Goal: Navigation & Orientation: Understand site structure

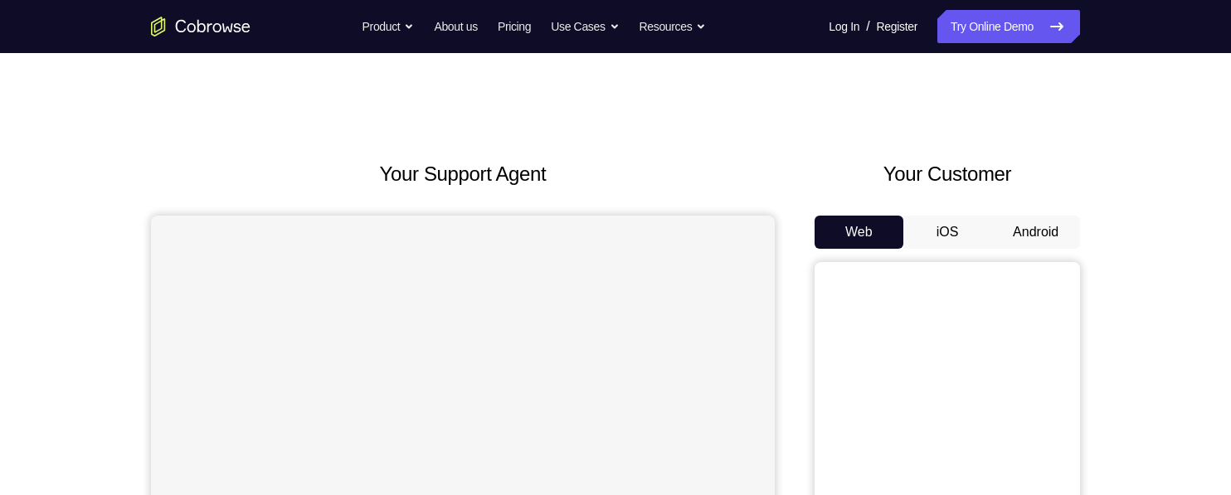
click at [942, 232] on button "iOS" at bounding box center [947, 232] width 89 height 33
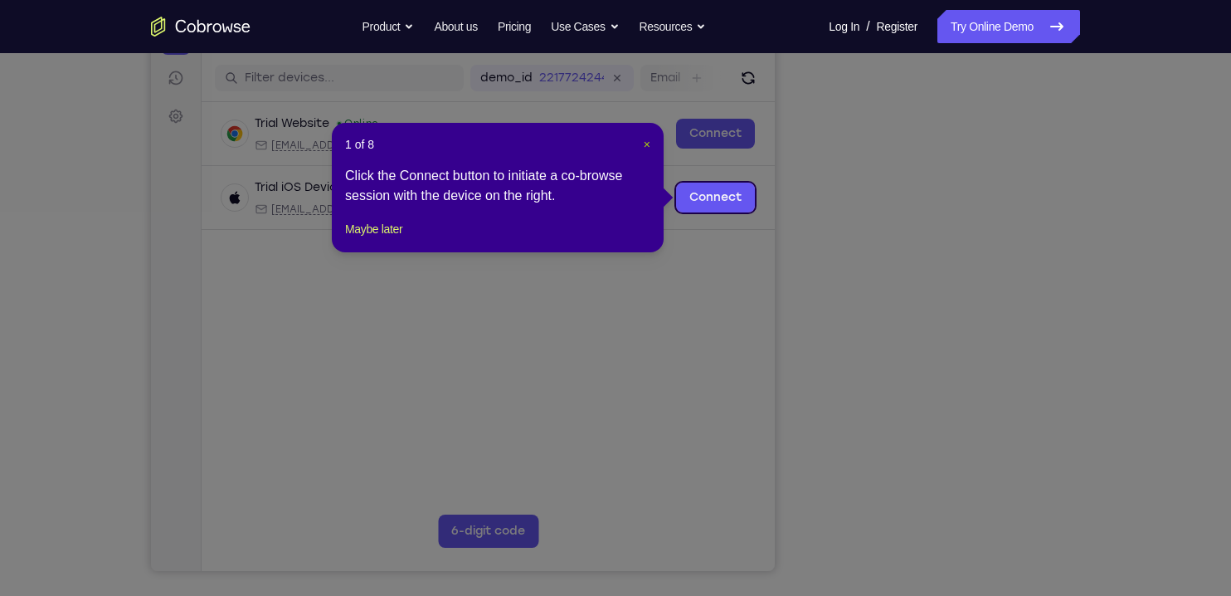
click at [645, 143] on span "×" at bounding box center [647, 144] width 7 height 13
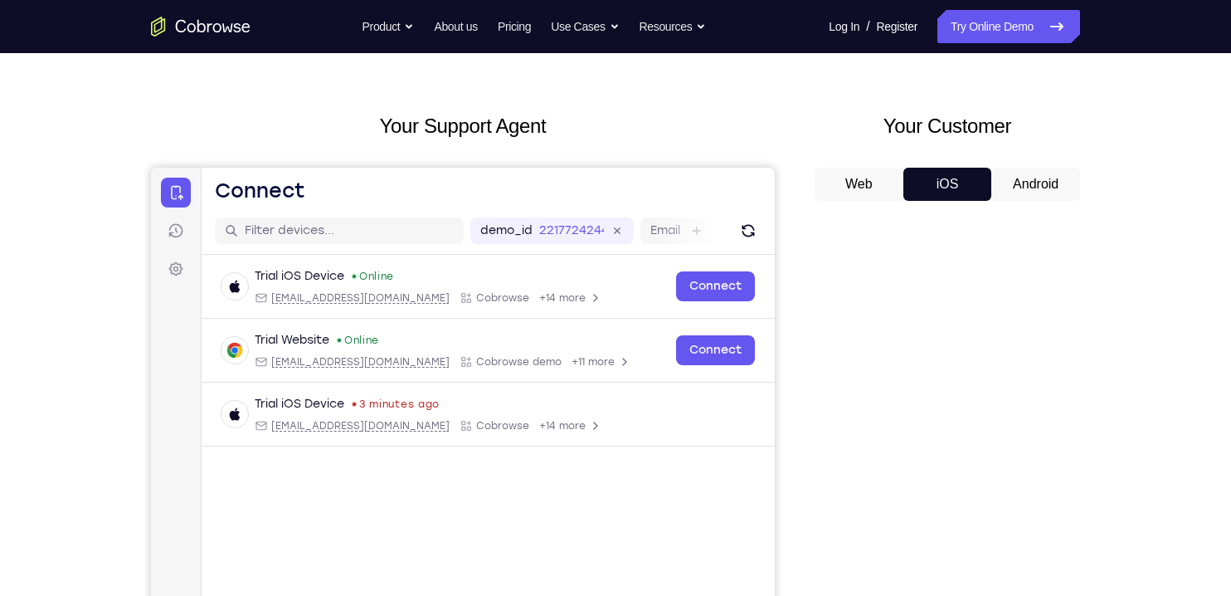
scroll to position [26, 0]
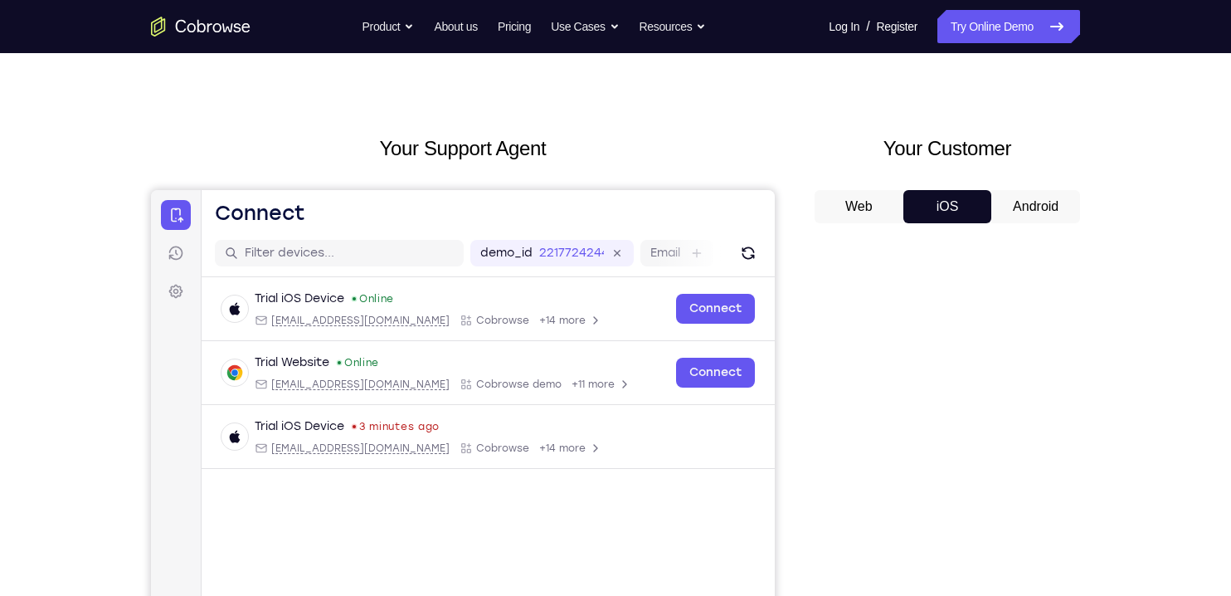
click at [1040, 212] on button "Android" at bounding box center [1035, 206] width 89 height 33
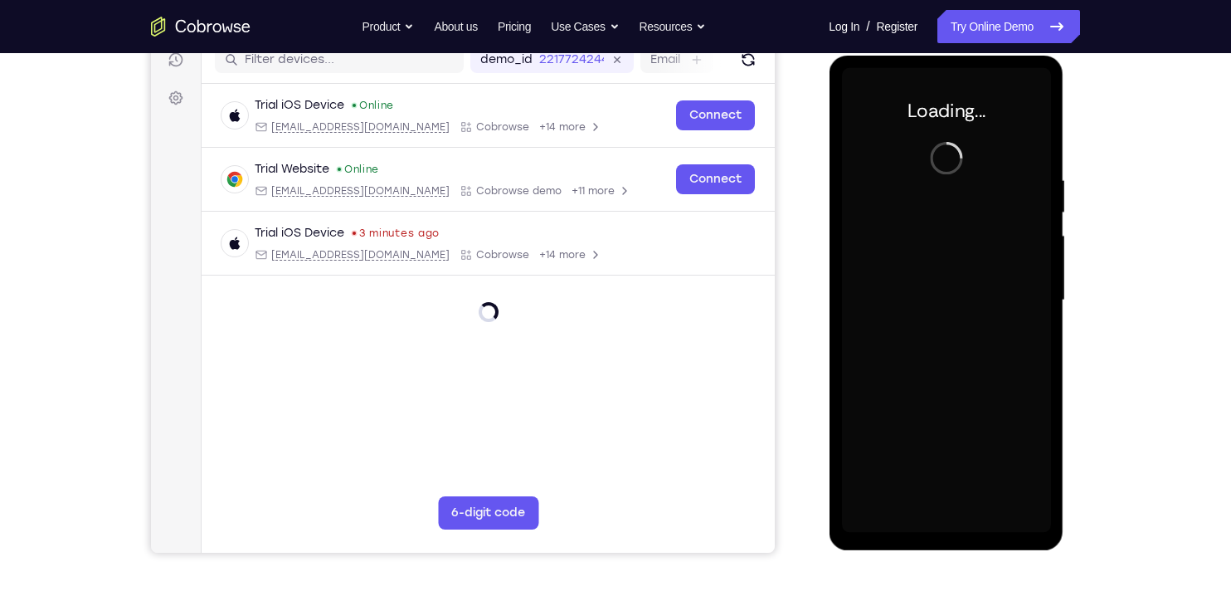
scroll to position [0, 0]
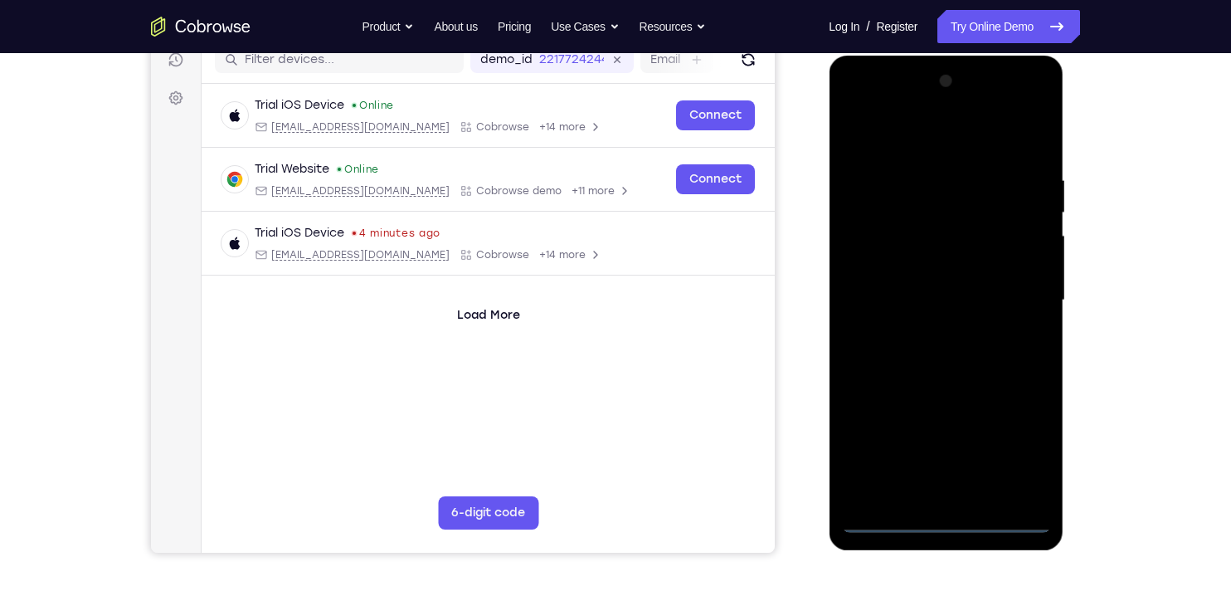
click at [953, 494] on div at bounding box center [945, 300] width 209 height 465
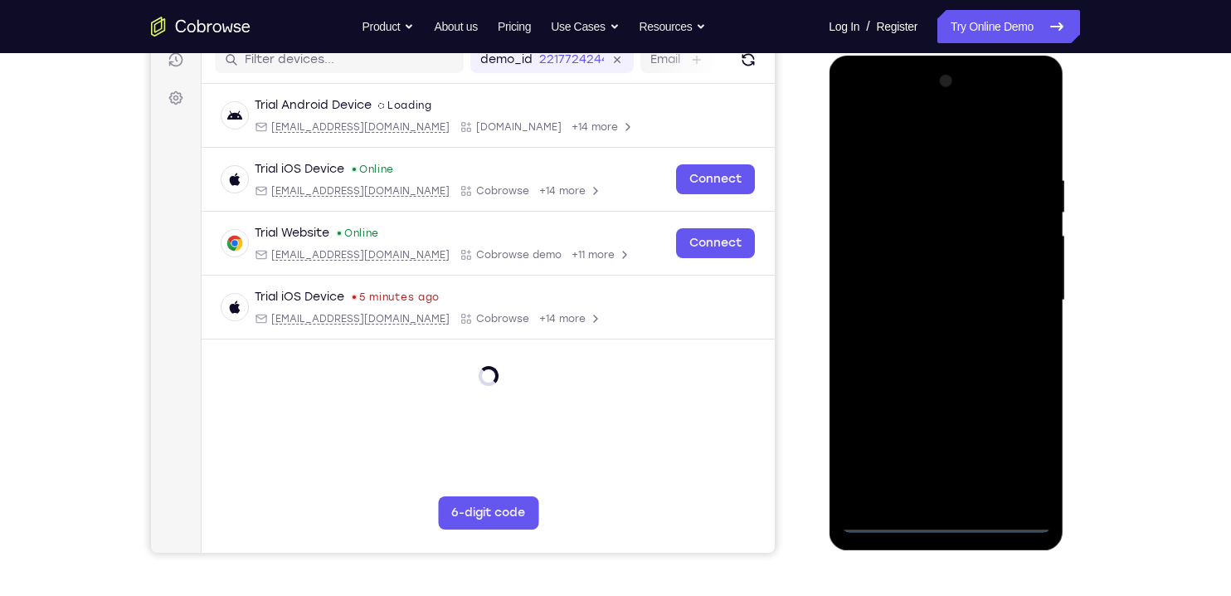
scroll to position [222, 0]
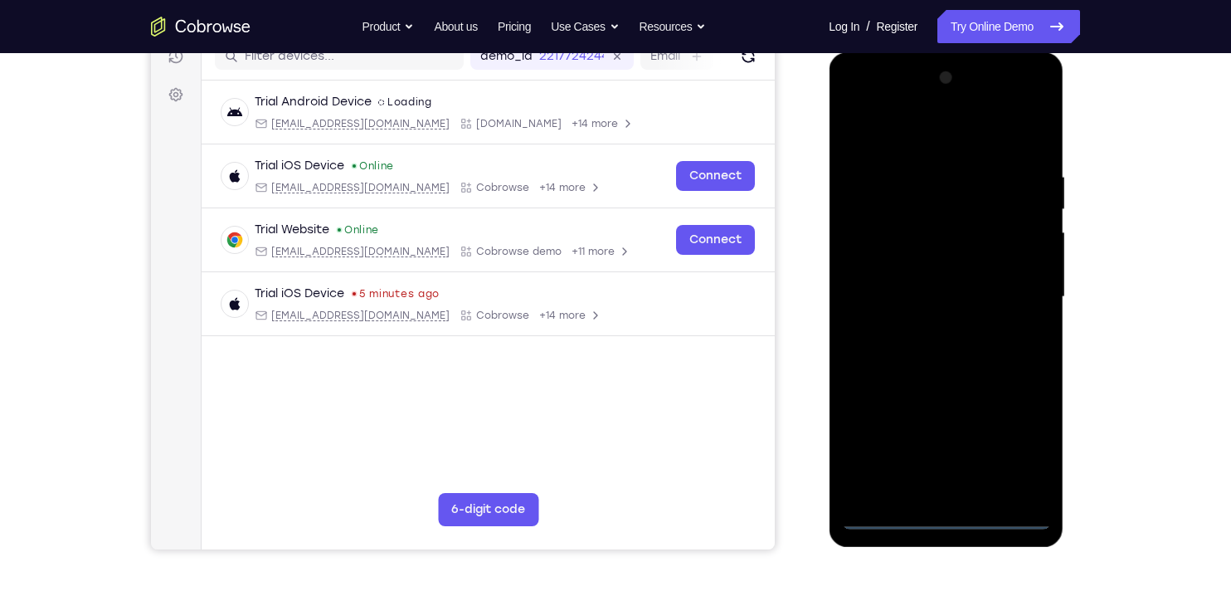
click at [1027, 445] on div at bounding box center [945, 297] width 209 height 465
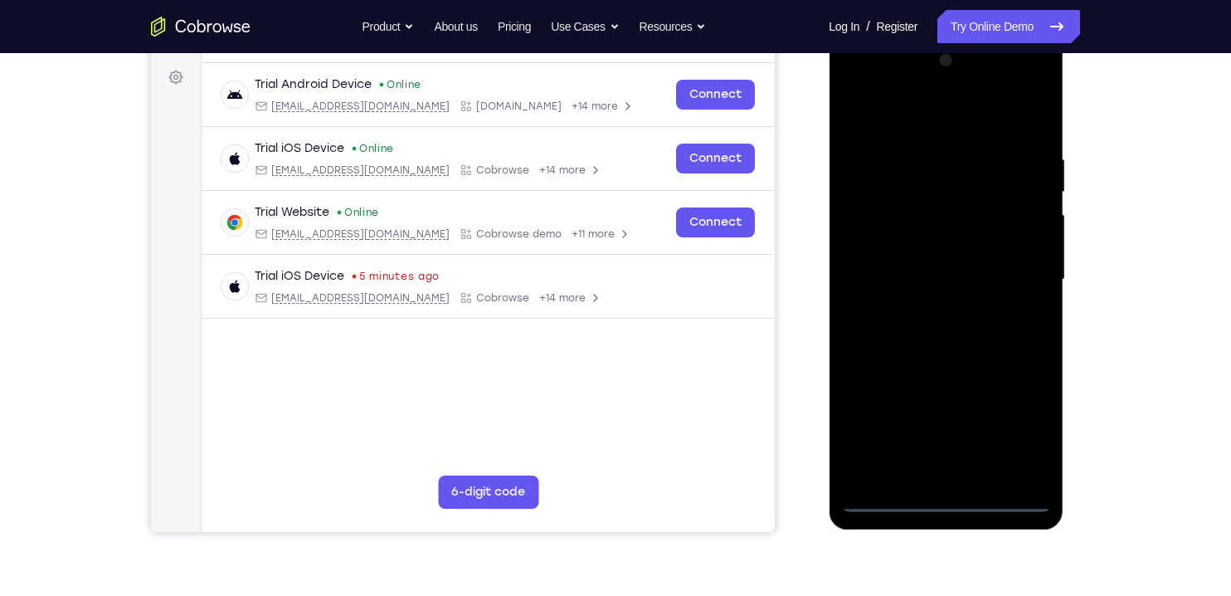
scroll to position [265, 0]
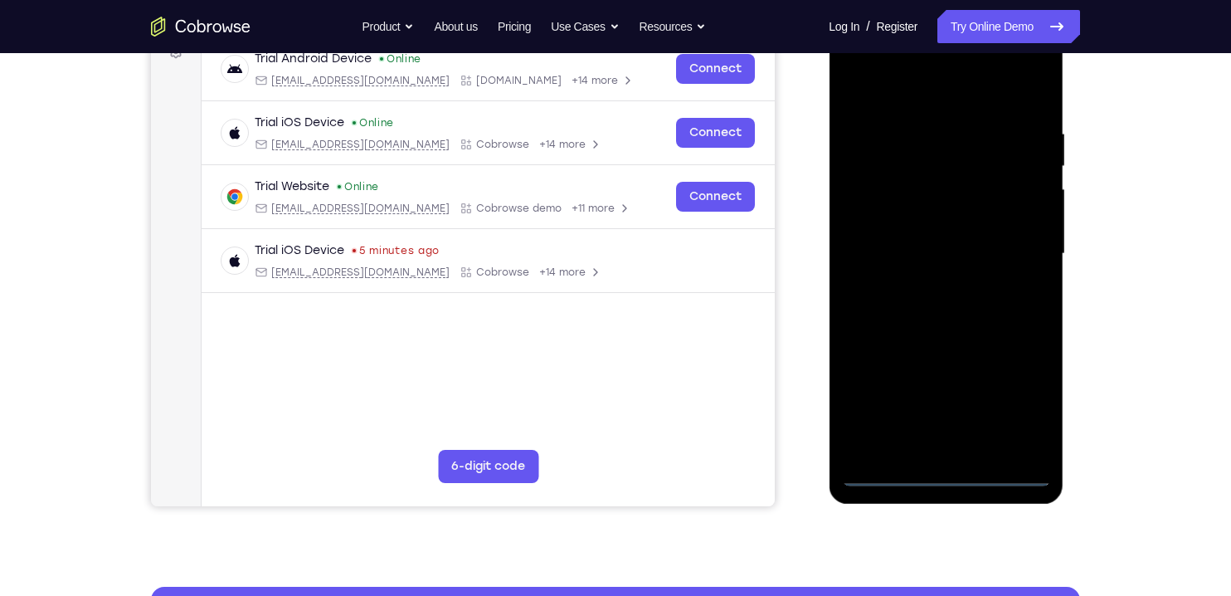
click at [932, 97] on div at bounding box center [945, 254] width 209 height 465
click at [1022, 249] on div at bounding box center [945, 254] width 209 height 465
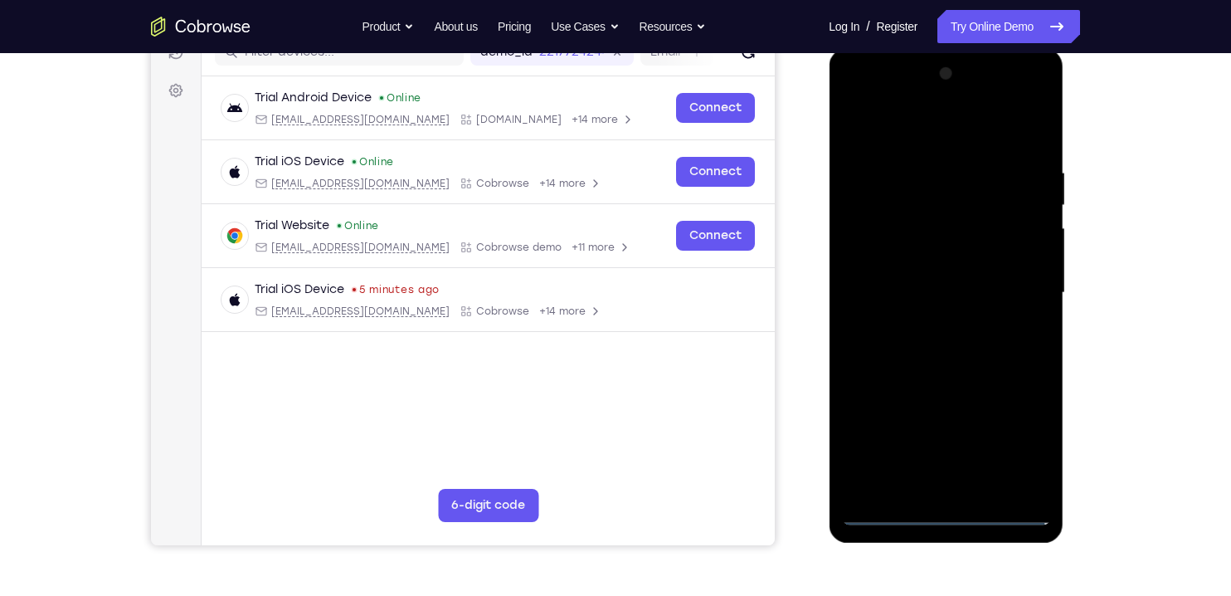
scroll to position [226, 0]
click at [923, 487] on div at bounding box center [945, 293] width 209 height 465
click at [962, 279] on div at bounding box center [945, 293] width 209 height 465
click at [1002, 259] on div at bounding box center [945, 293] width 209 height 465
click at [987, 298] on div at bounding box center [945, 293] width 209 height 465
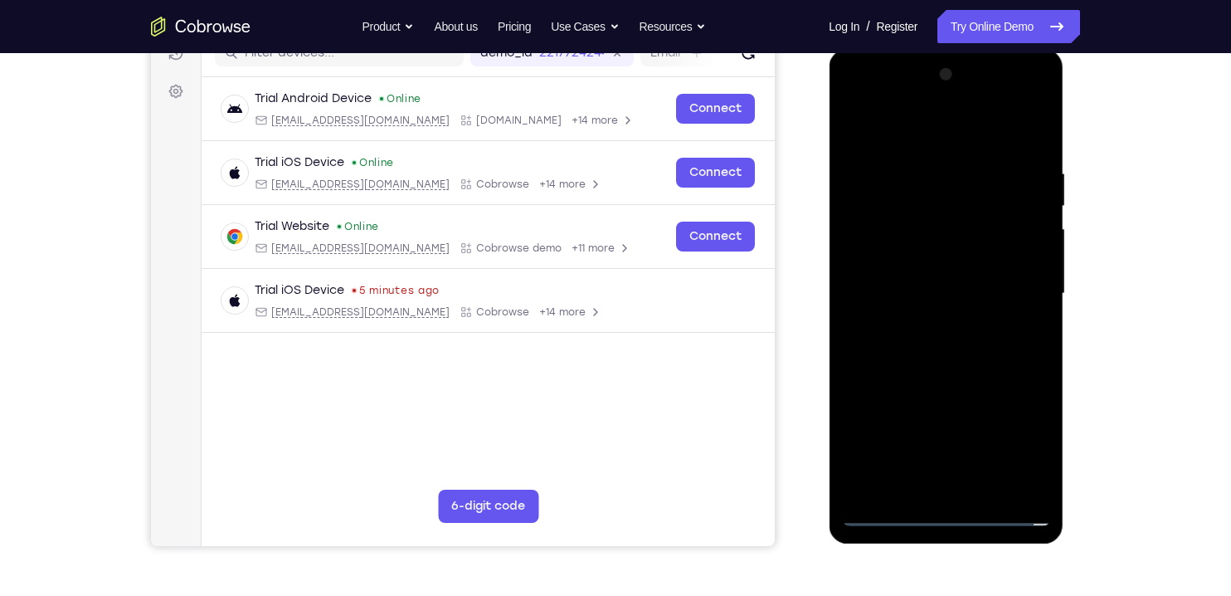
click at [1000, 357] on div at bounding box center [945, 293] width 209 height 465
click at [984, 342] on div at bounding box center [945, 293] width 209 height 465
click at [1003, 349] on div at bounding box center [945, 293] width 209 height 465
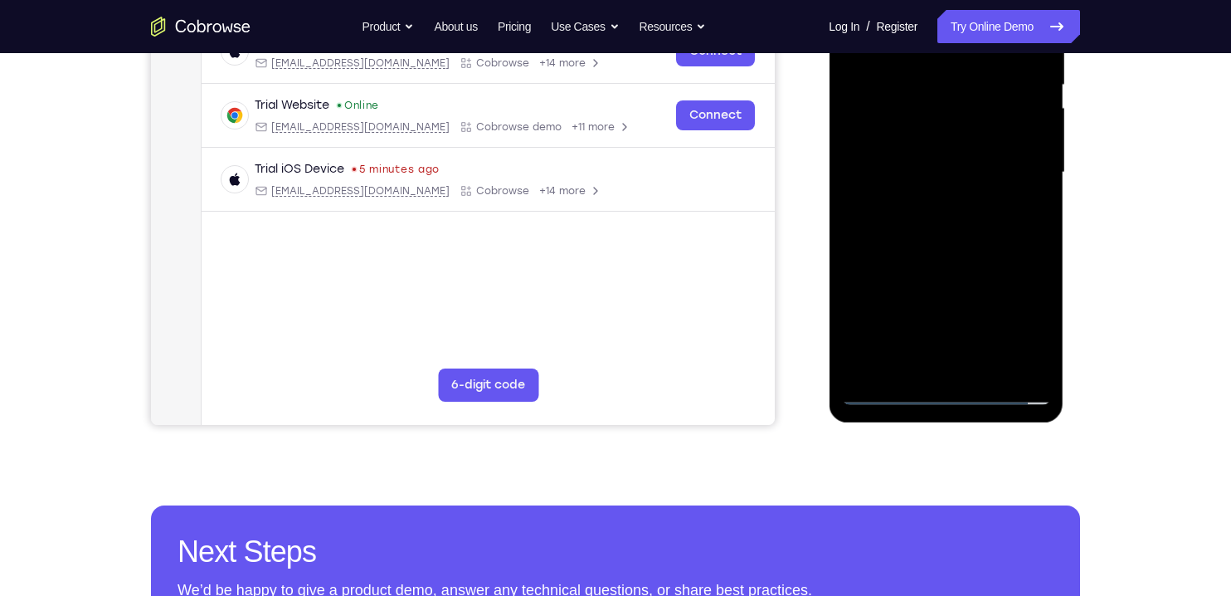
scroll to position [348, 0]
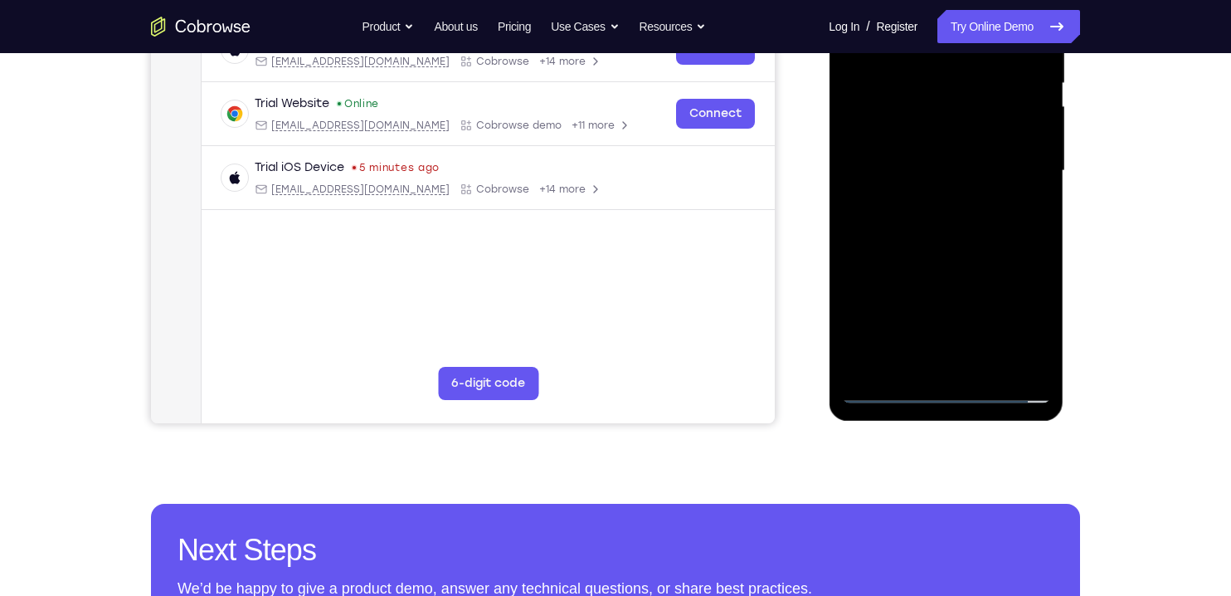
click at [1015, 244] on div at bounding box center [945, 171] width 209 height 465
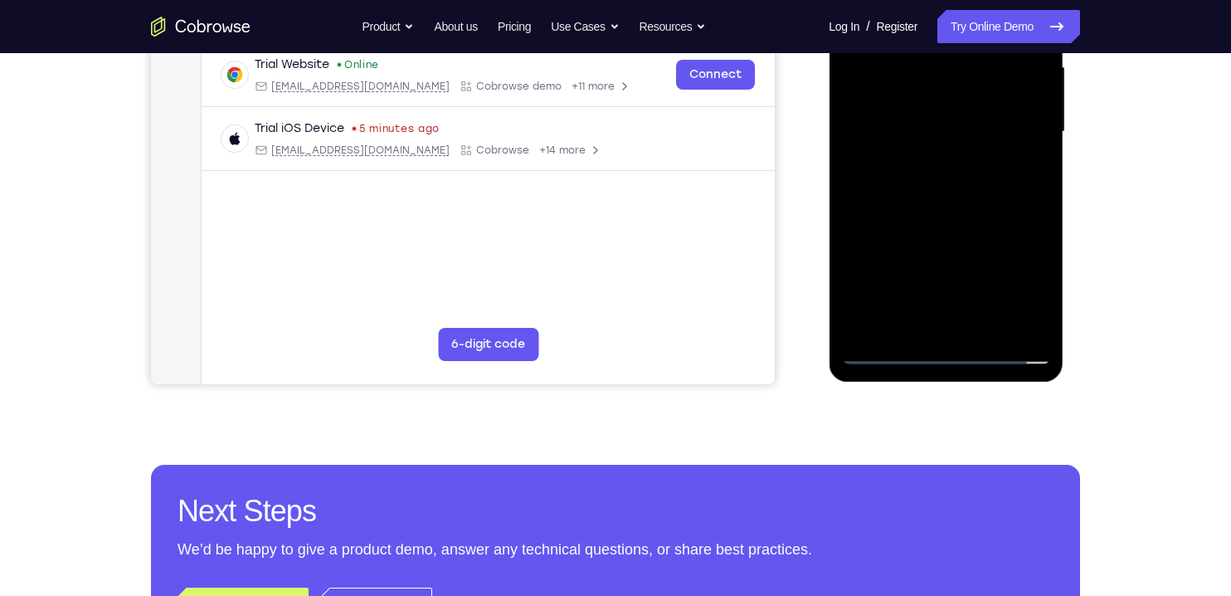
scroll to position [388, 0]
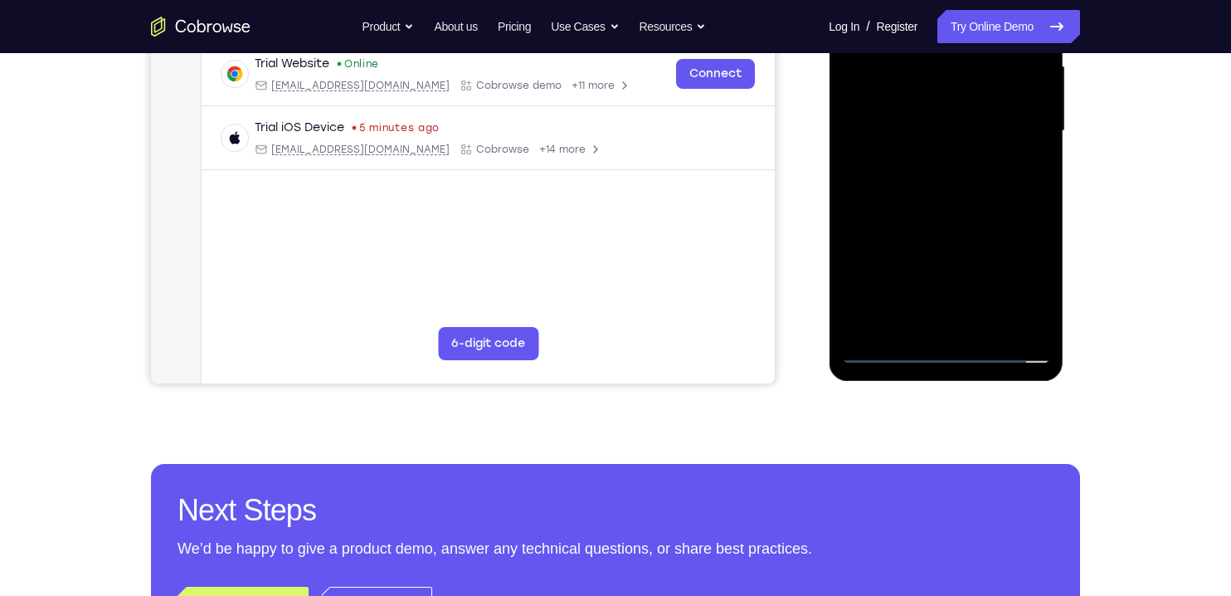
click at [987, 325] on div at bounding box center [945, 131] width 209 height 465
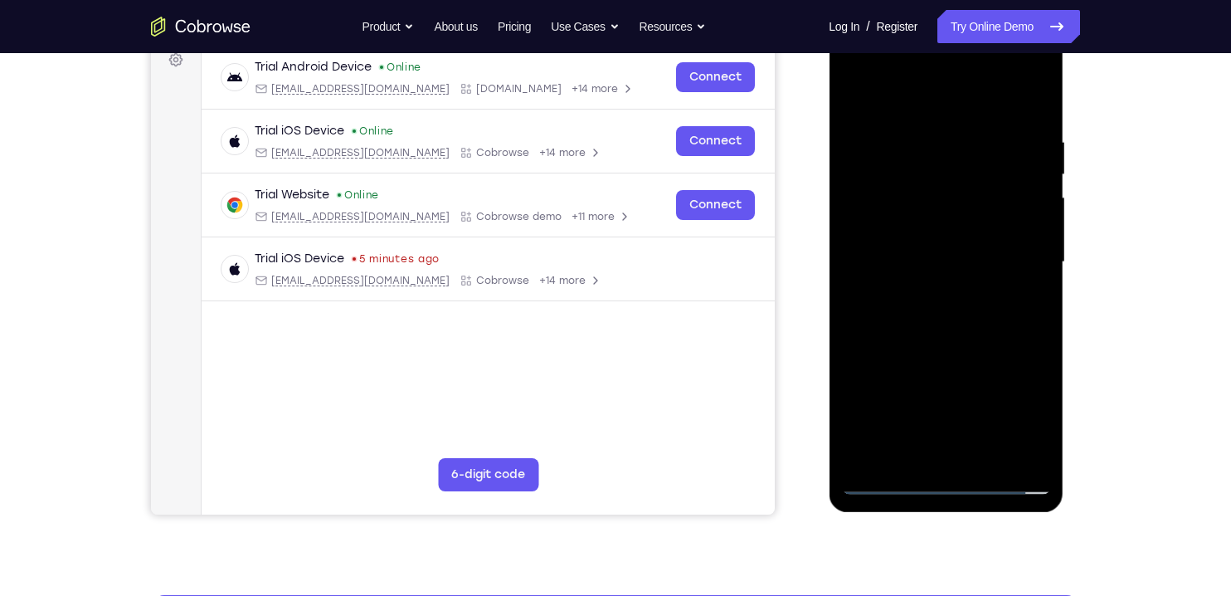
scroll to position [256, 0]
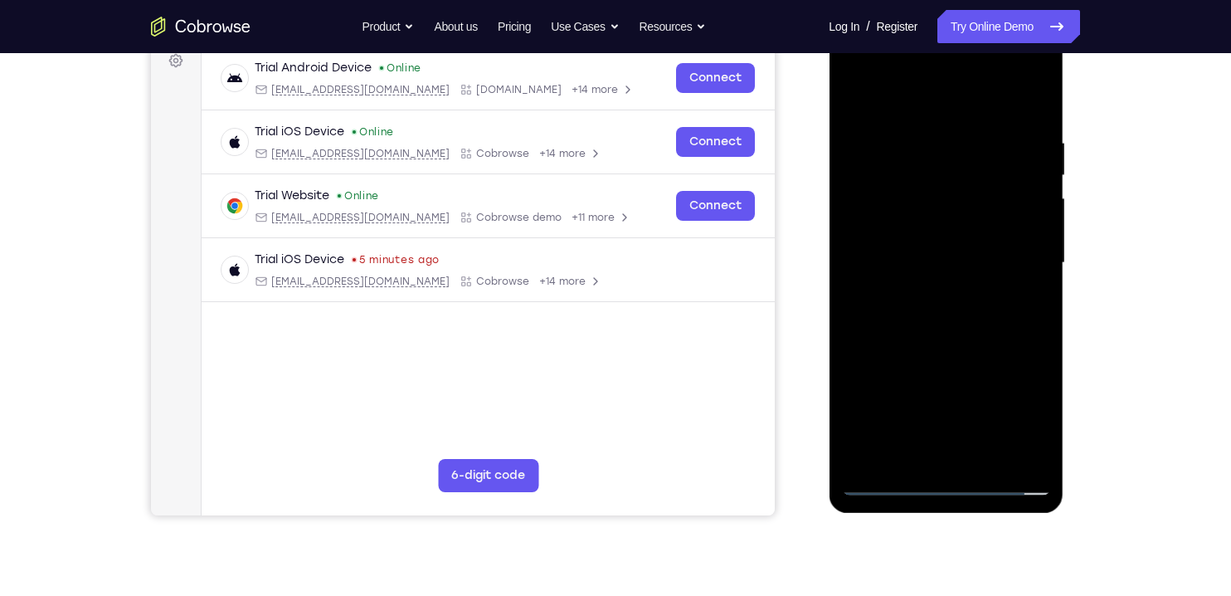
click at [994, 351] on div at bounding box center [945, 263] width 209 height 465
click at [1009, 220] on div at bounding box center [945, 263] width 209 height 465
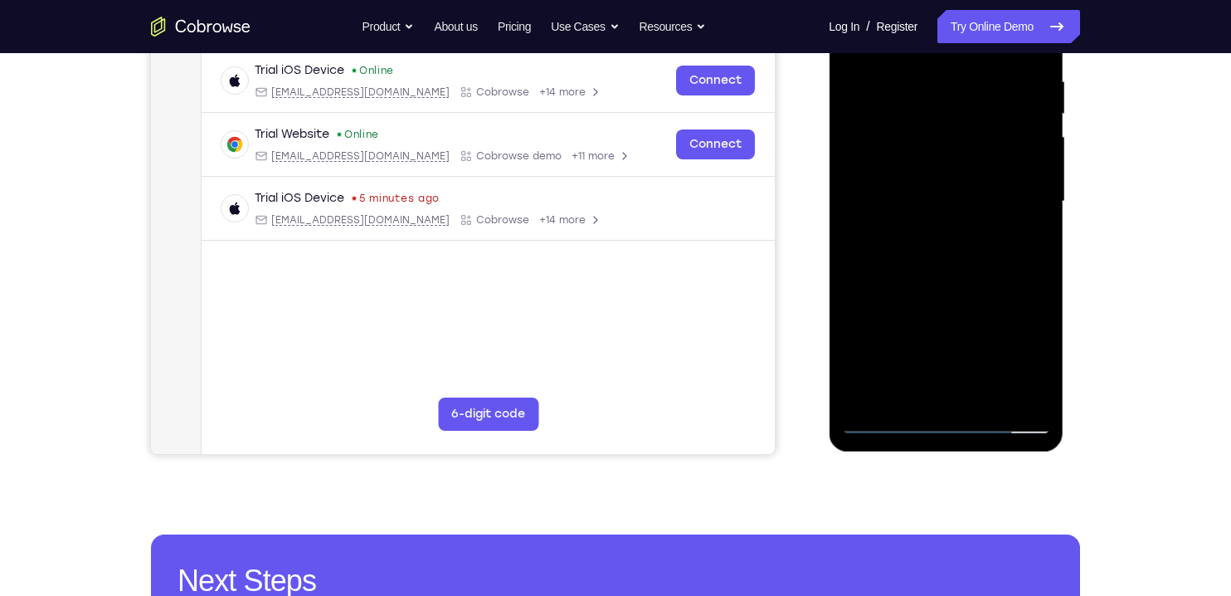
scroll to position [319, 0]
click at [975, 347] on div at bounding box center [945, 200] width 209 height 465
click at [1016, 349] on div at bounding box center [945, 200] width 209 height 465
click at [1022, 241] on div at bounding box center [945, 200] width 209 height 465
click at [1028, 241] on div at bounding box center [945, 200] width 209 height 465
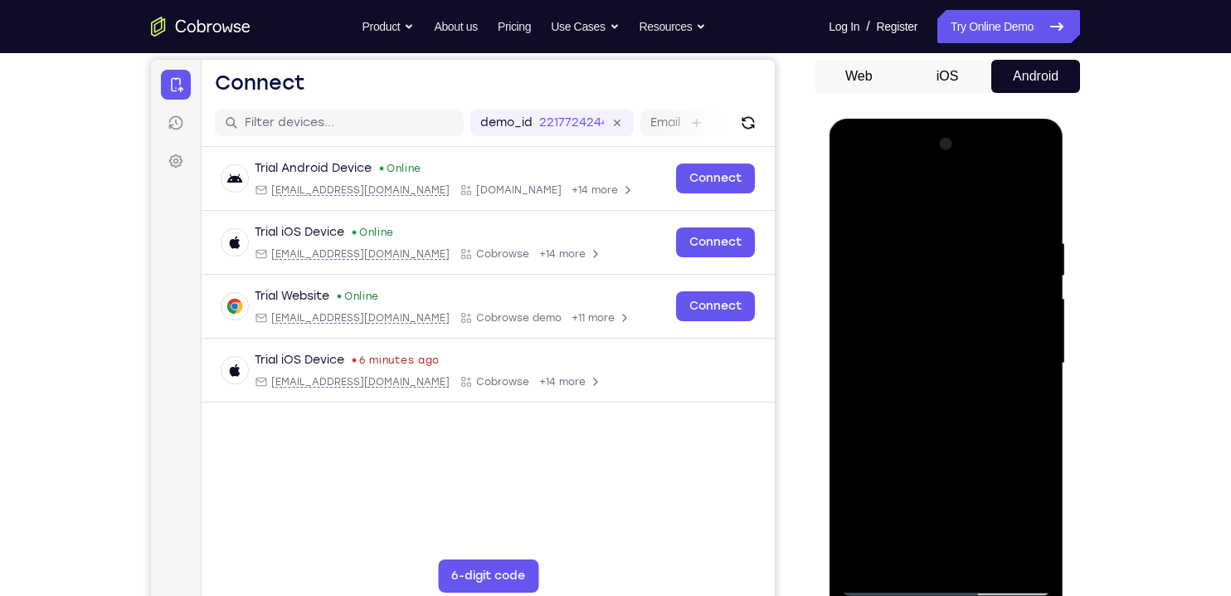
scroll to position [153, 0]
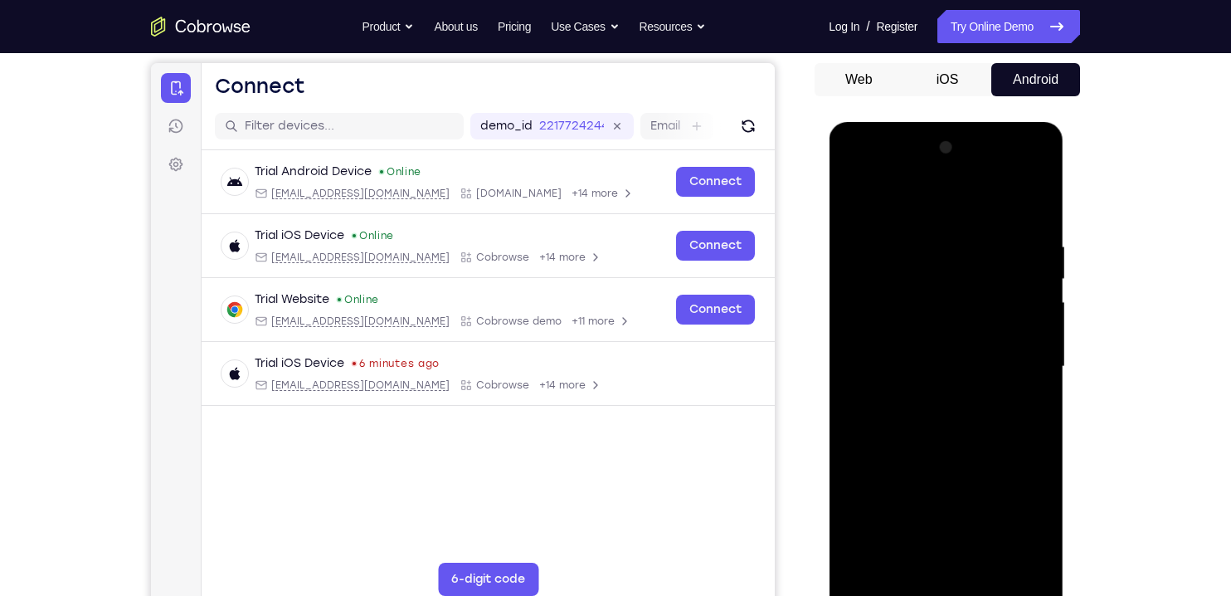
click at [967, 295] on div at bounding box center [945, 366] width 209 height 465
click at [1006, 298] on div at bounding box center [945, 366] width 209 height 465
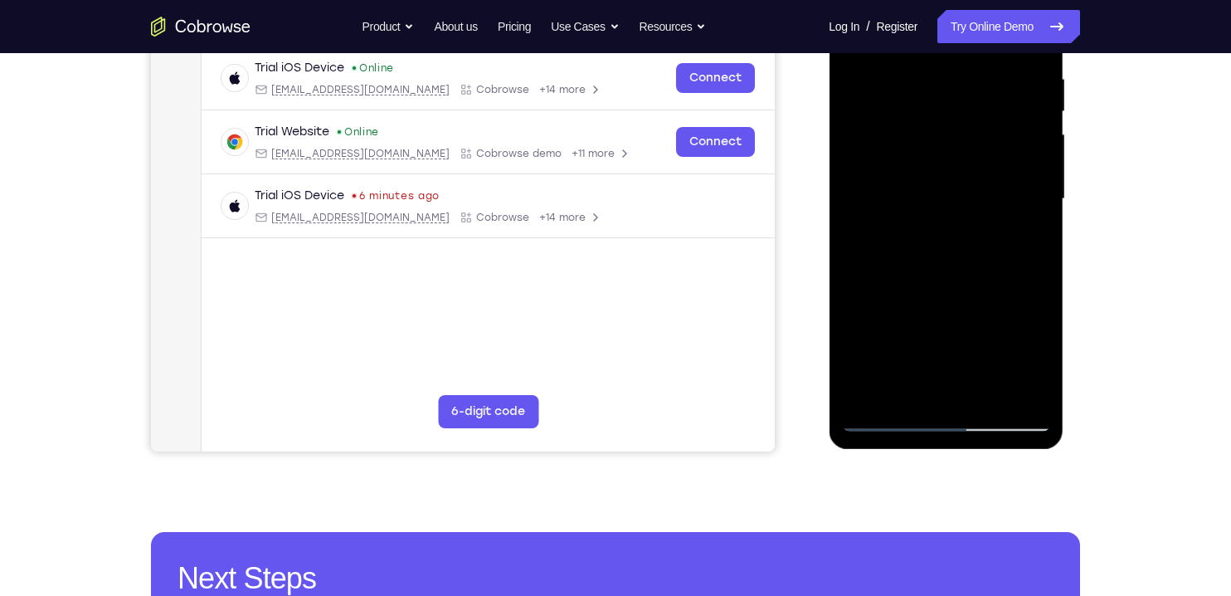
scroll to position [321, 0]
click at [1033, 355] on div at bounding box center [945, 198] width 209 height 465
click at [1036, 355] on div at bounding box center [945, 198] width 209 height 465
click at [1030, 353] on div at bounding box center [945, 198] width 209 height 465
click at [1027, 358] on div at bounding box center [945, 198] width 209 height 465
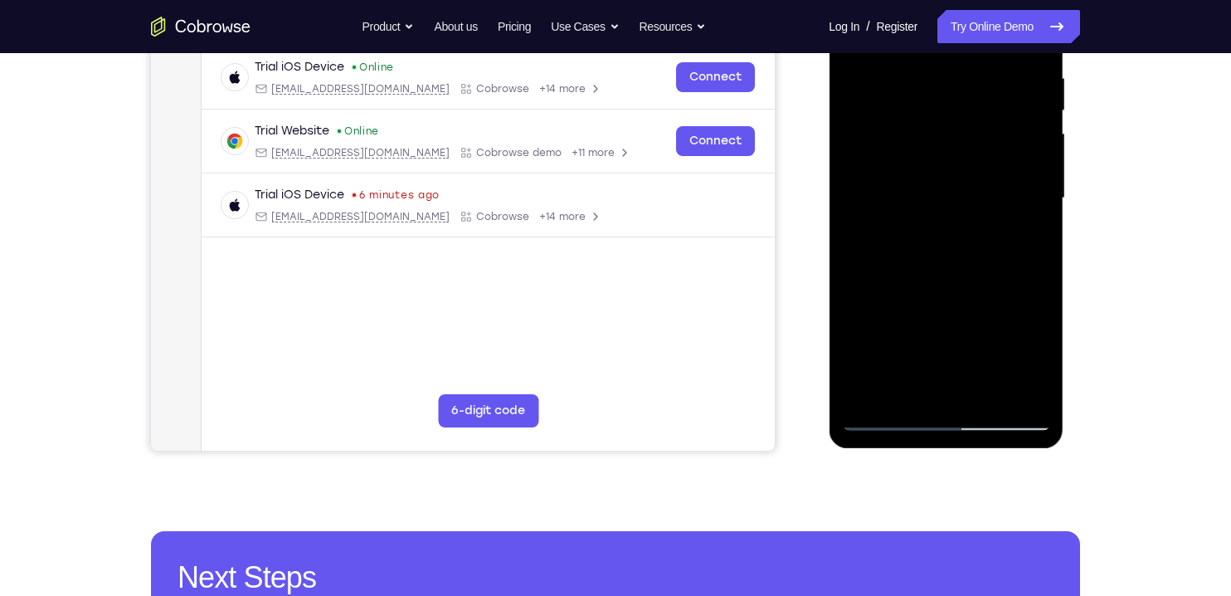
click at [1028, 238] on div at bounding box center [945, 198] width 209 height 465
click at [1027, 238] on div at bounding box center [945, 198] width 209 height 465
click at [892, 209] on div at bounding box center [945, 198] width 209 height 465
click at [892, 183] on div at bounding box center [945, 198] width 209 height 465
click at [898, 309] on div at bounding box center [945, 198] width 209 height 465
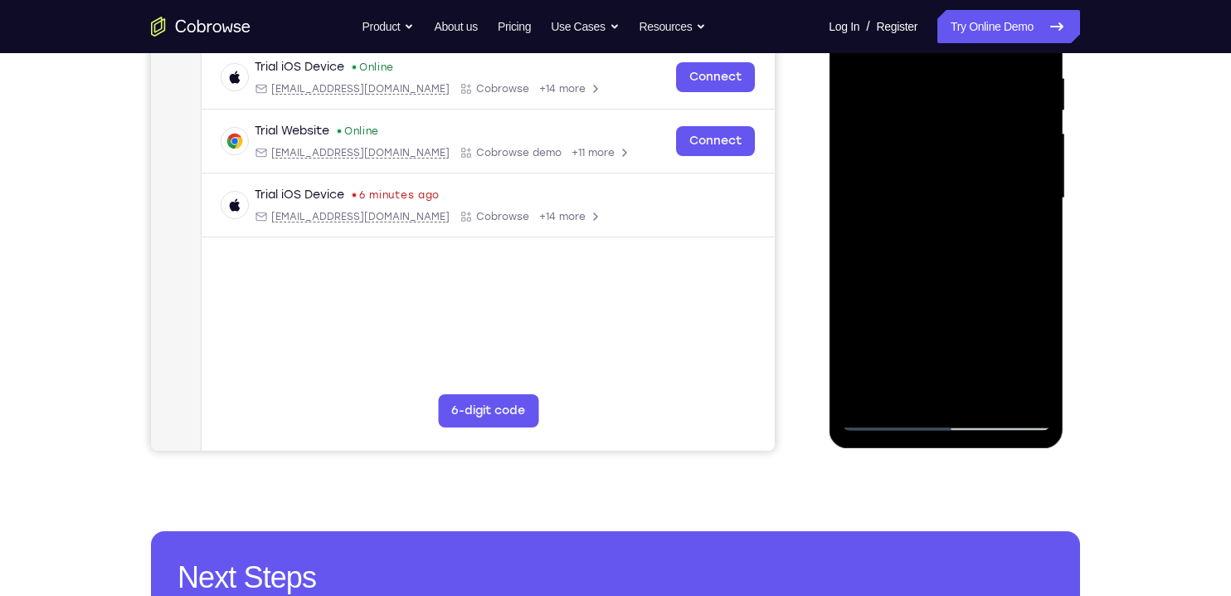
click at [931, 300] on div at bounding box center [945, 198] width 209 height 465
click at [1022, 241] on div at bounding box center [945, 198] width 209 height 465
click at [1025, 236] on div at bounding box center [945, 198] width 209 height 465
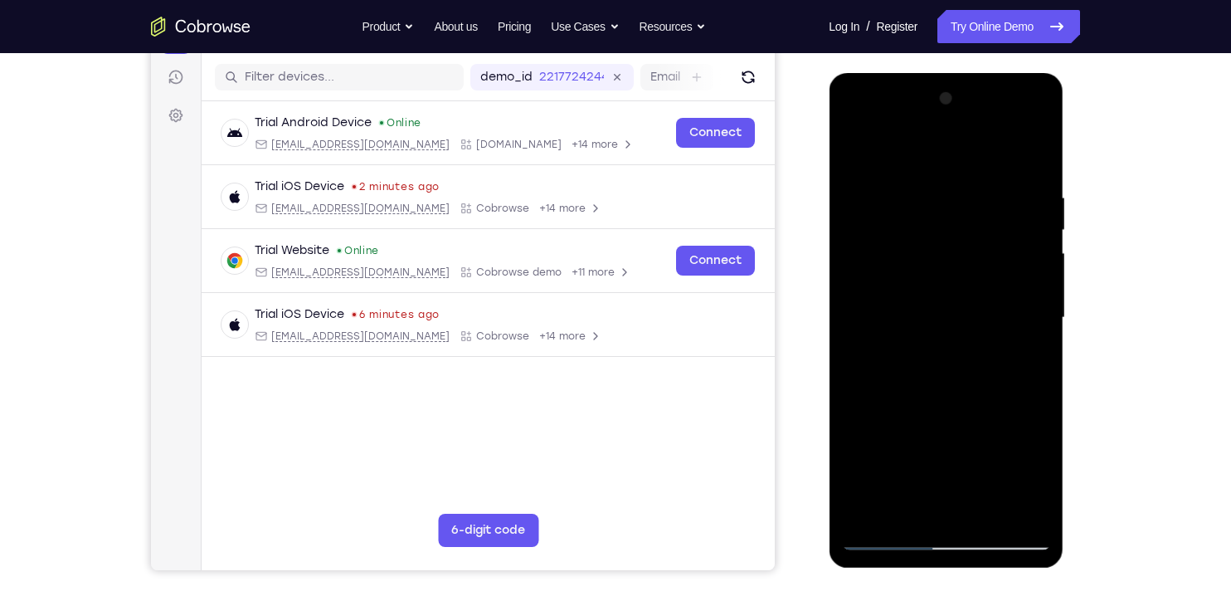
scroll to position [199, 0]
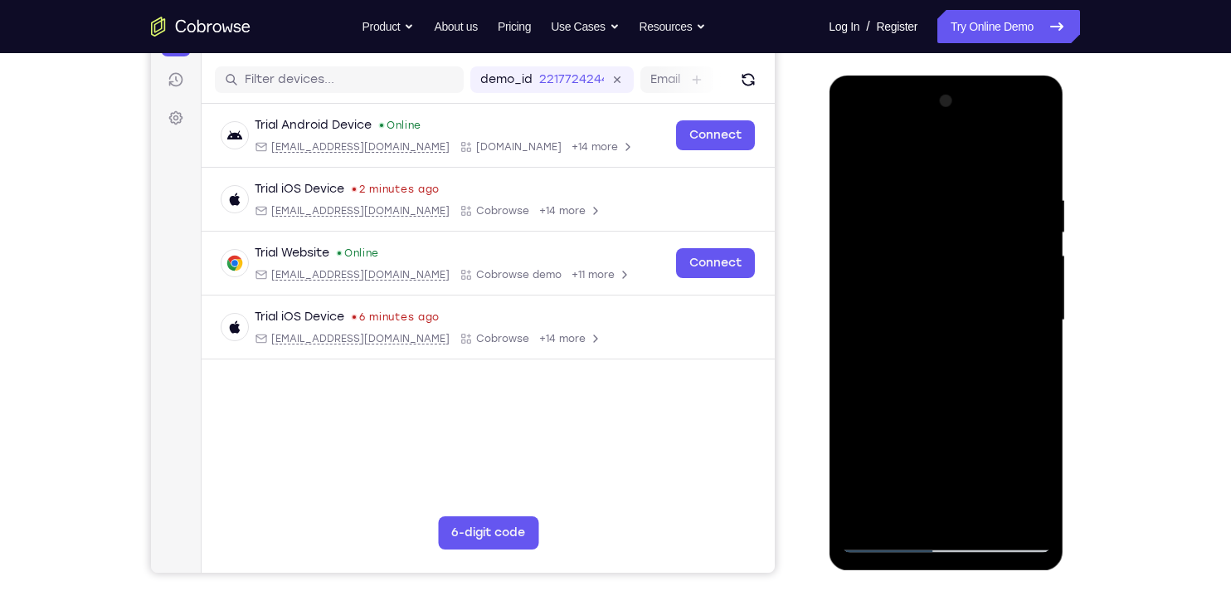
click at [856, 154] on div at bounding box center [945, 320] width 209 height 465
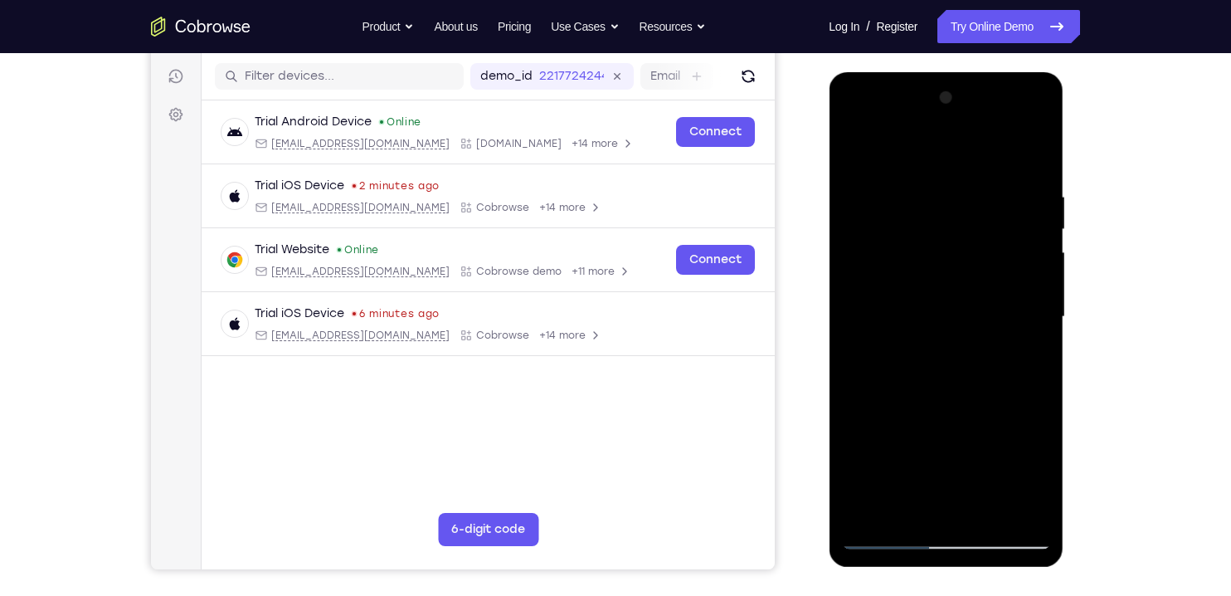
scroll to position [198, 0]
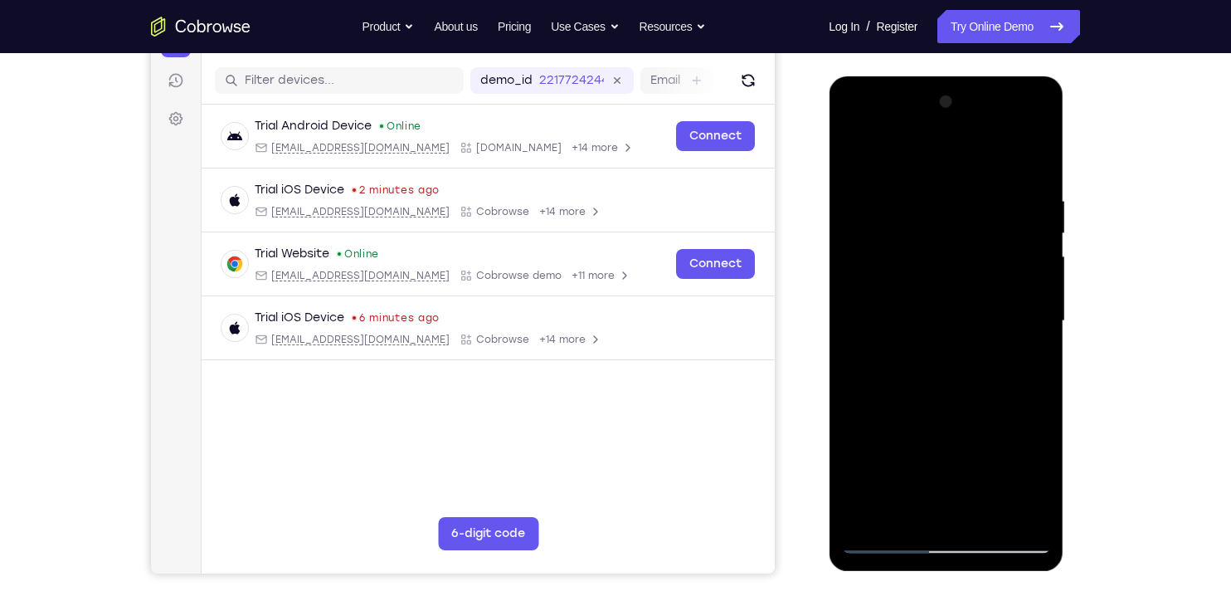
click at [862, 152] on div at bounding box center [945, 321] width 209 height 465
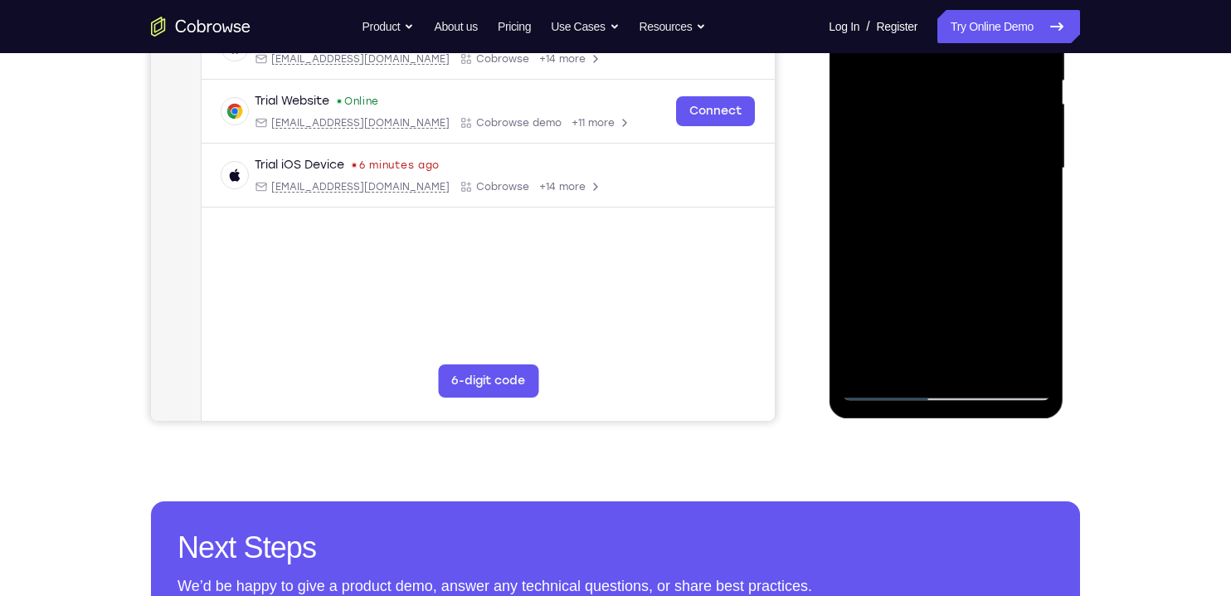
scroll to position [371, 0]
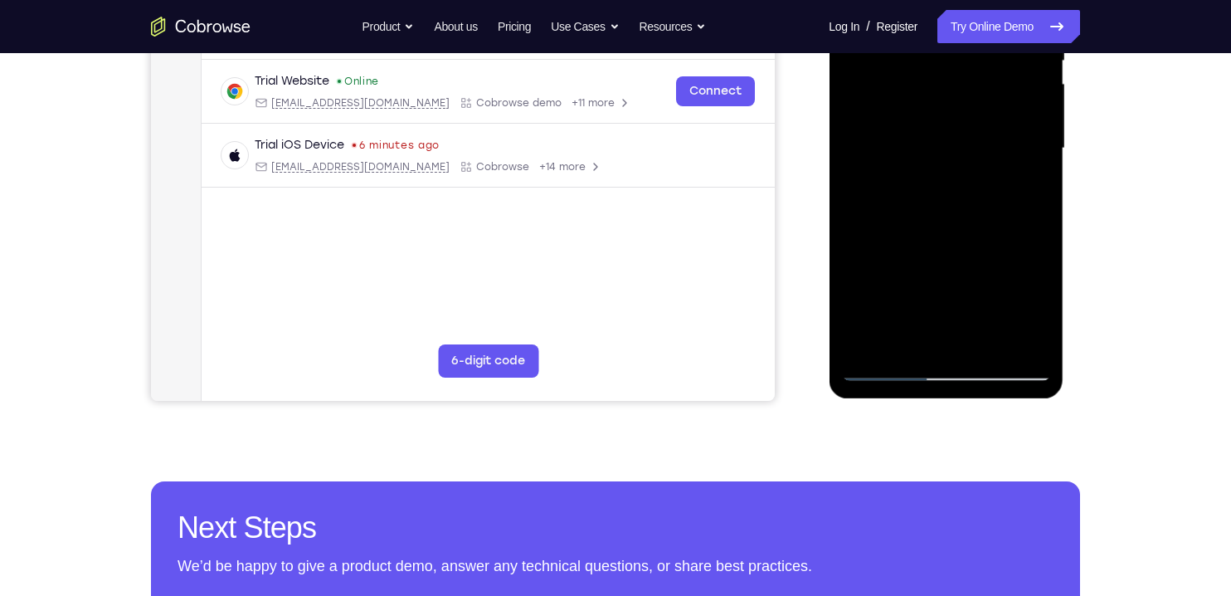
click at [903, 348] on div at bounding box center [945, 148] width 209 height 465
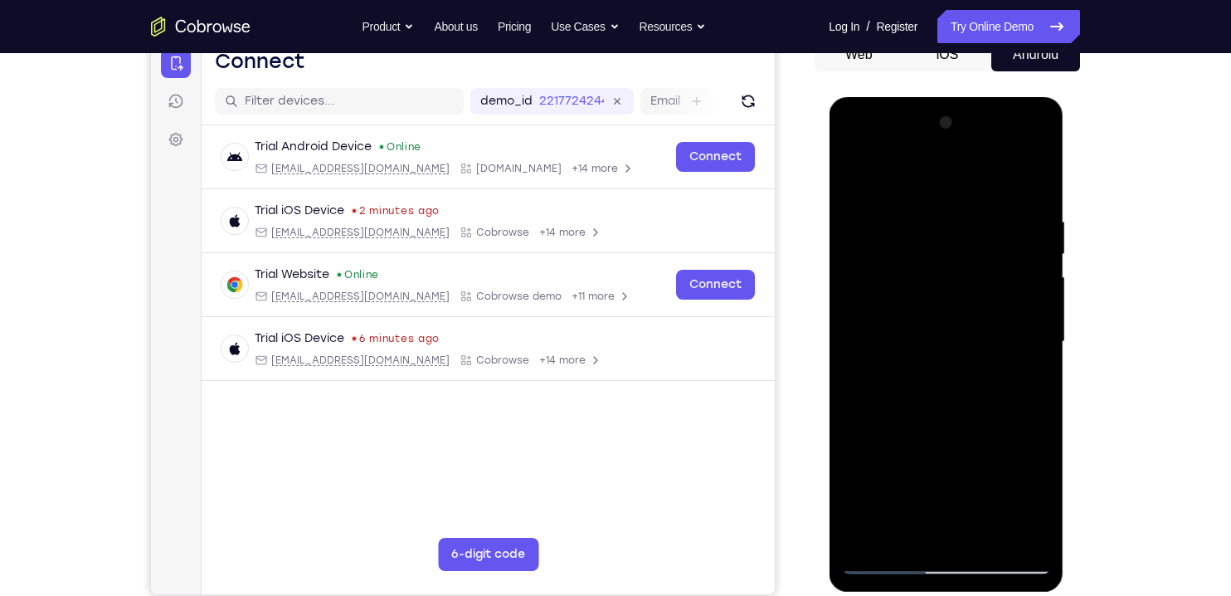
scroll to position [173, 0]
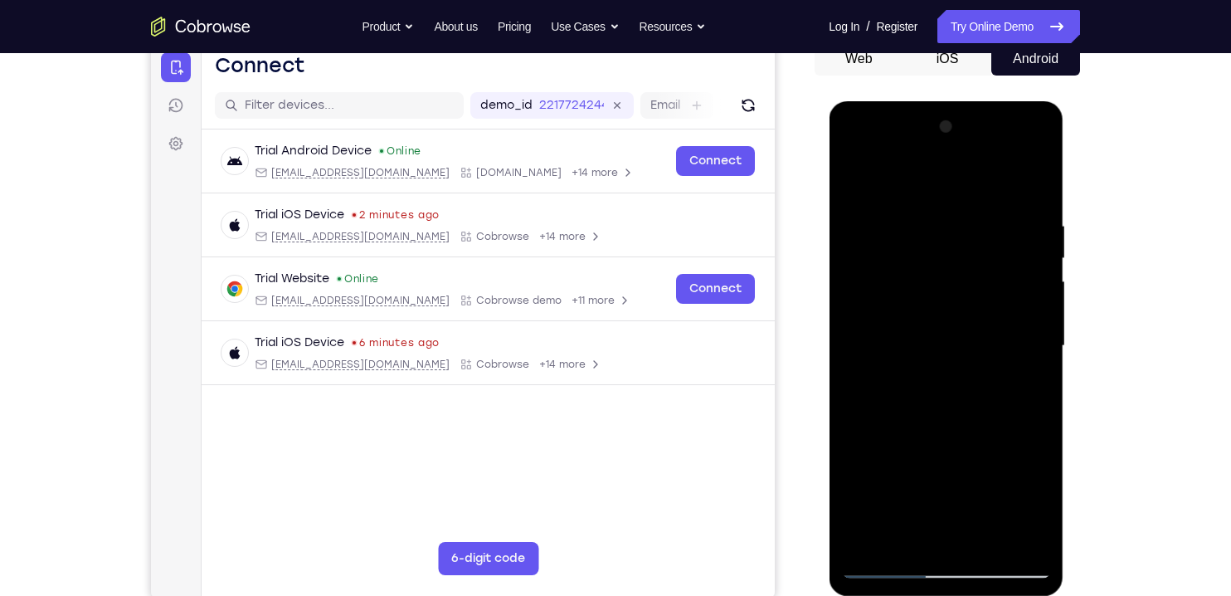
click at [874, 177] on div at bounding box center [945, 346] width 209 height 465
click at [1032, 183] on div at bounding box center [945, 346] width 209 height 465
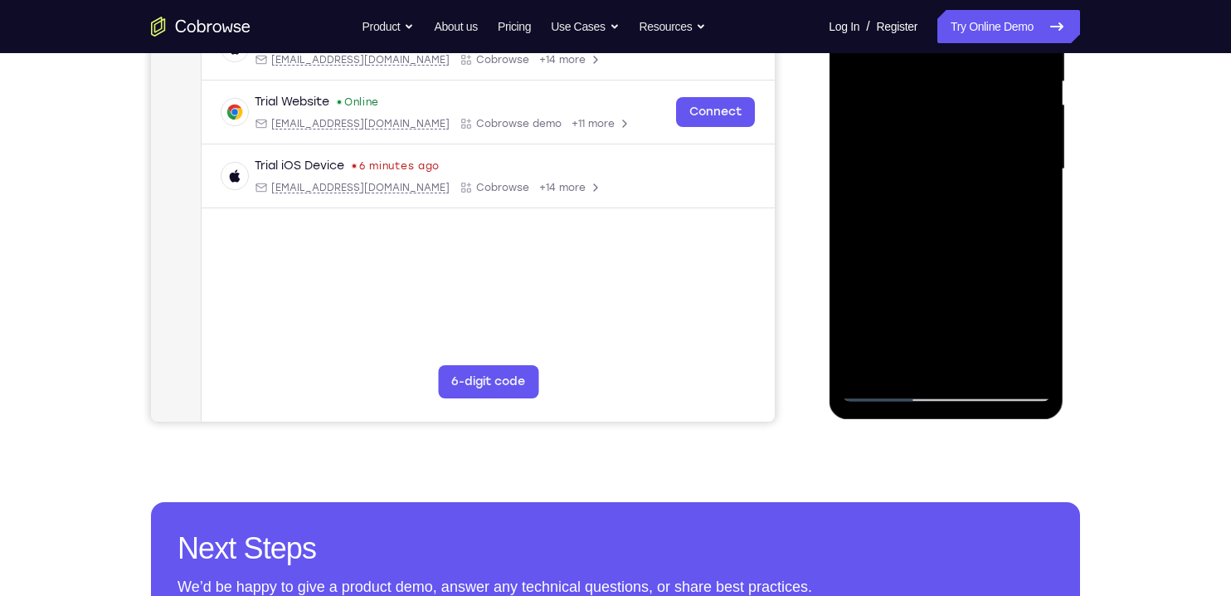
scroll to position [351, 0]
click at [864, 368] on div at bounding box center [945, 168] width 209 height 465
click at [982, 366] on div at bounding box center [945, 168] width 209 height 465
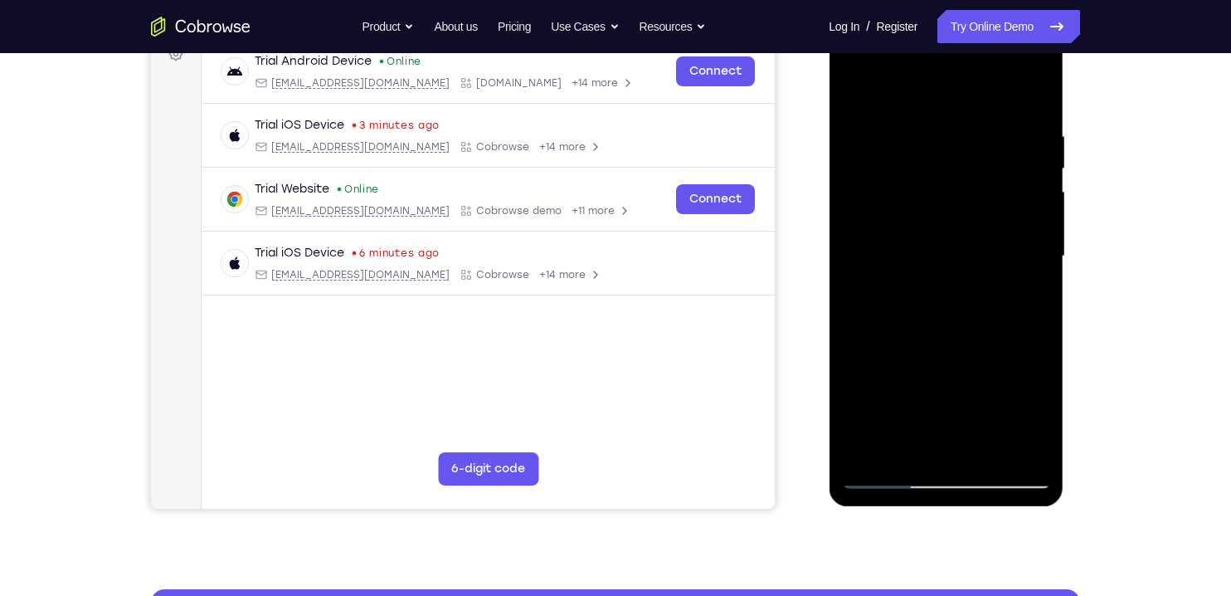
scroll to position [261, 0]
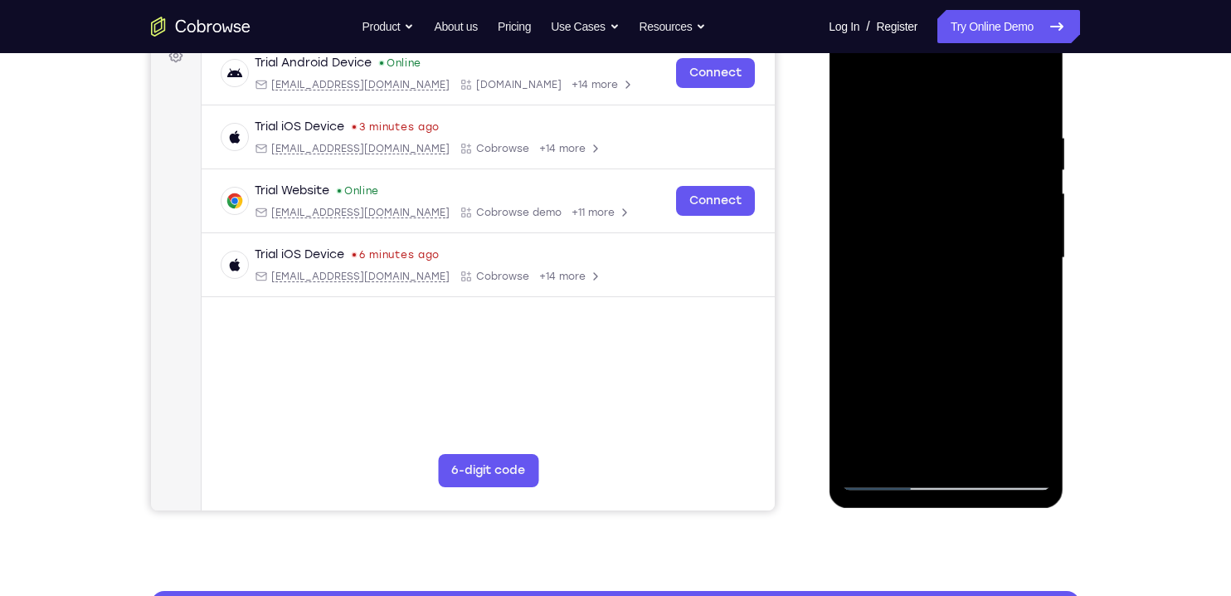
click at [906, 214] on div at bounding box center [945, 258] width 209 height 465
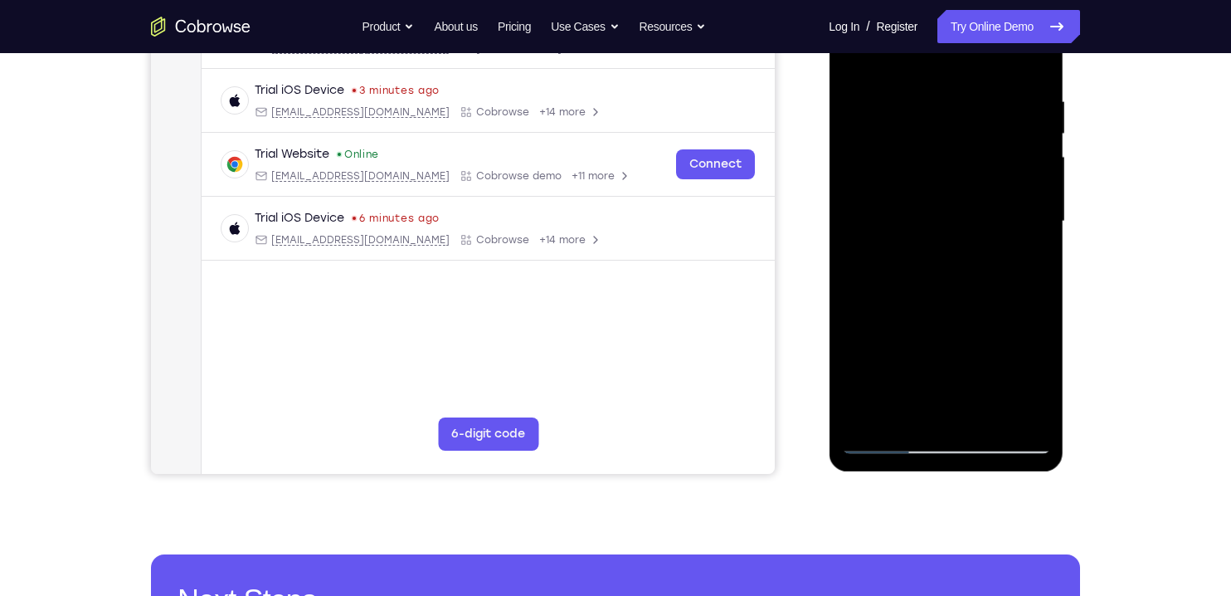
scroll to position [299, 0]
click at [967, 326] on div at bounding box center [945, 220] width 209 height 465
click at [975, 309] on div at bounding box center [945, 220] width 209 height 465
click at [1019, 305] on div at bounding box center [945, 220] width 209 height 465
click at [1032, 380] on div at bounding box center [945, 220] width 209 height 465
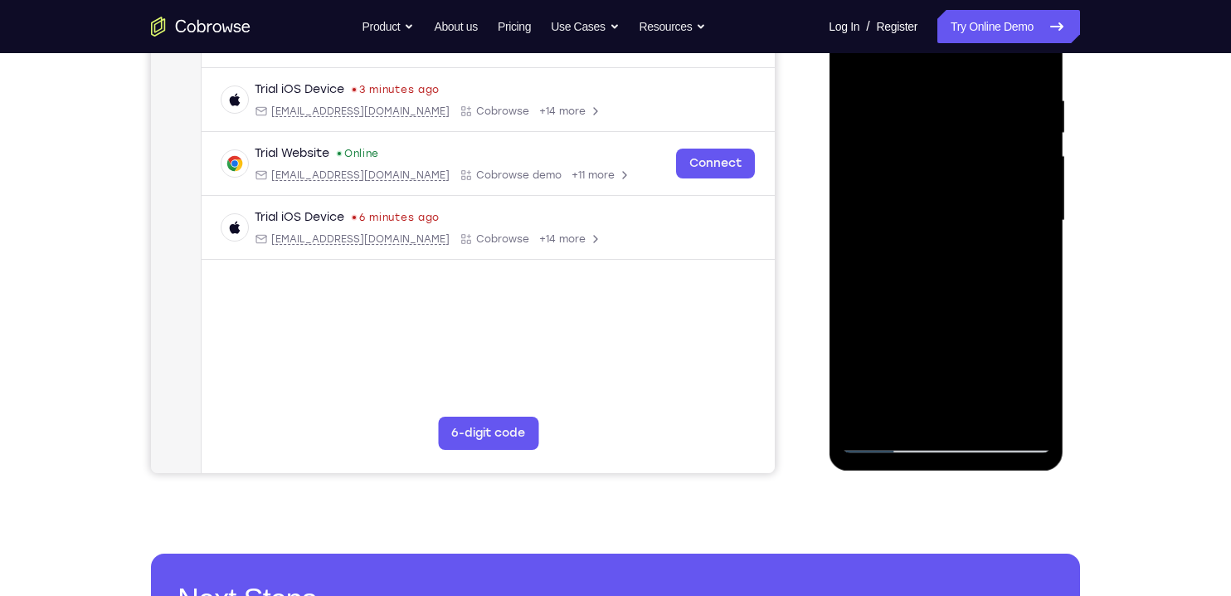
click at [1030, 377] on div at bounding box center [945, 220] width 209 height 465
click at [986, 264] on div at bounding box center [945, 220] width 209 height 465
click at [1022, 261] on div at bounding box center [945, 220] width 209 height 465
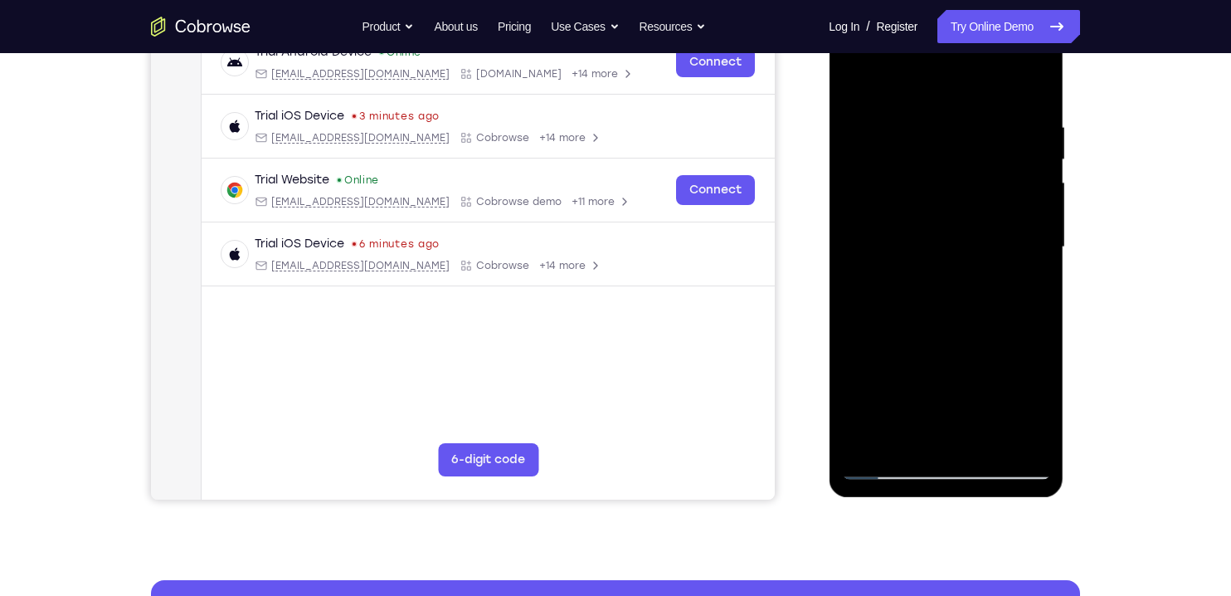
scroll to position [252, 0]
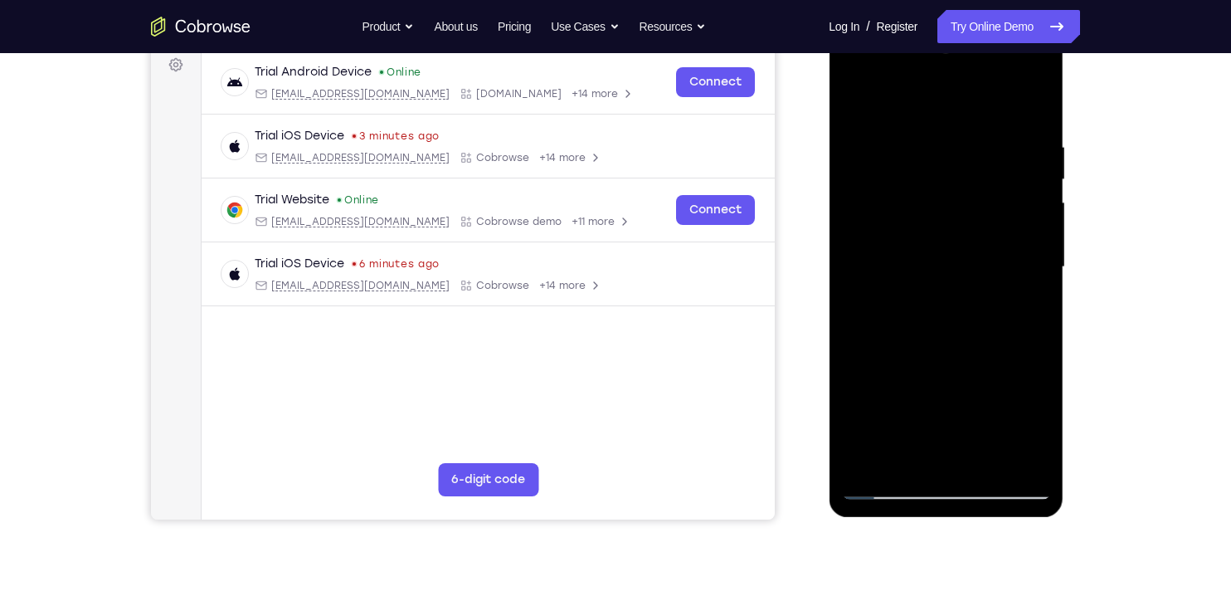
click at [886, 229] on div at bounding box center [945, 267] width 209 height 465
click at [1014, 324] on div at bounding box center [945, 267] width 209 height 465
click at [1022, 307] on div at bounding box center [945, 267] width 209 height 465
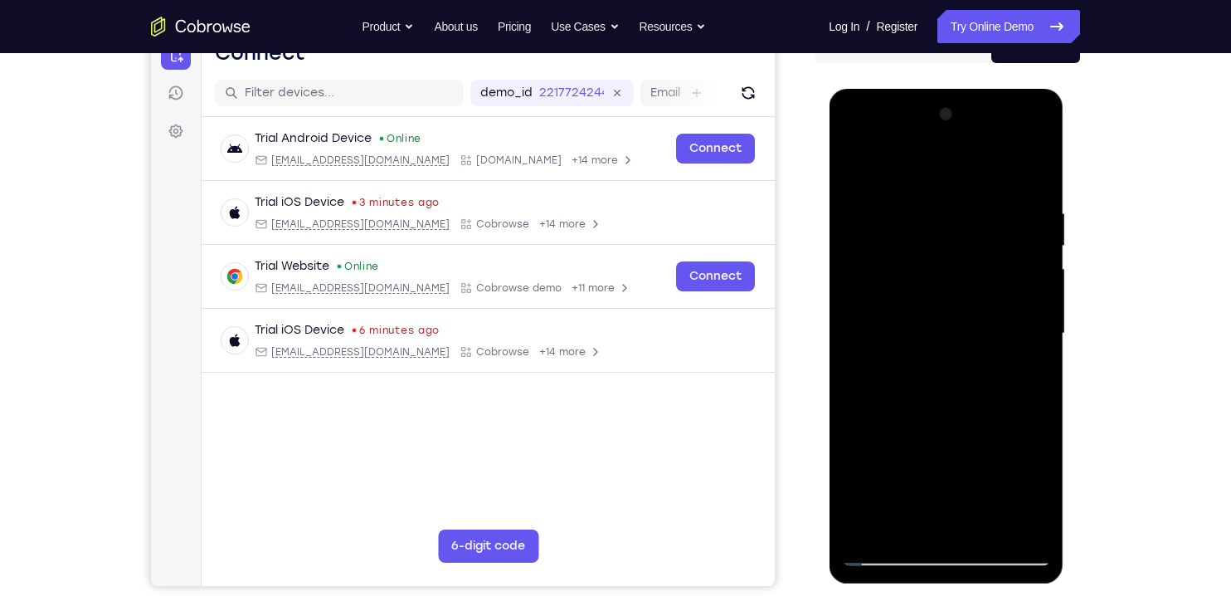
scroll to position [170, 0]
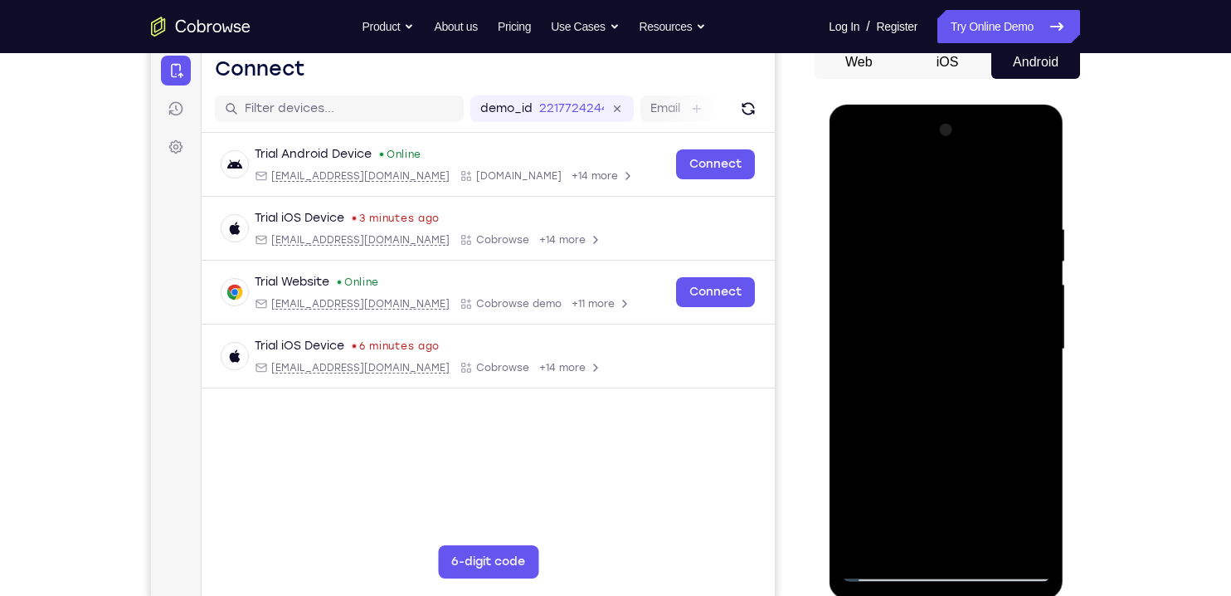
click at [860, 193] on div at bounding box center [945, 349] width 209 height 465
click at [898, 323] on div at bounding box center [945, 349] width 209 height 465
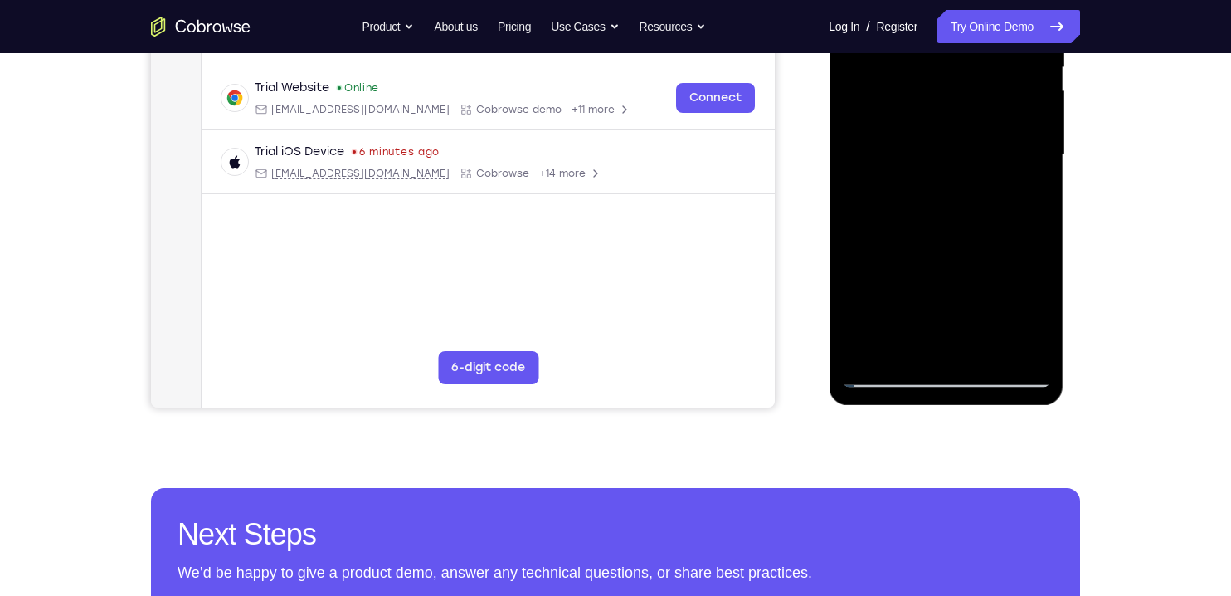
scroll to position [394, 0]
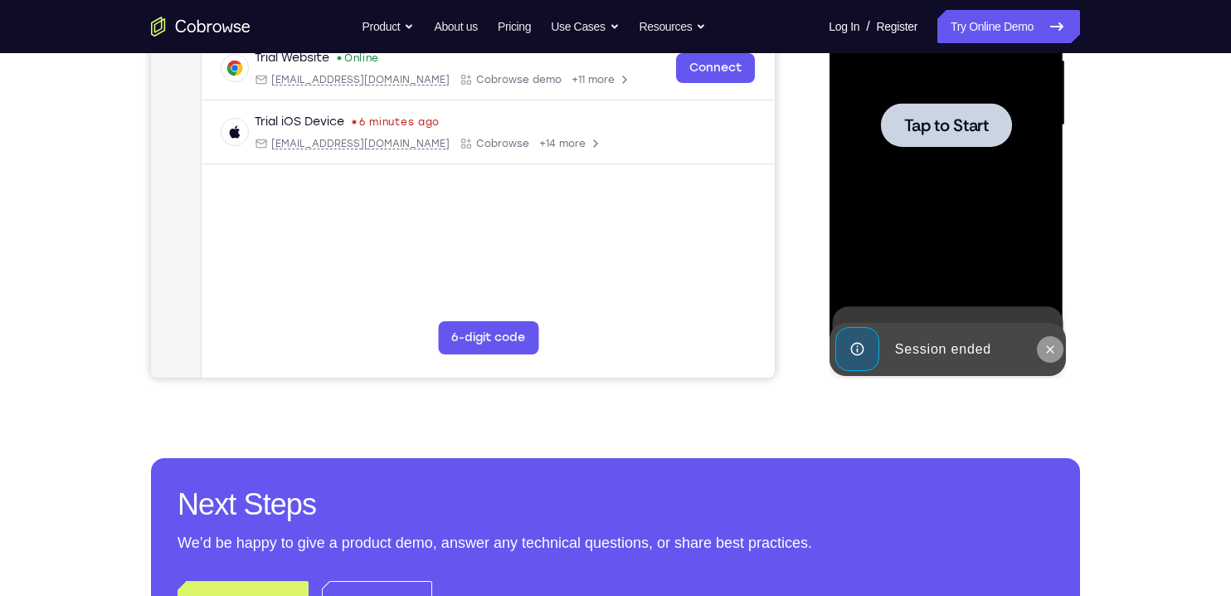
click at [1048, 347] on icon at bounding box center [1049, 348] width 7 height 7
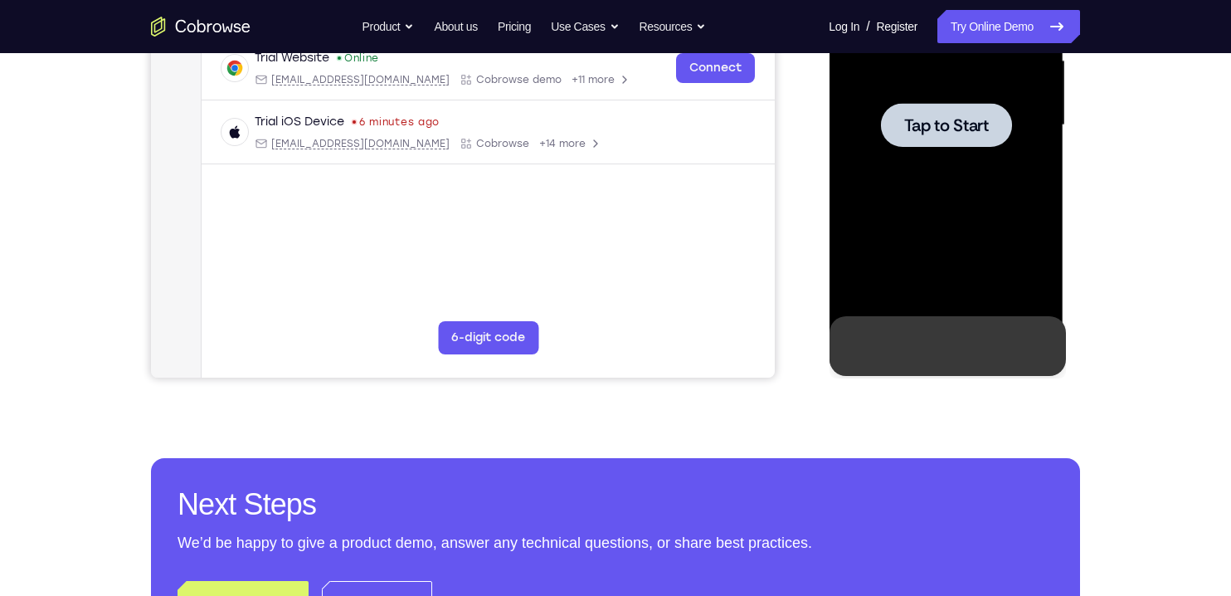
click at [962, 129] on span "Tap to Start" at bounding box center [945, 125] width 85 height 17
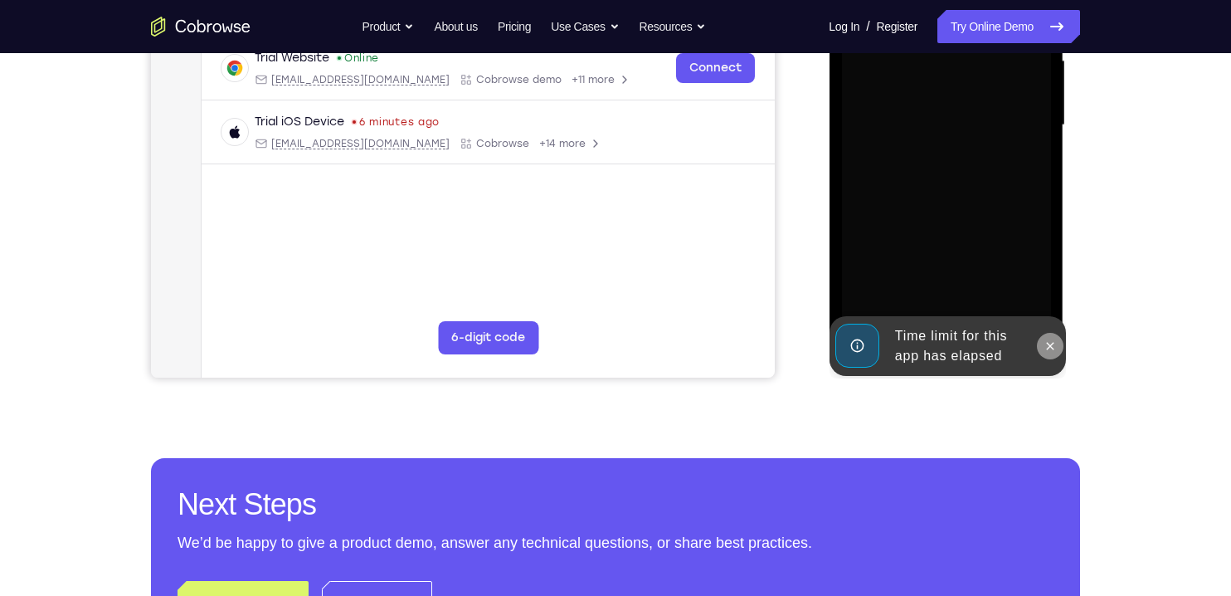
click at [1045, 344] on icon at bounding box center [1049, 345] width 13 height 13
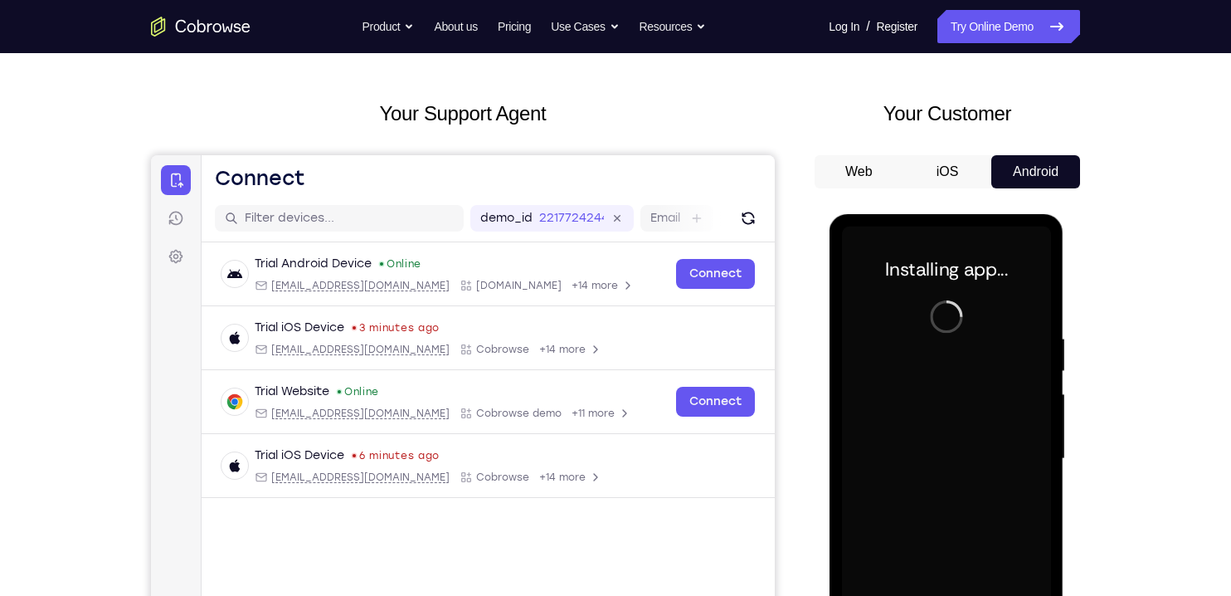
scroll to position [46, 0]
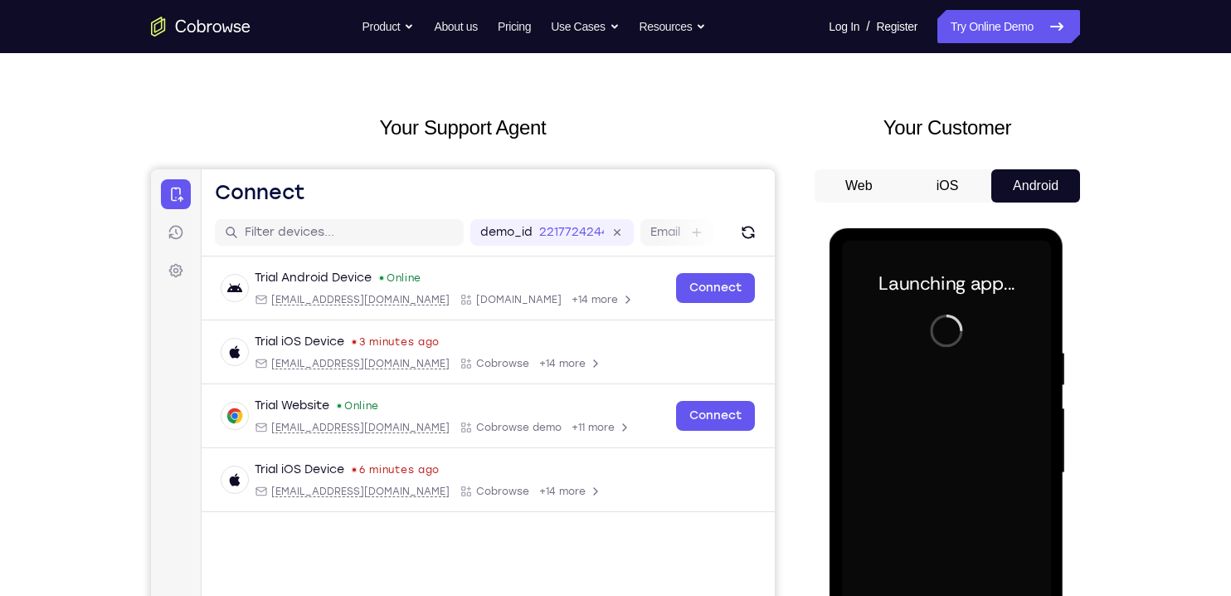
click at [941, 184] on button "iOS" at bounding box center [947, 185] width 89 height 33
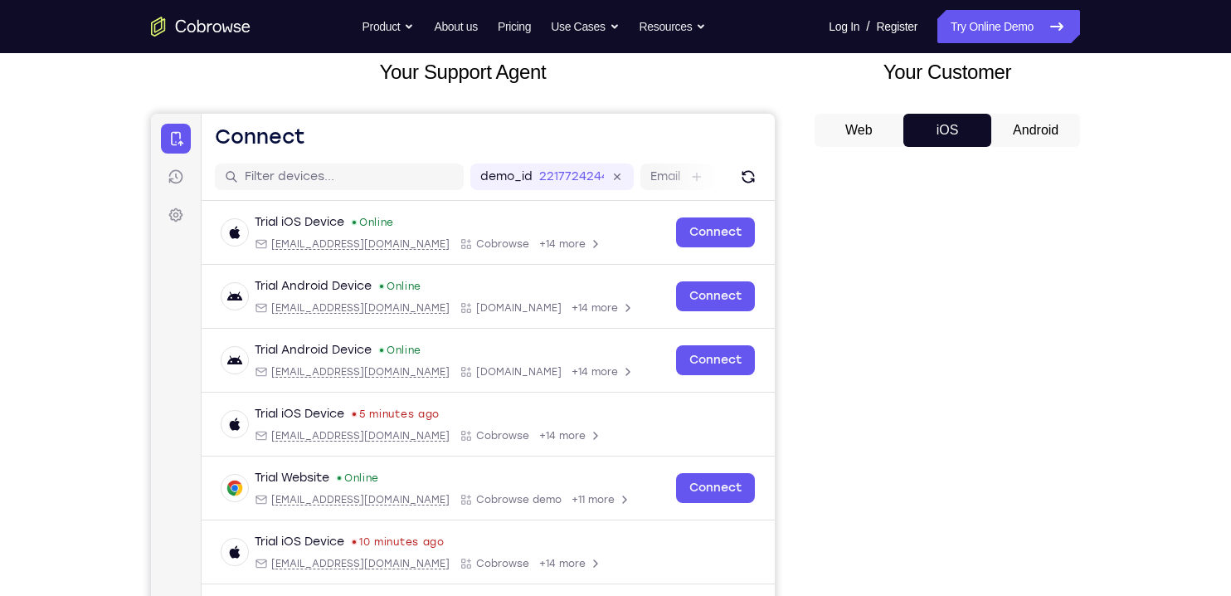
scroll to position [101, 0]
click at [1035, 134] on button "Android" at bounding box center [1035, 130] width 89 height 33
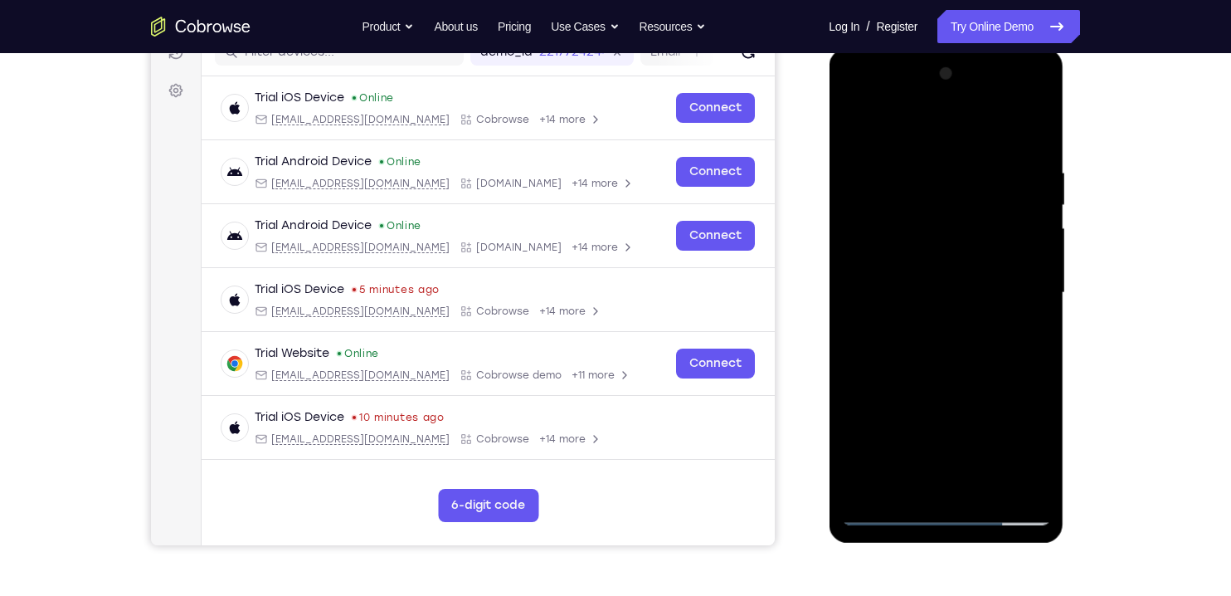
scroll to position [234, 0]
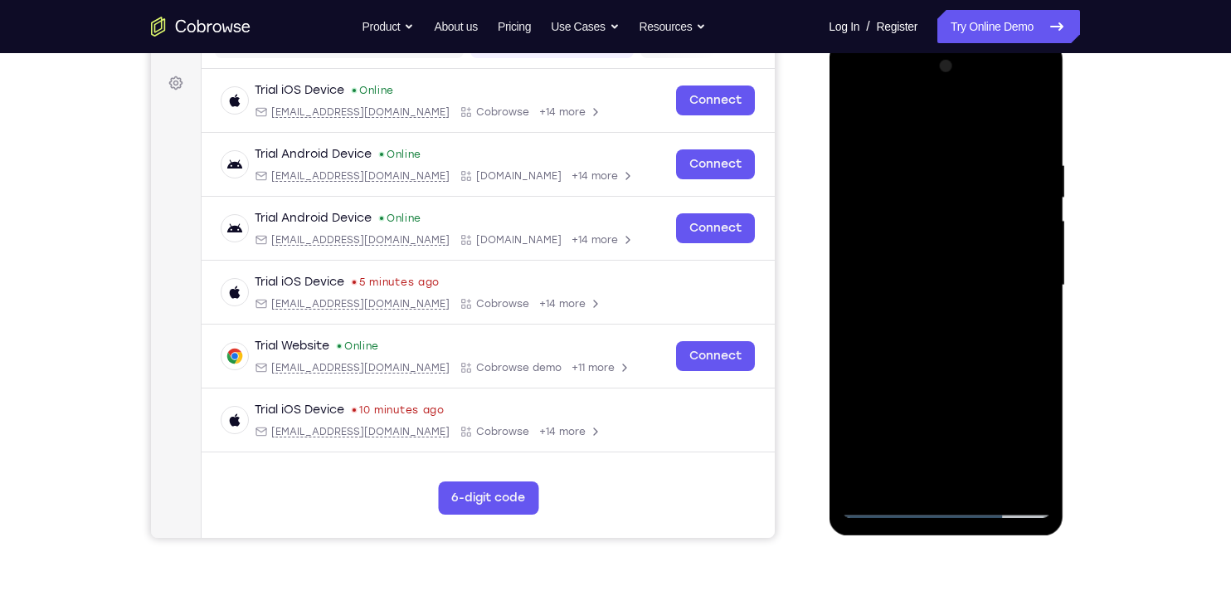
click at [957, 494] on div at bounding box center [945, 285] width 209 height 465
click at [953, 494] on div at bounding box center [945, 285] width 209 height 465
click at [1027, 441] on div at bounding box center [945, 285] width 209 height 465
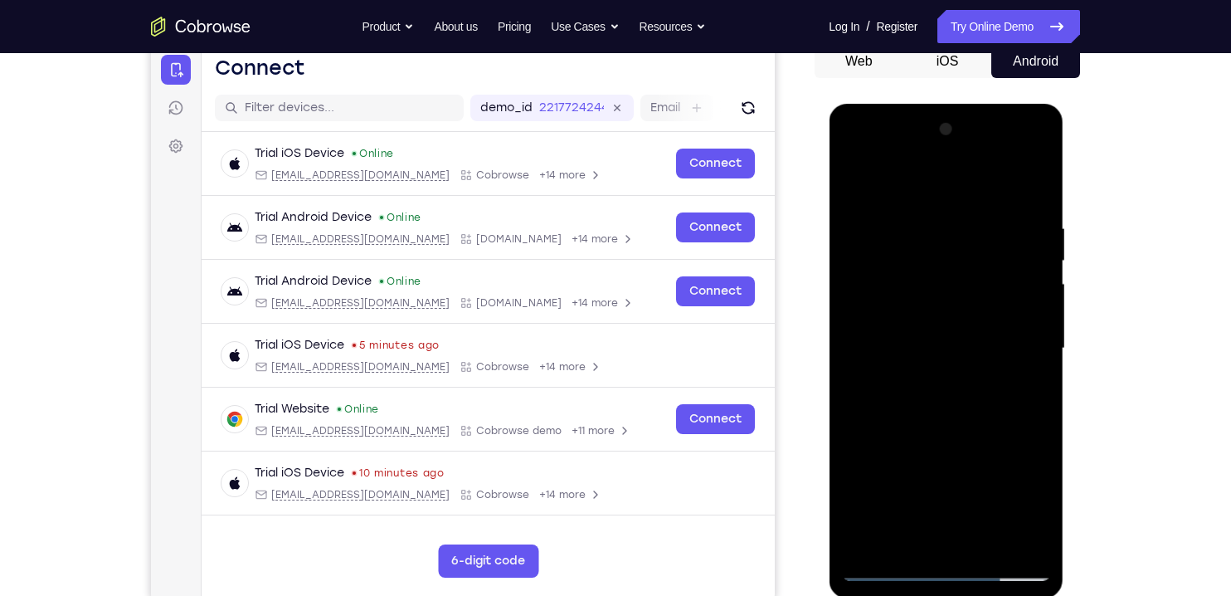
scroll to position [161, 0]
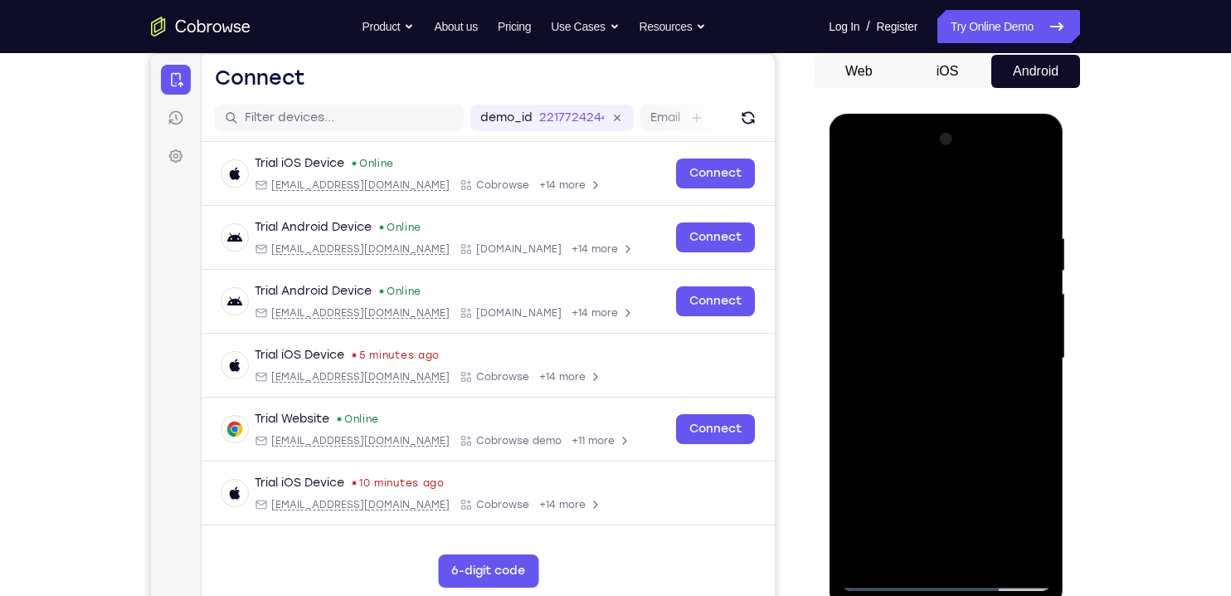
click at [897, 202] on div at bounding box center [945, 358] width 209 height 465
click at [1025, 362] on div at bounding box center [945, 358] width 209 height 465
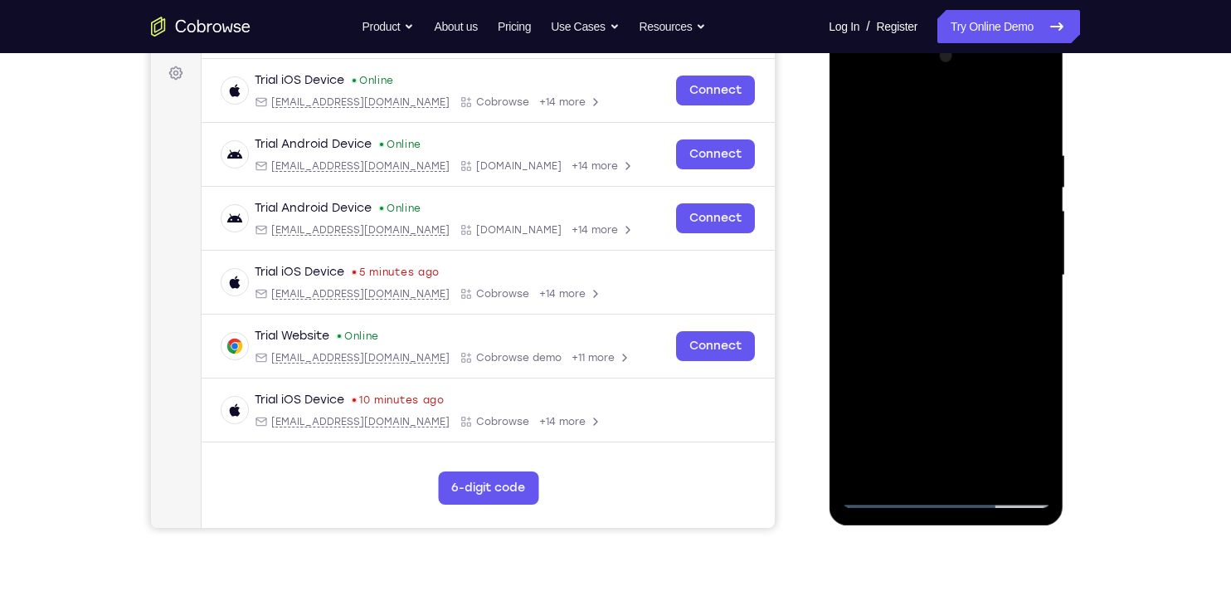
scroll to position [245, 0]
click at [921, 469] on div at bounding box center [945, 274] width 209 height 465
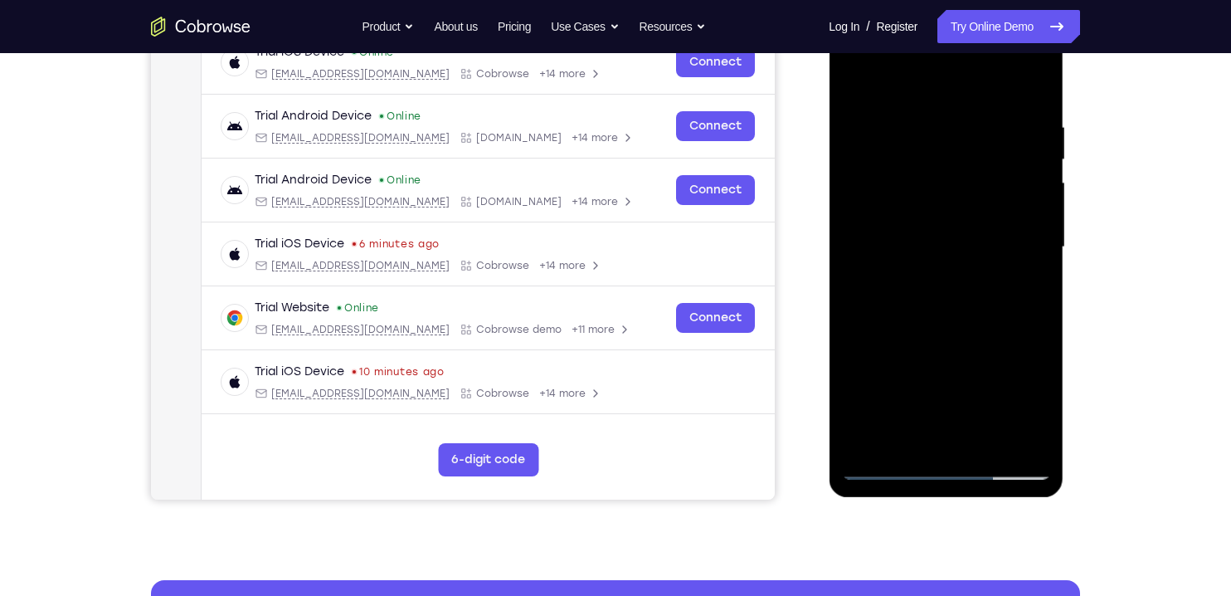
scroll to position [273, 0]
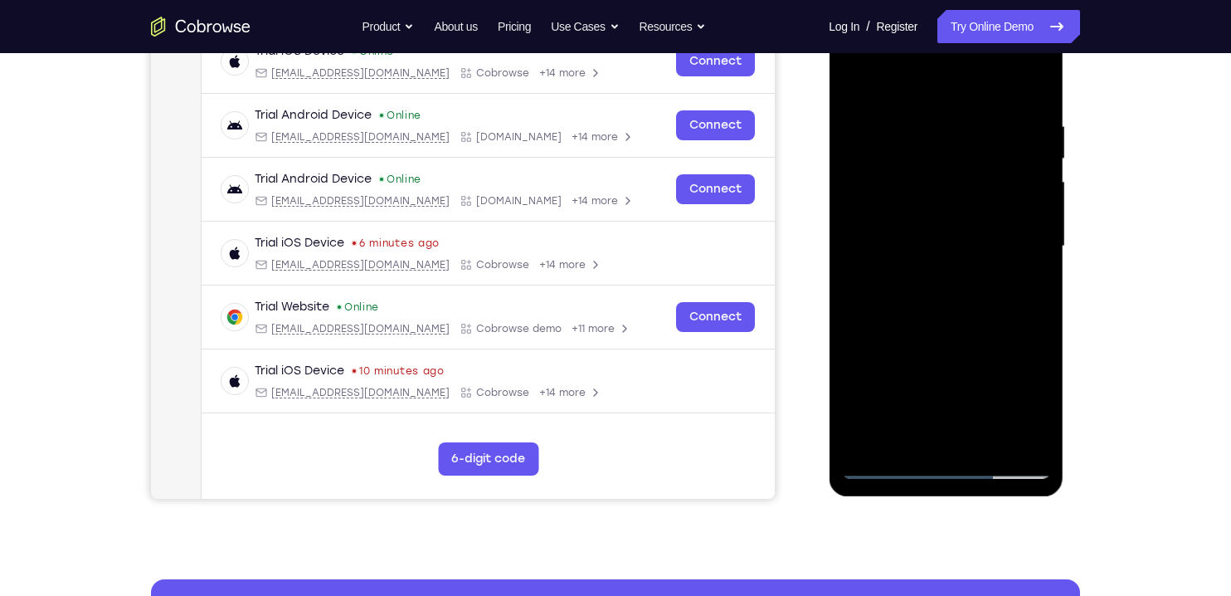
click at [879, 235] on div at bounding box center [945, 246] width 209 height 465
click at [915, 212] on div at bounding box center [945, 246] width 209 height 465
click at [976, 245] on div at bounding box center [945, 246] width 209 height 465
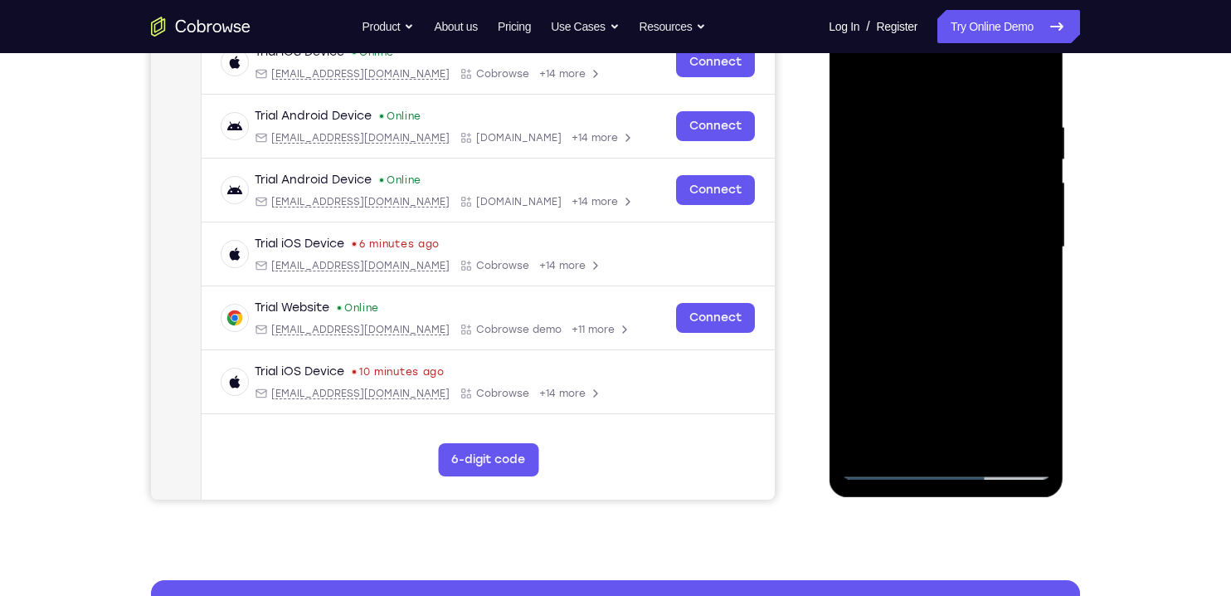
click at [869, 300] on div at bounding box center [945, 247] width 209 height 465
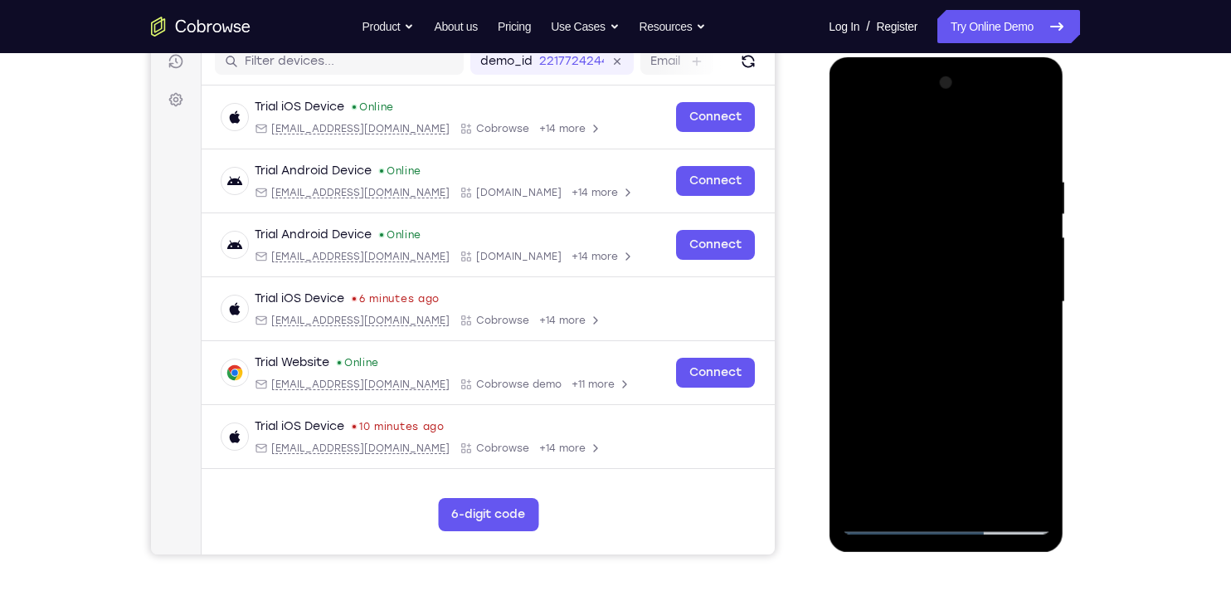
scroll to position [207, 0]
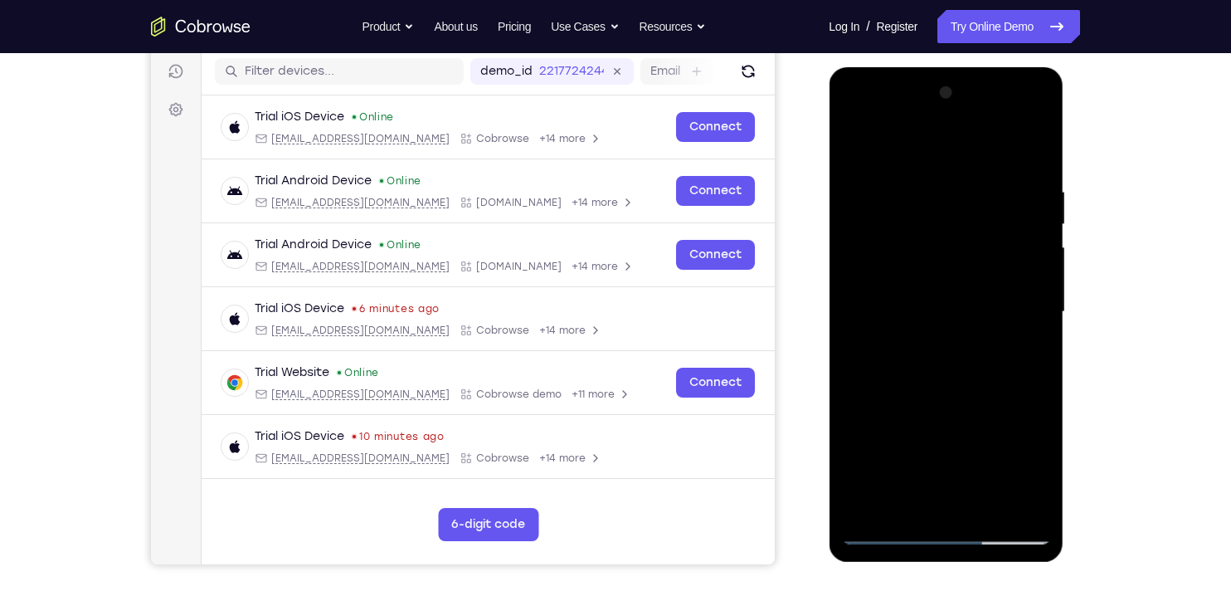
click at [904, 358] on div at bounding box center [945, 312] width 209 height 465
click at [882, 375] on div at bounding box center [945, 312] width 209 height 465
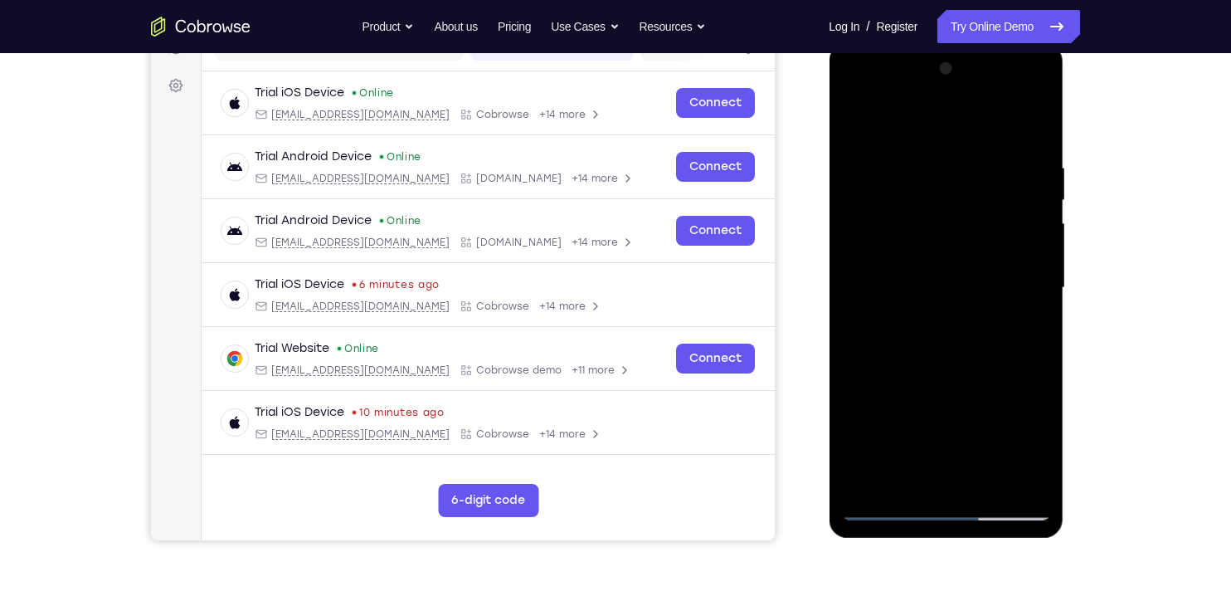
scroll to position [236, 0]
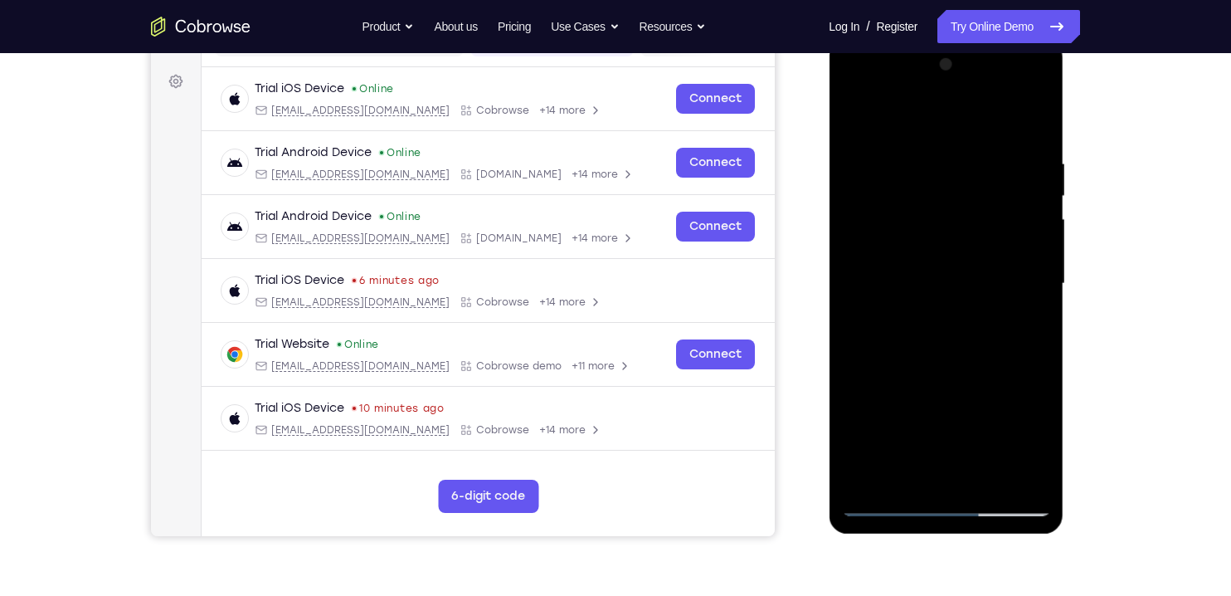
click at [909, 360] on div at bounding box center [945, 283] width 209 height 465
click at [879, 362] on div at bounding box center [945, 283] width 209 height 465
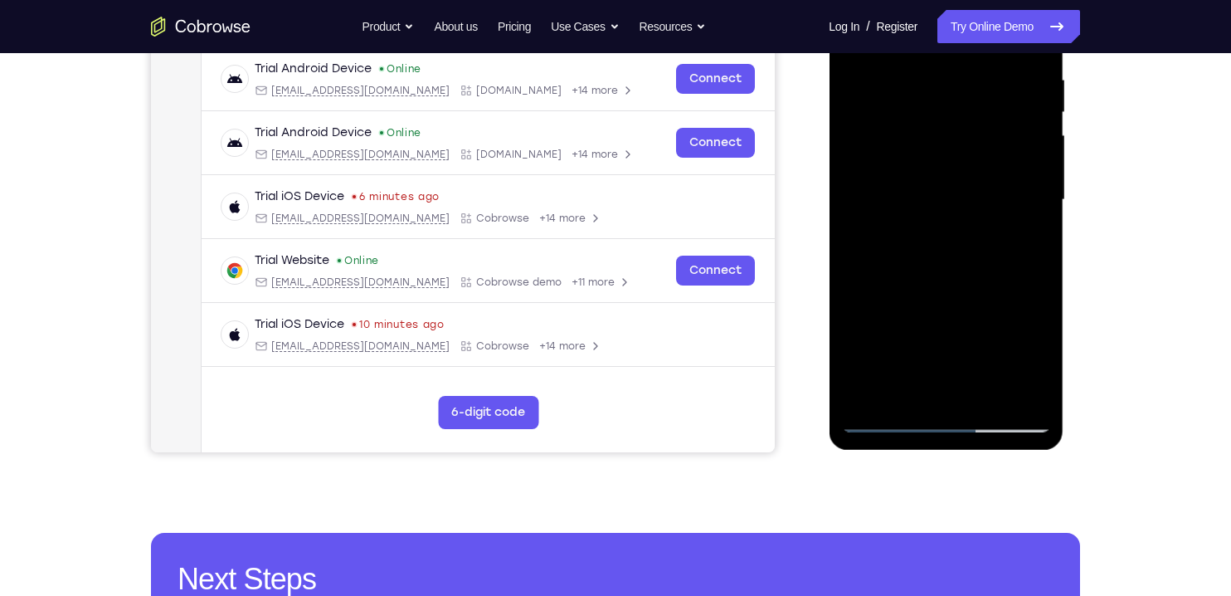
scroll to position [338, 0]
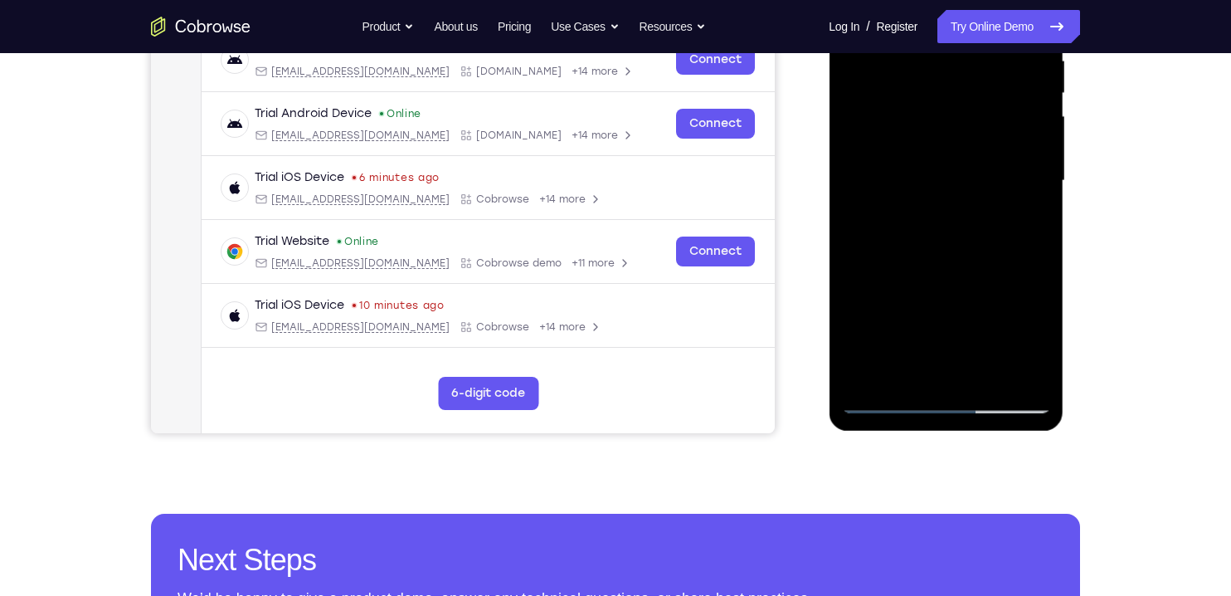
click at [989, 379] on div at bounding box center [945, 181] width 209 height 465
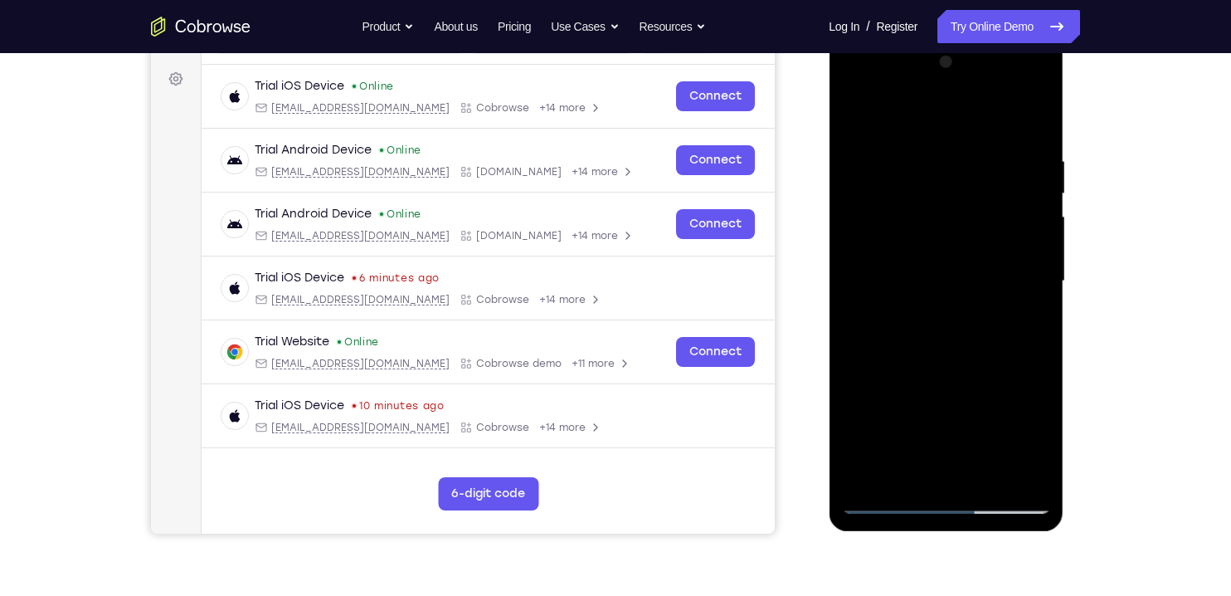
scroll to position [236, 0]
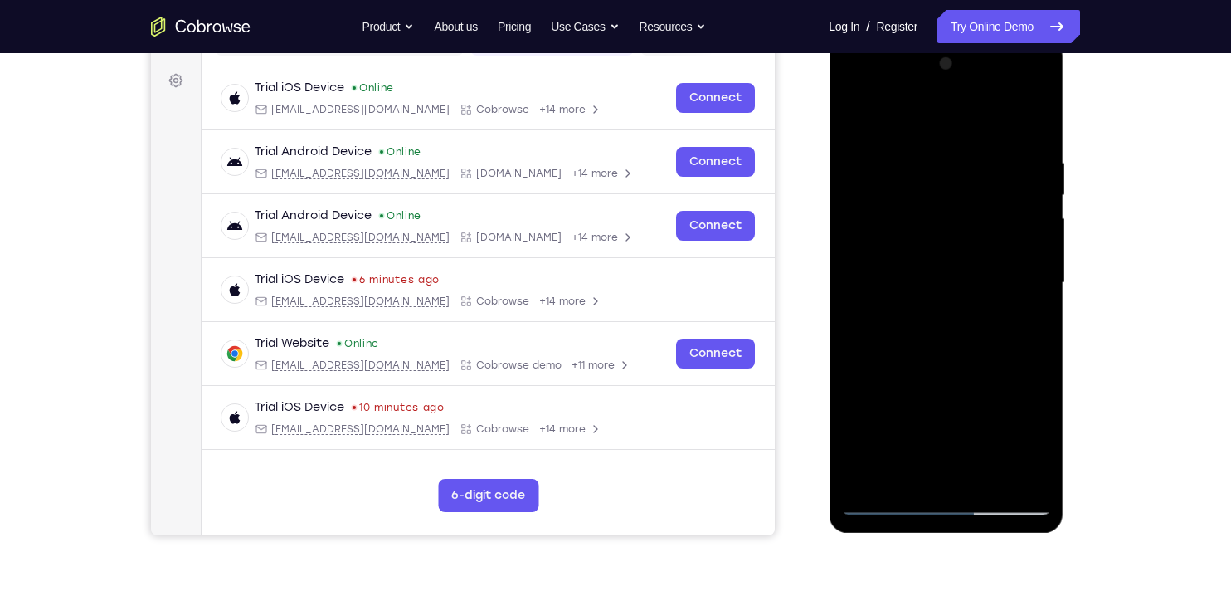
click at [905, 378] on div at bounding box center [945, 283] width 209 height 465
click at [906, 277] on div at bounding box center [945, 283] width 209 height 465
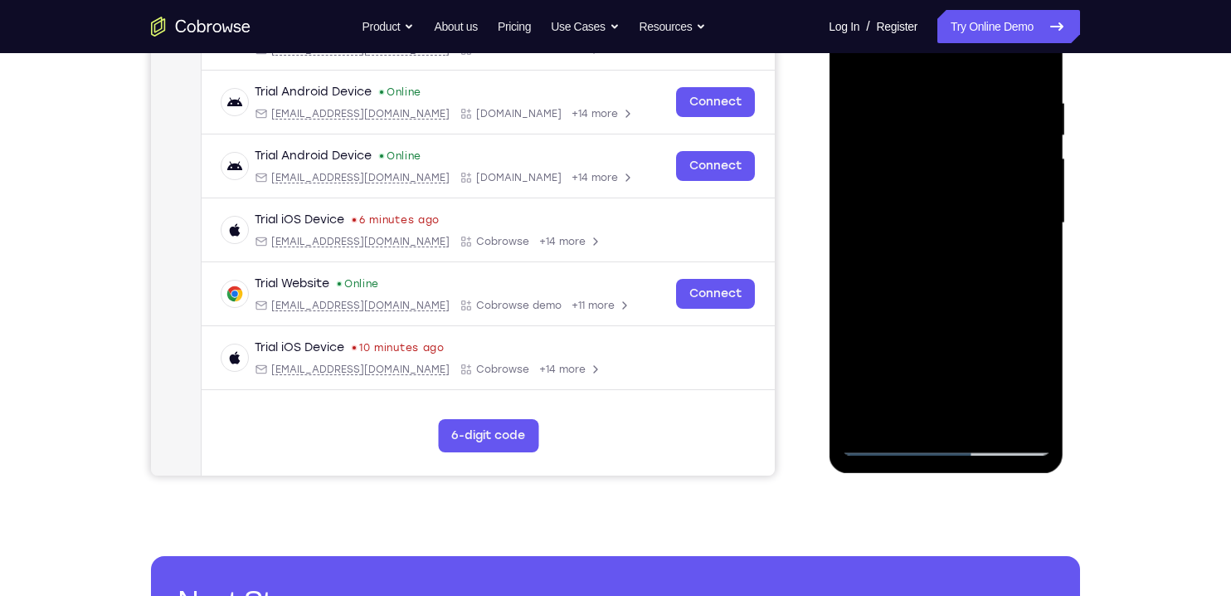
scroll to position [303, 0]
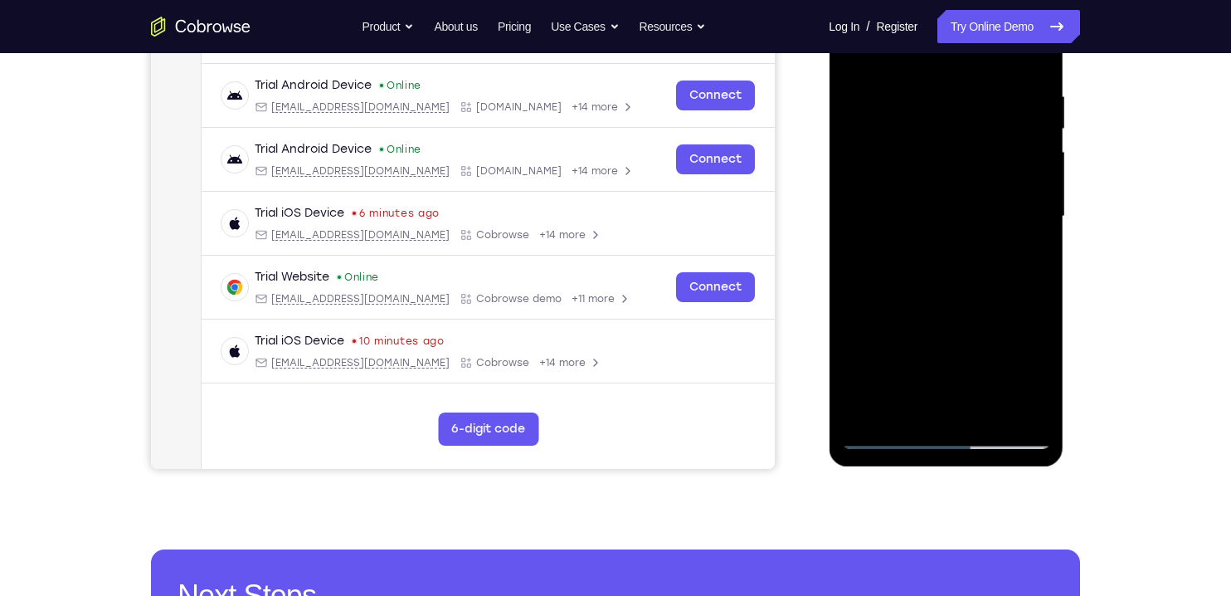
click at [882, 366] on div at bounding box center [945, 216] width 209 height 465
click at [933, 373] on div at bounding box center [945, 216] width 209 height 465
click at [1030, 261] on div at bounding box center [945, 216] width 209 height 465
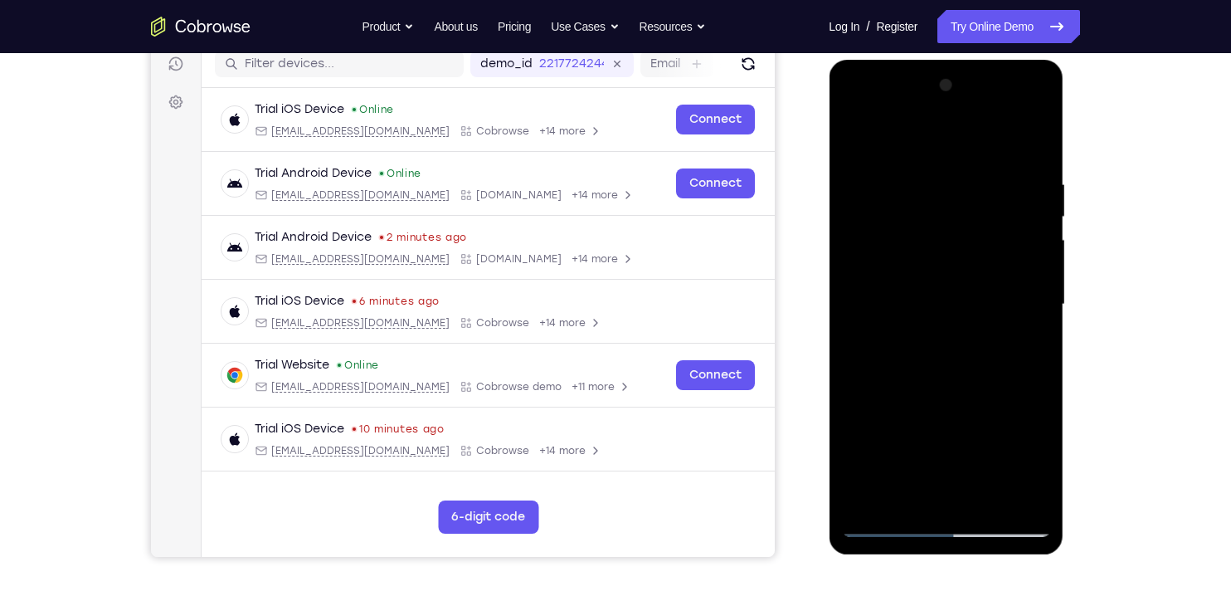
scroll to position [214, 0]
click at [855, 144] on div at bounding box center [945, 305] width 209 height 465
click at [893, 302] on div at bounding box center [945, 305] width 209 height 465
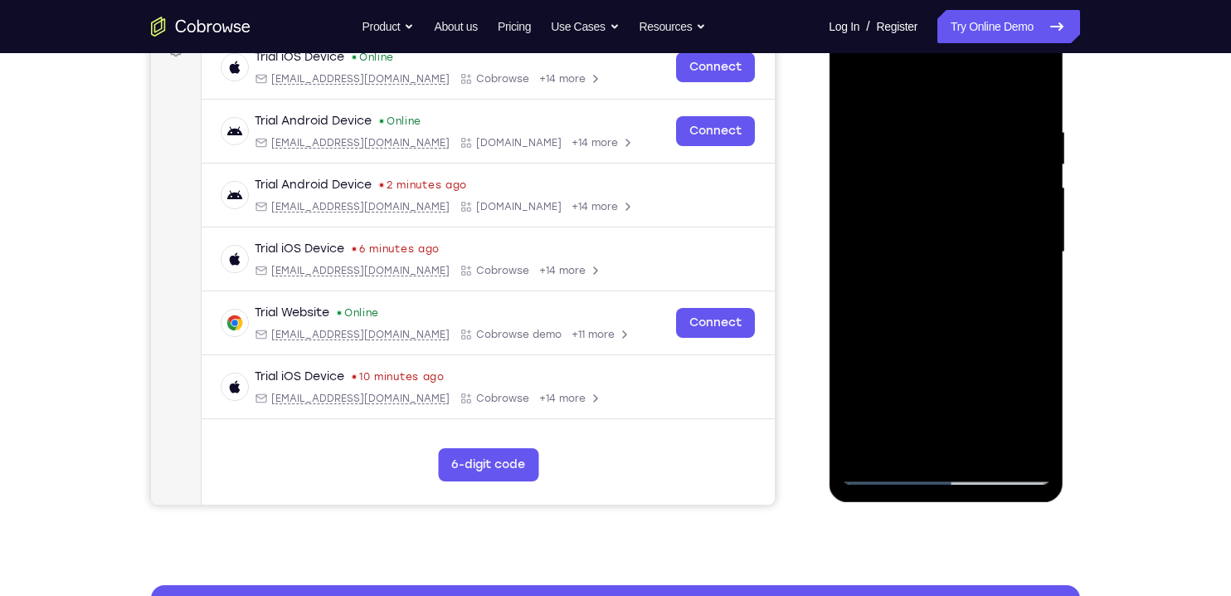
scroll to position [268, 0]
click at [933, 245] on div at bounding box center [945, 251] width 209 height 465
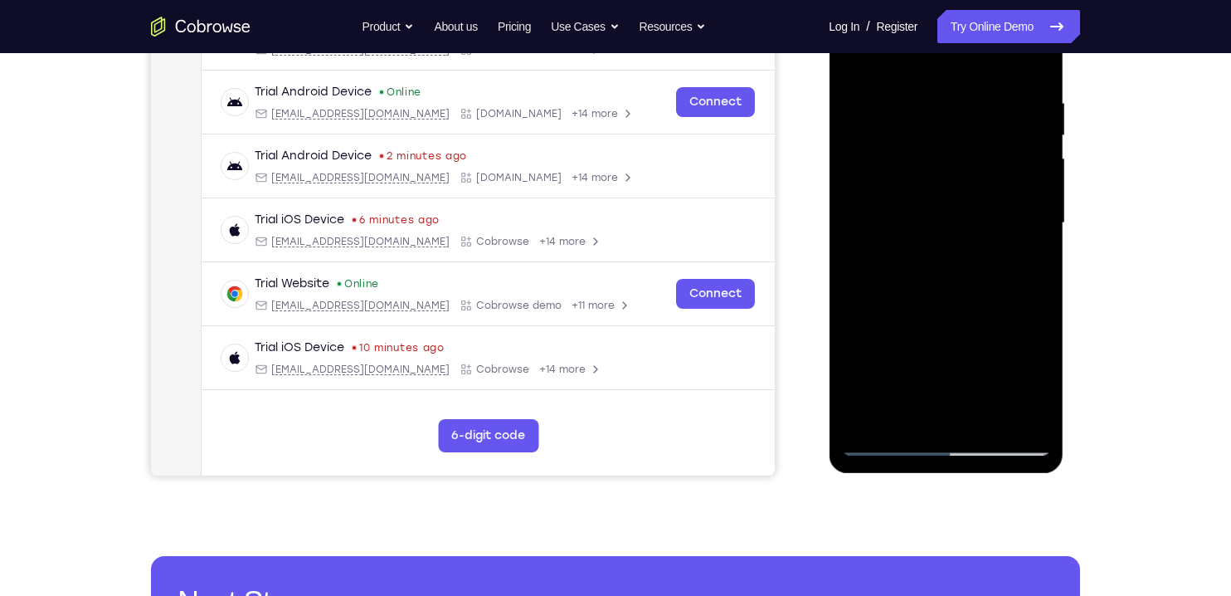
scroll to position [299, 0]
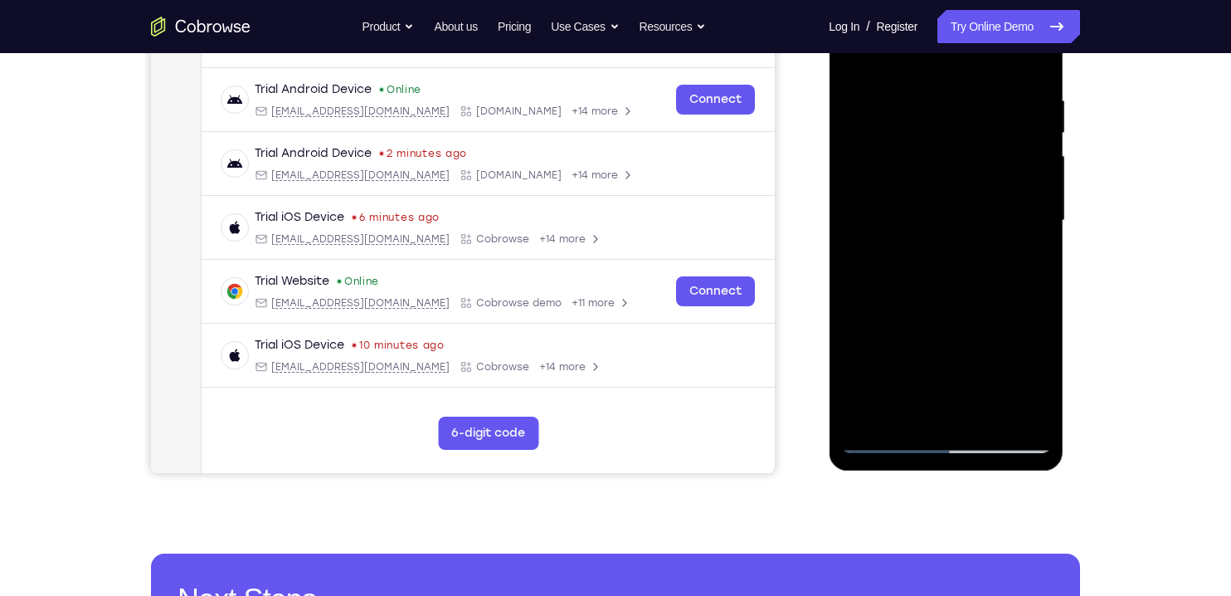
click at [906, 211] on div at bounding box center [945, 220] width 209 height 465
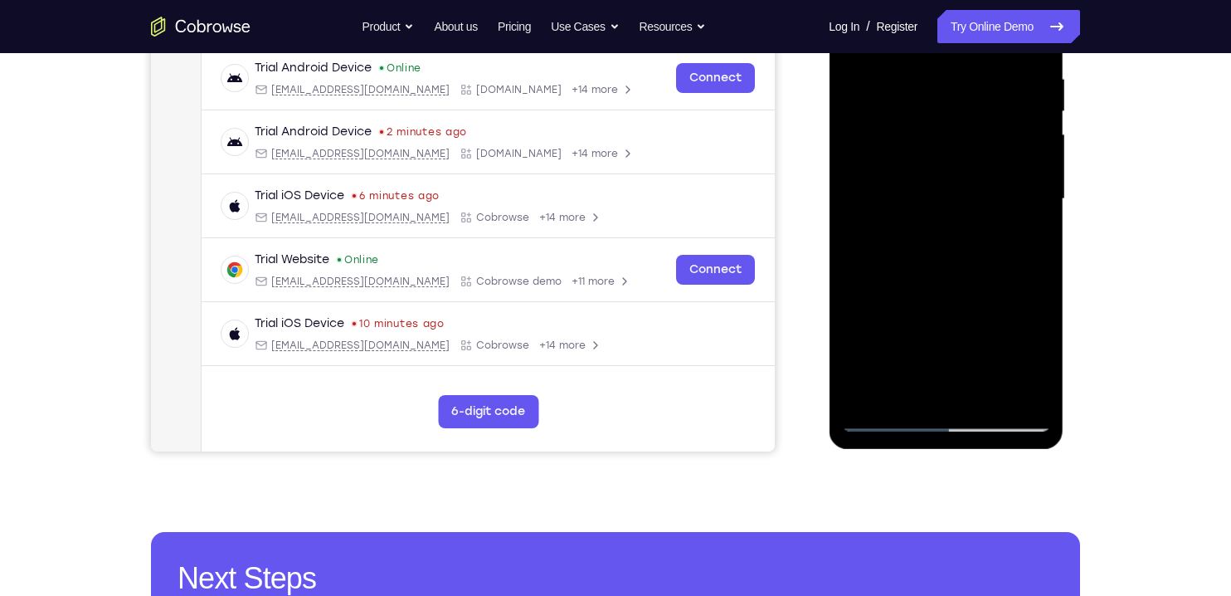
scroll to position [329, 0]
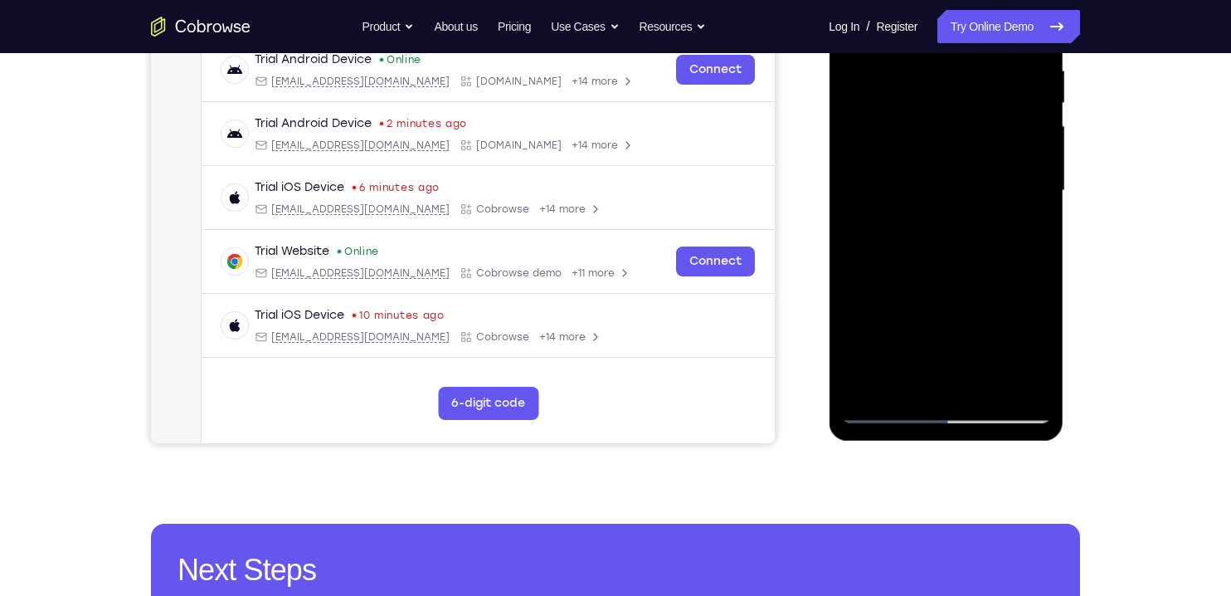
click at [1011, 343] on div at bounding box center [945, 191] width 209 height 465
click at [889, 350] on div at bounding box center [945, 191] width 209 height 465
click at [907, 345] on div at bounding box center [945, 191] width 209 height 465
click at [863, 264] on div at bounding box center [945, 191] width 209 height 465
click at [938, 226] on div at bounding box center [945, 191] width 209 height 465
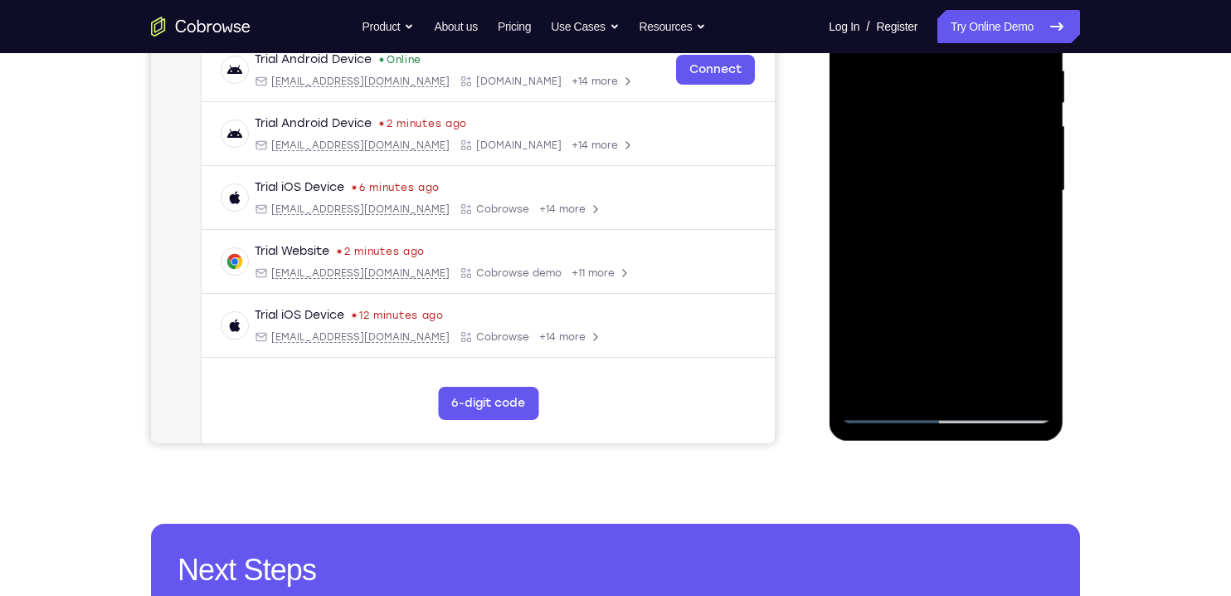
click at [1036, 343] on div at bounding box center [945, 191] width 209 height 465
click at [857, 384] on div at bounding box center [945, 191] width 209 height 465
click at [1036, 321] on div at bounding box center [945, 191] width 209 height 465
click at [962, 229] on div at bounding box center [945, 191] width 209 height 465
click at [1023, 231] on div at bounding box center [945, 191] width 209 height 465
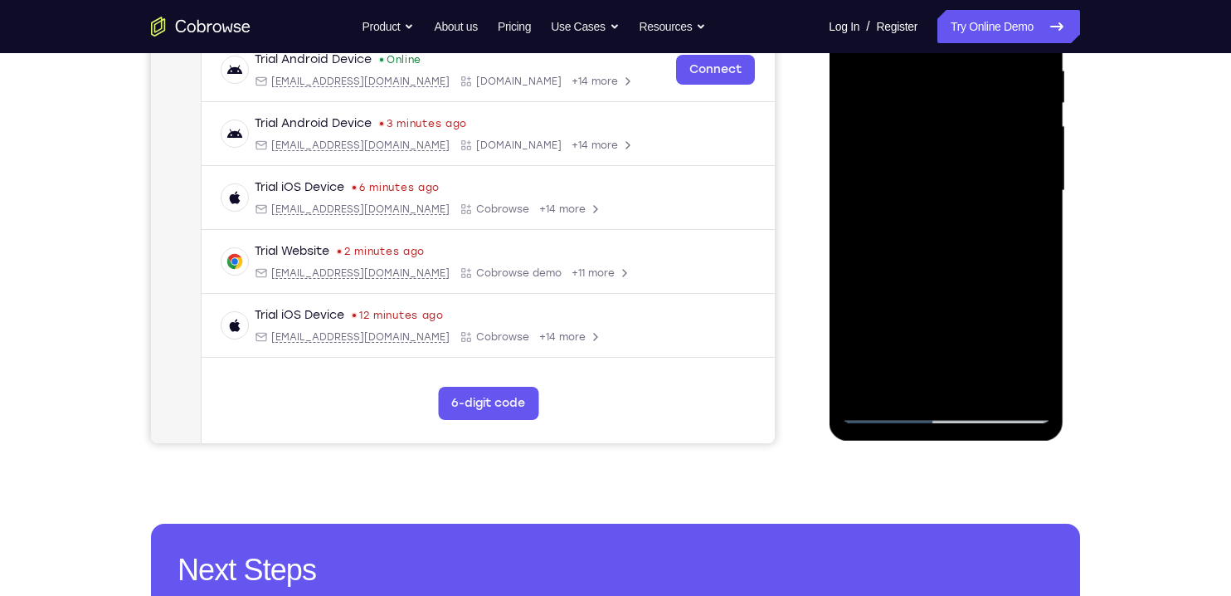
click at [859, 319] on div at bounding box center [945, 191] width 209 height 465
click at [964, 348] on div at bounding box center [945, 191] width 209 height 465
click at [859, 319] on div at bounding box center [945, 191] width 209 height 465
click at [912, 285] on div at bounding box center [945, 191] width 209 height 465
click at [996, 289] on div at bounding box center [945, 191] width 209 height 465
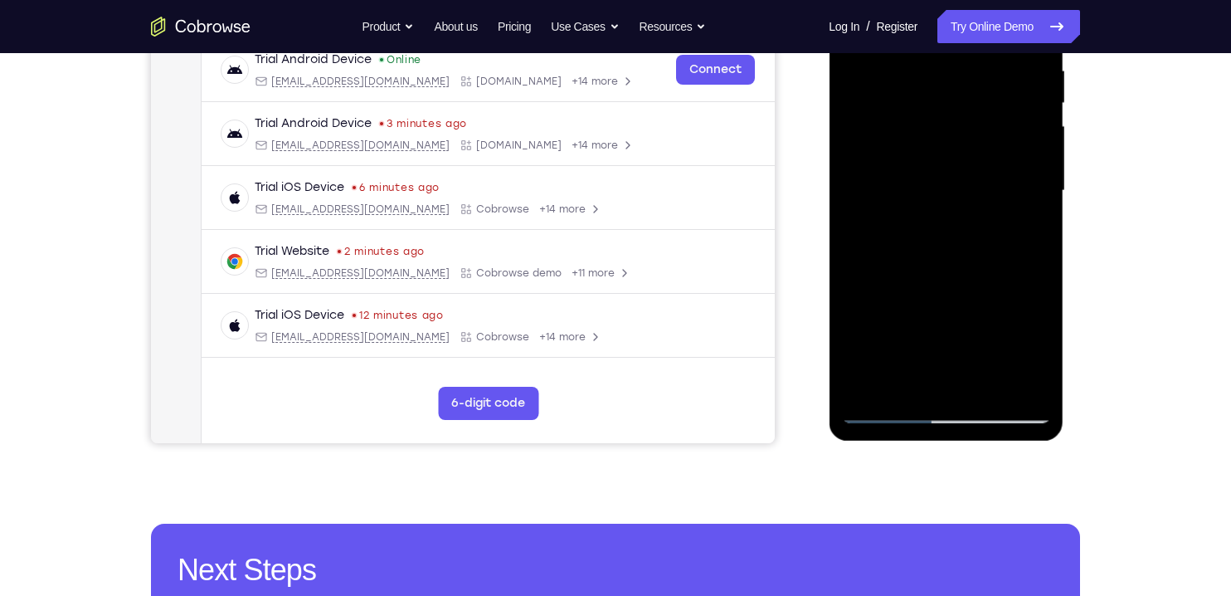
click at [1005, 319] on div at bounding box center [945, 191] width 209 height 465
click at [1016, 290] on div at bounding box center [945, 191] width 209 height 465
click at [953, 388] on div at bounding box center [945, 191] width 209 height 465
click at [980, 292] on div at bounding box center [945, 191] width 209 height 465
click at [961, 347] on div at bounding box center [945, 191] width 209 height 465
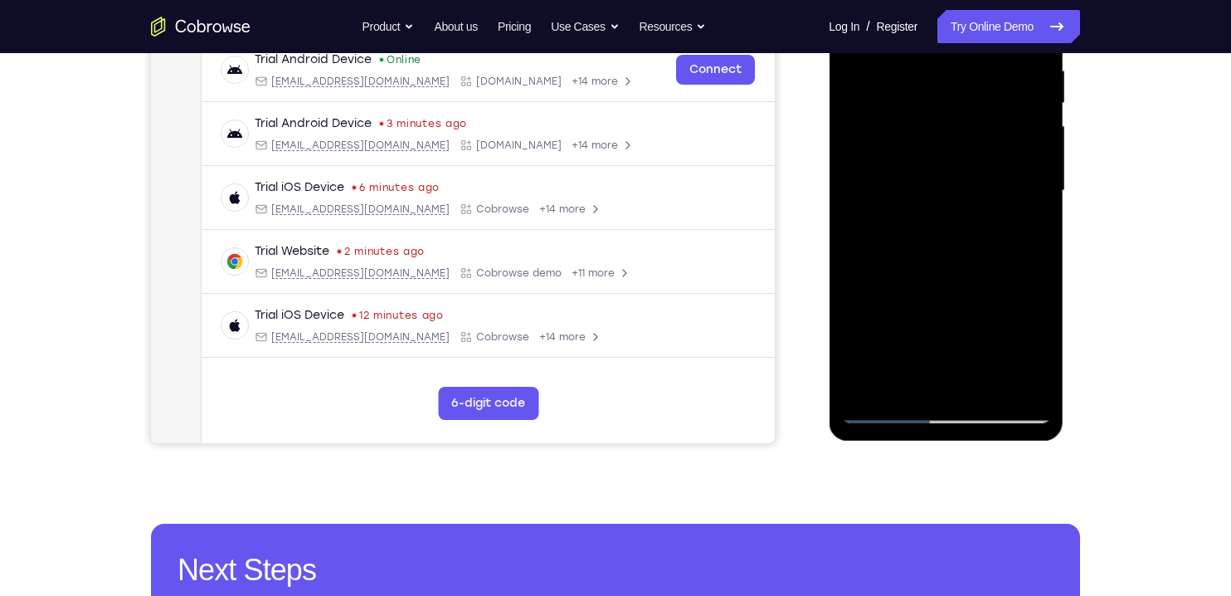
click at [874, 286] on div at bounding box center [945, 191] width 209 height 465
click at [999, 289] on div at bounding box center [945, 191] width 209 height 465
click at [911, 291] on div at bounding box center [945, 191] width 209 height 465
click at [857, 313] on div at bounding box center [945, 191] width 209 height 465
click at [952, 382] on div at bounding box center [945, 191] width 209 height 465
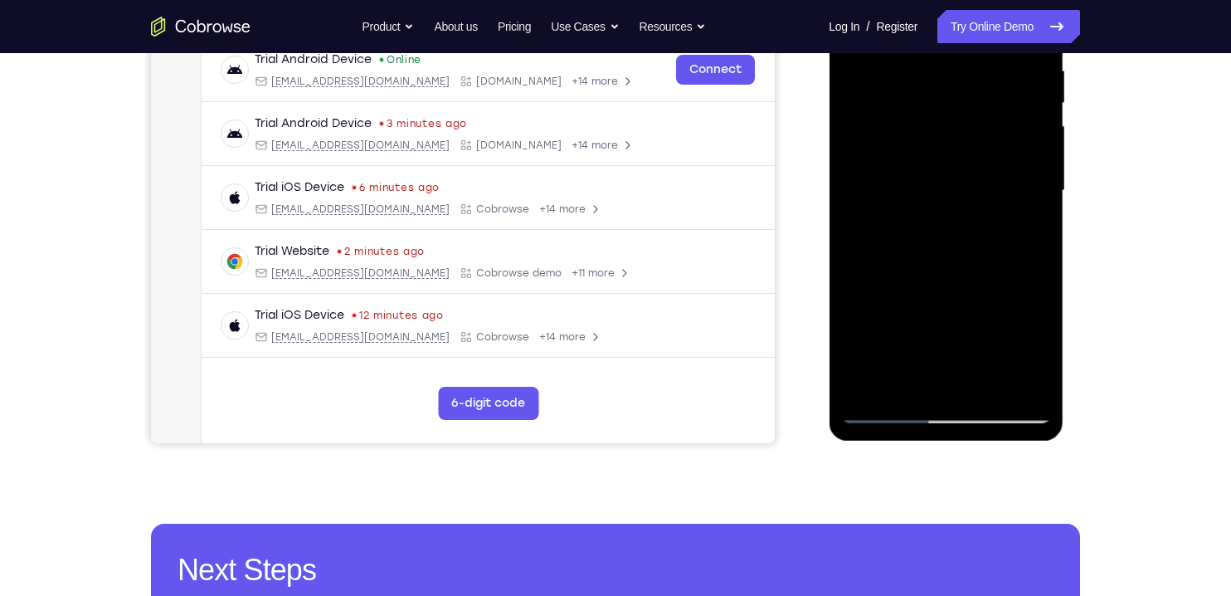
click at [967, 350] on div at bounding box center [945, 191] width 209 height 465
click at [858, 312] on div at bounding box center [945, 191] width 209 height 465
click at [962, 380] on div at bounding box center [945, 191] width 209 height 465
click at [1002, 350] on div at bounding box center [945, 191] width 209 height 465
click at [862, 317] on div at bounding box center [945, 191] width 209 height 465
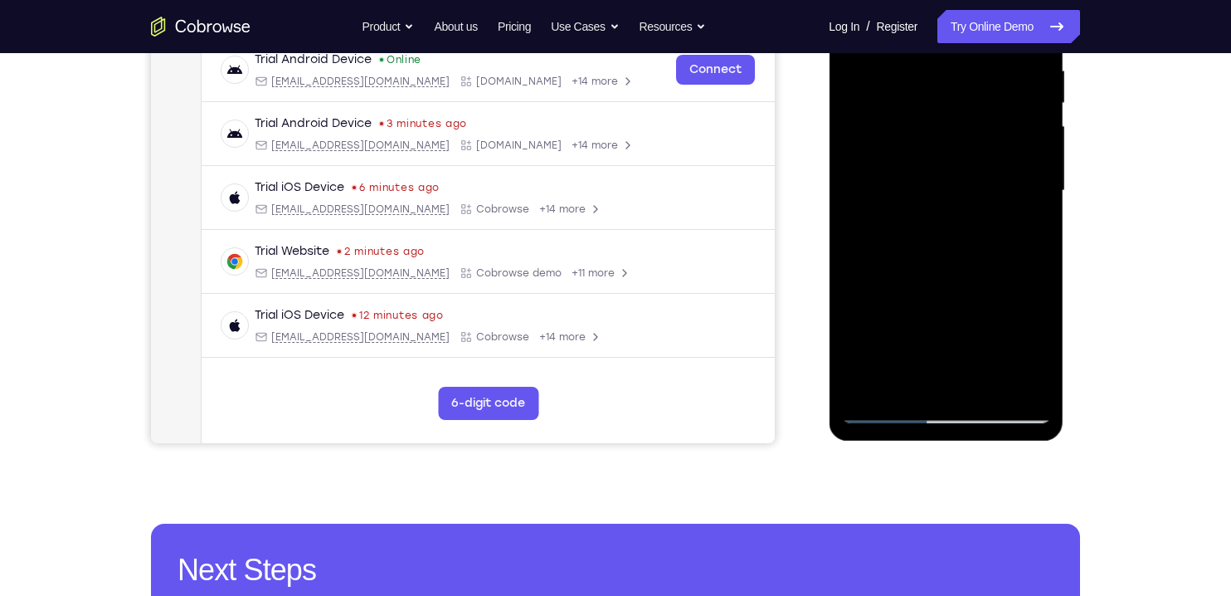
click at [1003, 348] on div at bounding box center [945, 191] width 209 height 465
click at [862, 319] on div at bounding box center [945, 191] width 209 height 465
click at [1020, 229] on div at bounding box center [945, 191] width 209 height 465
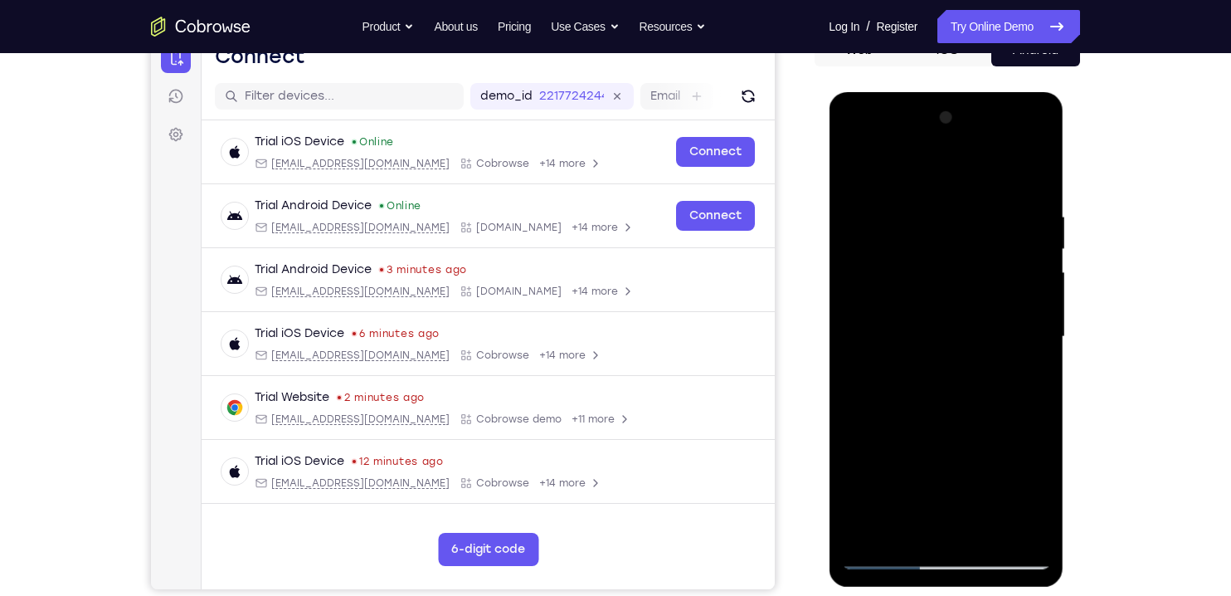
scroll to position [182, 0]
click at [859, 173] on div at bounding box center [945, 337] width 209 height 465
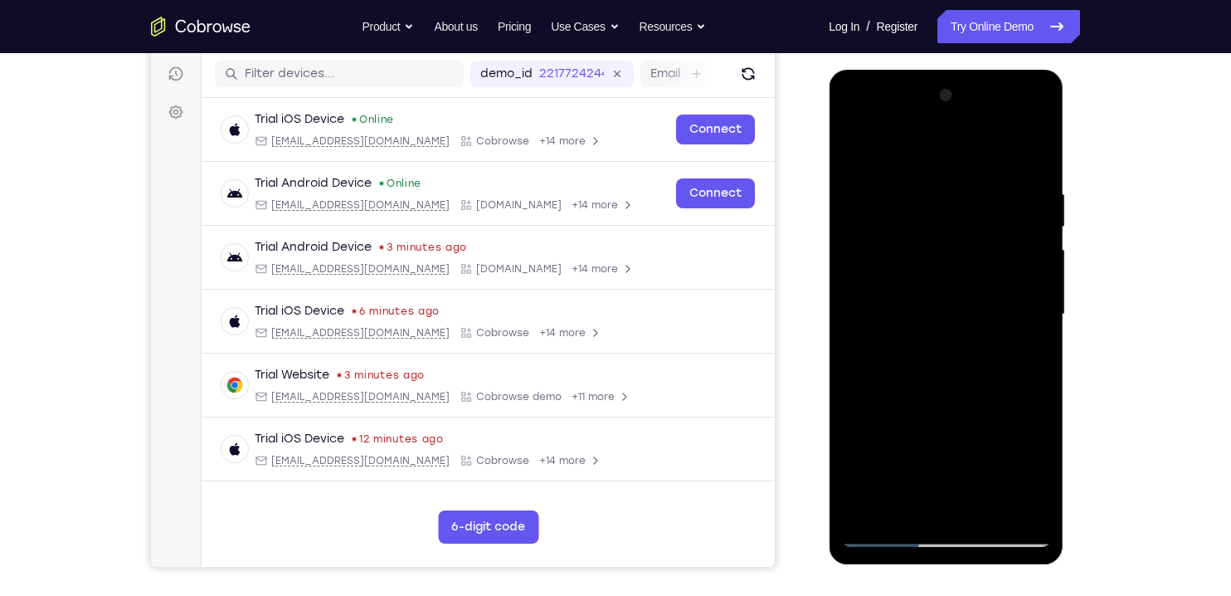
scroll to position [209, 0]
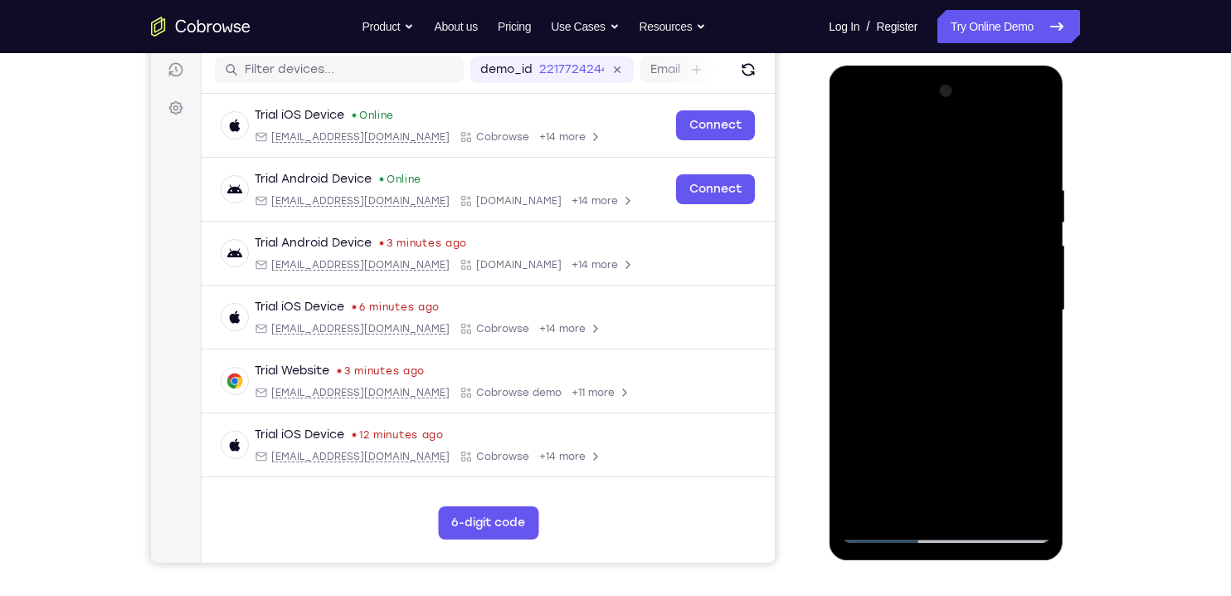
click at [913, 270] on div at bounding box center [945, 310] width 209 height 465
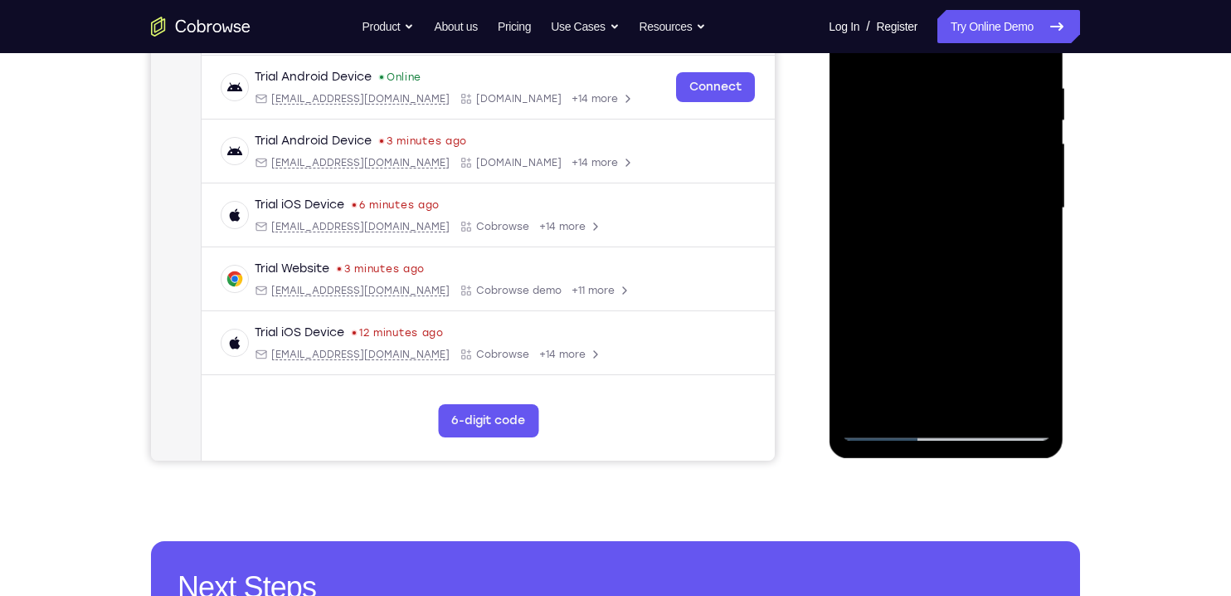
scroll to position [319, 0]
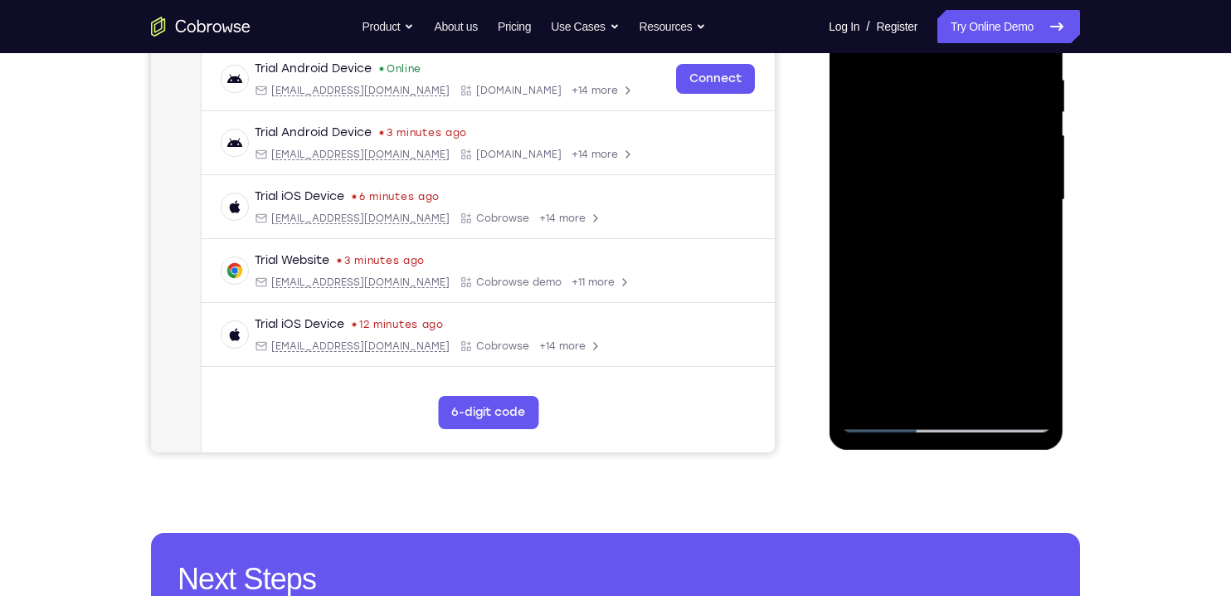
click at [891, 357] on div at bounding box center [945, 200] width 209 height 465
click at [950, 358] on div at bounding box center [945, 200] width 209 height 465
click at [1016, 239] on div at bounding box center [945, 200] width 209 height 465
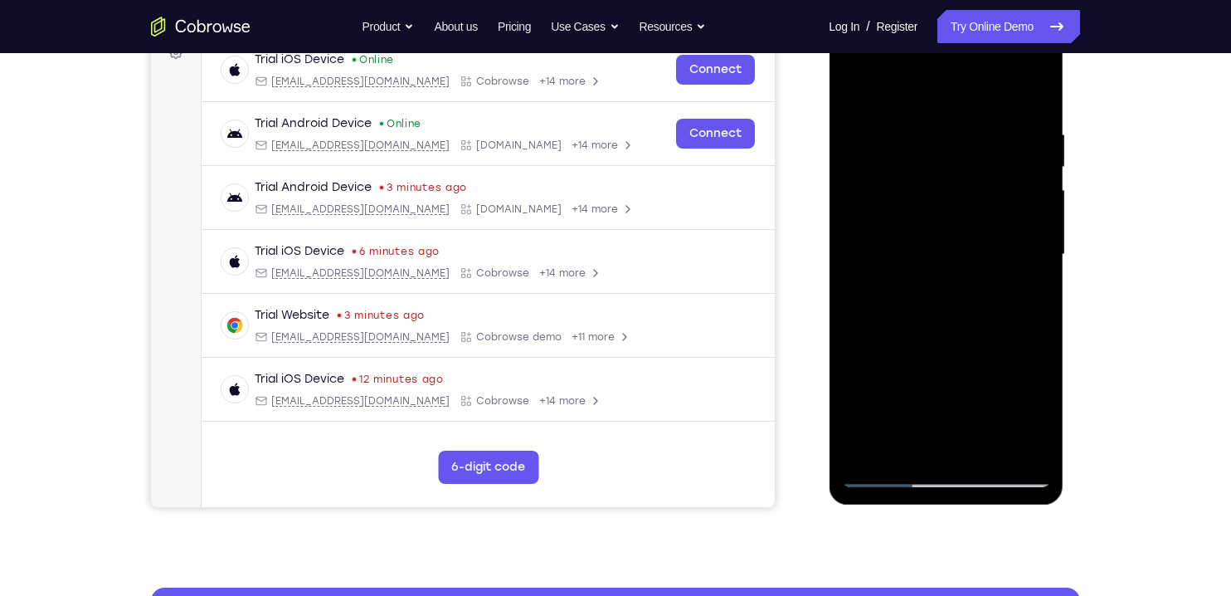
scroll to position [263, 0]
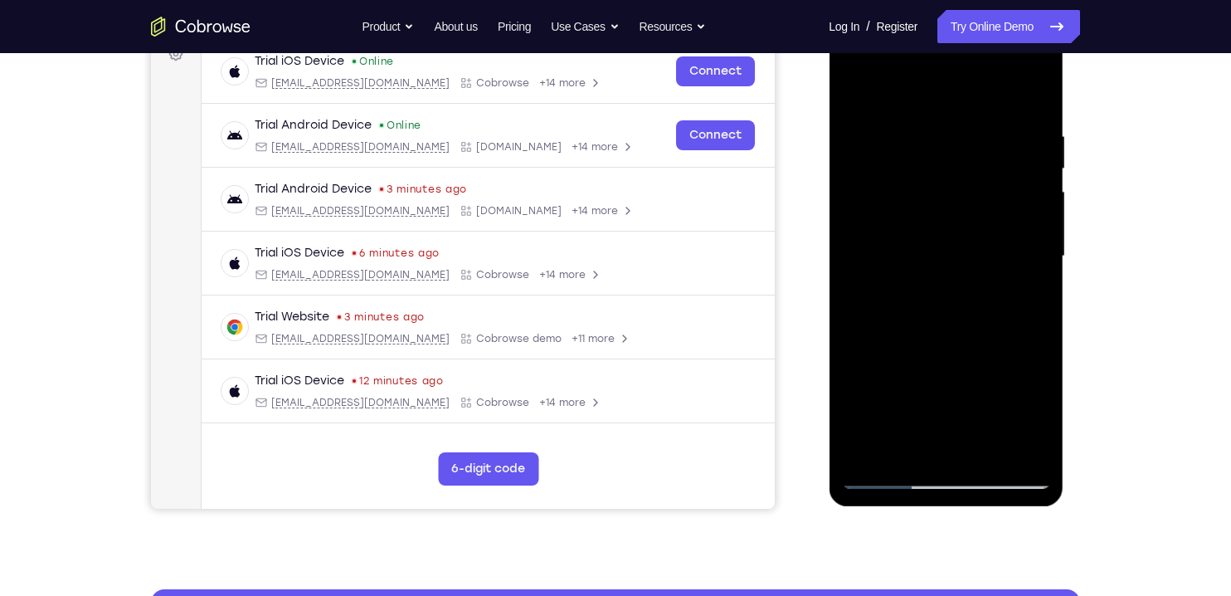
click at [1025, 296] on div at bounding box center [945, 256] width 209 height 465
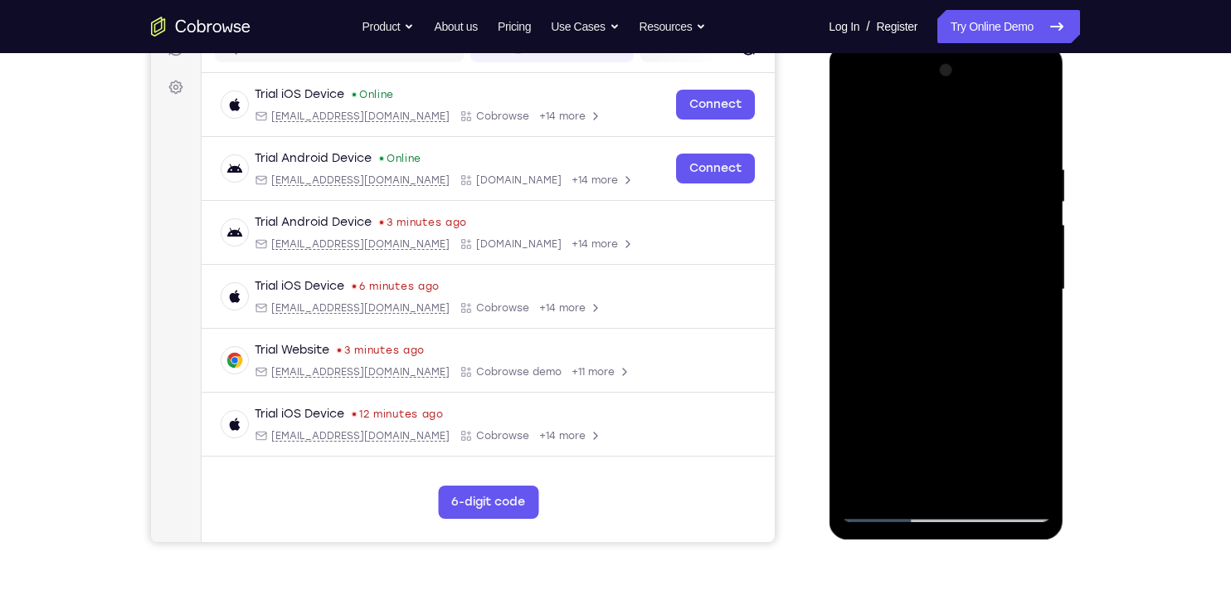
scroll to position [228, 0]
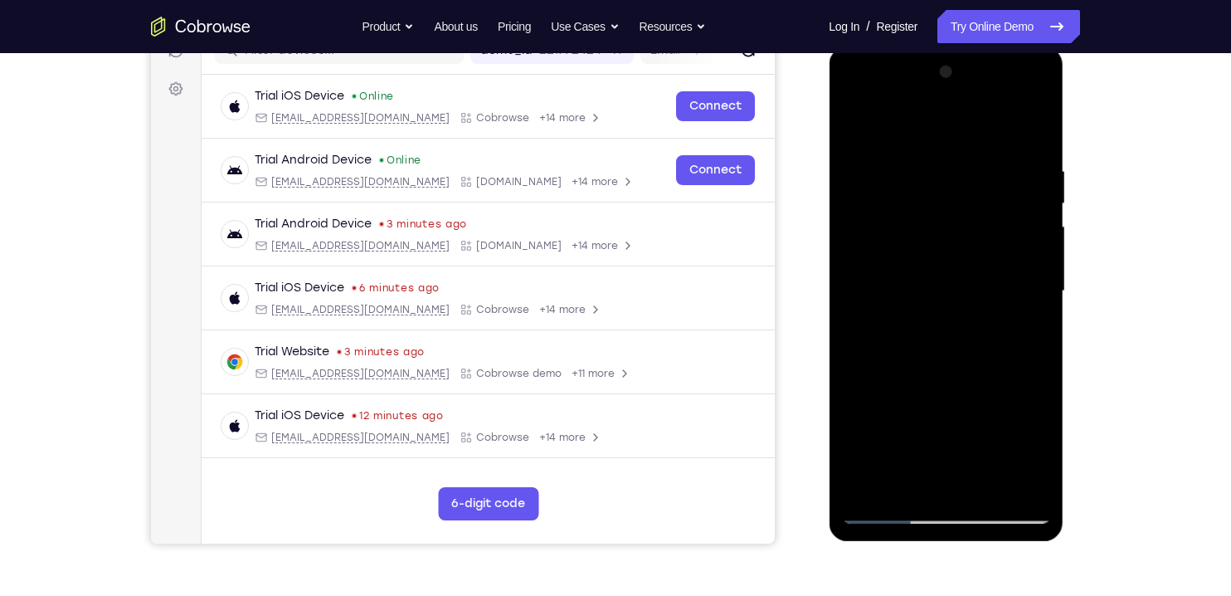
click at [855, 129] on div at bounding box center [945, 291] width 209 height 465
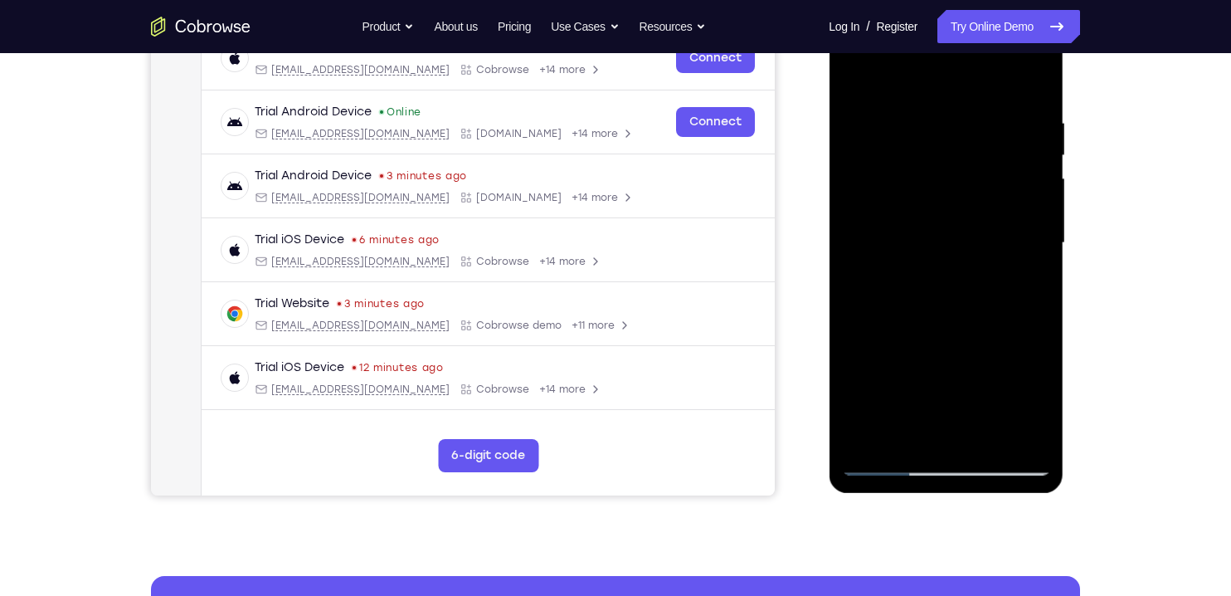
scroll to position [279, 0]
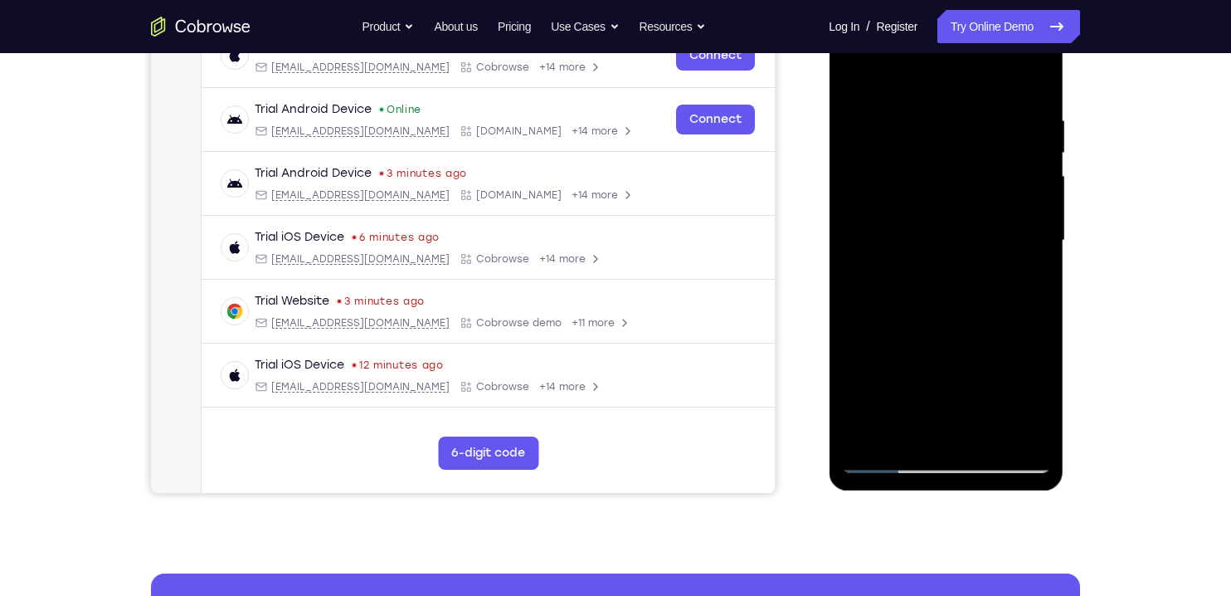
click at [899, 360] on div at bounding box center [945, 240] width 209 height 465
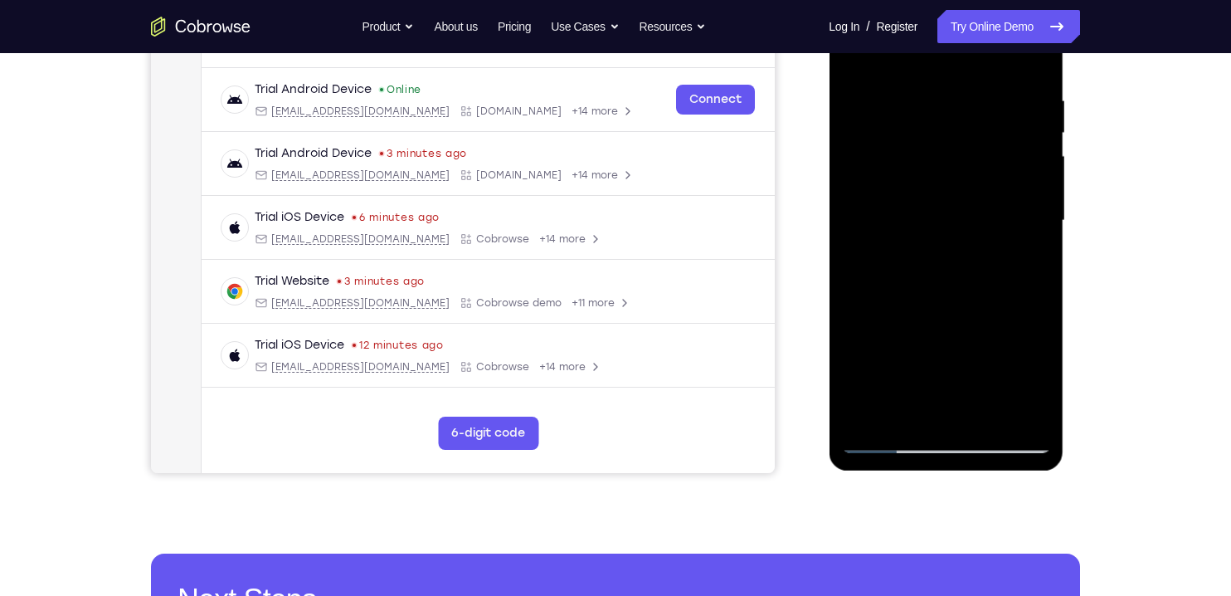
scroll to position [300, 0]
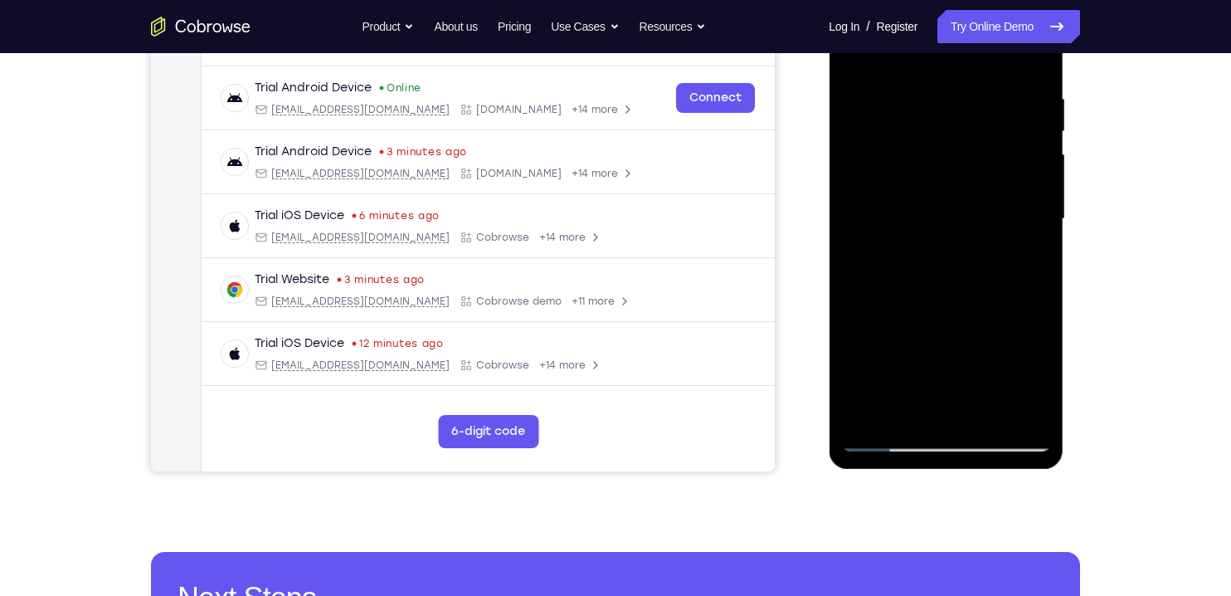
click at [1023, 255] on div at bounding box center [945, 219] width 209 height 465
click at [1015, 258] on div at bounding box center [945, 219] width 209 height 465
click at [1025, 261] on div at bounding box center [945, 219] width 209 height 465
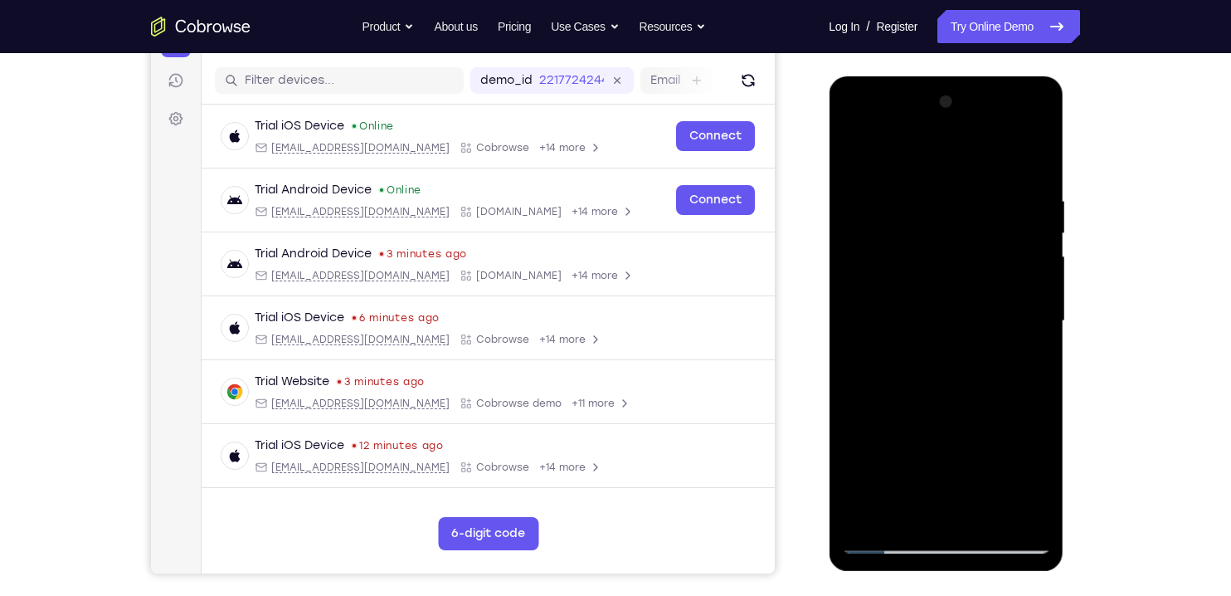
scroll to position [178, 0]
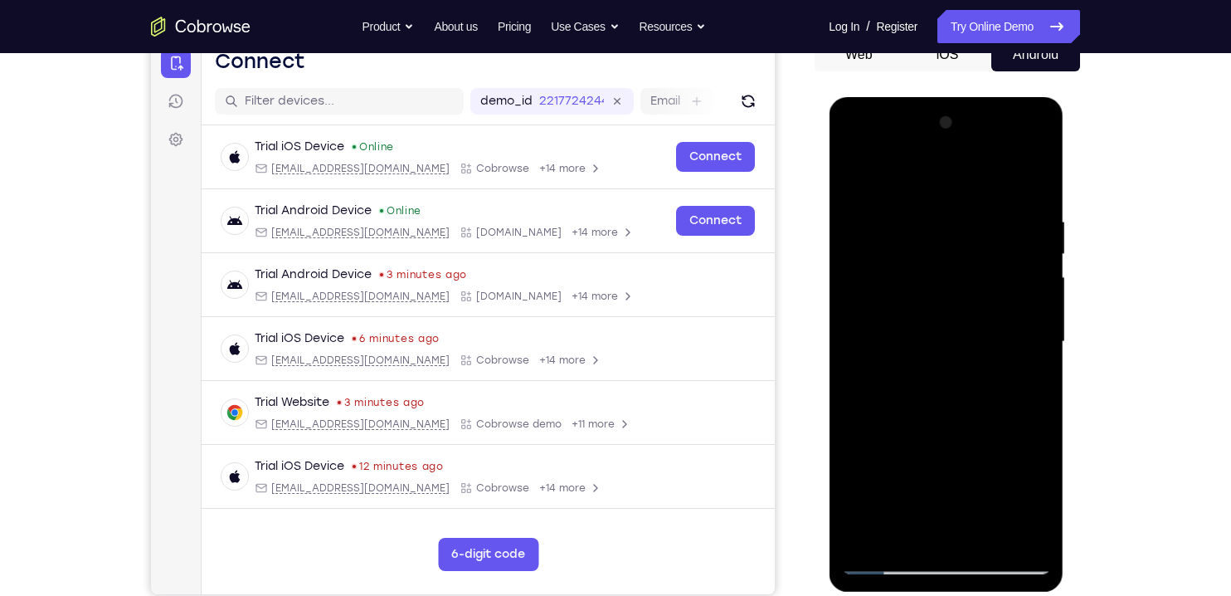
click at [853, 168] on div at bounding box center [945, 342] width 209 height 465
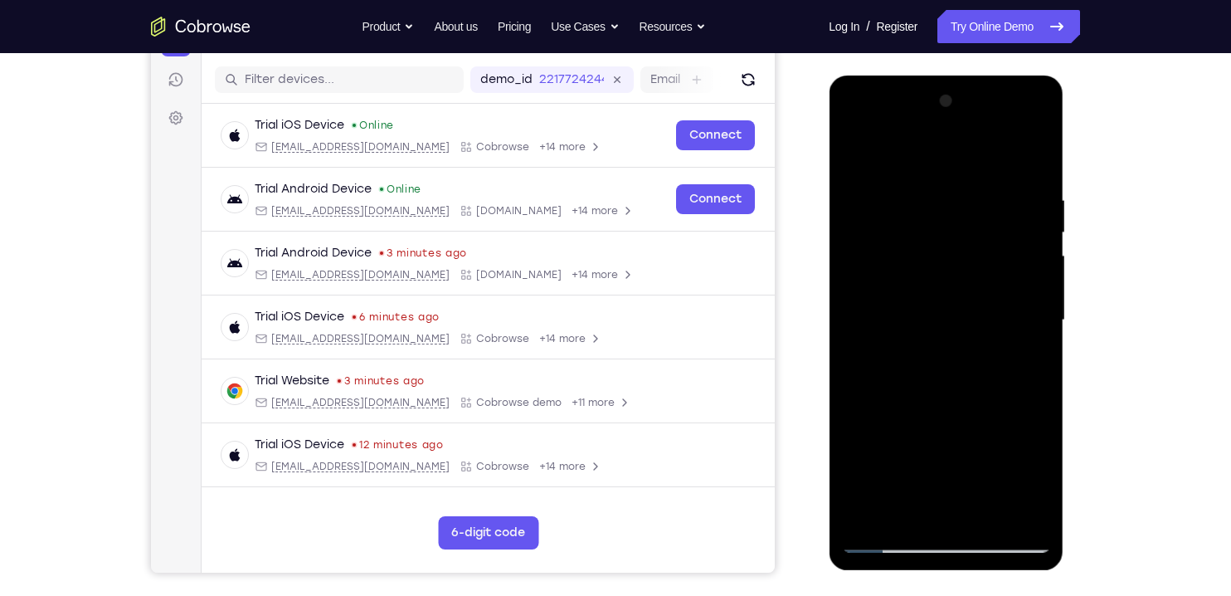
scroll to position [226, 0]
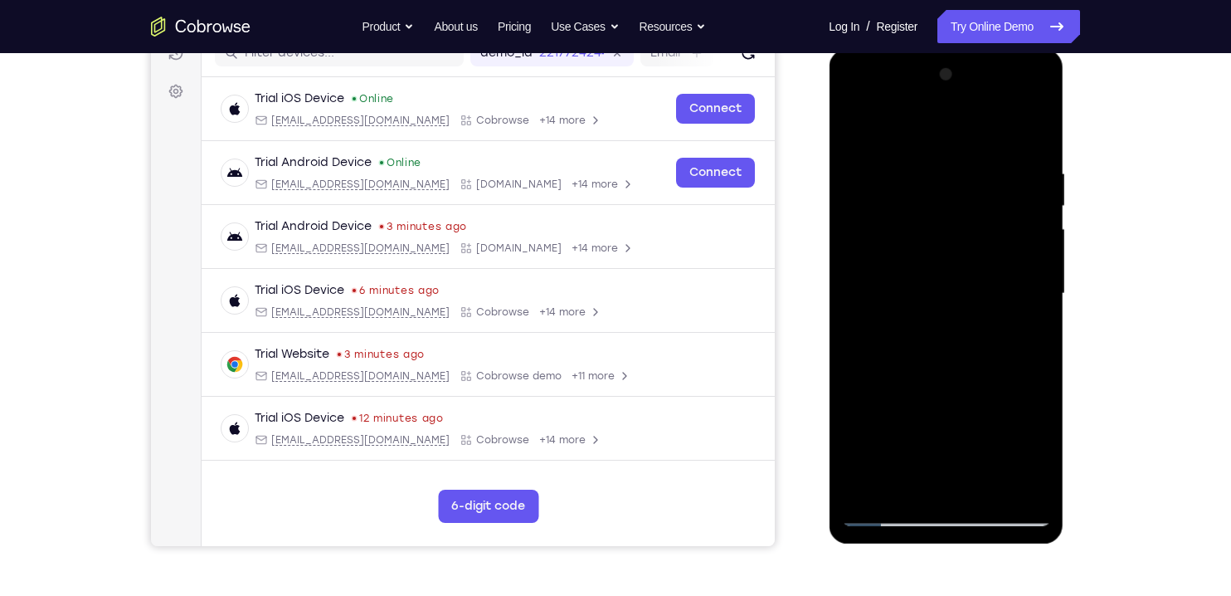
click at [893, 338] on div at bounding box center [945, 293] width 209 height 465
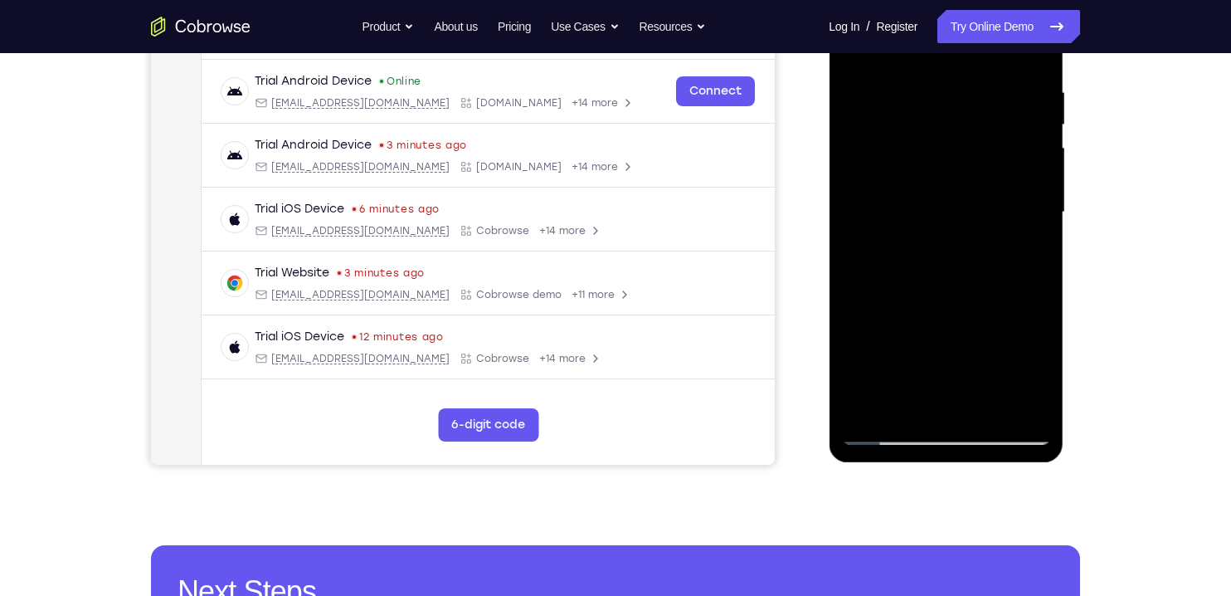
scroll to position [312, 0]
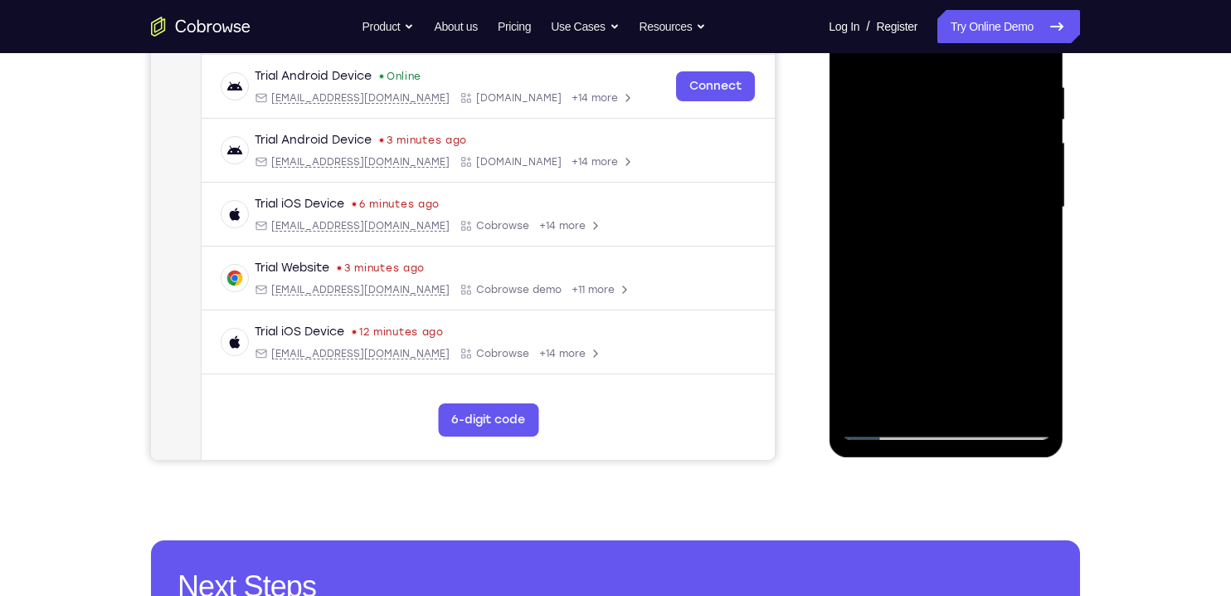
click at [918, 393] on div at bounding box center [945, 207] width 209 height 465
click at [1027, 250] on div at bounding box center [945, 207] width 209 height 465
click at [1029, 247] on div at bounding box center [945, 207] width 209 height 465
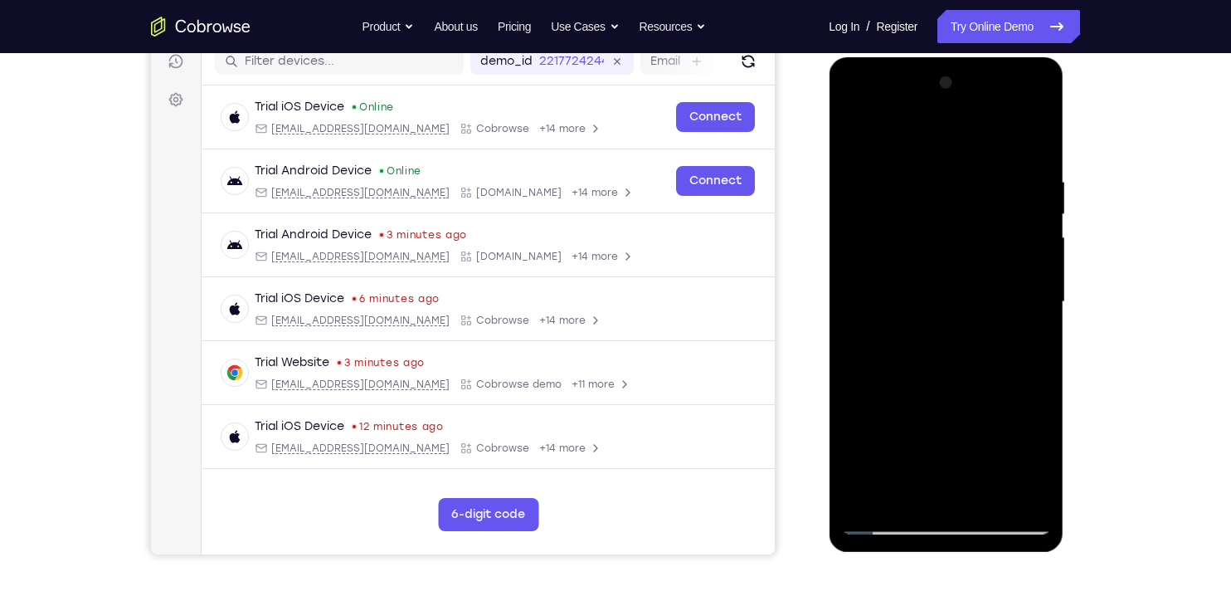
scroll to position [209, 0]
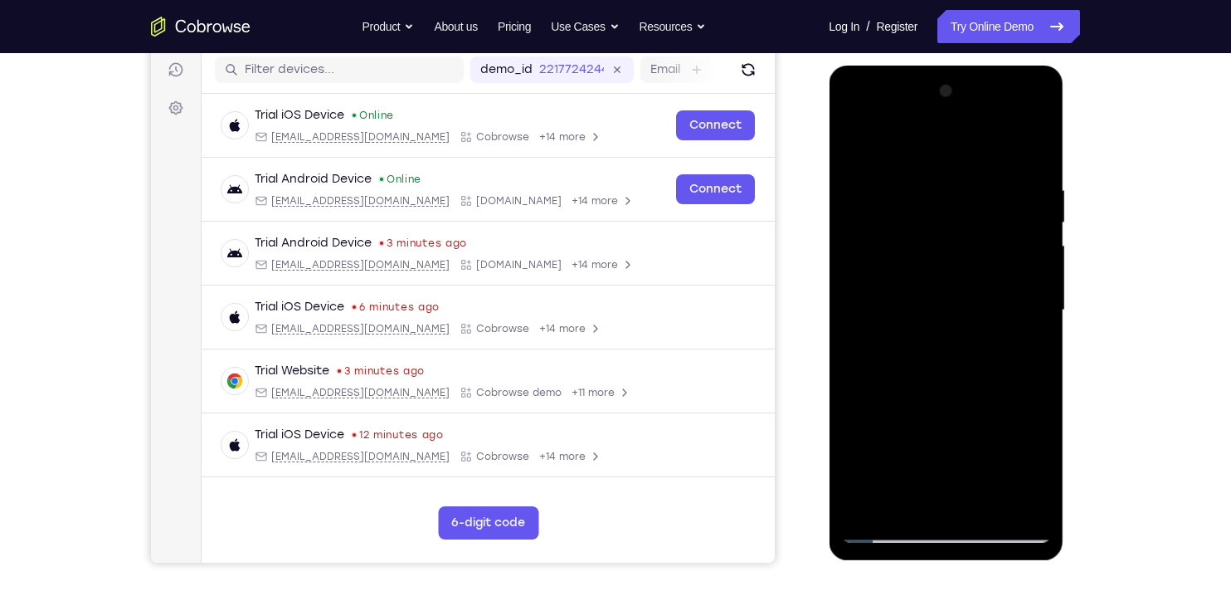
click at [860, 146] on div at bounding box center [945, 310] width 209 height 465
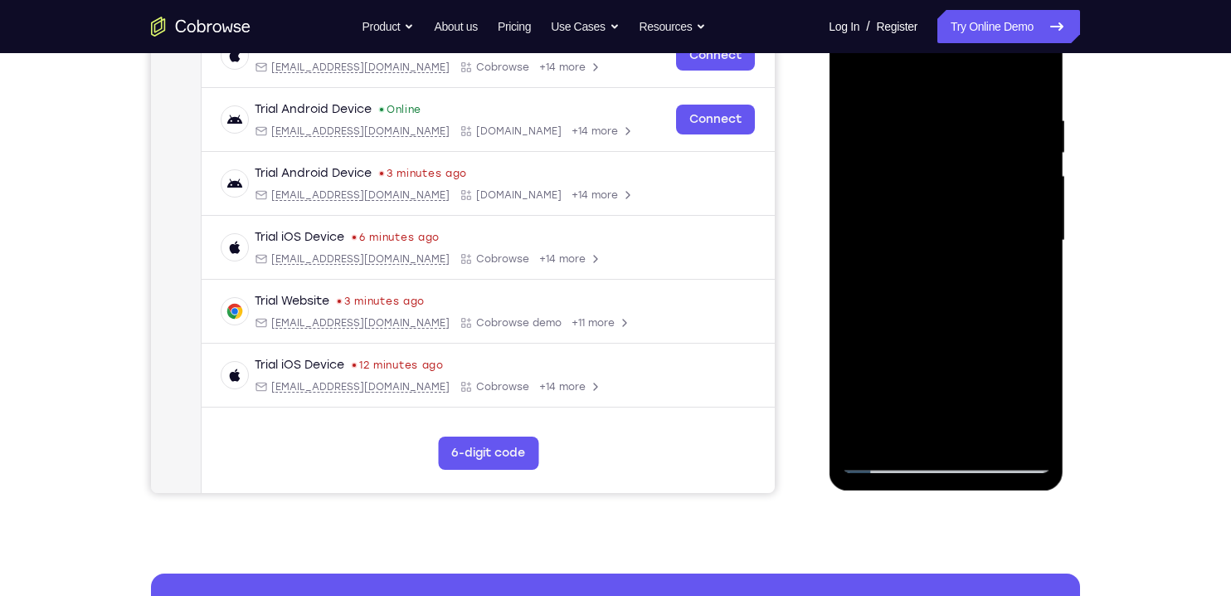
scroll to position [280, 0]
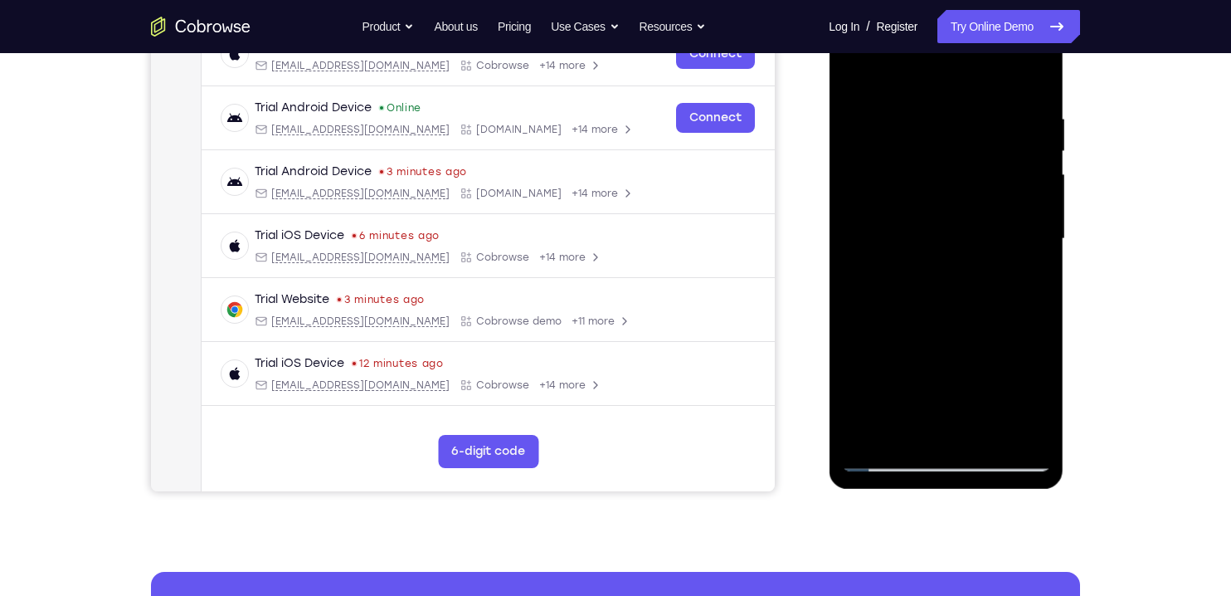
click at [903, 307] on div at bounding box center [945, 239] width 209 height 465
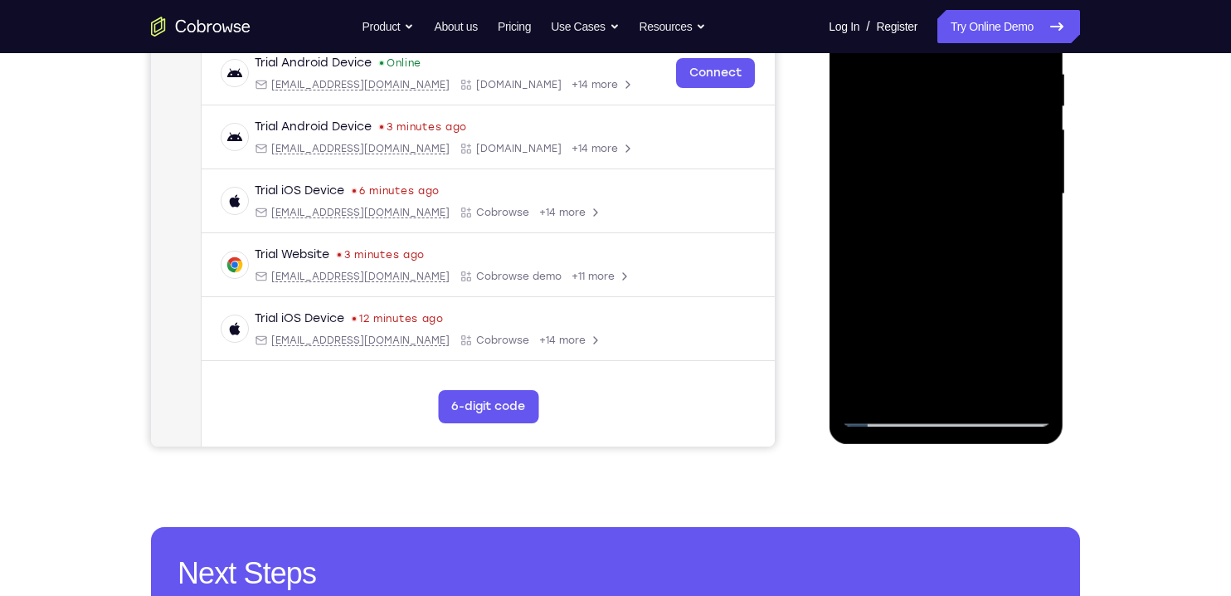
scroll to position [339, 0]
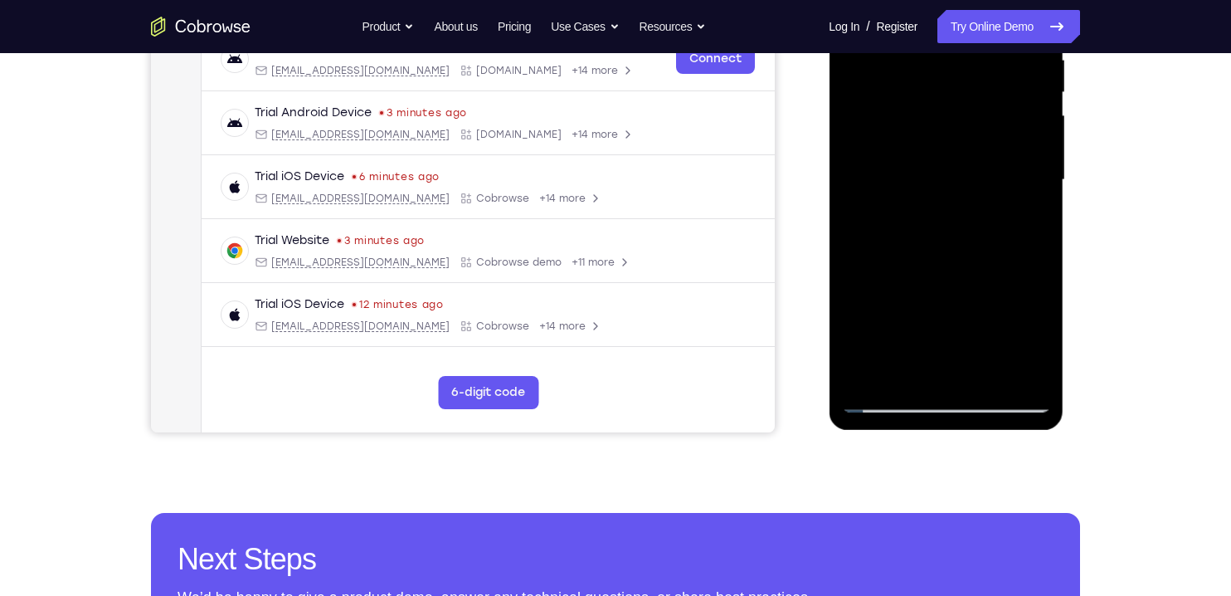
click at [1021, 219] on div at bounding box center [945, 180] width 209 height 465
click at [1020, 224] on div at bounding box center [945, 180] width 209 height 465
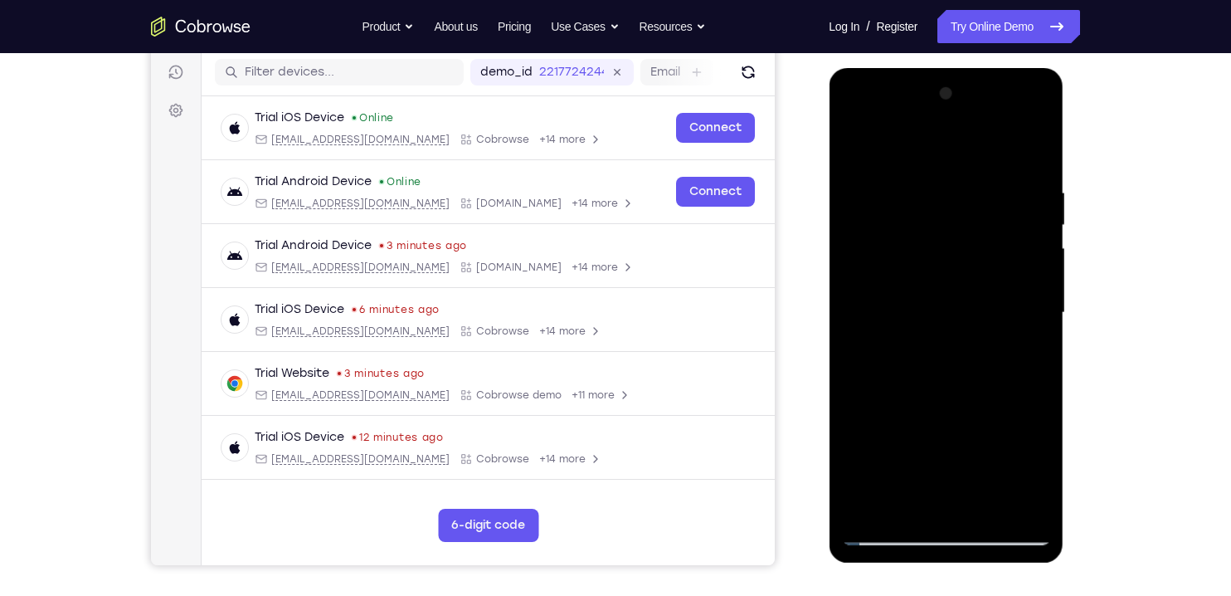
scroll to position [205, 0]
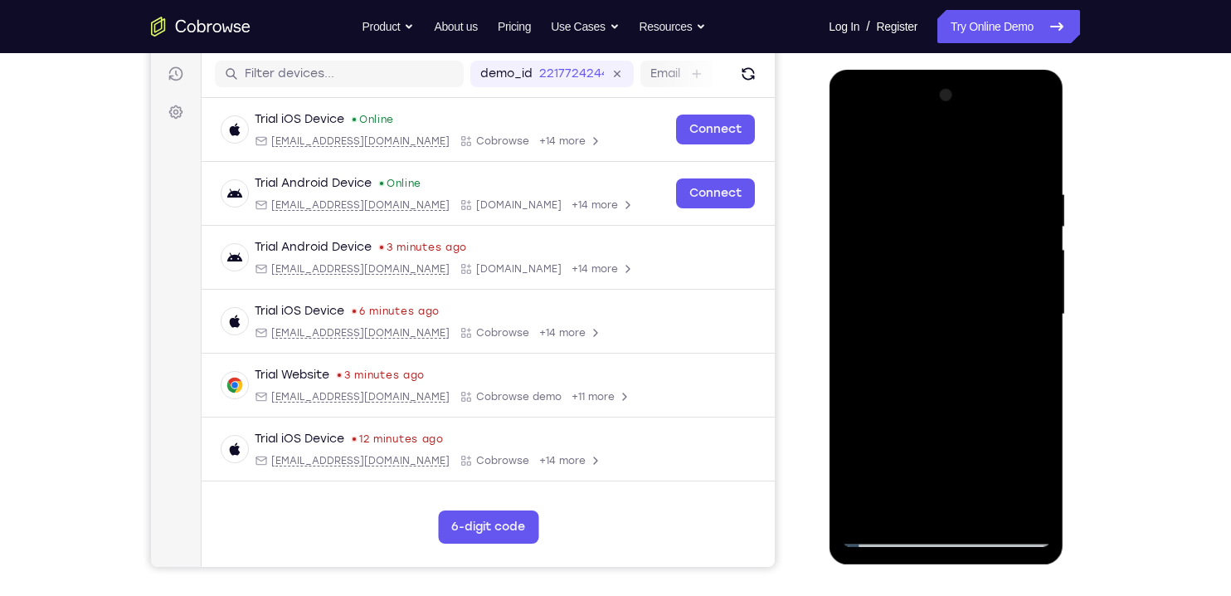
click at [855, 152] on div at bounding box center [945, 314] width 209 height 465
click at [857, 144] on div at bounding box center [945, 314] width 209 height 465
click at [973, 188] on div at bounding box center [945, 314] width 209 height 465
click at [1030, 338] on div at bounding box center [945, 314] width 209 height 465
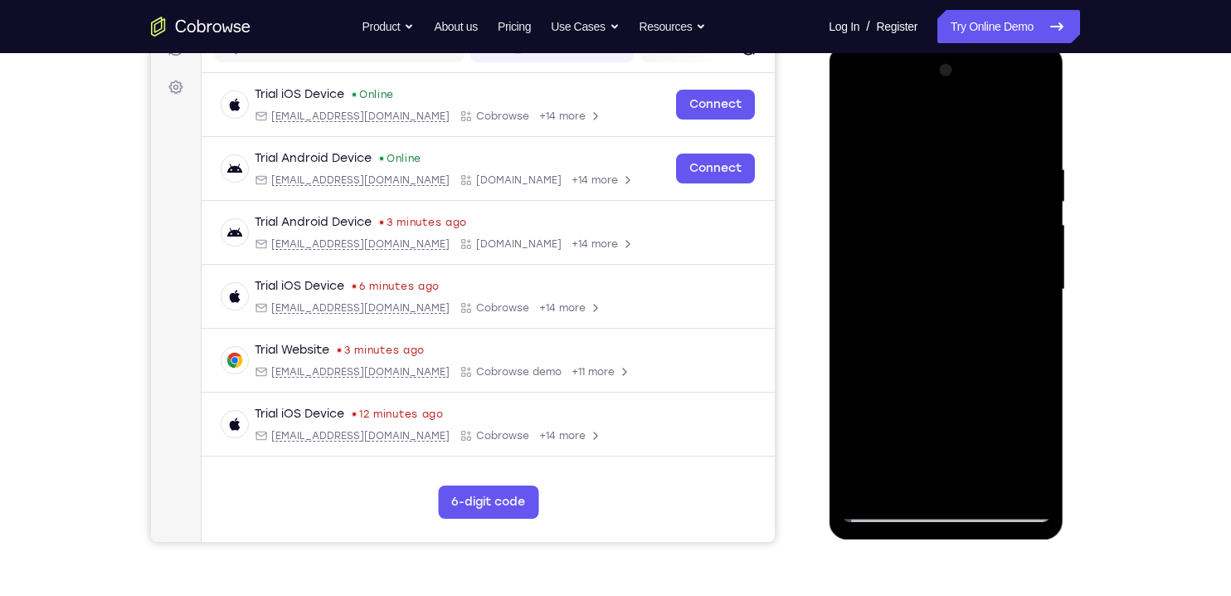
scroll to position [253, 0]
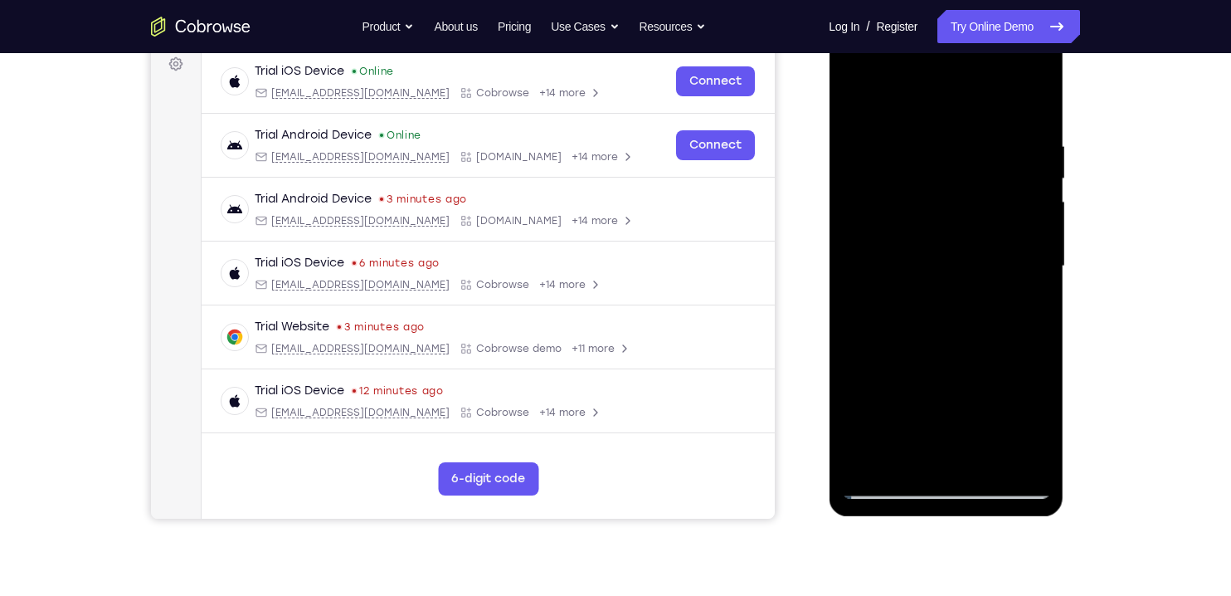
click at [859, 239] on div at bounding box center [945, 266] width 209 height 465
click at [1036, 314] on div at bounding box center [945, 266] width 209 height 465
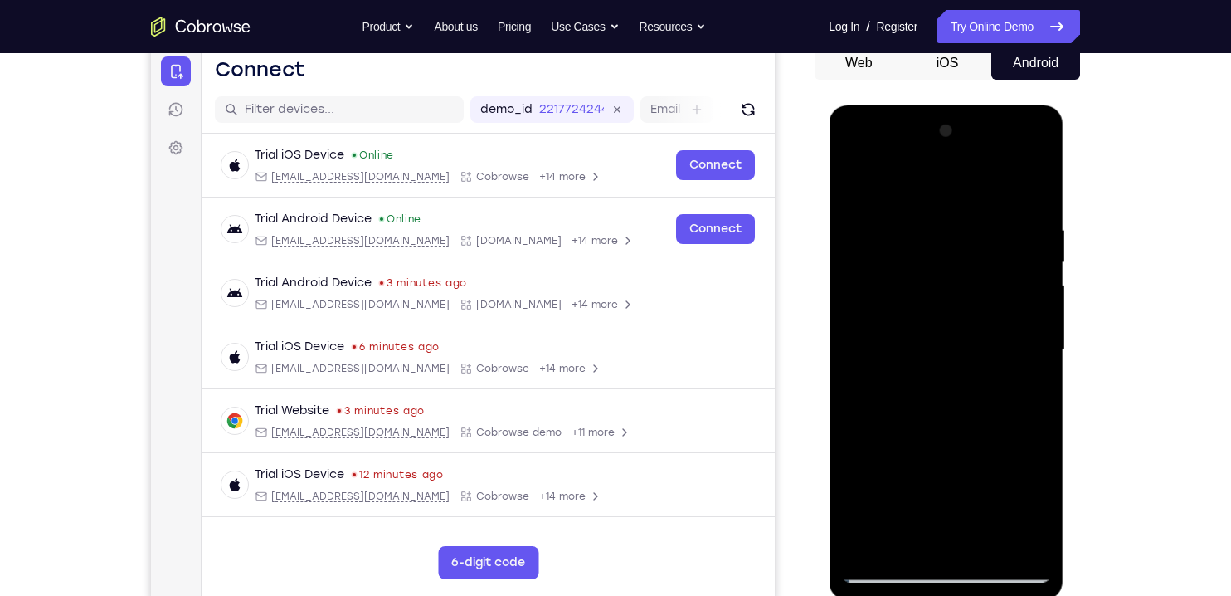
scroll to position [168, 0]
click at [883, 196] on div at bounding box center [945, 351] width 209 height 465
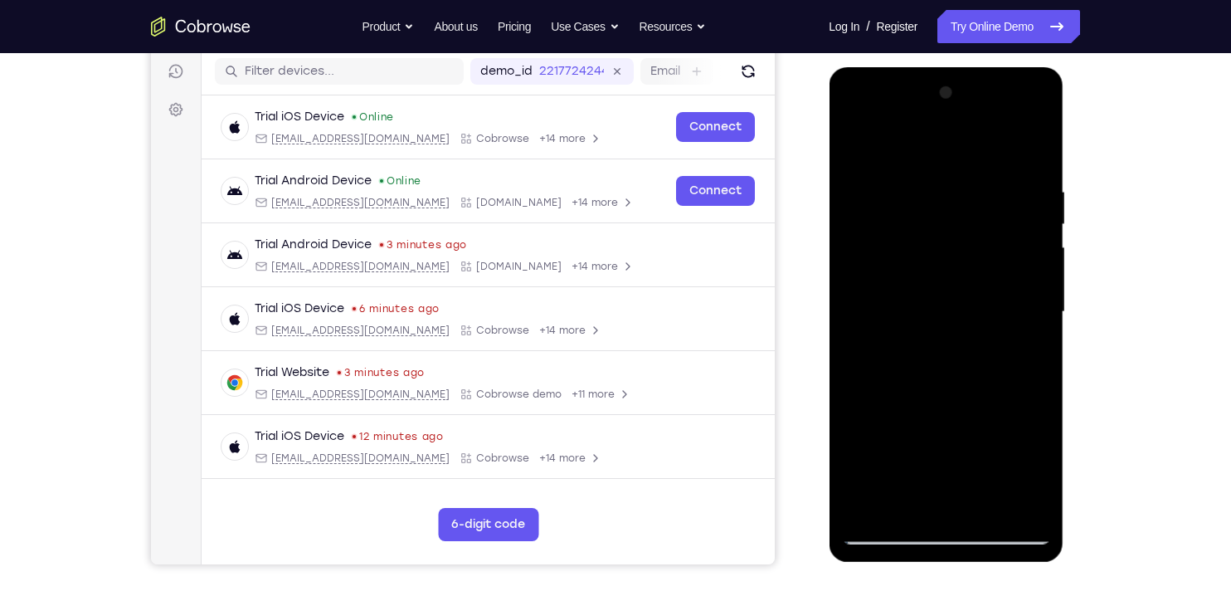
scroll to position [209, 0]
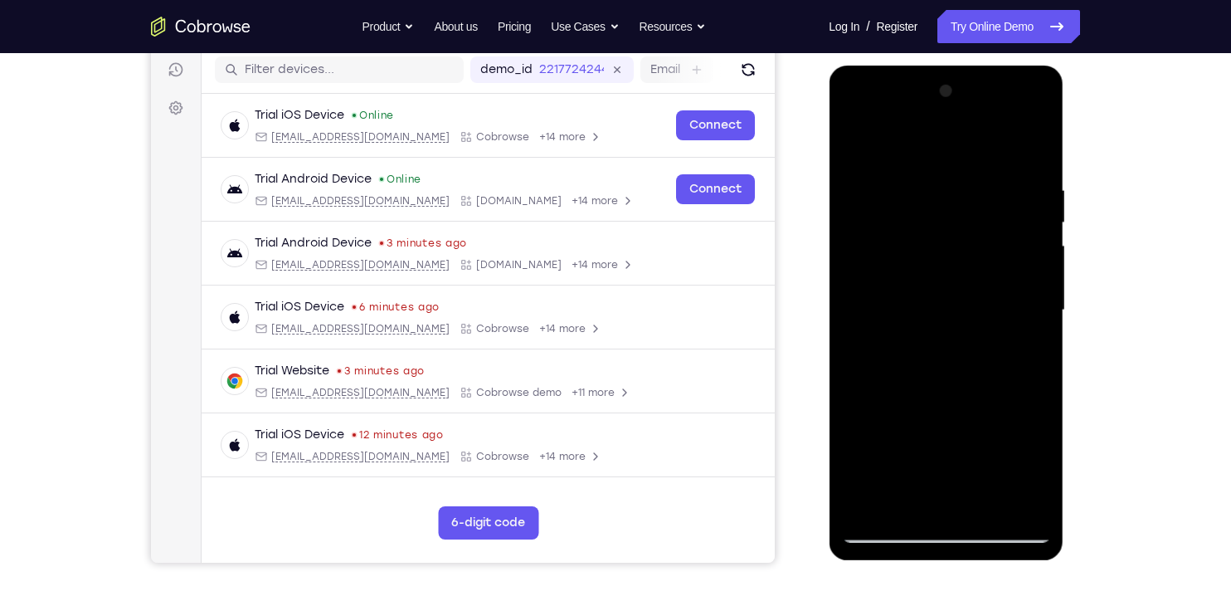
click at [858, 292] on div at bounding box center [945, 310] width 209 height 465
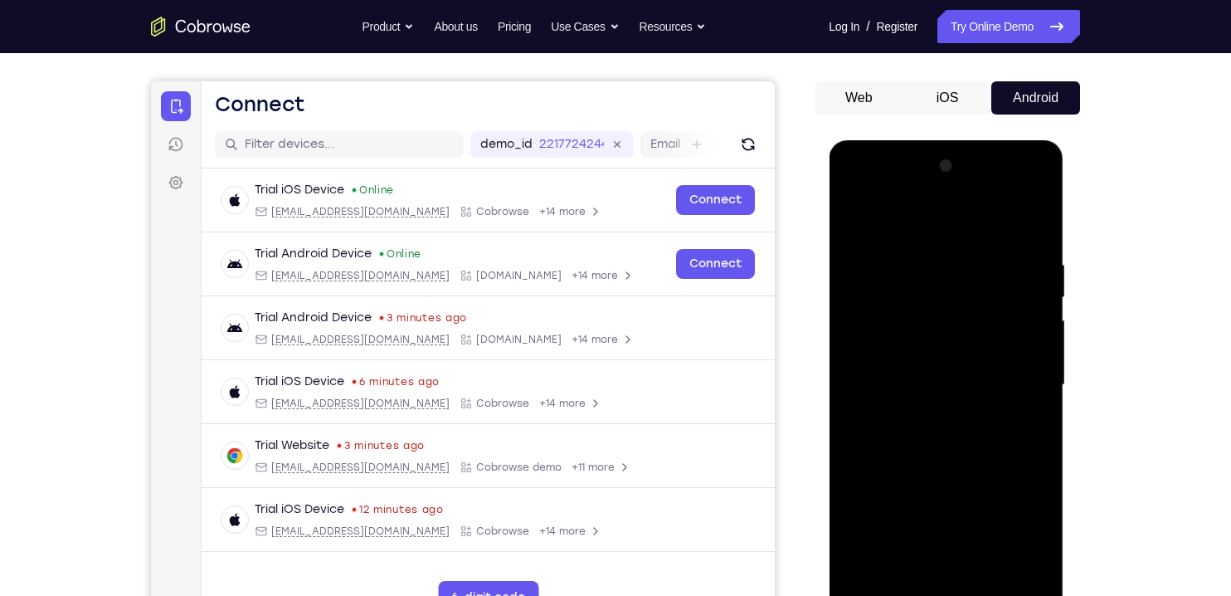
scroll to position [125, 0]
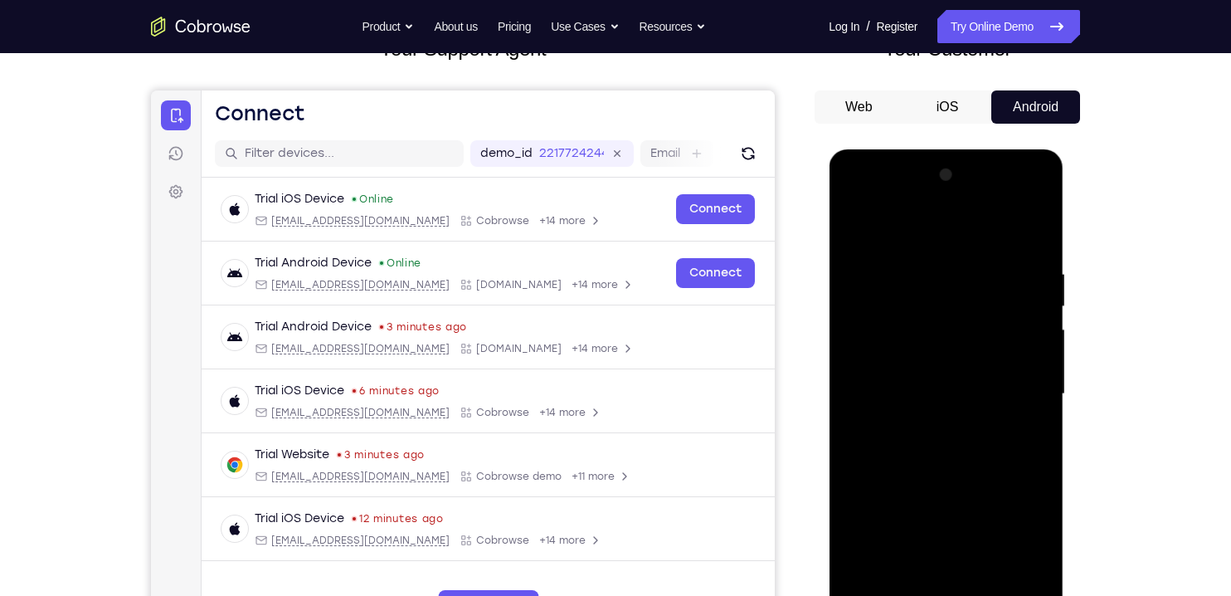
click at [1030, 340] on div at bounding box center [945, 394] width 209 height 465
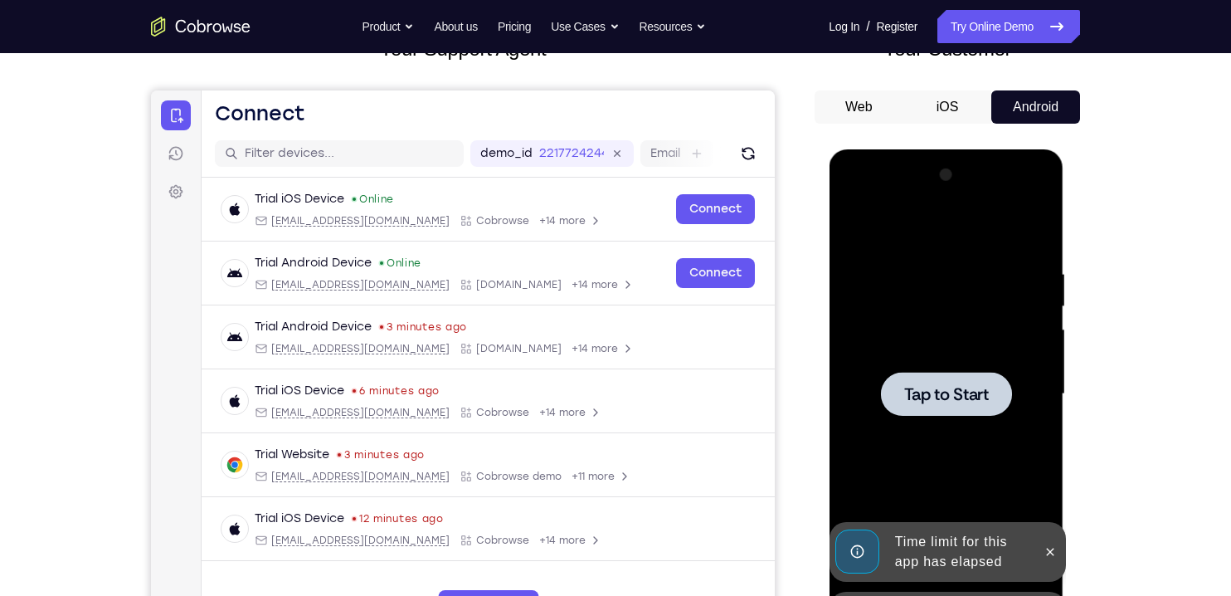
click at [984, 390] on span "Tap to Start" at bounding box center [945, 394] width 85 height 17
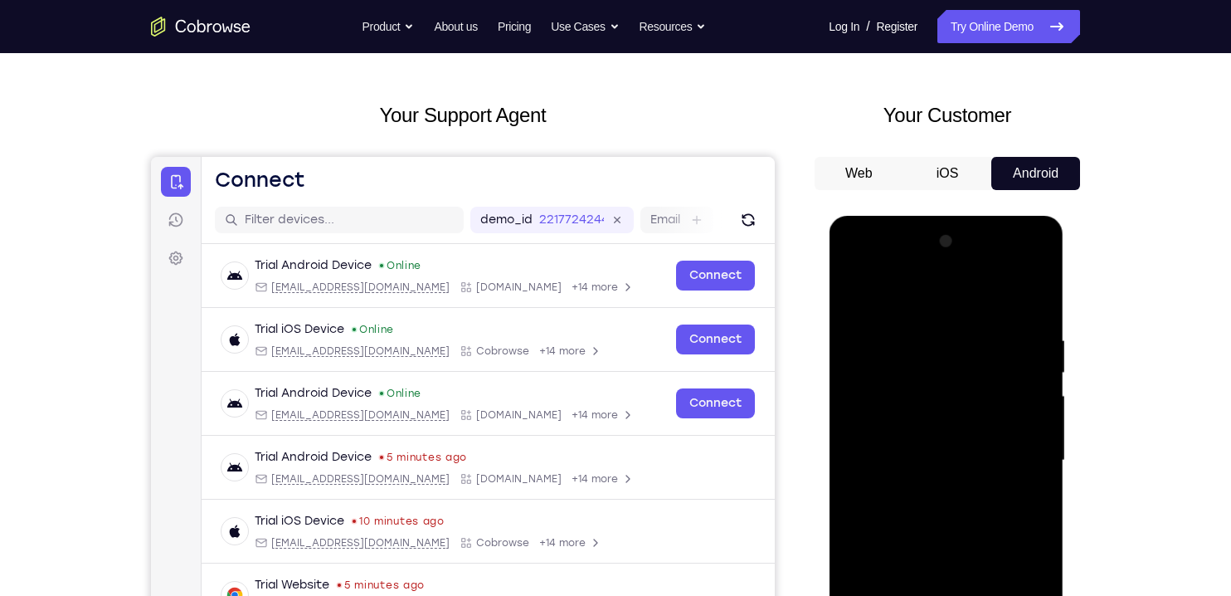
click at [948, 164] on button "iOS" at bounding box center [947, 173] width 89 height 33
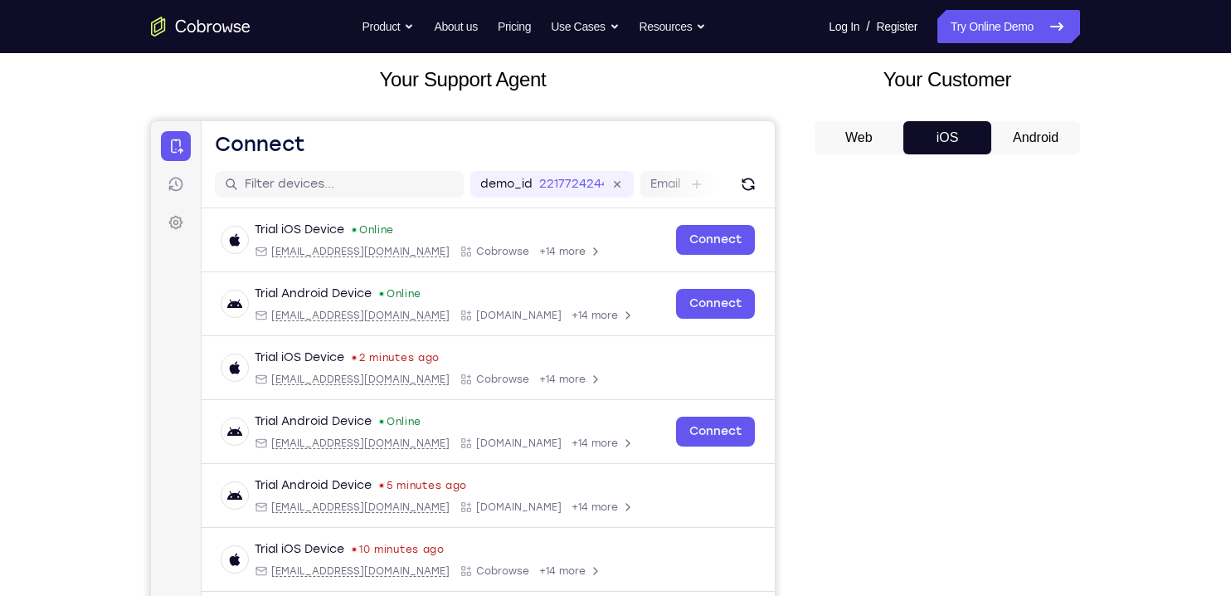
scroll to position [94, 0]
click at [1025, 141] on button "Android" at bounding box center [1035, 138] width 89 height 33
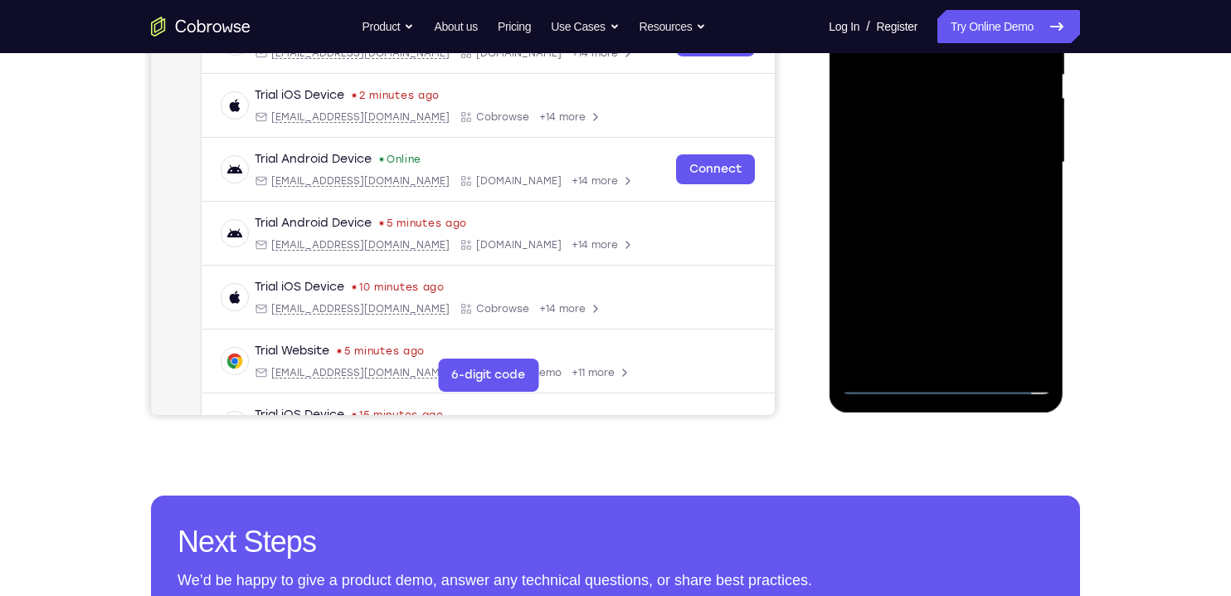
scroll to position [359, 0]
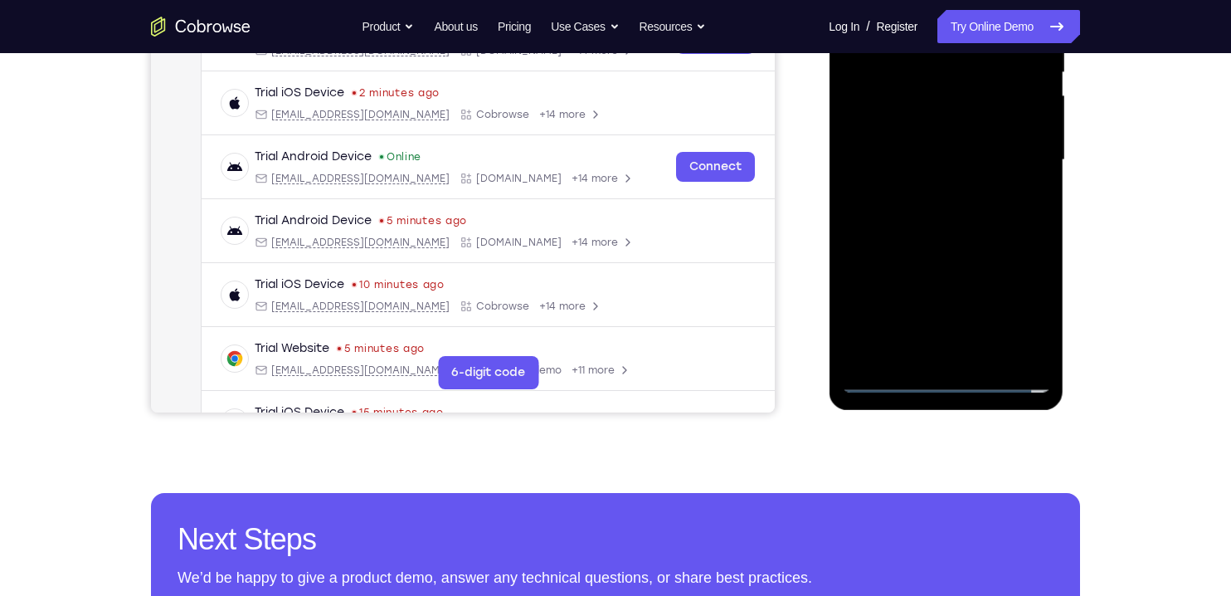
click at [949, 380] on div at bounding box center [945, 160] width 209 height 465
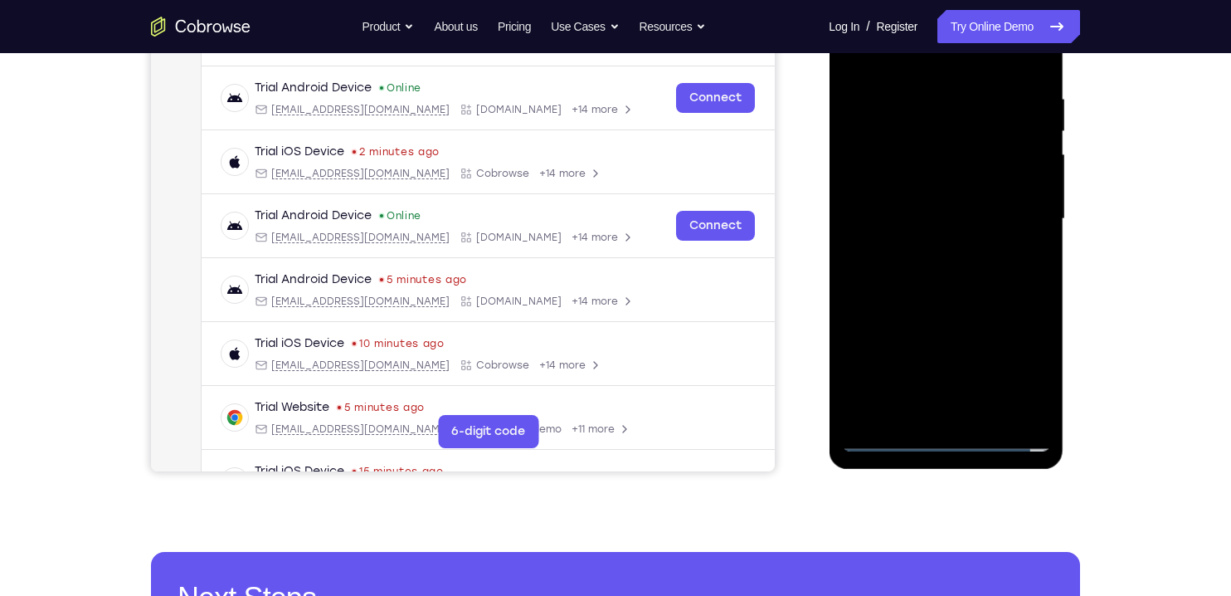
scroll to position [299, 0]
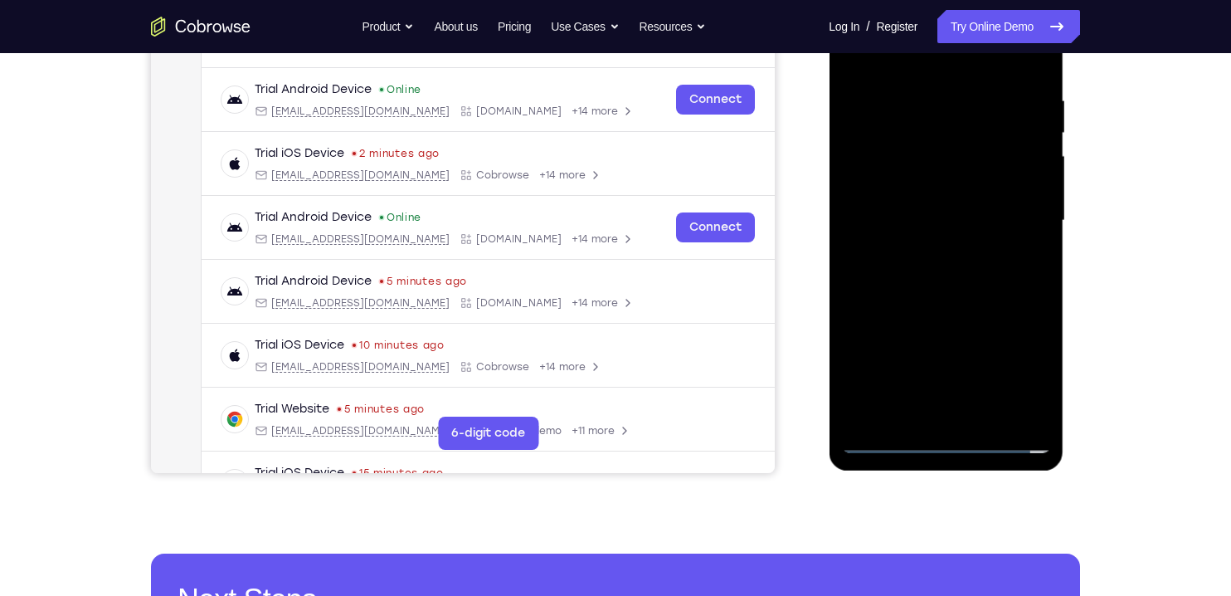
click at [1017, 372] on div at bounding box center [945, 220] width 209 height 465
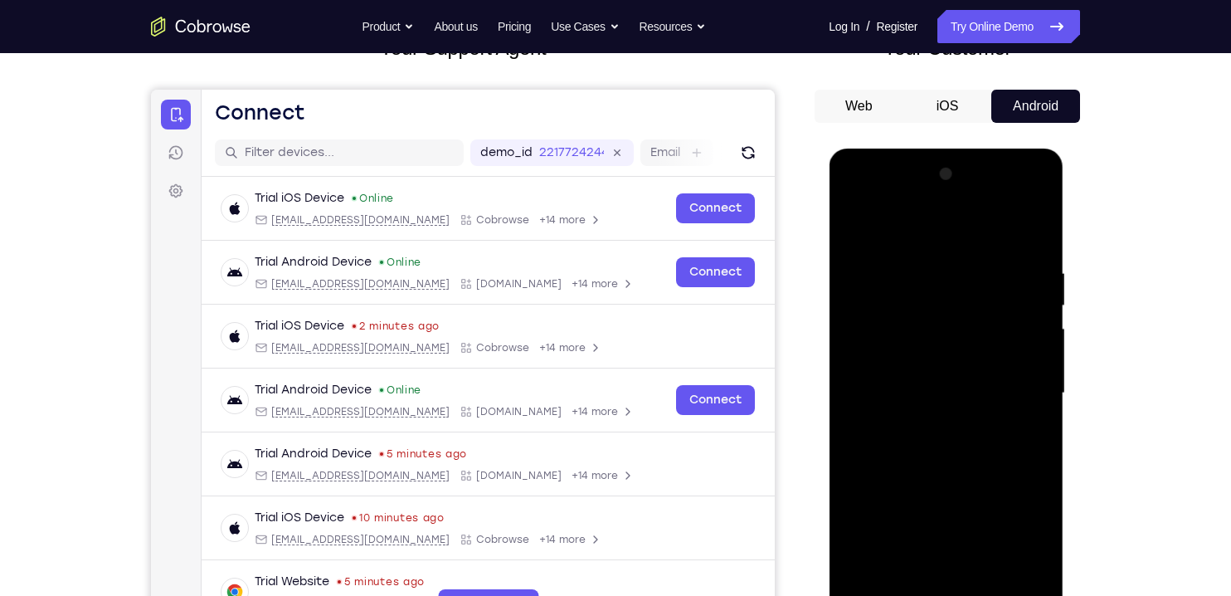
scroll to position [125, 0]
click at [892, 229] on div at bounding box center [945, 394] width 209 height 465
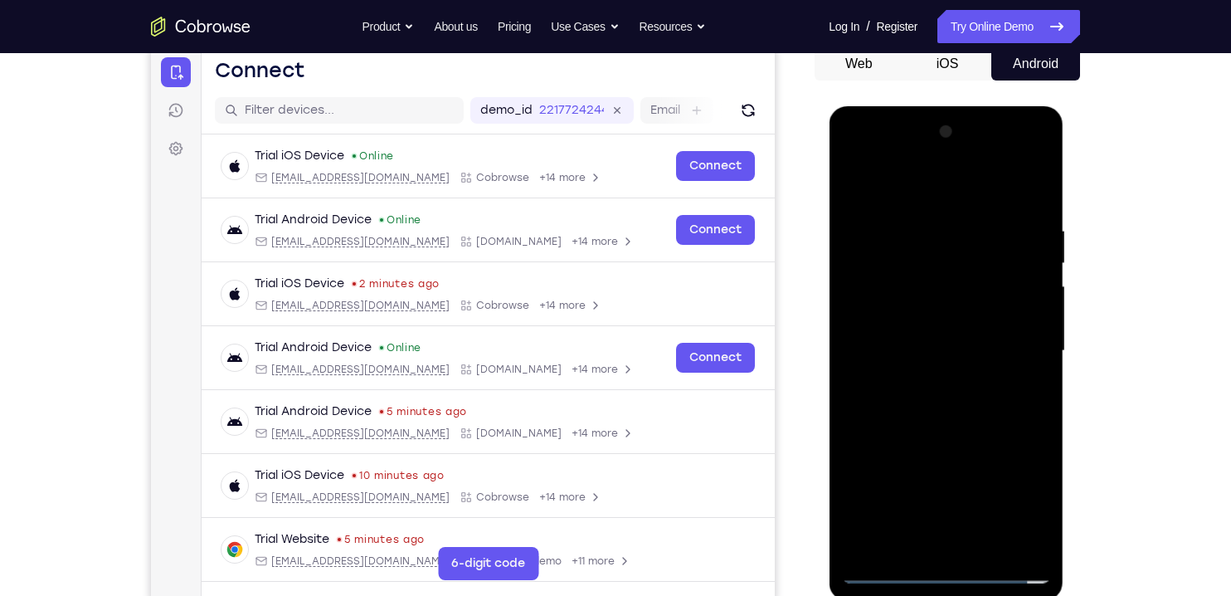
scroll to position [171, 0]
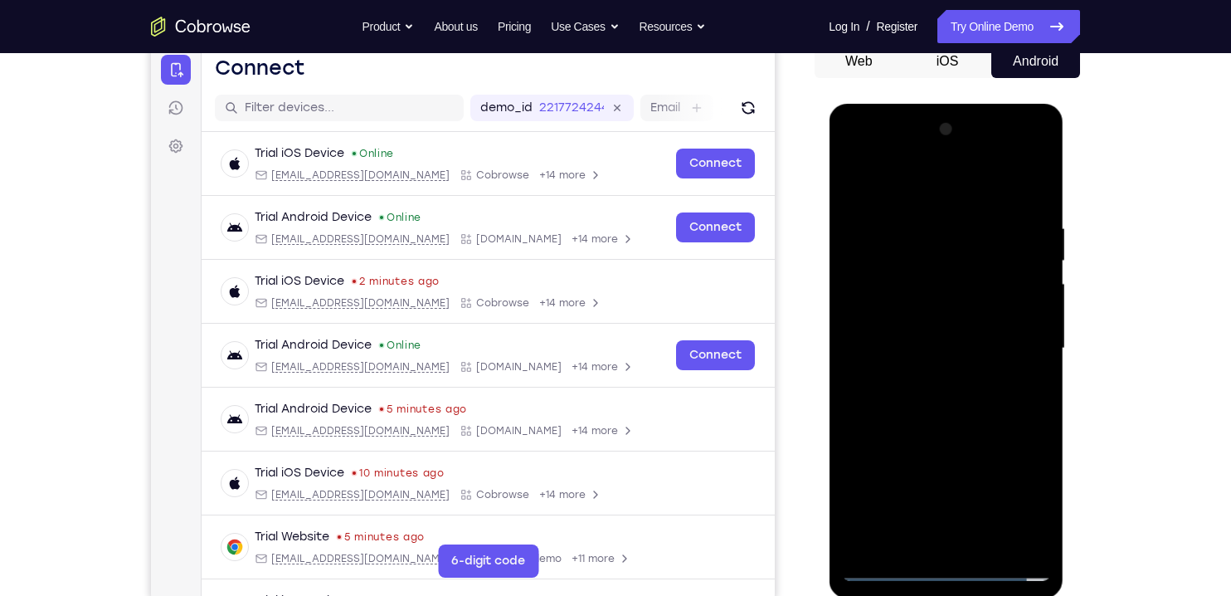
click at [1011, 336] on div at bounding box center [945, 348] width 209 height 465
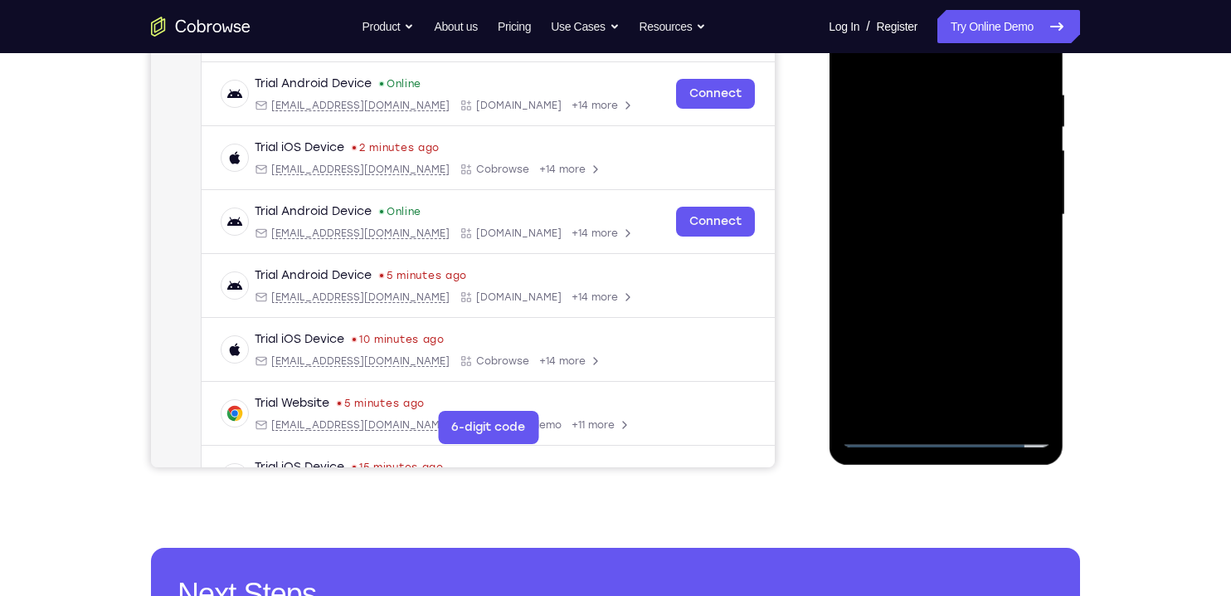
scroll to position [305, 0]
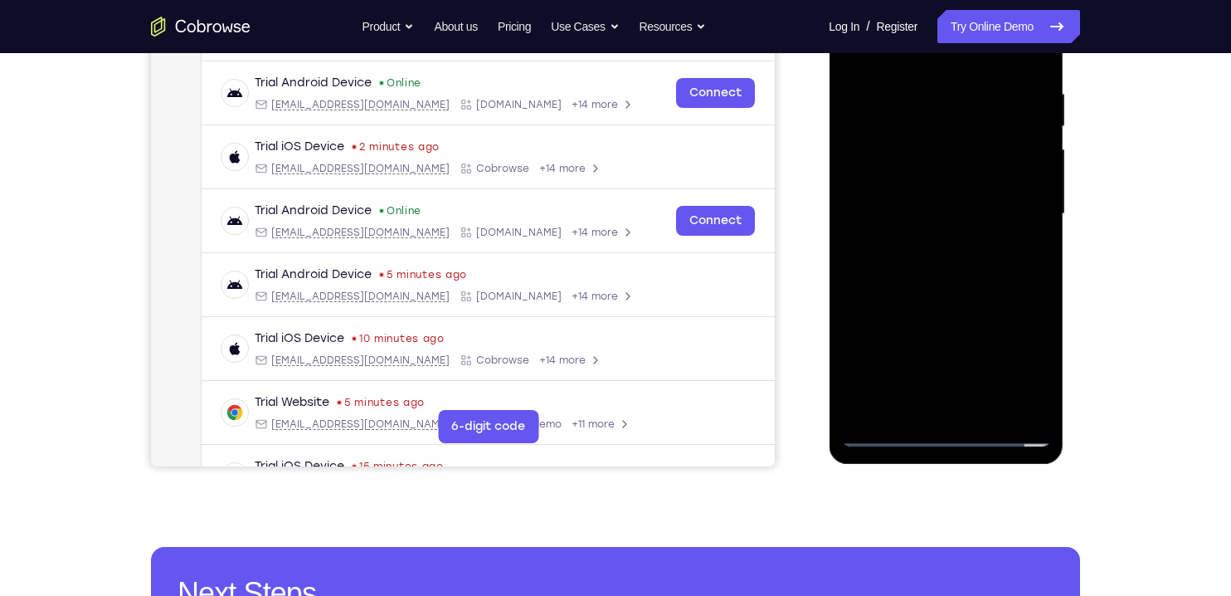
click at [923, 244] on div at bounding box center [945, 214] width 209 height 465
click at [880, 197] on div at bounding box center [945, 214] width 209 height 465
click at [936, 173] on div at bounding box center [945, 214] width 209 height 465
click at [979, 210] on div at bounding box center [945, 214] width 209 height 465
click at [880, 278] on div at bounding box center [945, 214] width 209 height 465
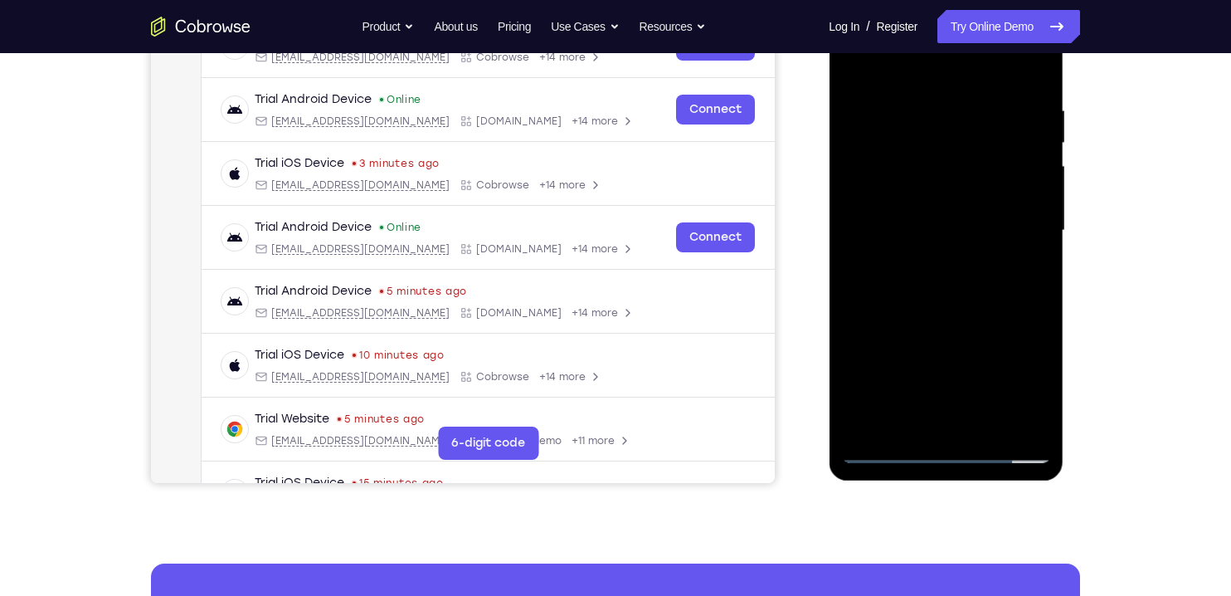
scroll to position [288, 0]
click at [877, 275] on div at bounding box center [945, 231] width 209 height 465
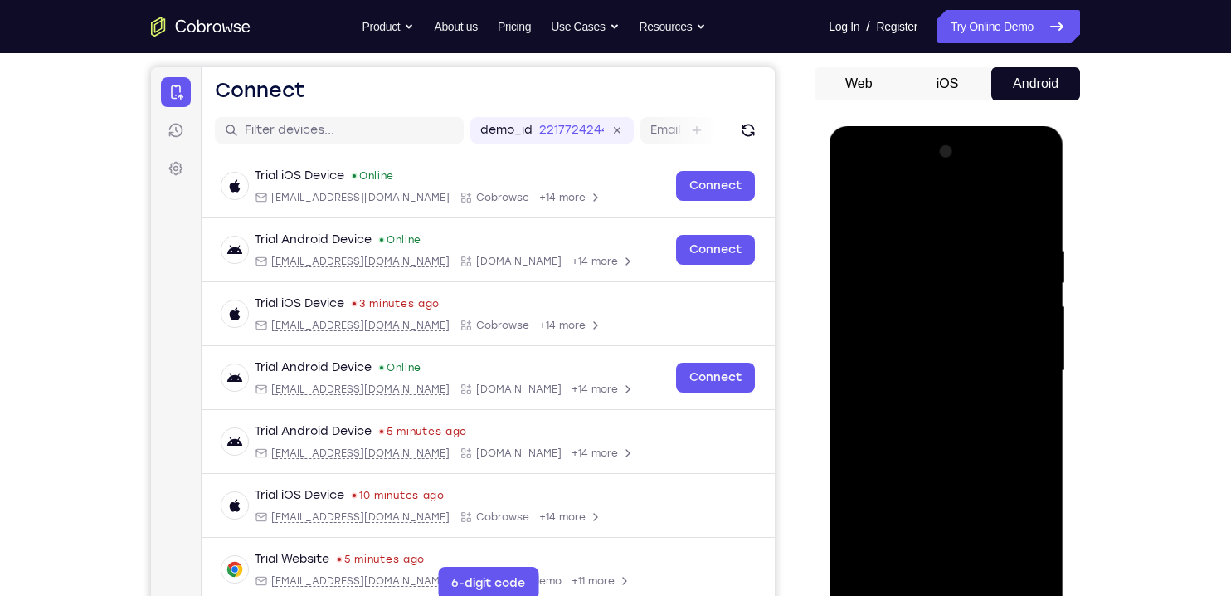
scroll to position [148, 0]
click at [1034, 226] on div at bounding box center [945, 371] width 209 height 465
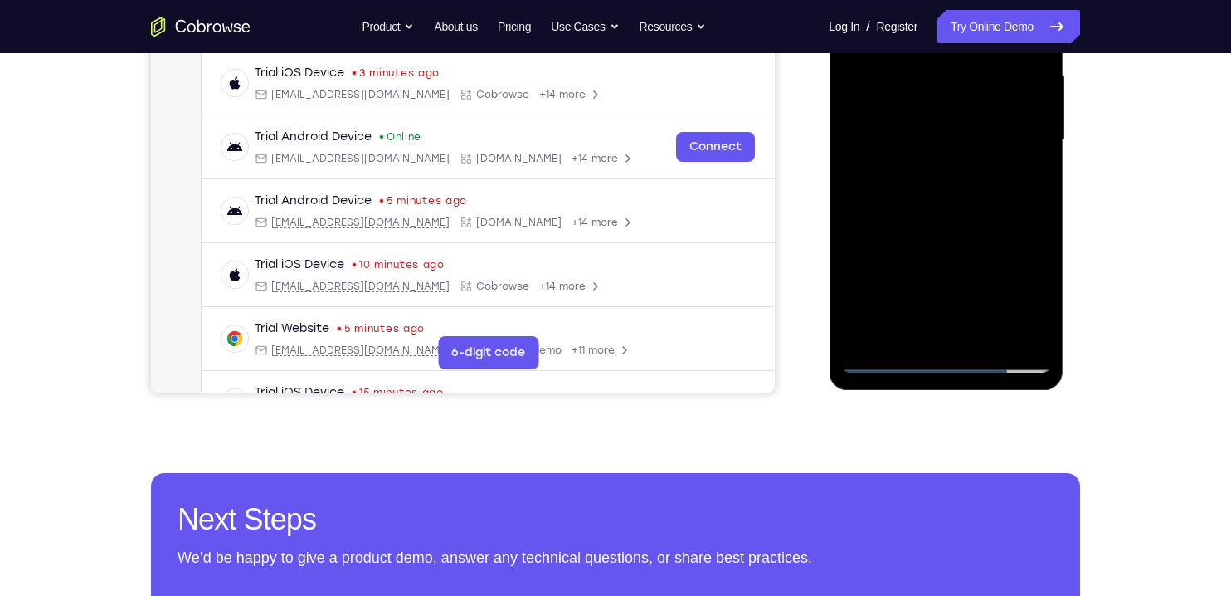
scroll to position [388, 0]
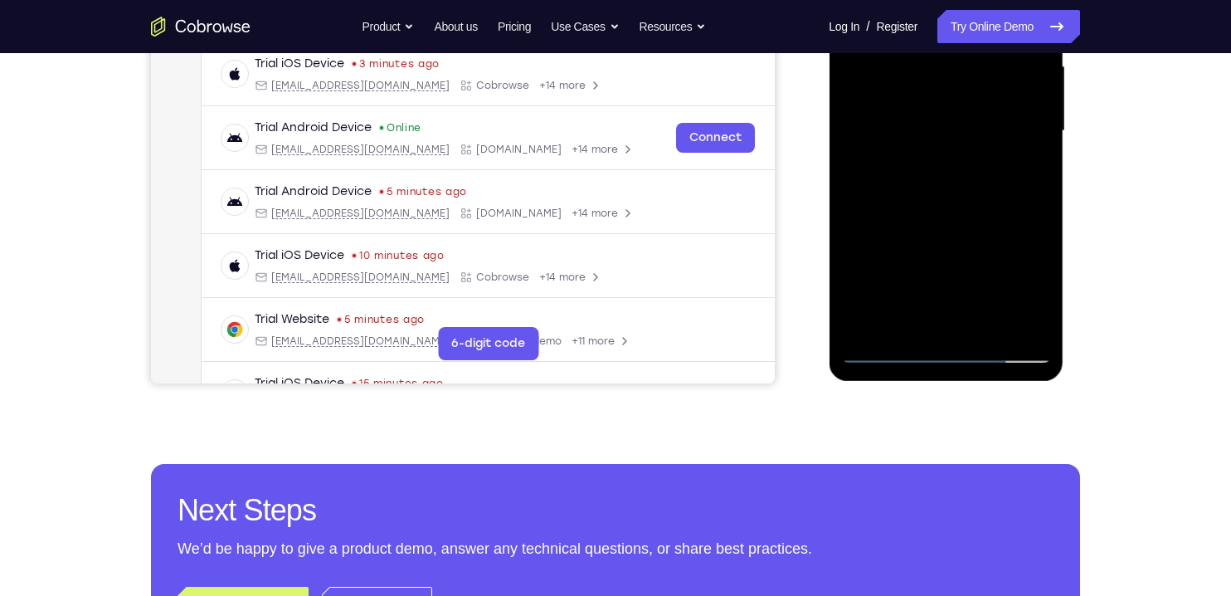
click at [908, 329] on div at bounding box center [945, 131] width 209 height 465
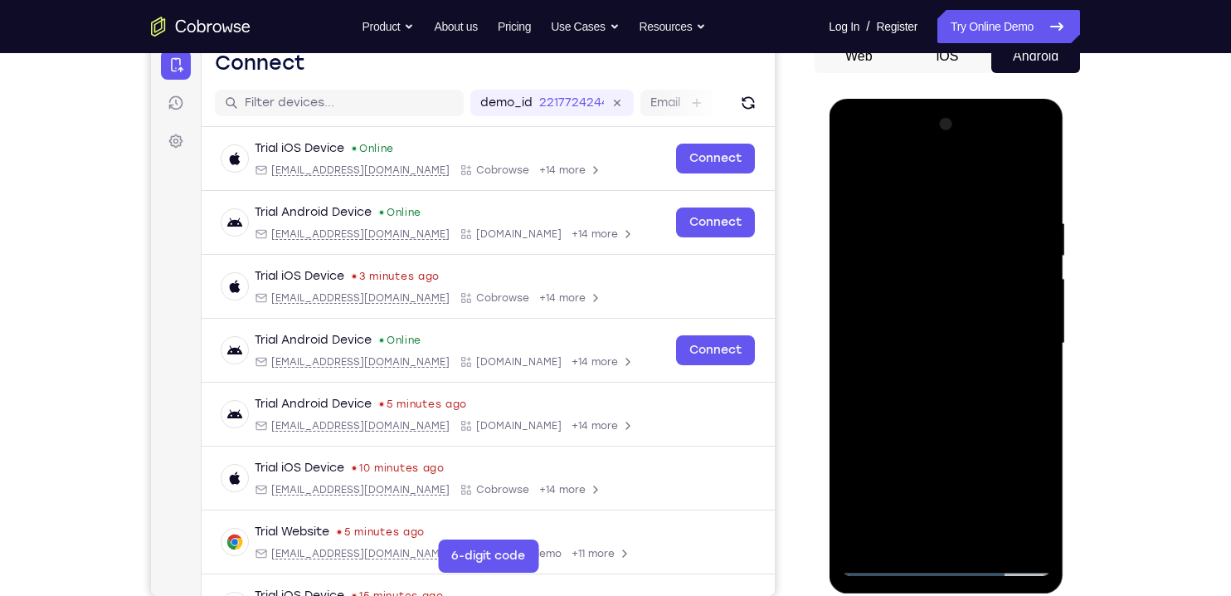
scroll to position [172, 0]
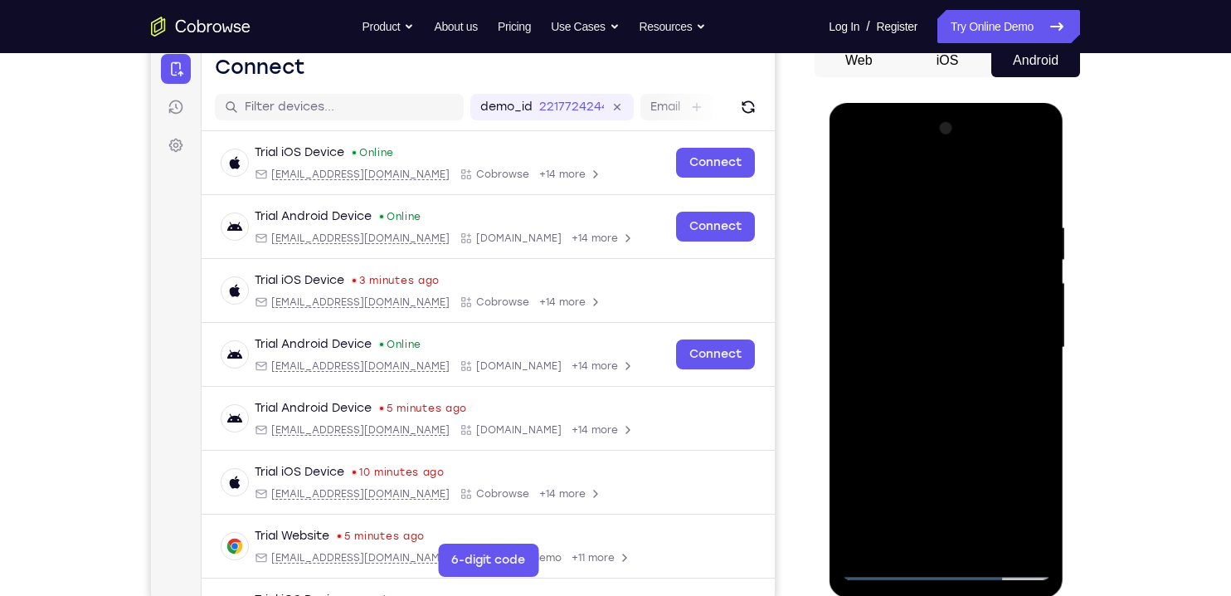
click at [869, 182] on div at bounding box center [945, 347] width 209 height 465
click at [885, 321] on div at bounding box center [945, 347] width 209 height 465
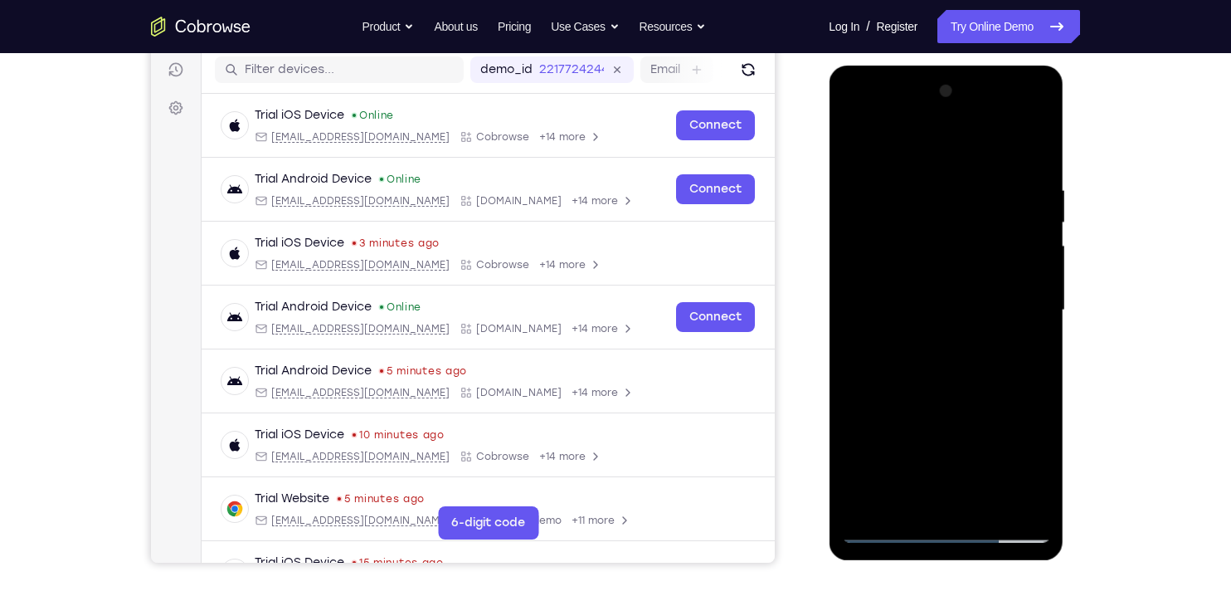
scroll to position [210, 0]
click at [990, 202] on div at bounding box center [945, 309] width 209 height 465
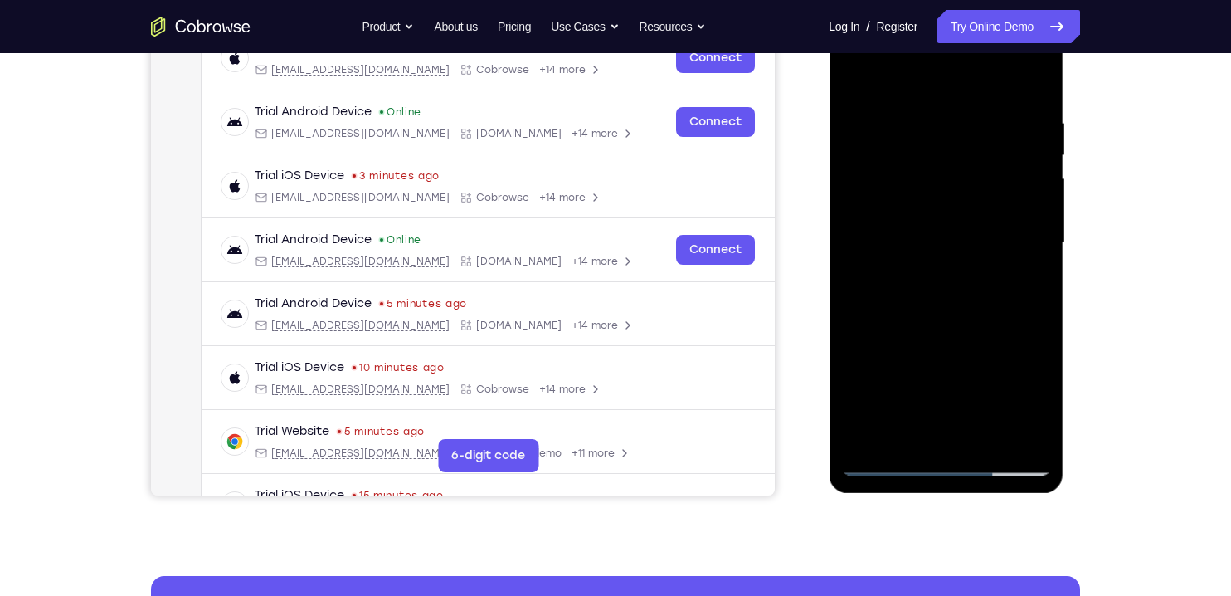
scroll to position [286, 0]
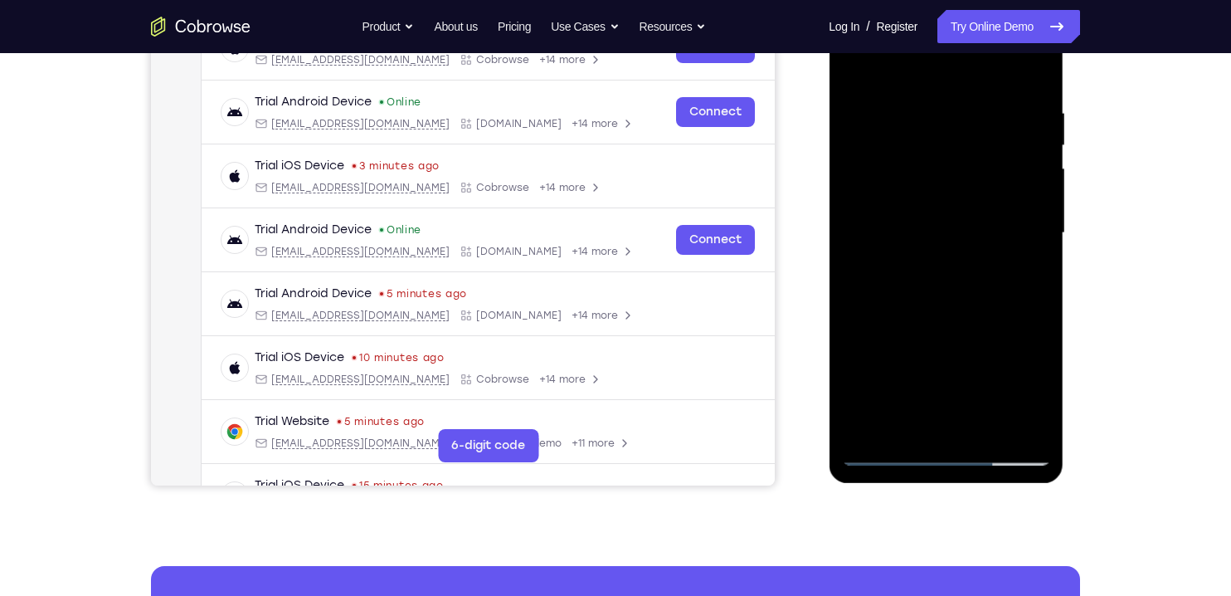
click at [924, 318] on div at bounding box center [945, 233] width 209 height 465
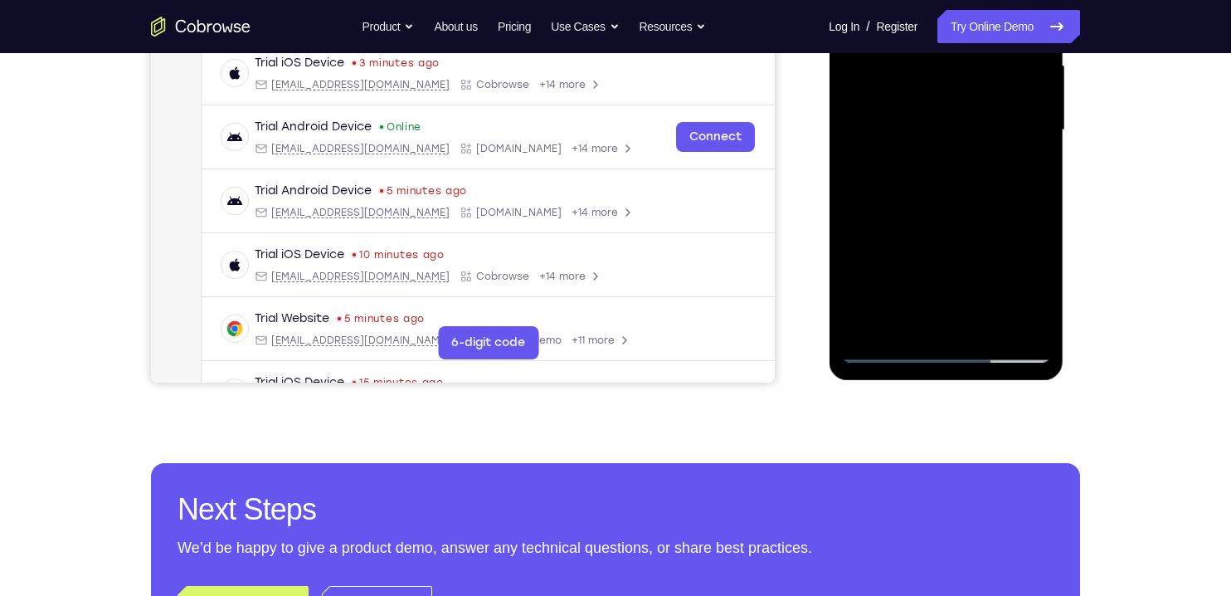
scroll to position [388, 0]
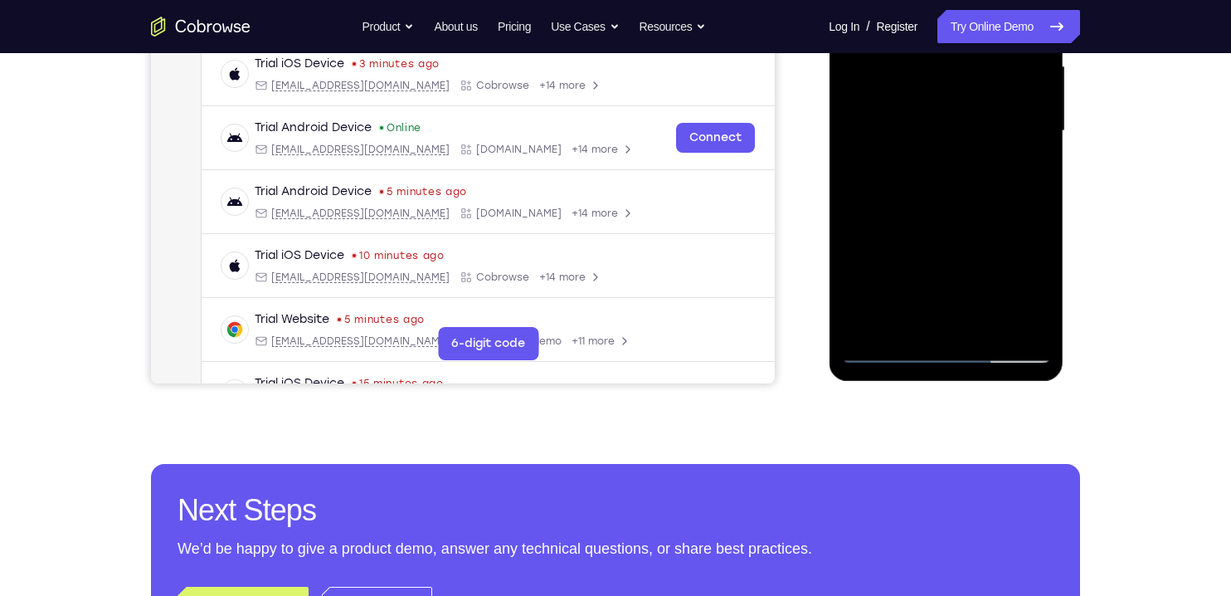
click at [896, 324] on div at bounding box center [945, 131] width 209 height 465
click at [1024, 175] on div at bounding box center [945, 131] width 209 height 465
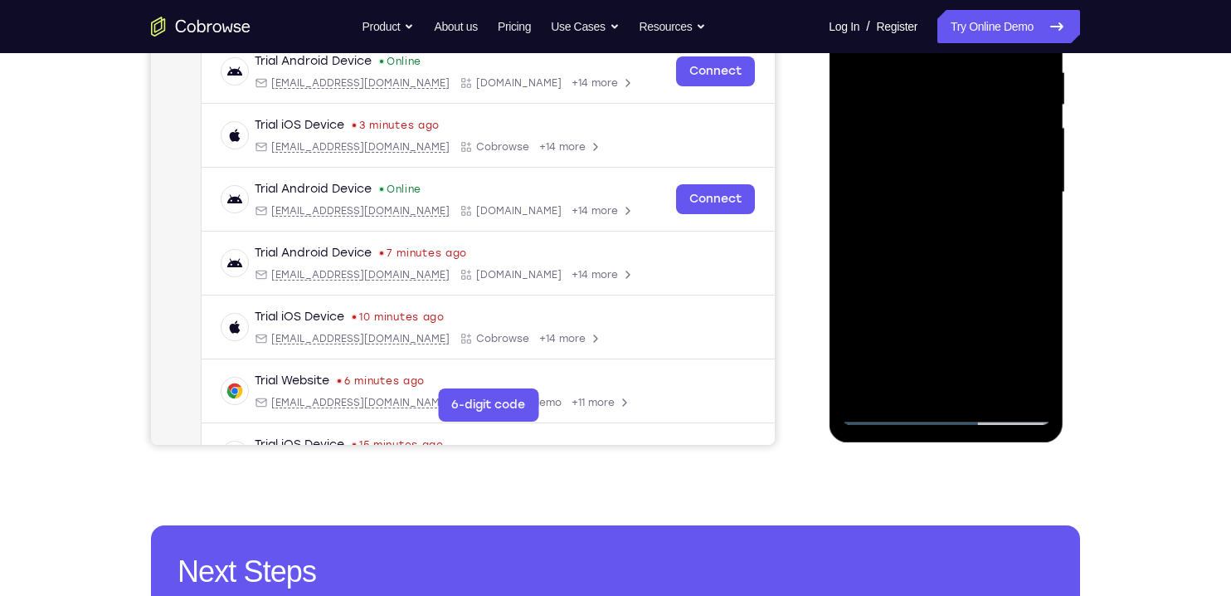
scroll to position [321, 0]
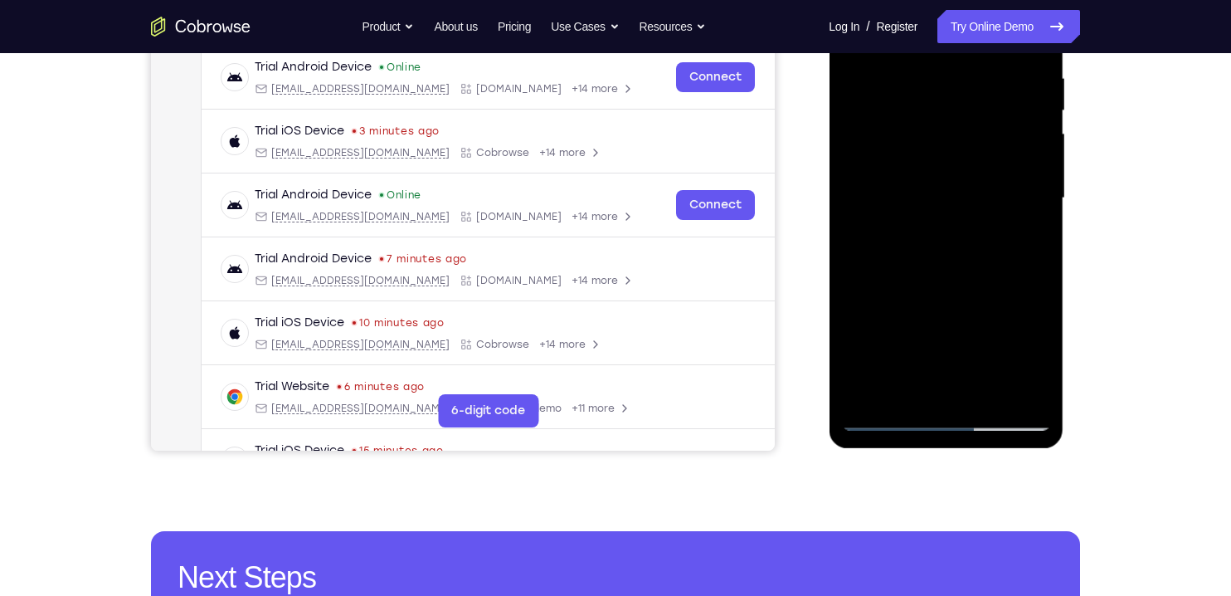
click at [988, 178] on div at bounding box center [945, 198] width 209 height 465
click at [951, 325] on div at bounding box center [945, 198] width 209 height 465
click at [892, 242] on div at bounding box center [945, 198] width 209 height 465
click at [1032, 356] on div at bounding box center [945, 198] width 209 height 465
click at [1025, 242] on div at bounding box center [945, 198] width 209 height 465
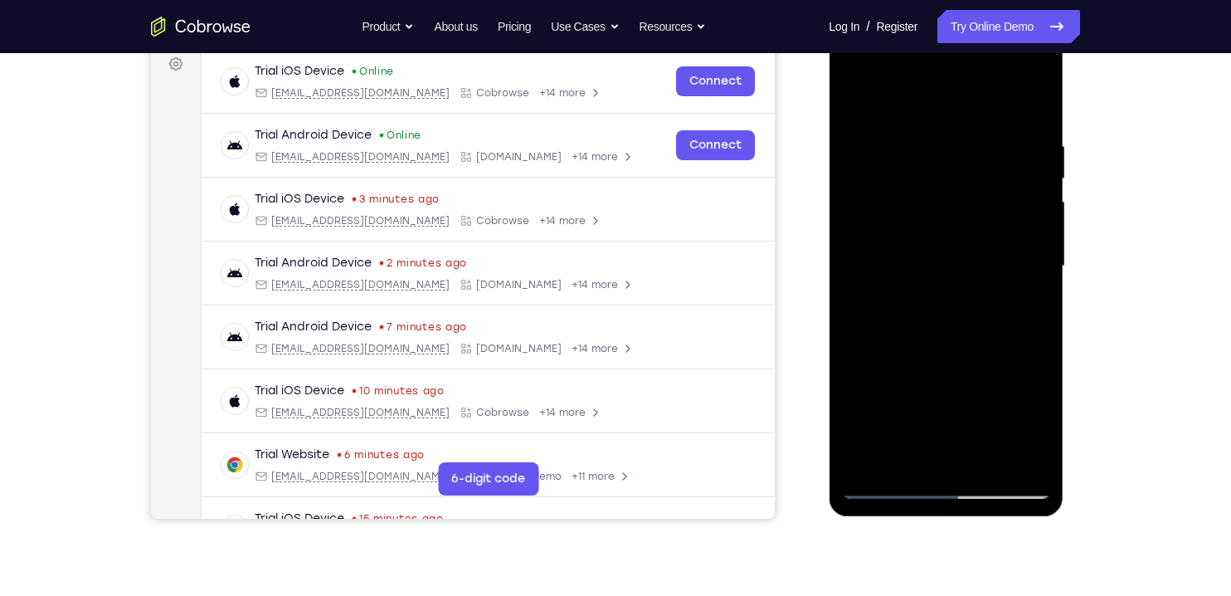
scroll to position [251, 0]
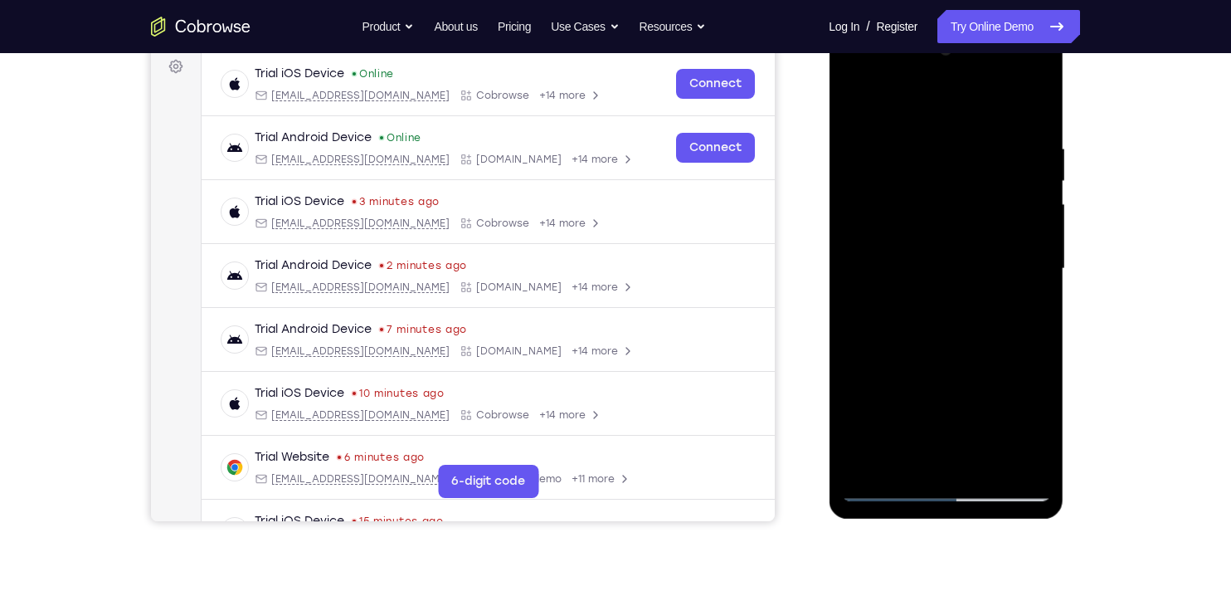
click at [853, 101] on div at bounding box center [945, 269] width 209 height 465
click at [950, 265] on div at bounding box center [945, 269] width 209 height 465
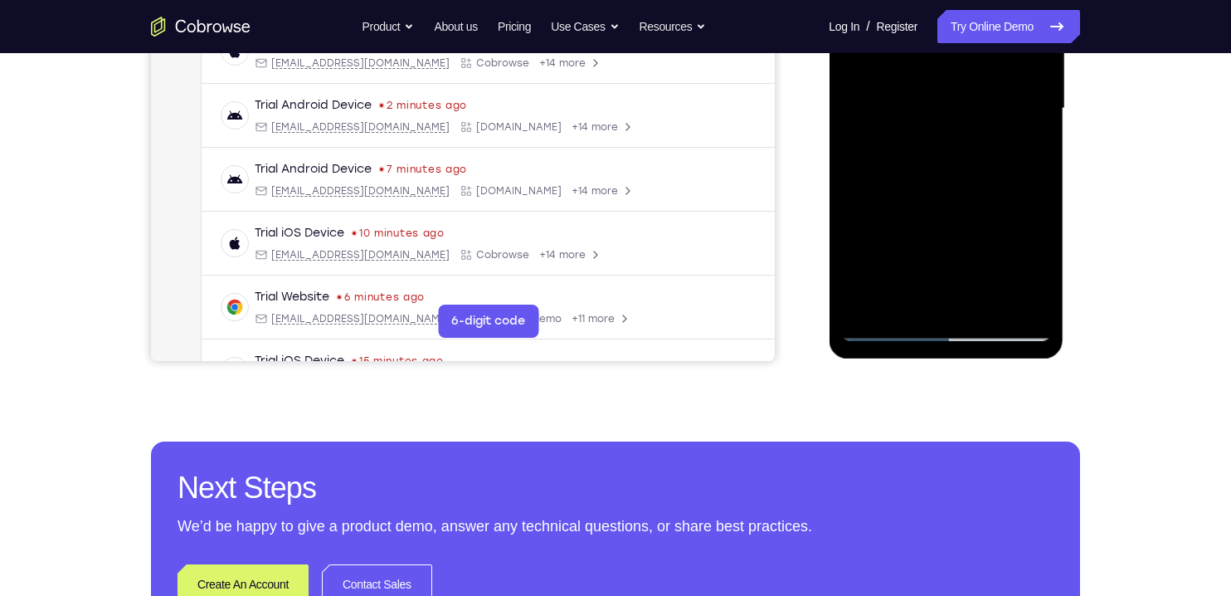
scroll to position [416, 0]
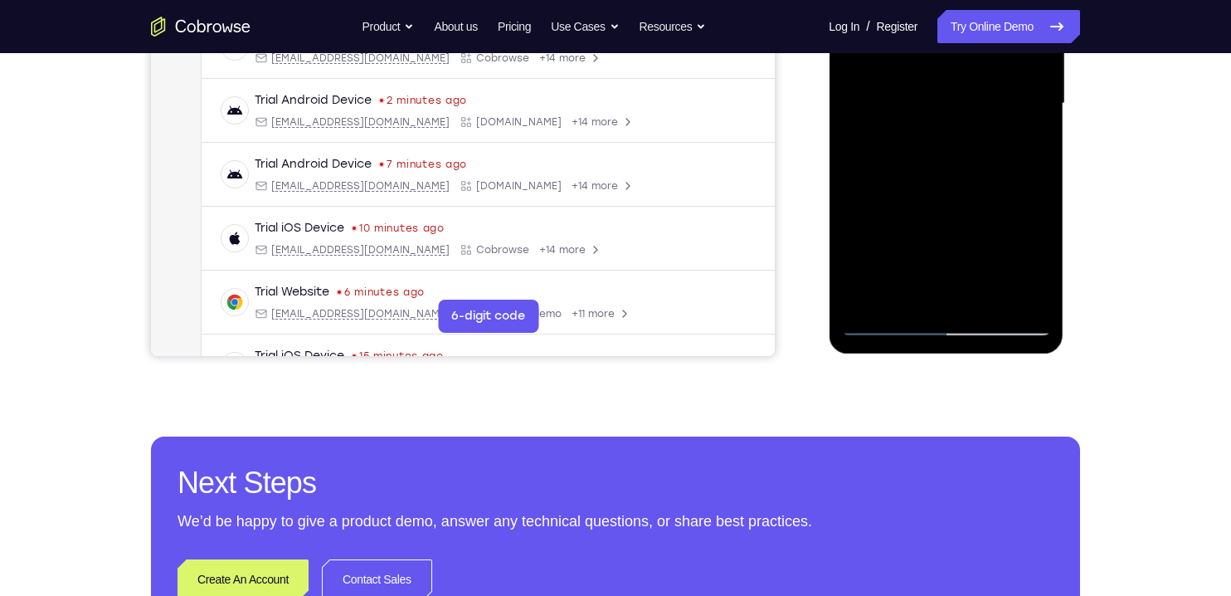
click at [879, 242] on div at bounding box center [945, 103] width 209 height 465
click at [976, 241] on div at bounding box center [945, 103] width 209 height 465
click at [1024, 144] on div at bounding box center [945, 103] width 209 height 465
click at [880, 57] on div at bounding box center [945, 103] width 209 height 465
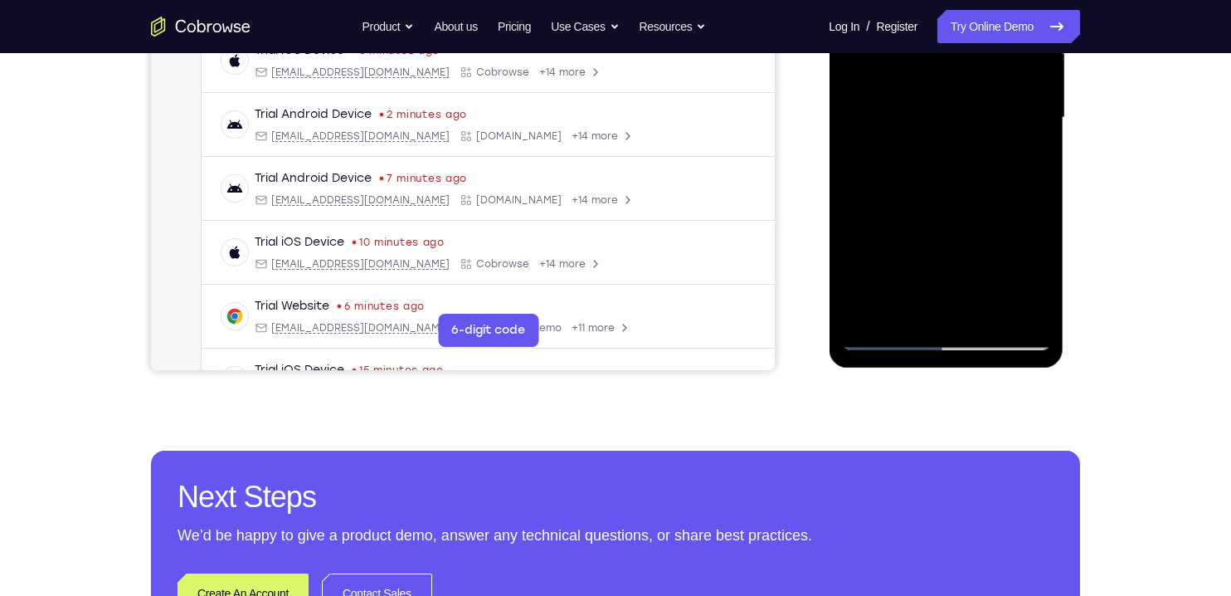
scroll to position [398, 0]
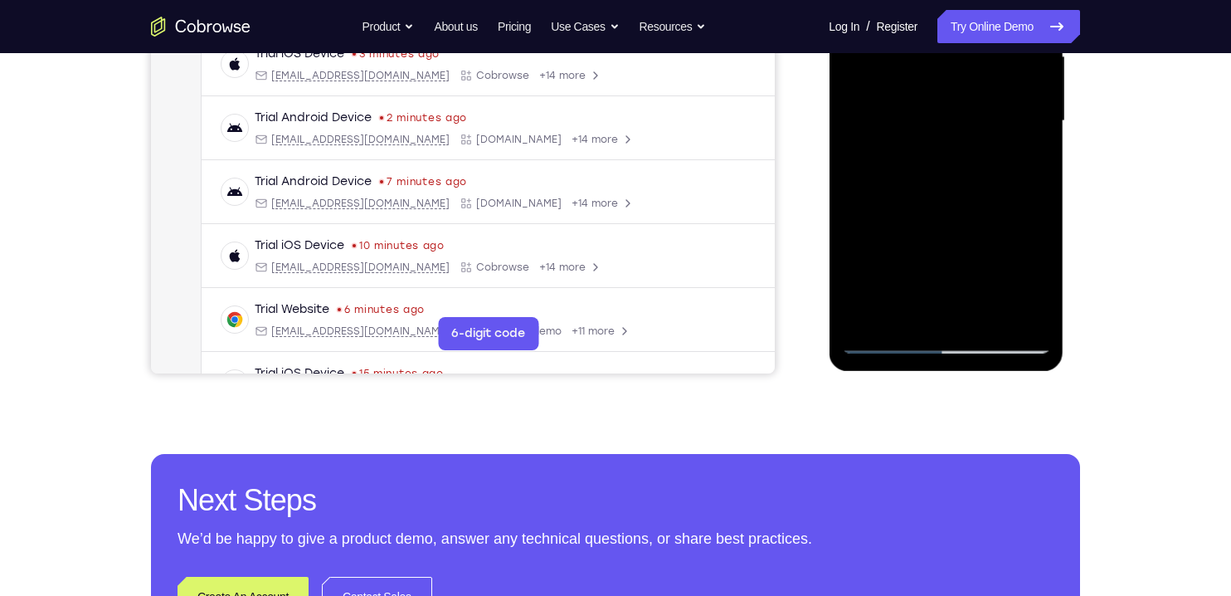
click at [975, 218] on div at bounding box center [945, 121] width 209 height 465
click at [1022, 158] on div at bounding box center [945, 121] width 209 height 465
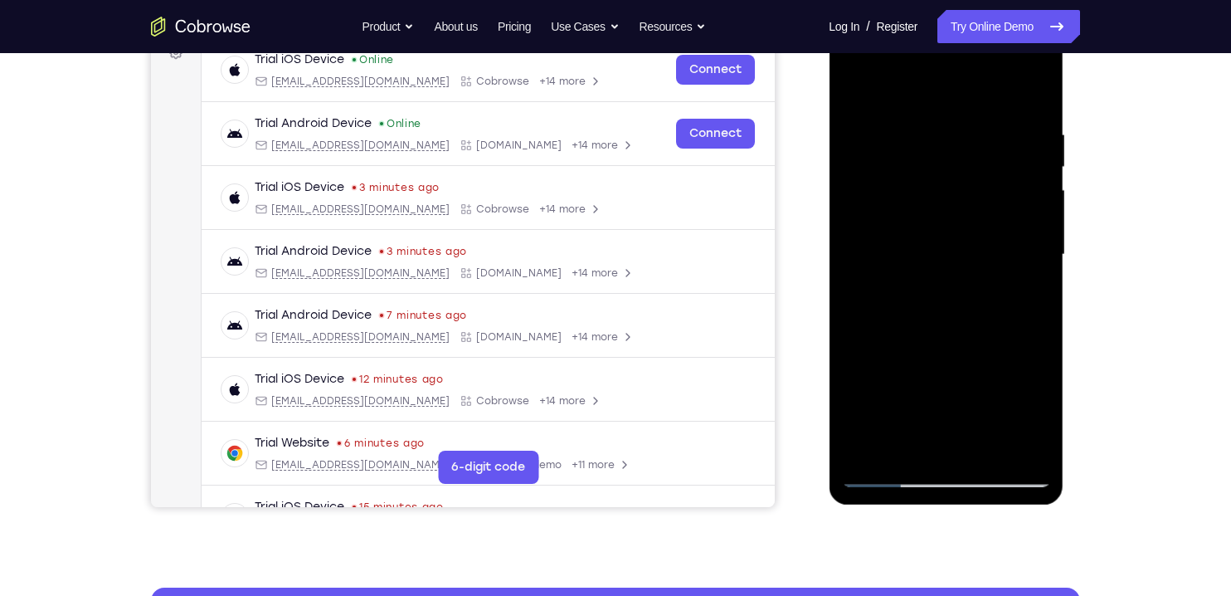
scroll to position [257, 0]
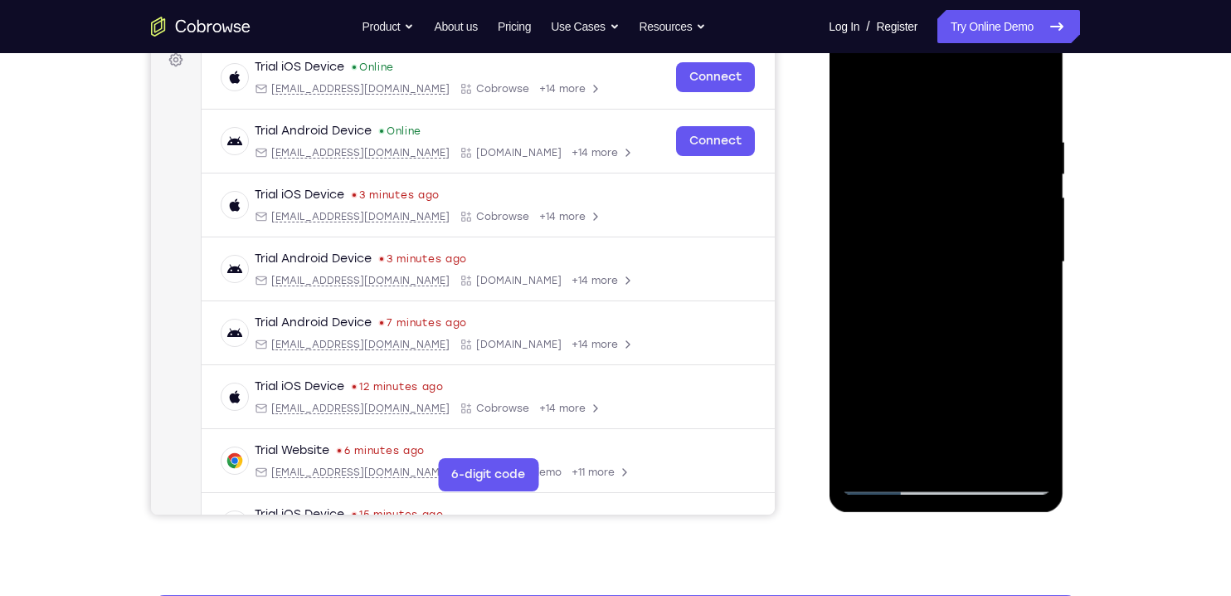
click at [855, 95] on div at bounding box center [945, 262] width 209 height 465
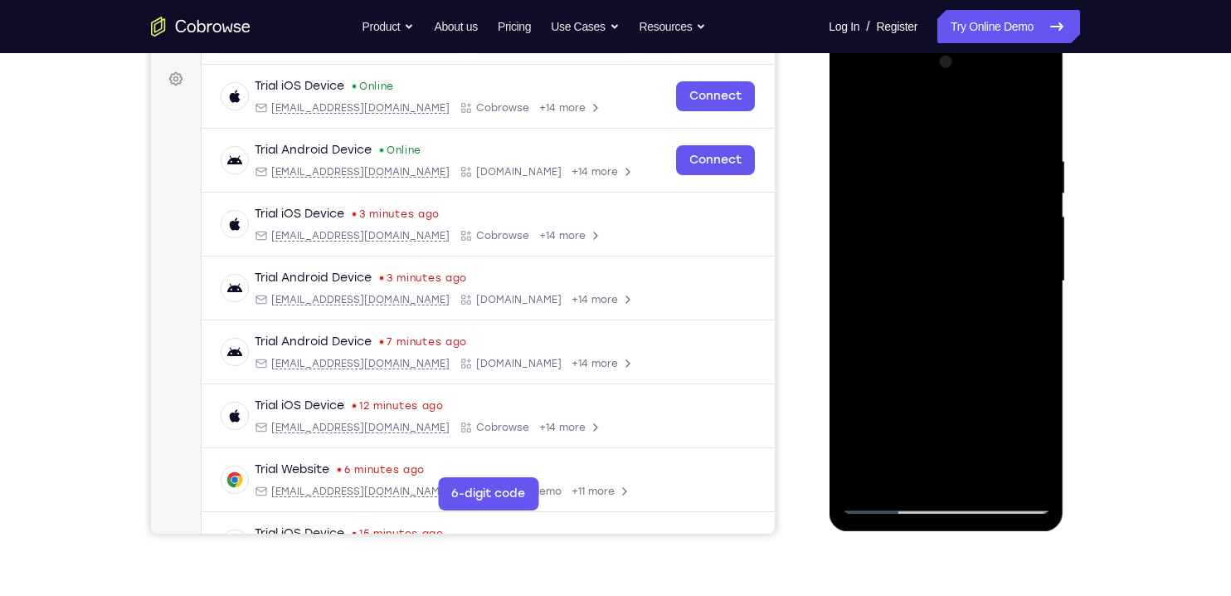
scroll to position [226, 0]
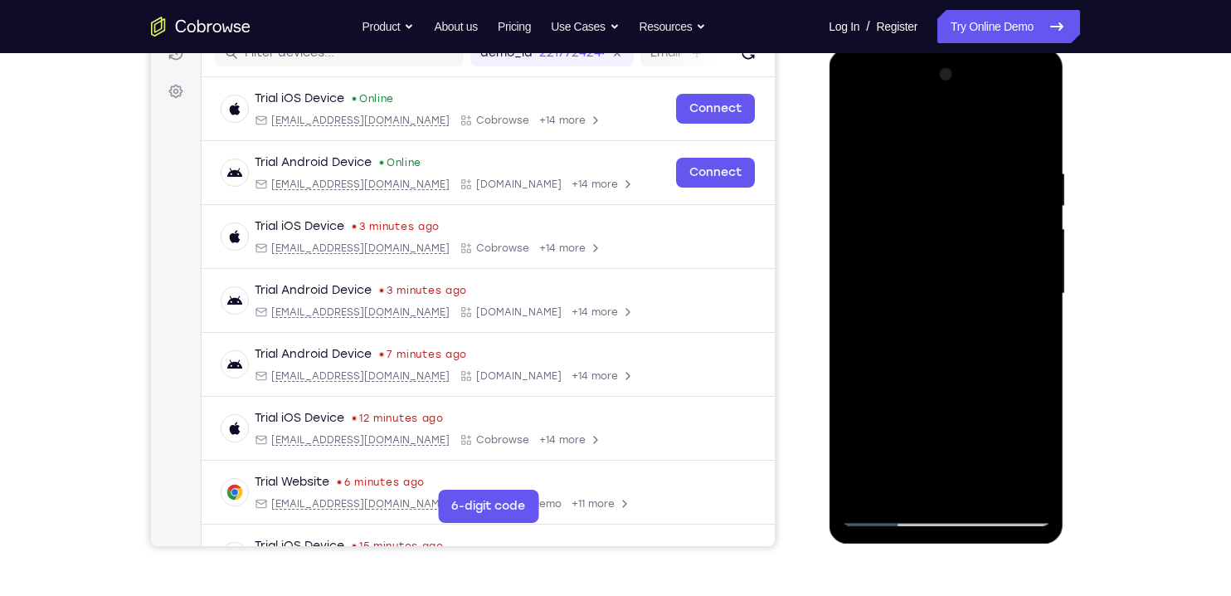
click at [861, 129] on div at bounding box center [945, 293] width 209 height 465
click at [921, 150] on div at bounding box center [945, 293] width 209 height 465
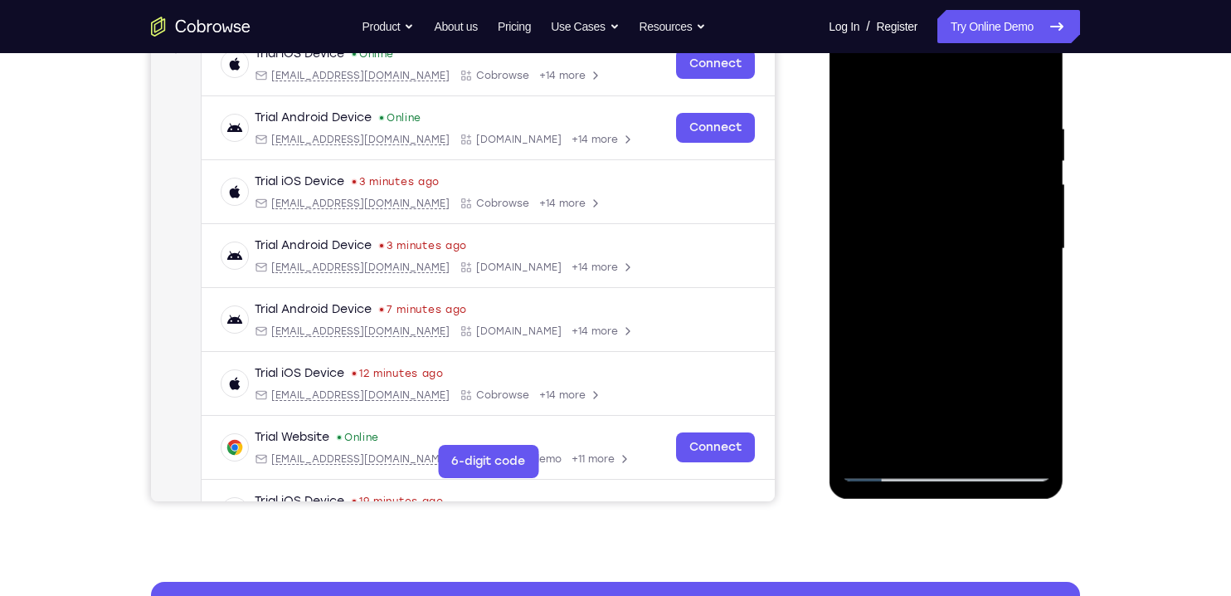
scroll to position [270, 0]
click at [854, 204] on div at bounding box center [945, 249] width 209 height 465
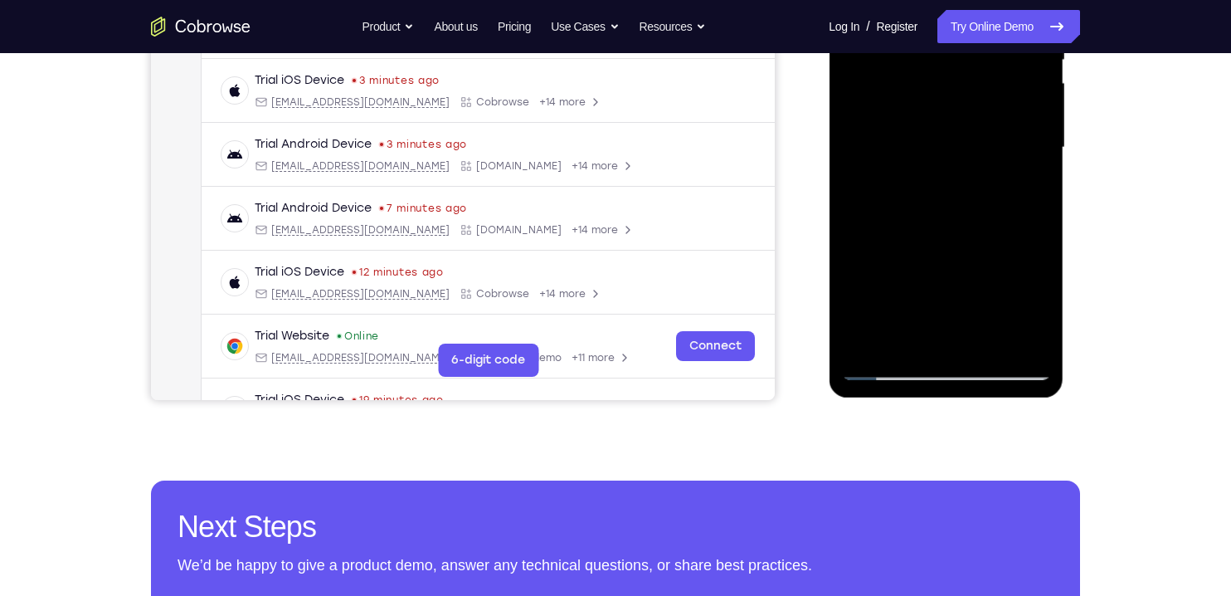
scroll to position [373, 0]
click at [887, 278] on div at bounding box center [945, 147] width 209 height 465
click at [1002, 283] on div at bounding box center [945, 147] width 209 height 465
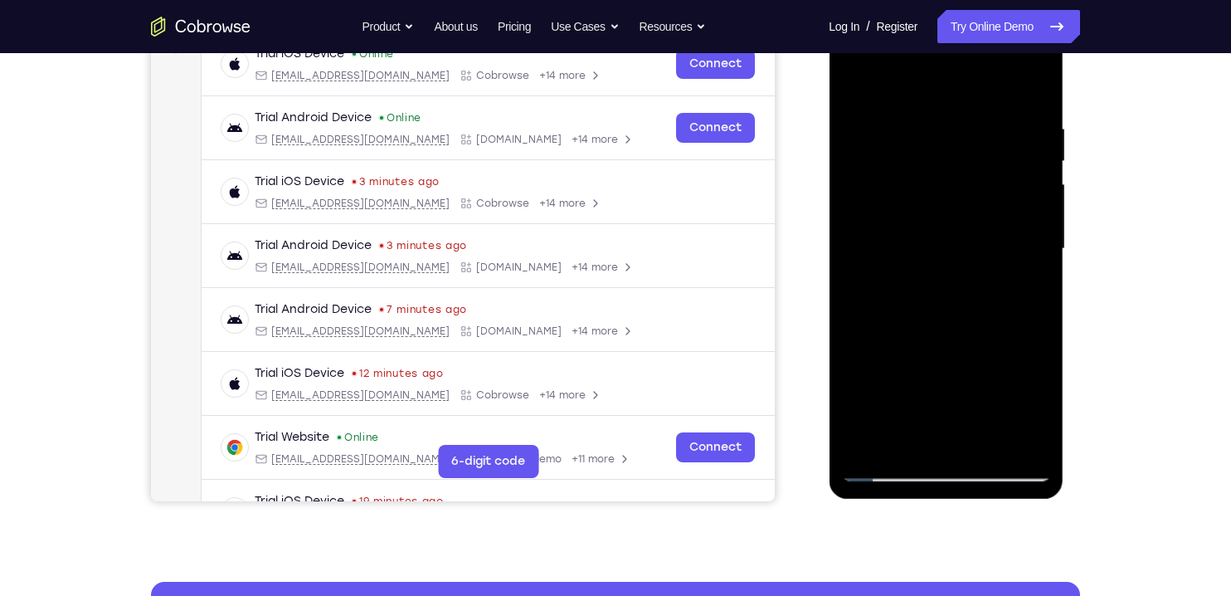
scroll to position [254, 0]
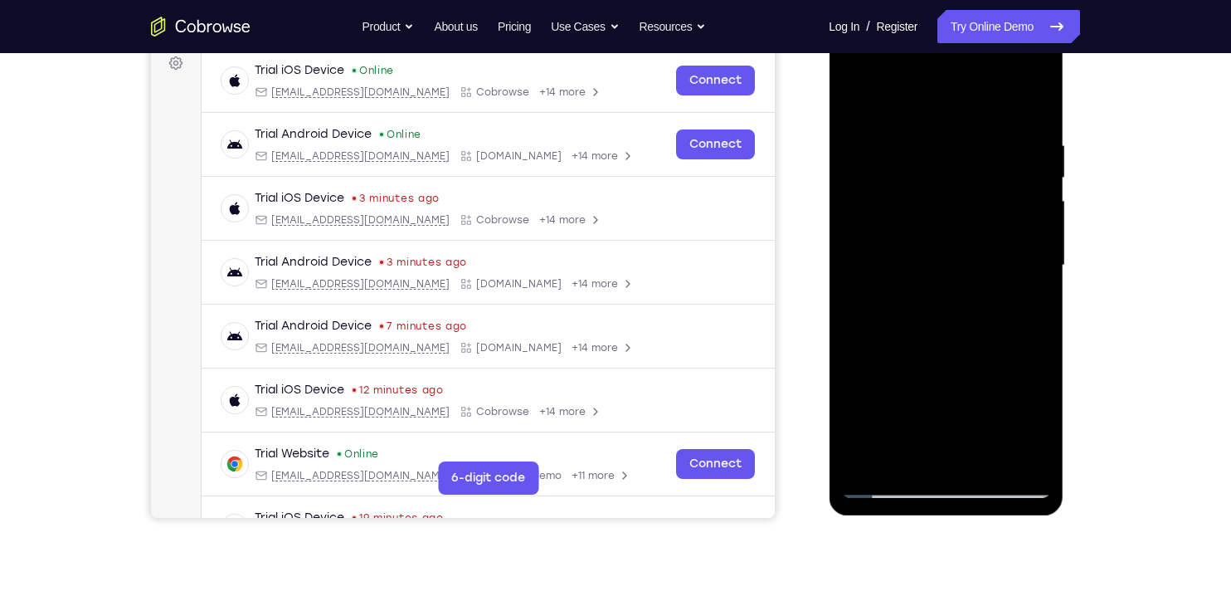
click at [1036, 106] on div at bounding box center [945, 265] width 209 height 465
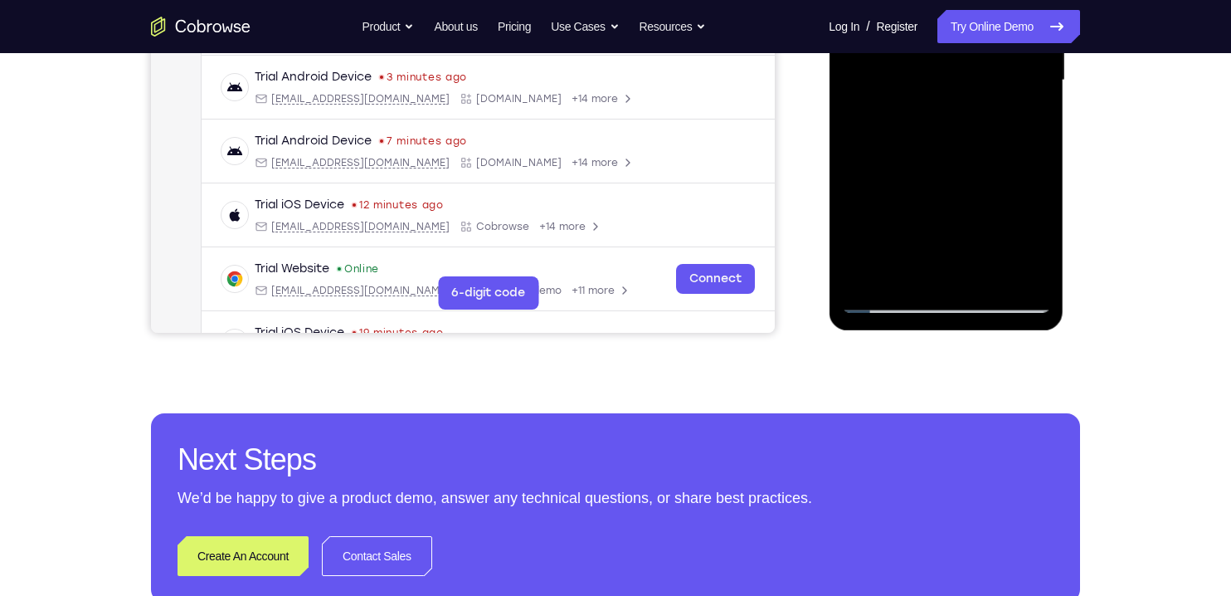
scroll to position [446, 0]
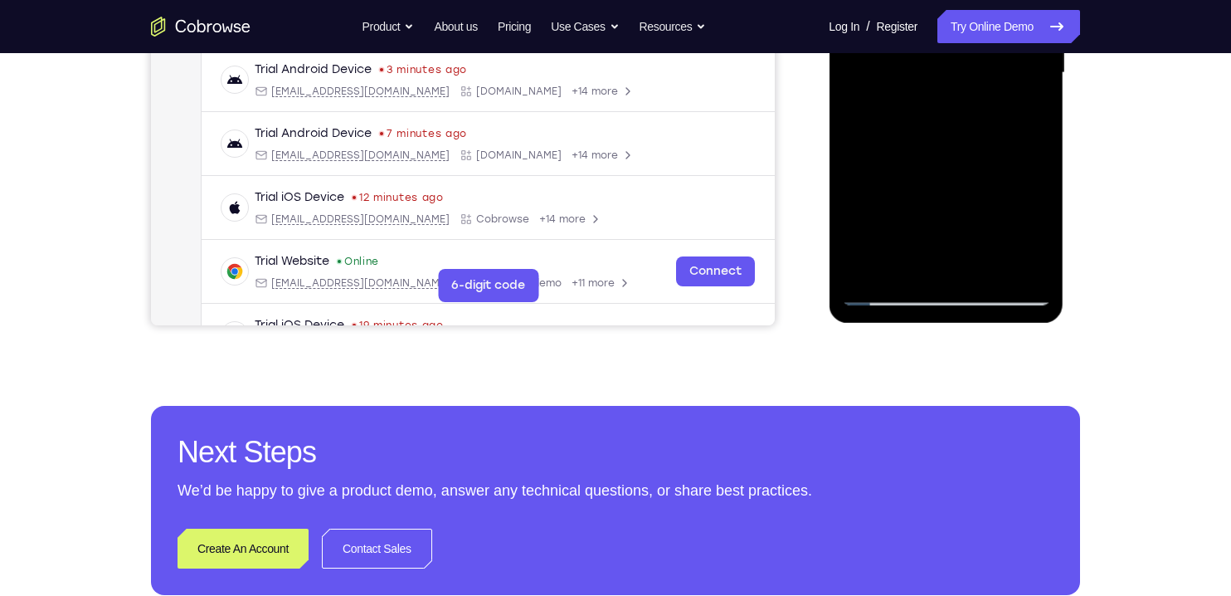
click at [986, 267] on div at bounding box center [945, 73] width 209 height 465
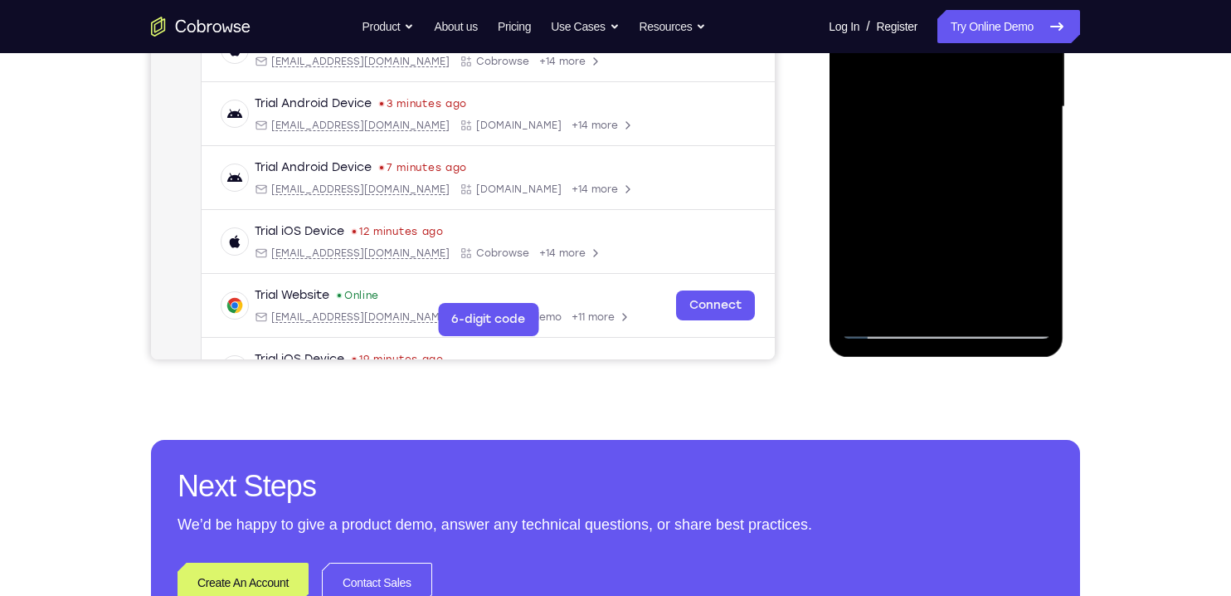
scroll to position [413, 0]
click at [898, 287] on div at bounding box center [945, 106] width 209 height 465
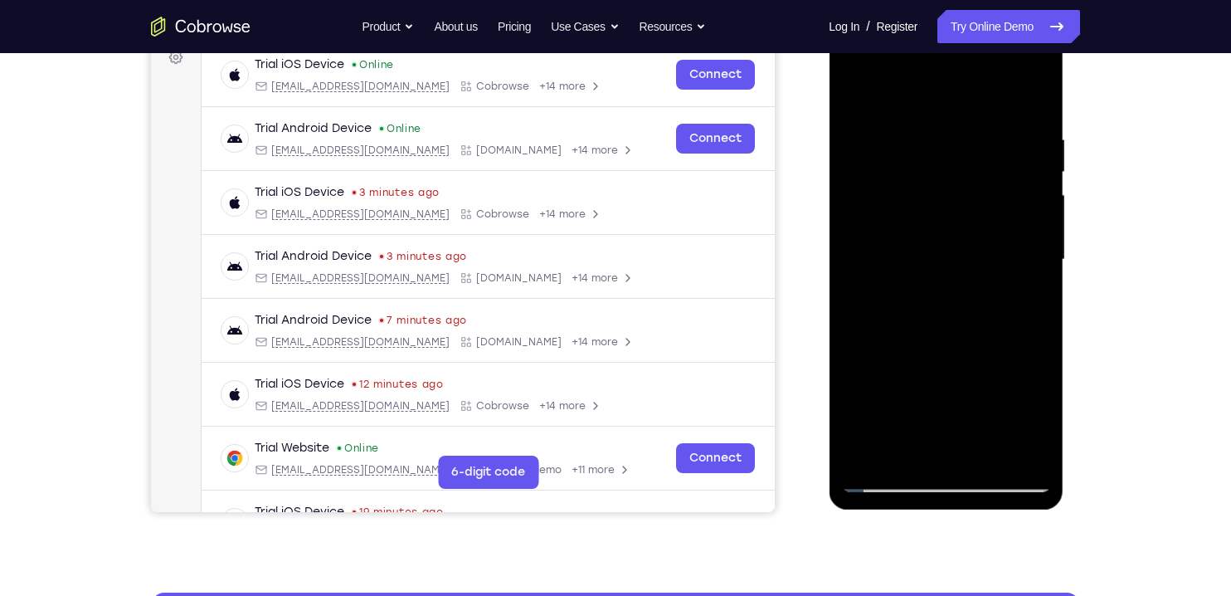
scroll to position [244, 0]
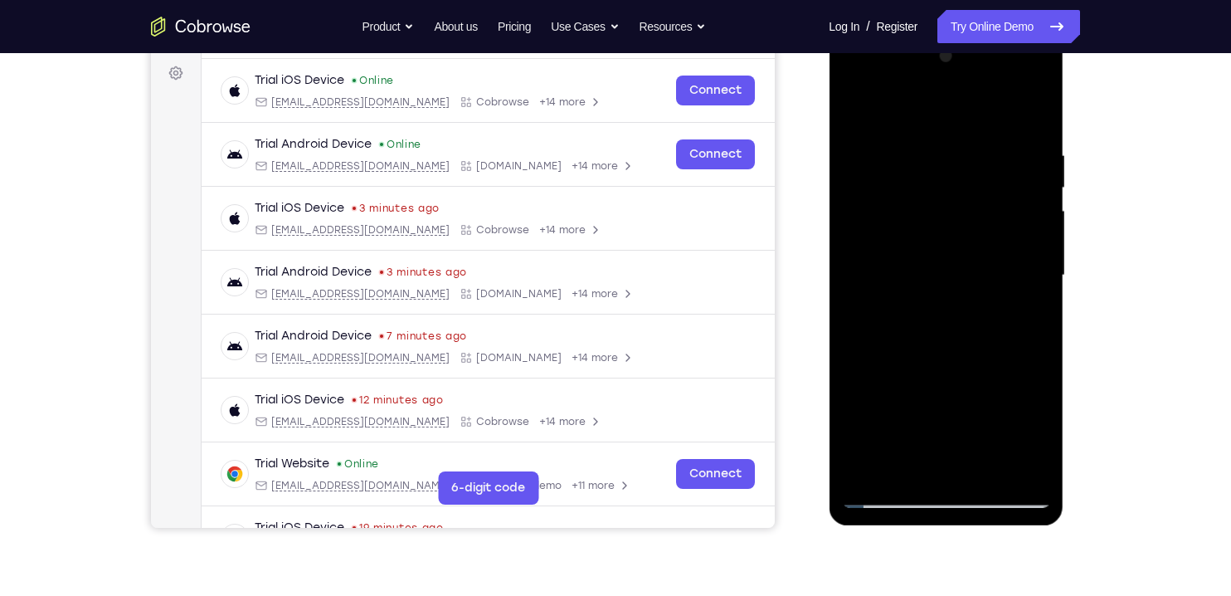
click at [859, 113] on div at bounding box center [945, 275] width 209 height 465
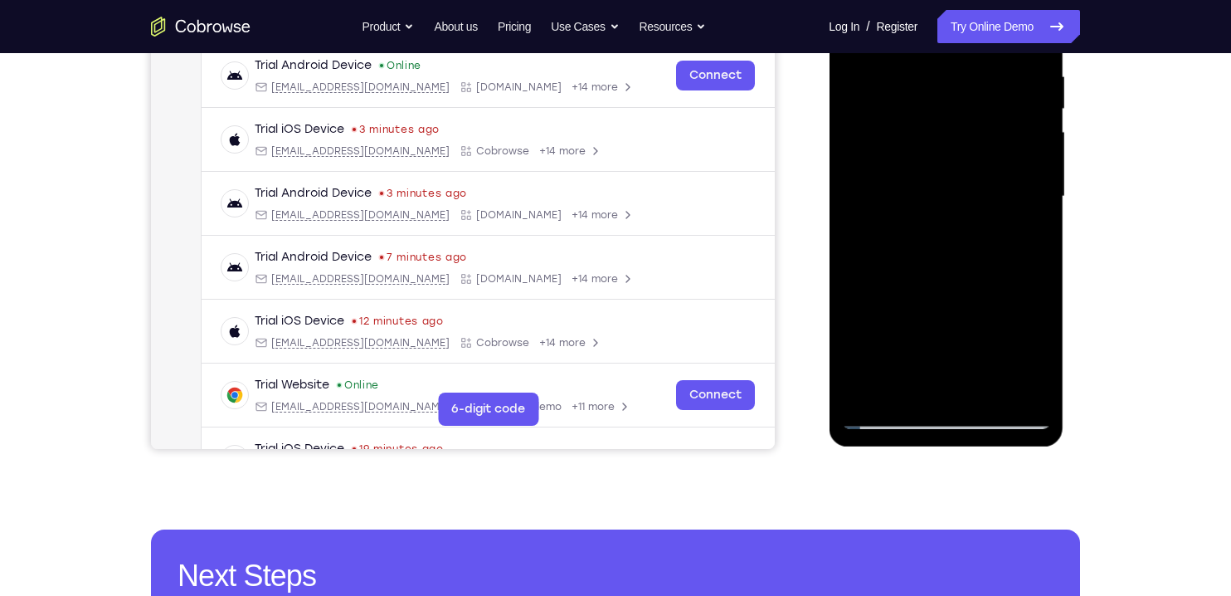
scroll to position [324, 0]
click at [904, 285] on div at bounding box center [945, 195] width 209 height 465
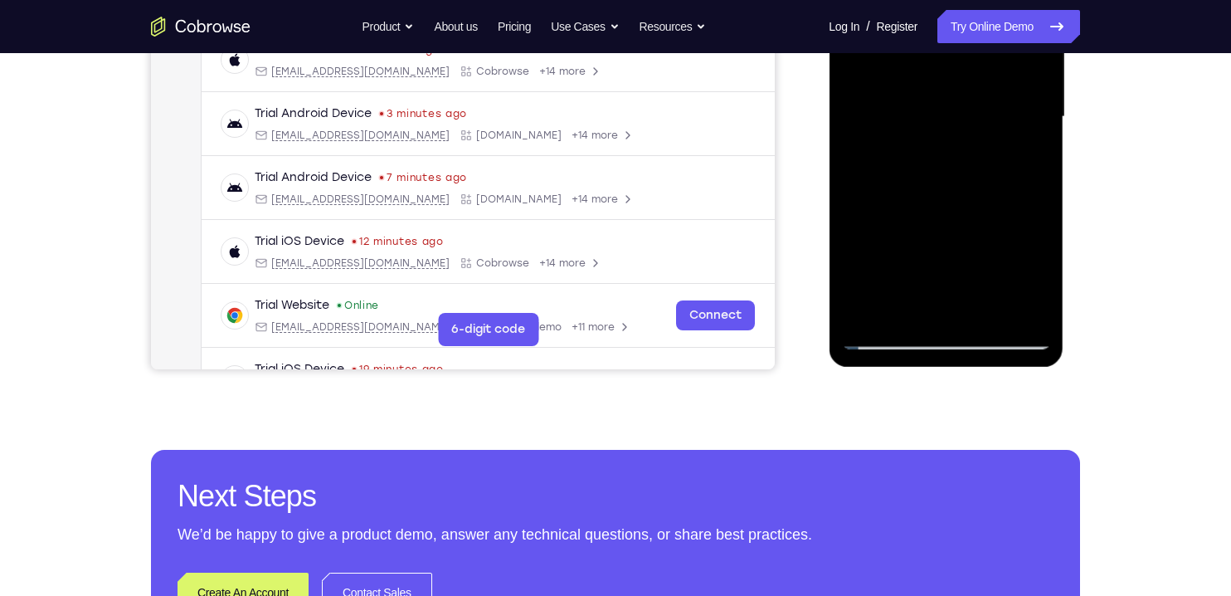
scroll to position [406, 0]
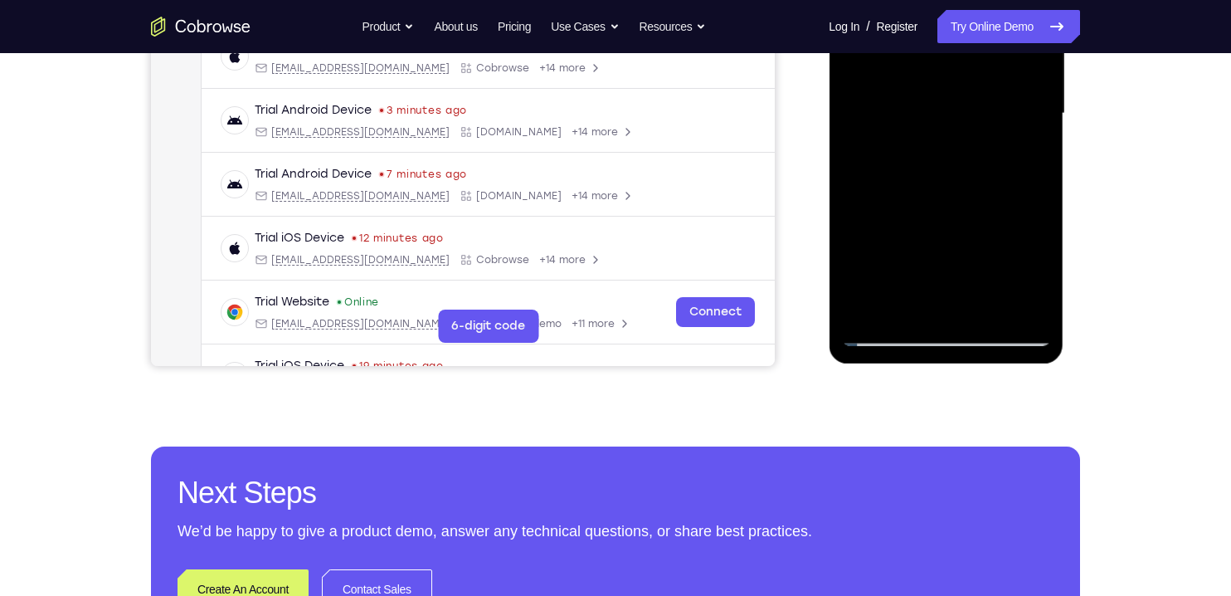
click at [881, 243] on div at bounding box center [945, 113] width 209 height 465
click at [963, 244] on div at bounding box center [945, 113] width 209 height 465
click at [1021, 153] on div at bounding box center [945, 113] width 209 height 465
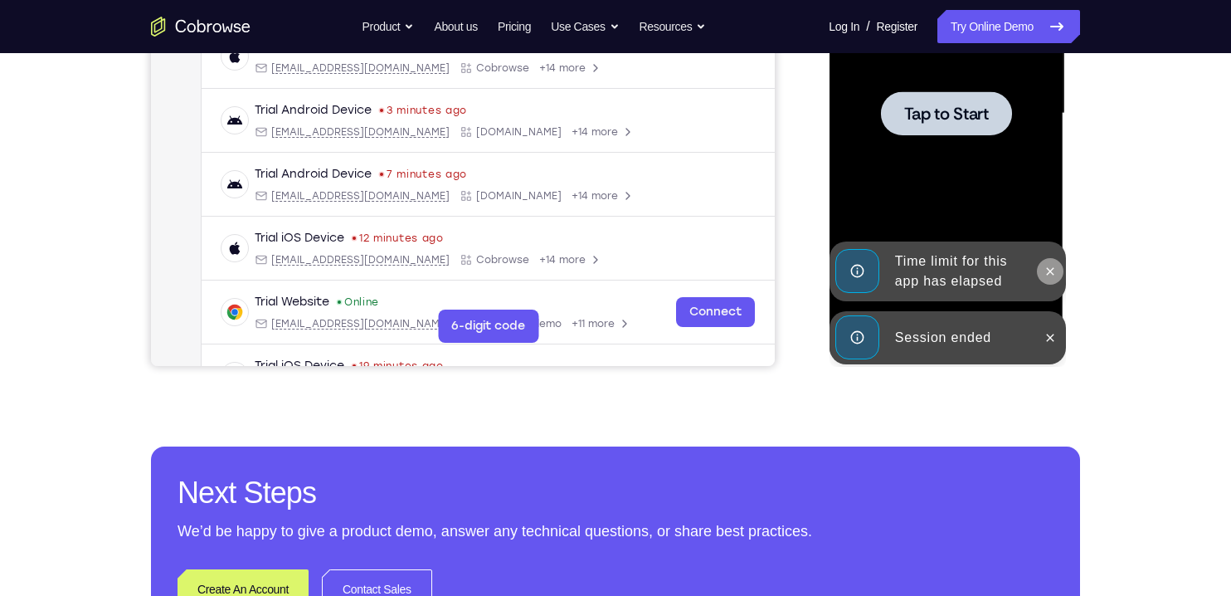
click at [1046, 271] on icon at bounding box center [1049, 271] width 13 height 13
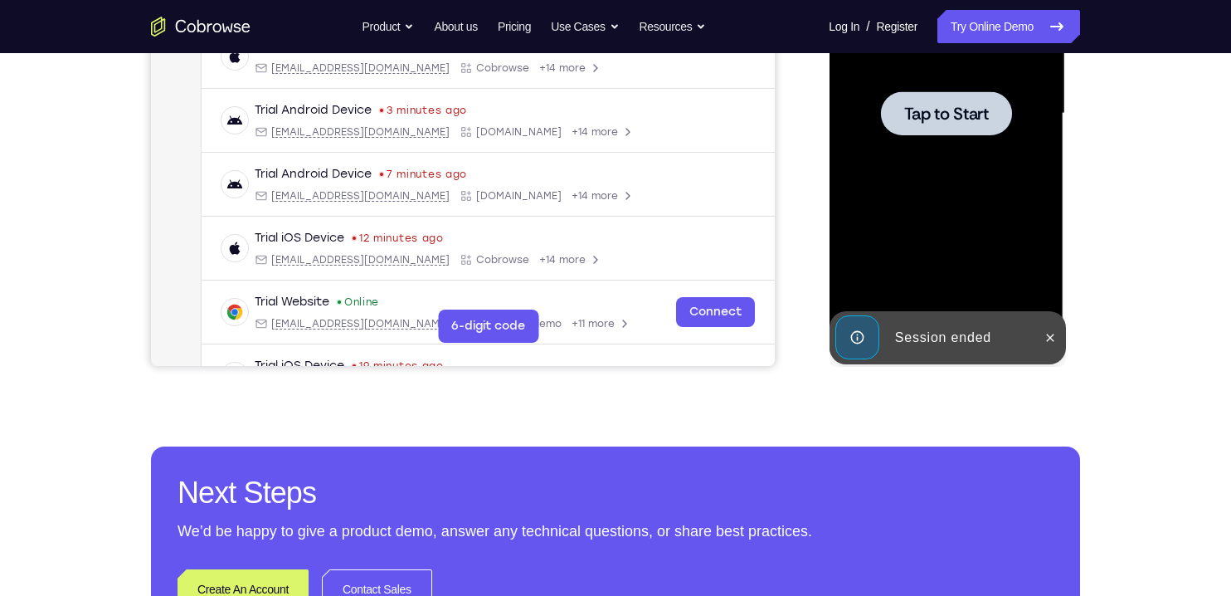
click at [907, 119] on span "Tap to Start" at bounding box center [945, 113] width 85 height 17
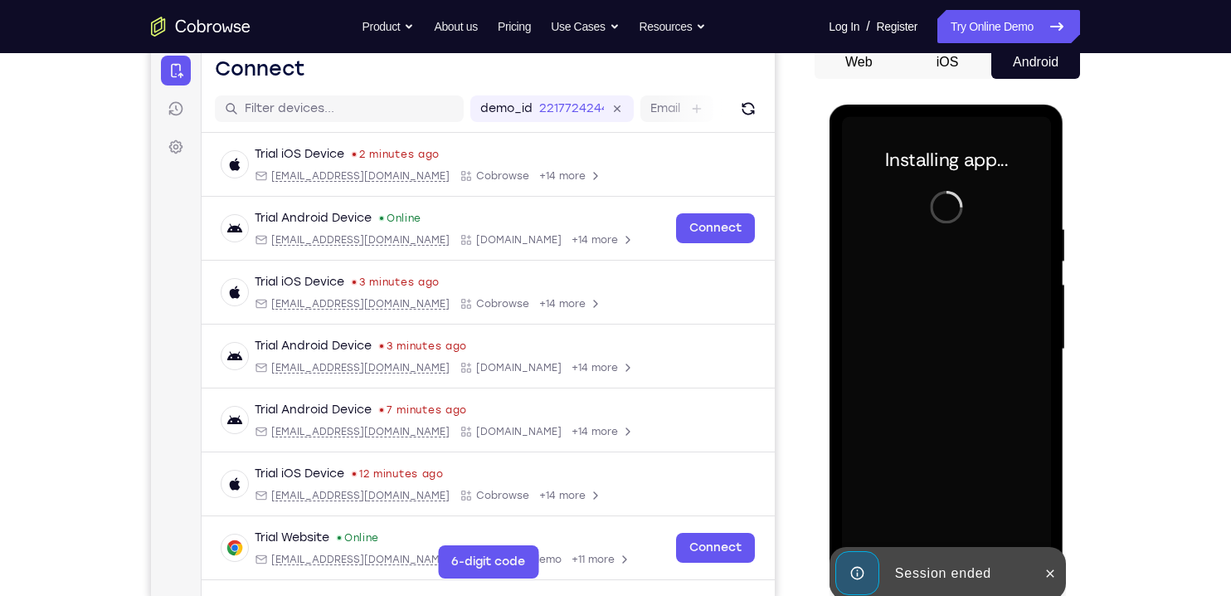
scroll to position [163, 0]
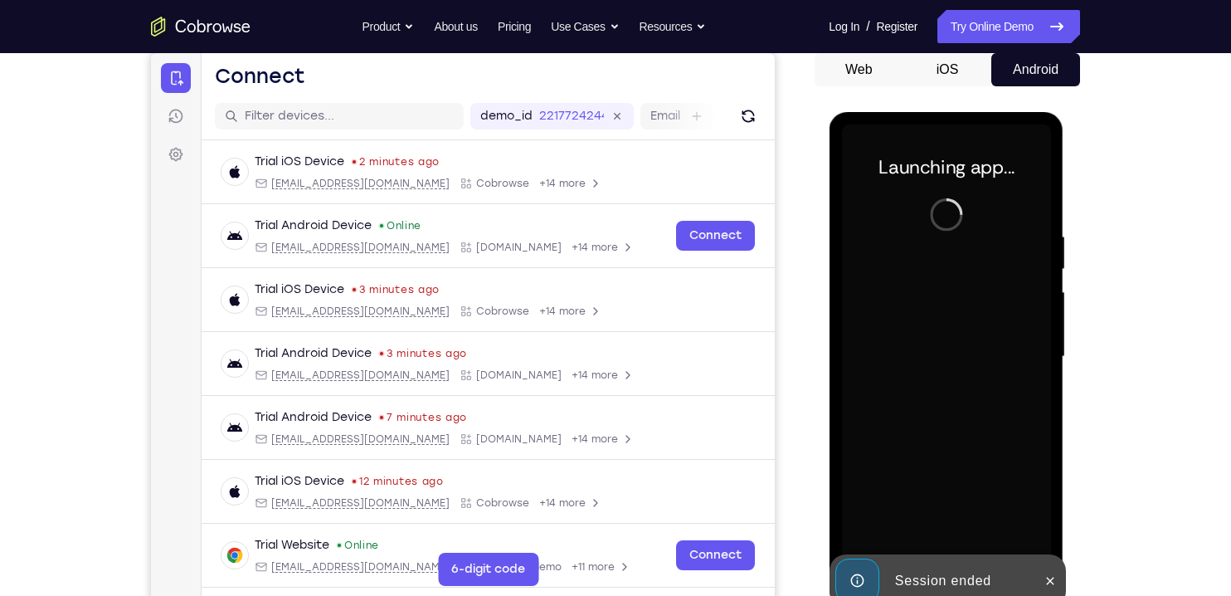
click at [939, 74] on button "iOS" at bounding box center [947, 69] width 89 height 33
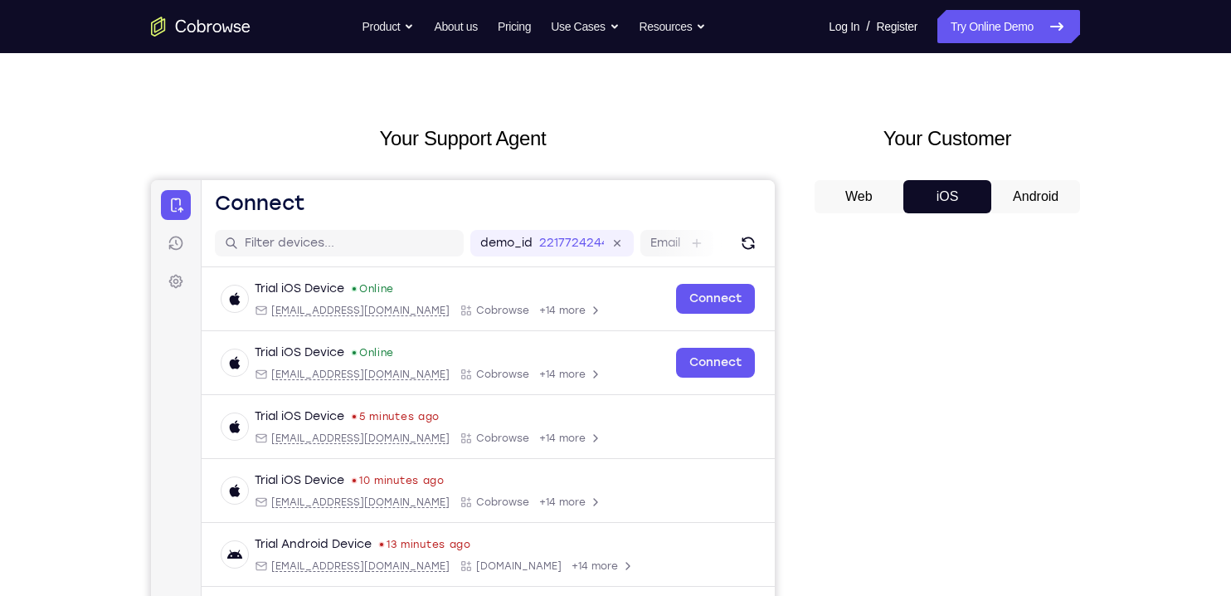
scroll to position [0, 0]
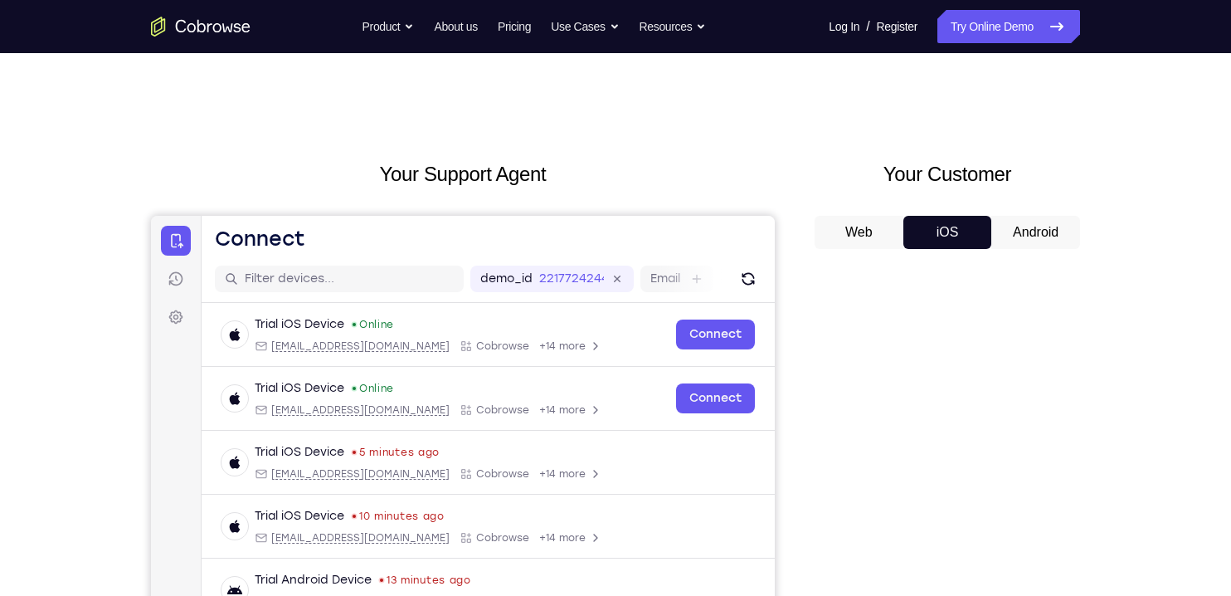
click at [1050, 235] on button "Android" at bounding box center [1035, 232] width 89 height 33
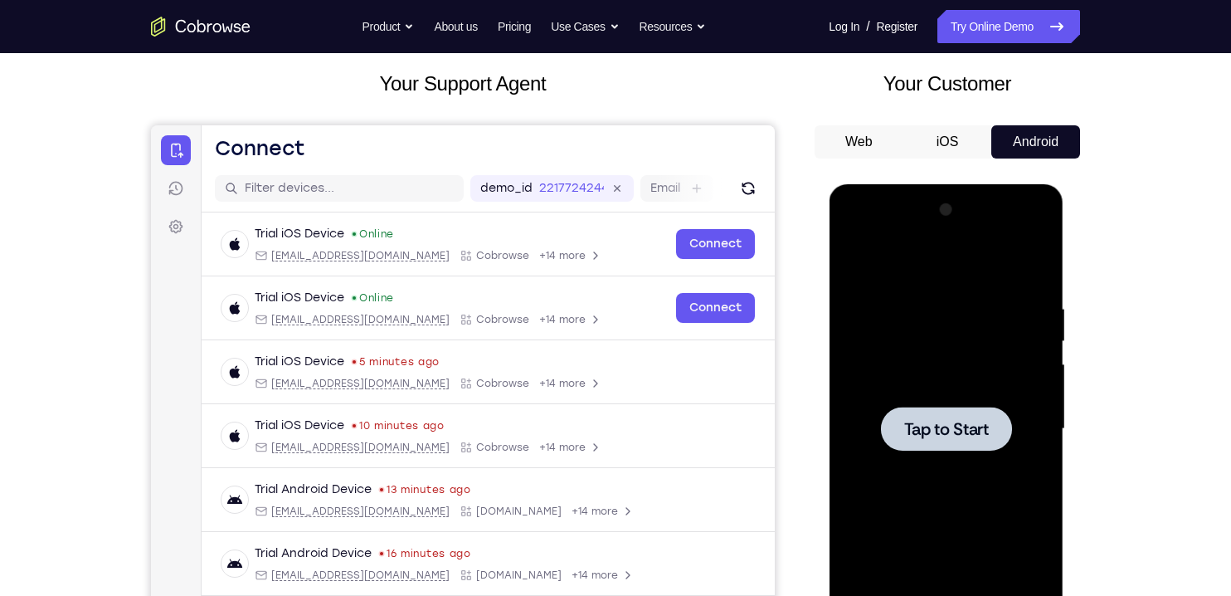
scroll to position [111, 0]
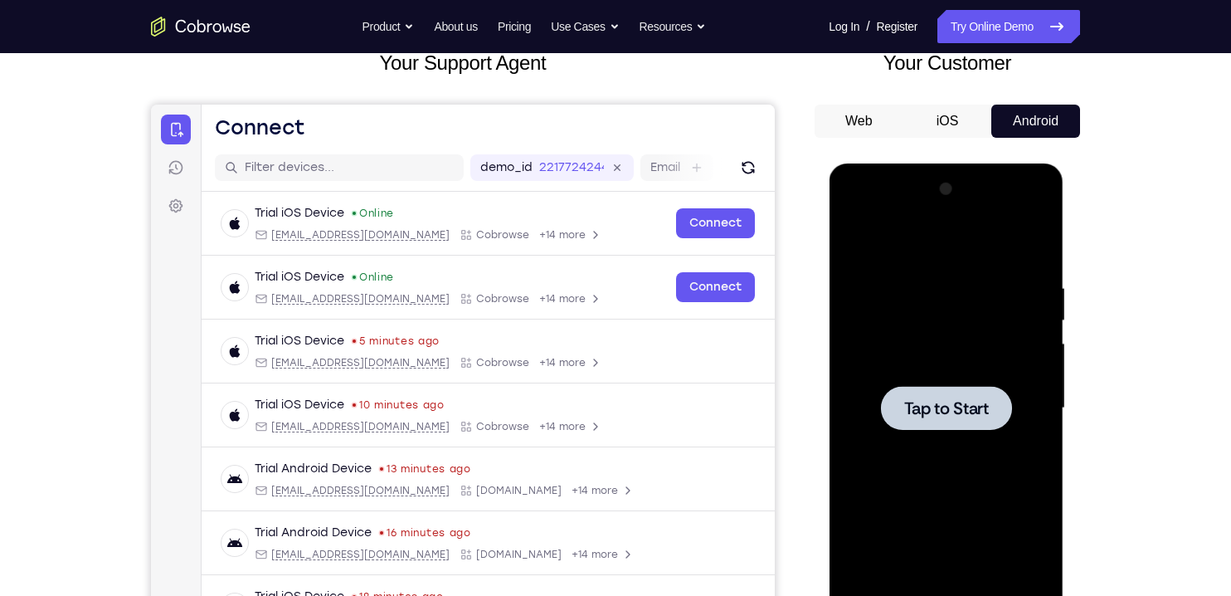
click at [944, 412] on span "Tap to Start" at bounding box center [945, 408] width 85 height 17
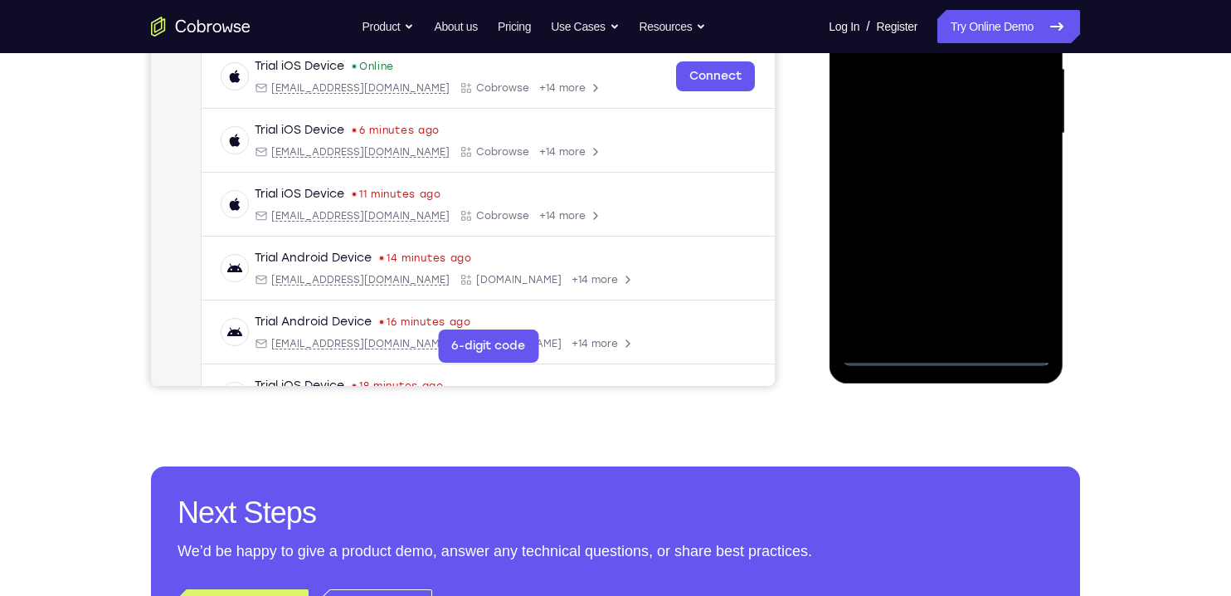
scroll to position [402, 0]
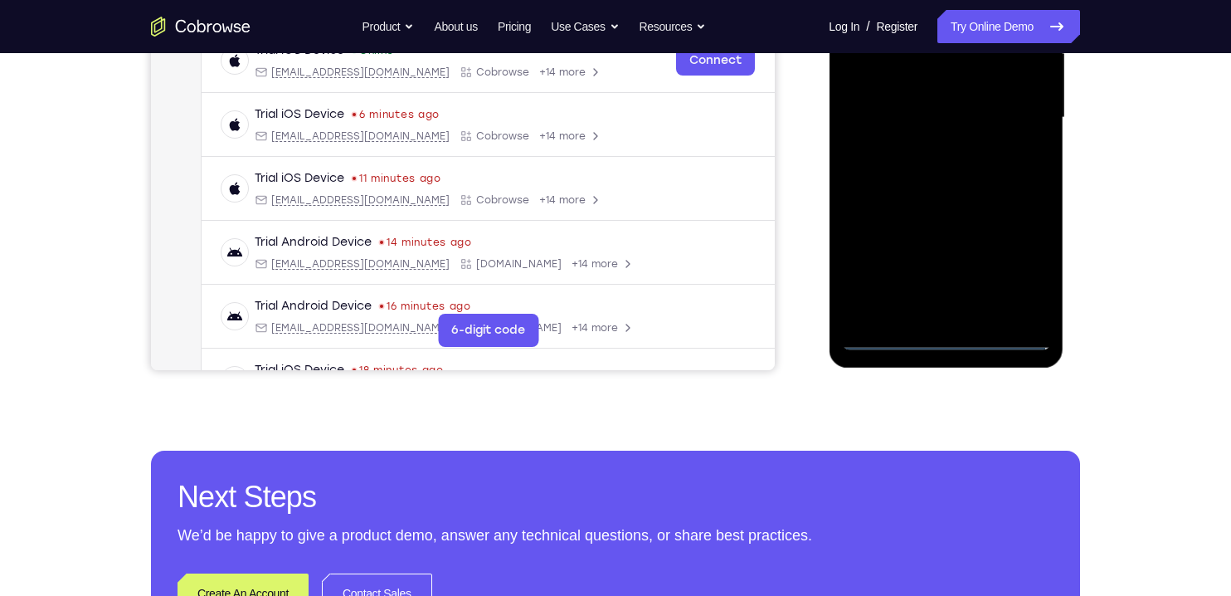
click at [956, 342] on div at bounding box center [945, 118] width 209 height 465
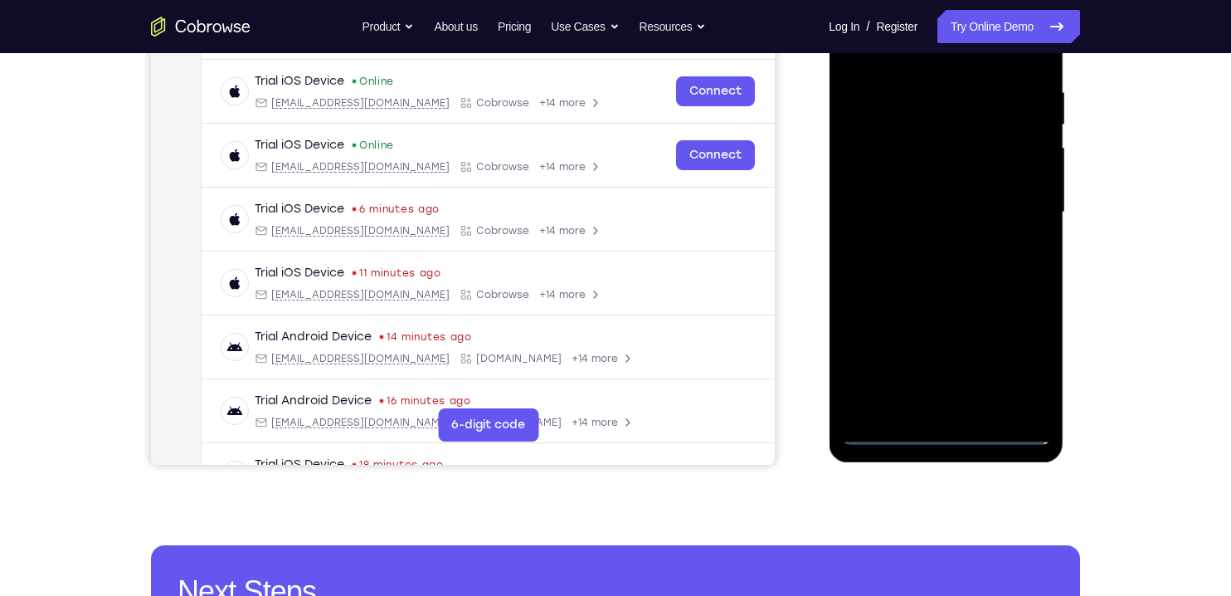
scroll to position [304, 0]
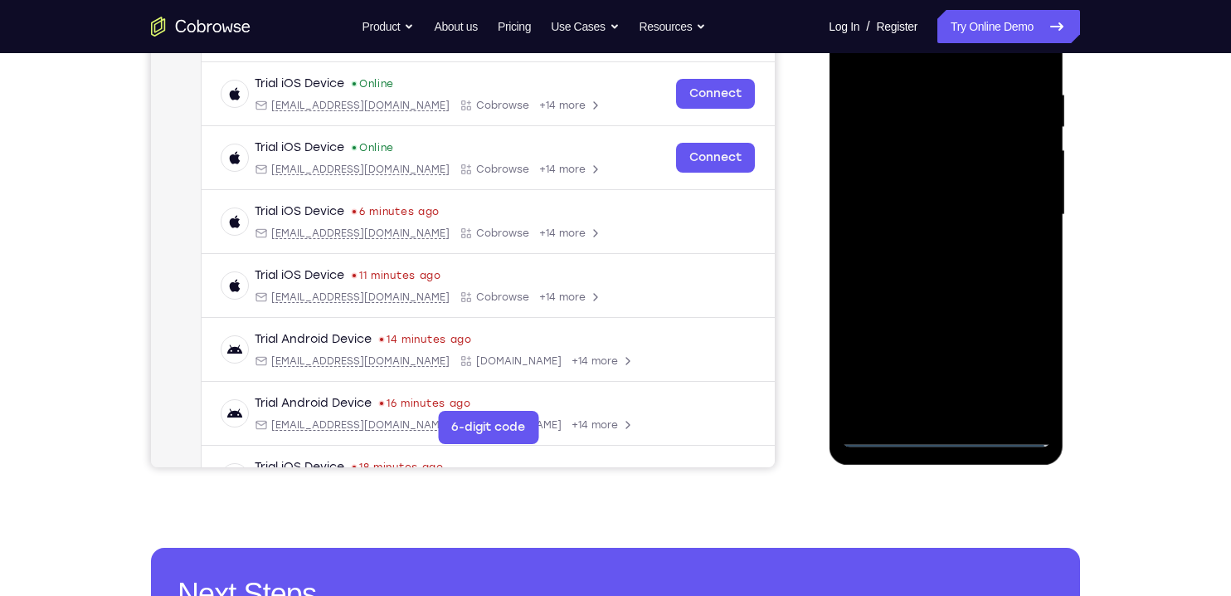
click at [1022, 359] on div at bounding box center [945, 215] width 209 height 465
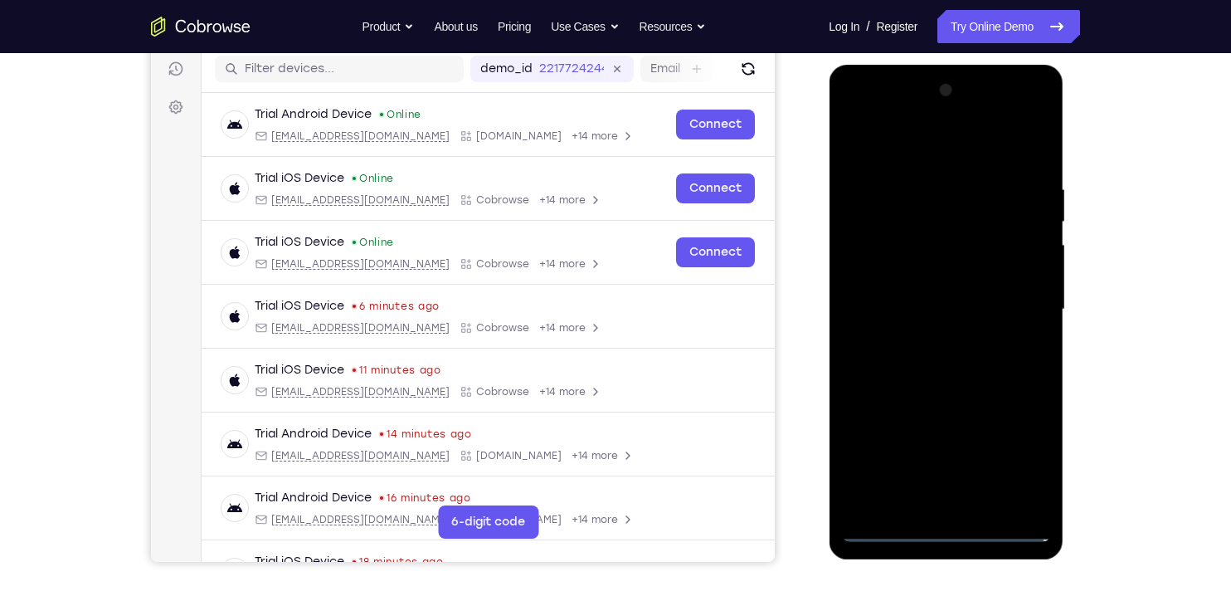
scroll to position [183, 0]
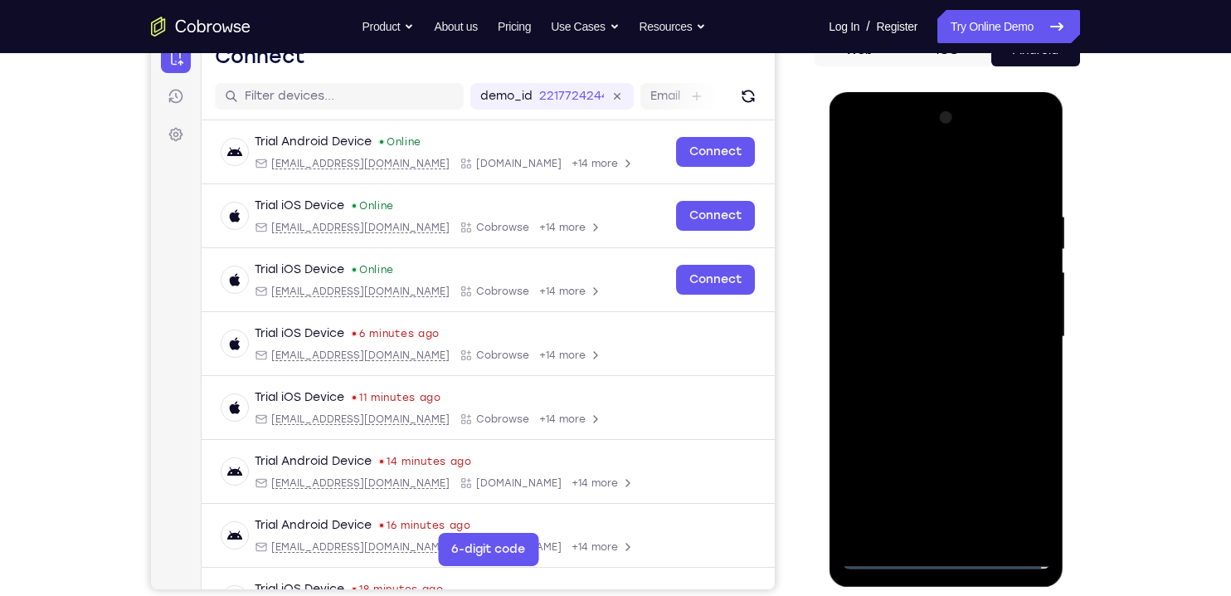
click at [899, 173] on div at bounding box center [945, 337] width 209 height 465
click at [1012, 344] on div at bounding box center [945, 337] width 209 height 465
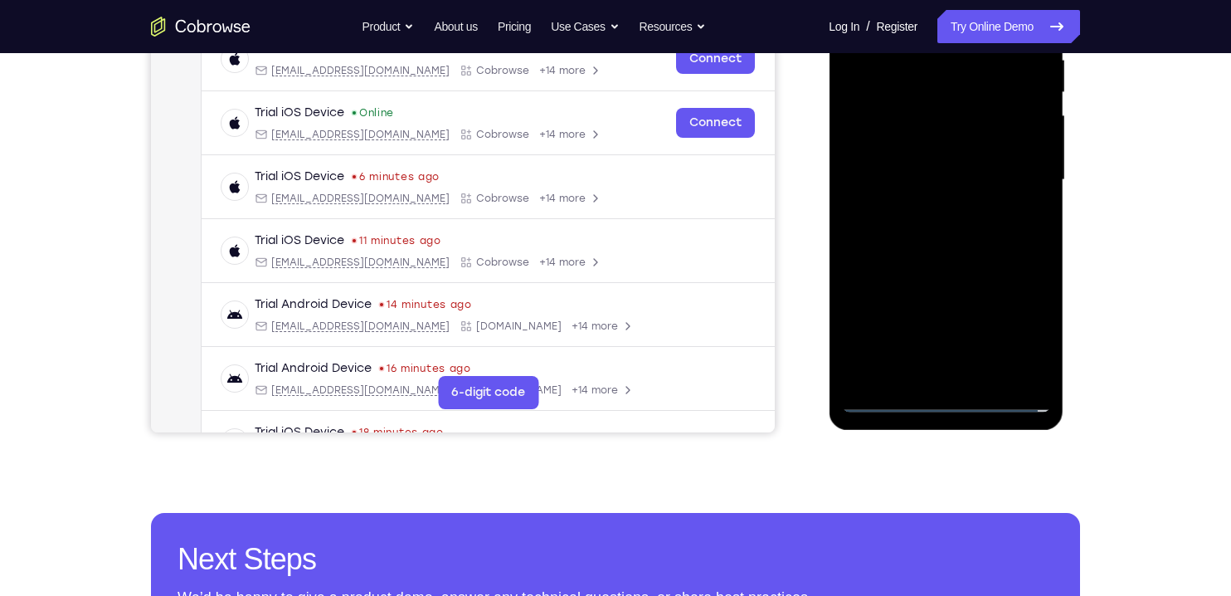
scroll to position [343, 0]
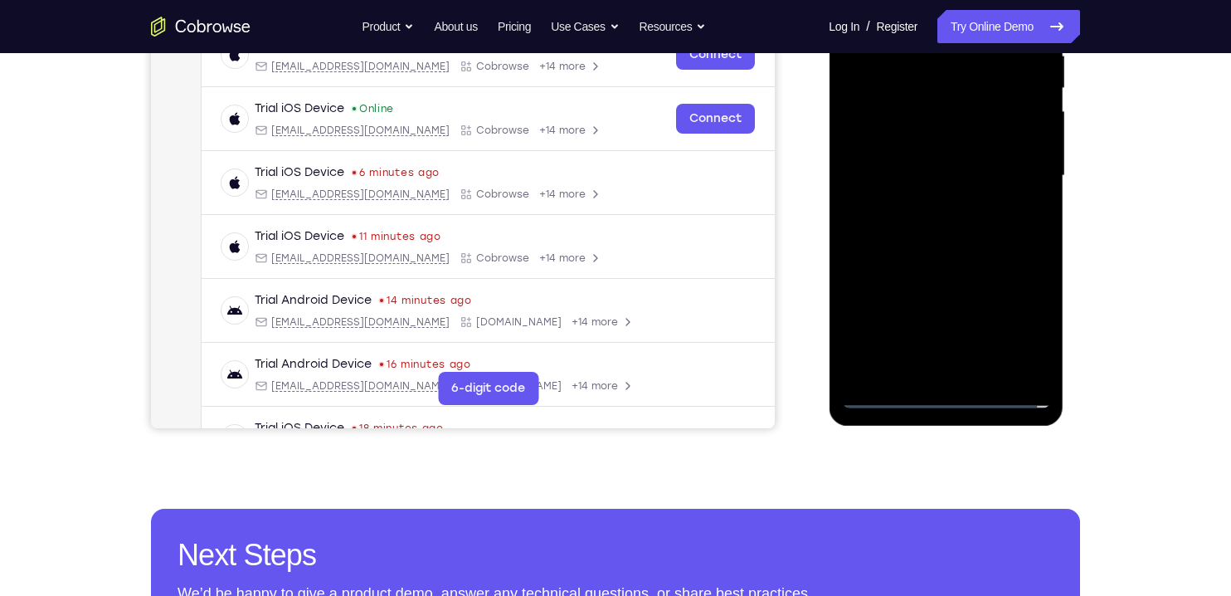
click at [930, 374] on div at bounding box center [945, 176] width 209 height 465
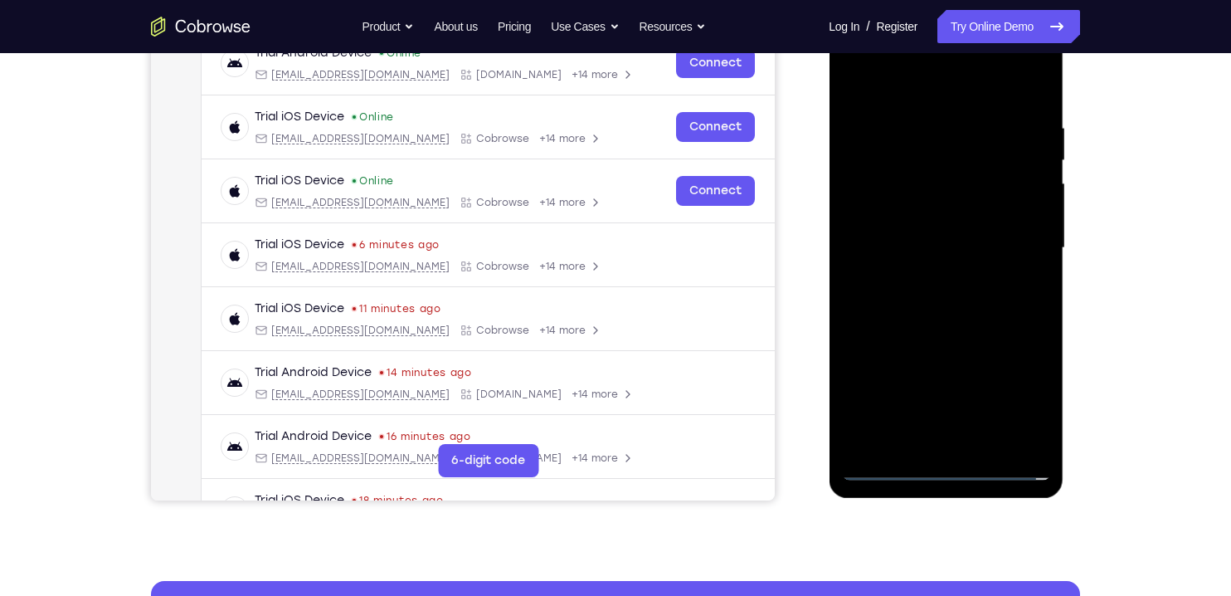
scroll to position [270, 0]
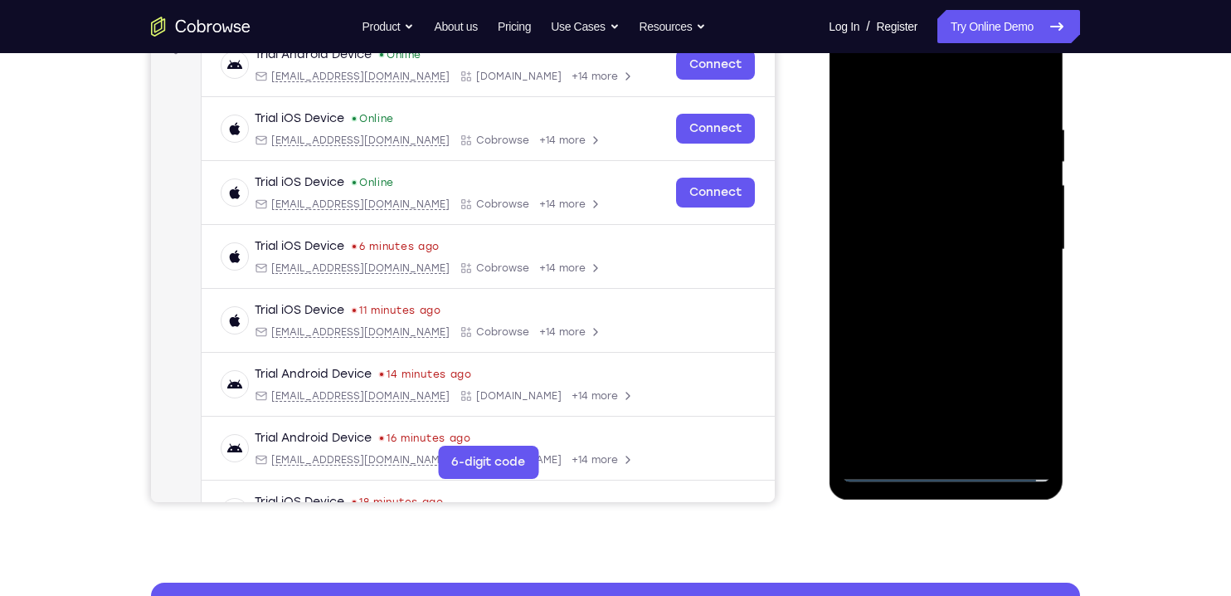
click at [979, 236] on div at bounding box center [945, 249] width 209 height 465
click at [990, 217] on div at bounding box center [945, 249] width 209 height 465
click at [1005, 248] on div at bounding box center [945, 249] width 209 height 465
click at [1020, 300] on div at bounding box center [945, 249] width 209 height 465
click at [984, 298] on div at bounding box center [945, 249] width 209 height 465
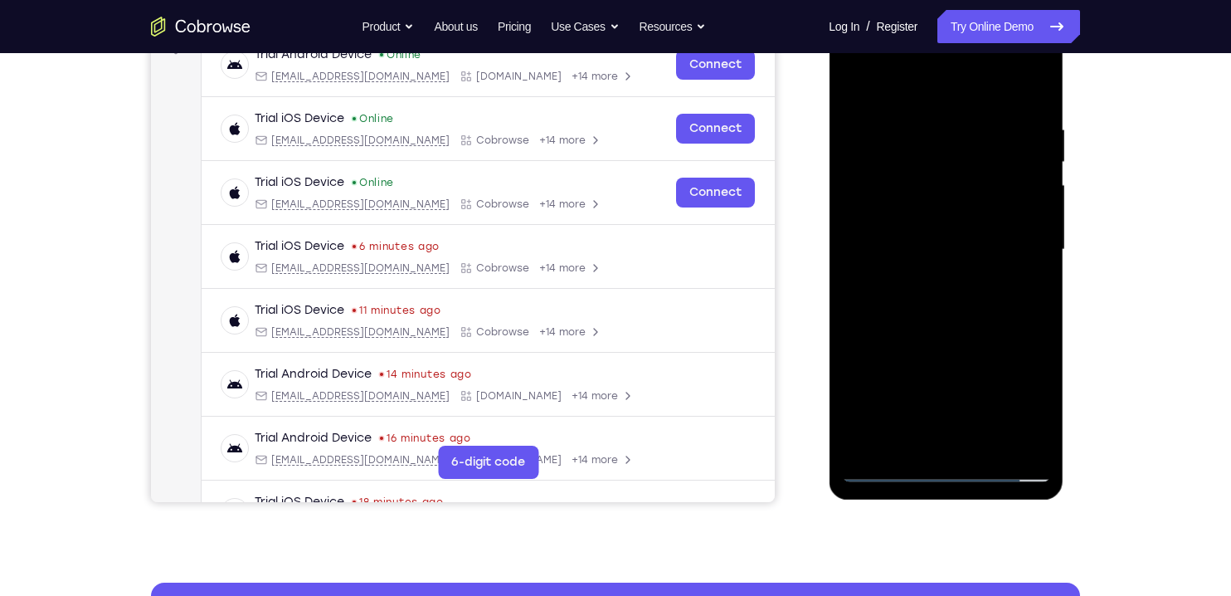
click at [989, 309] on div at bounding box center [945, 249] width 209 height 465
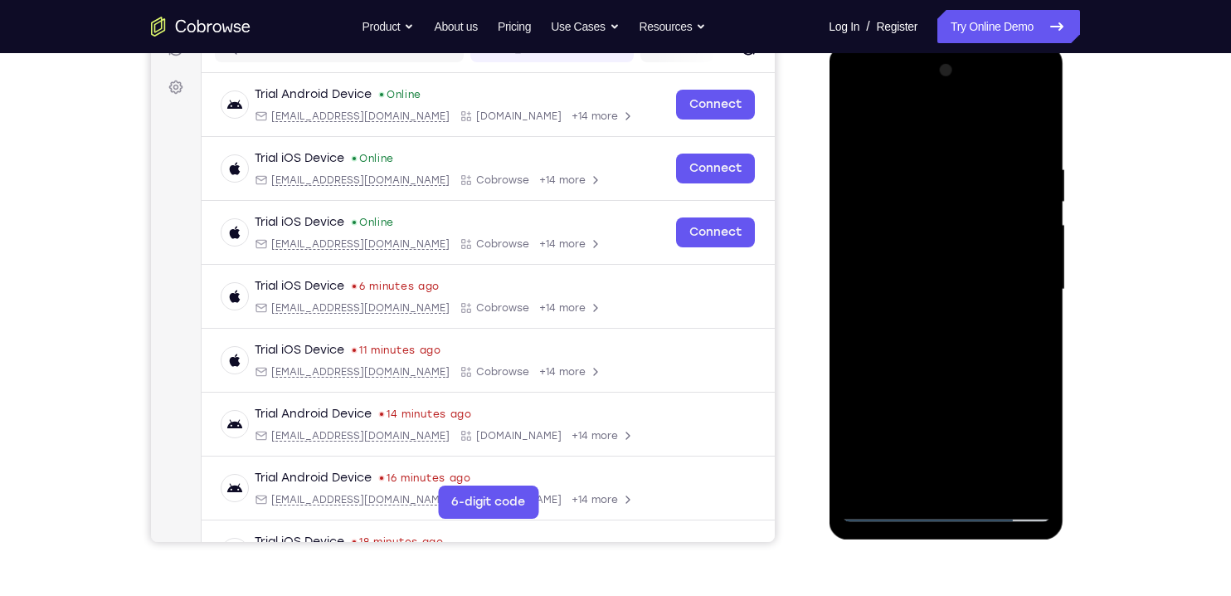
scroll to position [228, 0]
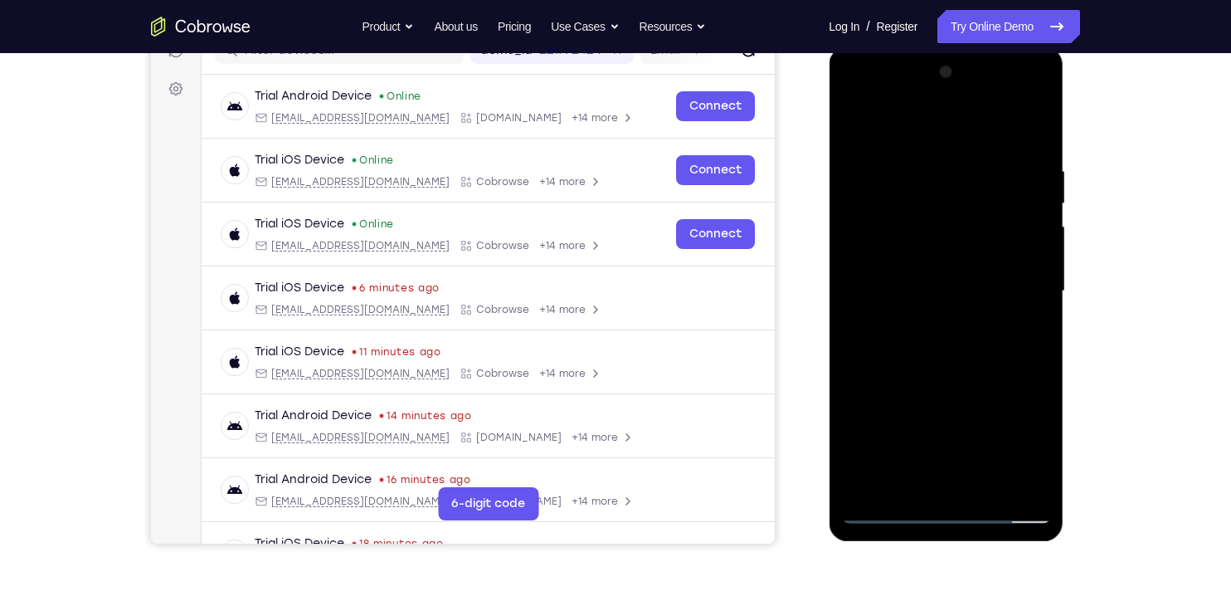
click at [1025, 396] on div at bounding box center [945, 291] width 209 height 465
click at [875, 202] on div at bounding box center [945, 291] width 209 height 465
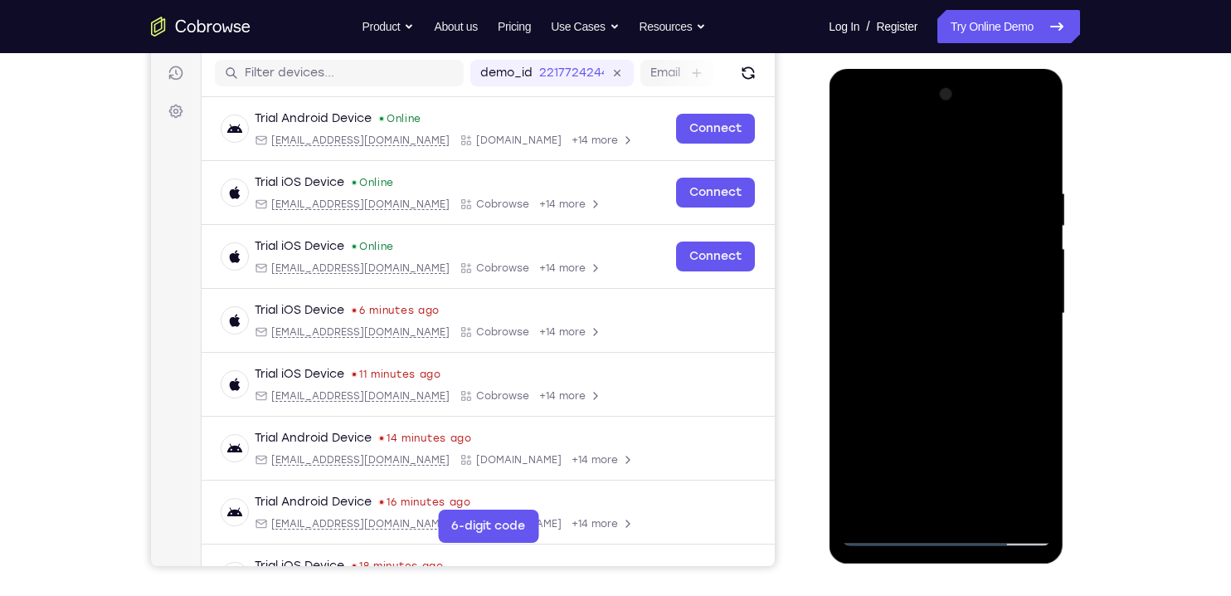
scroll to position [199, 0]
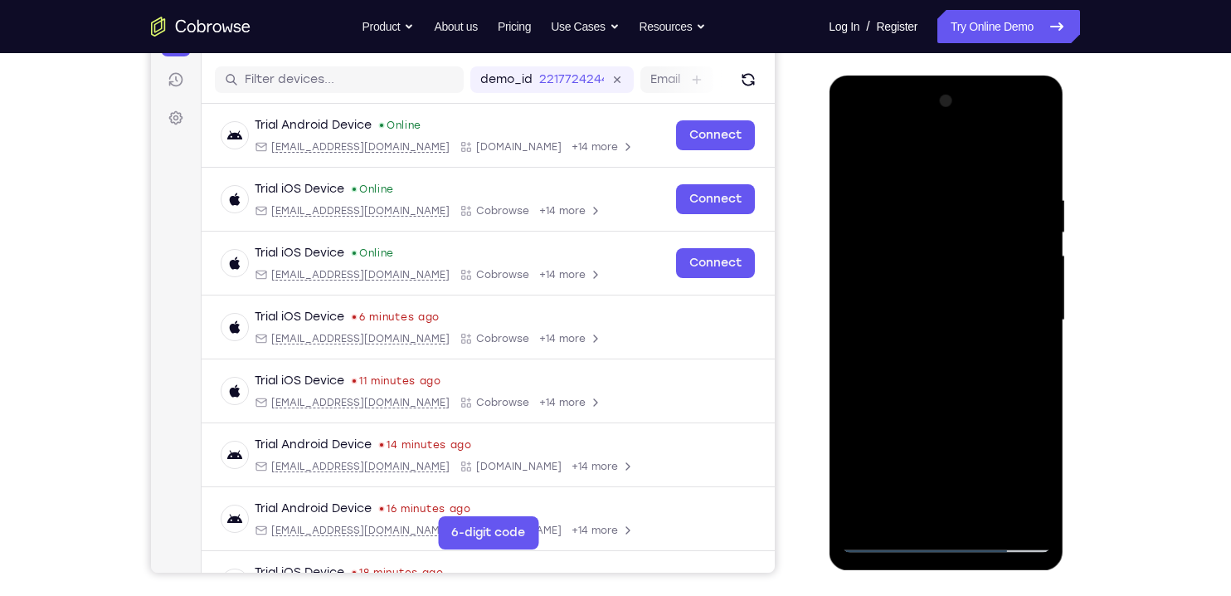
click at [928, 284] on div at bounding box center [945, 320] width 209 height 465
click at [874, 268] on div at bounding box center [945, 320] width 209 height 465
click at [853, 156] on div at bounding box center [945, 320] width 209 height 465
click at [872, 358] on div at bounding box center [945, 320] width 209 height 465
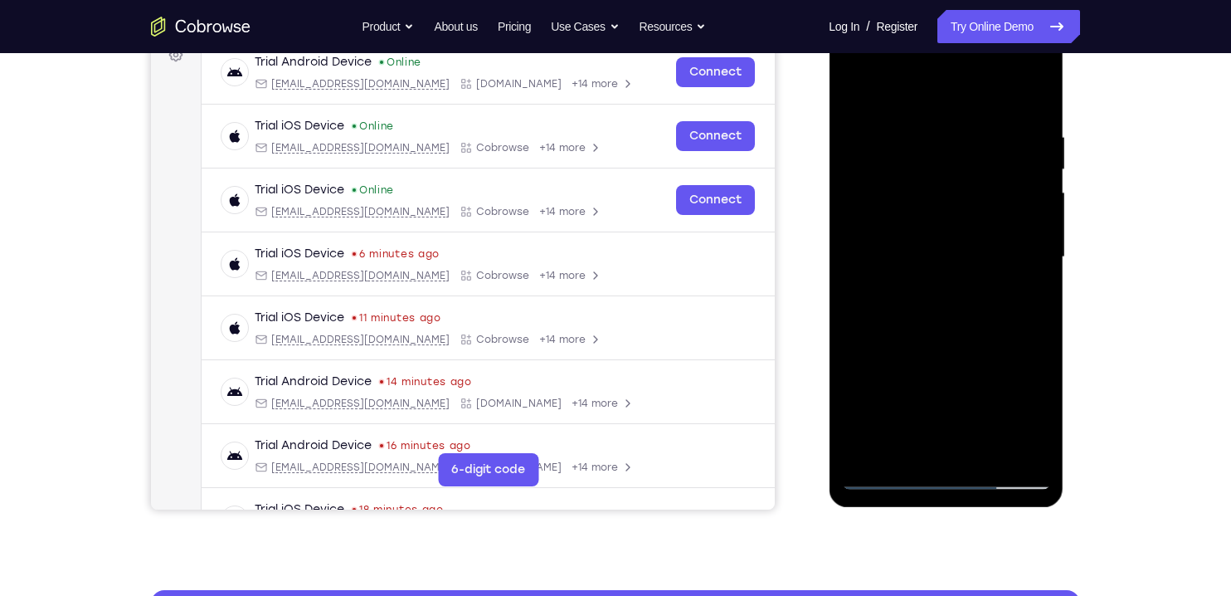
scroll to position [259, 0]
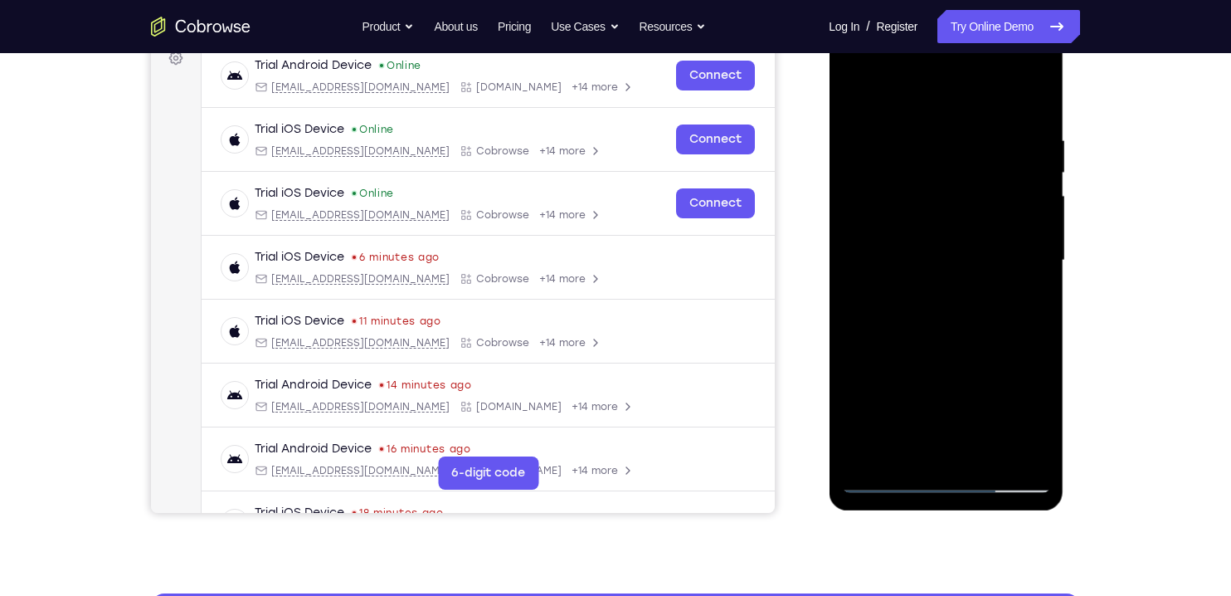
click at [855, 90] on div at bounding box center [945, 260] width 209 height 465
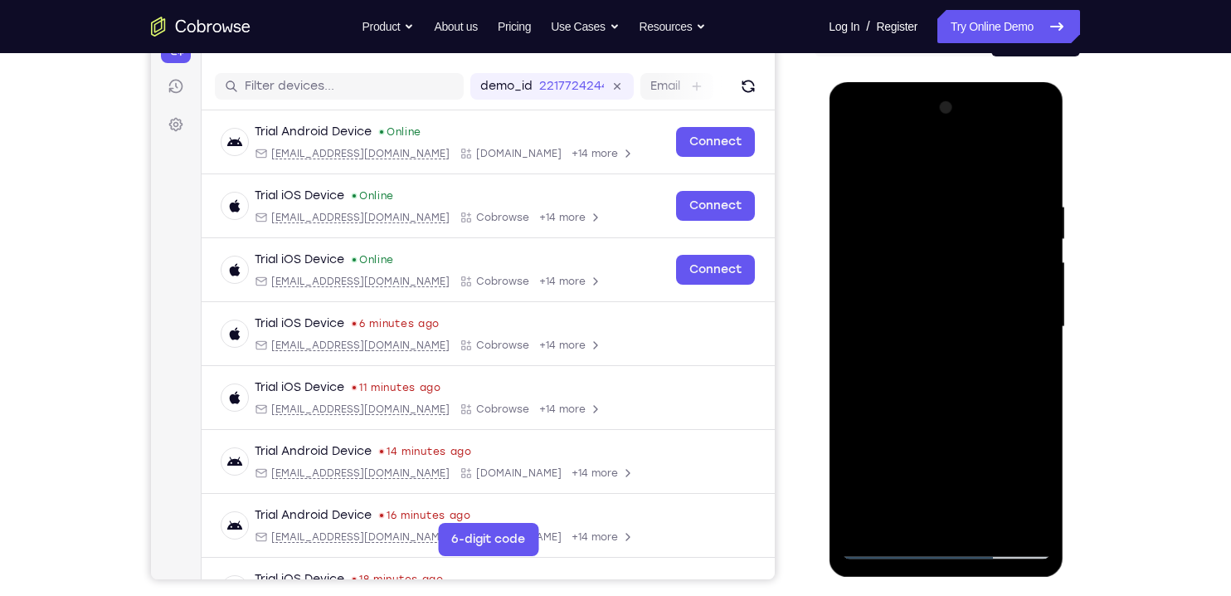
scroll to position [181, 0]
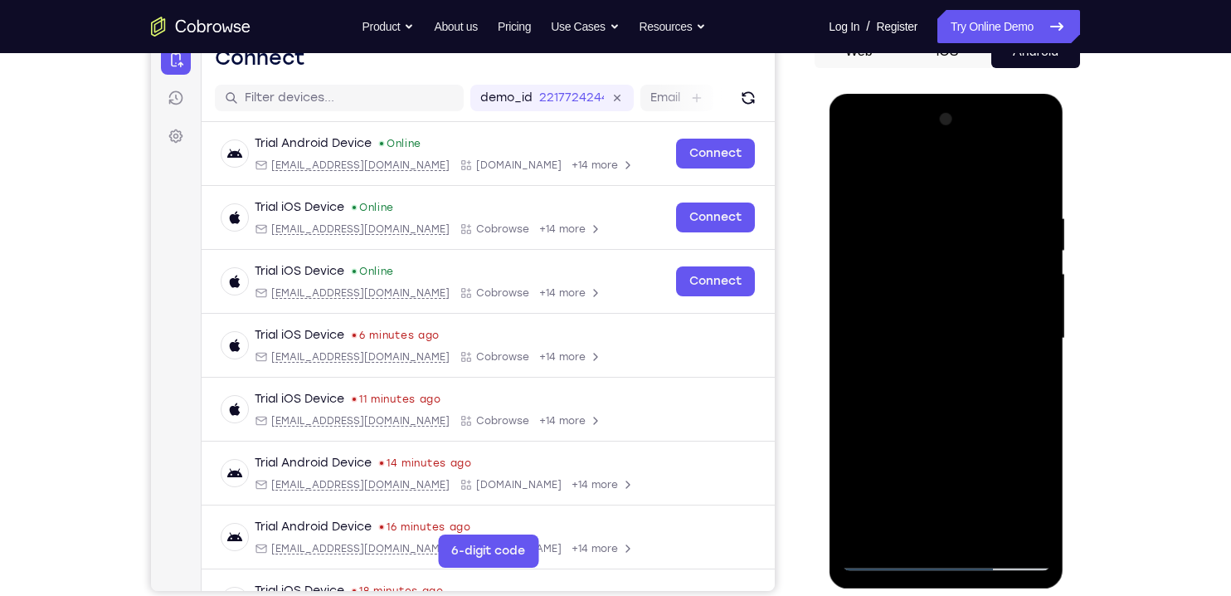
click at [857, 144] on div at bounding box center [945, 338] width 209 height 465
click at [879, 287] on div at bounding box center [945, 338] width 209 height 465
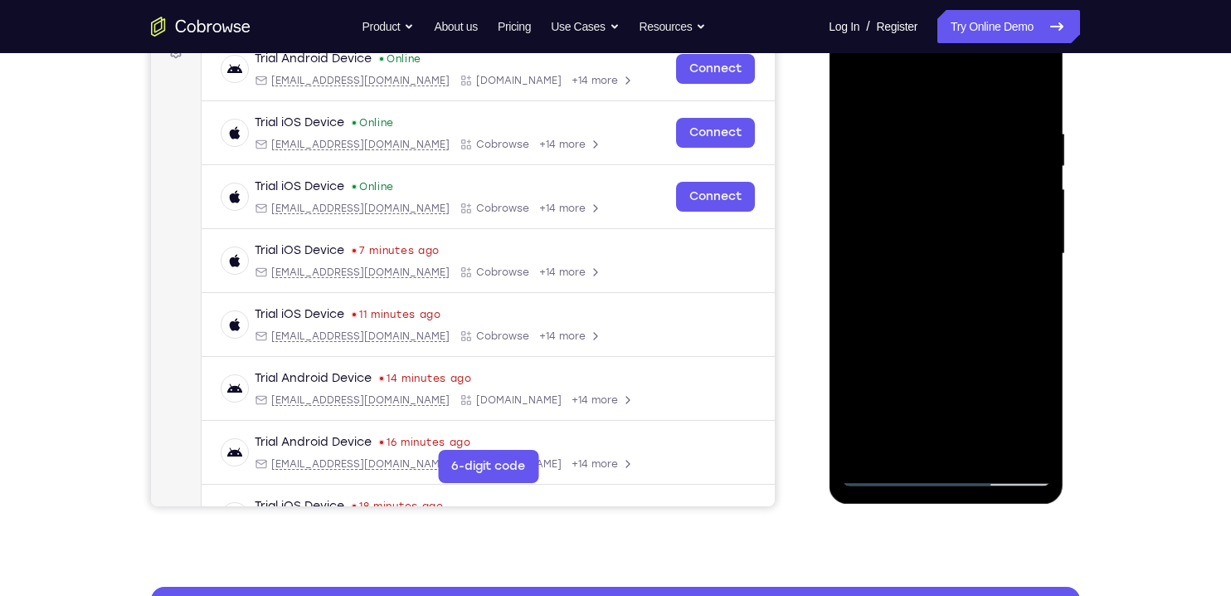
scroll to position [274, 0]
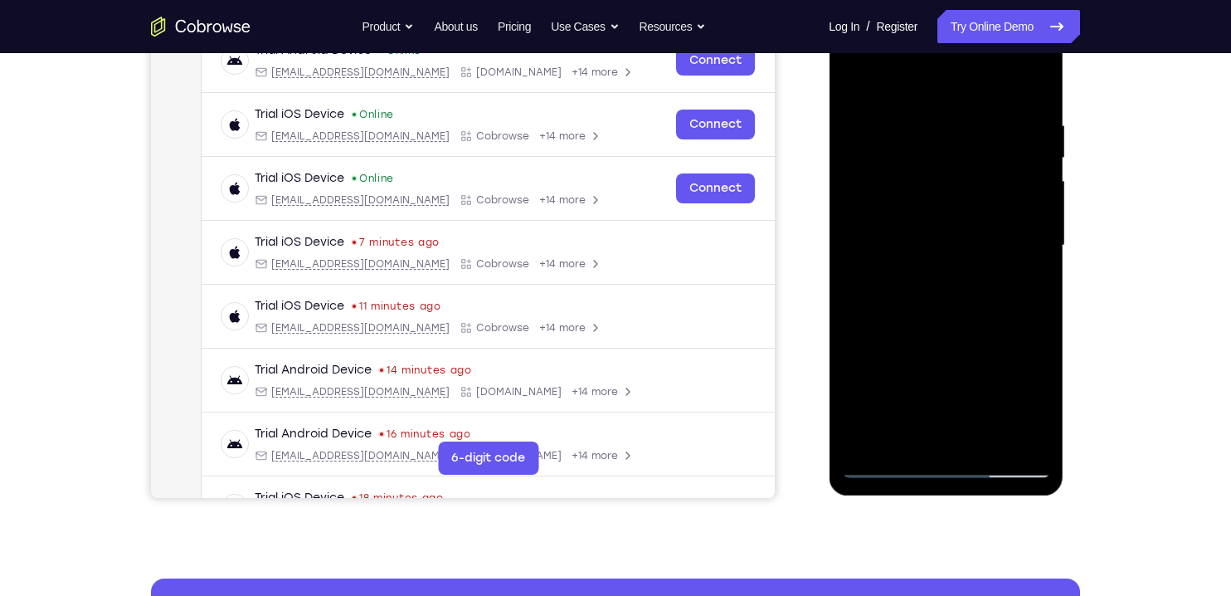
click at [926, 446] on div at bounding box center [945, 245] width 209 height 465
click at [863, 236] on div at bounding box center [945, 245] width 209 height 465
click at [973, 207] on div at bounding box center [945, 245] width 209 height 465
click at [1000, 248] on div at bounding box center [945, 245] width 209 height 465
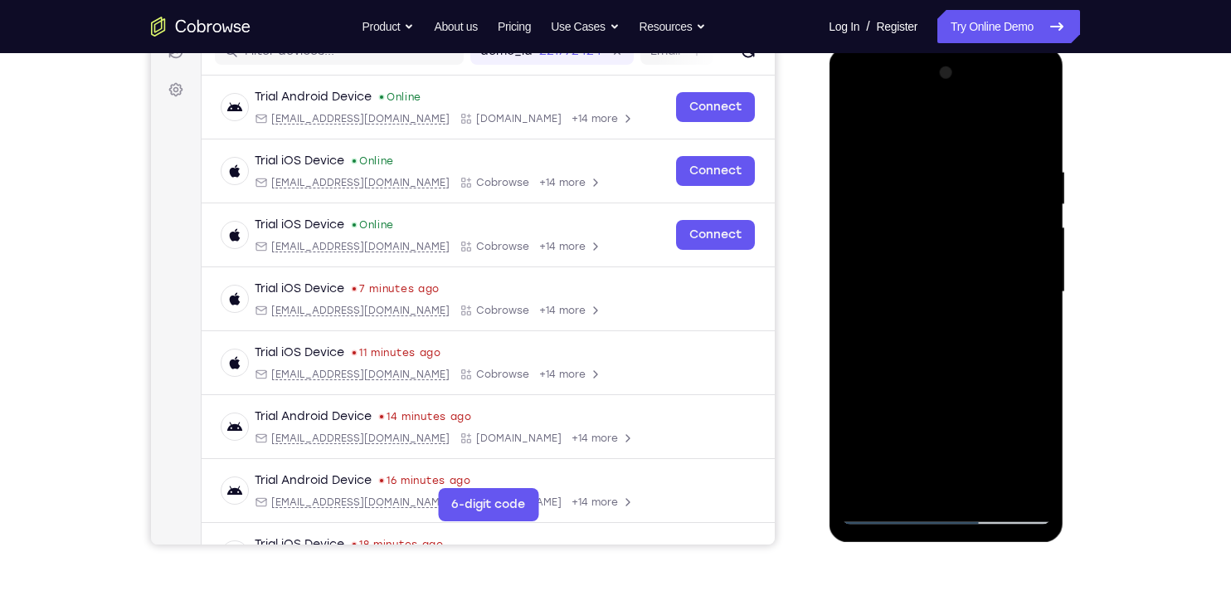
scroll to position [226, 0]
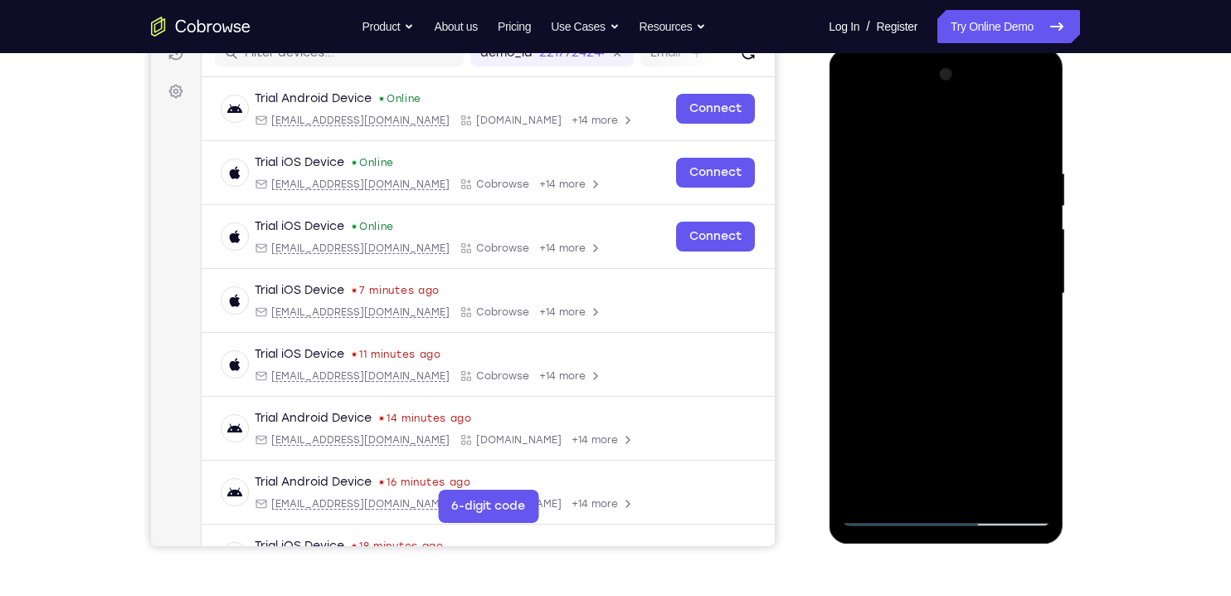
click at [1003, 349] on div at bounding box center [945, 293] width 209 height 465
click at [908, 342] on div at bounding box center [945, 293] width 209 height 465
click at [896, 350] on div at bounding box center [945, 293] width 209 height 465
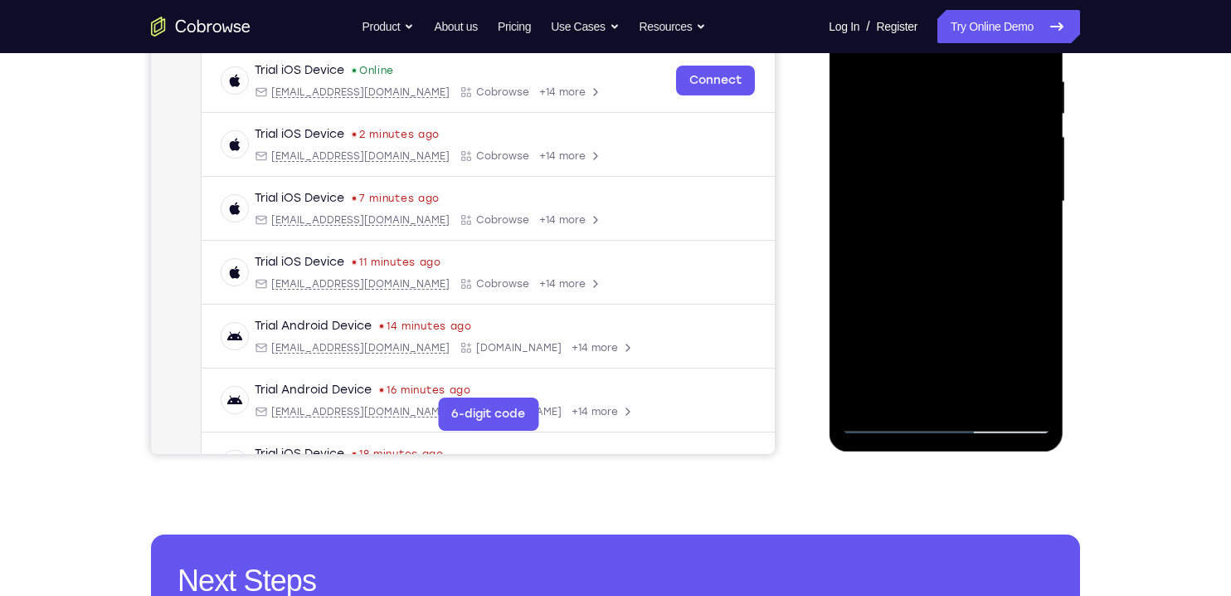
scroll to position [319, 0]
click at [986, 398] on div at bounding box center [945, 200] width 209 height 465
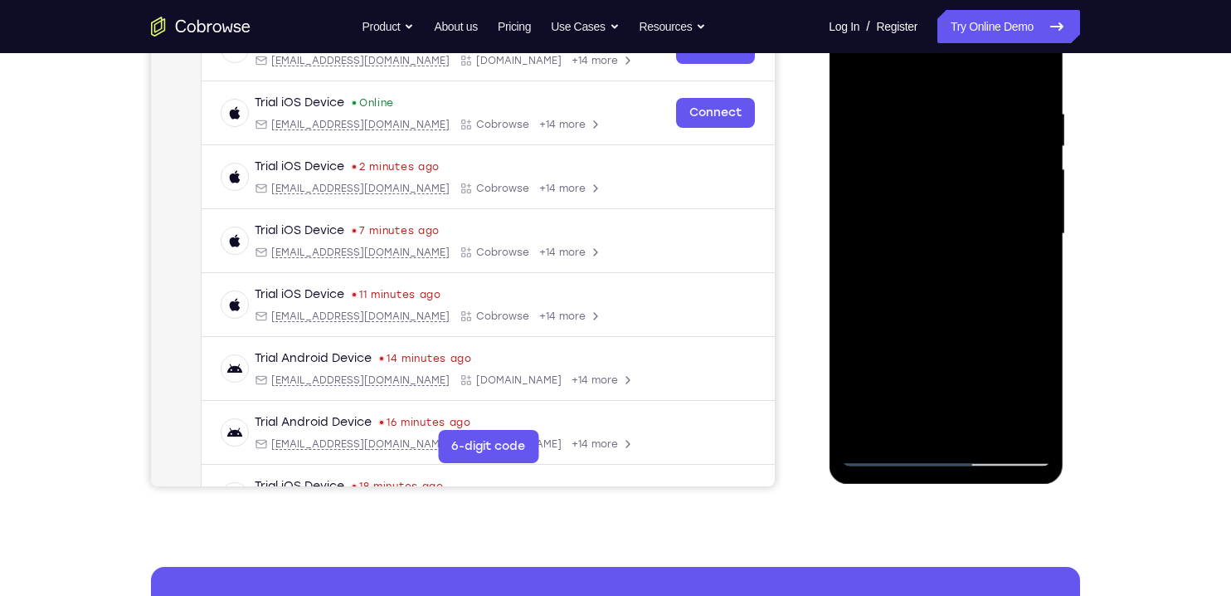
scroll to position [280, 0]
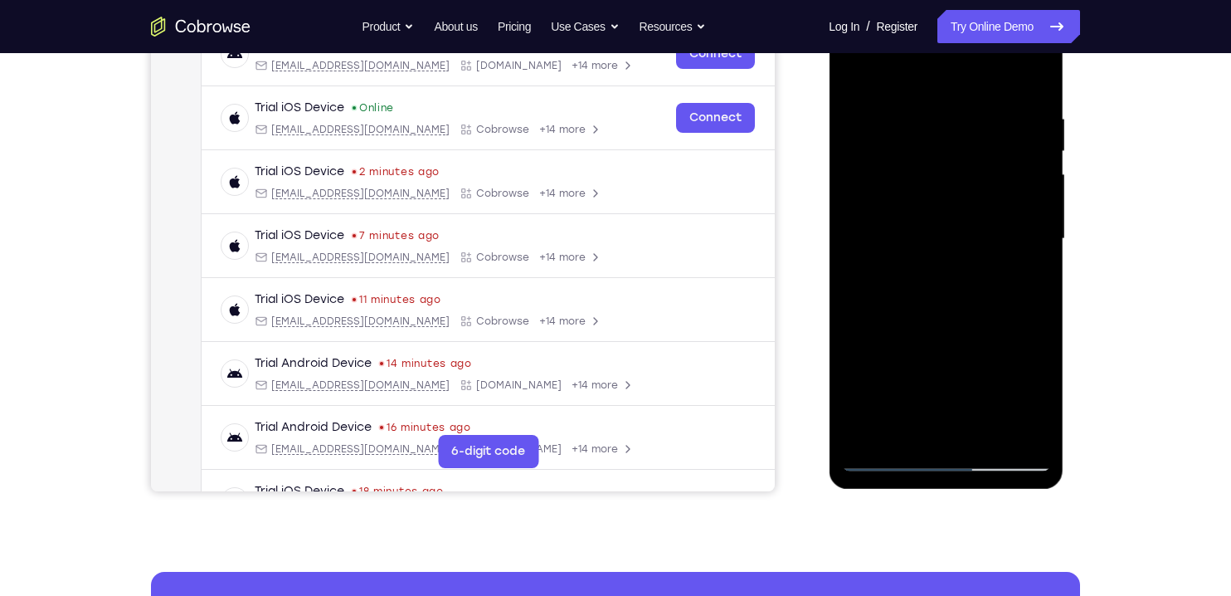
click at [883, 318] on div at bounding box center [945, 239] width 209 height 465
click at [983, 435] on div at bounding box center [945, 239] width 209 height 465
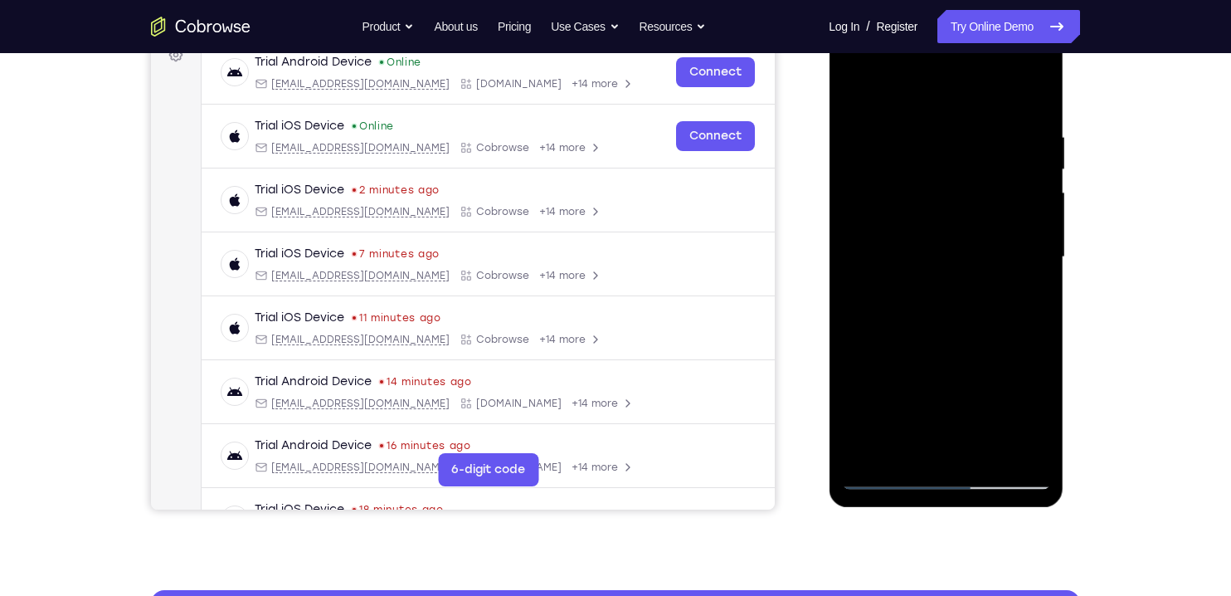
scroll to position [261, 0]
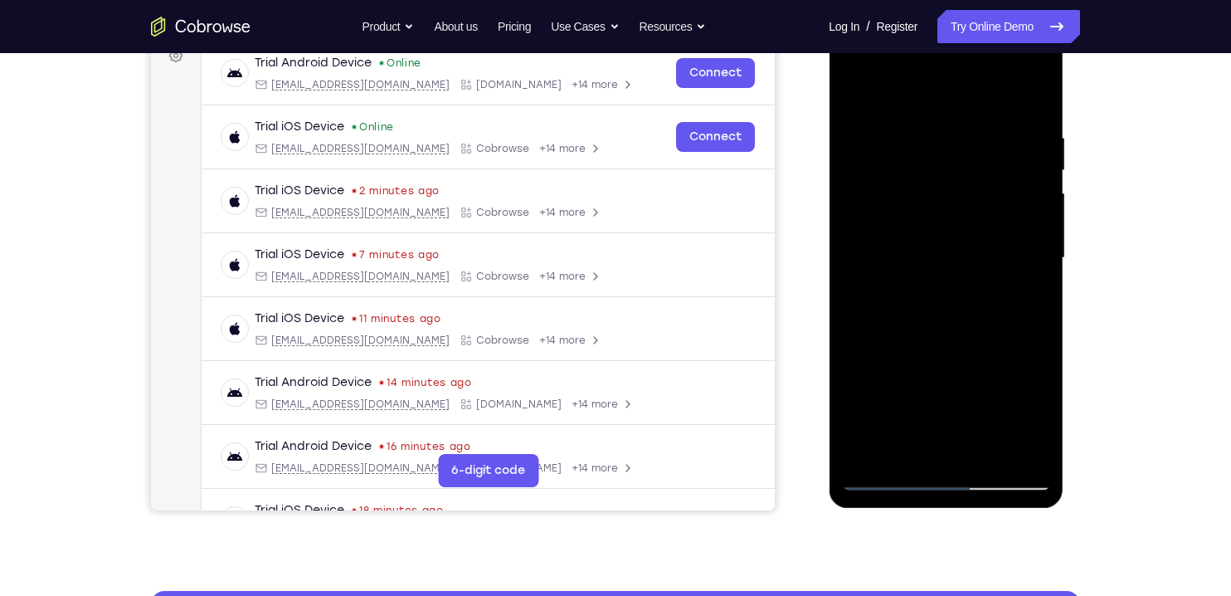
click at [923, 343] on div at bounding box center [945, 258] width 209 height 465
click at [897, 251] on div at bounding box center [945, 258] width 209 height 465
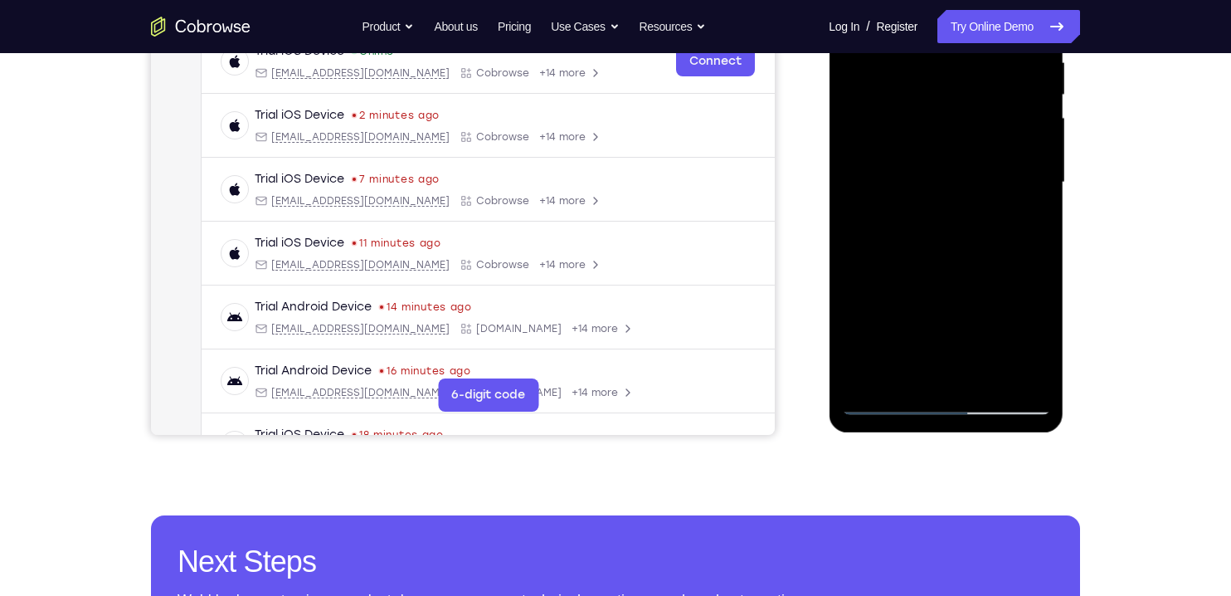
scroll to position [342, 0]
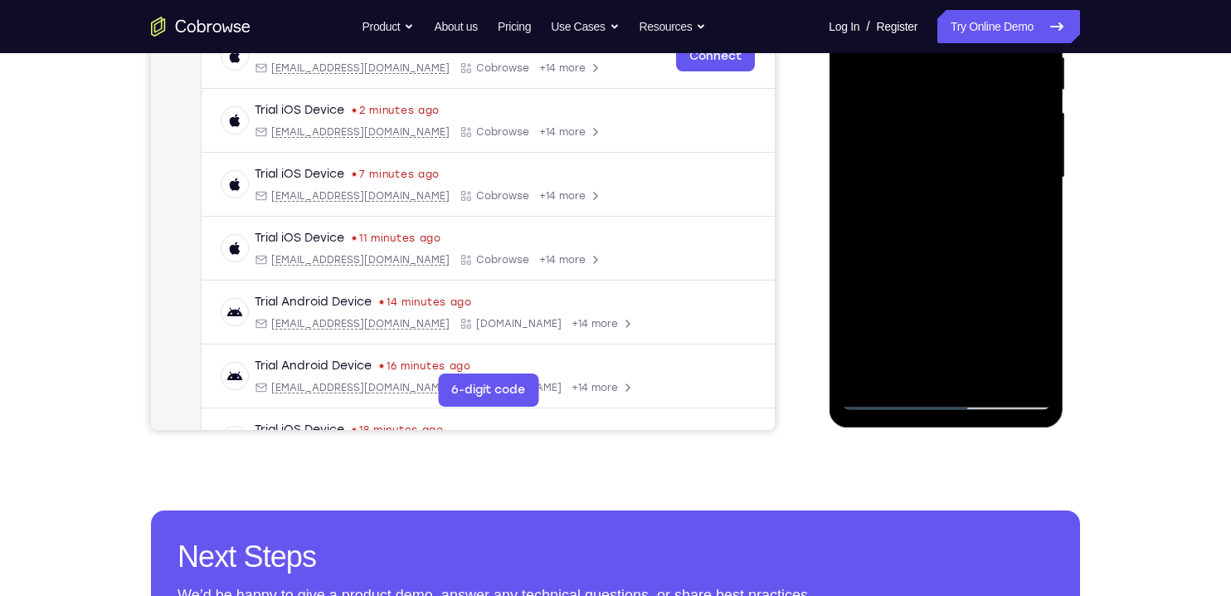
click at [908, 364] on div at bounding box center [945, 177] width 209 height 465
click at [1033, 339] on div at bounding box center [945, 177] width 209 height 465
click at [1019, 217] on div at bounding box center [945, 177] width 209 height 465
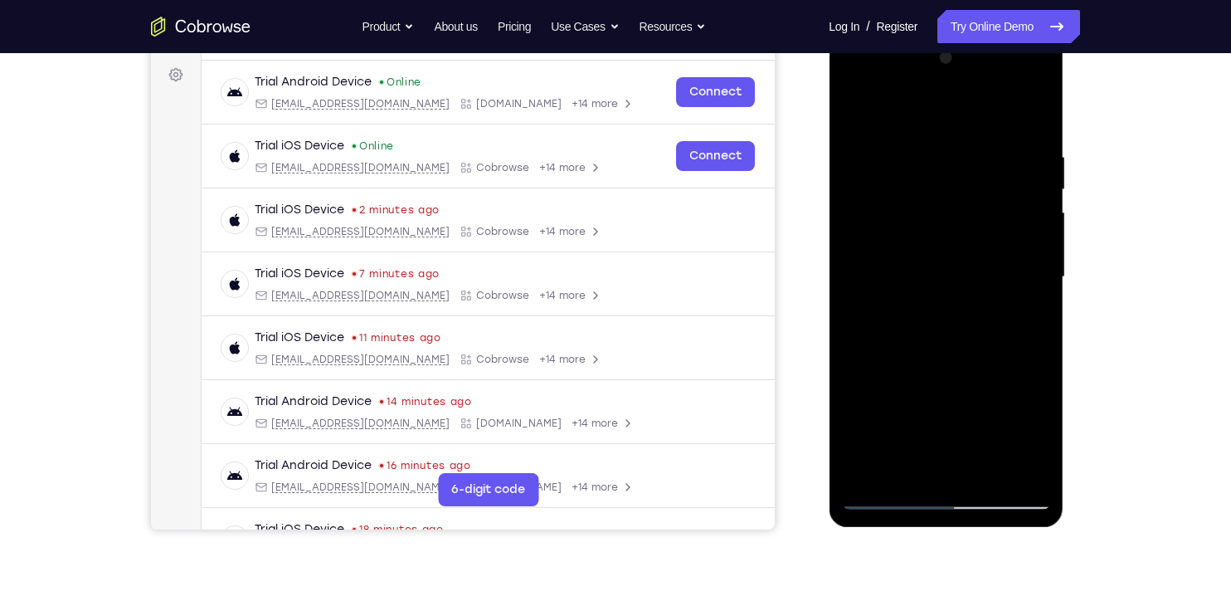
scroll to position [236, 0]
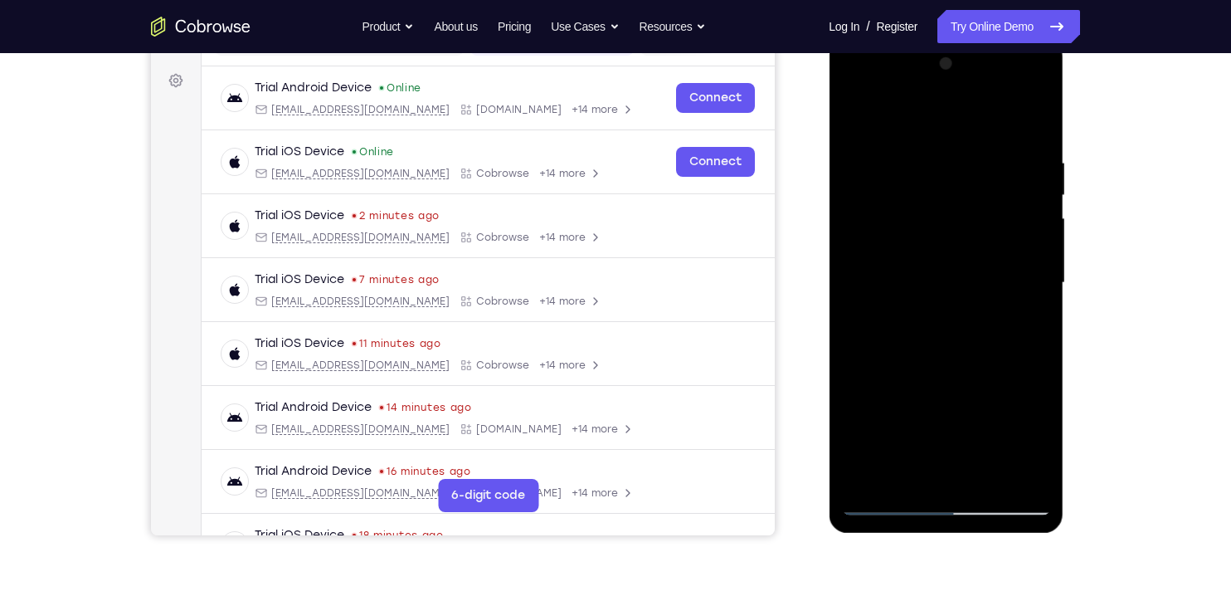
click at [850, 117] on div at bounding box center [945, 283] width 209 height 465
click at [903, 282] on div at bounding box center [945, 283] width 209 height 465
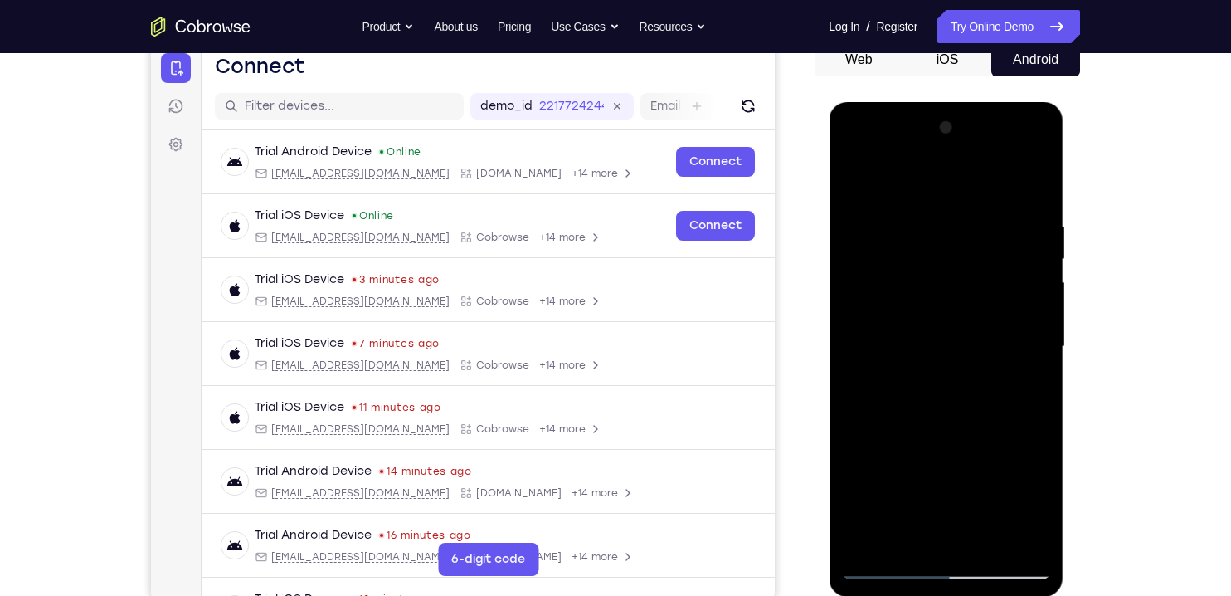
scroll to position [169, 0]
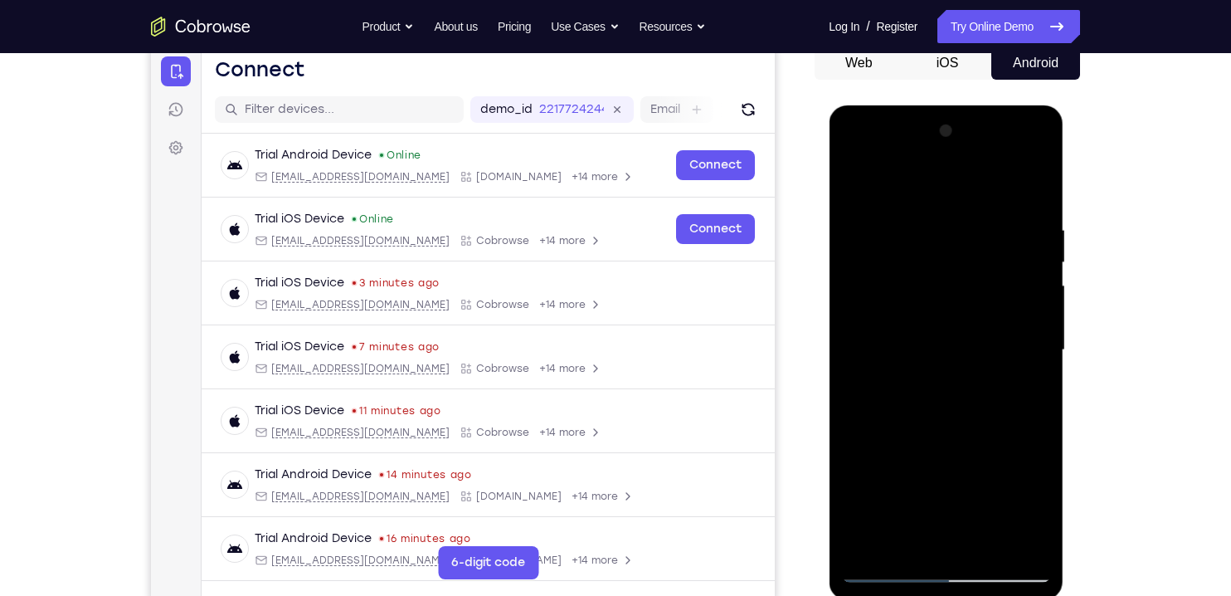
click at [852, 188] on div at bounding box center [945, 350] width 209 height 465
click at [899, 301] on div at bounding box center [945, 350] width 209 height 465
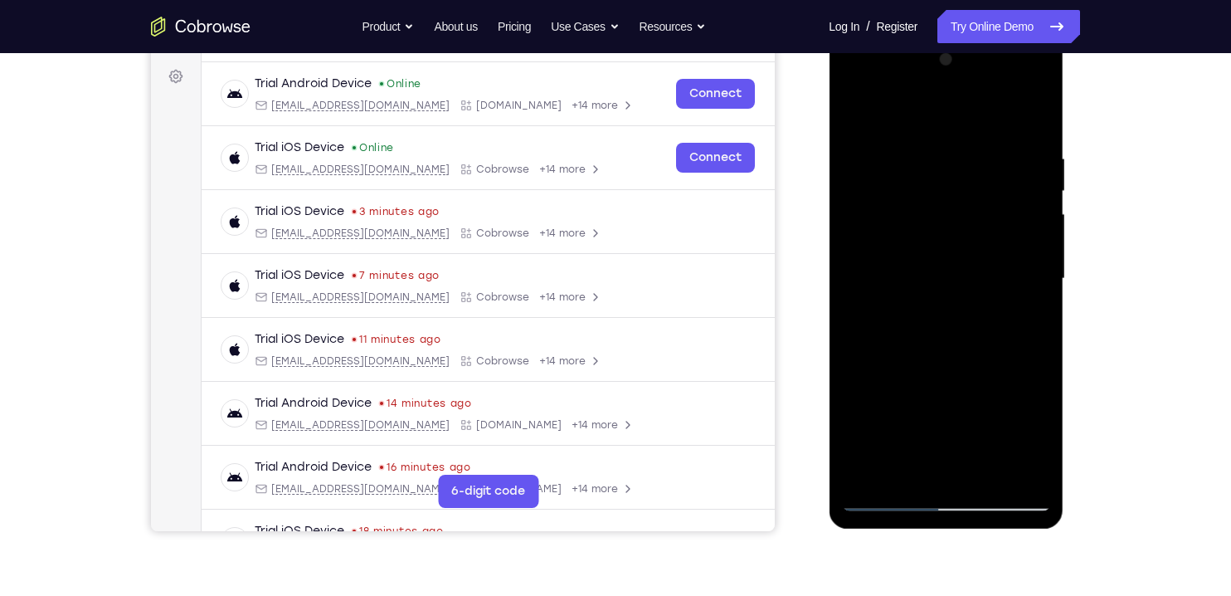
scroll to position [264, 0]
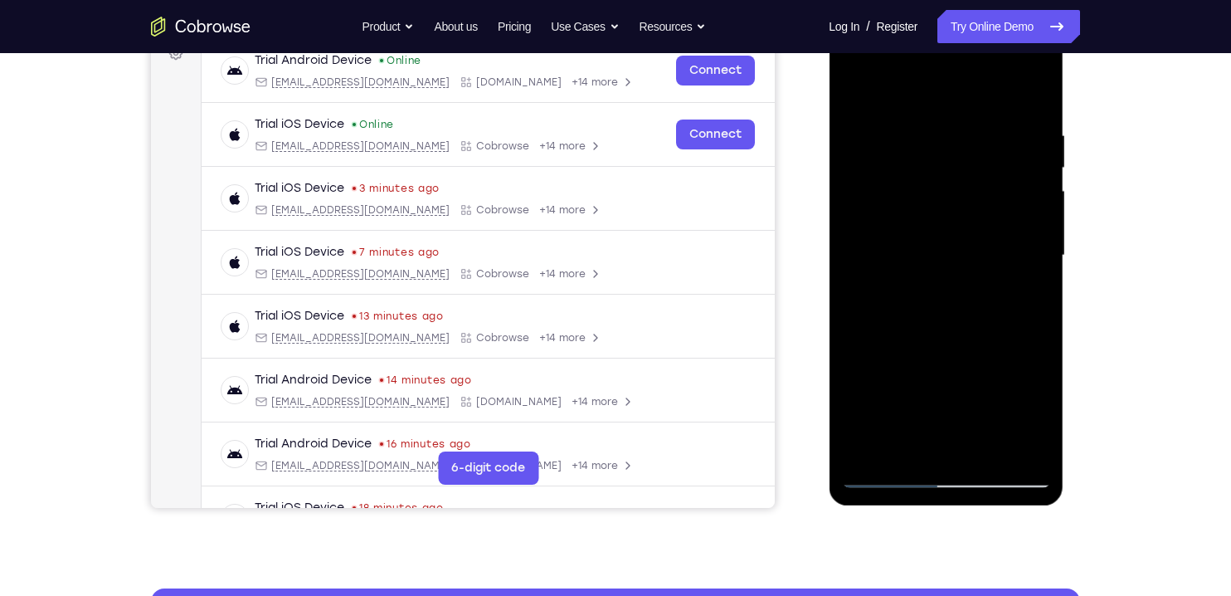
click at [894, 412] on div at bounding box center [945, 255] width 209 height 465
click at [928, 412] on div at bounding box center [945, 255] width 209 height 465
click at [1027, 295] on div at bounding box center [945, 255] width 209 height 465
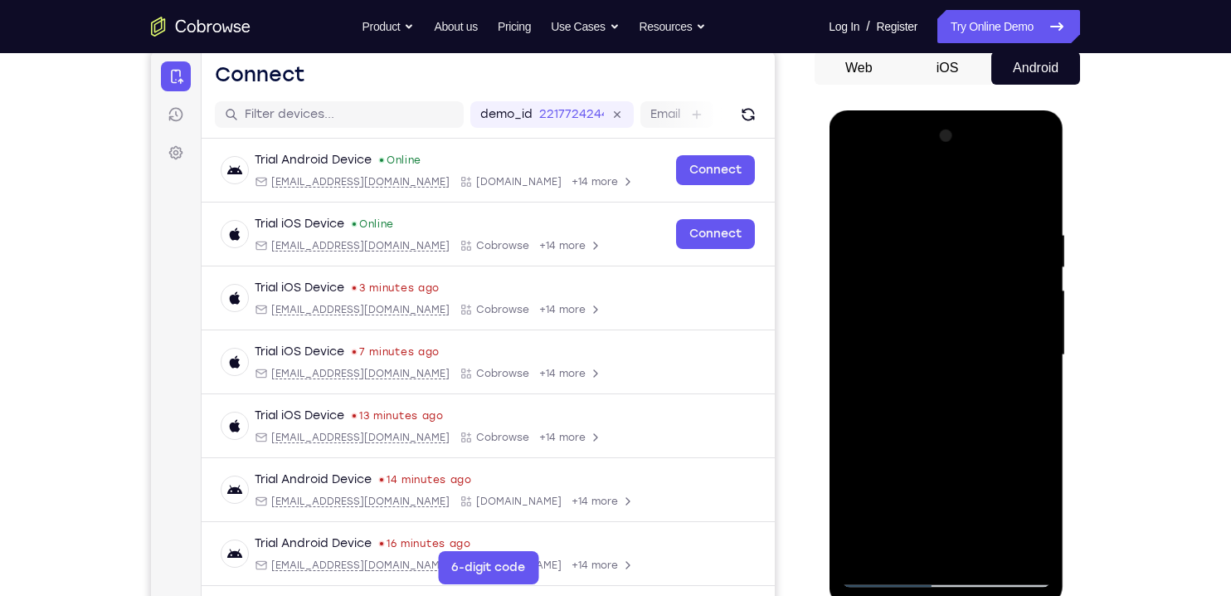
scroll to position [157, 0]
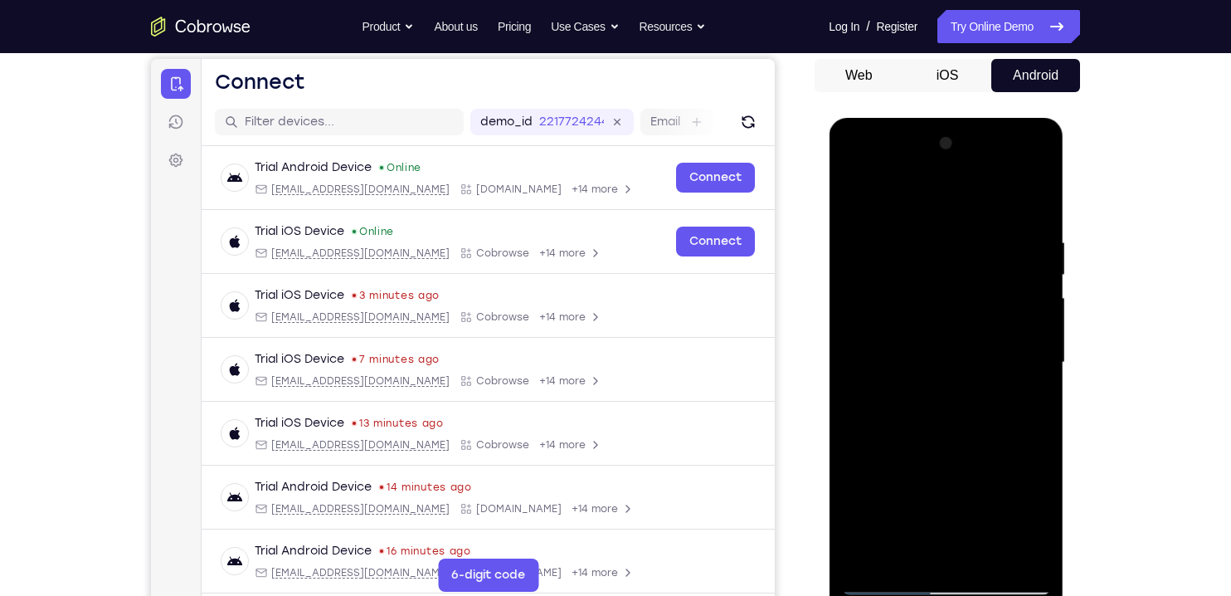
click at [847, 208] on div at bounding box center [945, 362] width 209 height 465
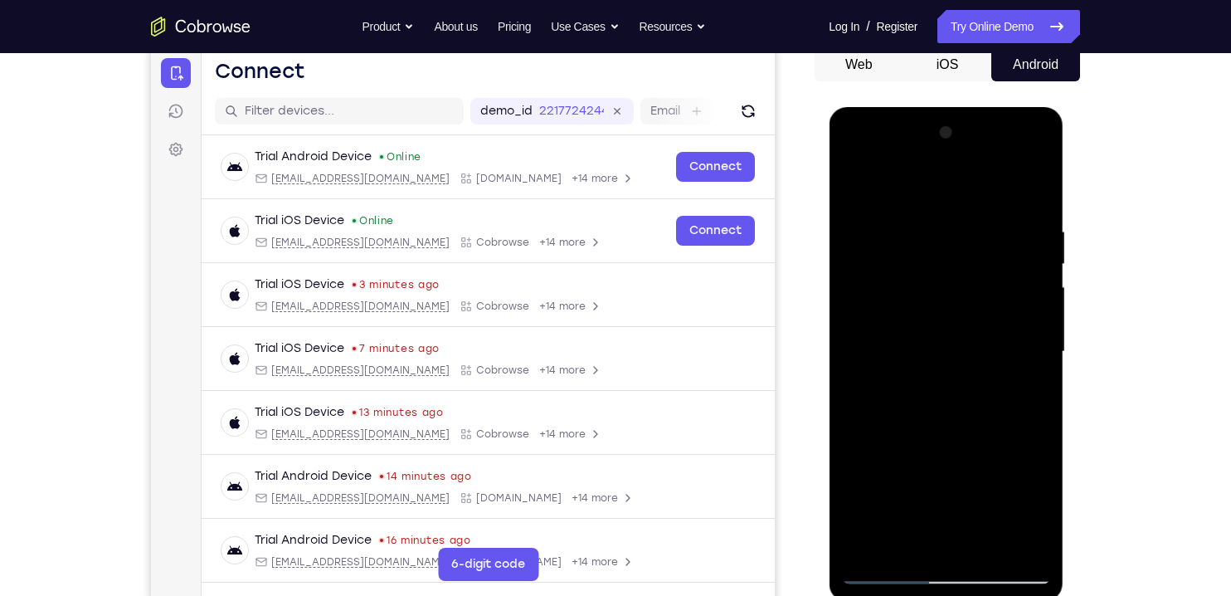
scroll to position [153, 0]
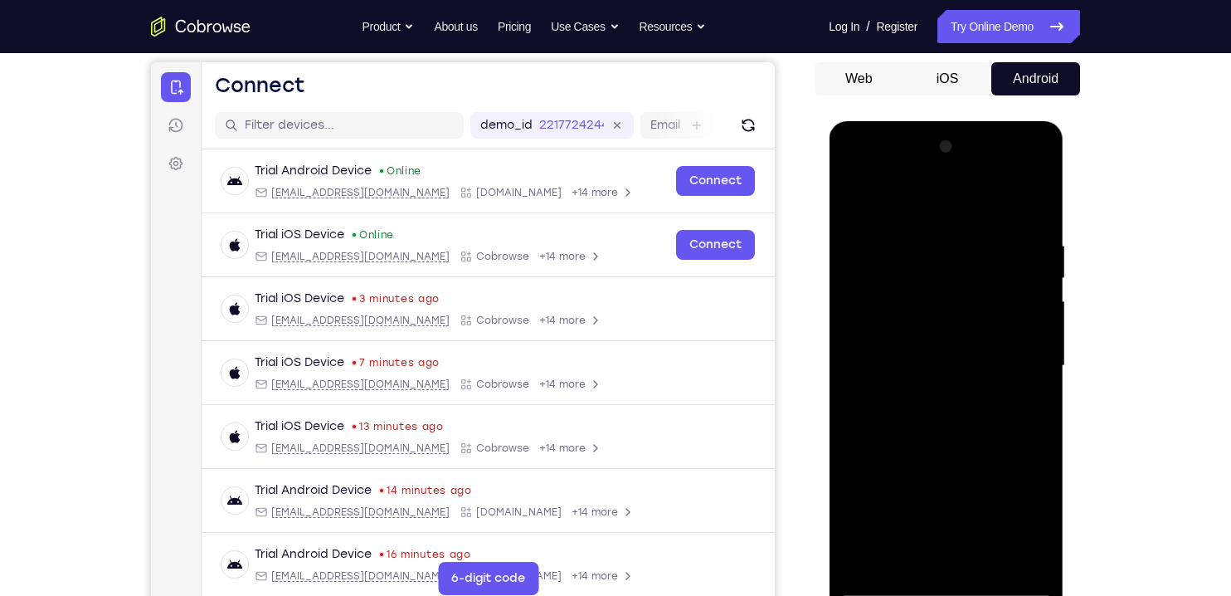
click at [854, 202] on div at bounding box center [945, 366] width 209 height 465
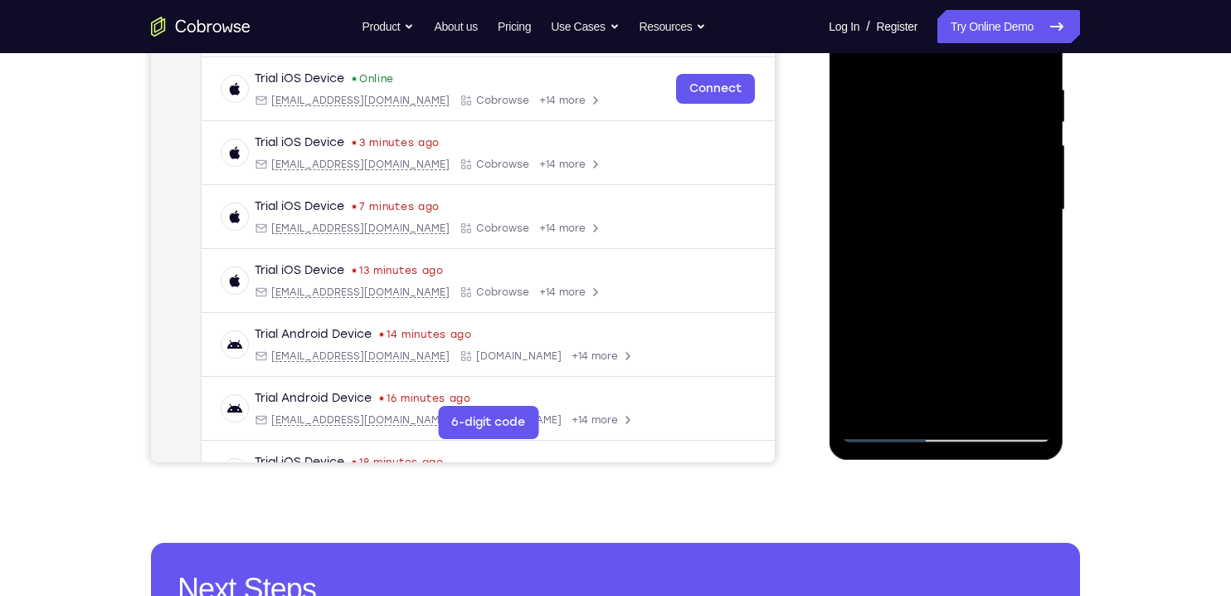
scroll to position [310, 0]
click at [1027, 402] on div at bounding box center [945, 209] width 209 height 465
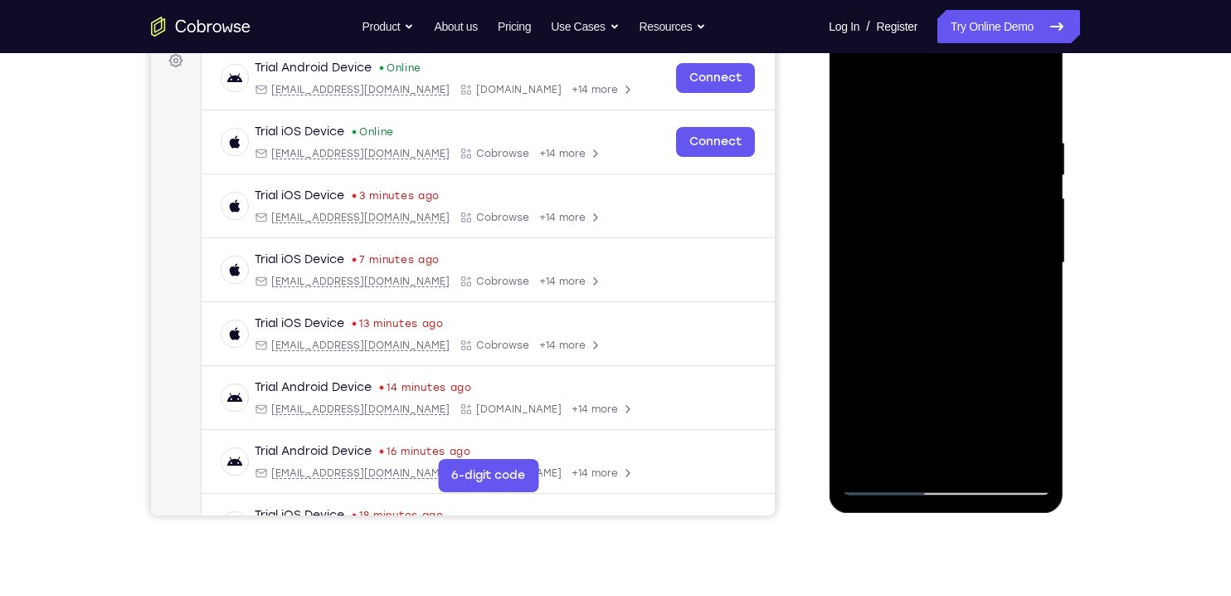
scroll to position [228, 0]
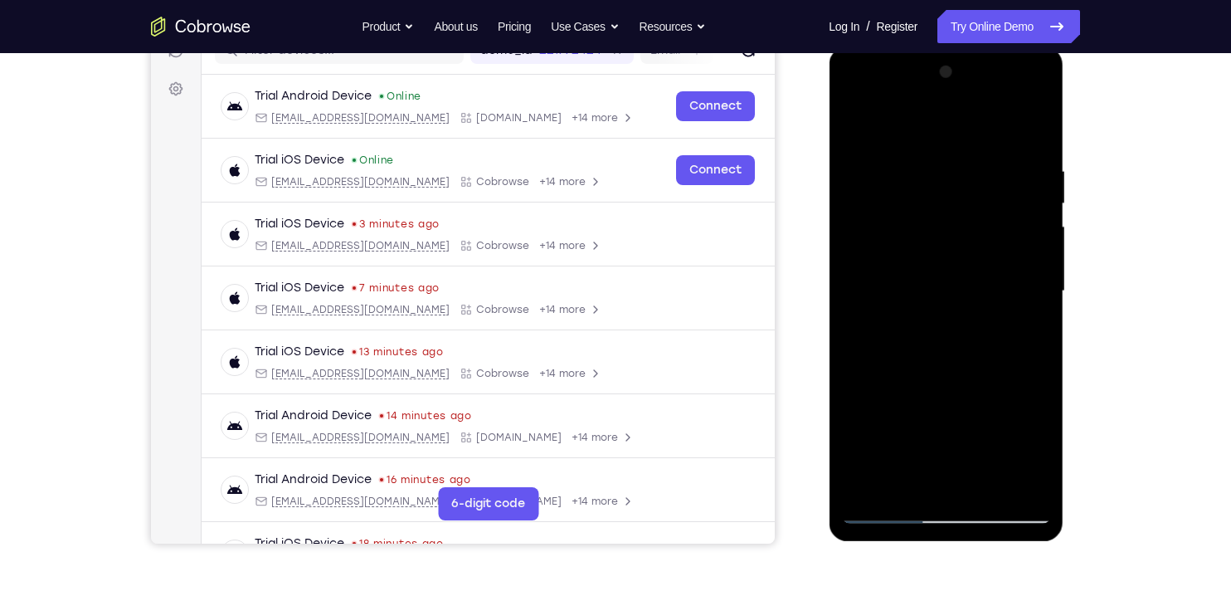
click at [956, 127] on div at bounding box center [945, 291] width 209 height 465
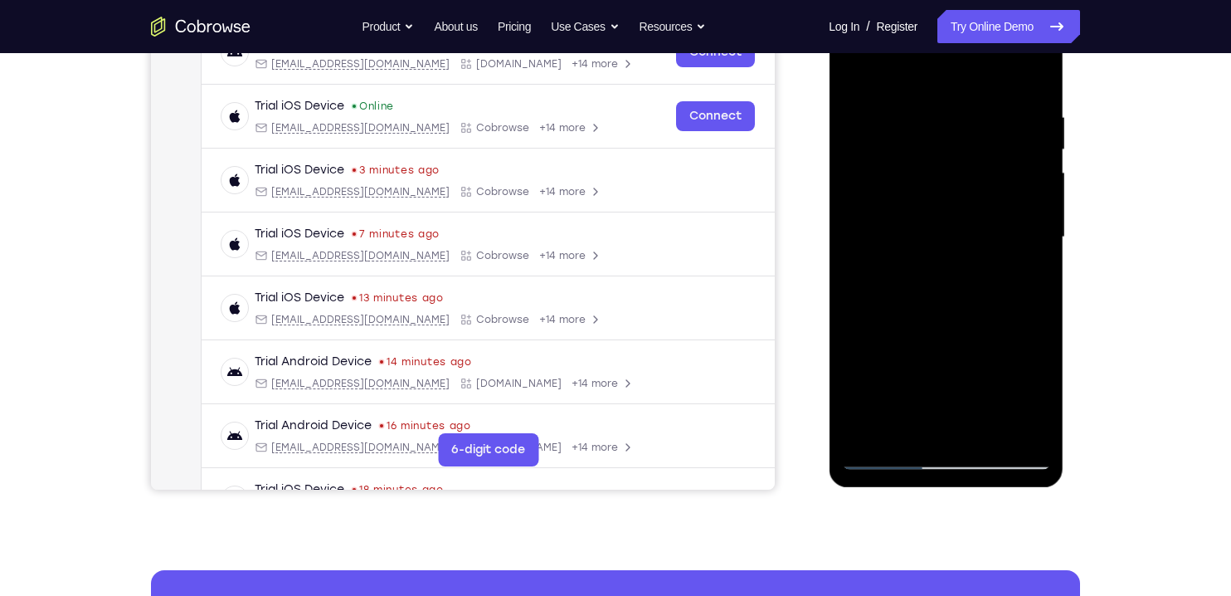
scroll to position [285, 0]
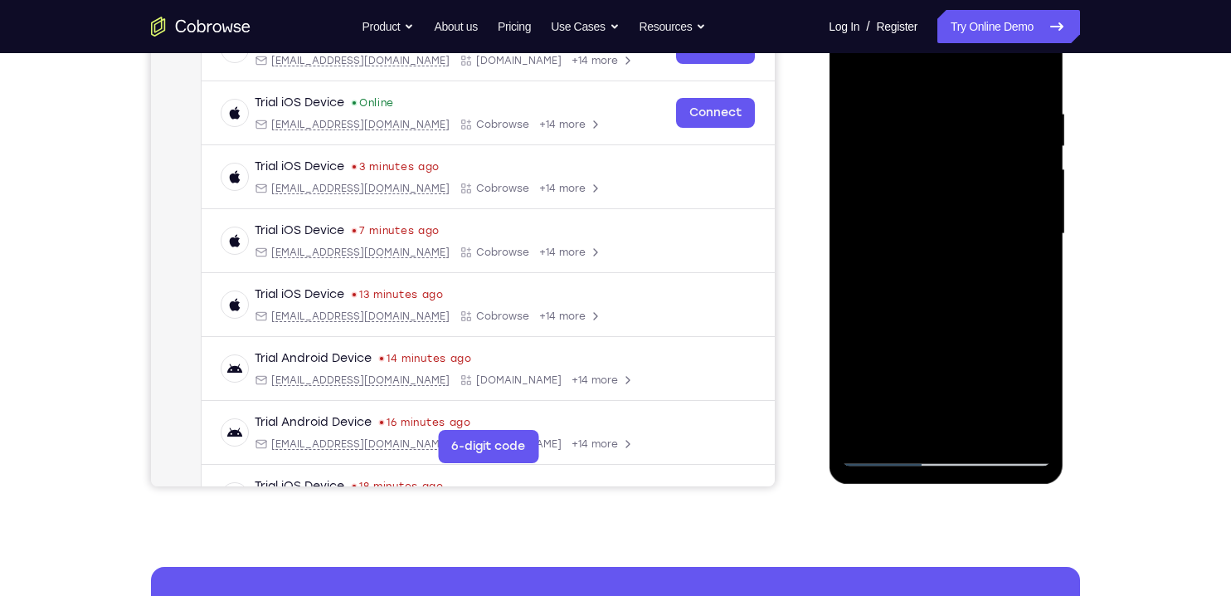
click at [880, 213] on div at bounding box center [945, 234] width 209 height 465
click at [938, 244] on div at bounding box center [945, 234] width 209 height 465
click at [919, 164] on div at bounding box center [945, 234] width 209 height 465
click at [970, 206] on div at bounding box center [945, 234] width 209 height 465
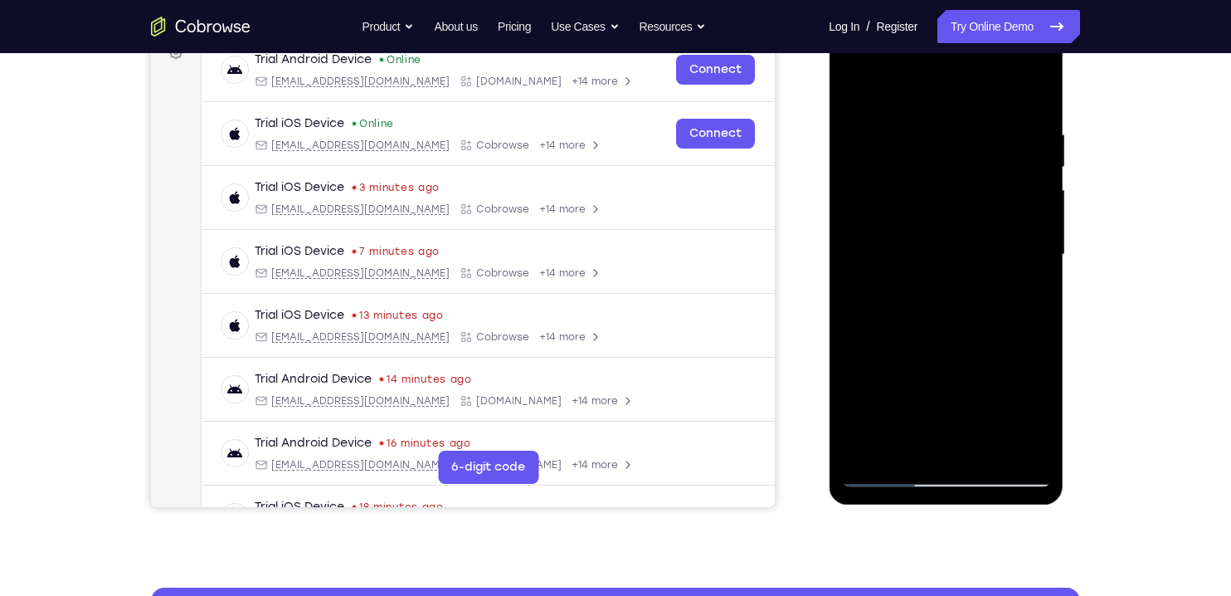
scroll to position [261, 0]
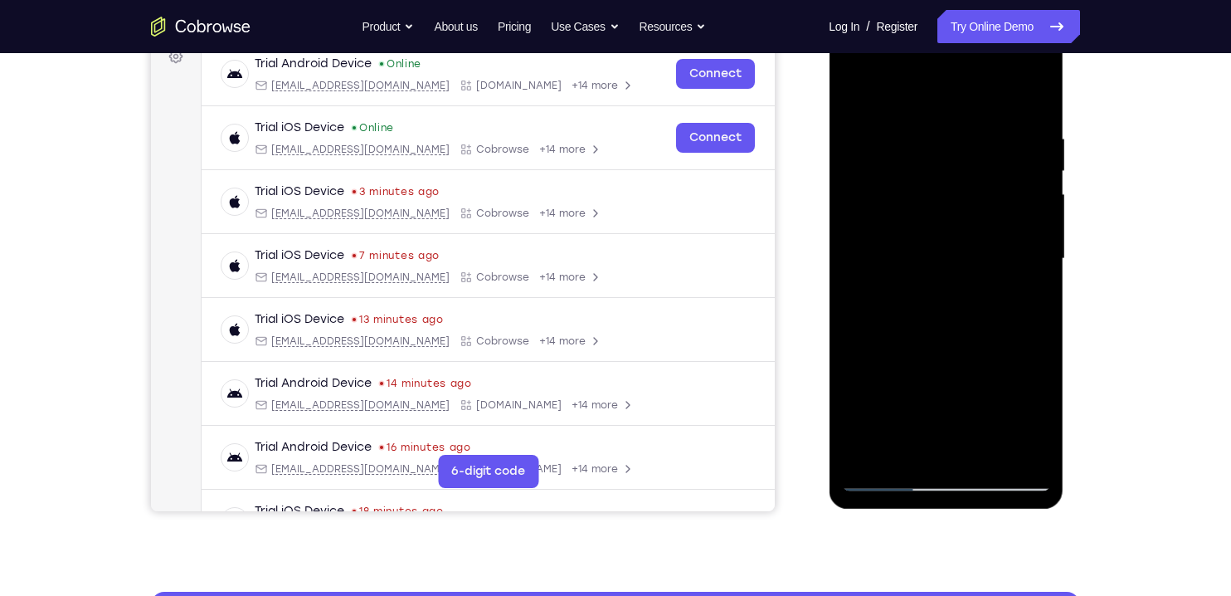
click at [882, 239] on div at bounding box center [945, 259] width 209 height 465
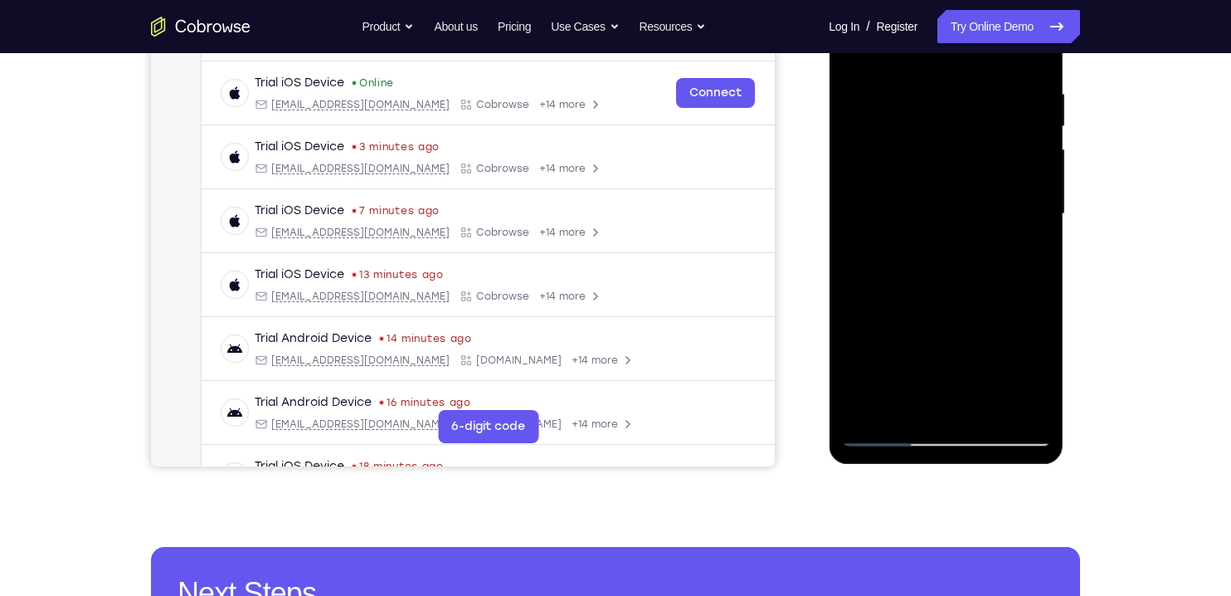
scroll to position [306, 0]
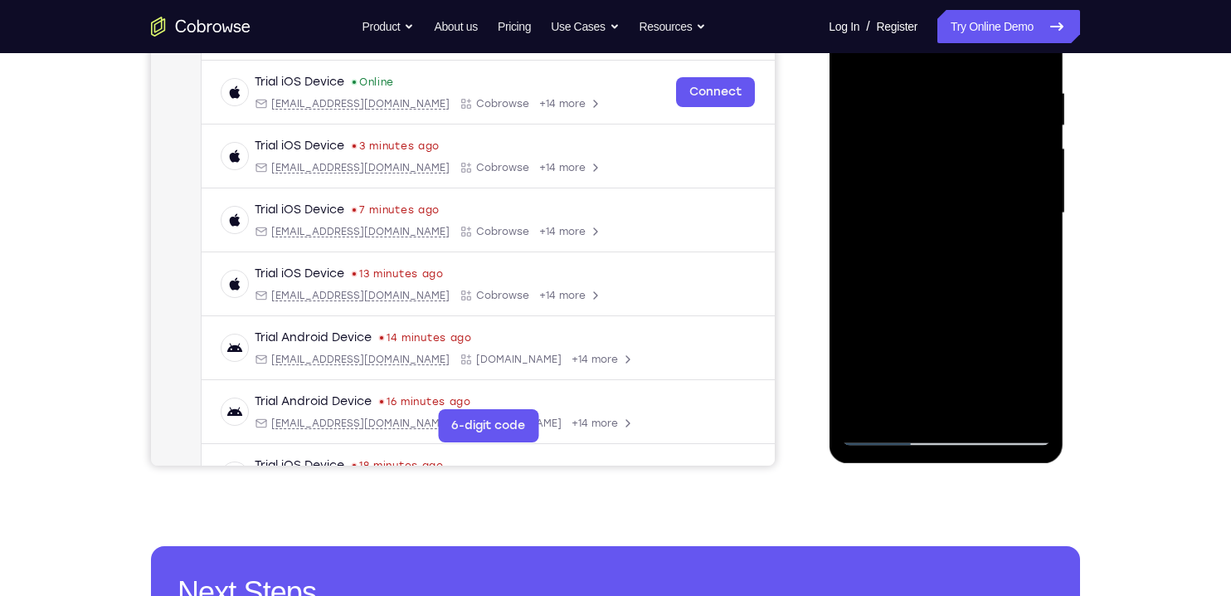
click at [883, 360] on div at bounding box center [945, 213] width 209 height 465
click at [969, 350] on div at bounding box center [945, 213] width 209 height 465
click at [928, 368] on div at bounding box center [945, 213] width 209 height 465
click at [930, 315] on div at bounding box center [945, 213] width 209 height 465
click at [967, 329] on div at bounding box center [945, 213] width 209 height 465
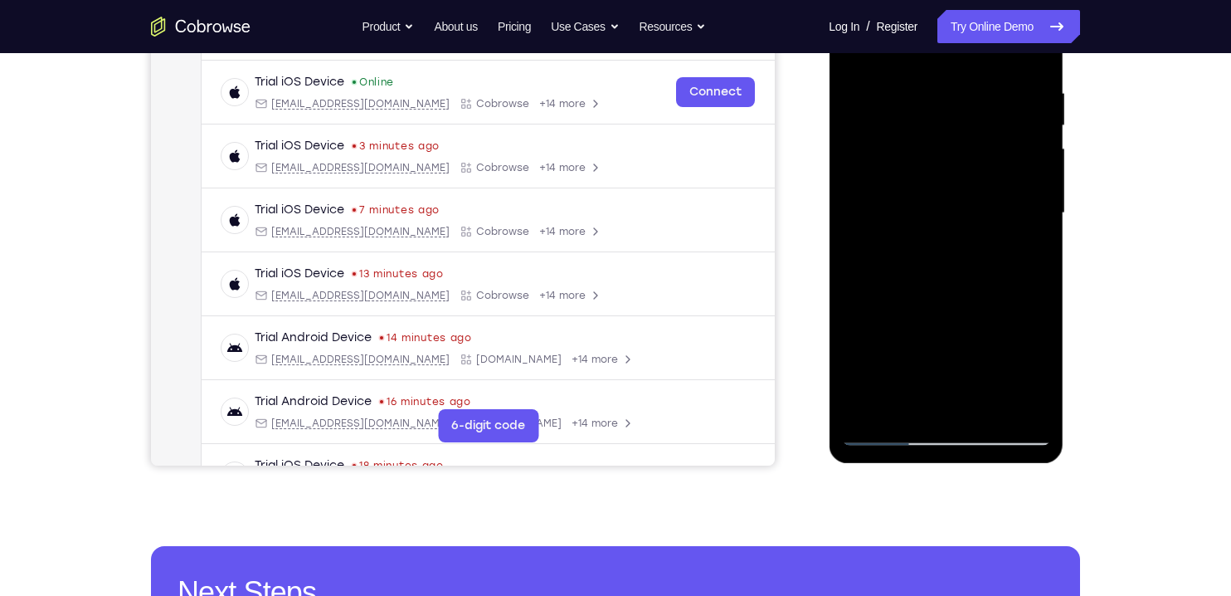
click at [994, 396] on div at bounding box center [945, 213] width 209 height 465
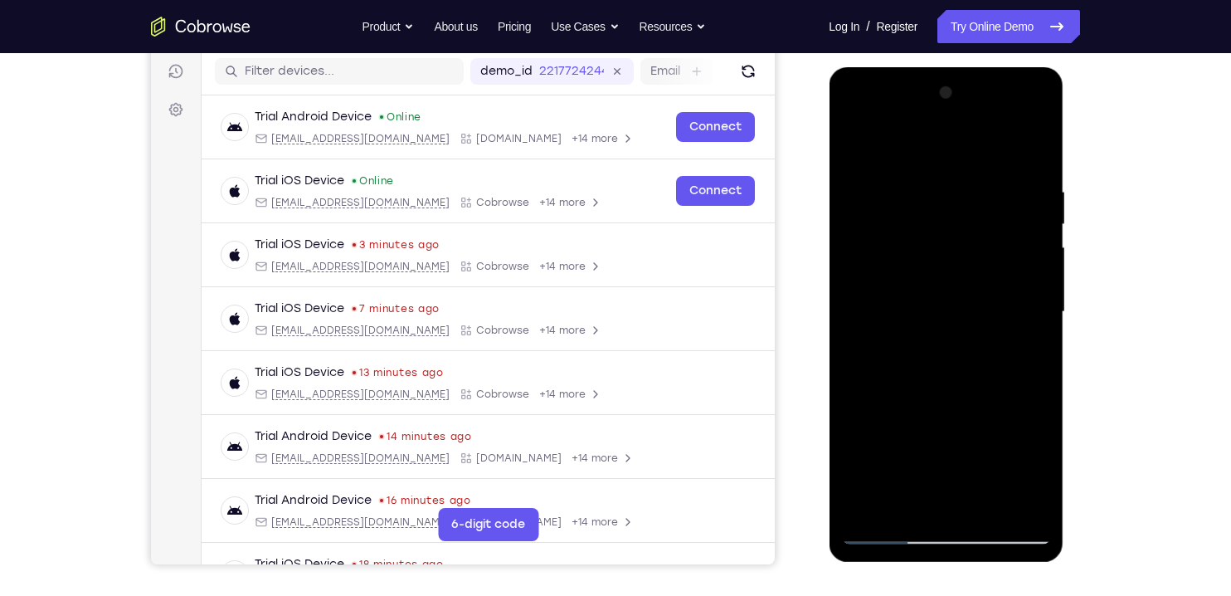
scroll to position [207, 0]
click at [936, 145] on div at bounding box center [945, 312] width 209 height 465
click at [938, 142] on div at bounding box center [945, 312] width 209 height 465
click at [924, 135] on div at bounding box center [945, 312] width 209 height 465
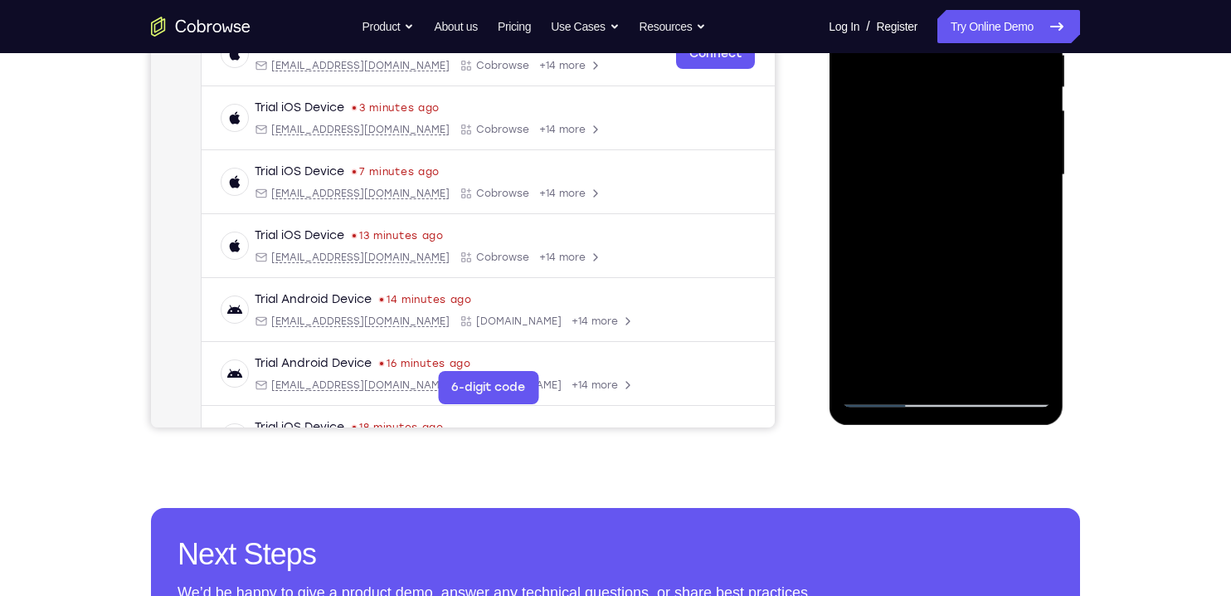
scroll to position [347, 0]
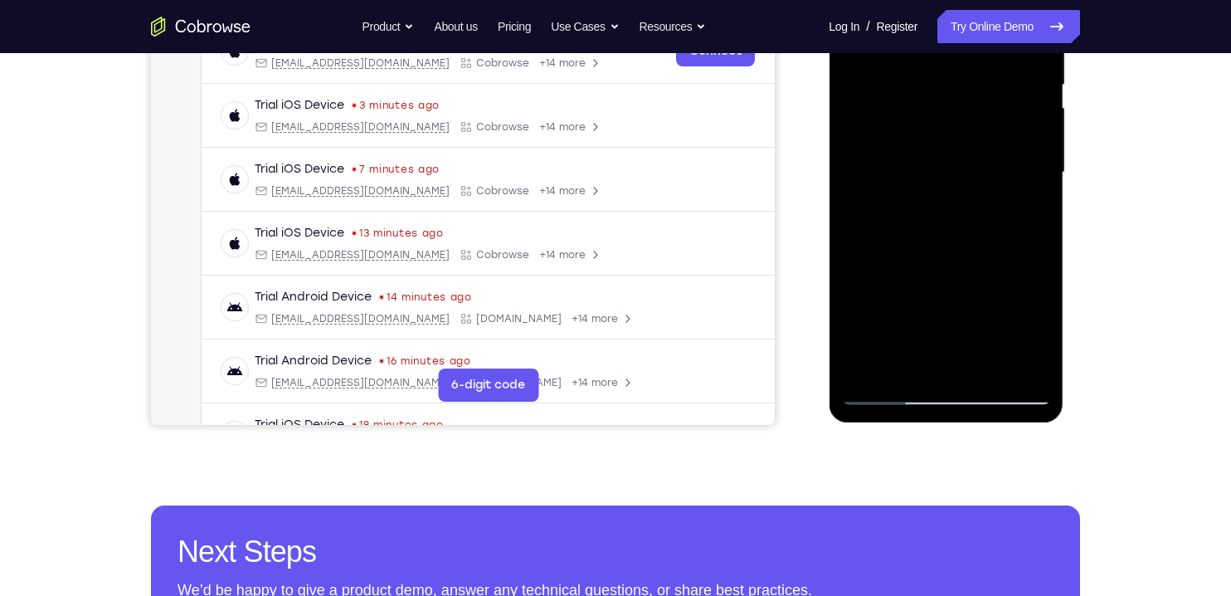
click at [942, 399] on div at bounding box center [945, 172] width 209 height 465
click at [941, 396] on div at bounding box center [945, 172] width 209 height 465
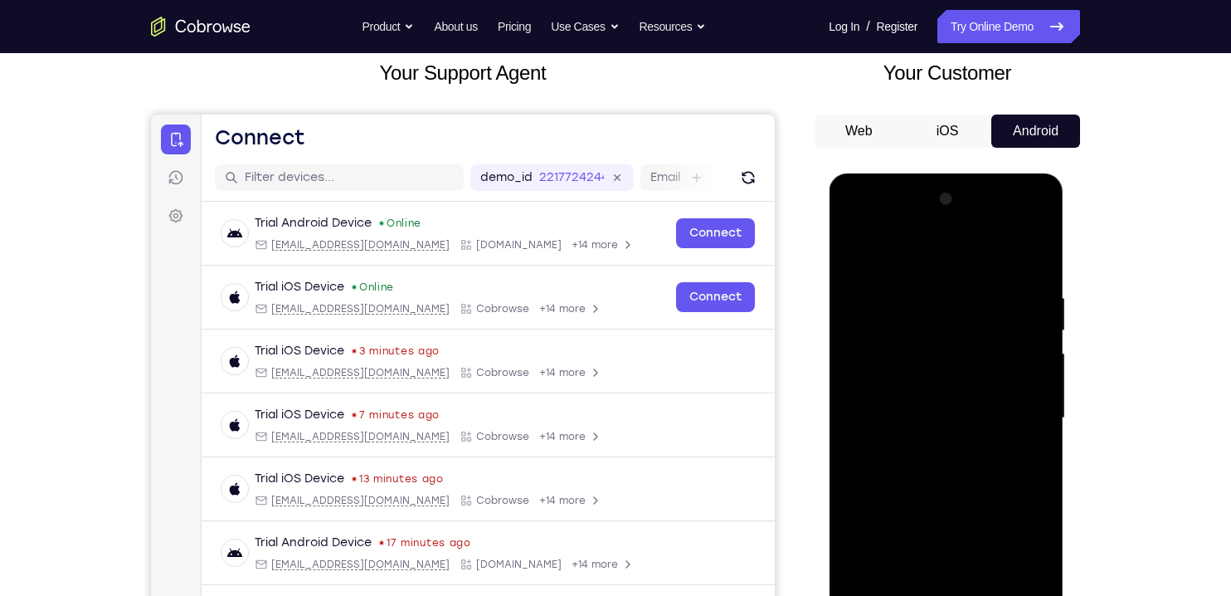
click at [939, 131] on button "iOS" at bounding box center [947, 130] width 89 height 33
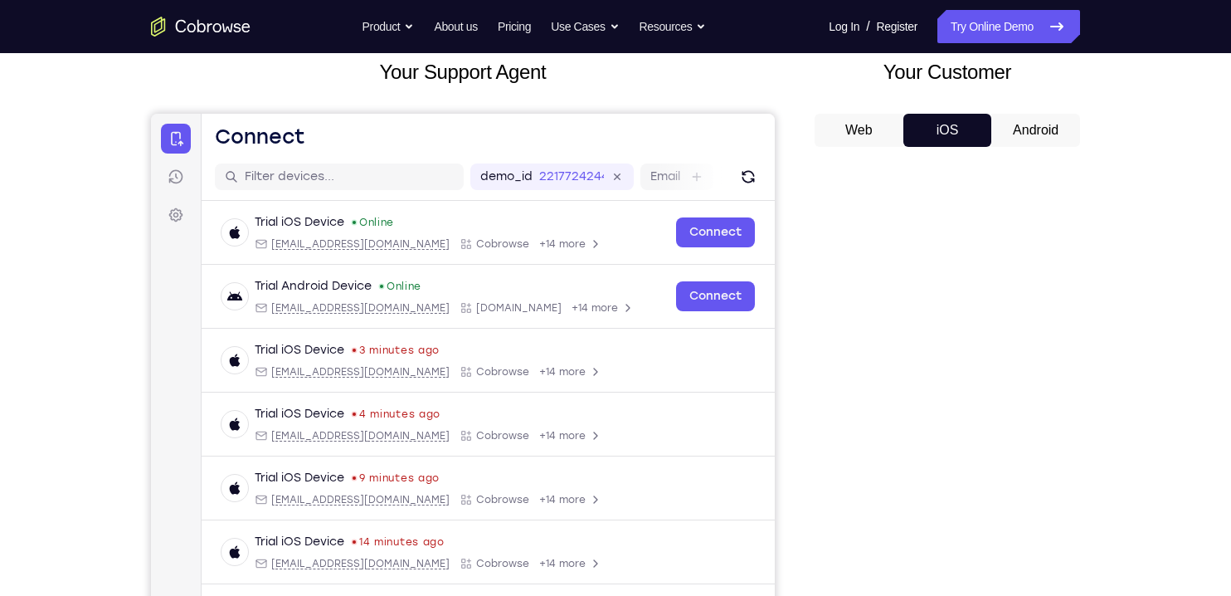
scroll to position [103, 0]
click at [1034, 129] on button "Android" at bounding box center [1035, 129] width 89 height 33
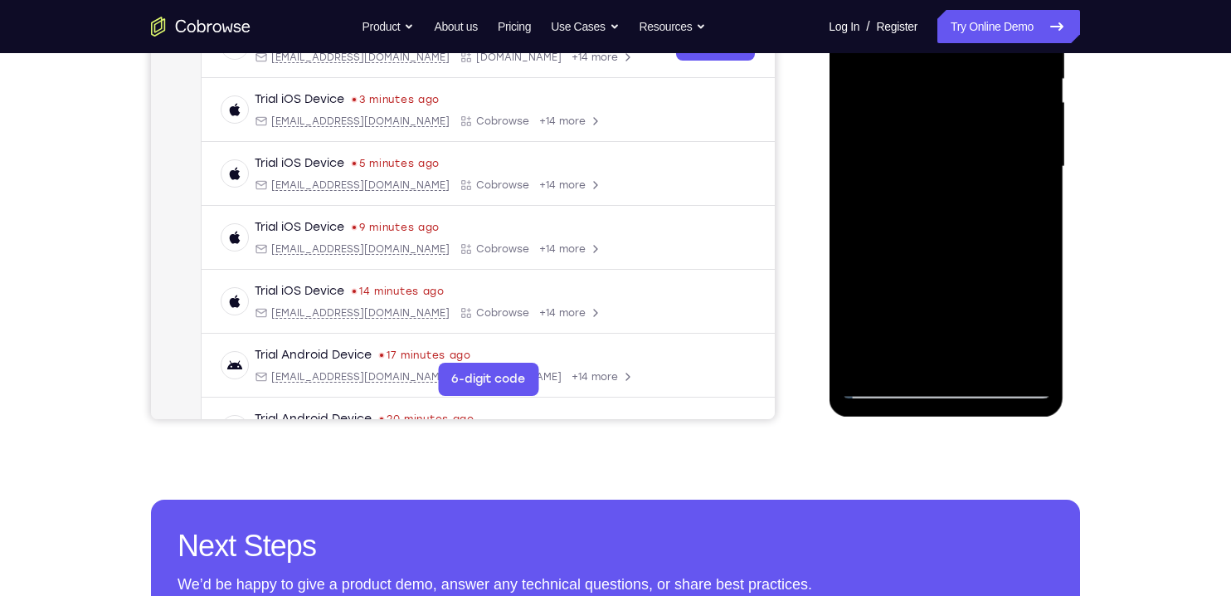
scroll to position [352, 0]
click at [1030, 322] on div at bounding box center [945, 167] width 209 height 465
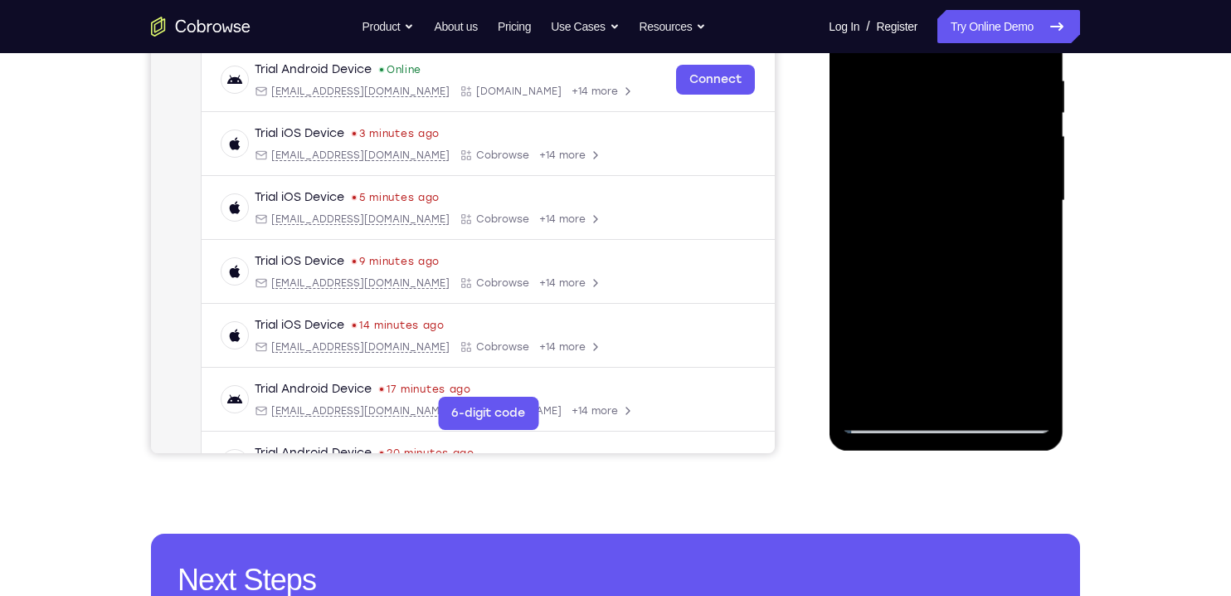
scroll to position [292, 0]
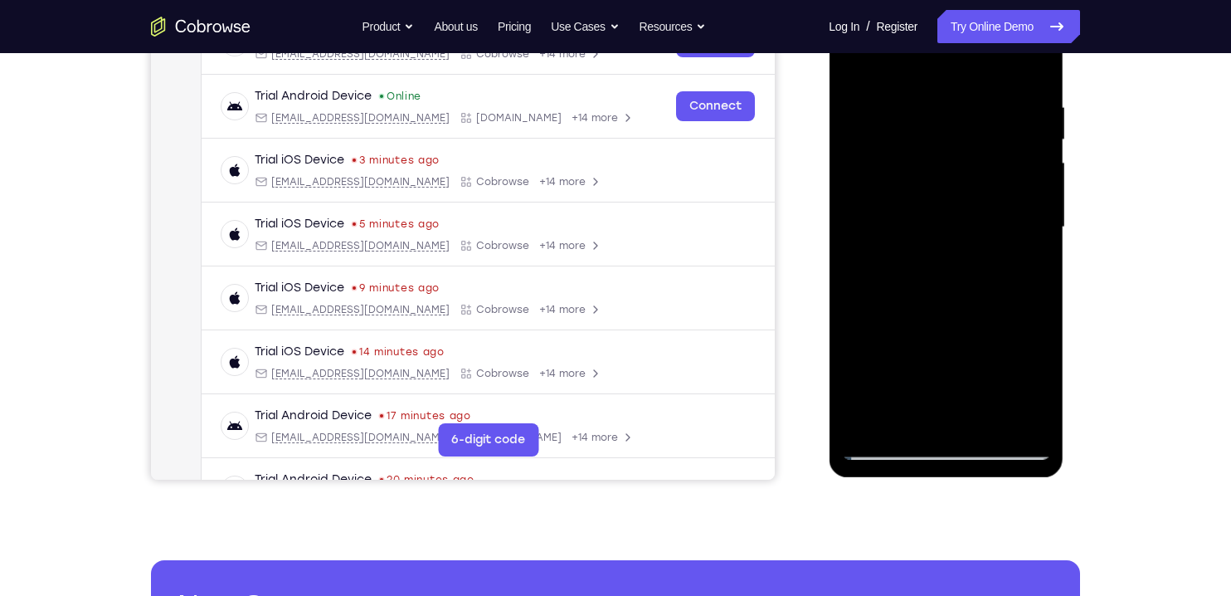
click at [942, 450] on div at bounding box center [945, 227] width 209 height 465
click at [944, 448] on div at bounding box center [945, 227] width 209 height 465
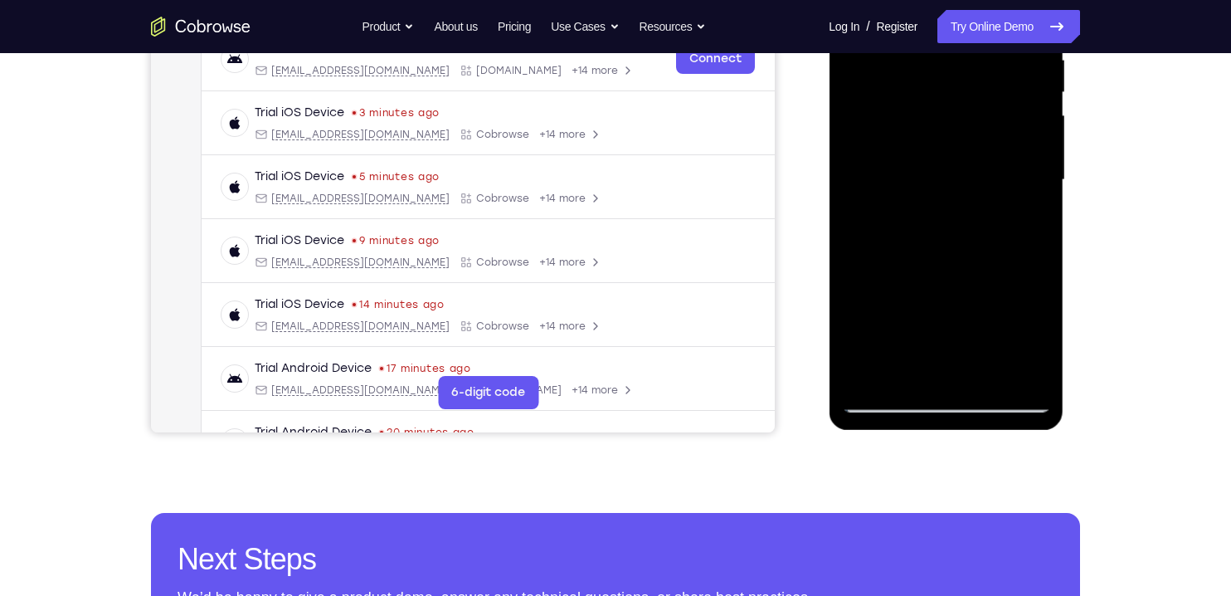
scroll to position [340, 0]
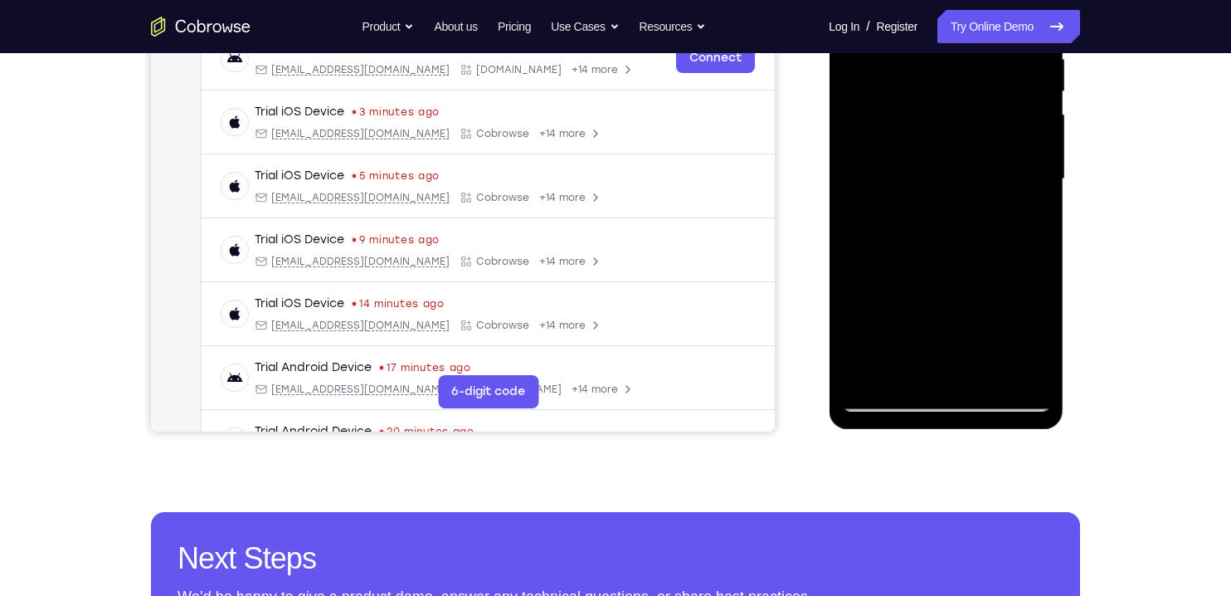
click at [1015, 333] on div at bounding box center [945, 179] width 209 height 465
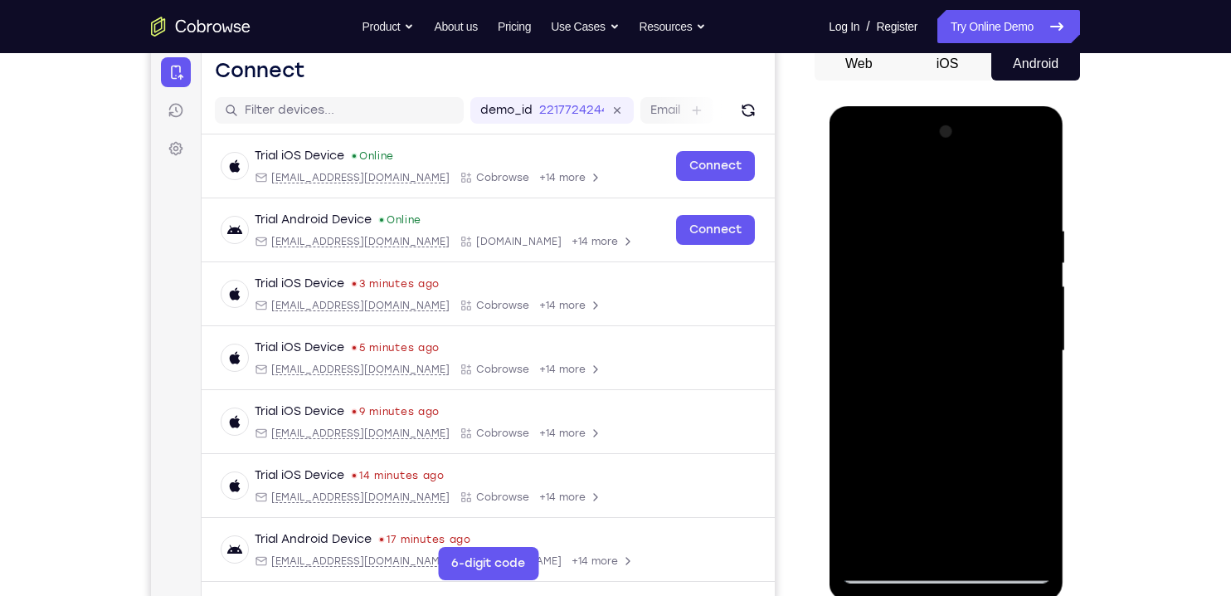
scroll to position [168, 0]
click at [850, 153] on div at bounding box center [945, 351] width 209 height 465
click at [874, 313] on div at bounding box center [945, 351] width 209 height 465
click at [938, 233] on div at bounding box center [945, 351] width 209 height 465
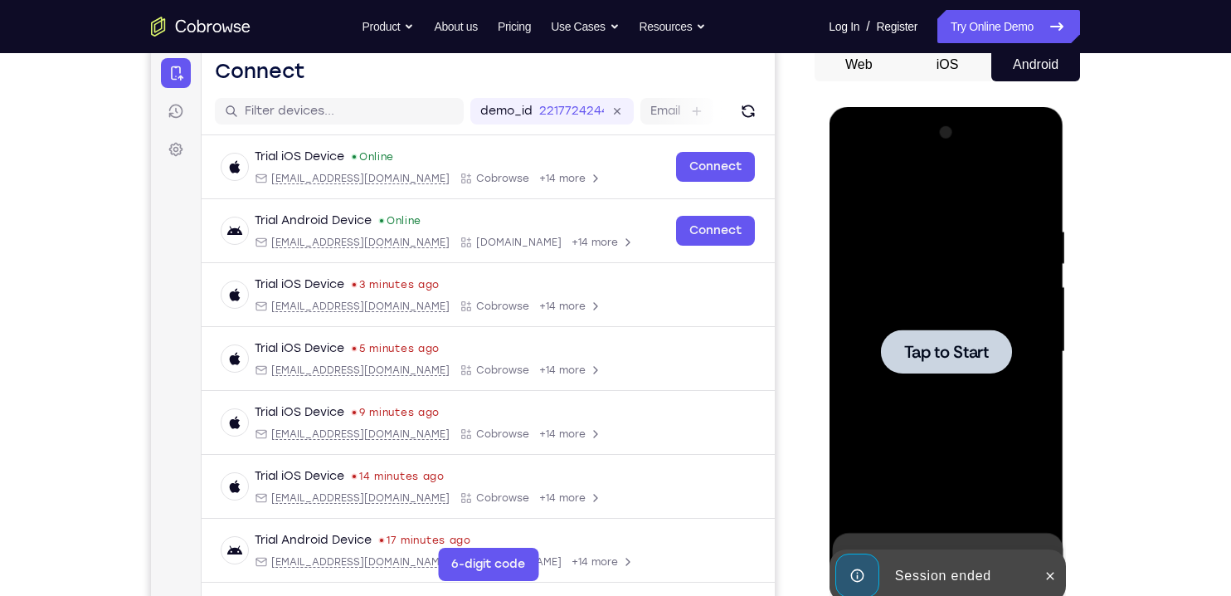
click at [971, 363] on div at bounding box center [945, 351] width 131 height 44
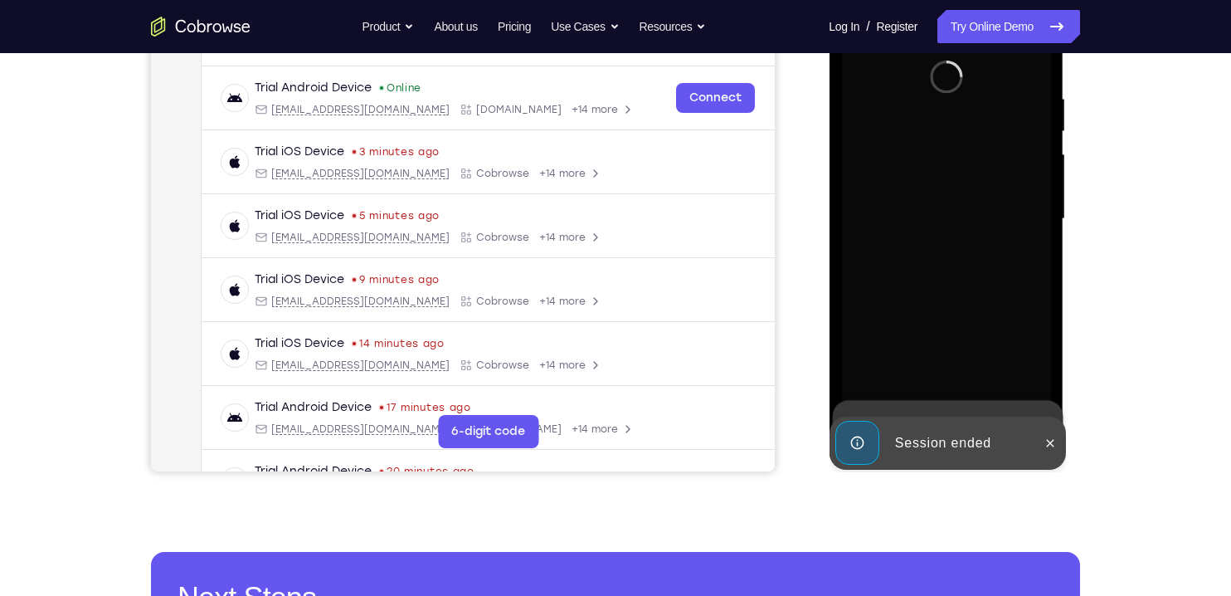
scroll to position [301, 0]
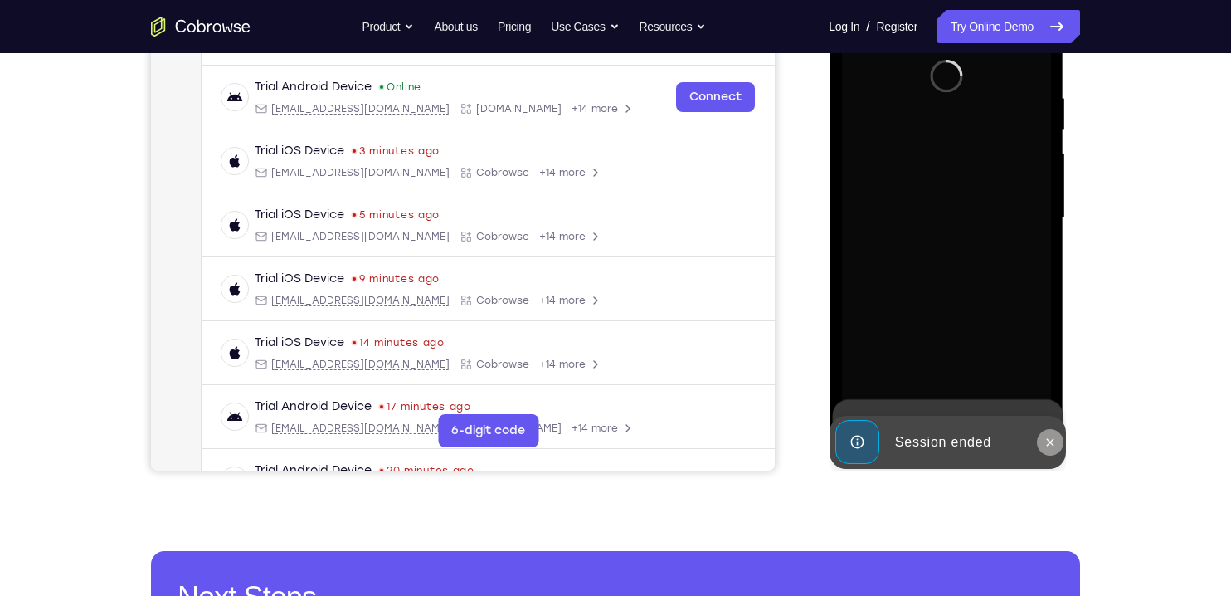
click at [1050, 445] on icon at bounding box center [1049, 442] width 13 height 13
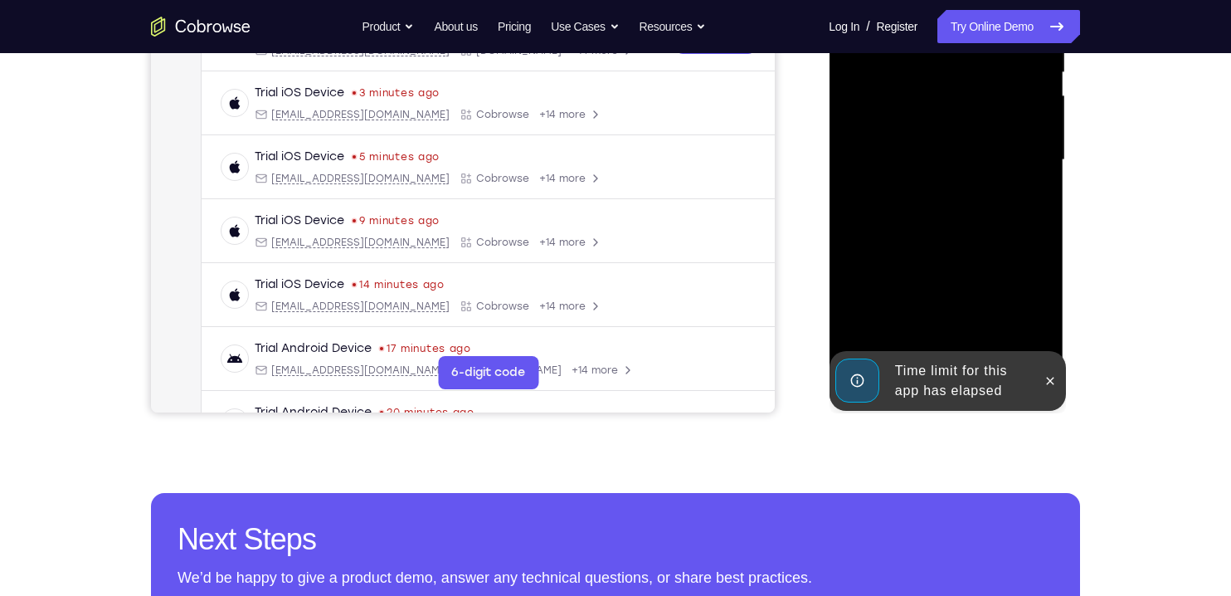
scroll to position [360, 0]
click at [1052, 382] on icon at bounding box center [1049, 379] width 13 height 13
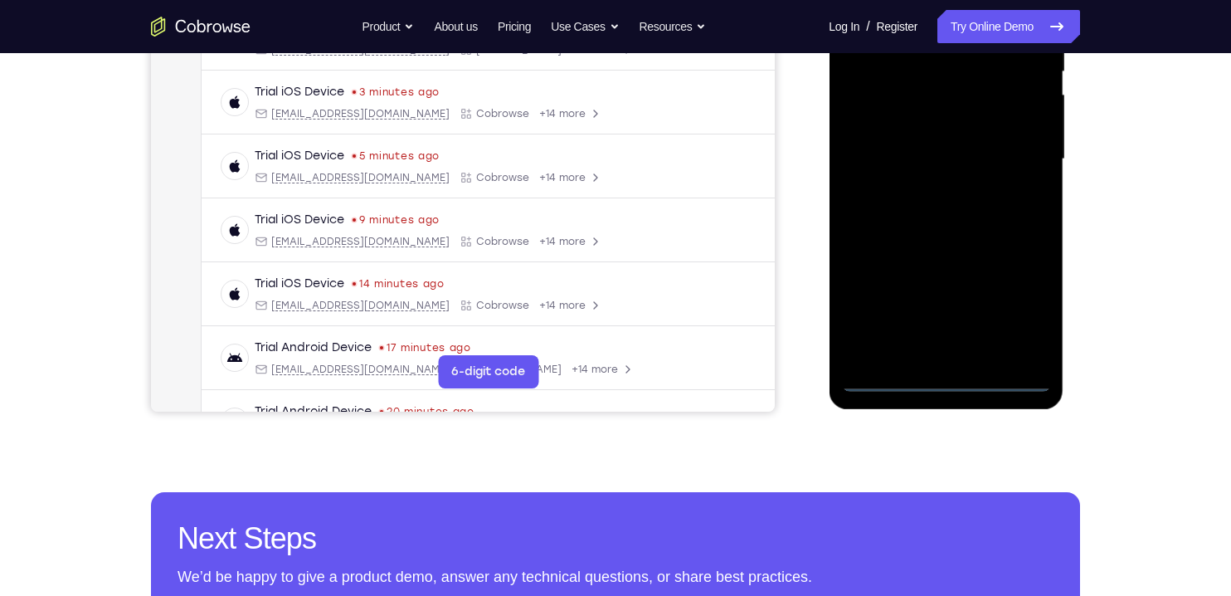
click at [947, 379] on div at bounding box center [945, 159] width 209 height 465
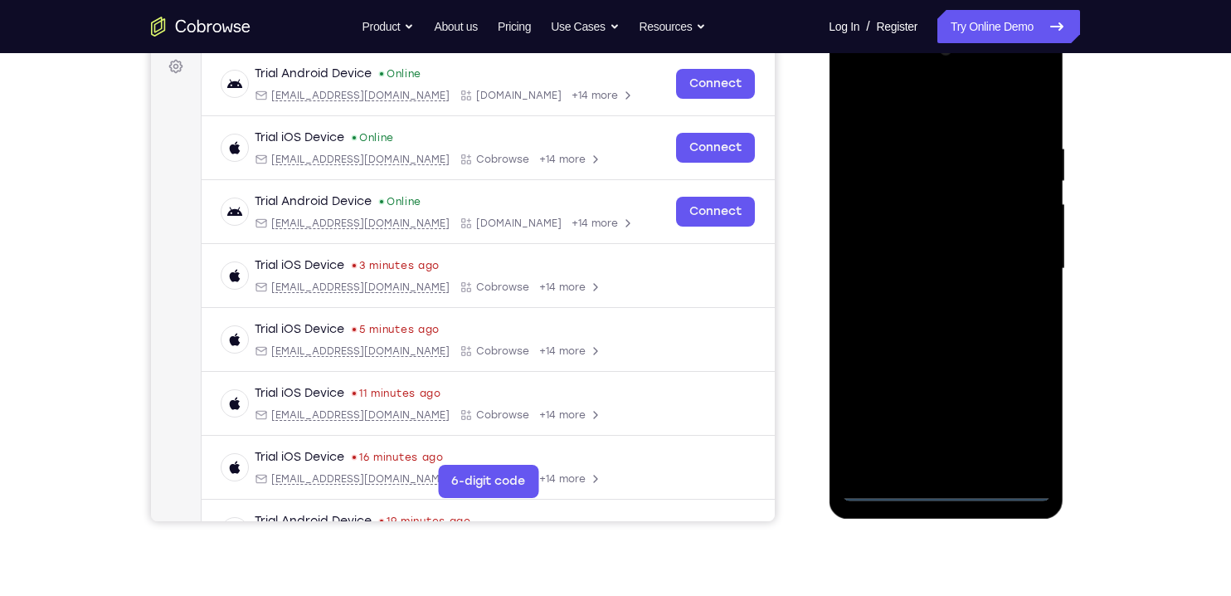
scroll to position [249, 0]
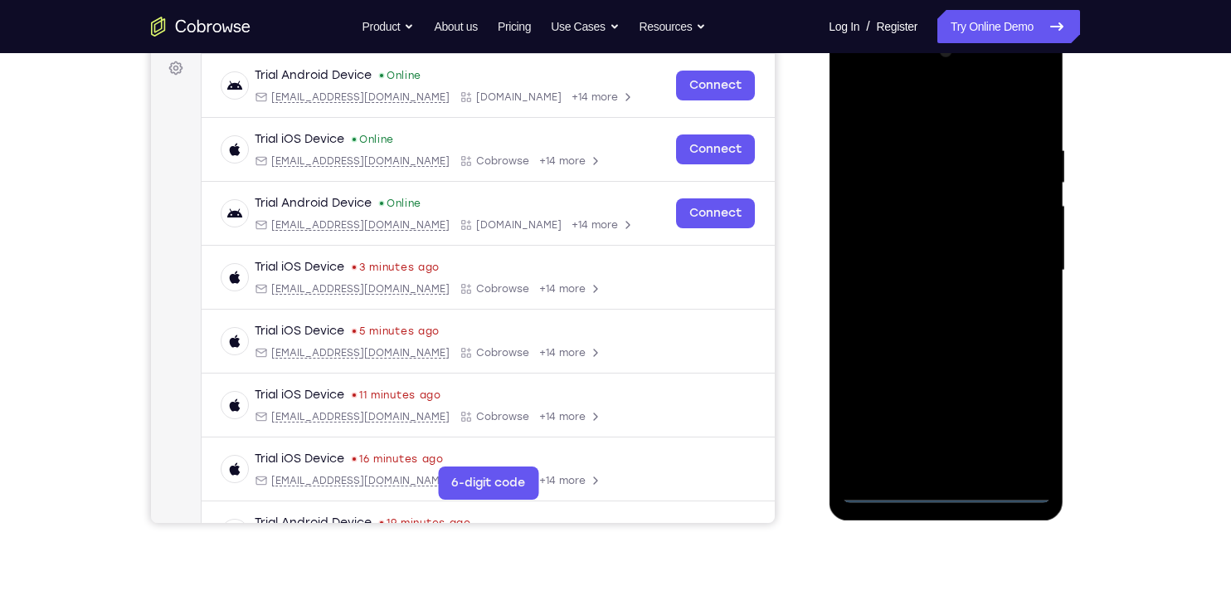
click at [1015, 430] on div at bounding box center [945, 270] width 209 height 465
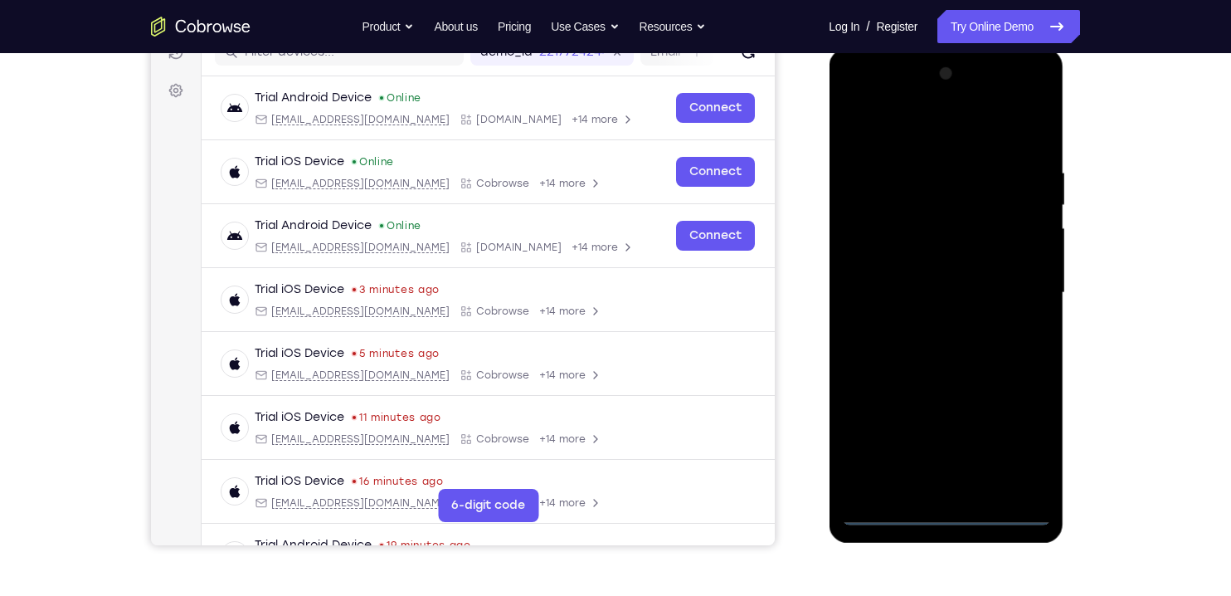
scroll to position [204, 0]
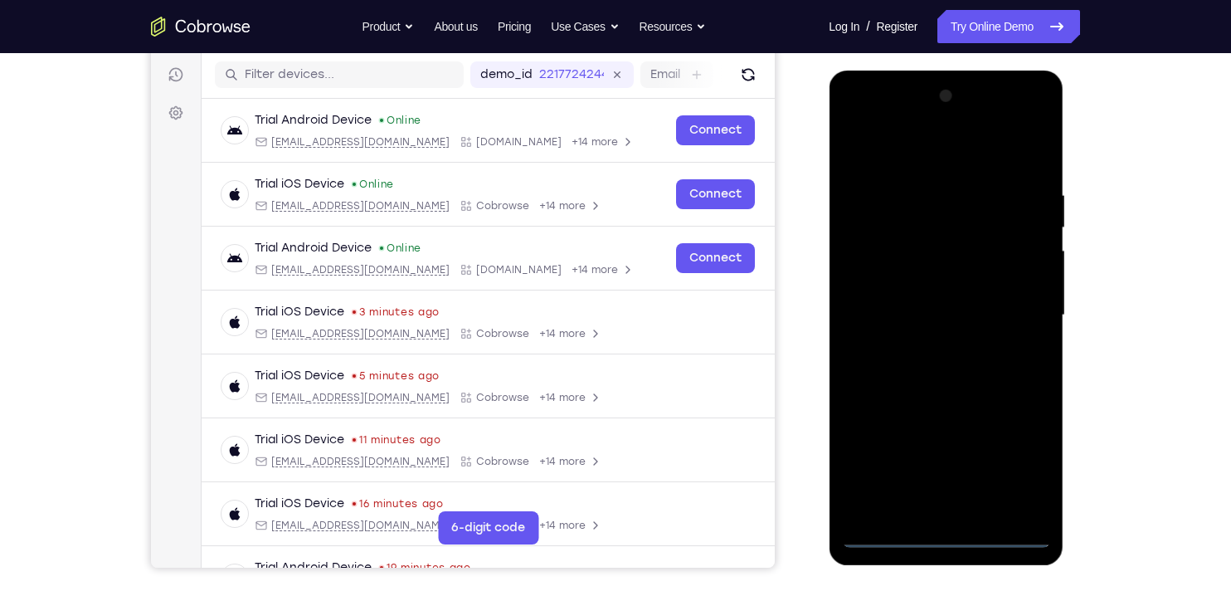
click at [897, 156] on div at bounding box center [945, 315] width 209 height 465
click at [1027, 311] on div at bounding box center [945, 315] width 209 height 465
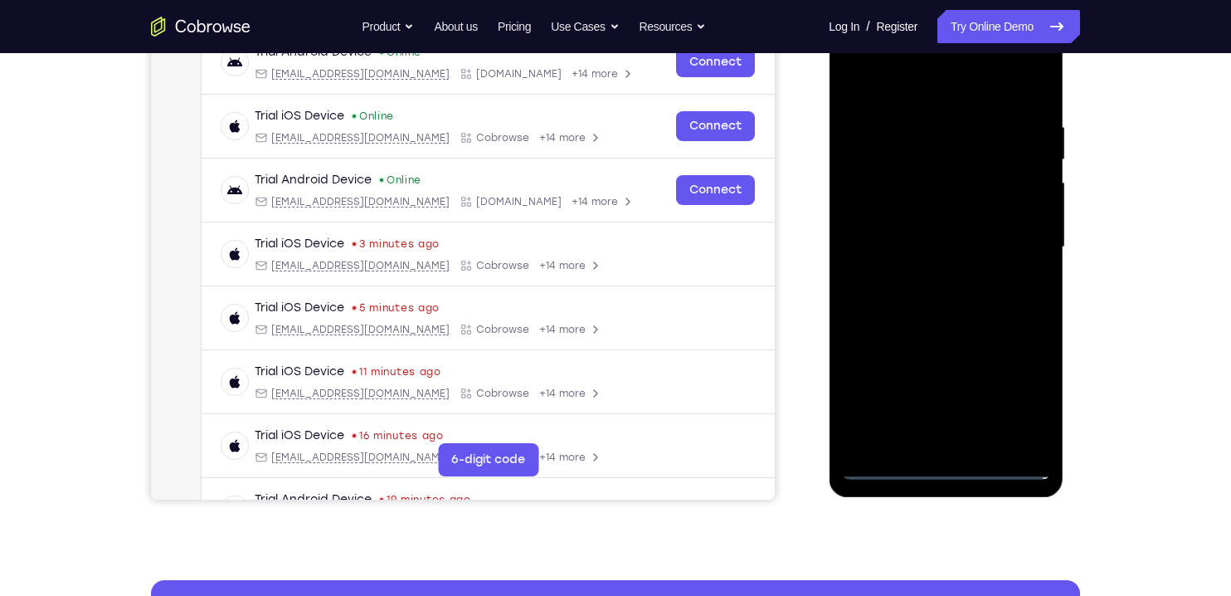
scroll to position [289, 0]
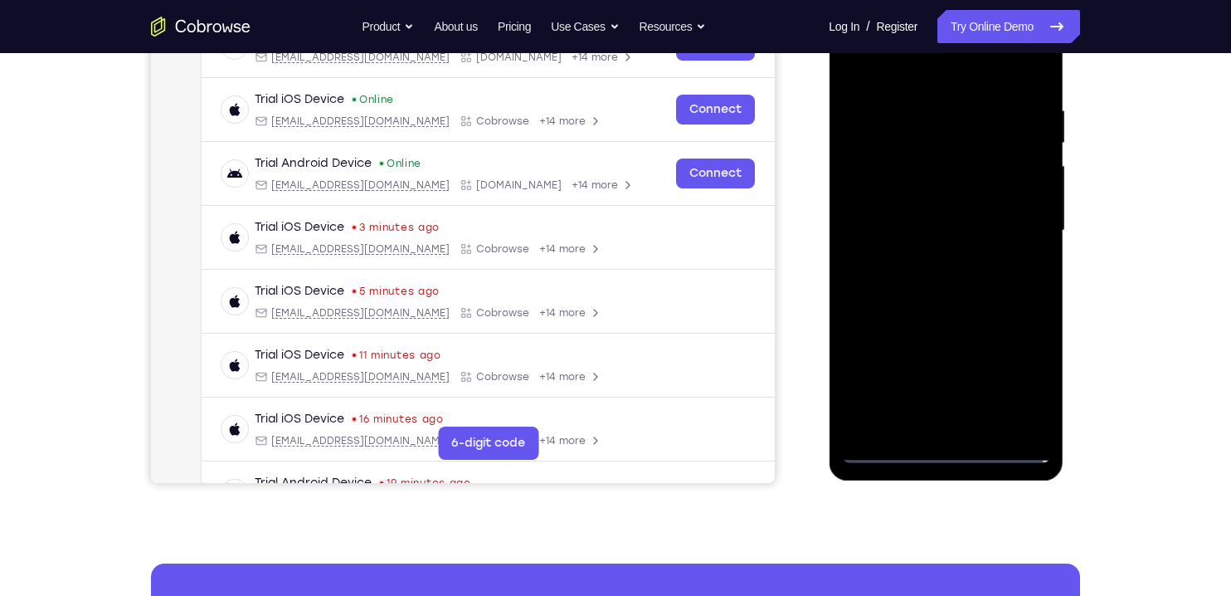
click at [930, 426] on div at bounding box center [945, 230] width 209 height 465
click at [995, 210] on div at bounding box center [945, 230] width 209 height 465
click at [915, 202] on div at bounding box center [945, 230] width 209 height 465
click at [998, 229] on div at bounding box center [945, 230] width 209 height 465
click at [1008, 285] on div at bounding box center [945, 230] width 209 height 465
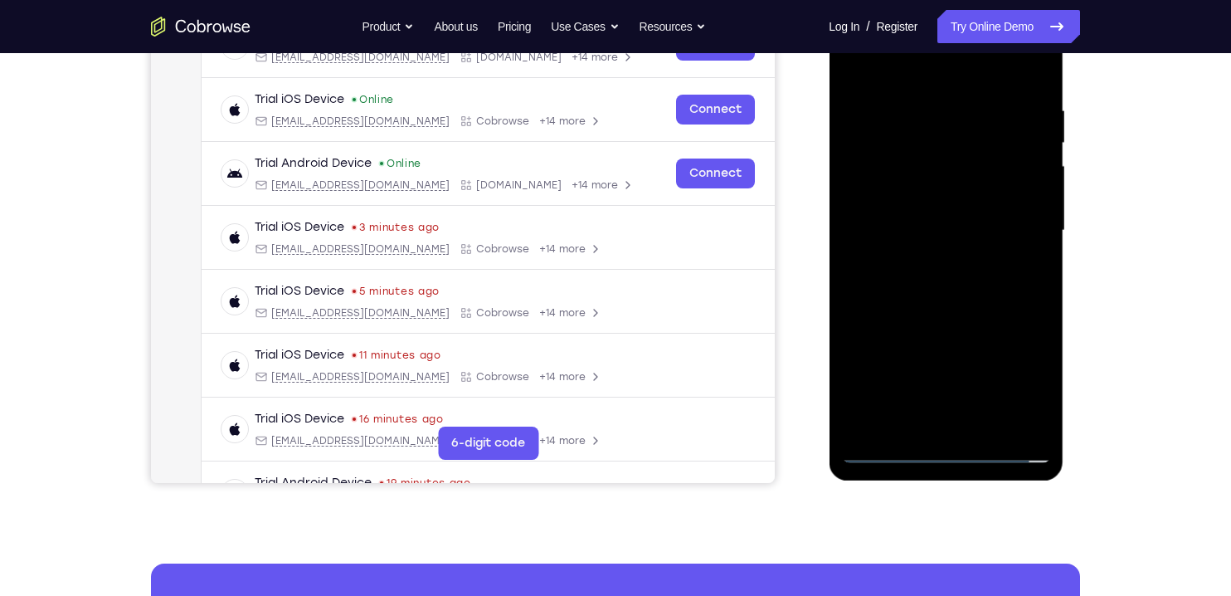
click at [992, 283] on div at bounding box center [945, 230] width 209 height 465
click at [1011, 290] on div at bounding box center [945, 230] width 209 height 465
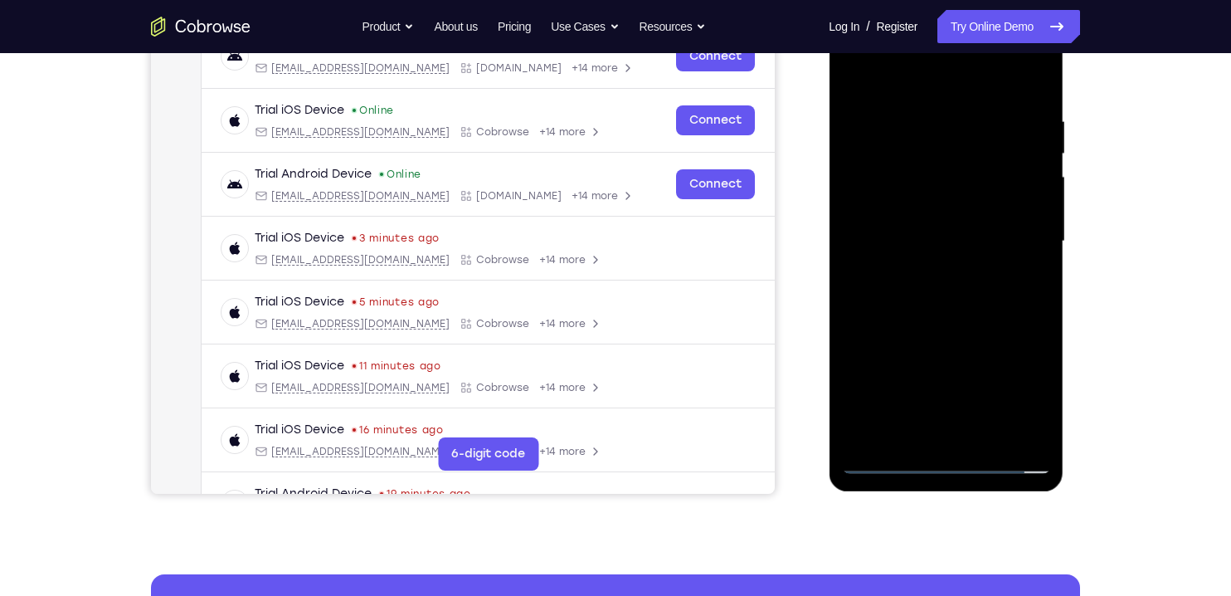
scroll to position [273, 0]
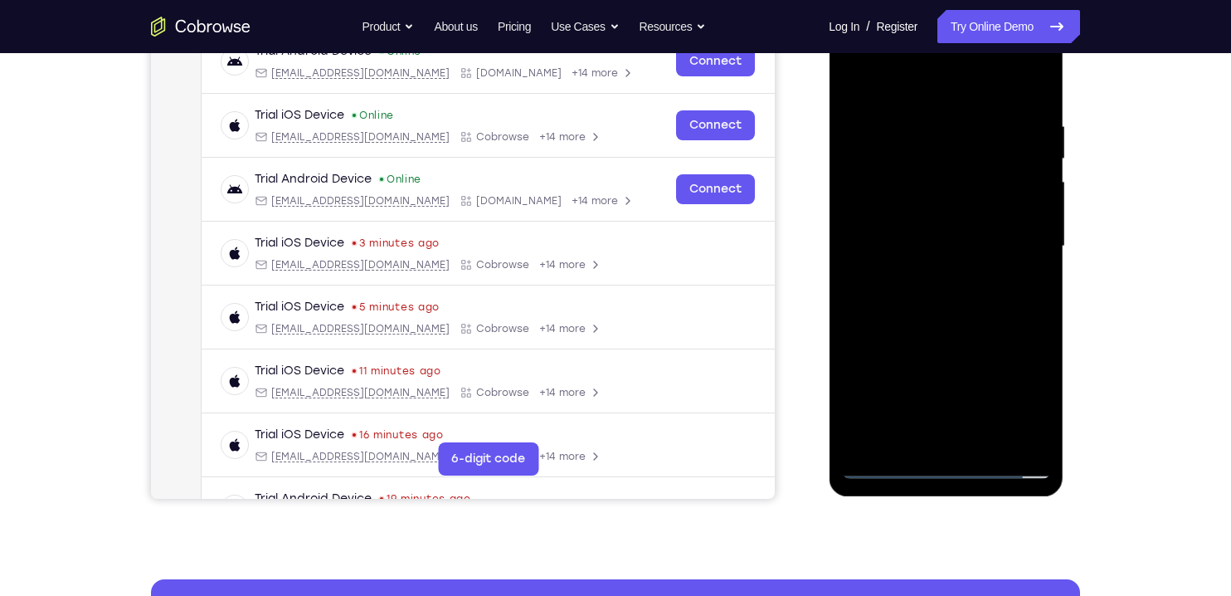
click at [884, 241] on div at bounding box center [945, 246] width 209 height 465
click at [991, 284] on div at bounding box center [945, 246] width 209 height 465
click at [864, 282] on div at bounding box center [945, 246] width 209 height 465
click at [891, 291] on div at bounding box center [945, 246] width 209 height 465
click at [874, 286] on div at bounding box center [945, 246] width 209 height 465
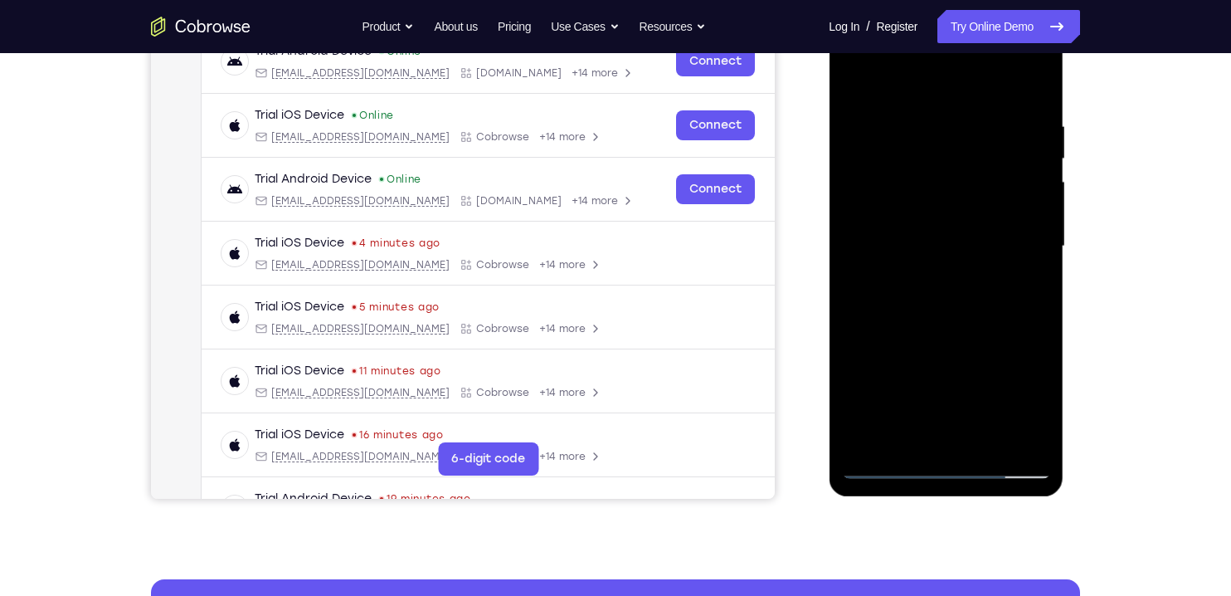
click at [879, 245] on div at bounding box center [945, 246] width 209 height 465
click at [930, 376] on div at bounding box center [945, 246] width 209 height 465
click at [926, 343] on div at bounding box center [945, 246] width 209 height 465
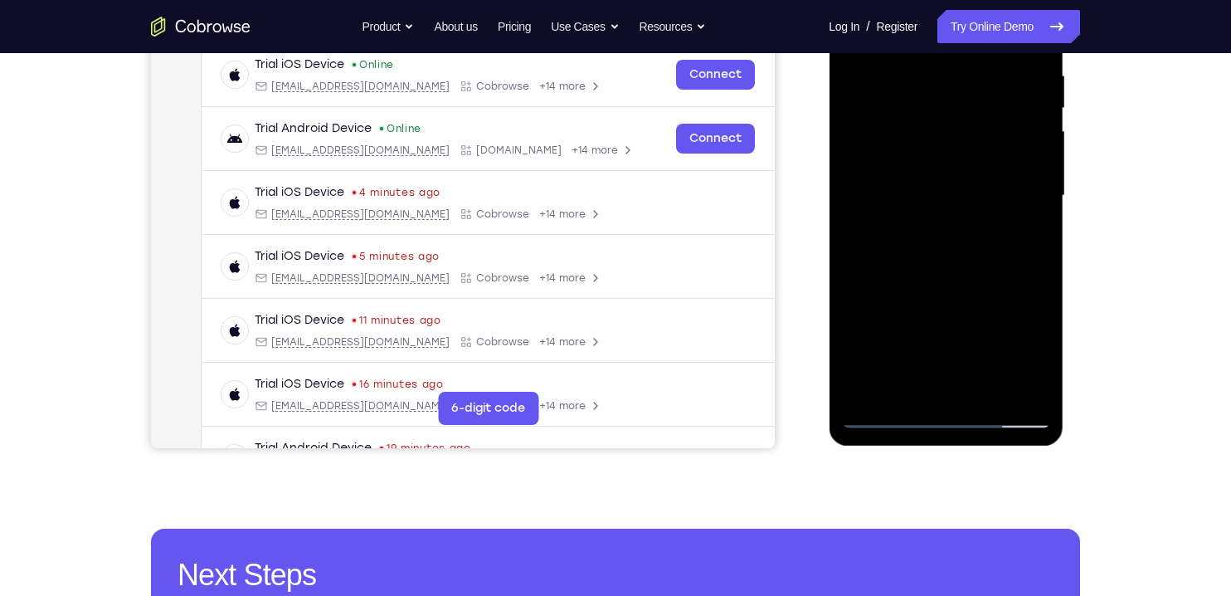
scroll to position [325, 0]
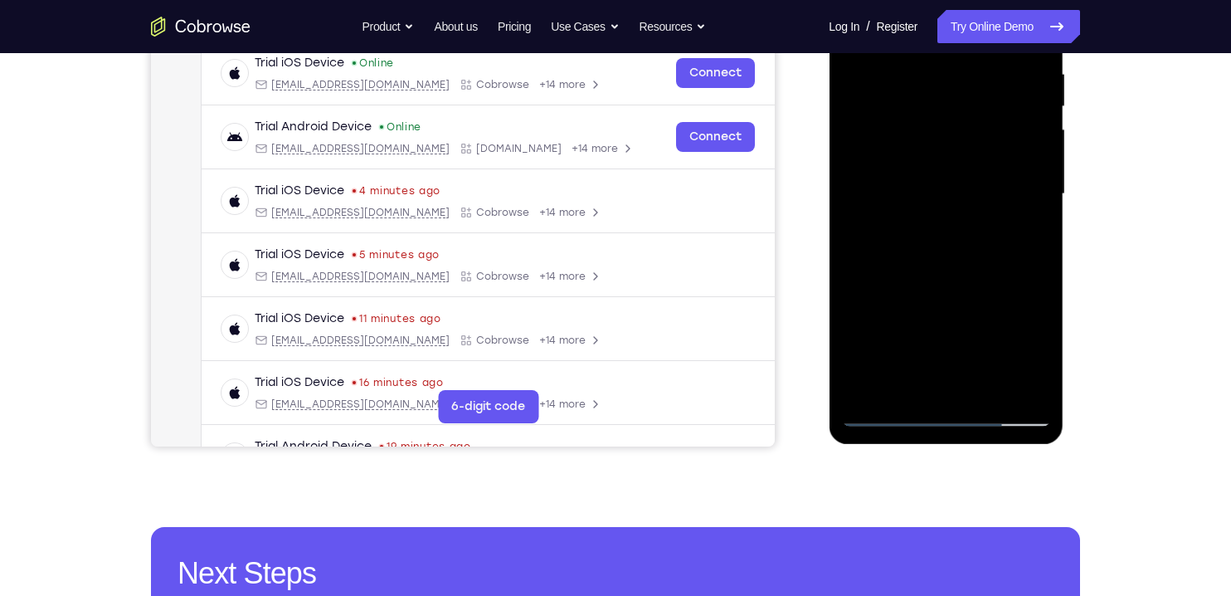
click at [926, 385] on div at bounding box center [945, 194] width 209 height 465
click at [923, 389] on div at bounding box center [945, 194] width 209 height 465
click at [861, 356] on div at bounding box center [945, 194] width 209 height 465
click at [971, 357] on div at bounding box center [945, 194] width 209 height 465
click at [999, 249] on div at bounding box center [945, 194] width 209 height 465
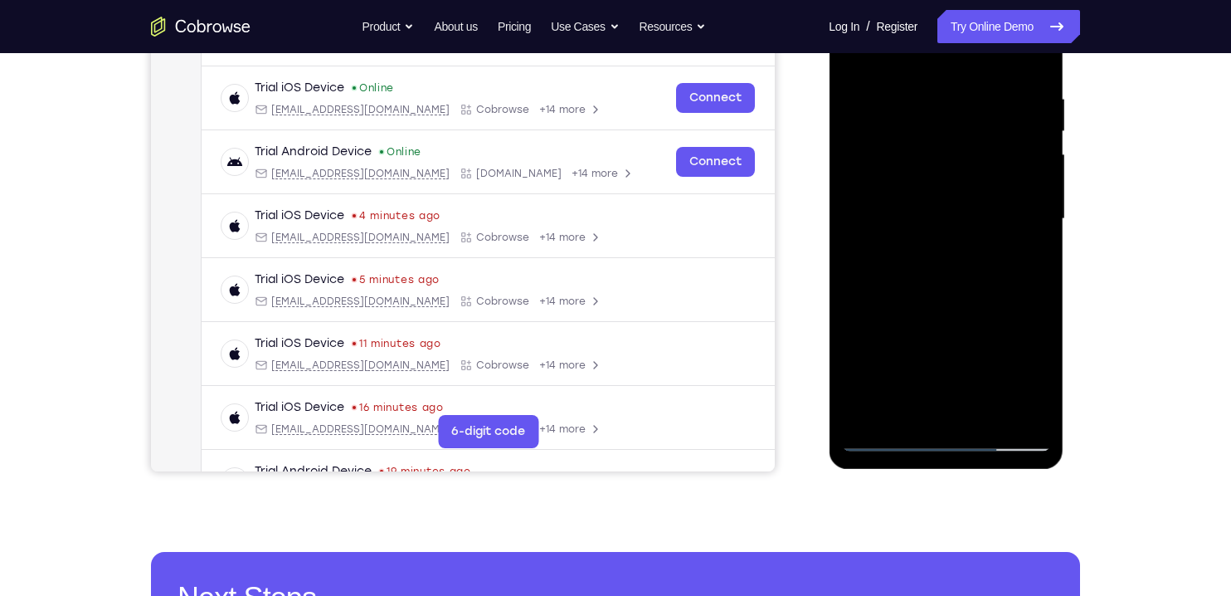
scroll to position [296, 0]
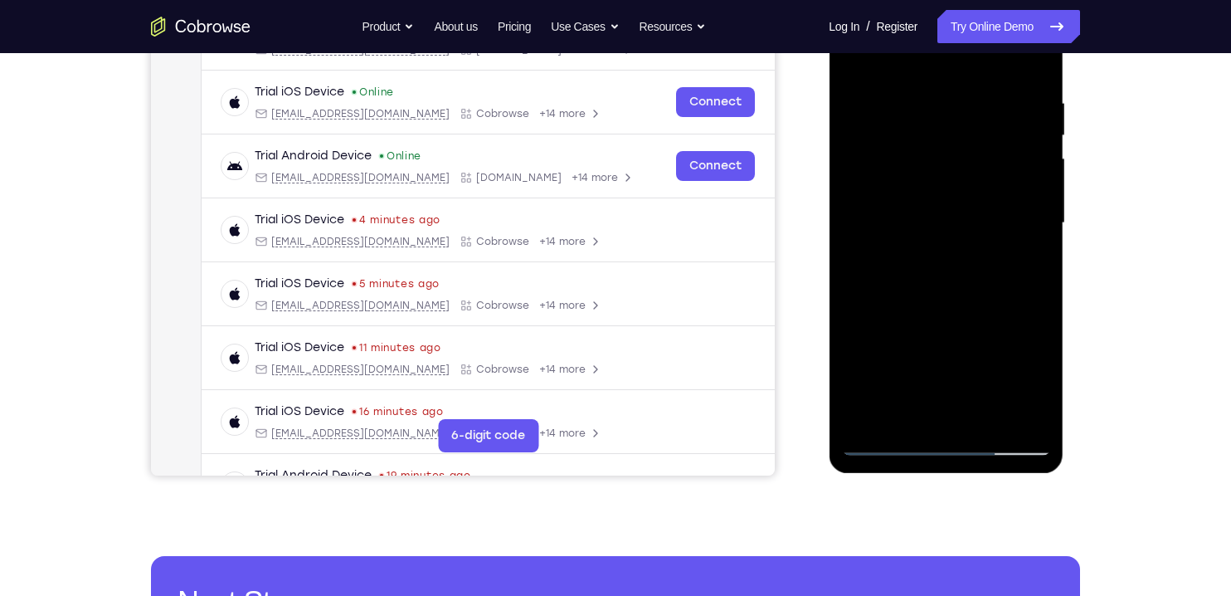
click at [998, 290] on div at bounding box center [945, 223] width 209 height 465
click at [895, 260] on div at bounding box center [945, 223] width 209 height 465
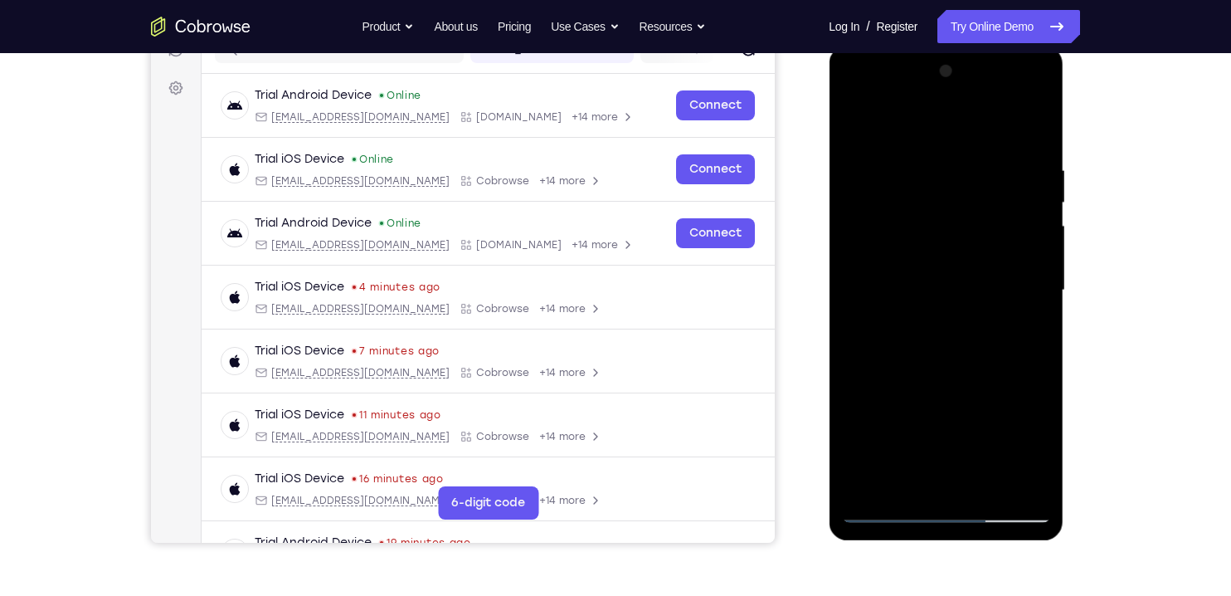
scroll to position [238, 0]
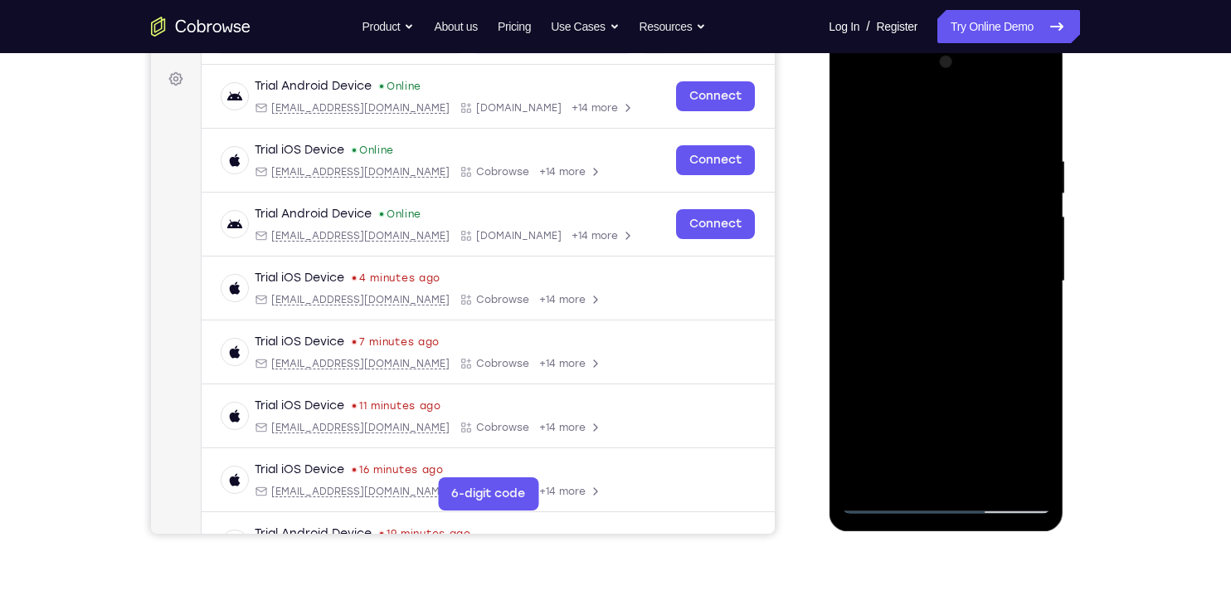
click at [1033, 139] on div at bounding box center [945, 281] width 209 height 465
click at [1038, 115] on div at bounding box center [945, 281] width 209 height 465
click at [988, 484] on div at bounding box center [945, 281] width 209 height 465
click at [1002, 372] on div at bounding box center [945, 281] width 209 height 465
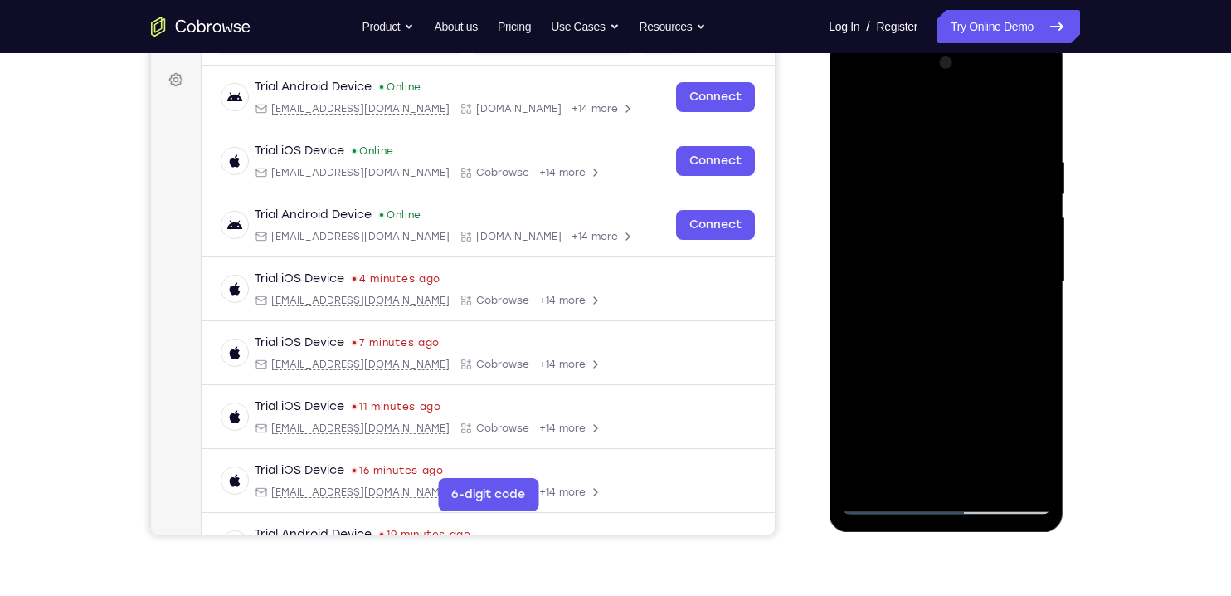
click at [979, 296] on div at bounding box center [945, 282] width 209 height 465
click at [864, 117] on div at bounding box center [945, 282] width 209 height 465
click at [898, 344] on div at bounding box center [945, 282] width 209 height 465
click at [855, 116] on div at bounding box center [945, 282] width 209 height 465
click at [907, 239] on div at bounding box center [945, 282] width 209 height 465
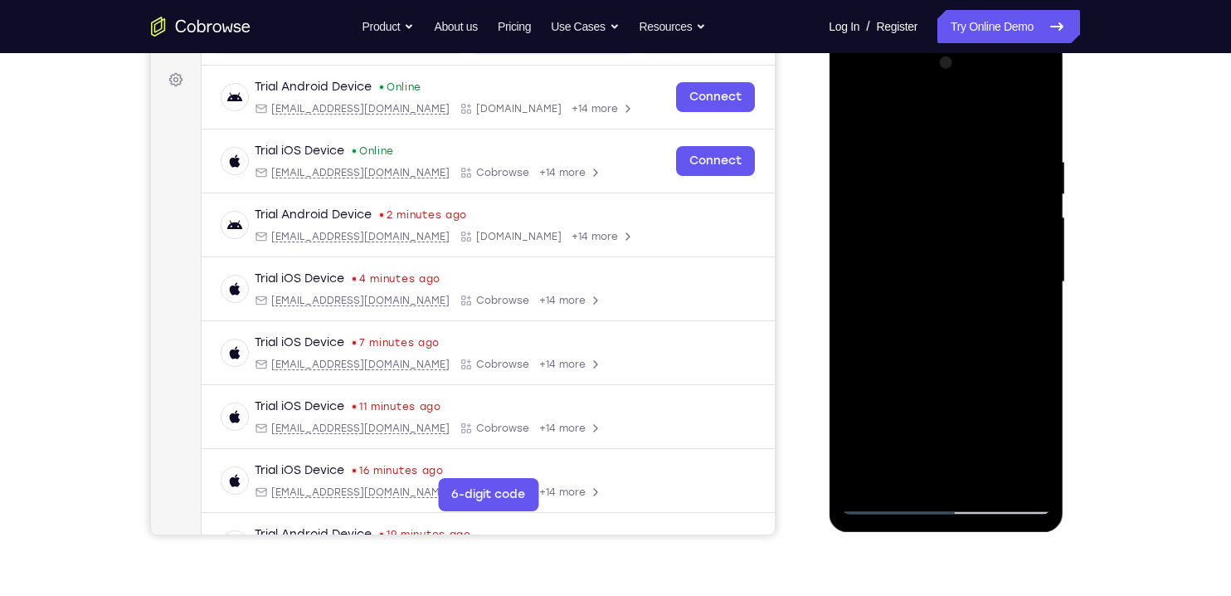
click at [859, 118] on div at bounding box center [945, 282] width 209 height 465
click at [966, 379] on div at bounding box center [945, 282] width 209 height 465
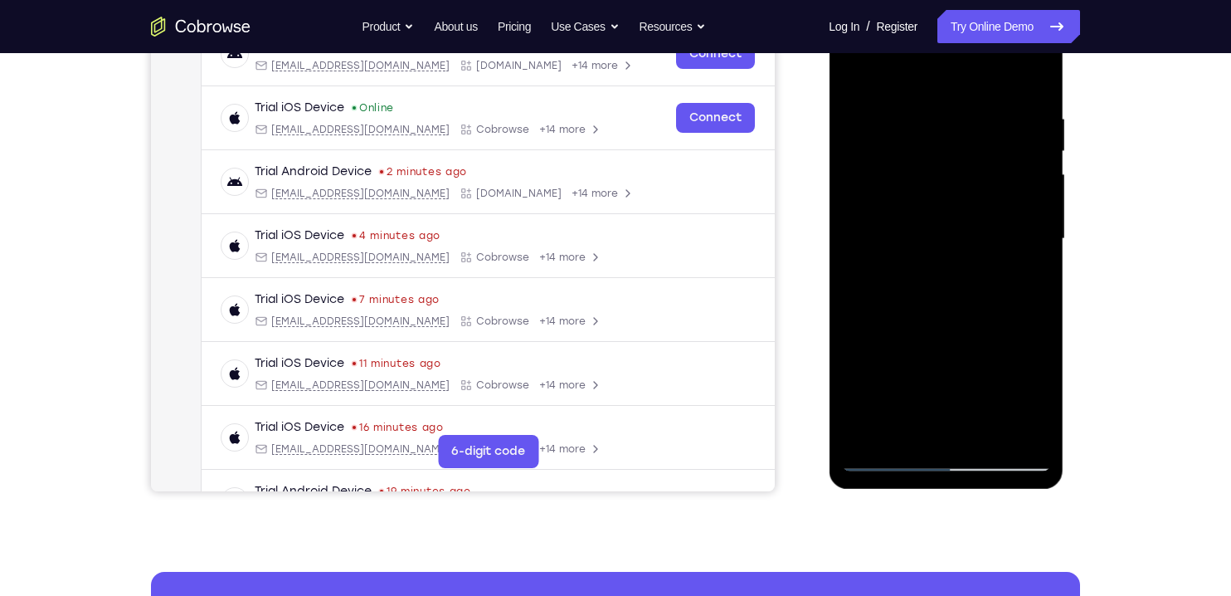
scroll to position [281, 0]
click at [1036, 232] on div at bounding box center [945, 238] width 209 height 465
click at [873, 303] on div at bounding box center [945, 238] width 209 height 465
click at [861, 289] on div at bounding box center [945, 238] width 209 height 465
click at [1021, 232] on div at bounding box center [945, 238] width 209 height 465
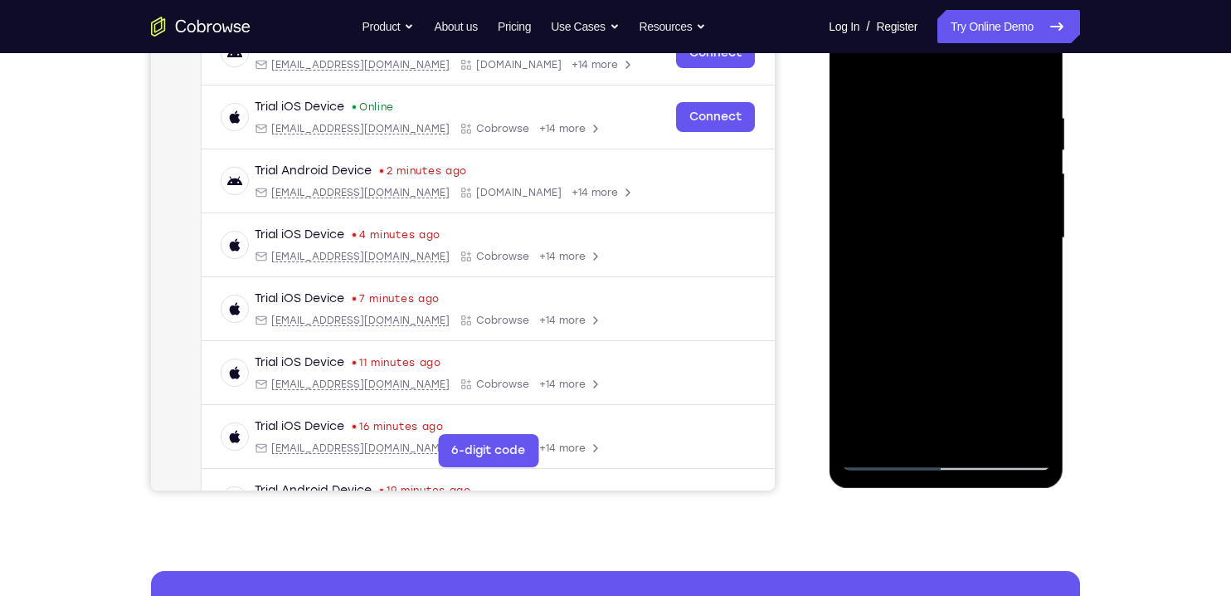
click at [857, 70] on div at bounding box center [945, 238] width 209 height 465
click at [906, 227] on div at bounding box center [945, 238] width 209 height 465
click at [909, 421] on div at bounding box center [945, 238] width 209 height 465
click at [1020, 278] on div at bounding box center [945, 238] width 209 height 465
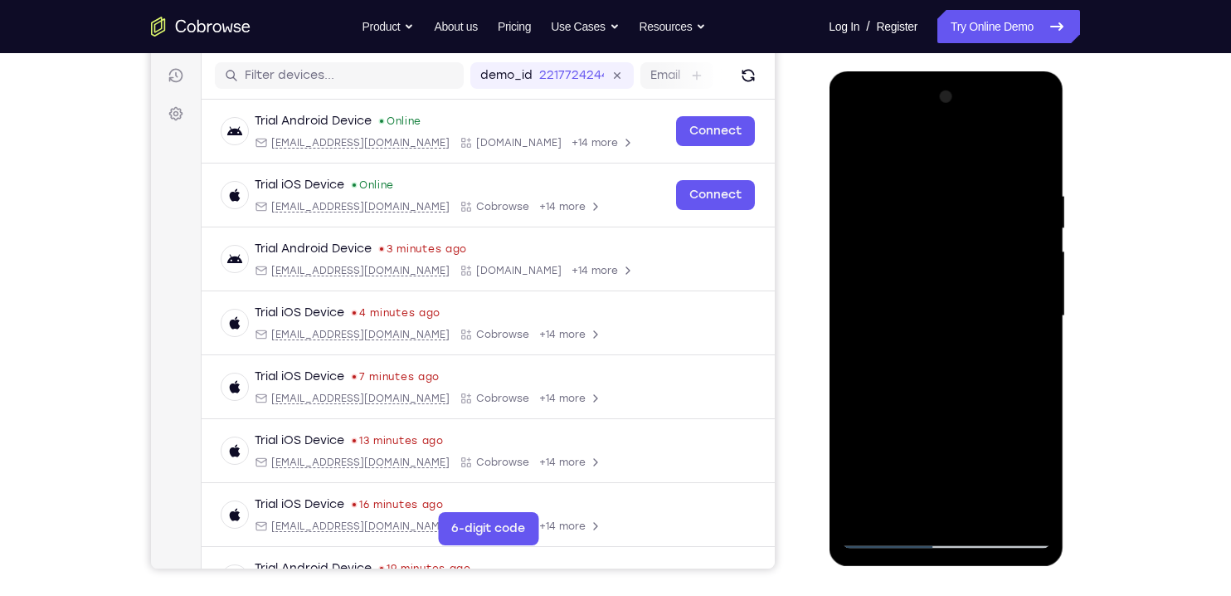
scroll to position [193, 0]
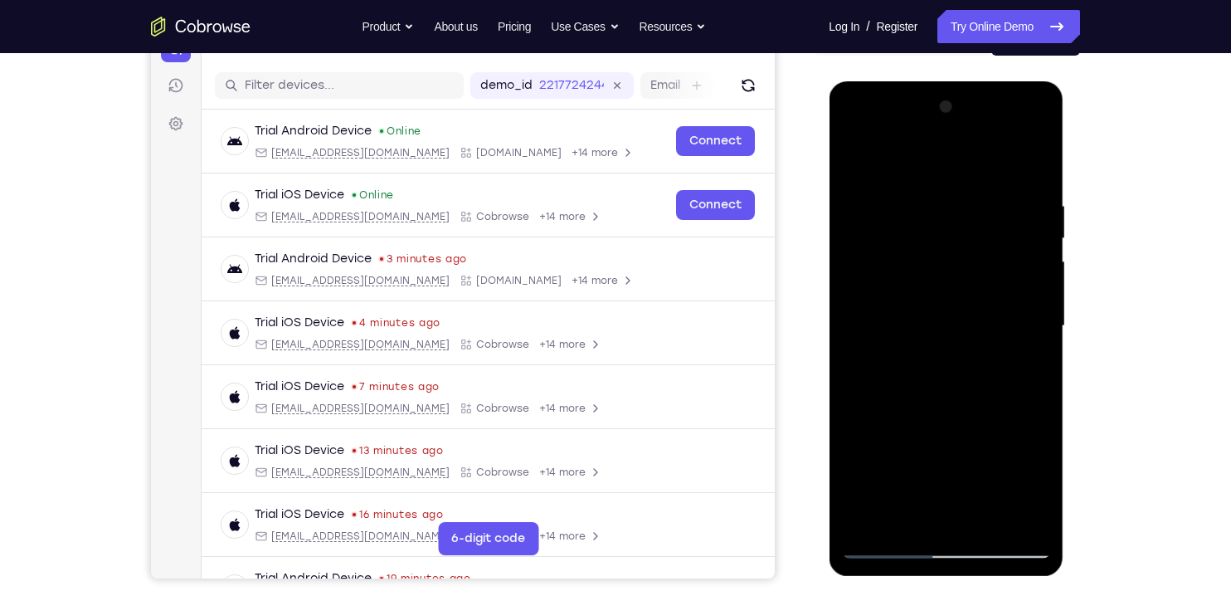
click at [860, 163] on div at bounding box center [945, 326] width 209 height 465
click at [862, 156] on div at bounding box center [945, 326] width 209 height 465
click at [916, 196] on div at bounding box center [945, 326] width 209 height 465
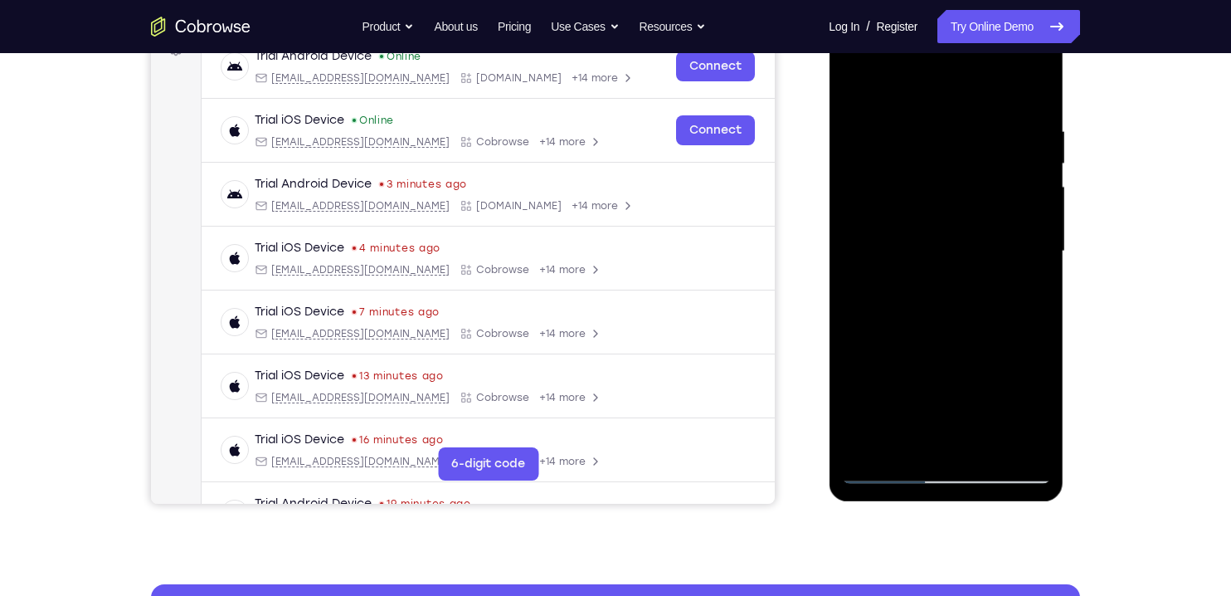
scroll to position [270, 0]
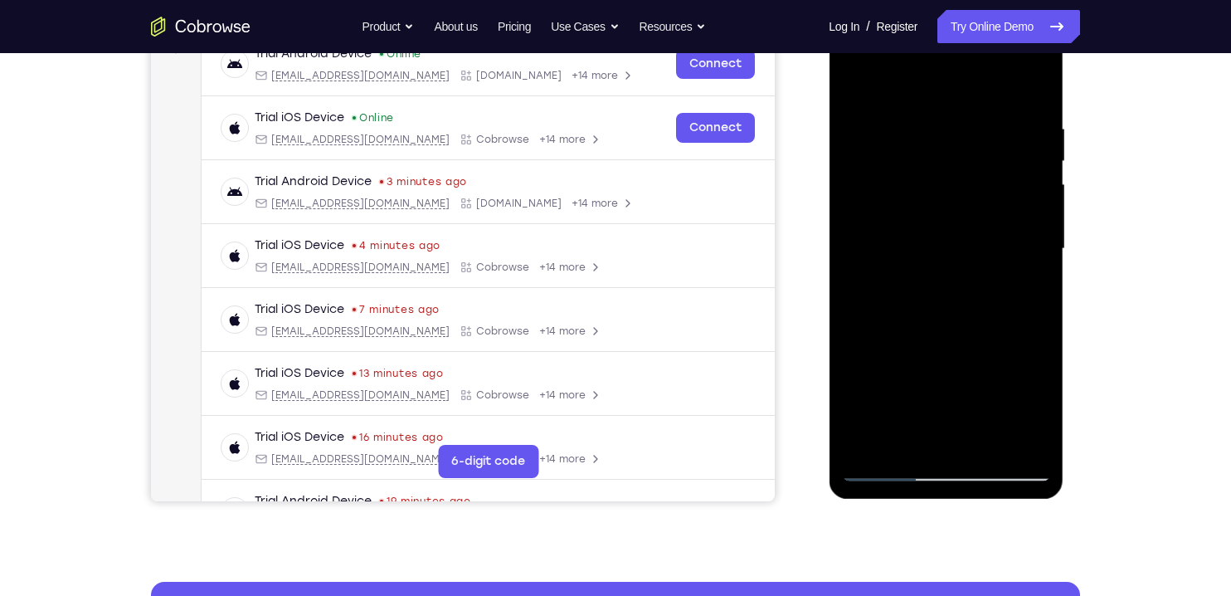
click at [862, 342] on div at bounding box center [945, 249] width 209 height 465
click at [1022, 260] on div at bounding box center [945, 249] width 209 height 465
click at [1015, 285] on div at bounding box center [945, 249] width 209 height 465
click at [863, 251] on div at bounding box center [945, 249] width 209 height 465
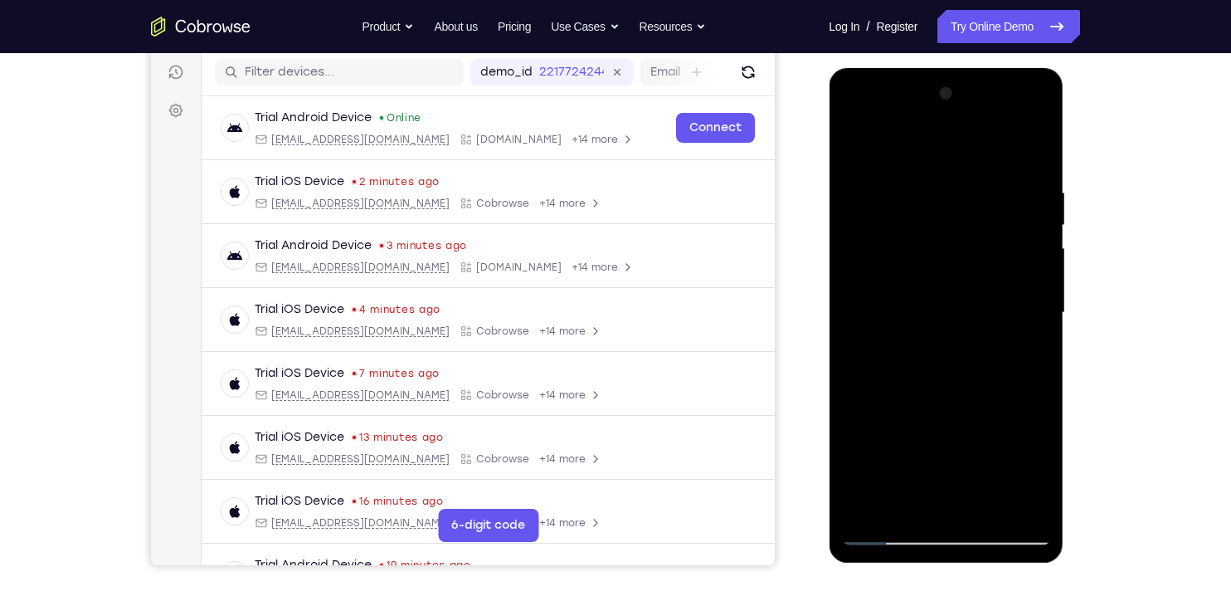
scroll to position [215, 0]
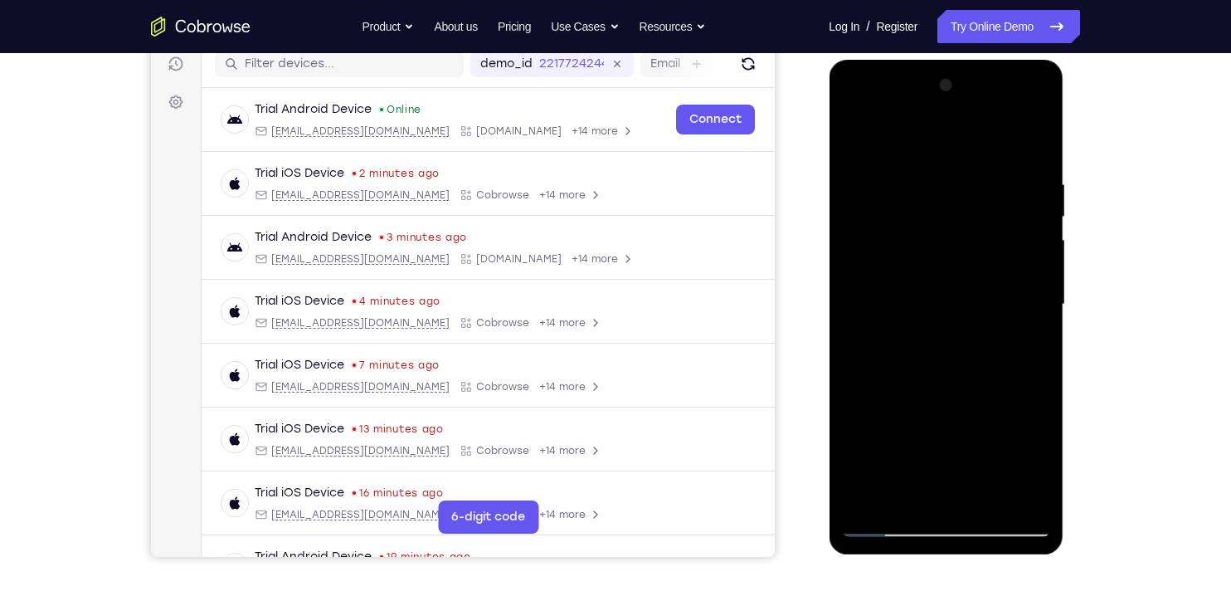
click at [1017, 328] on div at bounding box center [945, 304] width 209 height 465
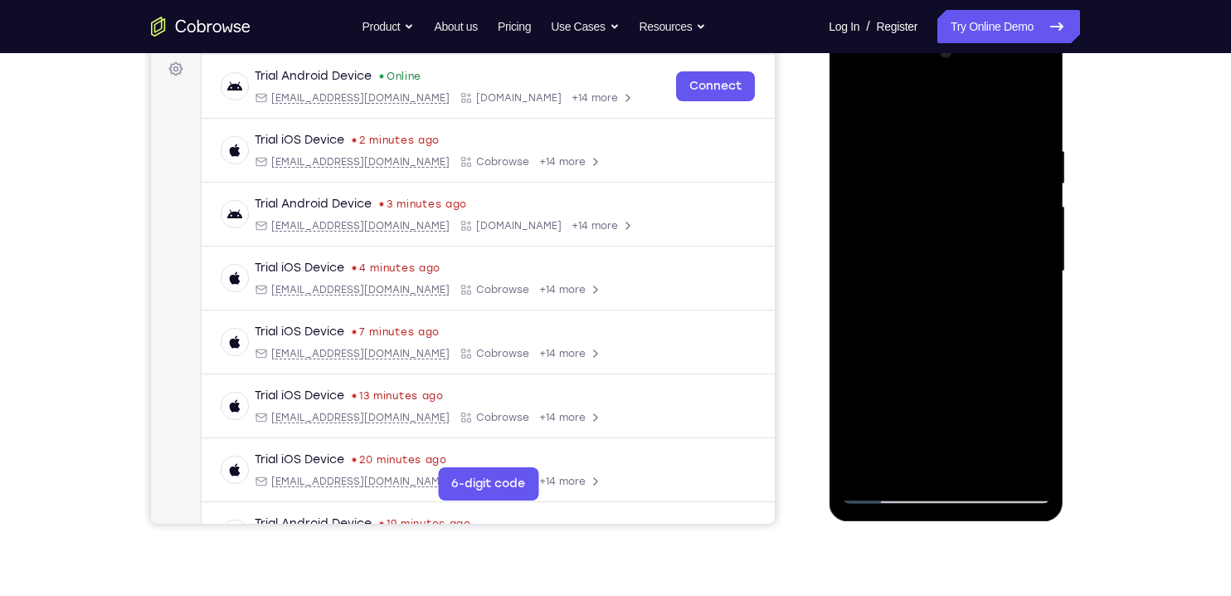
scroll to position [261, 0]
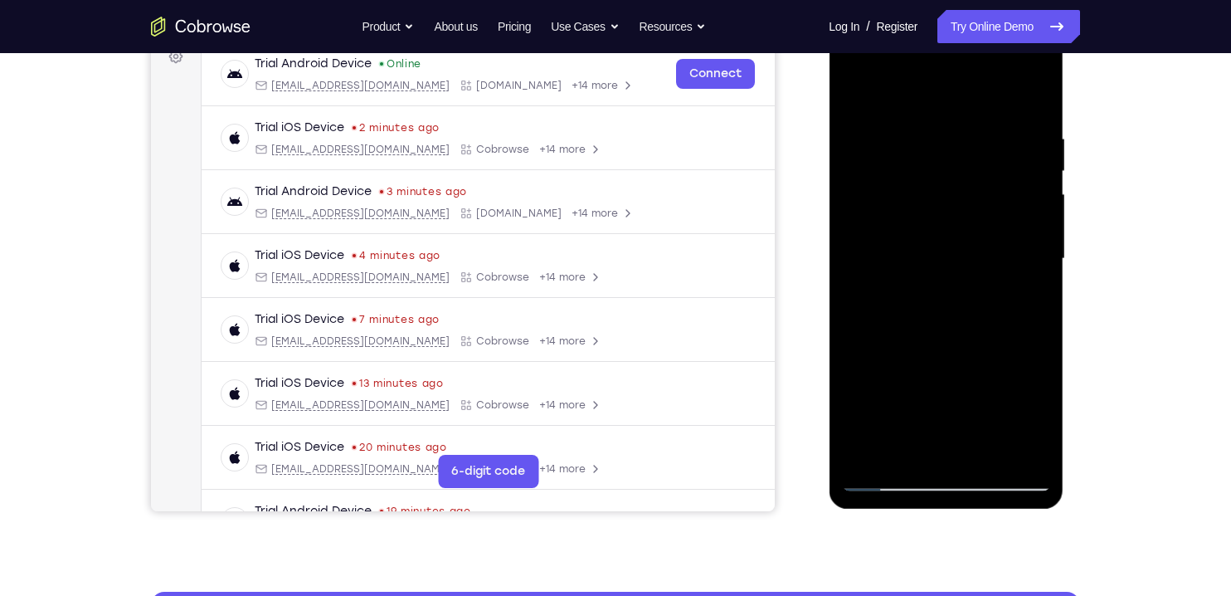
click at [1009, 280] on div at bounding box center [945, 259] width 209 height 465
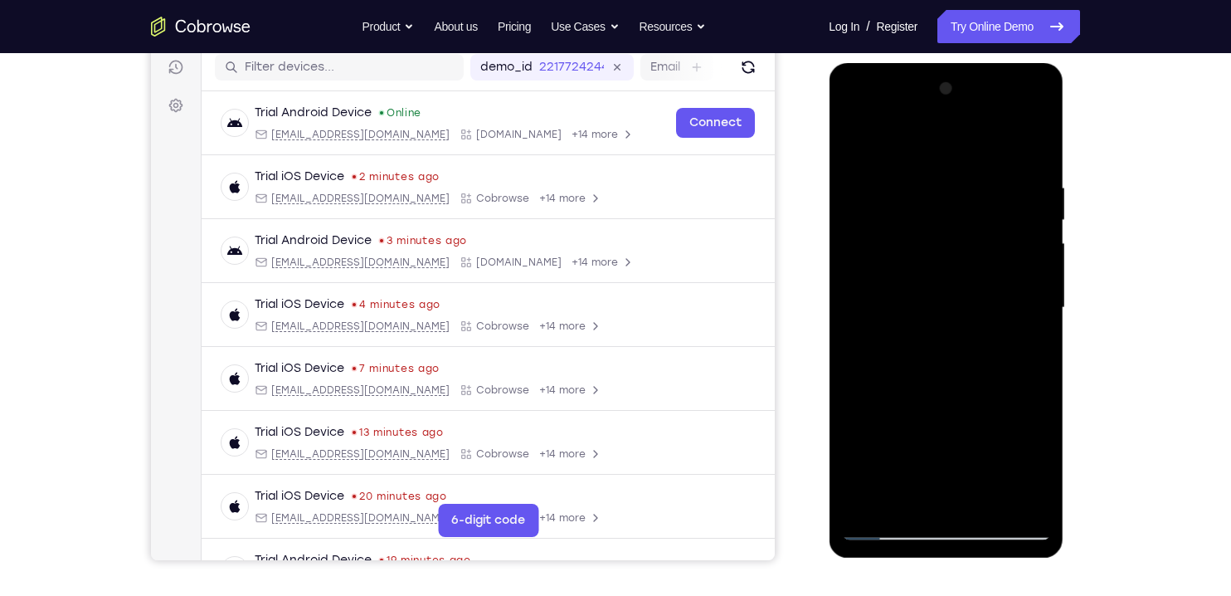
scroll to position [209, 0]
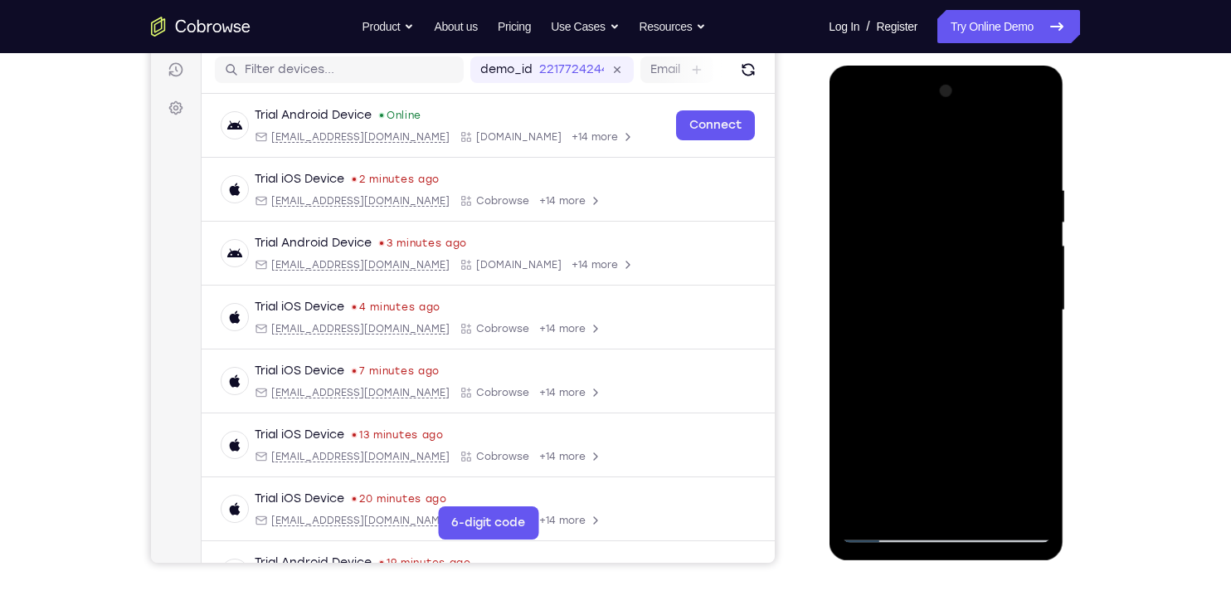
click at [1024, 272] on div at bounding box center [945, 310] width 209 height 465
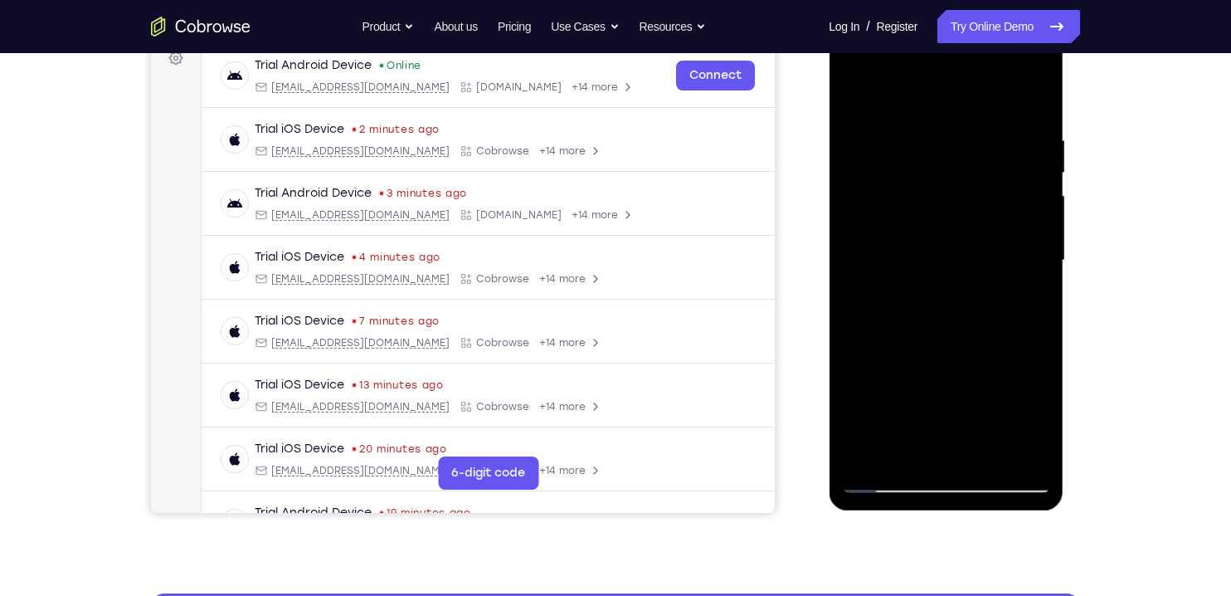
scroll to position [261, 0]
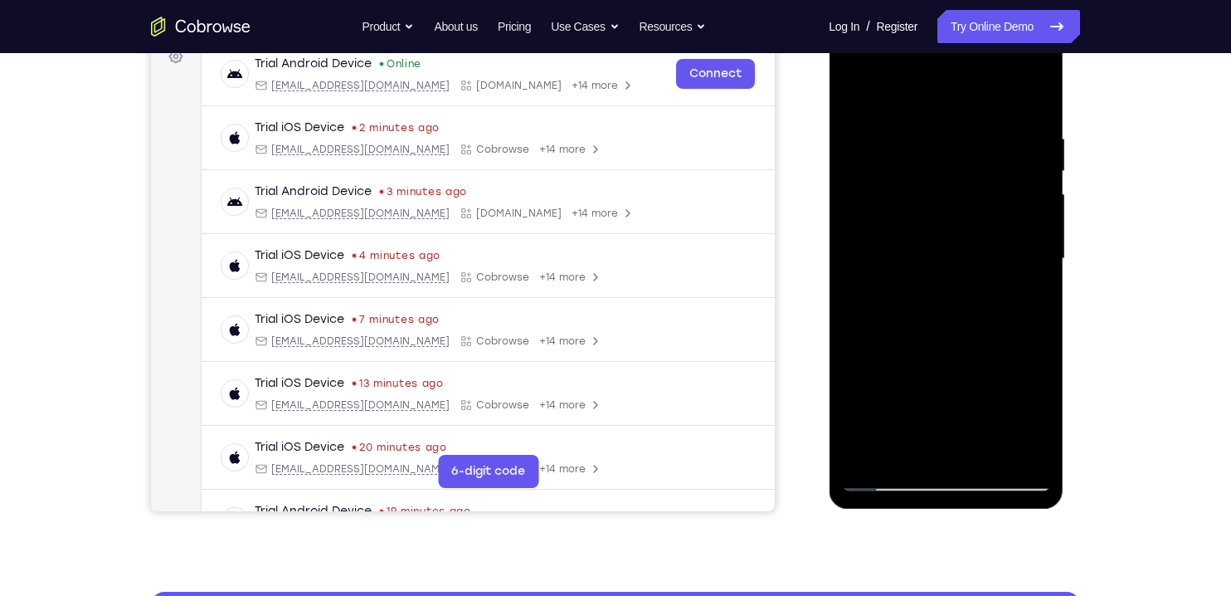
click at [1025, 301] on div at bounding box center [945, 259] width 209 height 465
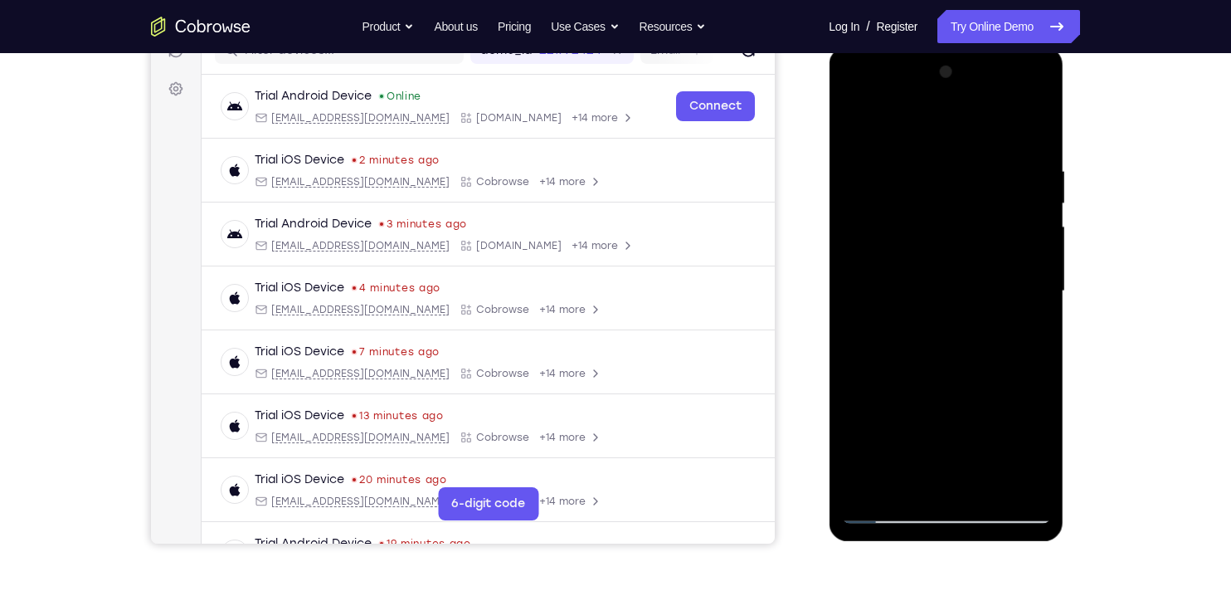
scroll to position [220, 0]
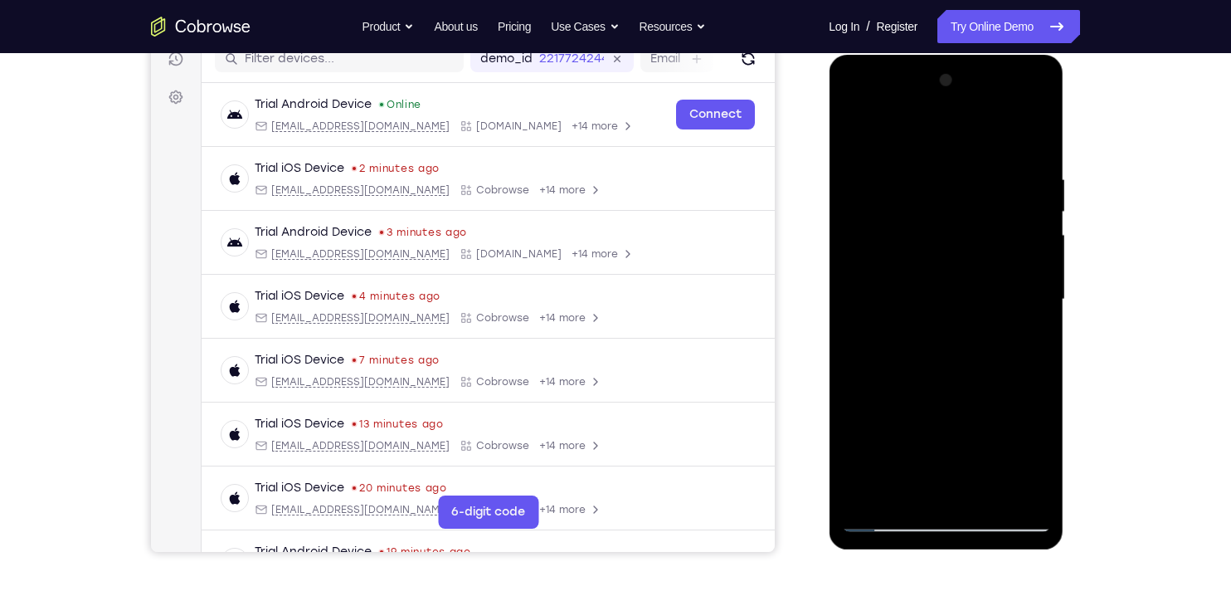
click at [881, 279] on div at bounding box center [945, 299] width 209 height 465
click at [871, 261] on div at bounding box center [945, 299] width 209 height 465
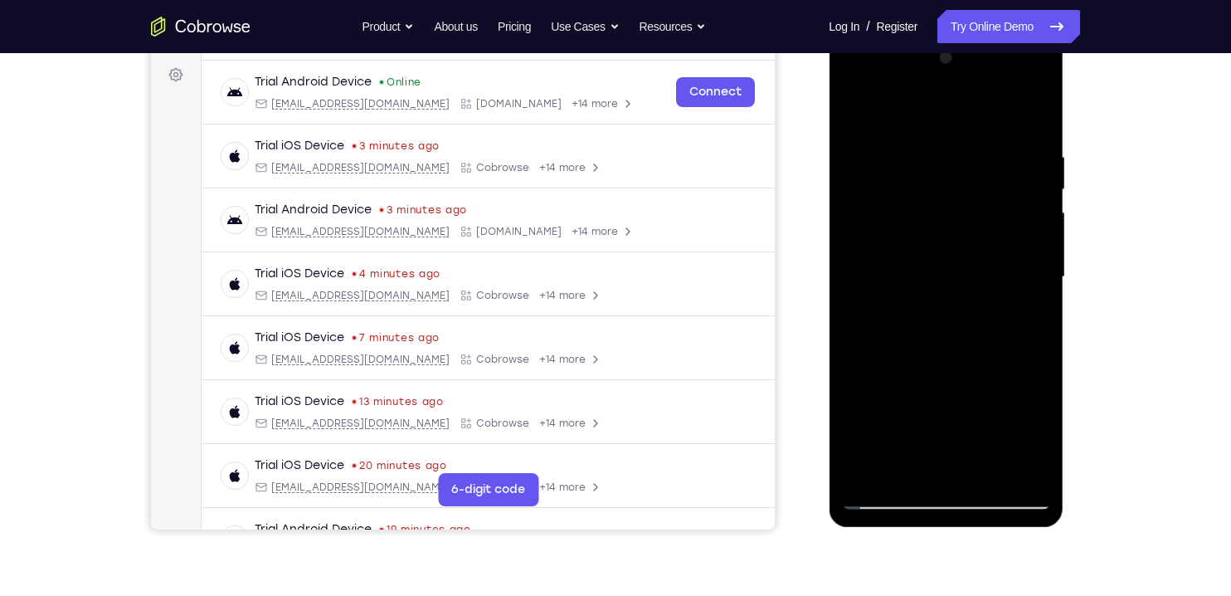
scroll to position [244, 0]
click at [860, 293] on div at bounding box center [945, 275] width 209 height 465
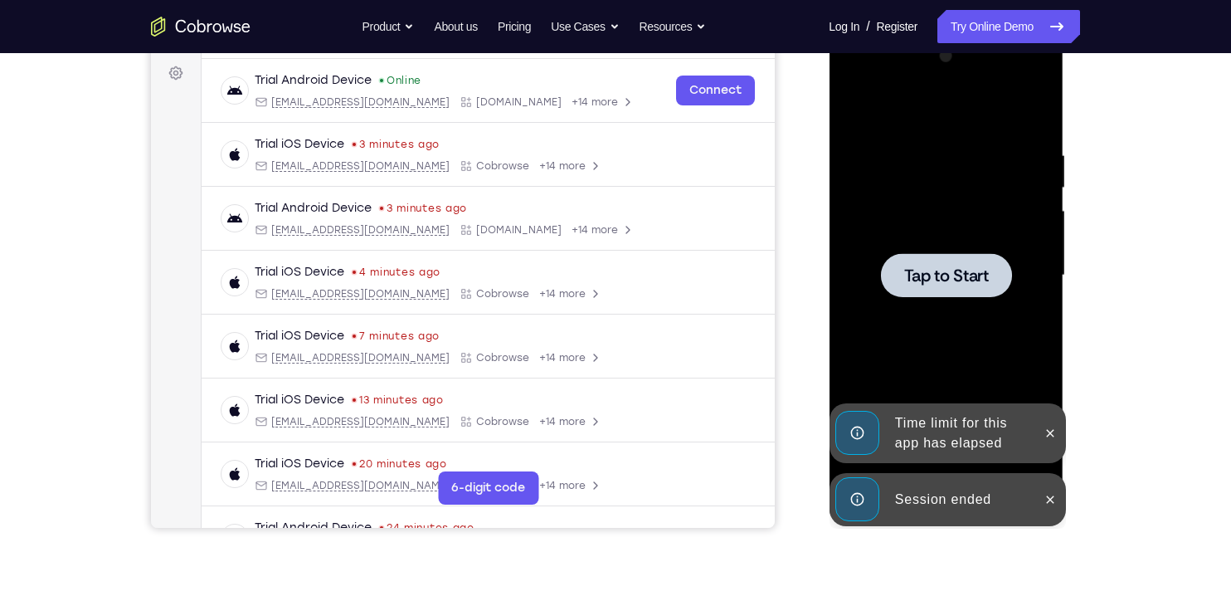
scroll to position [242, 0]
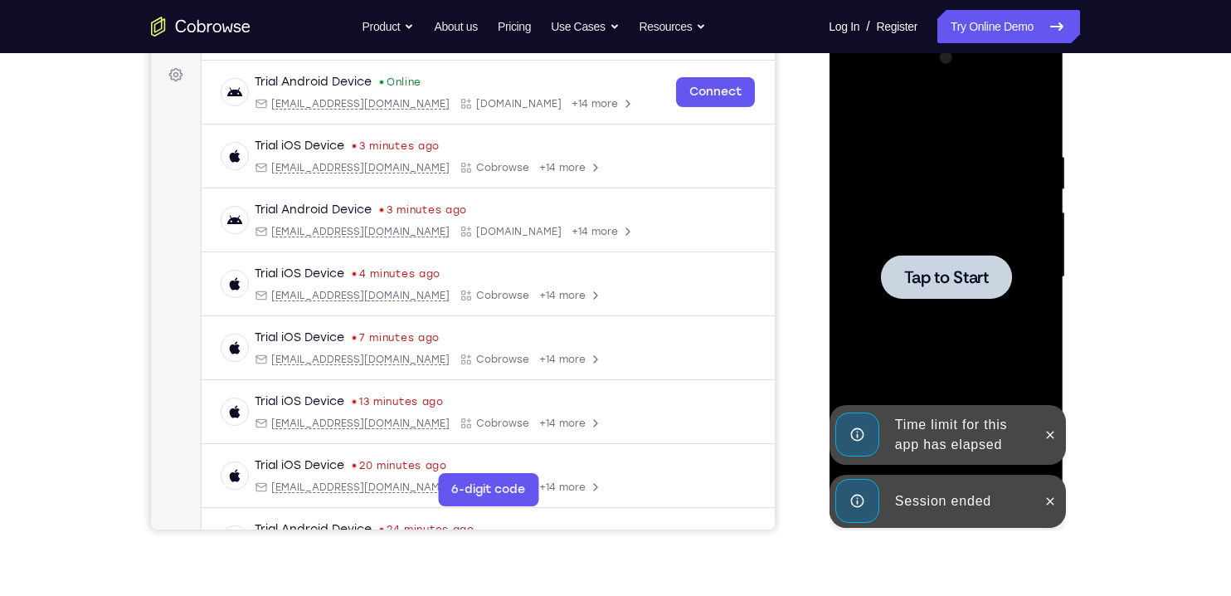
click at [987, 292] on div at bounding box center [945, 277] width 131 height 44
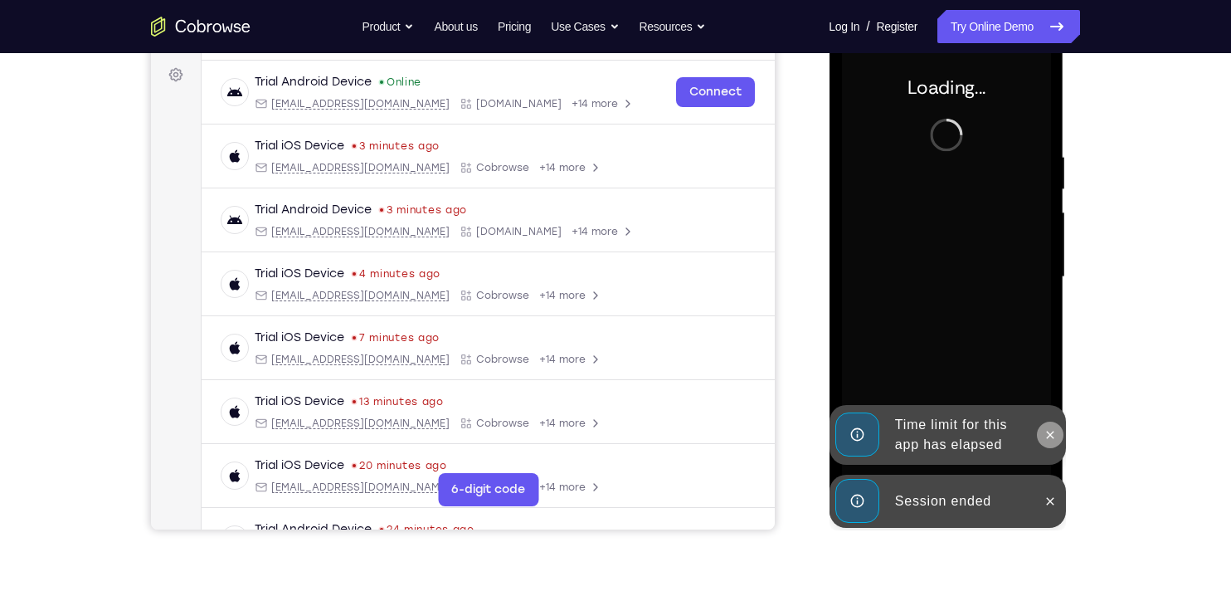
click at [1054, 431] on icon at bounding box center [1049, 434] width 13 height 13
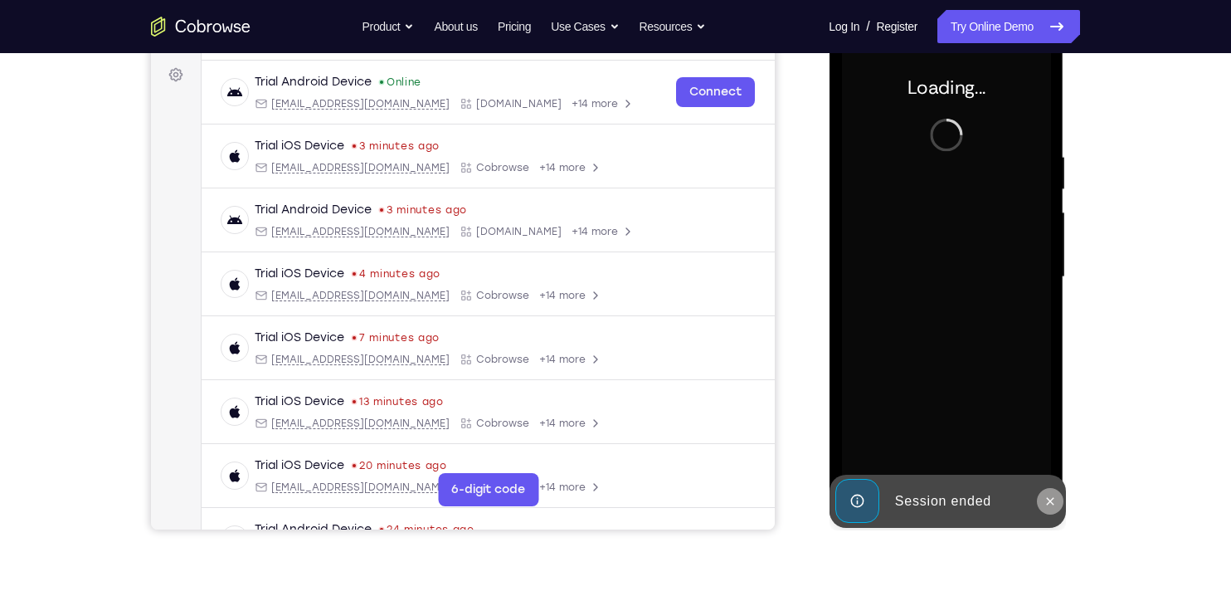
click at [1058, 494] on button at bounding box center [1049, 501] width 27 height 27
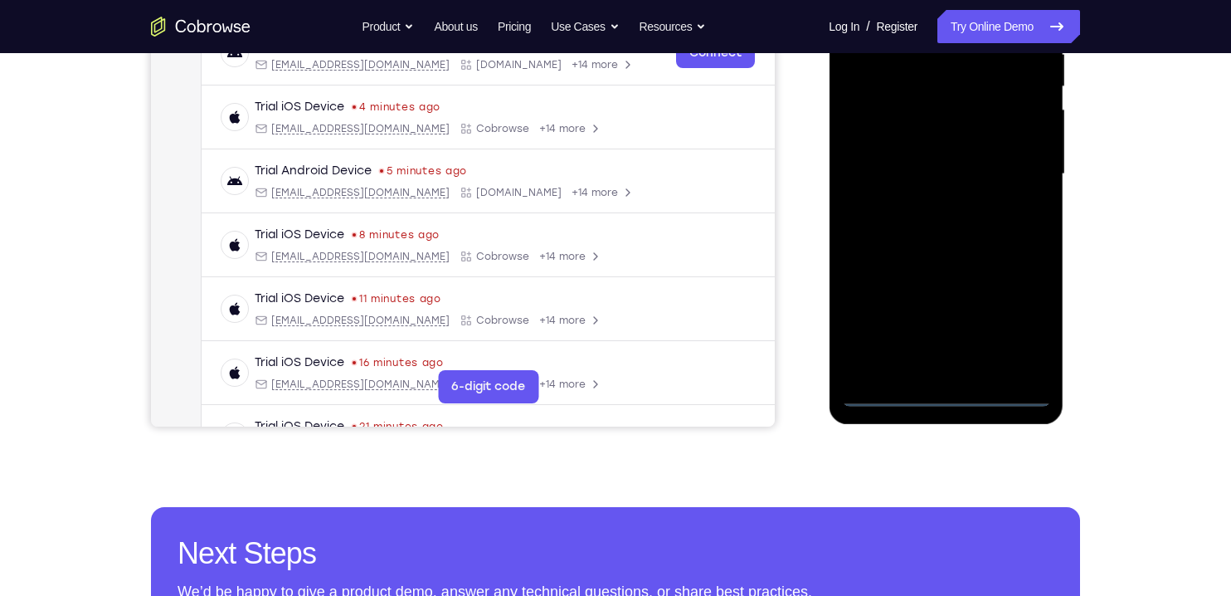
scroll to position [346, 0]
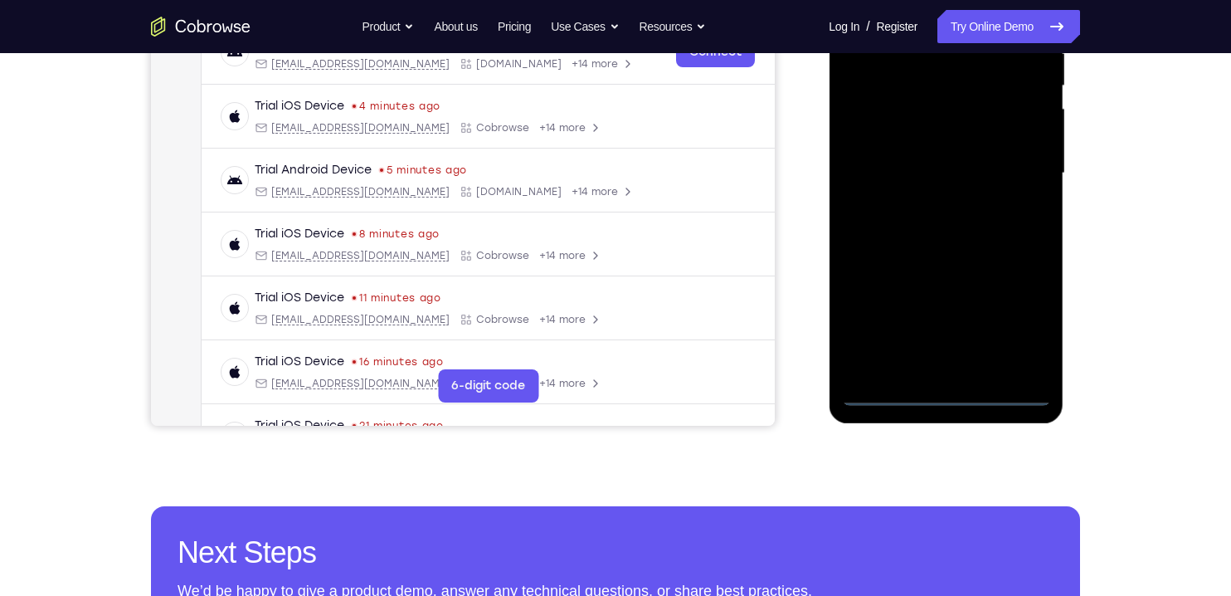
click at [962, 395] on div at bounding box center [945, 173] width 209 height 465
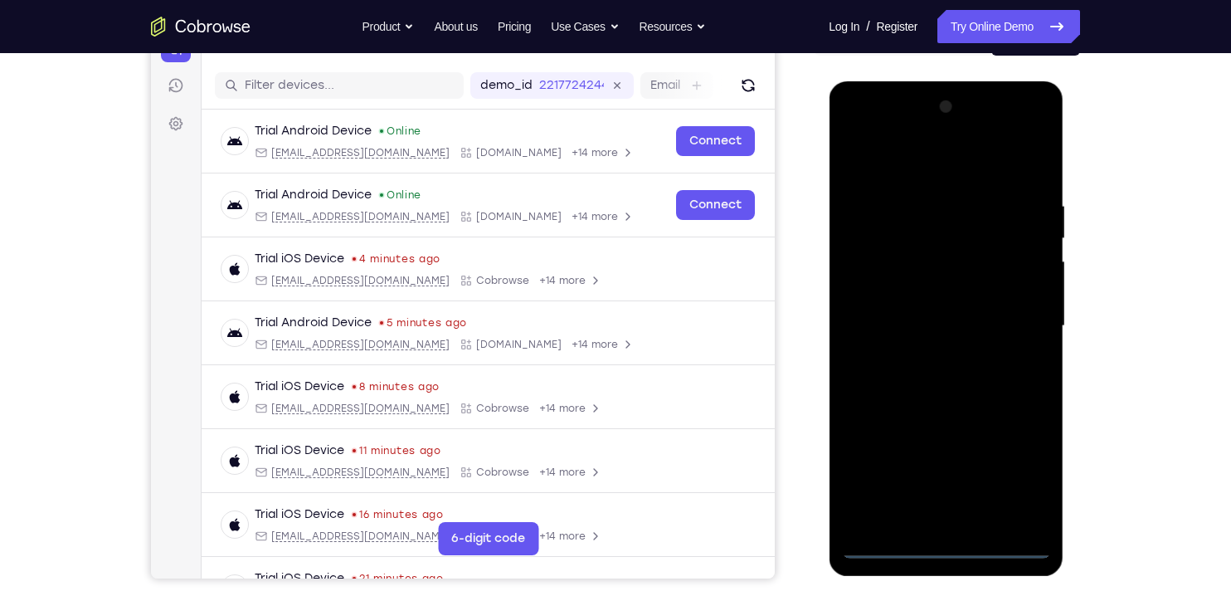
scroll to position [153, 0]
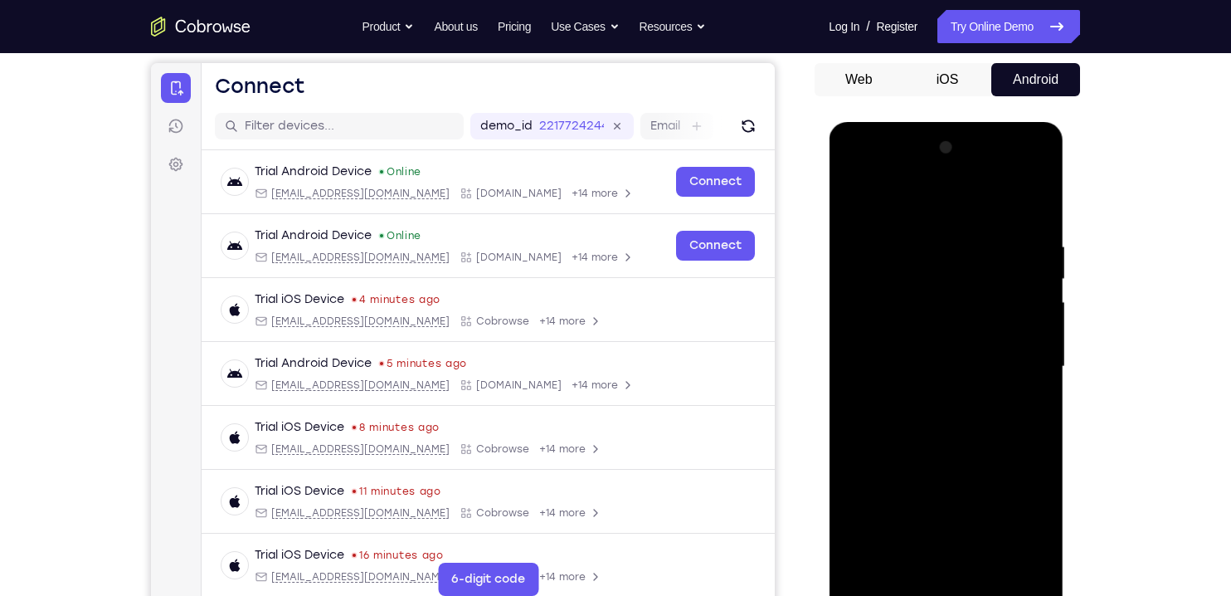
click at [954, 71] on button "iOS" at bounding box center [947, 79] width 89 height 33
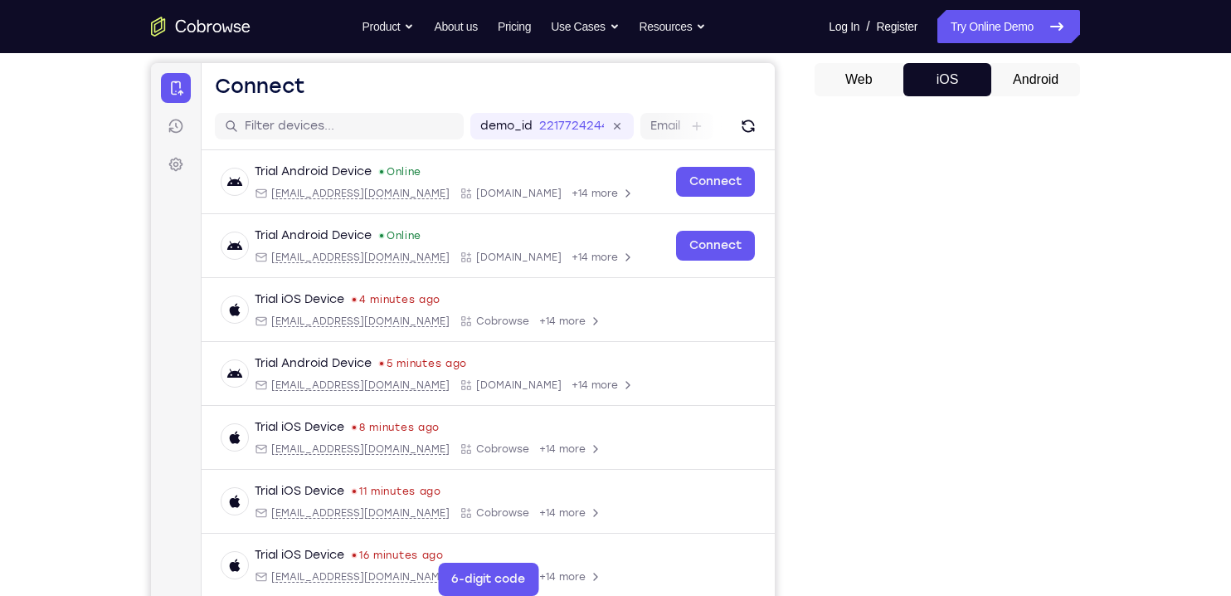
click at [1030, 85] on button "Android" at bounding box center [1035, 79] width 89 height 33
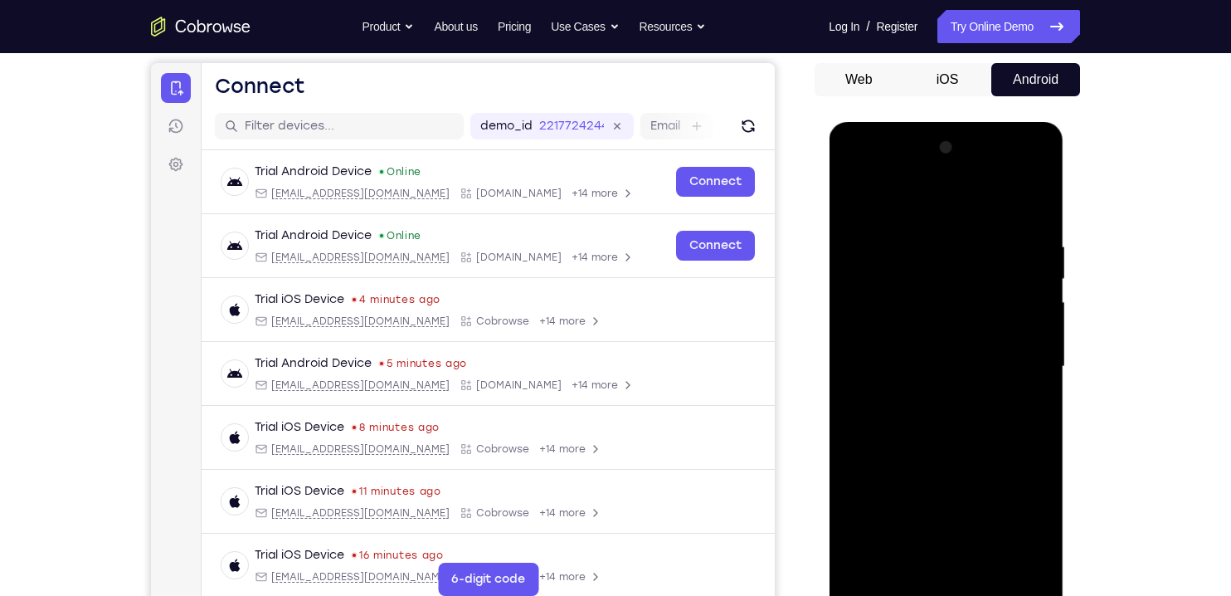
click at [958, 77] on button "iOS" at bounding box center [947, 79] width 89 height 33
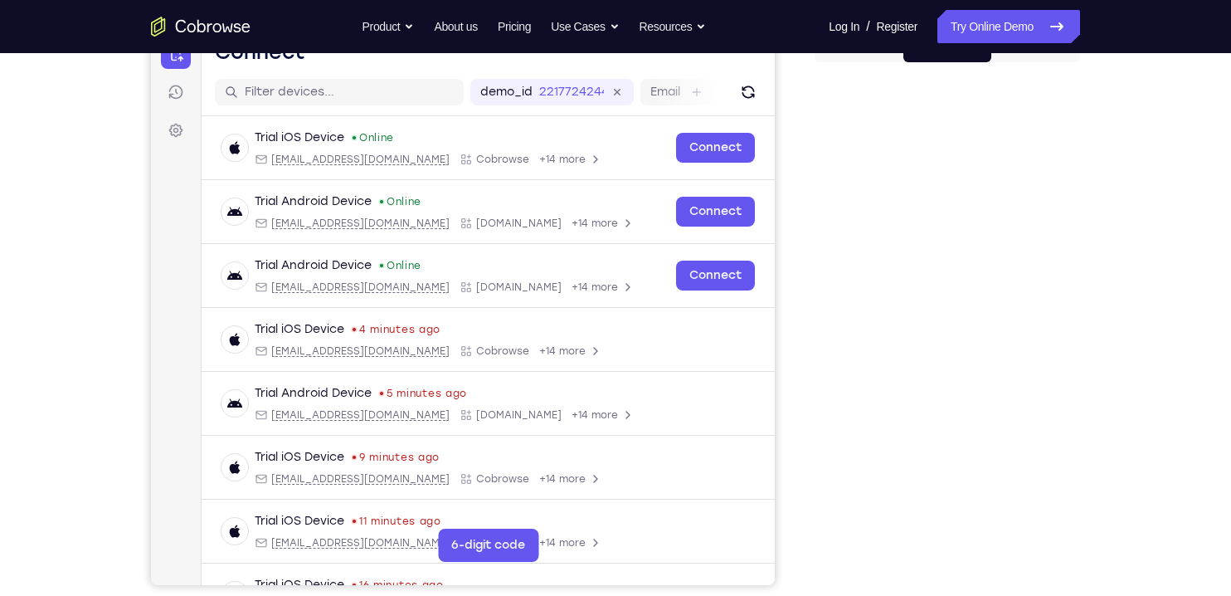
scroll to position [196, 0]
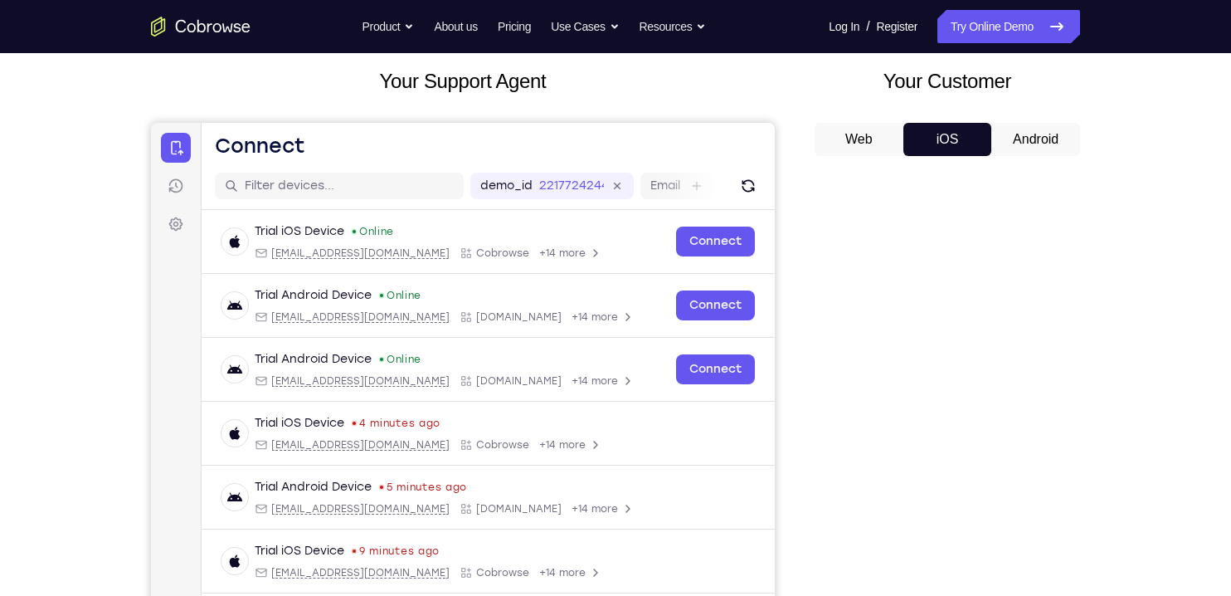
click at [1052, 142] on button "Android" at bounding box center [1035, 139] width 89 height 33
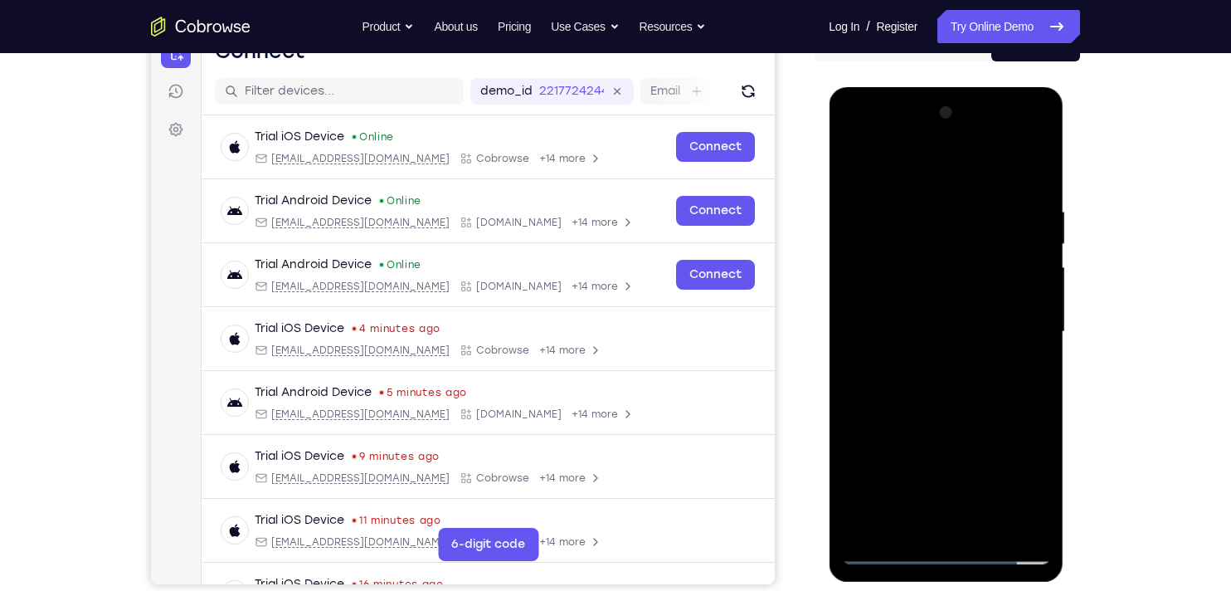
scroll to position [190, 0]
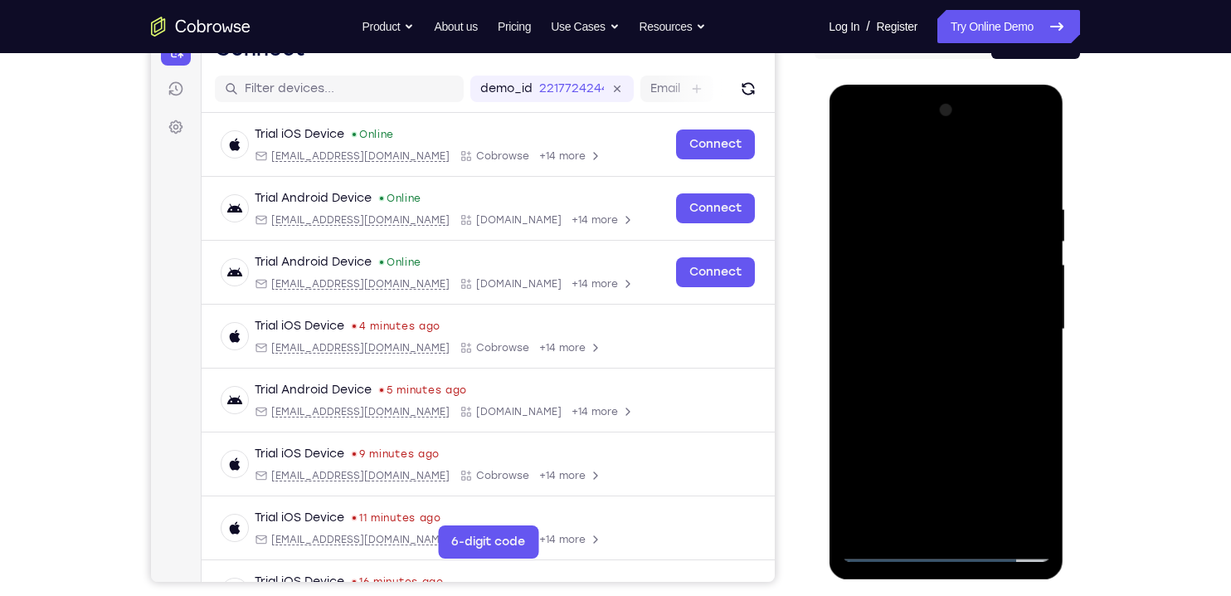
click at [1030, 476] on div at bounding box center [945, 329] width 209 height 465
click at [906, 166] on div at bounding box center [945, 329] width 209 height 465
click at [1023, 328] on div at bounding box center [945, 329] width 209 height 465
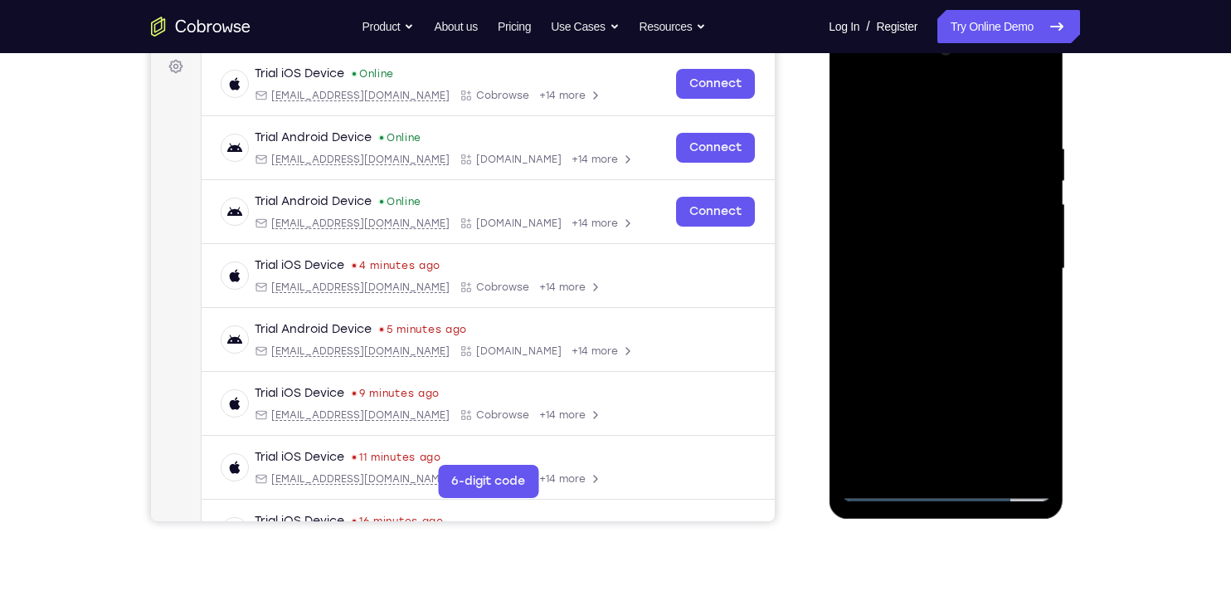
scroll to position [265, 0]
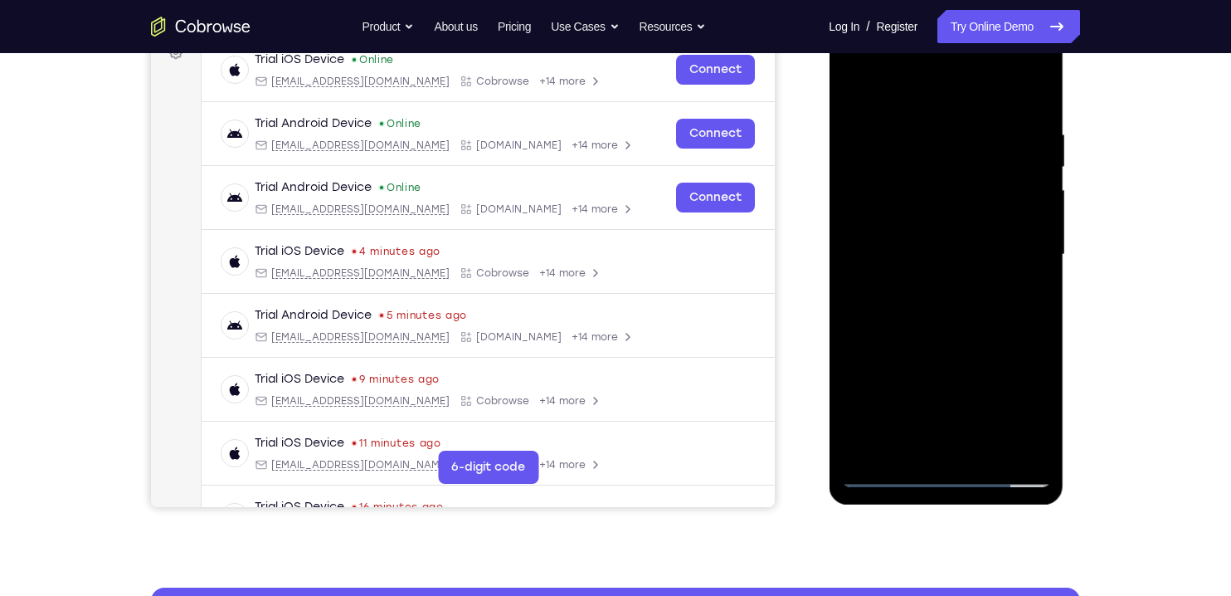
click at [928, 285] on div at bounding box center [945, 254] width 209 height 465
click at [882, 240] on div at bounding box center [945, 254] width 209 height 465
click at [942, 214] on div at bounding box center [945, 254] width 209 height 465
click at [1011, 256] on div at bounding box center [945, 254] width 209 height 465
click at [1011, 307] on div at bounding box center [945, 254] width 209 height 465
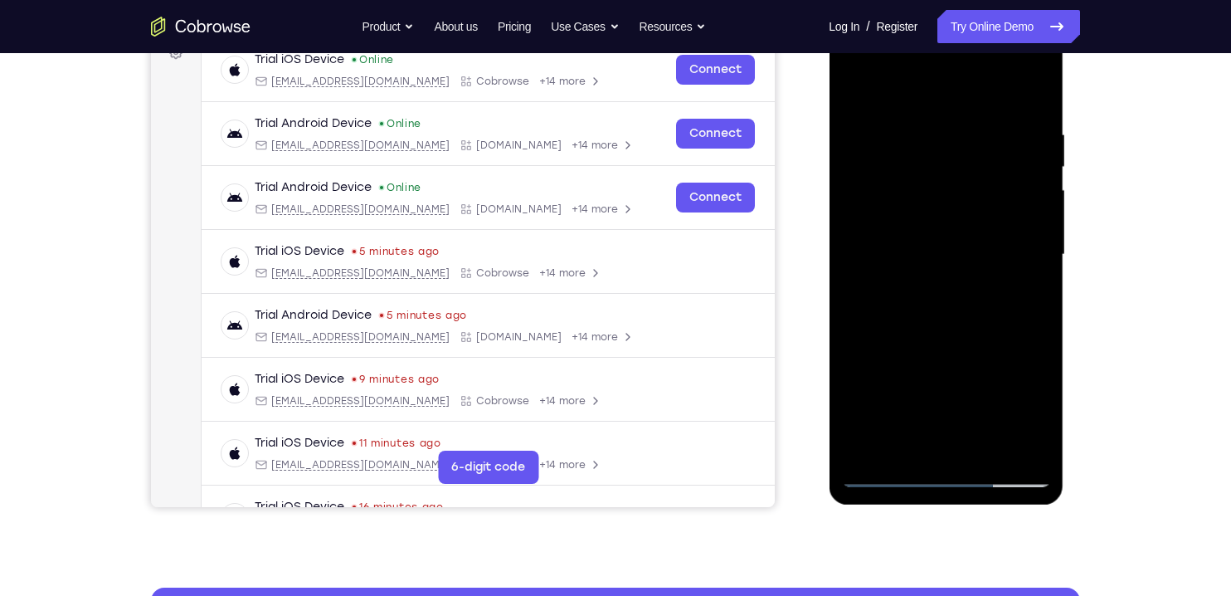
click at [1003, 306] on div at bounding box center [945, 254] width 209 height 465
click at [1012, 305] on div at bounding box center [945, 254] width 209 height 465
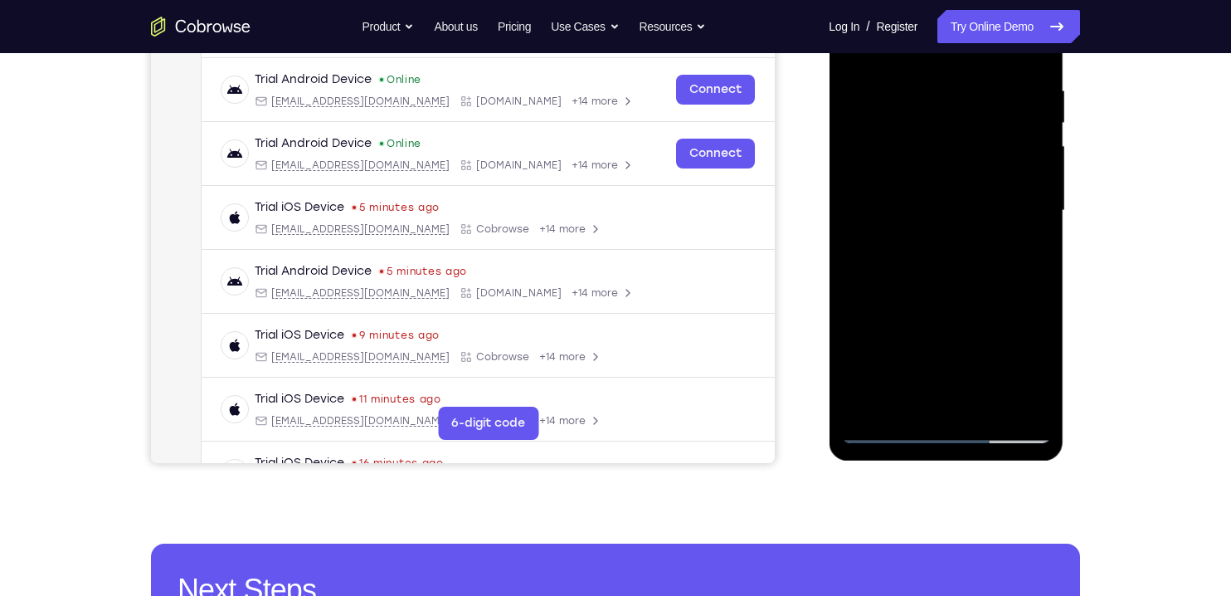
scroll to position [305, 0]
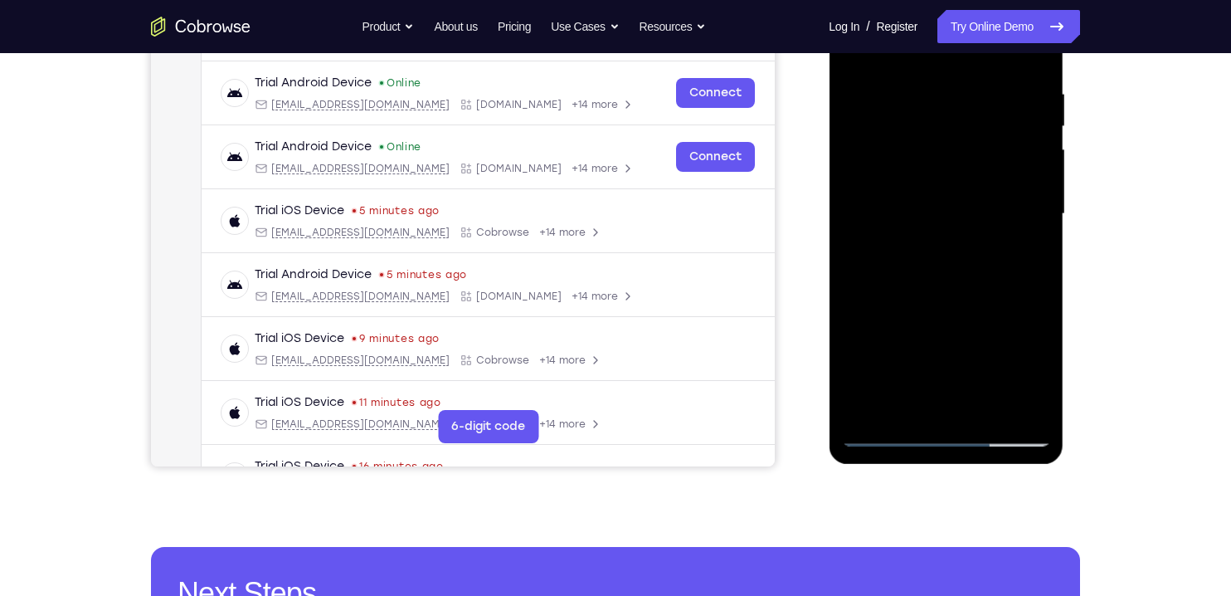
click at [911, 407] on div at bounding box center [945, 214] width 209 height 465
click at [894, 285] on div at bounding box center [945, 214] width 209 height 465
click at [909, 410] on div at bounding box center [945, 214] width 209 height 465
click at [899, 392] on div at bounding box center [945, 214] width 209 height 465
click at [908, 412] on div at bounding box center [945, 214] width 209 height 465
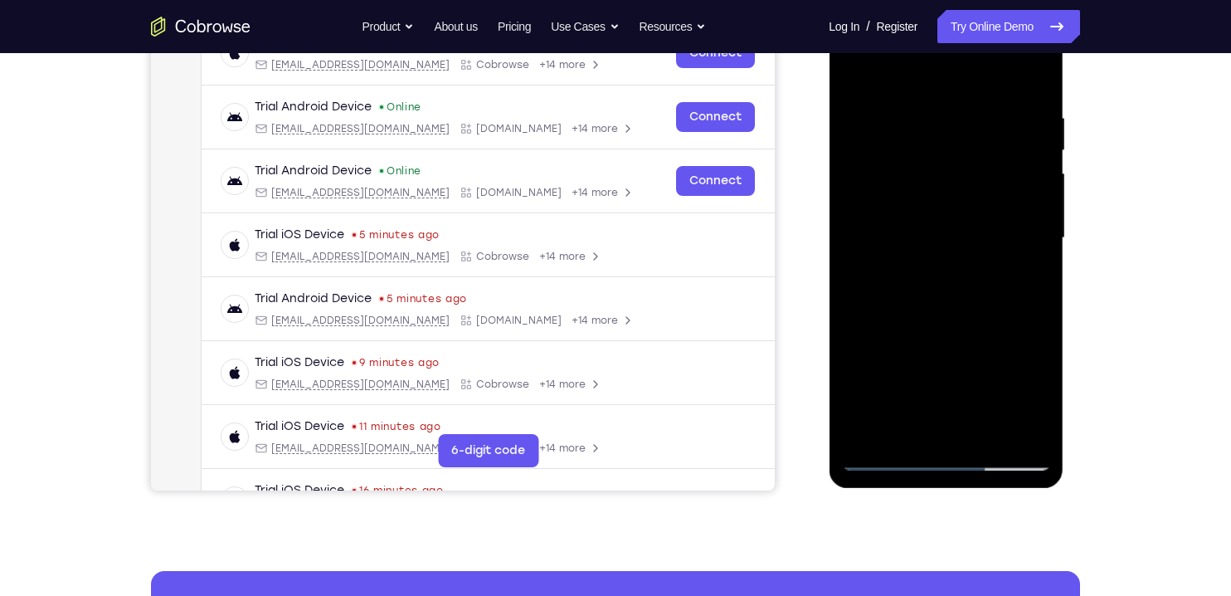
scroll to position [255, 0]
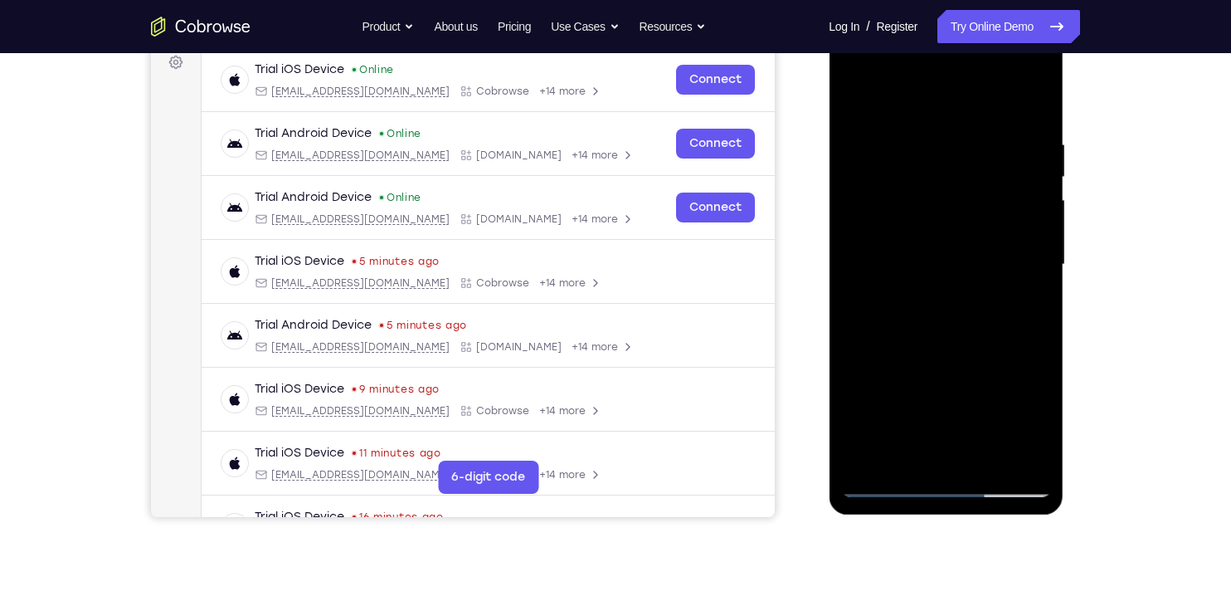
click at [873, 97] on div at bounding box center [945, 264] width 209 height 465
click at [867, 133] on div at bounding box center [945, 264] width 209 height 465
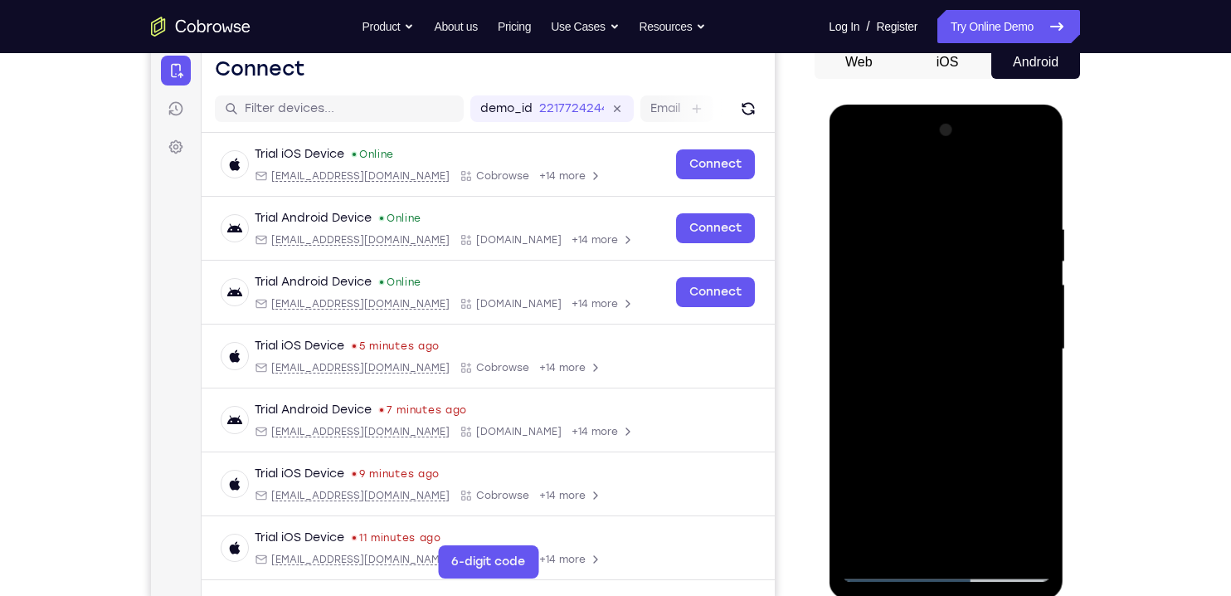
scroll to position [171, 0]
click at [905, 210] on div at bounding box center [945, 348] width 209 height 465
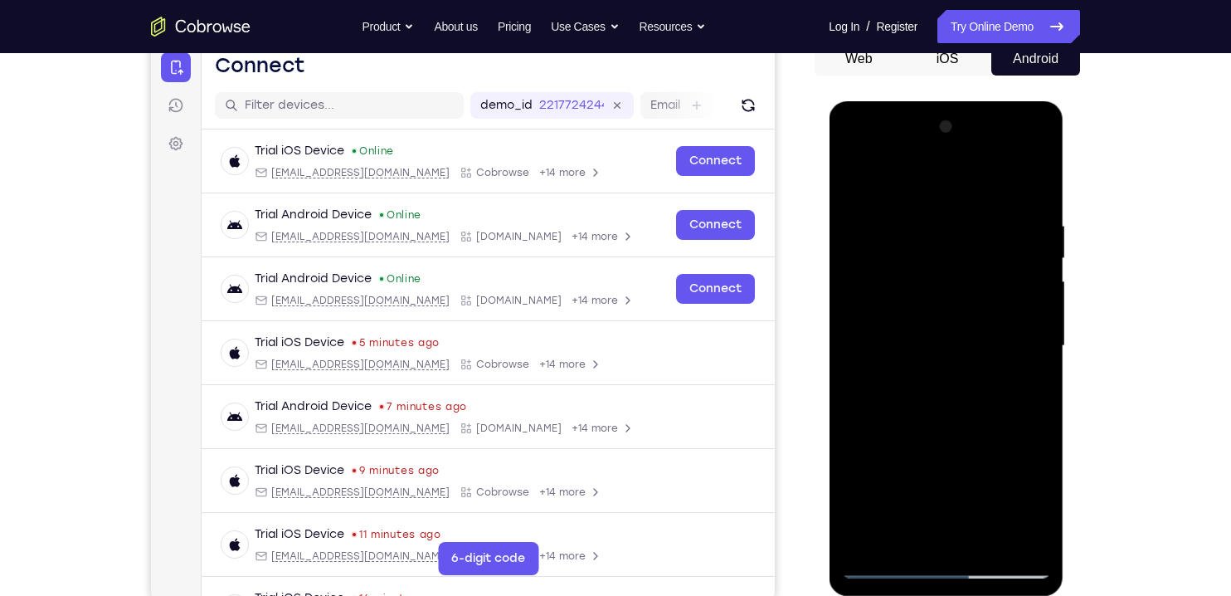
scroll to position [175, 0]
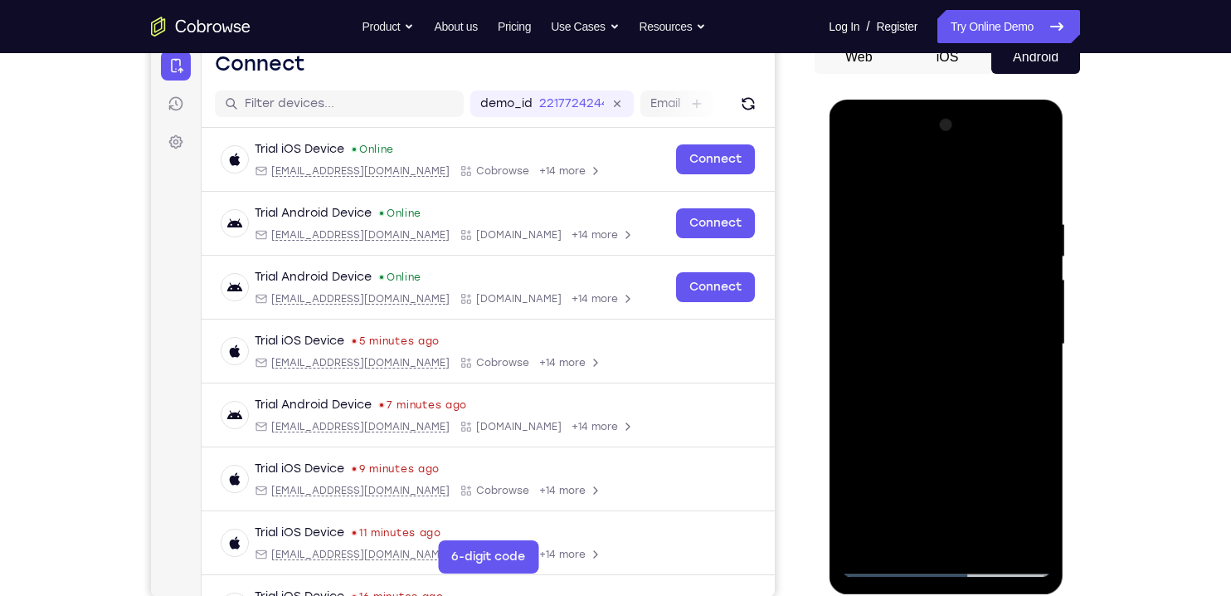
click at [920, 175] on div at bounding box center [945, 344] width 209 height 465
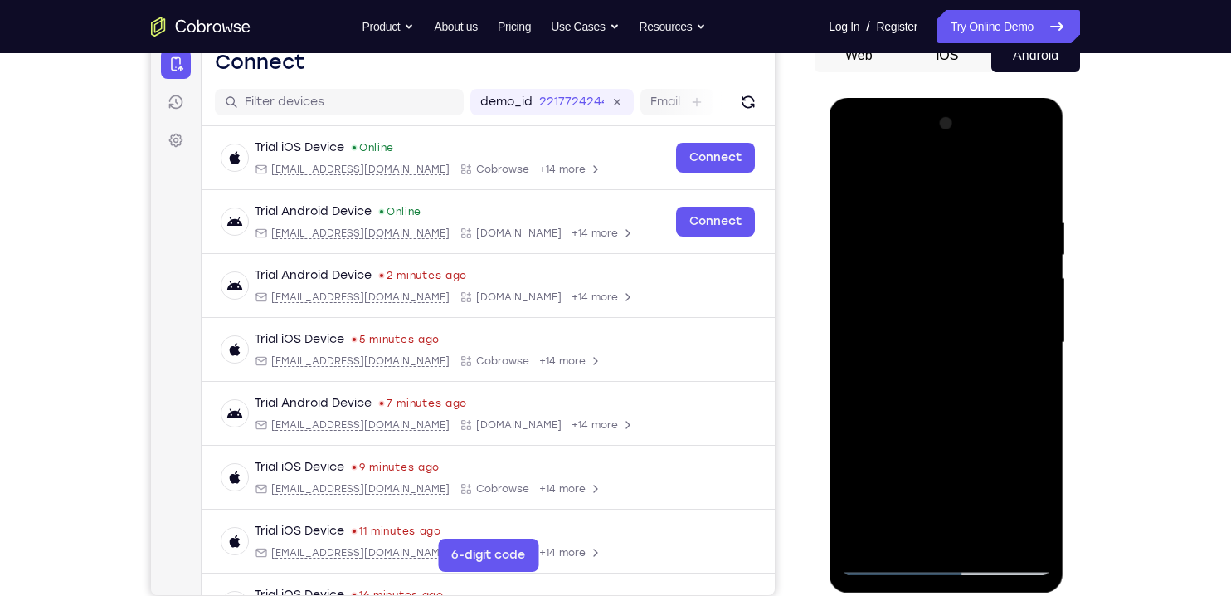
click at [886, 334] on div at bounding box center [945, 342] width 209 height 465
click at [933, 238] on div at bounding box center [945, 342] width 209 height 465
click at [854, 178] on div at bounding box center [945, 342] width 209 height 465
click at [910, 209] on div at bounding box center [945, 342] width 209 height 465
click at [865, 425] on div at bounding box center [945, 342] width 209 height 465
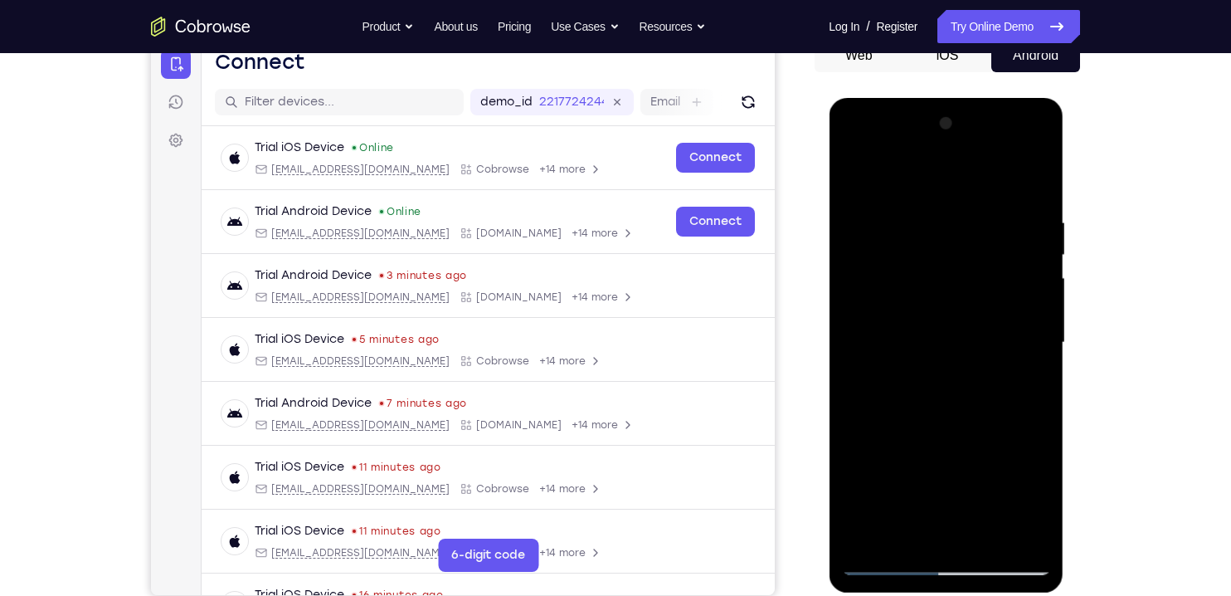
click at [1025, 325] on div at bounding box center [945, 342] width 209 height 465
click at [1039, 322] on div at bounding box center [945, 342] width 209 height 465
click at [1041, 329] on div at bounding box center [945, 342] width 209 height 465
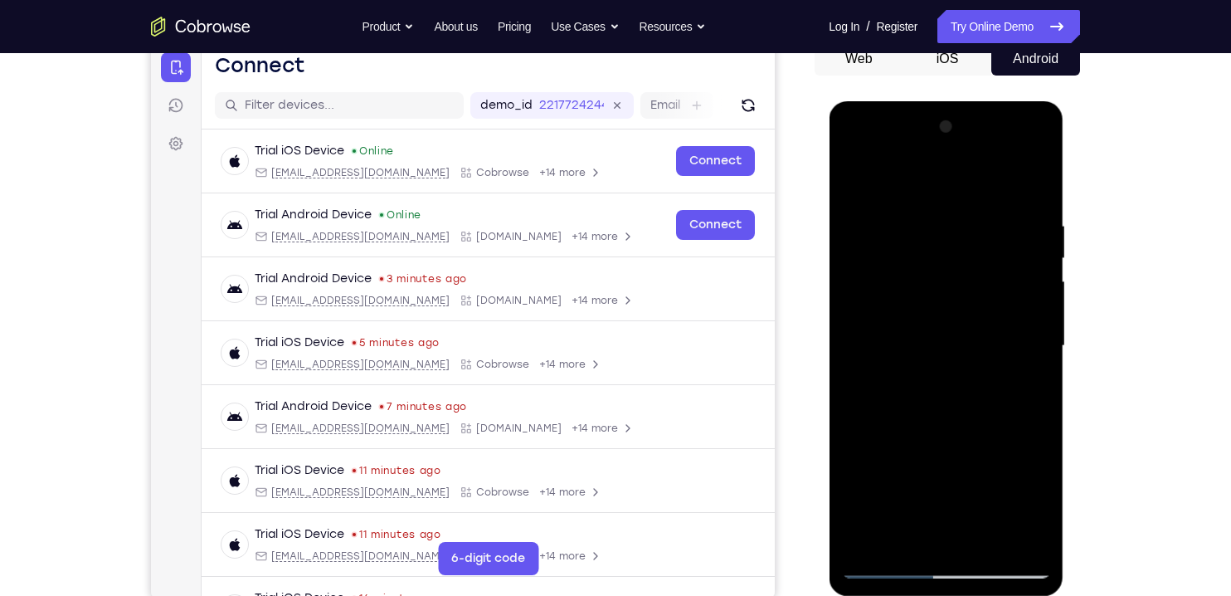
click at [1038, 323] on div at bounding box center [945, 346] width 209 height 465
click at [1037, 317] on div at bounding box center [945, 346] width 209 height 465
click at [1042, 319] on div at bounding box center [945, 346] width 209 height 465
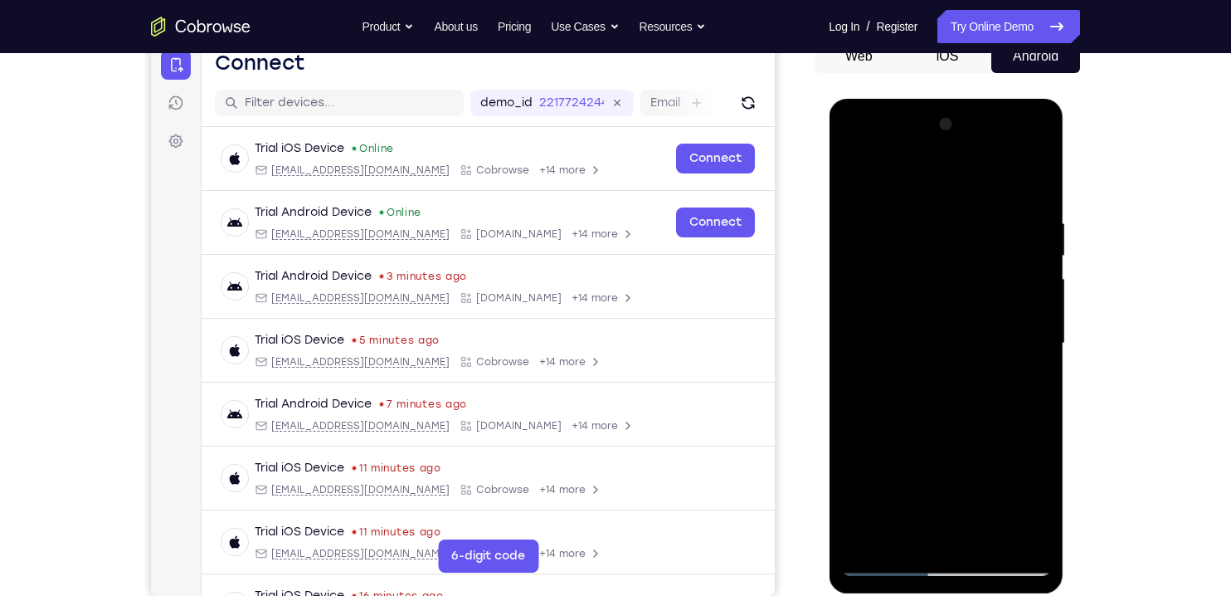
click at [1034, 320] on div at bounding box center [945, 343] width 209 height 465
click at [1036, 322] on div at bounding box center [945, 343] width 209 height 465
click at [1035, 314] on div at bounding box center [945, 343] width 209 height 465
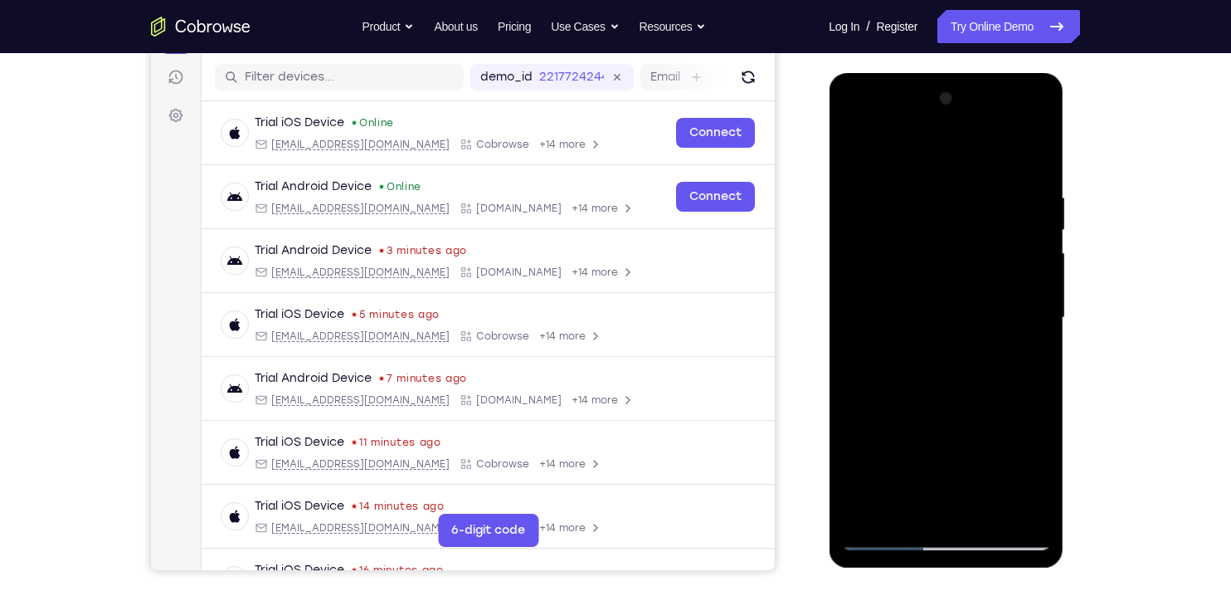
scroll to position [203, 0]
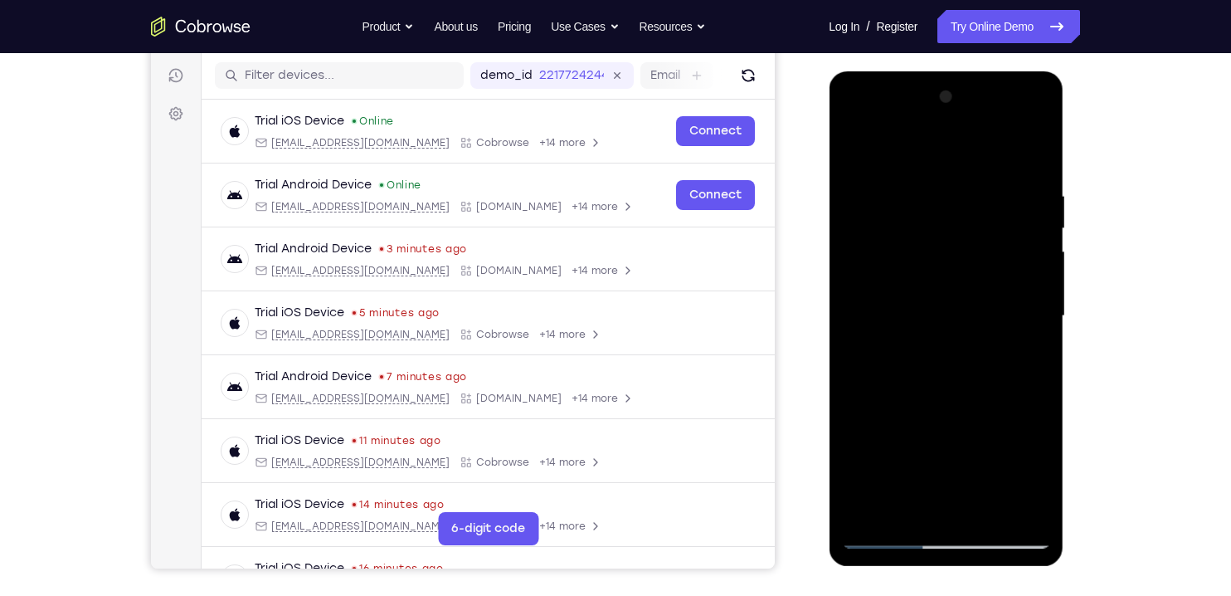
click at [1037, 295] on div at bounding box center [945, 316] width 209 height 465
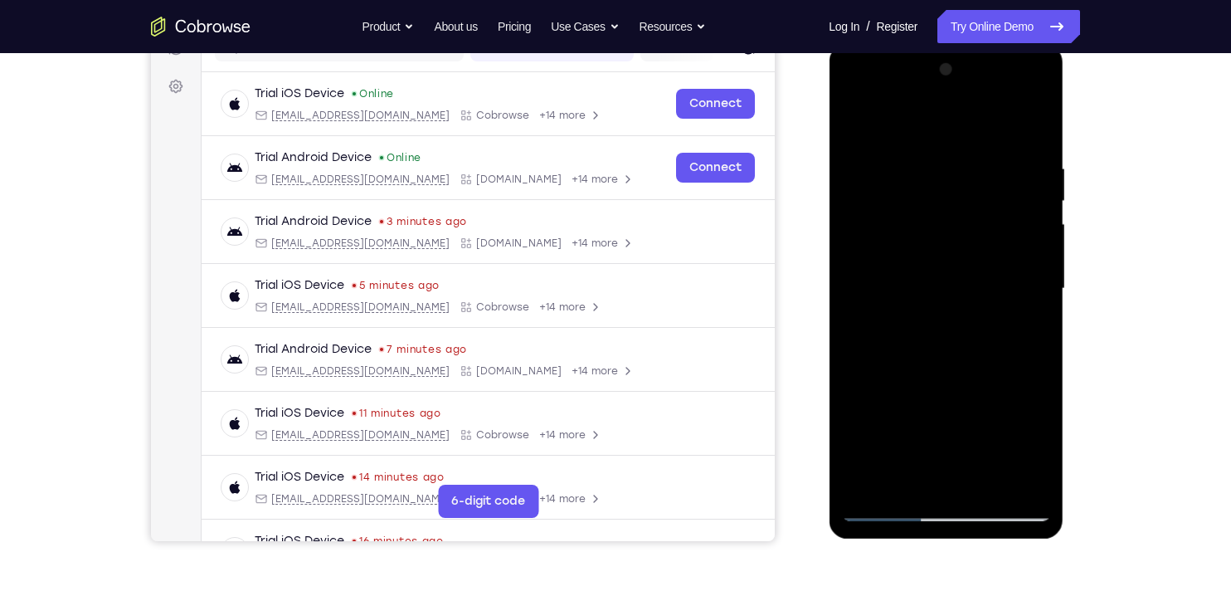
scroll to position [222, 0]
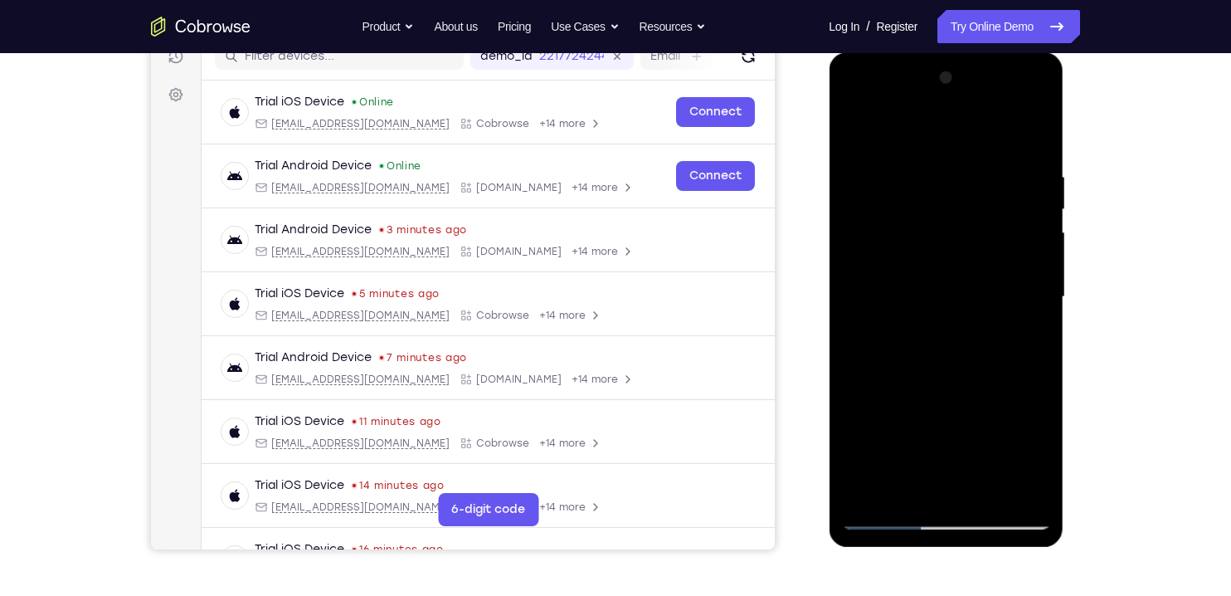
click at [1038, 278] on div at bounding box center [945, 297] width 209 height 465
click at [1039, 278] on div at bounding box center [945, 297] width 209 height 465
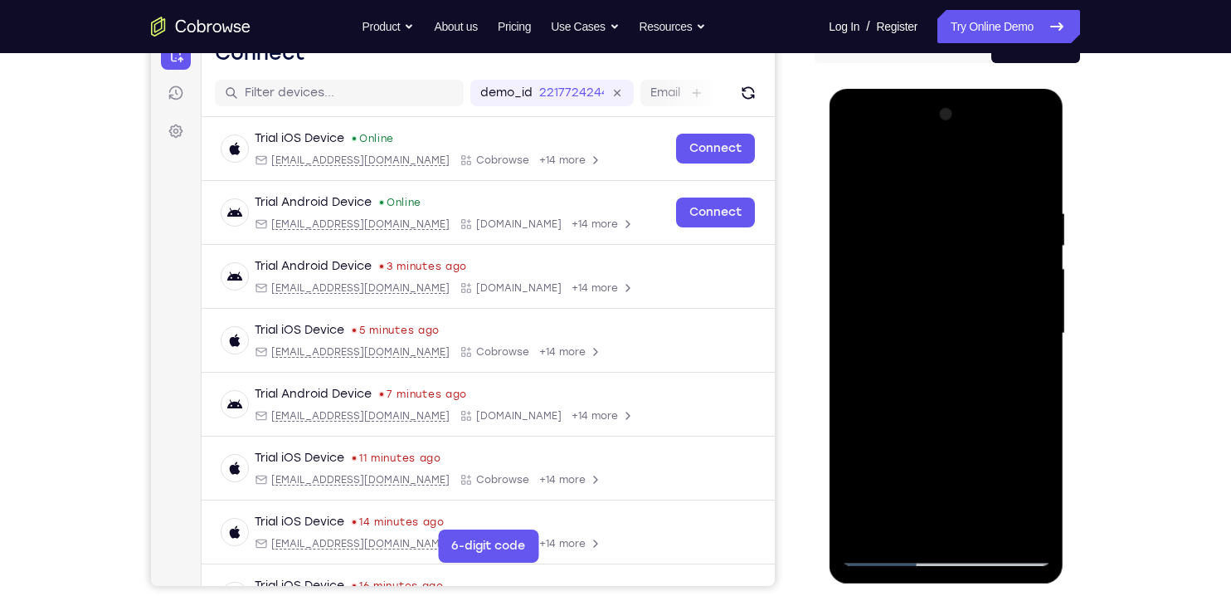
scroll to position [180, 0]
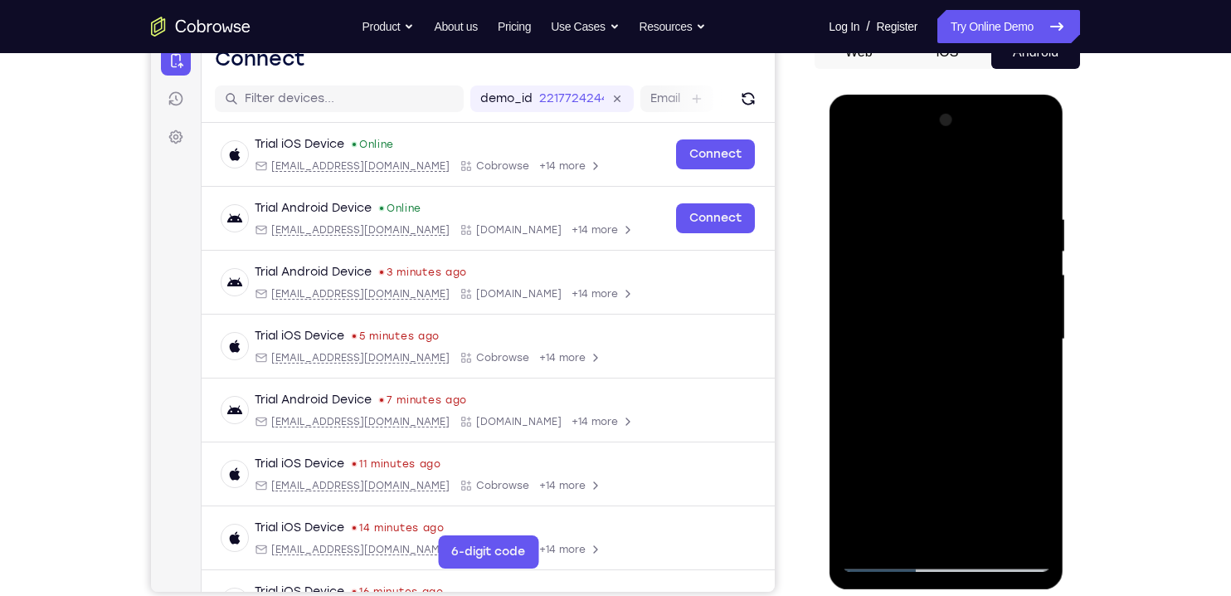
click at [1040, 316] on div at bounding box center [945, 339] width 209 height 465
click at [945, 192] on div at bounding box center [945, 339] width 209 height 465
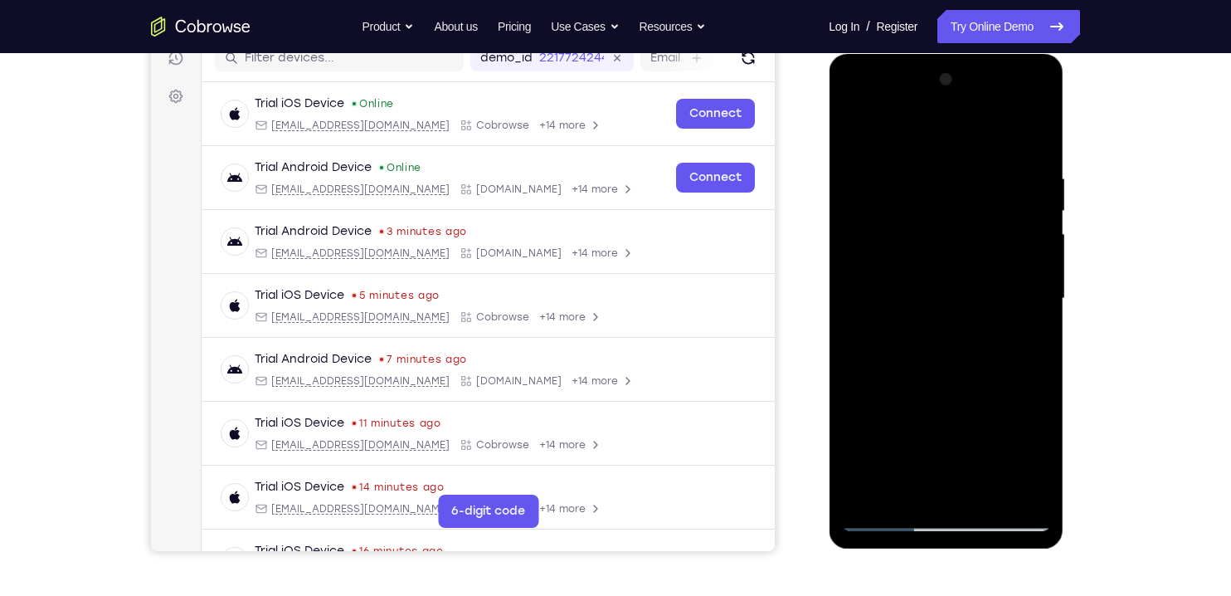
scroll to position [234, 0]
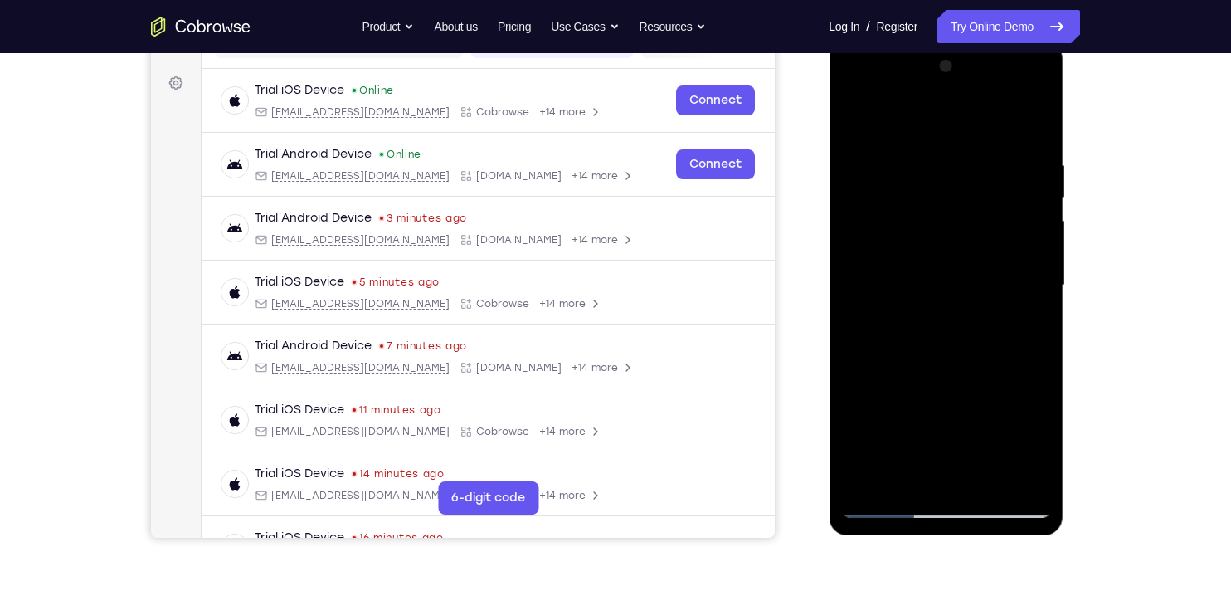
click at [1039, 263] on div at bounding box center [945, 285] width 209 height 465
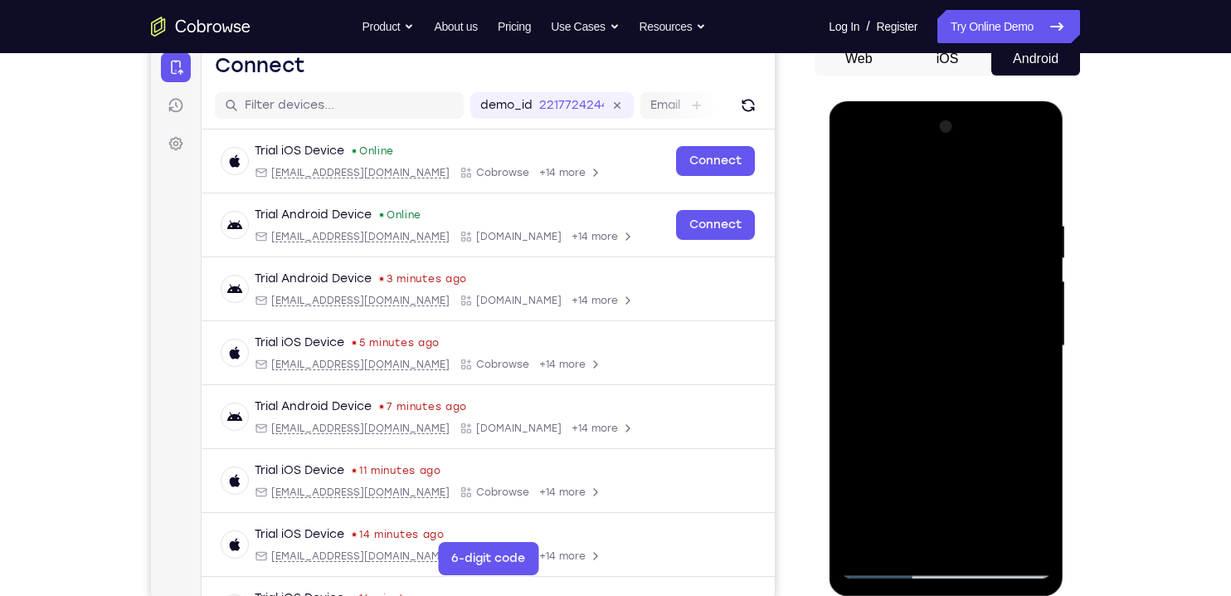
scroll to position [173, 0]
click at [855, 178] on div at bounding box center [945, 346] width 209 height 465
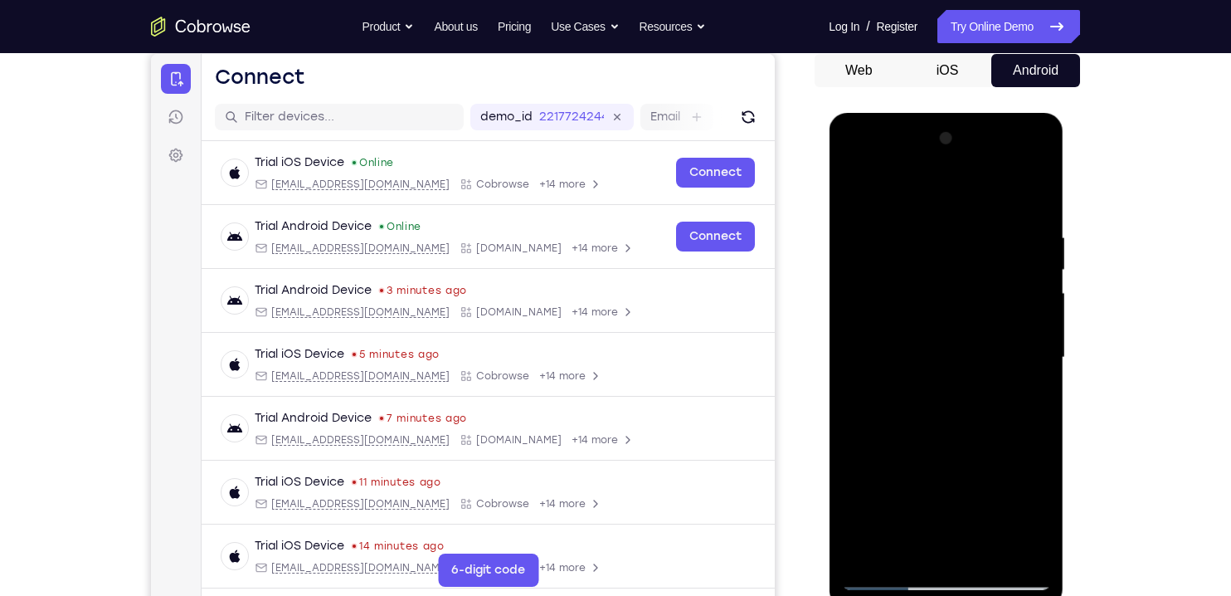
scroll to position [158, 0]
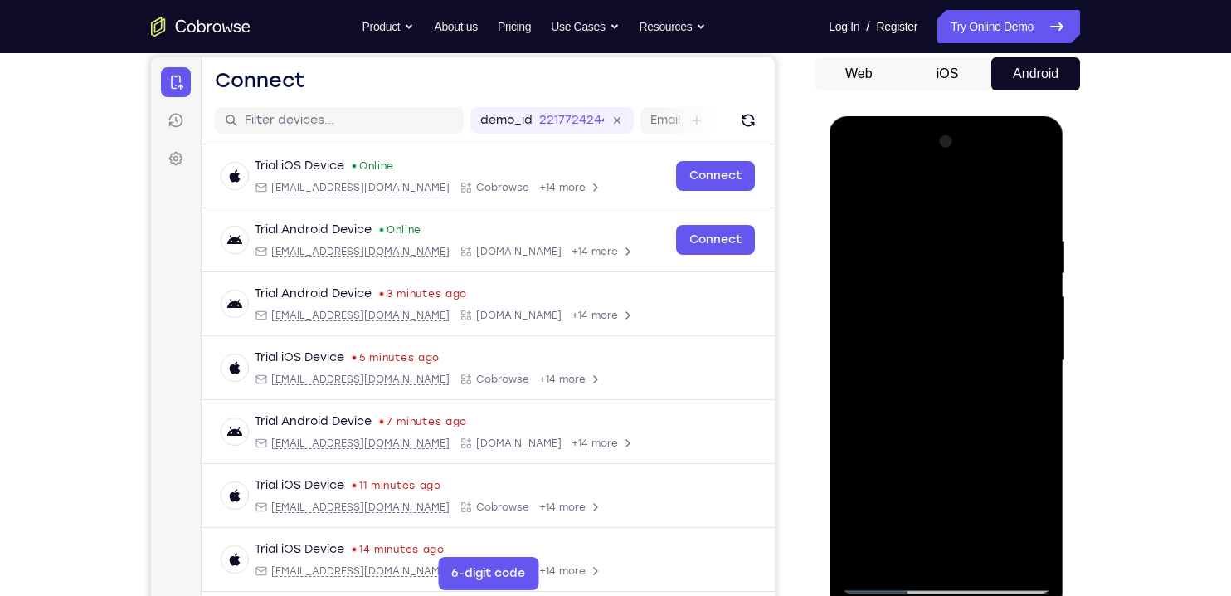
click at [860, 195] on div at bounding box center [945, 361] width 209 height 465
click at [1034, 190] on div at bounding box center [945, 361] width 209 height 465
click at [867, 193] on div at bounding box center [945, 361] width 209 height 465
click at [1037, 212] on div at bounding box center [945, 361] width 209 height 465
click at [861, 226] on div at bounding box center [945, 361] width 209 height 465
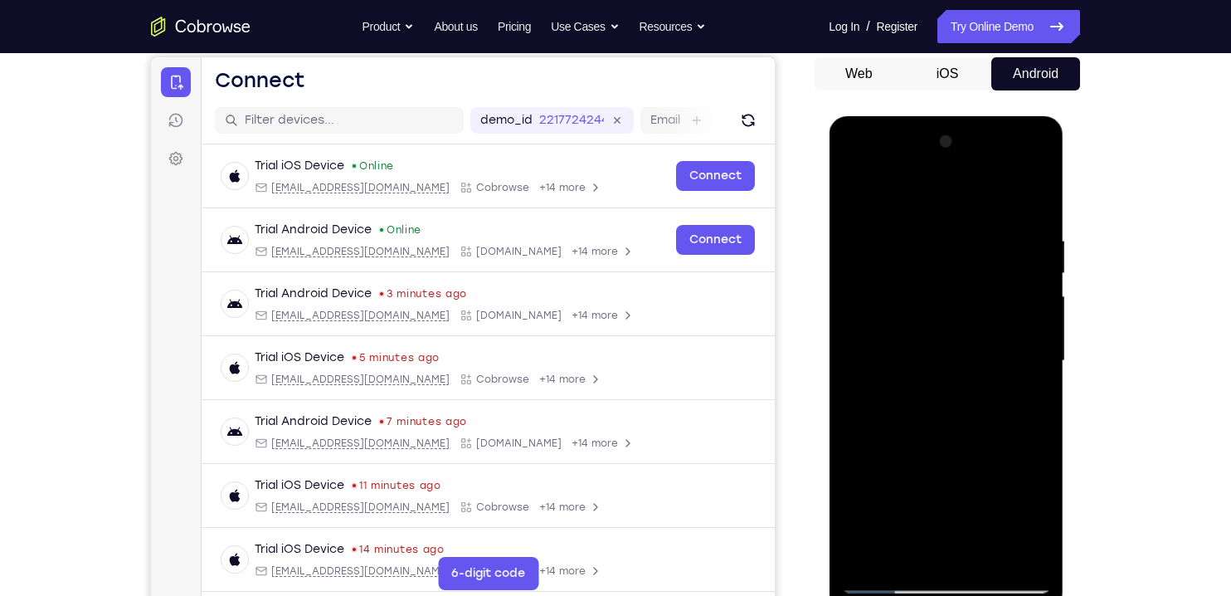
click at [861, 222] on div at bounding box center [945, 361] width 209 height 465
click at [887, 218] on div at bounding box center [945, 361] width 209 height 465
click at [861, 241] on div at bounding box center [945, 361] width 209 height 465
click at [859, 193] on div at bounding box center [945, 361] width 209 height 465
click at [972, 192] on div at bounding box center [945, 361] width 209 height 465
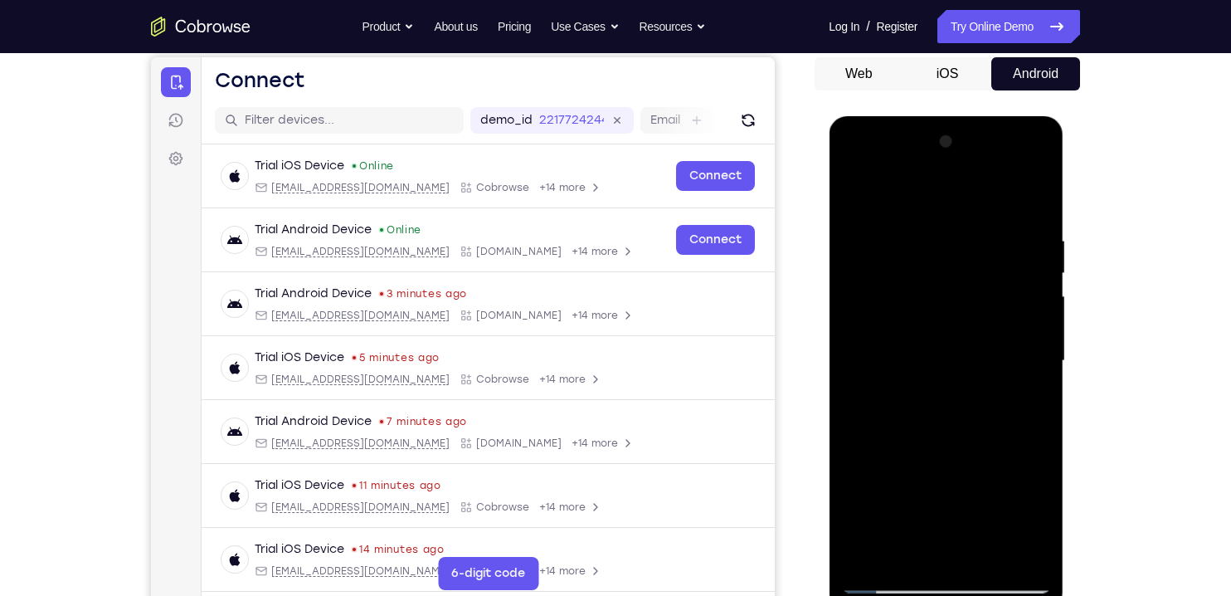
click at [887, 221] on div at bounding box center [945, 361] width 209 height 465
click at [870, 238] on div at bounding box center [945, 361] width 209 height 465
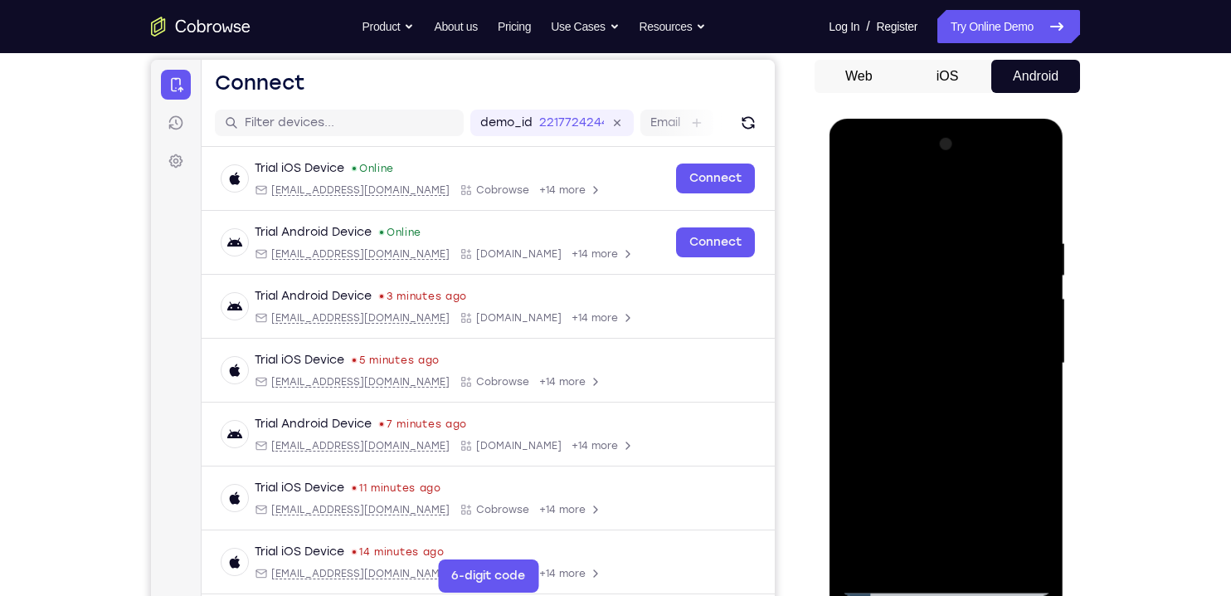
scroll to position [157, 0]
click at [861, 202] on div at bounding box center [945, 362] width 209 height 465
click at [1030, 202] on div at bounding box center [945, 362] width 209 height 465
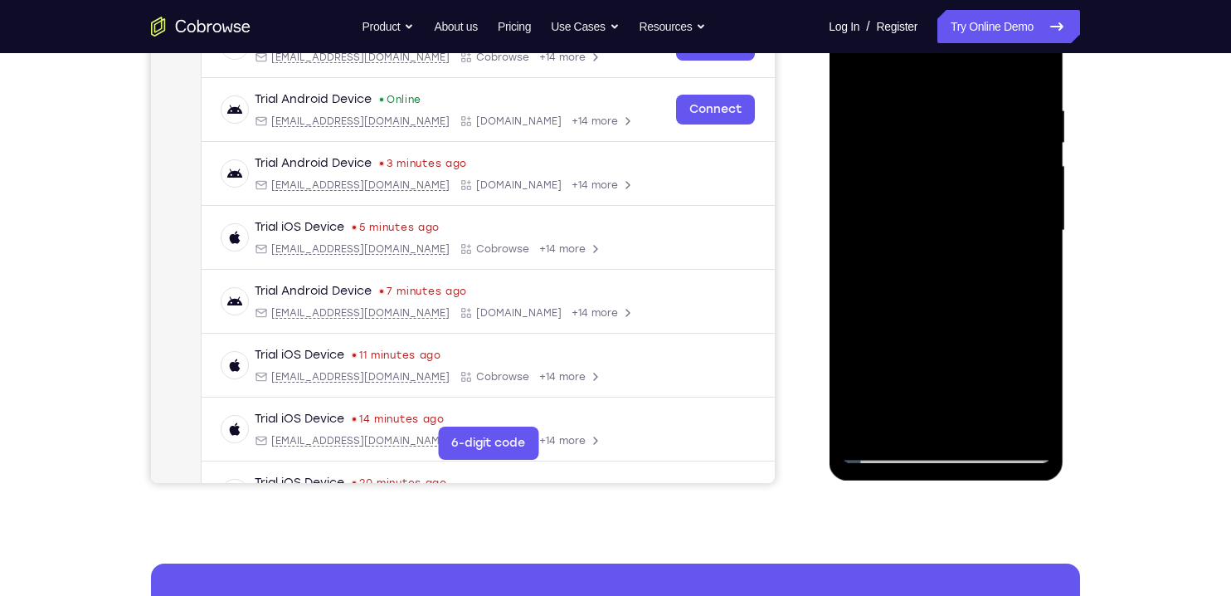
scroll to position [327, 0]
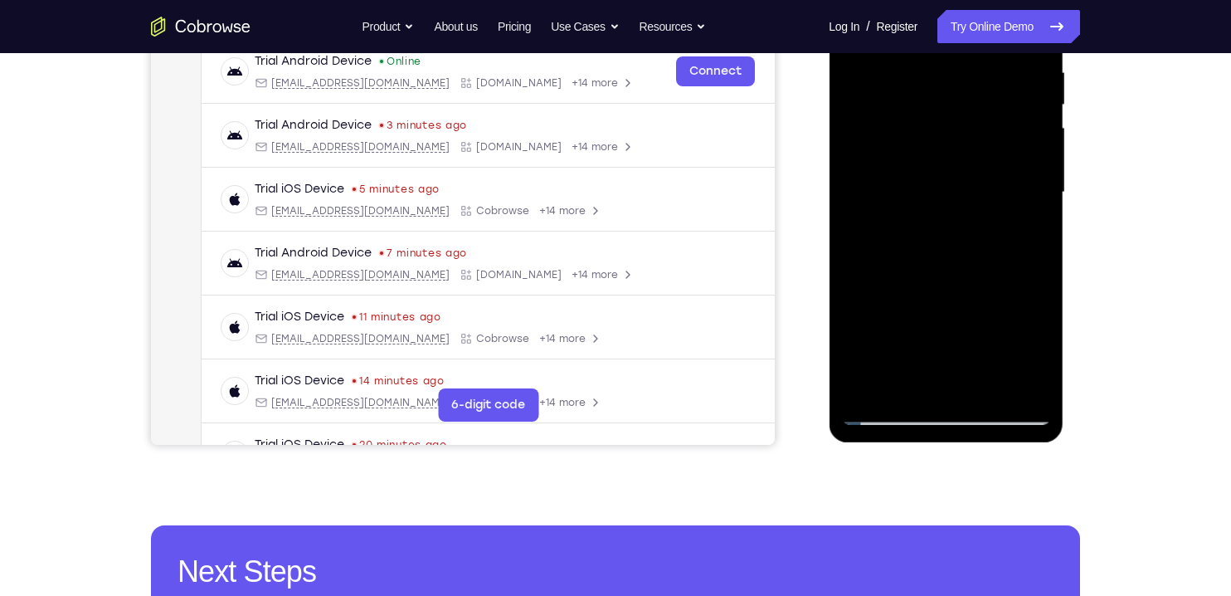
click at [864, 87] on div at bounding box center [945, 192] width 209 height 465
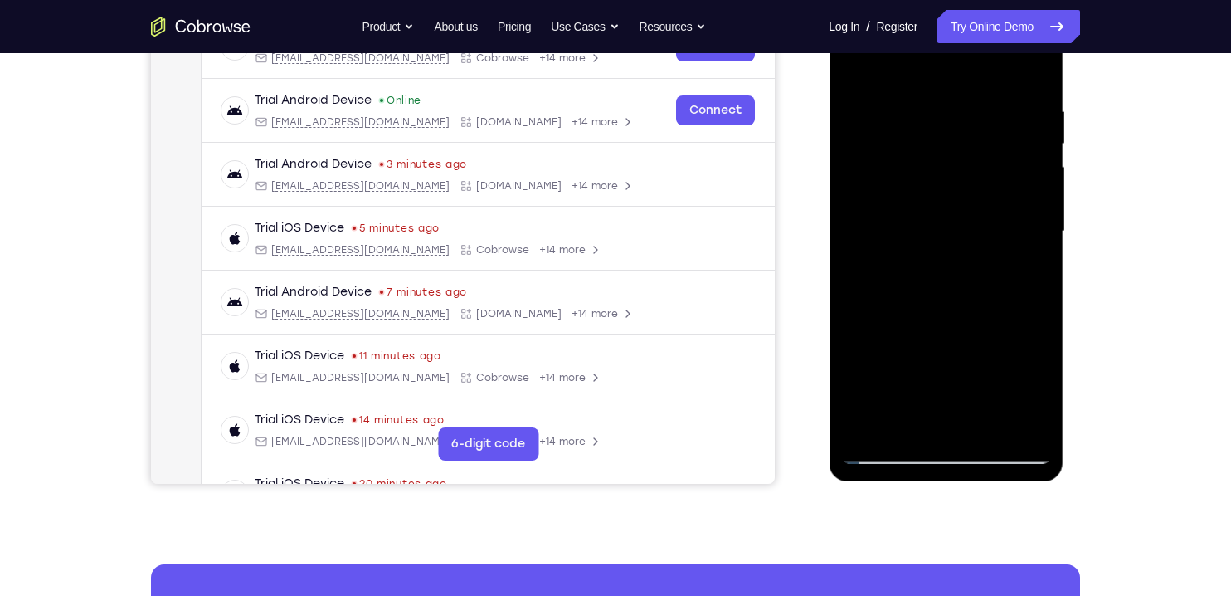
scroll to position [289, 0]
click at [856, 62] on div at bounding box center [945, 230] width 209 height 465
click at [864, 430] on div at bounding box center [945, 230] width 209 height 465
click at [1039, 300] on div at bounding box center [945, 230] width 209 height 465
click at [1045, 408] on div at bounding box center [945, 230] width 209 height 465
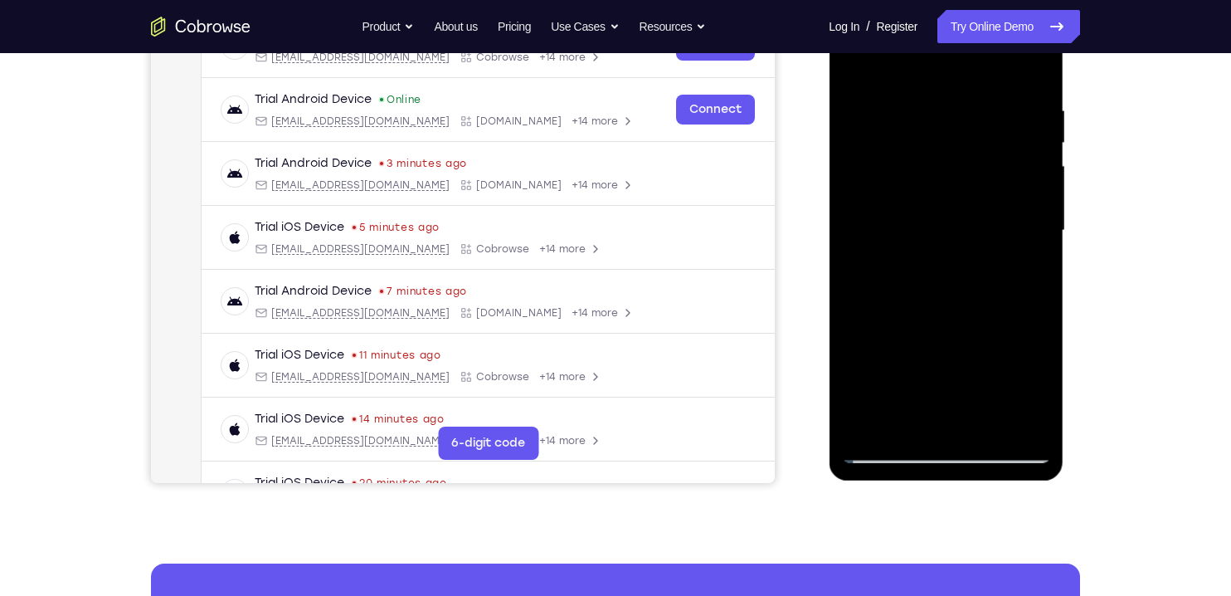
click at [1040, 302] on div at bounding box center [945, 230] width 209 height 465
click at [1040, 301] on div at bounding box center [945, 230] width 209 height 465
click at [1040, 308] on div at bounding box center [945, 230] width 209 height 465
click at [1047, 304] on div at bounding box center [945, 230] width 209 height 465
click at [695, 32] on button "Resources" at bounding box center [673, 26] width 67 height 33
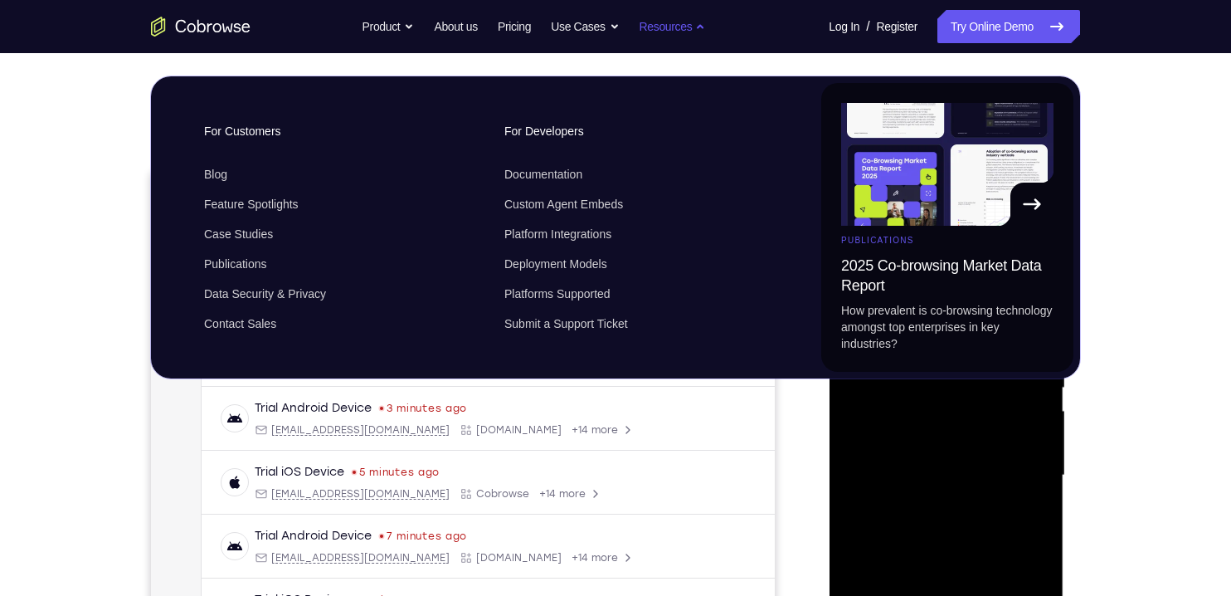
scroll to position [37, 0]
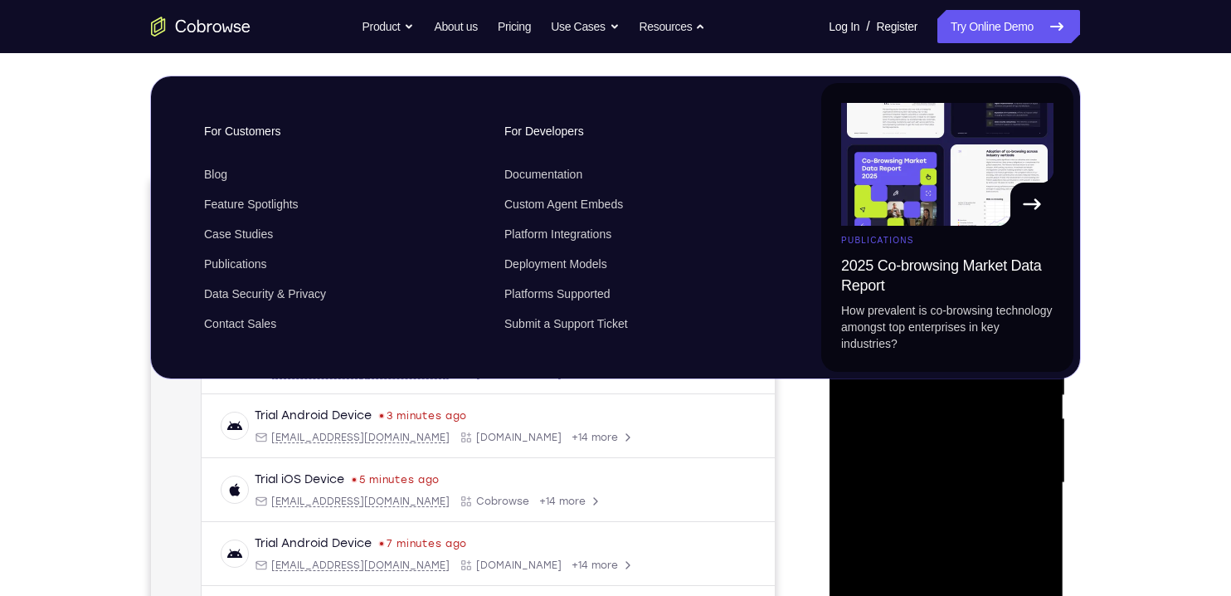
click at [63, 184] on div "Your Support Agent Your Customer Web iOS Android Next Steps We’d be happy to gi…" at bounding box center [615, 564] width 1231 height 1094
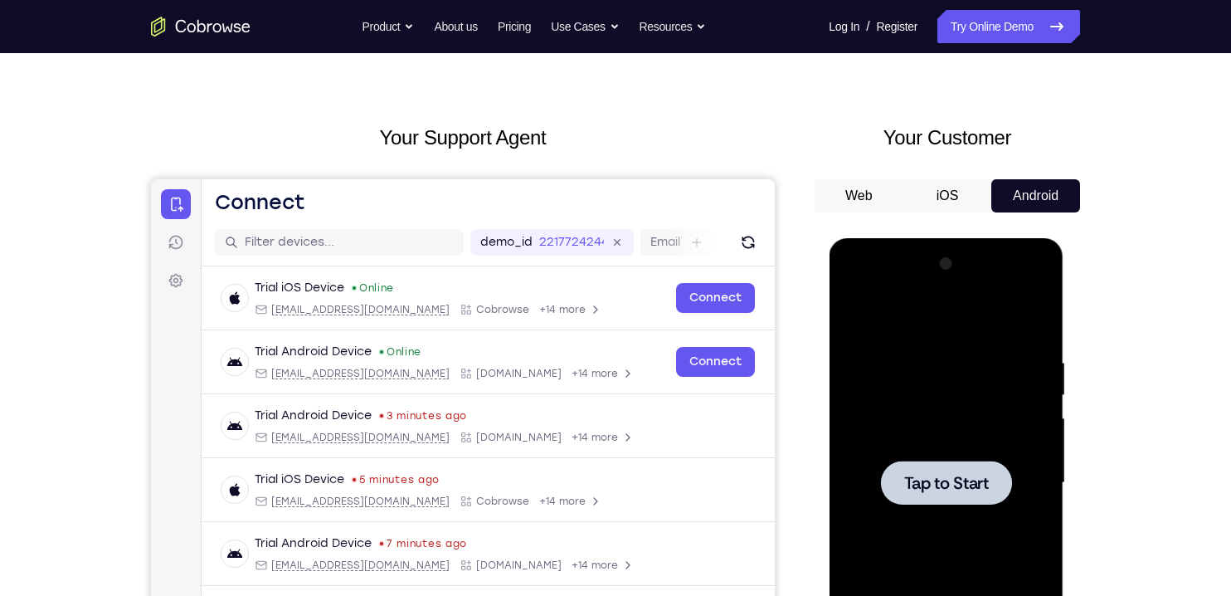
click at [967, 494] on div at bounding box center [945, 482] width 131 height 44
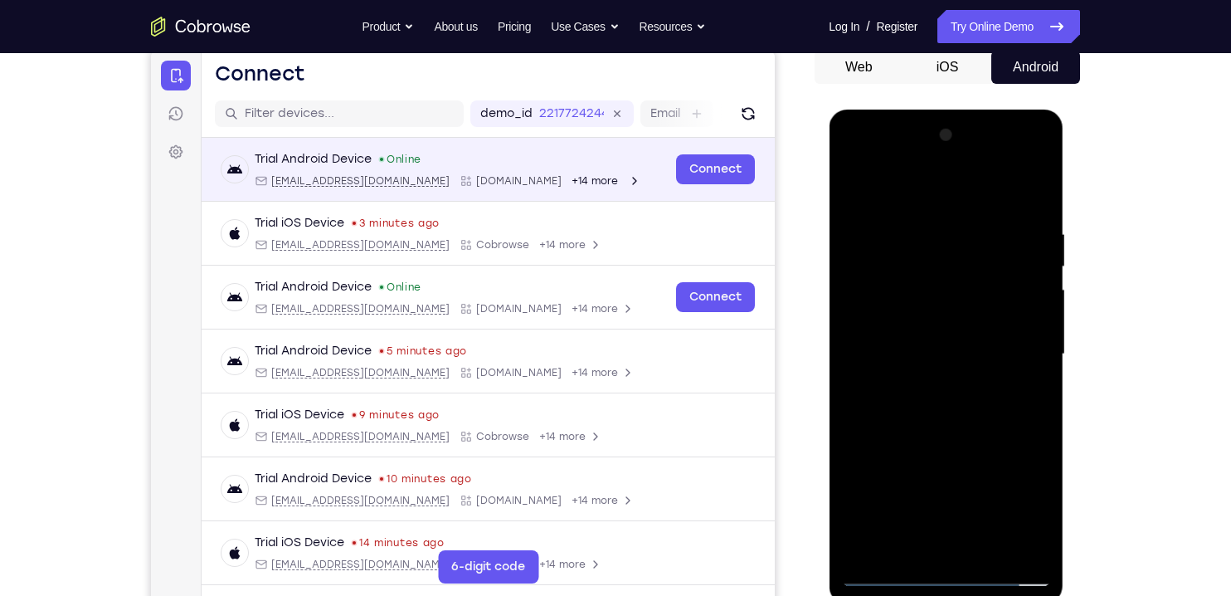
scroll to position [179, 0]
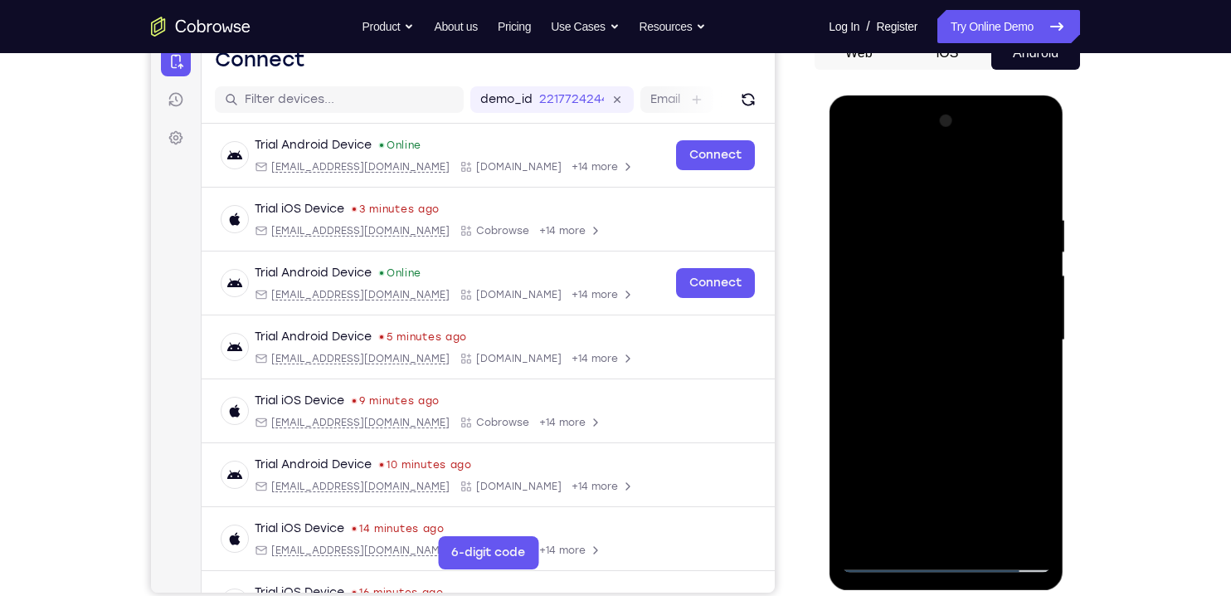
click at [957, 494] on div at bounding box center [945, 340] width 209 height 465
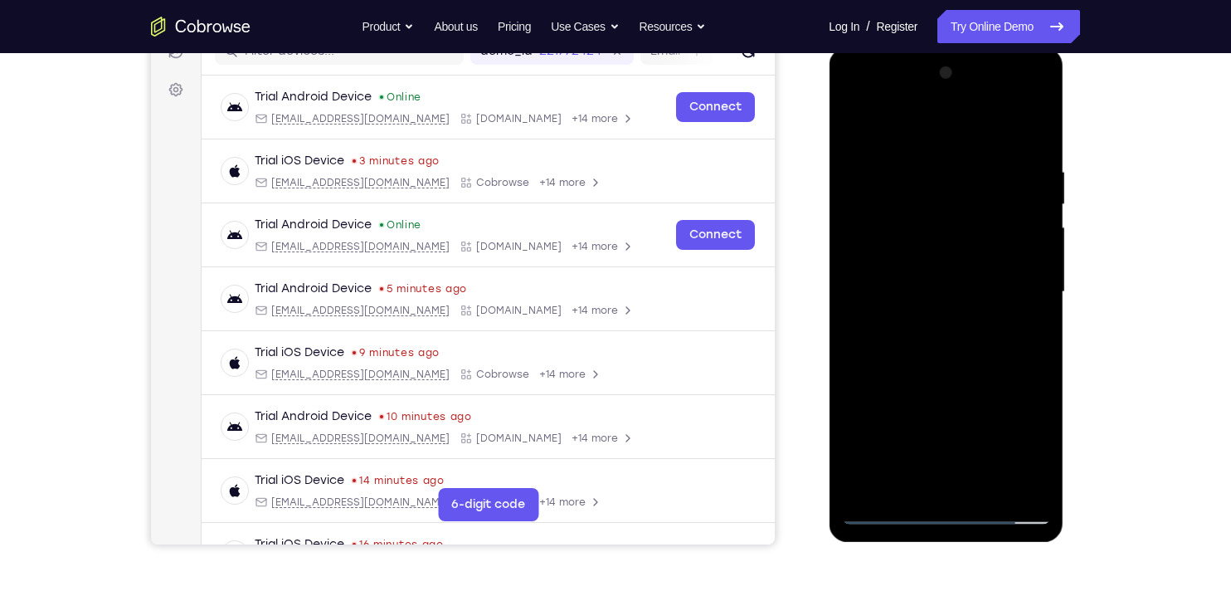
scroll to position [228, 0]
click at [1017, 455] on div at bounding box center [945, 291] width 209 height 465
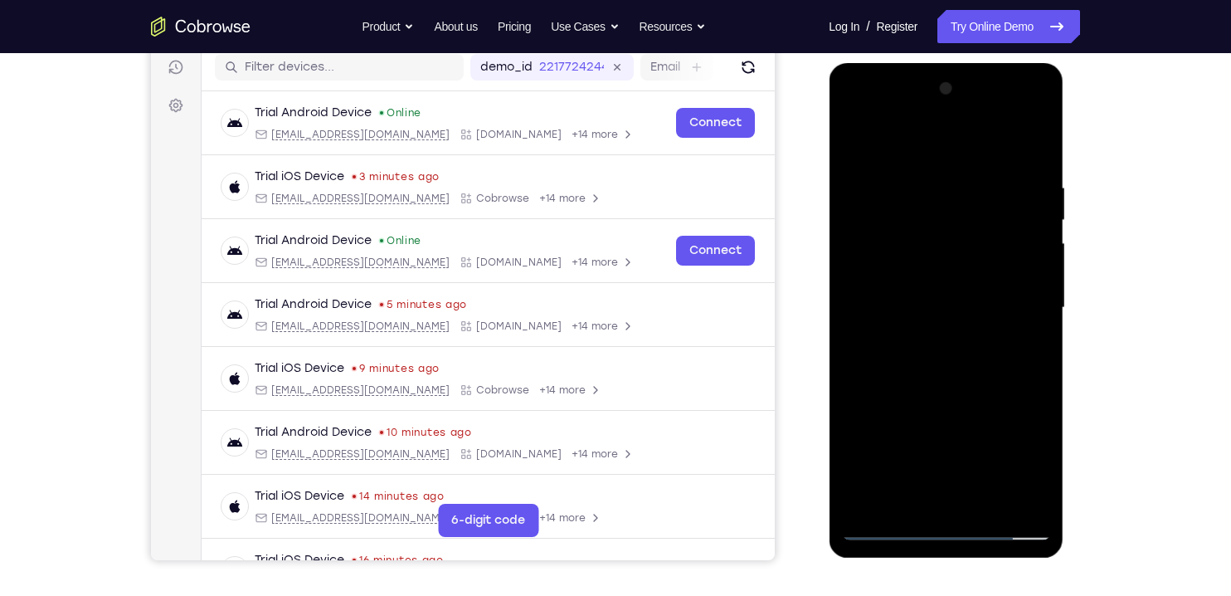
scroll to position [204, 0]
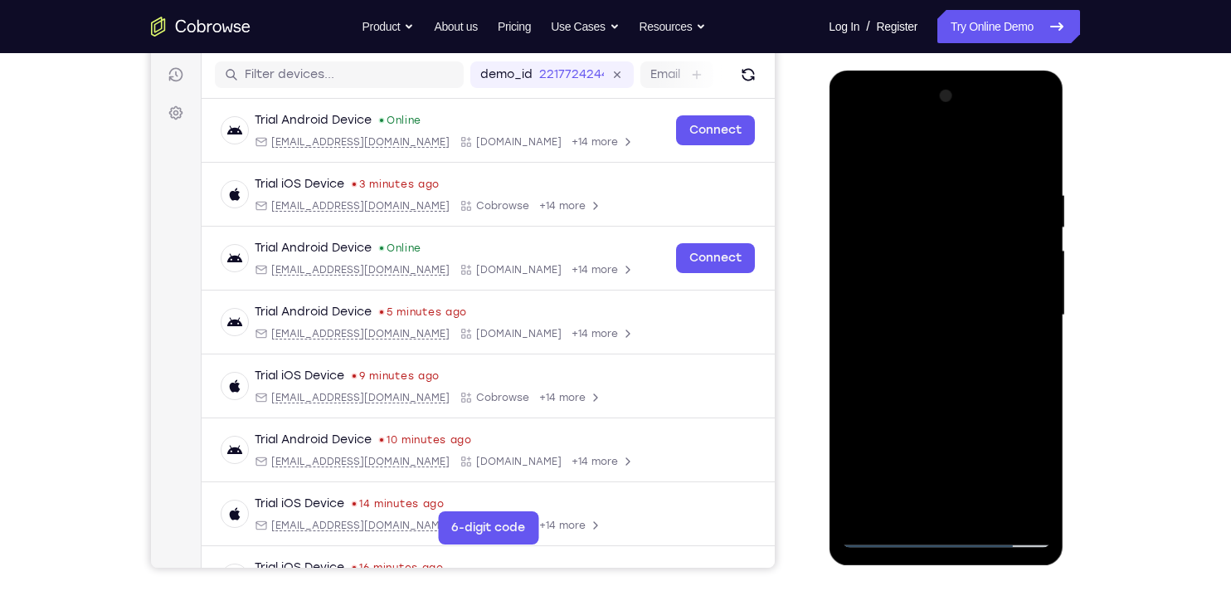
click at [891, 147] on div at bounding box center [945, 315] width 209 height 465
click at [1020, 302] on div at bounding box center [945, 315] width 209 height 465
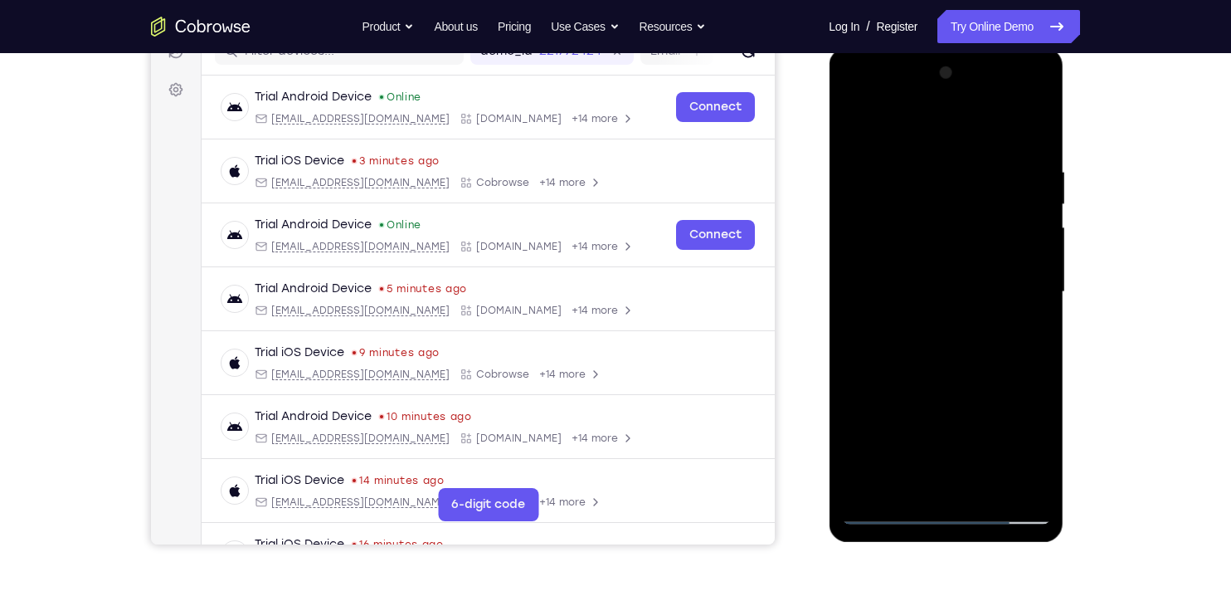
scroll to position [236, 0]
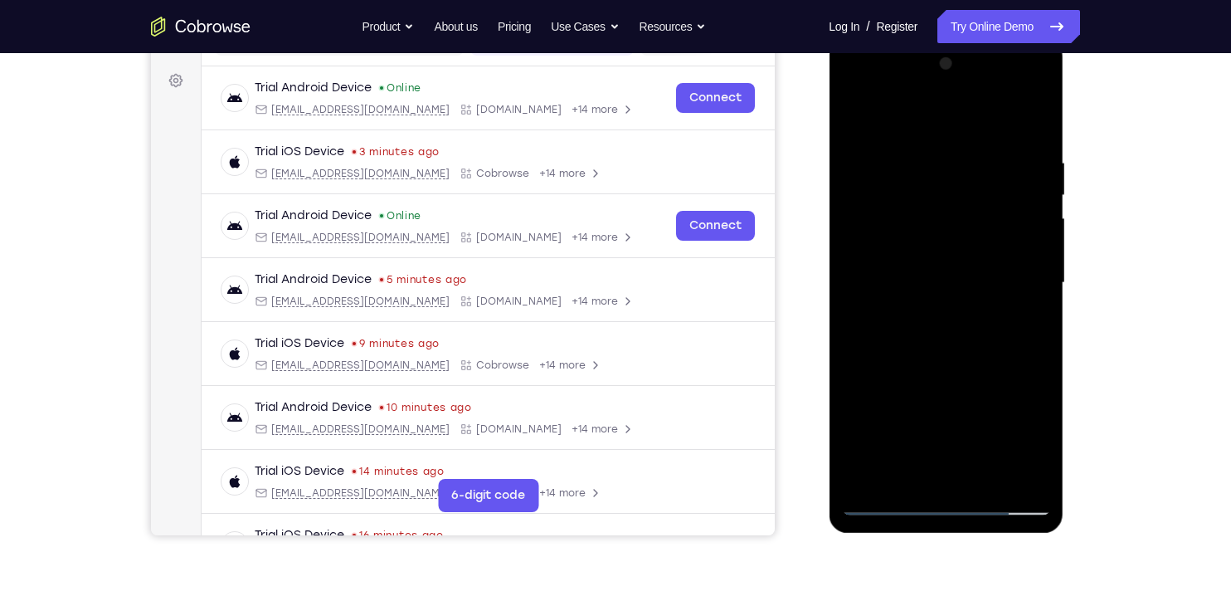
click at [936, 311] on div at bounding box center [945, 283] width 209 height 465
click at [889, 259] on div at bounding box center [945, 282] width 209 height 465
click at [945, 245] on div at bounding box center [945, 282] width 209 height 465
click at [991, 287] on div at bounding box center [945, 282] width 209 height 465
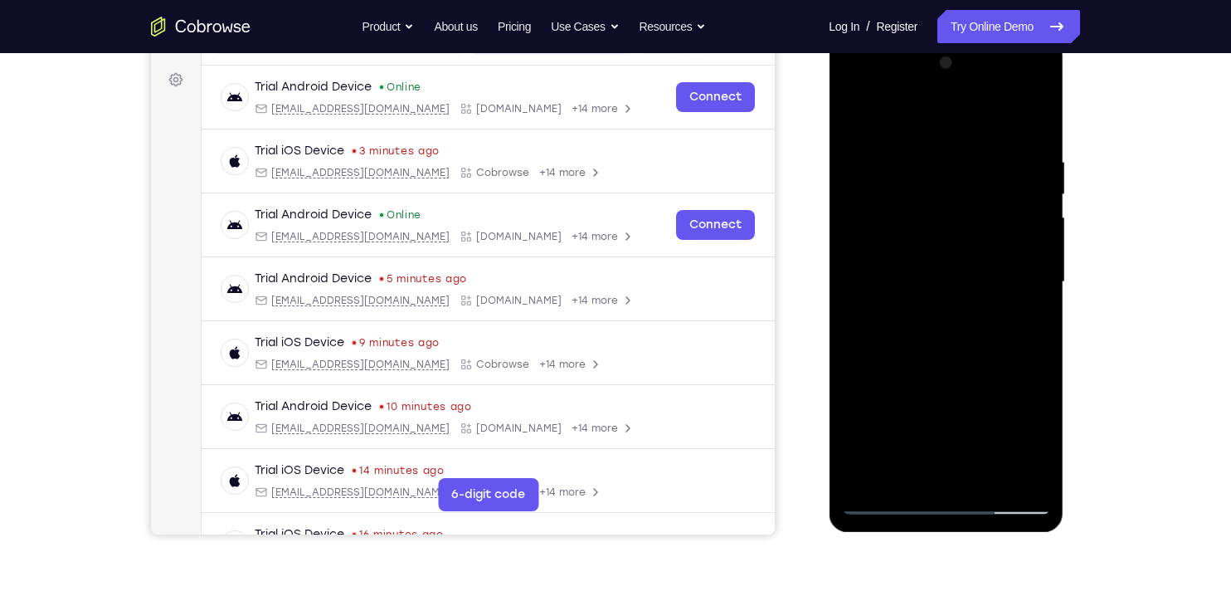
click at [1012, 338] on div at bounding box center [945, 282] width 209 height 465
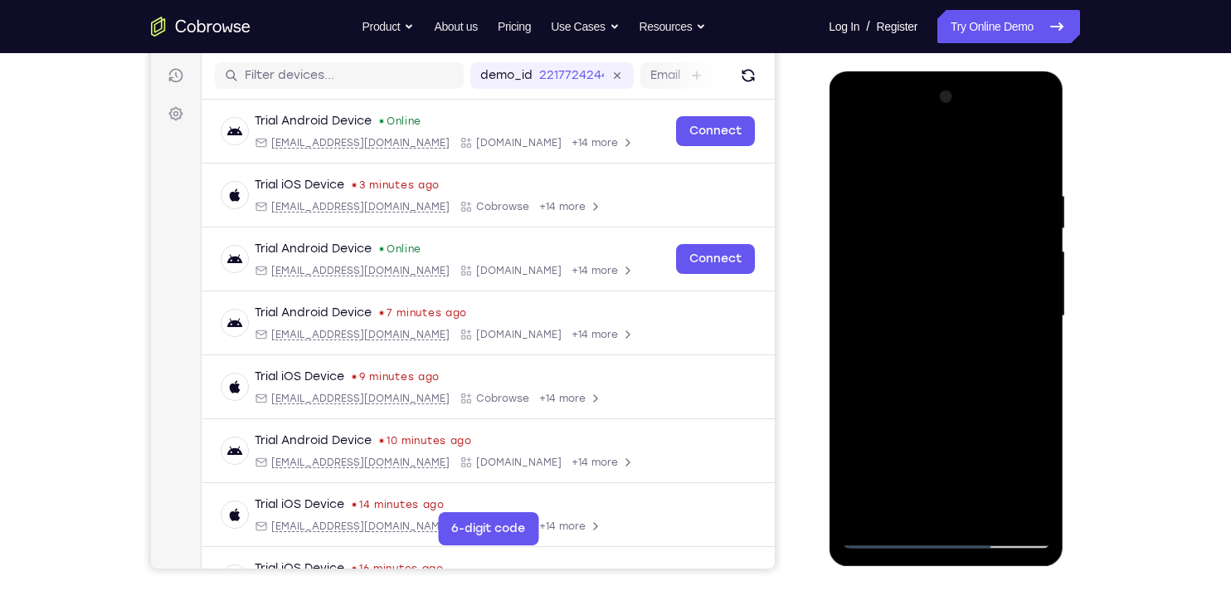
scroll to position [202, 0]
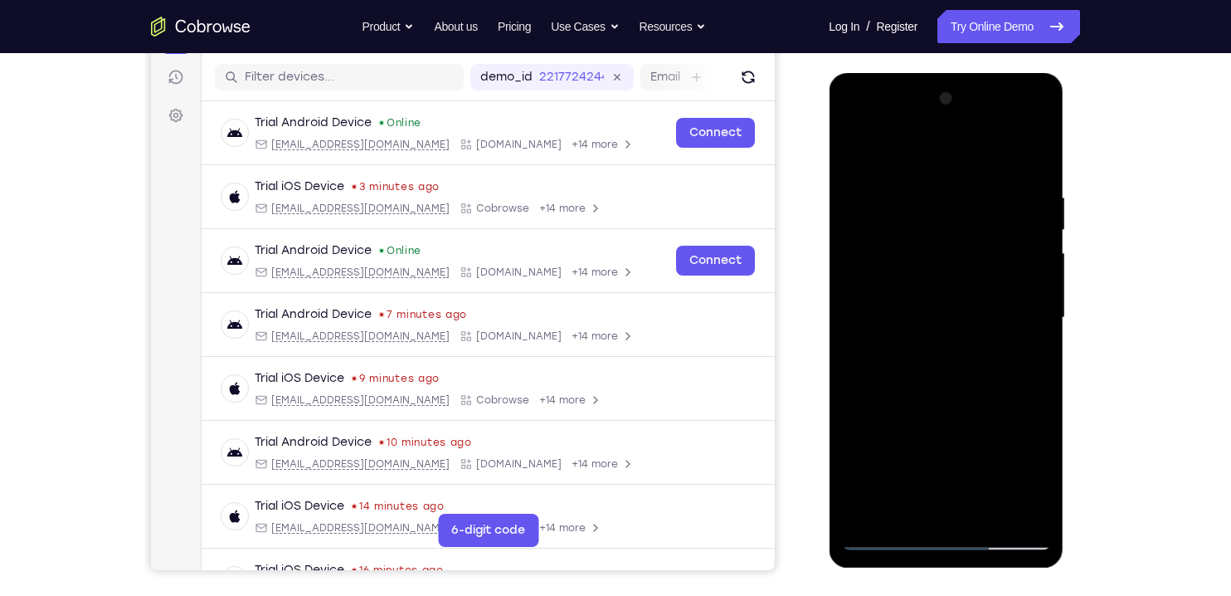
click at [1025, 395] on div at bounding box center [945, 317] width 209 height 465
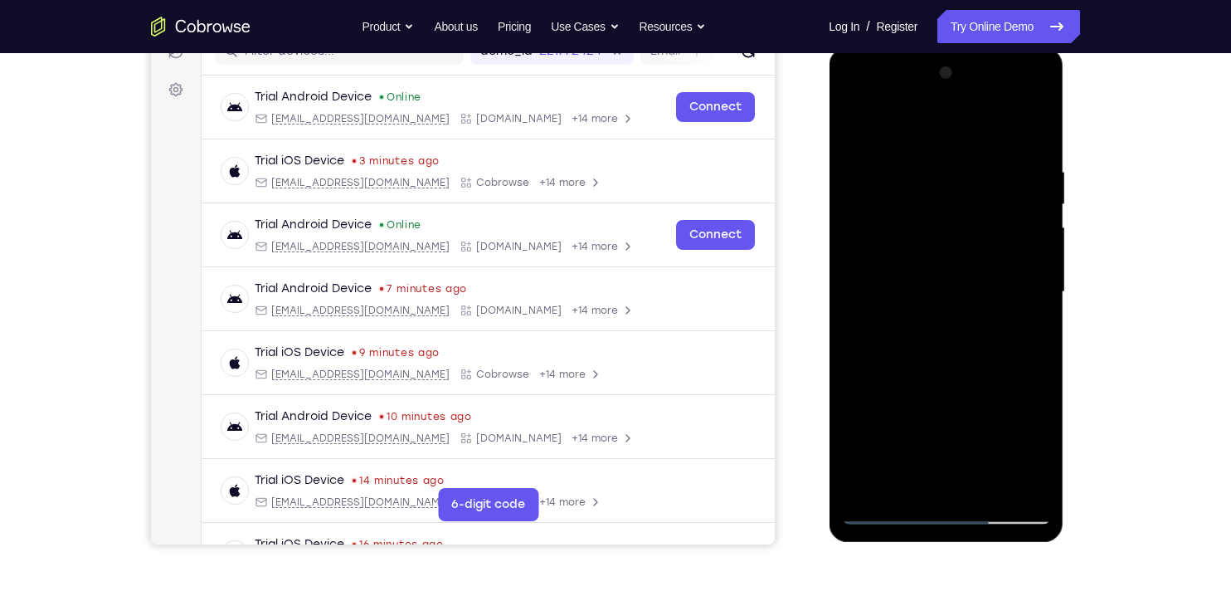
scroll to position [259, 0]
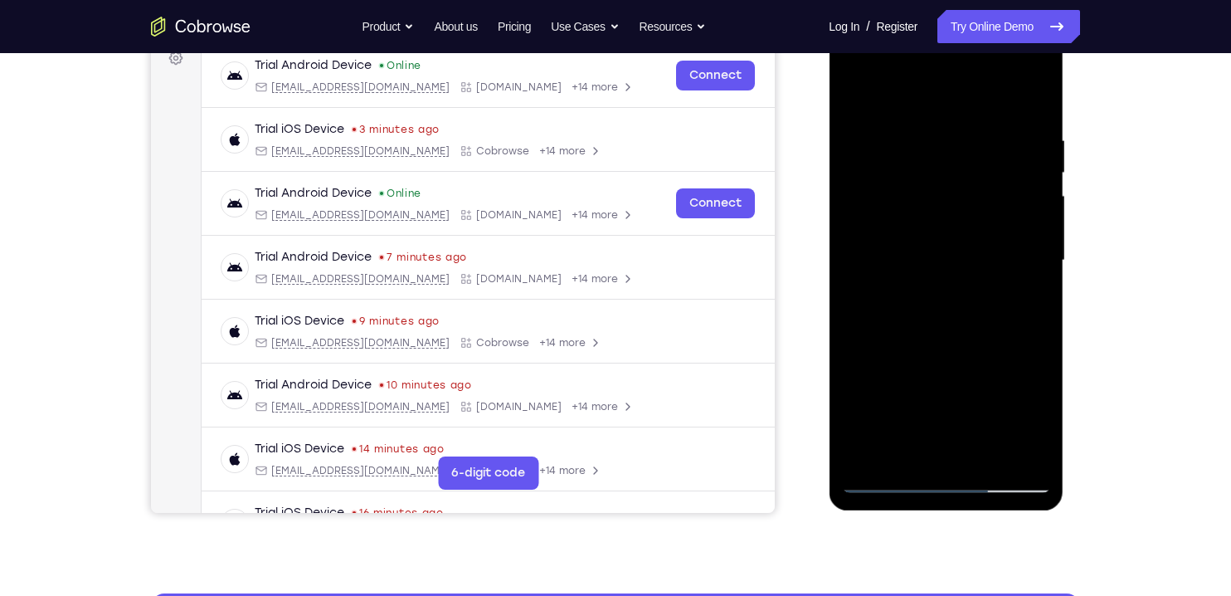
click at [1001, 385] on div at bounding box center [945, 260] width 209 height 465
click at [999, 380] on div at bounding box center [945, 260] width 209 height 465
click at [1040, 435] on div at bounding box center [945, 260] width 209 height 465
click at [991, 451] on div at bounding box center [945, 260] width 209 height 465
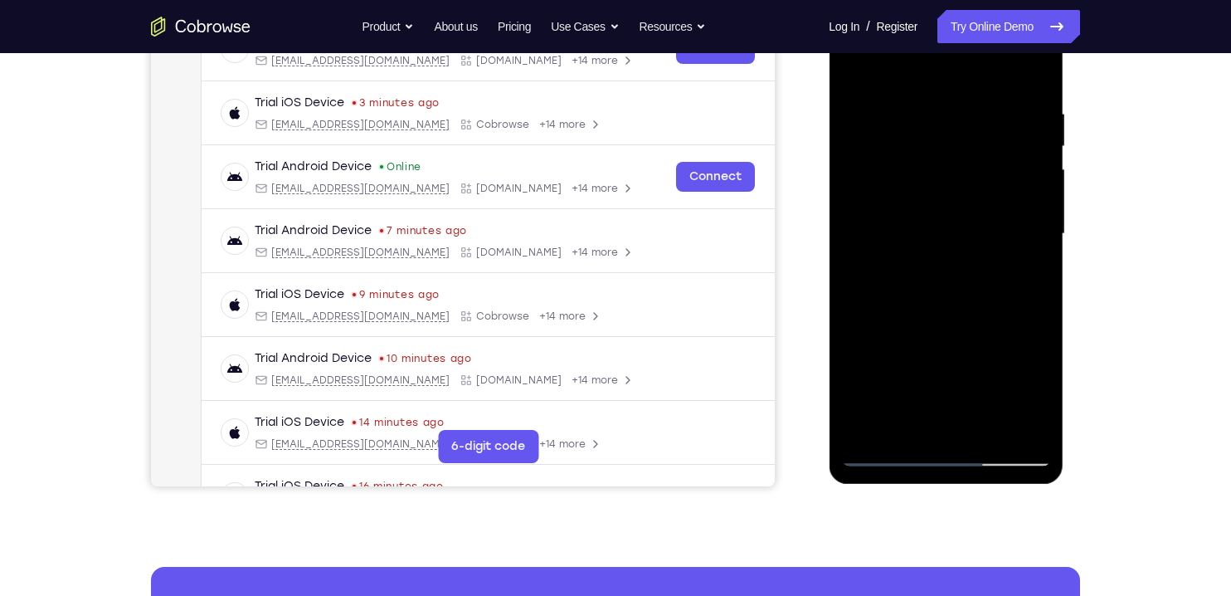
scroll to position [295, 0]
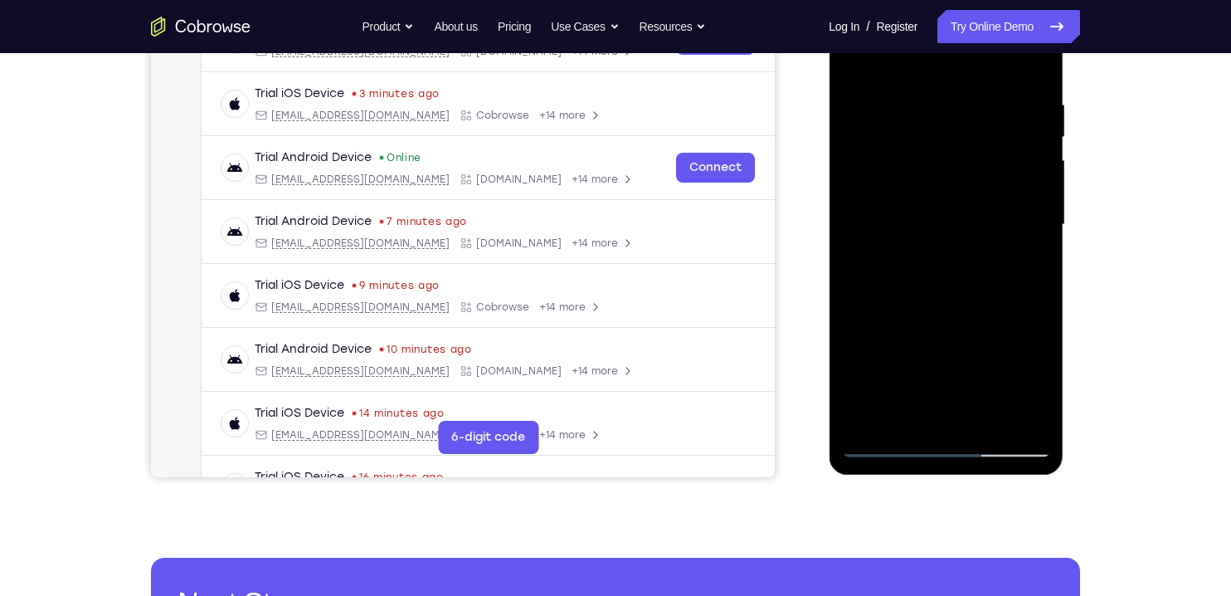
click at [906, 318] on div at bounding box center [945, 225] width 209 height 465
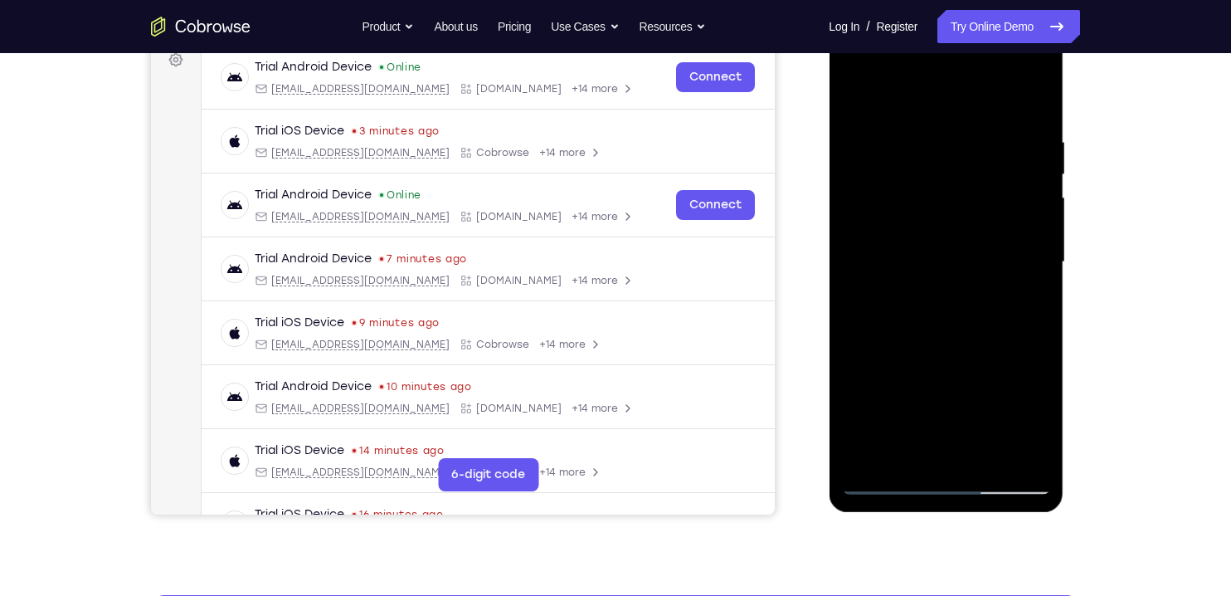
scroll to position [254, 0]
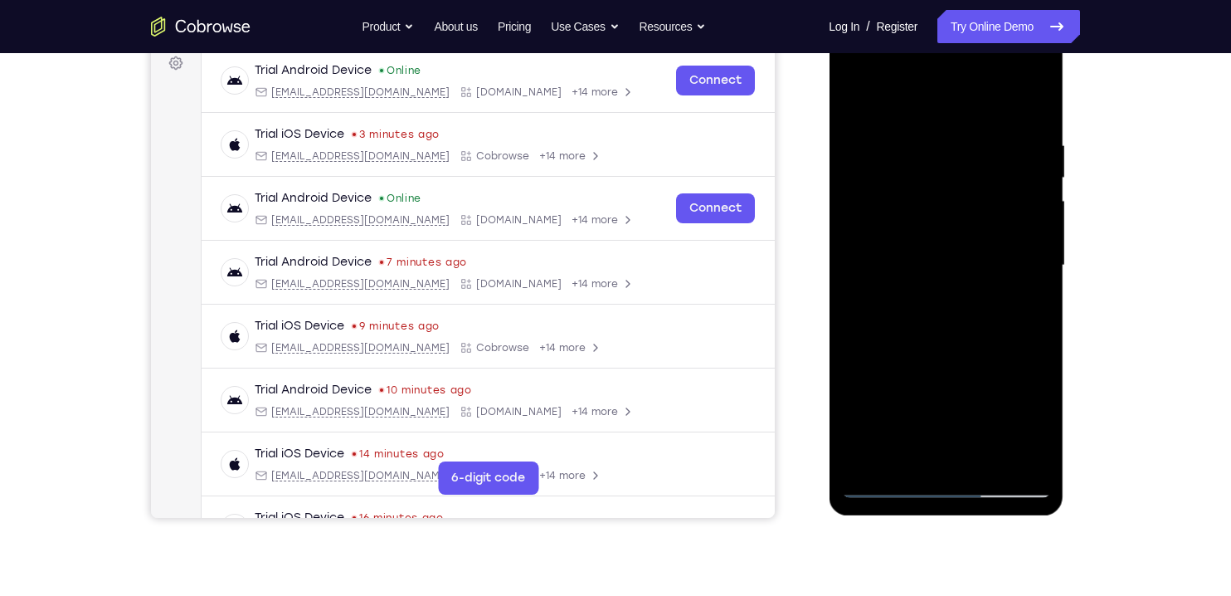
click at [894, 253] on div at bounding box center [945, 265] width 209 height 465
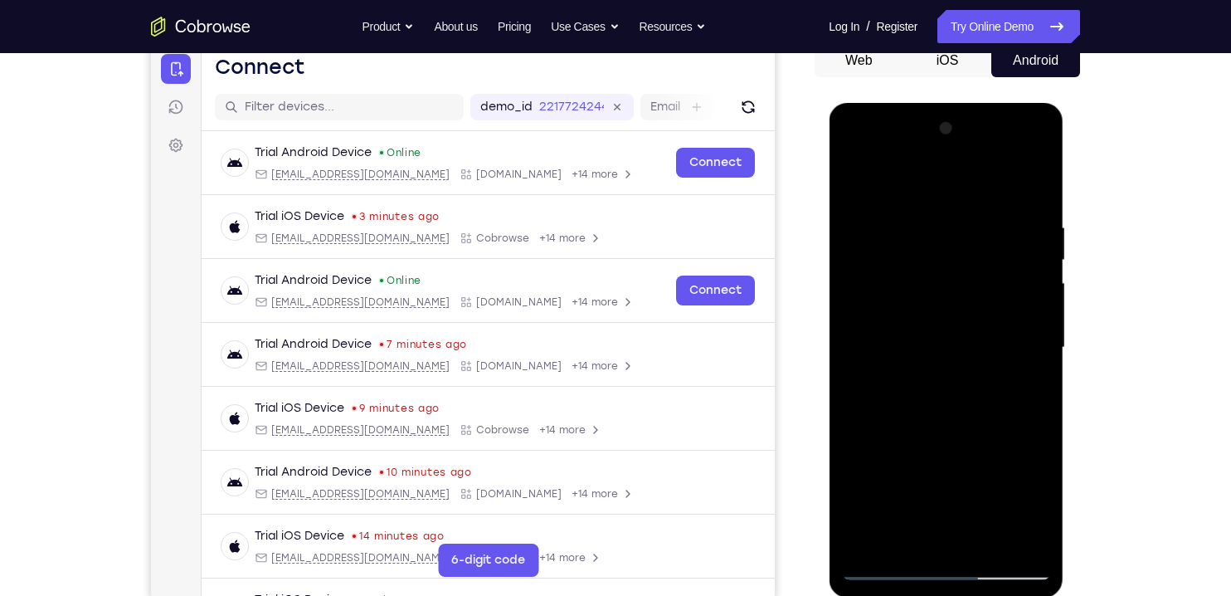
scroll to position [171, 0]
click at [859, 186] on div at bounding box center [945, 348] width 209 height 465
click at [912, 430] on div at bounding box center [945, 348] width 209 height 465
click at [857, 184] on div at bounding box center [945, 348] width 209 height 465
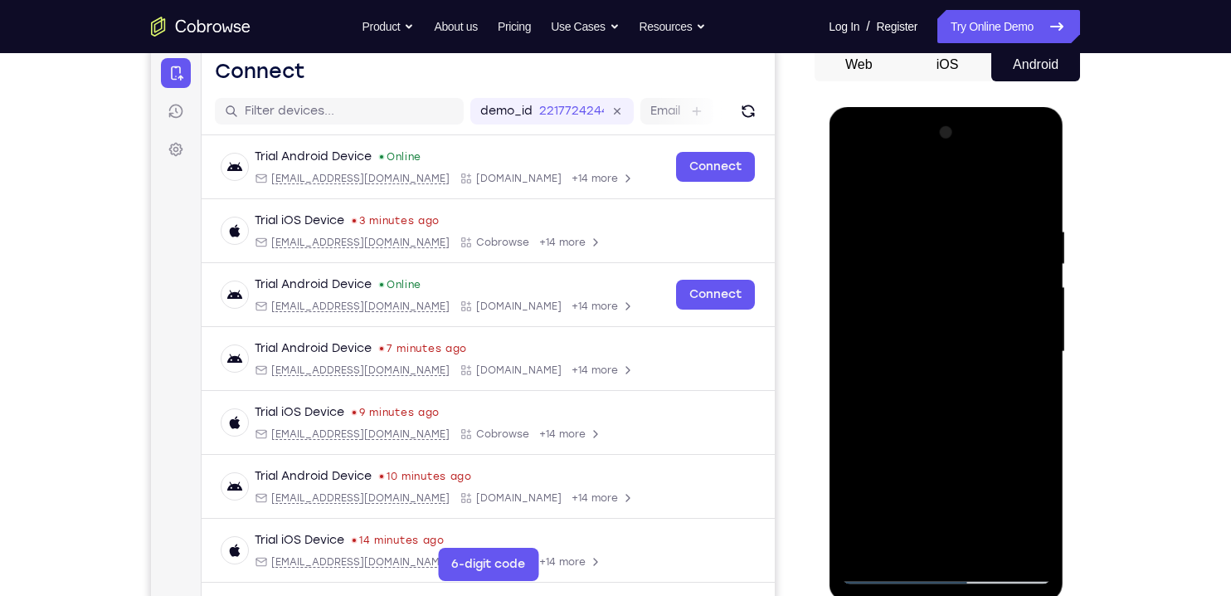
scroll to position [167, 0]
click at [860, 187] on div at bounding box center [945, 352] width 209 height 465
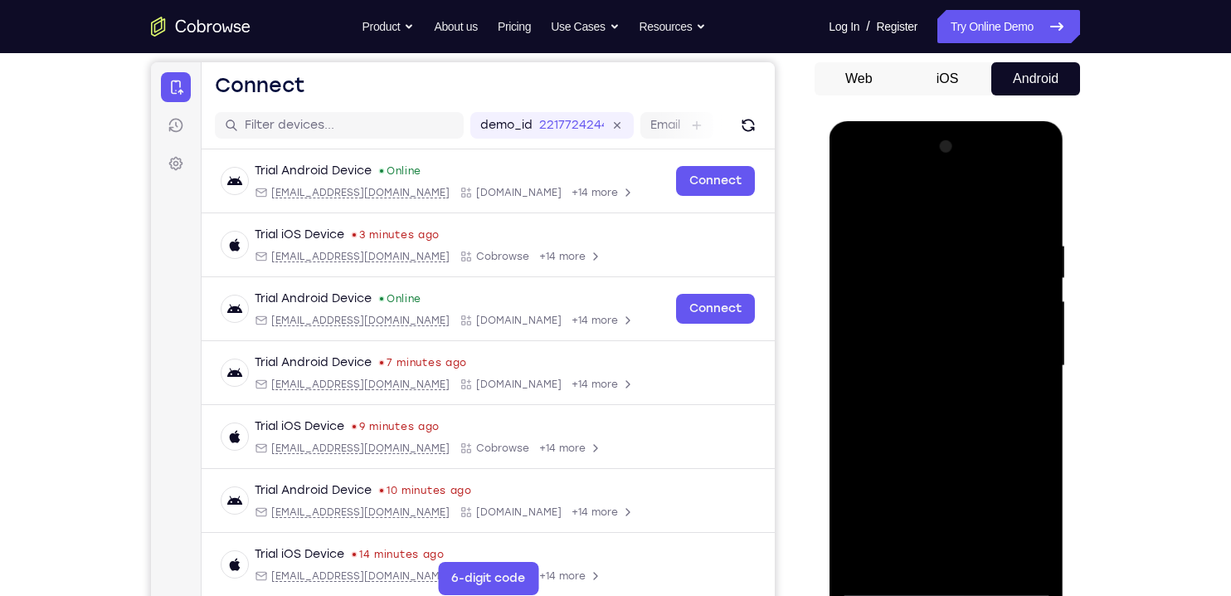
click at [916, 218] on div at bounding box center [945, 366] width 209 height 465
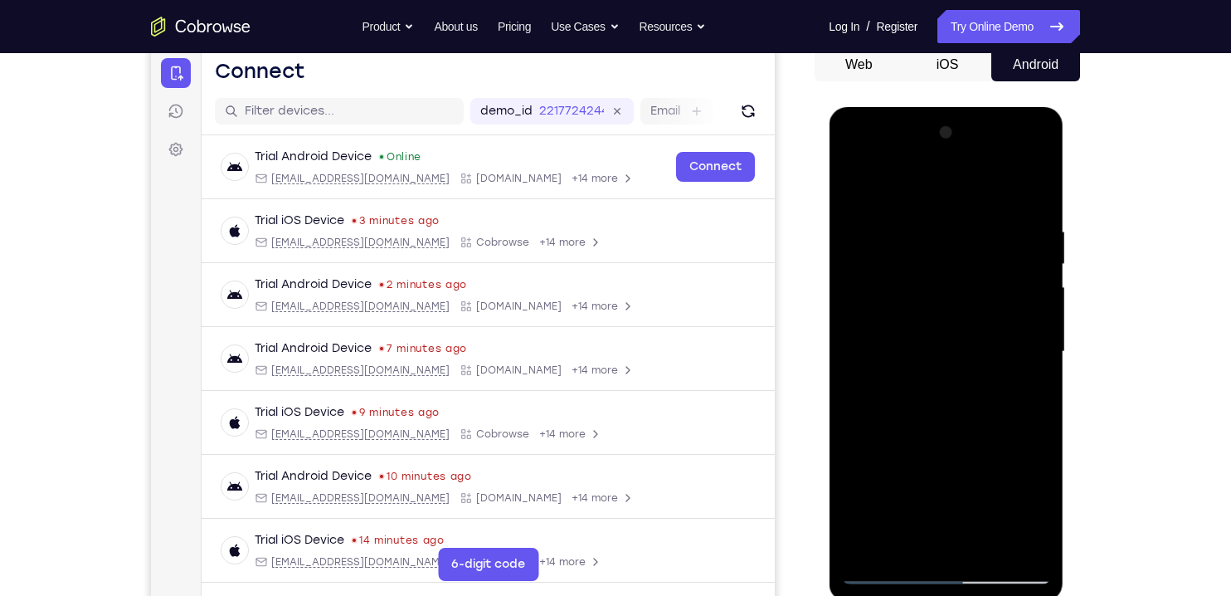
scroll to position [163, 0]
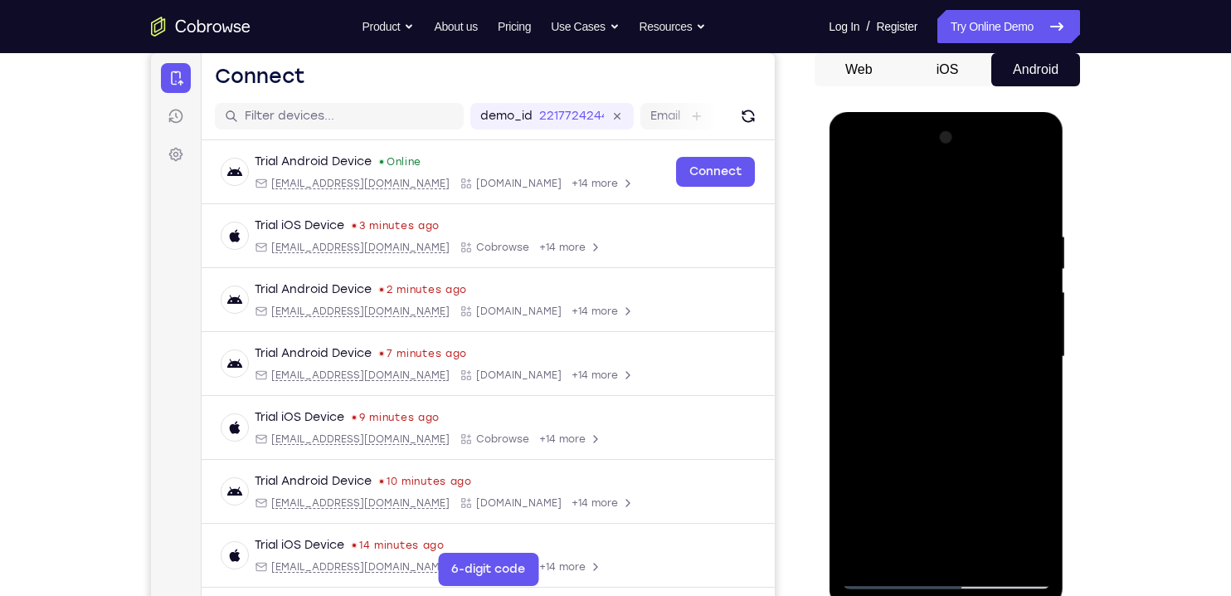
click at [1039, 265] on div at bounding box center [945, 356] width 209 height 465
click at [1032, 202] on div at bounding box center [945, 356] width 209 height 465
click at [1024, 212] on div at bounding box center [945, 356] width 209 height 465
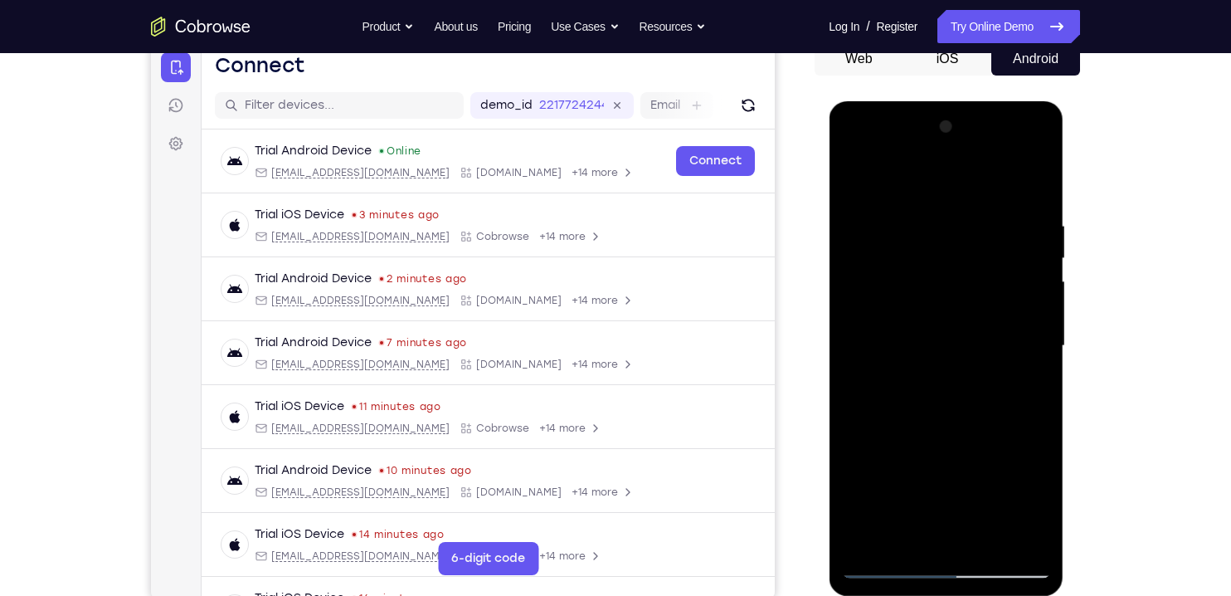
scroll to position [170, 0]
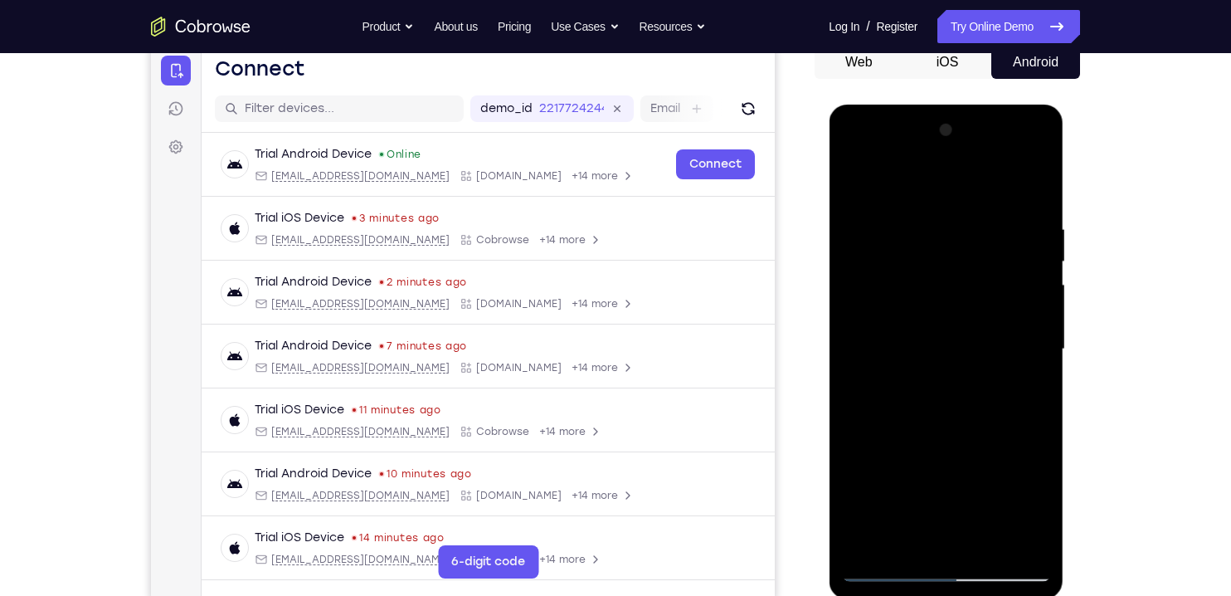
click at [1021, 313] on div at bounding box center [945, 349] width 209 height 465
click at [1035, 353] on div at bounding box center [945, 349] width 209 height 465
click at [1040, 330] on div at bounding box center [945, 349] width 209 height 465
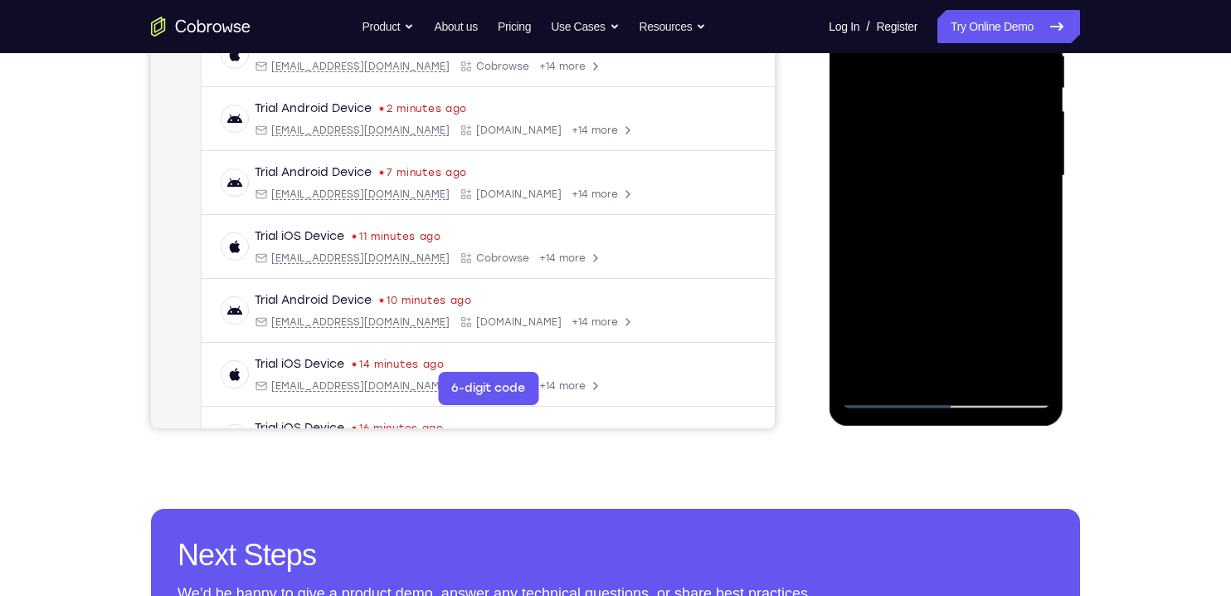
scroll to position [344, 0]
click at [1025, 298] on div at bounding box center [945, 175] width 209 height 465
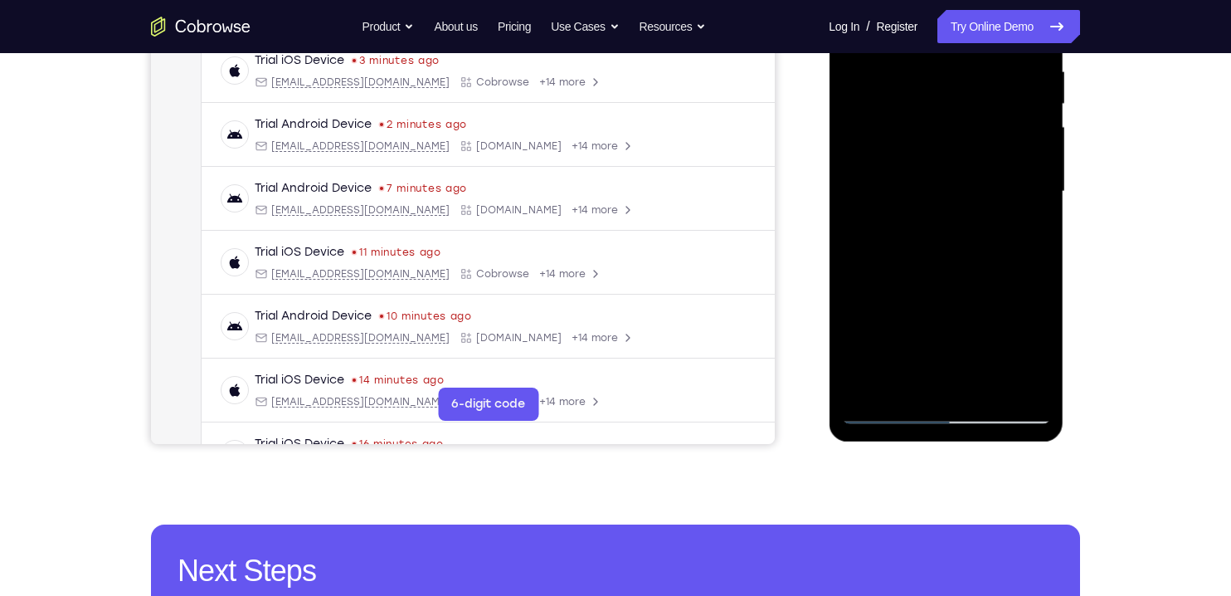
scroll to position [277, 0]
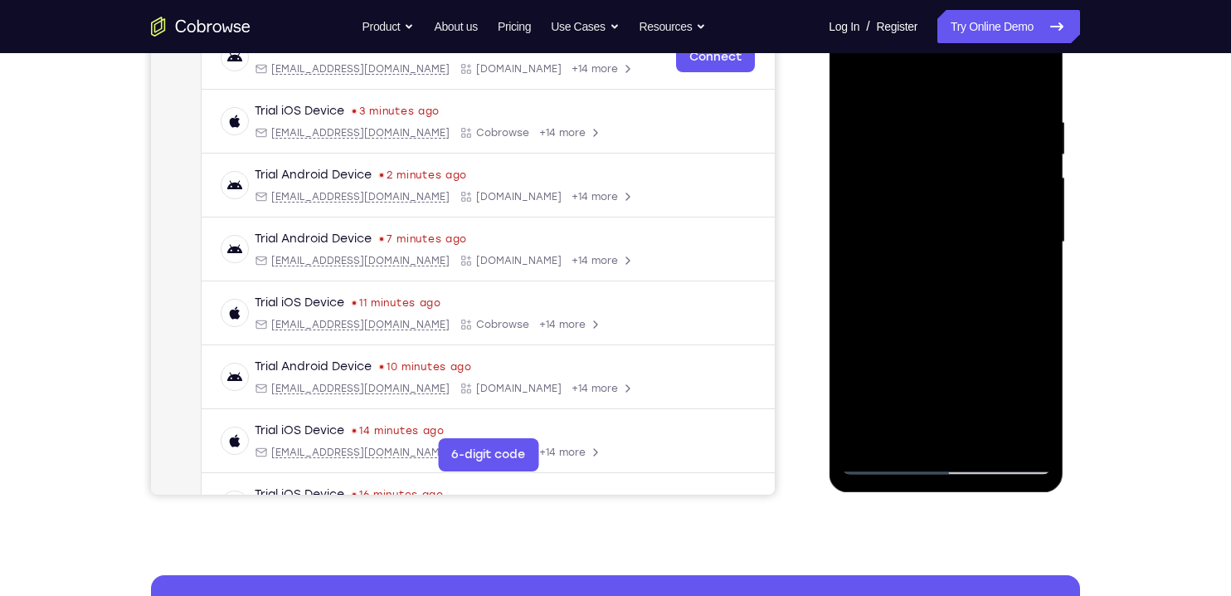
click at [957, 431] on div at bounding box center [945, 242] width 209 height 465
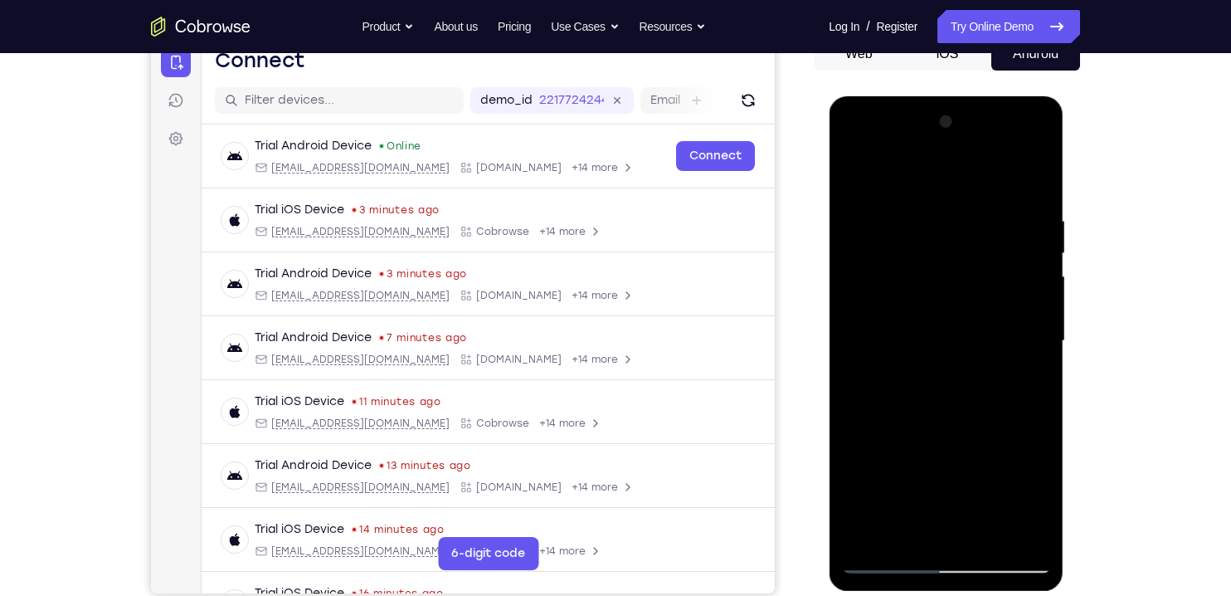
scroll to position [178, 0]
click at [897, 295] on div at bounding box center [945, 342] width 209 height 465
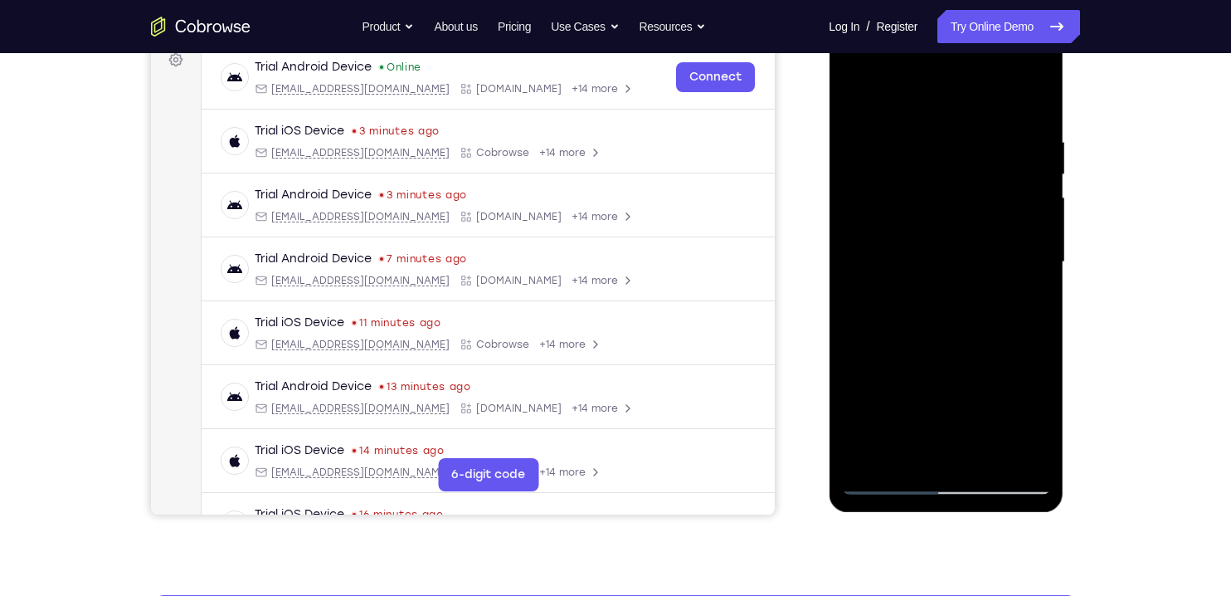
scroll to position [256, 0]
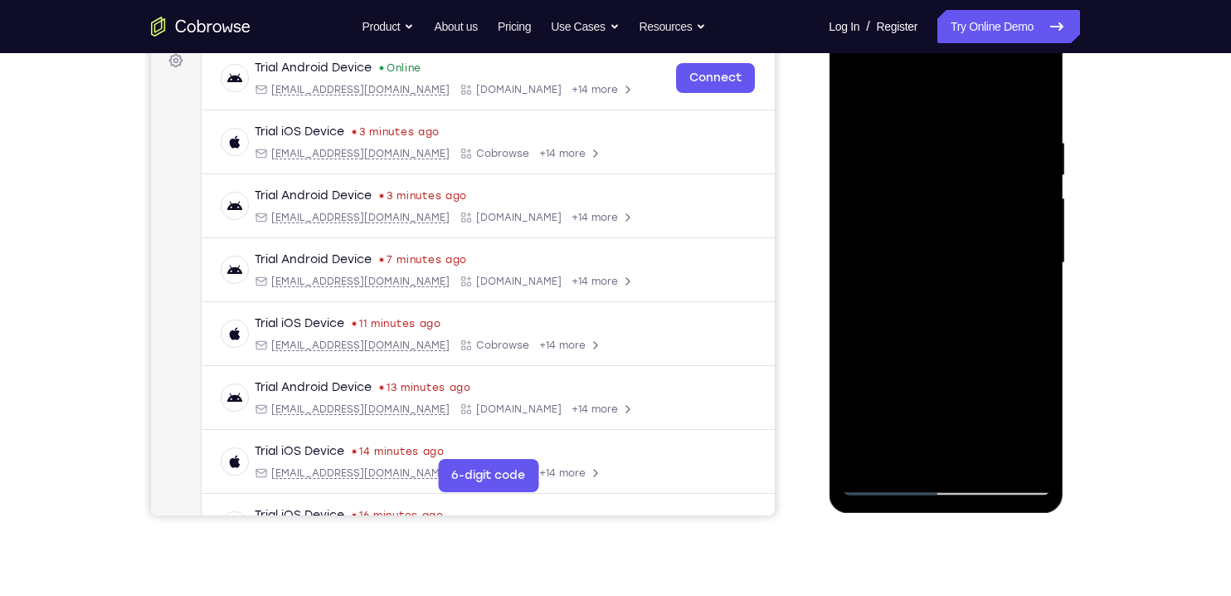
click at [1029, 451] on div at bounding box center [945, 263] width 209 height 465
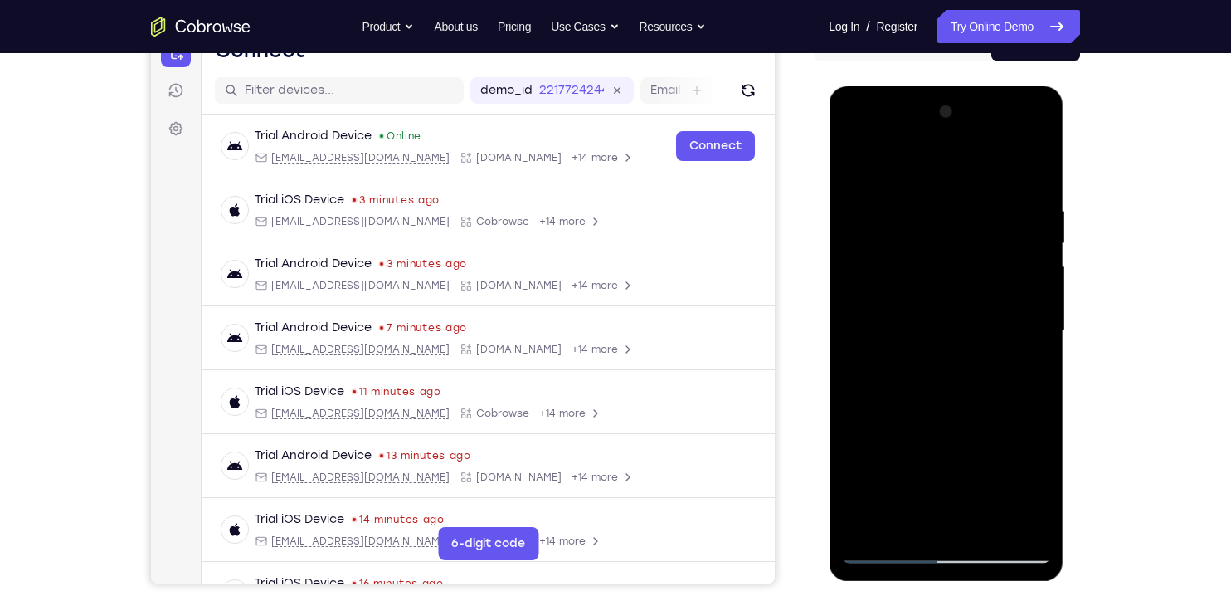
scroll to position [188, 0]
click at [1030, 175] on div at bounding box center [945, 332] width 209 height 465
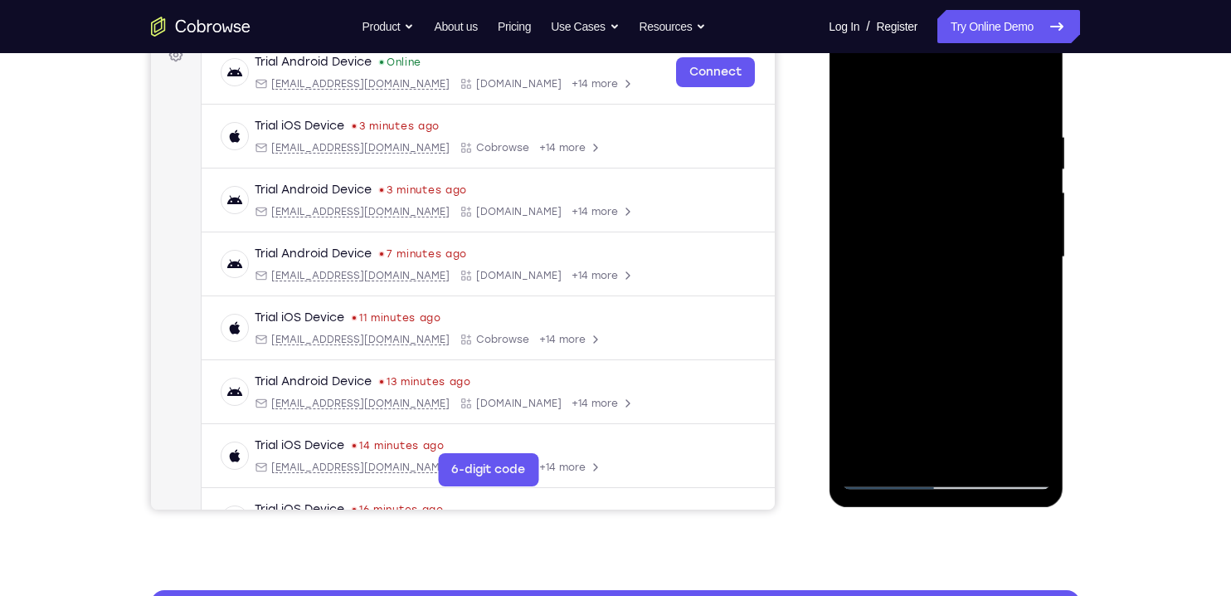
scroll to position [270, 0]
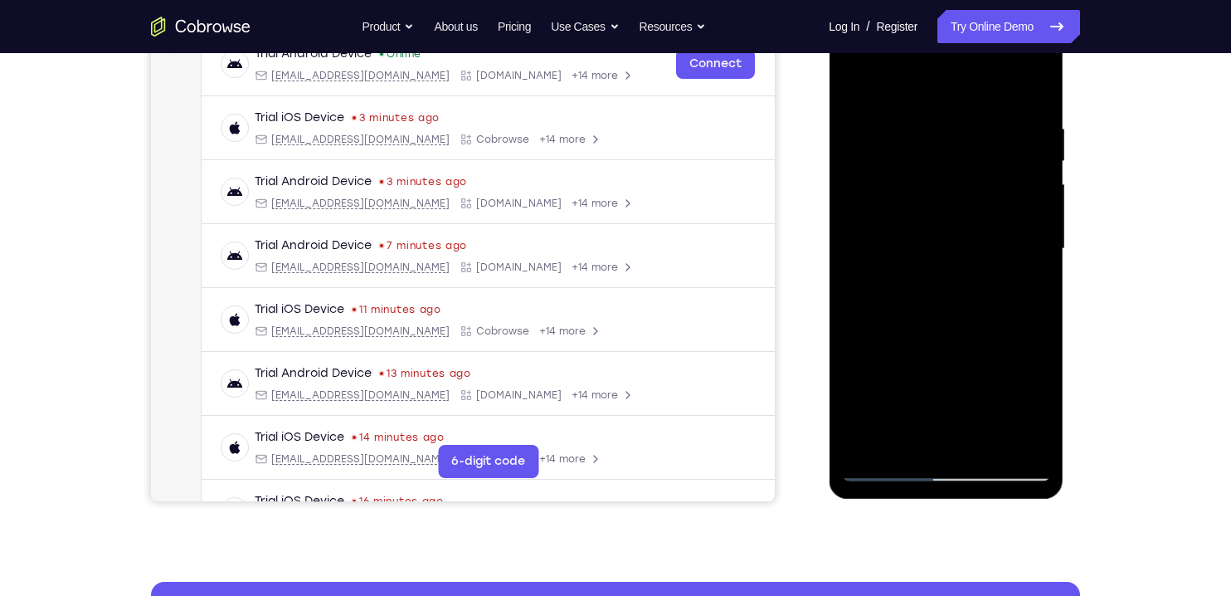
click at [974, 434] on div at bounding box center [945, 249] width 209 height 465
click at [1024, 441] on div at bounding box center [945, 249] width 209 height 465
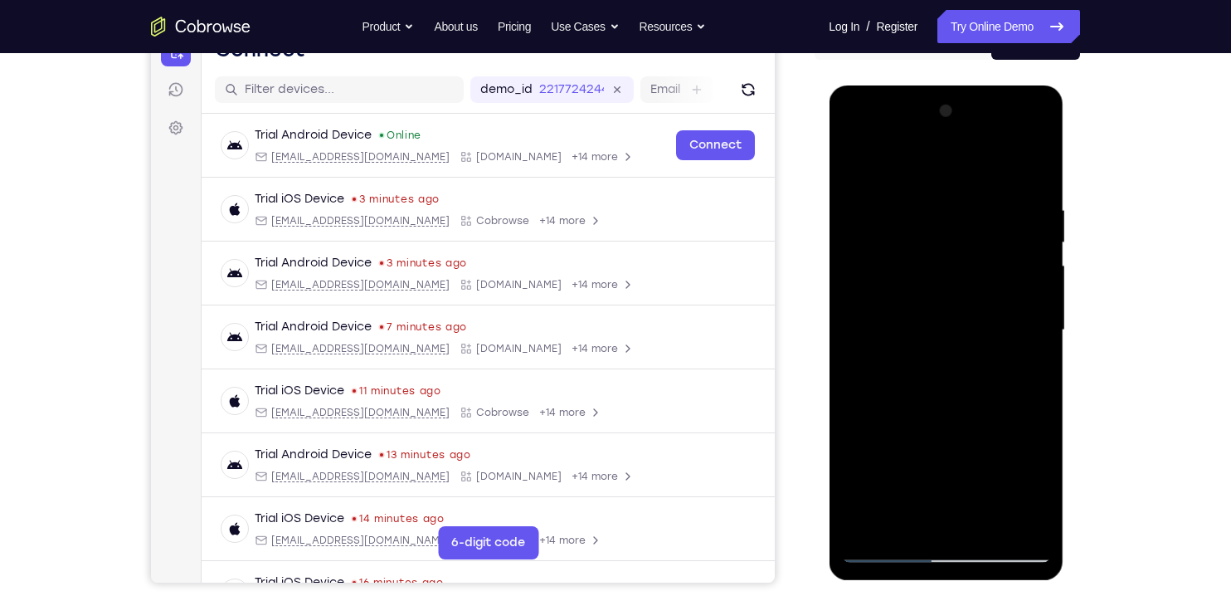
scroll to position [177, 0]
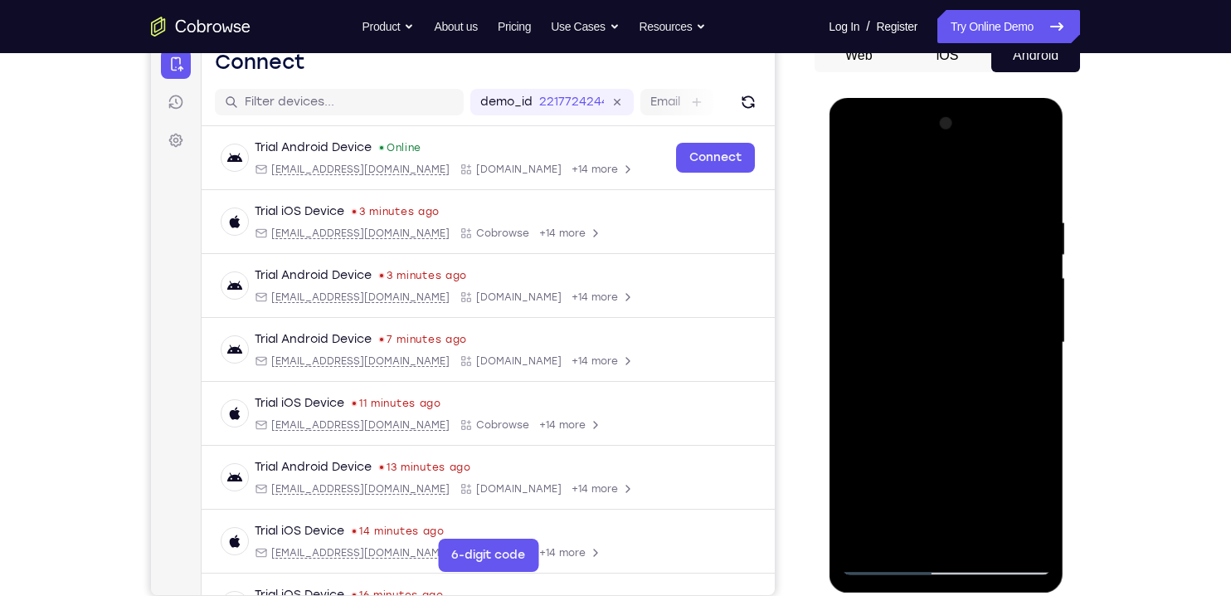
click at [1029, 187] on div at bounding box center [945, 342] width 209 height 465
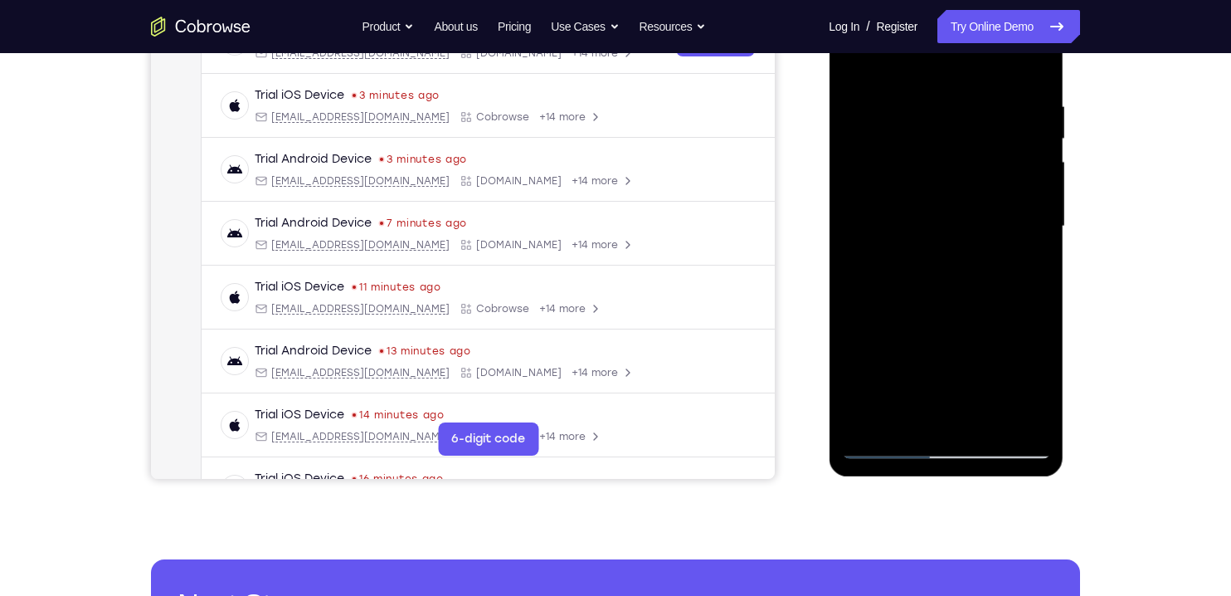
scroll to position [314, 0]
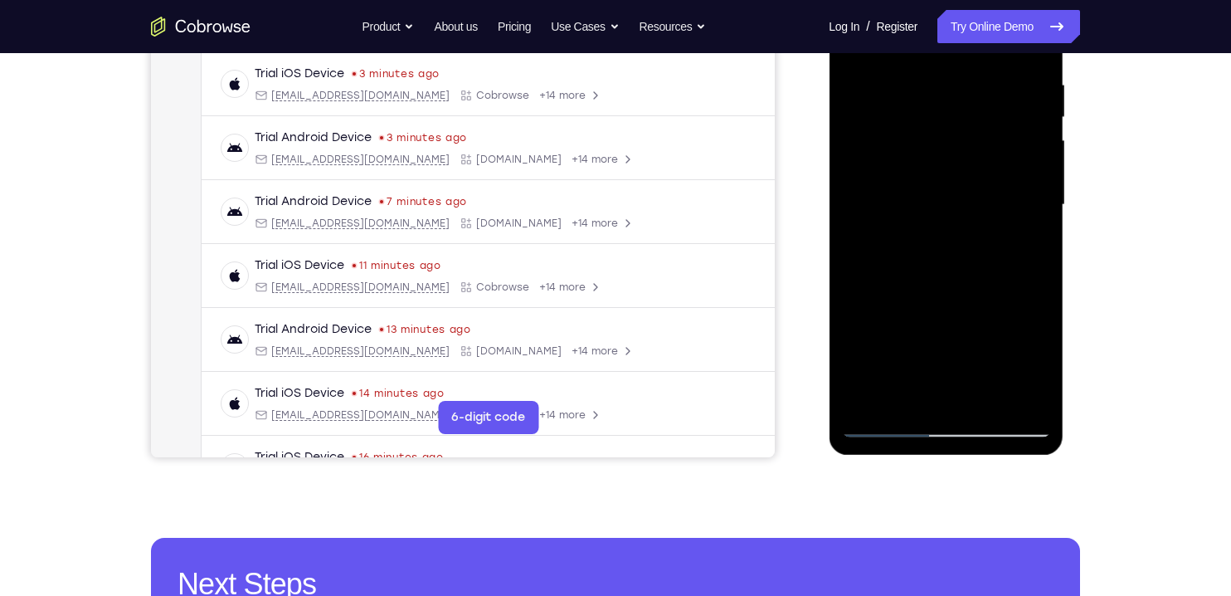
click at [990, 402] on div at bounding box center [945, 205] width 209 height 465
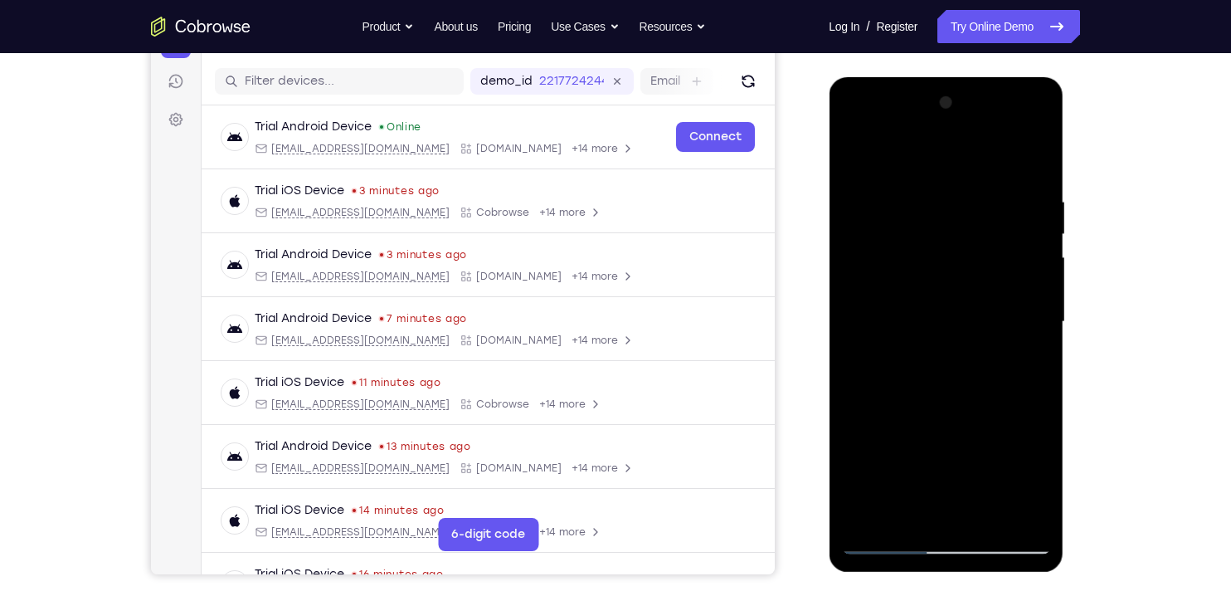
scroll to position [173, 0]
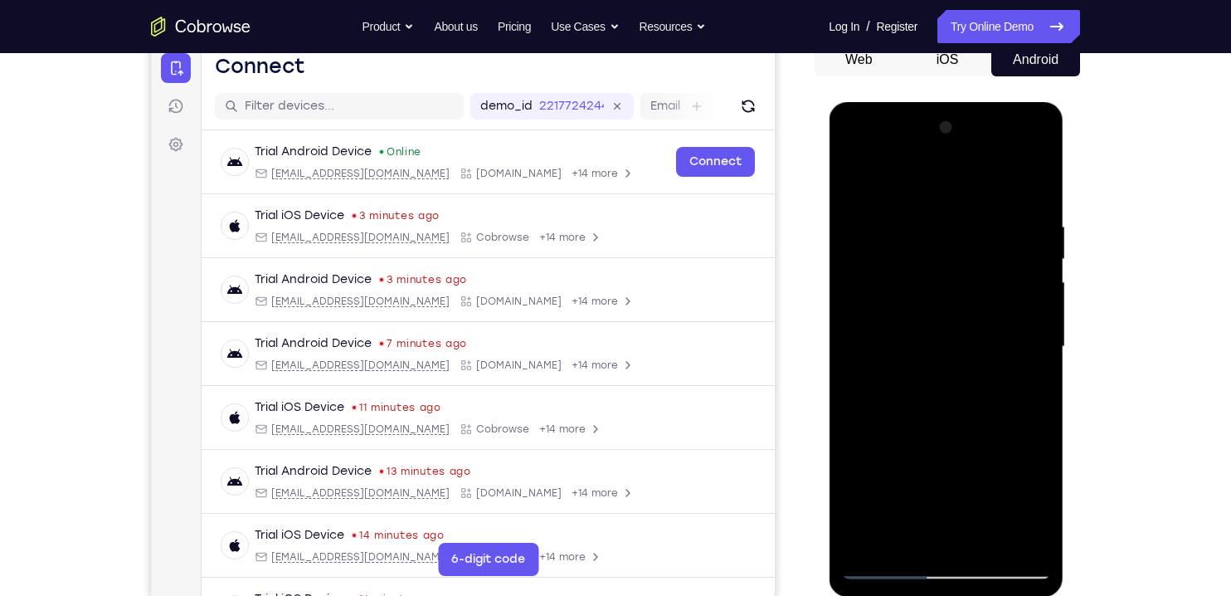
click at [892, 204] on div at bounding box center [945, 346] width 209 height 465
click at [857, 184] on div at bounding box center [945, 346] width 209 height 465
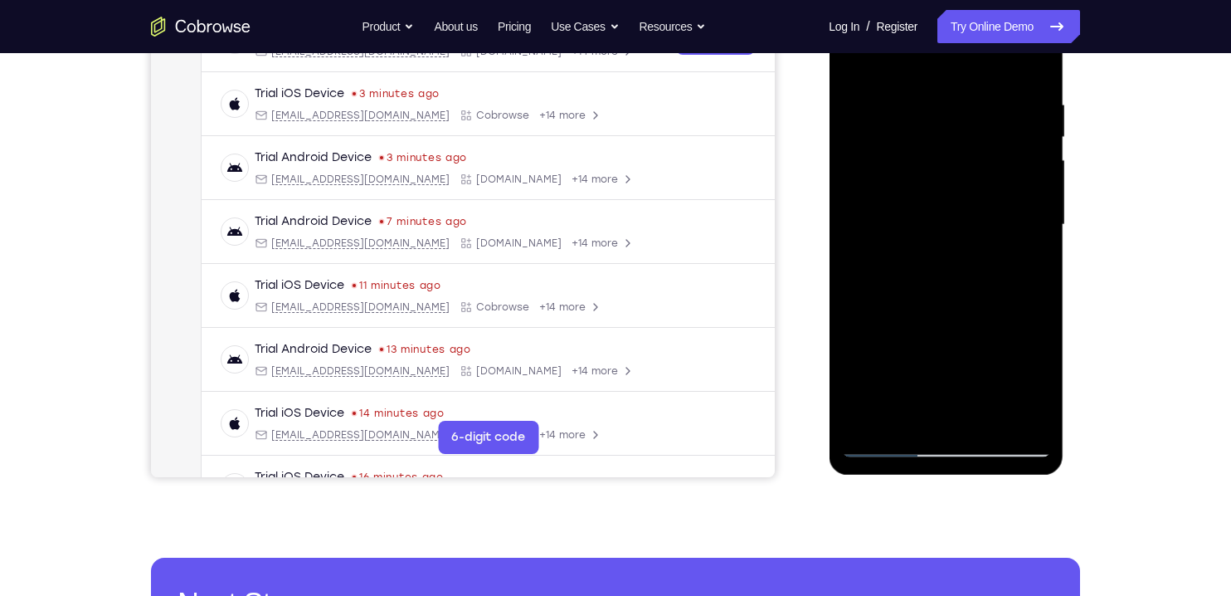
scroll to position [303, 0]
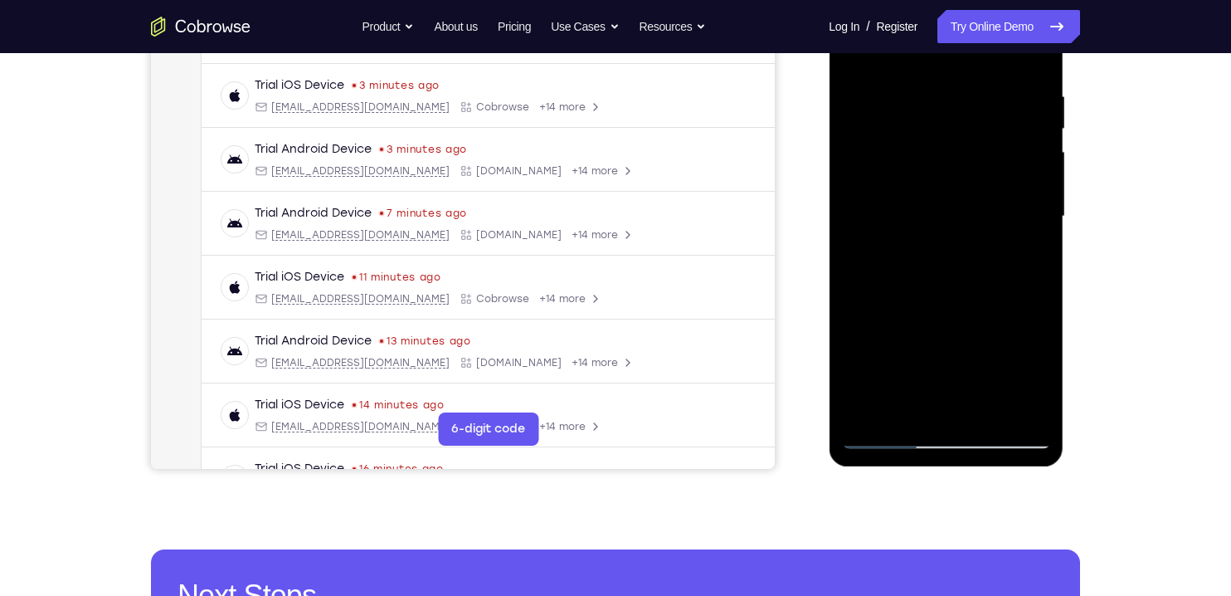
click at [988, 414] on div at bounding box center [945, 216] width 209 height 465
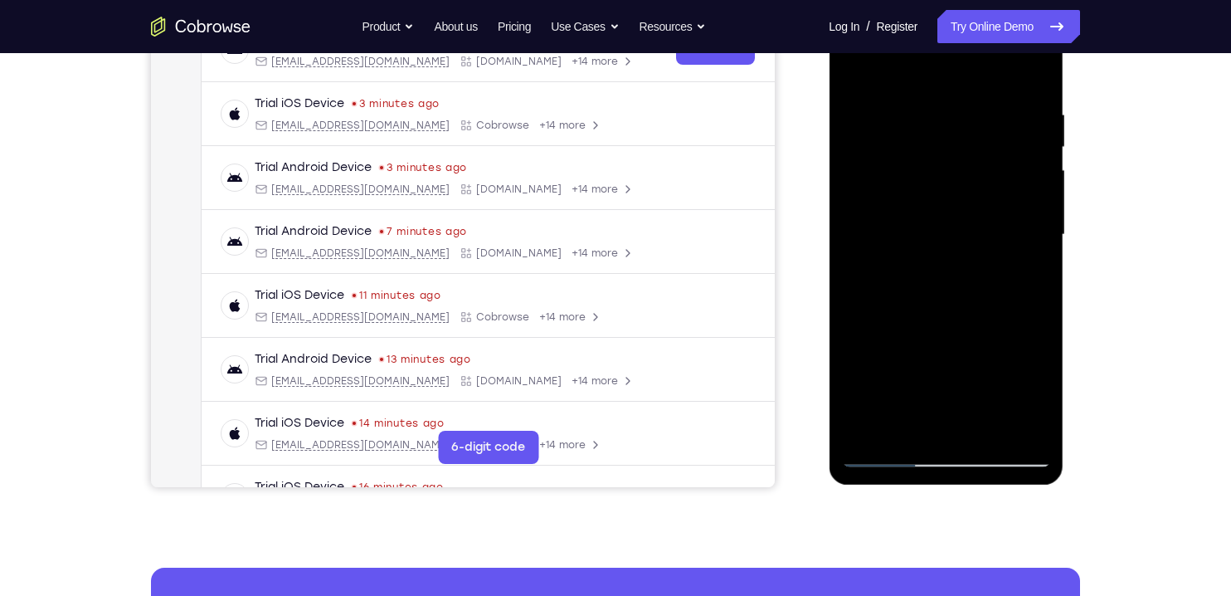
scroll to position [285, 0]
click at [904, 174] on div at bounding box center [945, 234] width 209 height 465
click at [1025, 270] on div at bounding box center [945, 234] width 209 height 465
click at [1031, 278] on div at bounding box center [945, 234] width 209 height 465
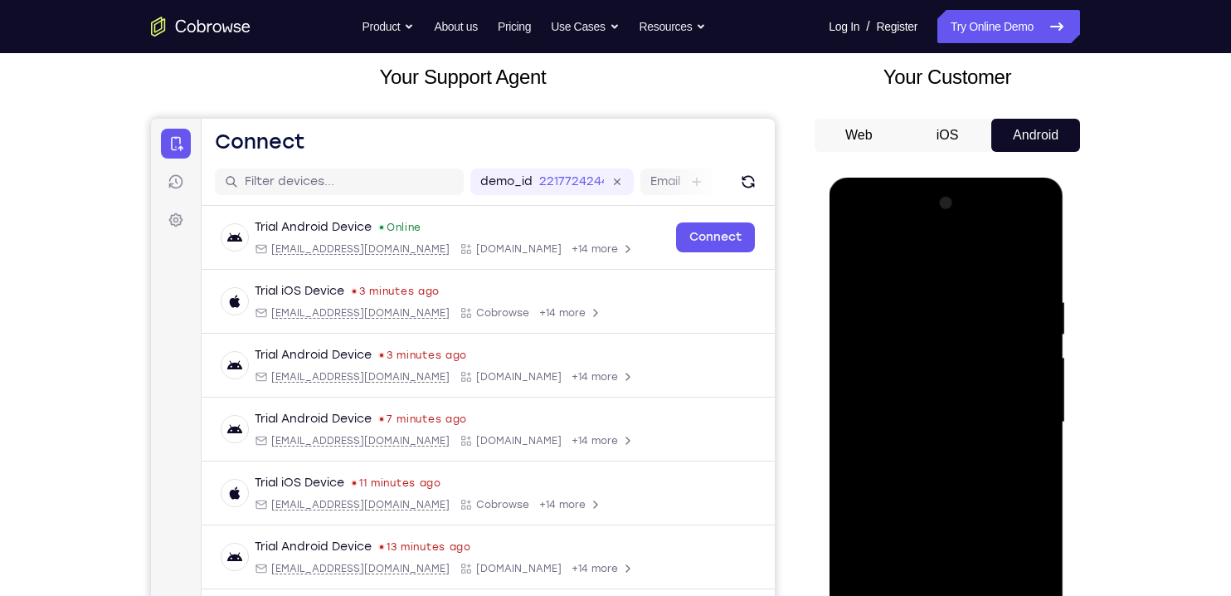
scroll to position [85, 0]
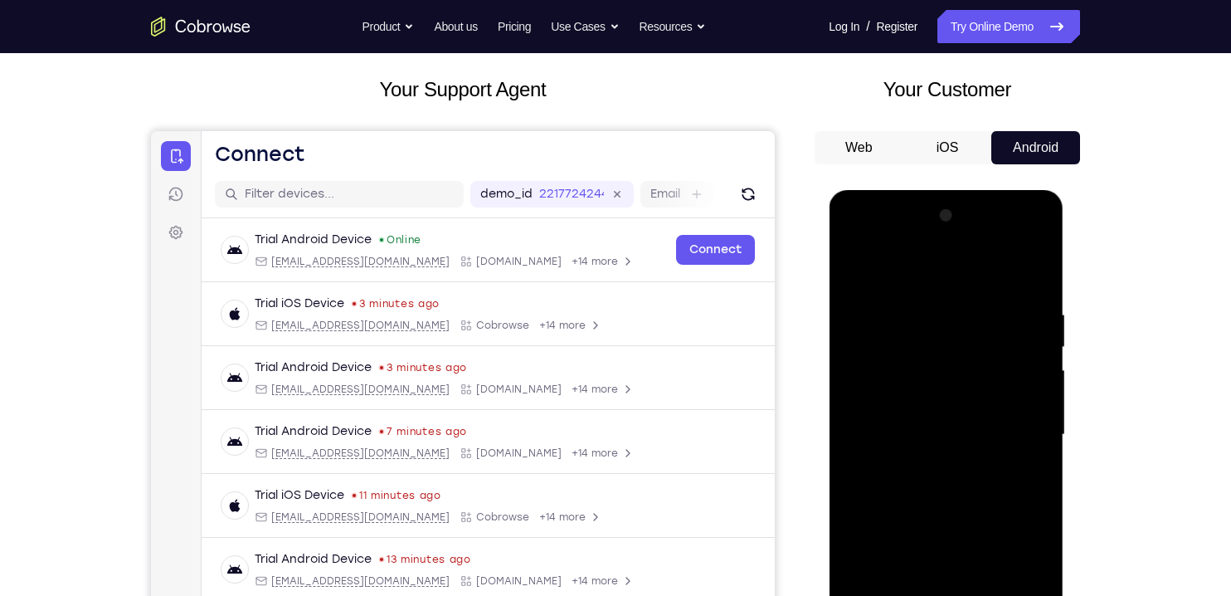
click at [856, 265] on div at bounding box center [945, 434] width 209 height 465
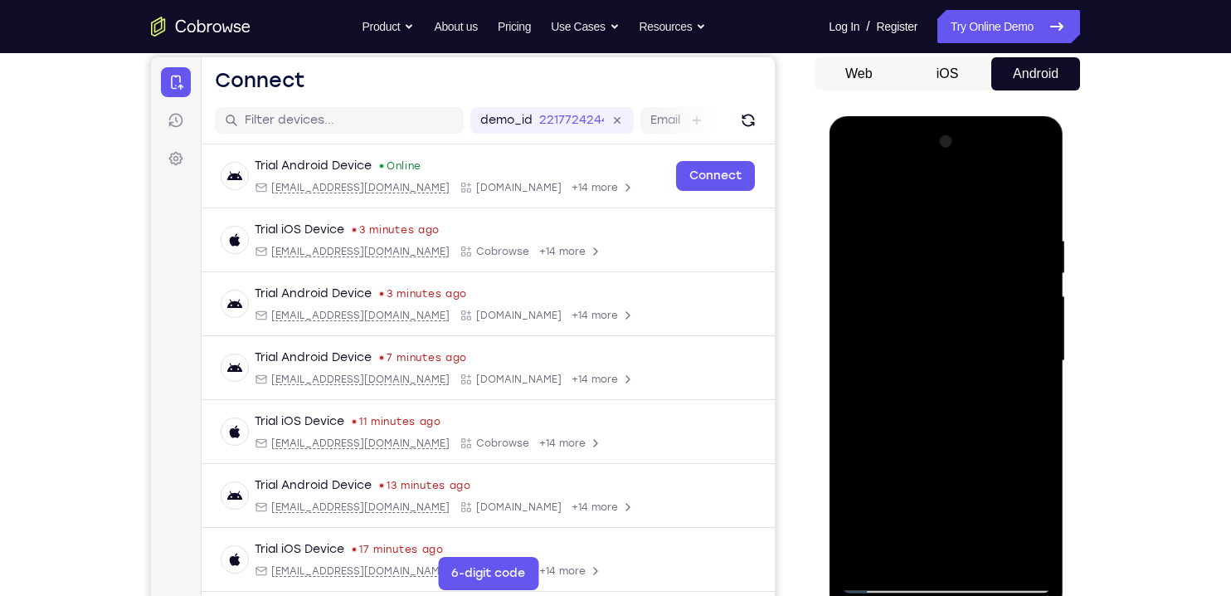
scroll to position [159, 0]
click at [942, 311] on div at bounding box center [945, 360] width 209 height 465
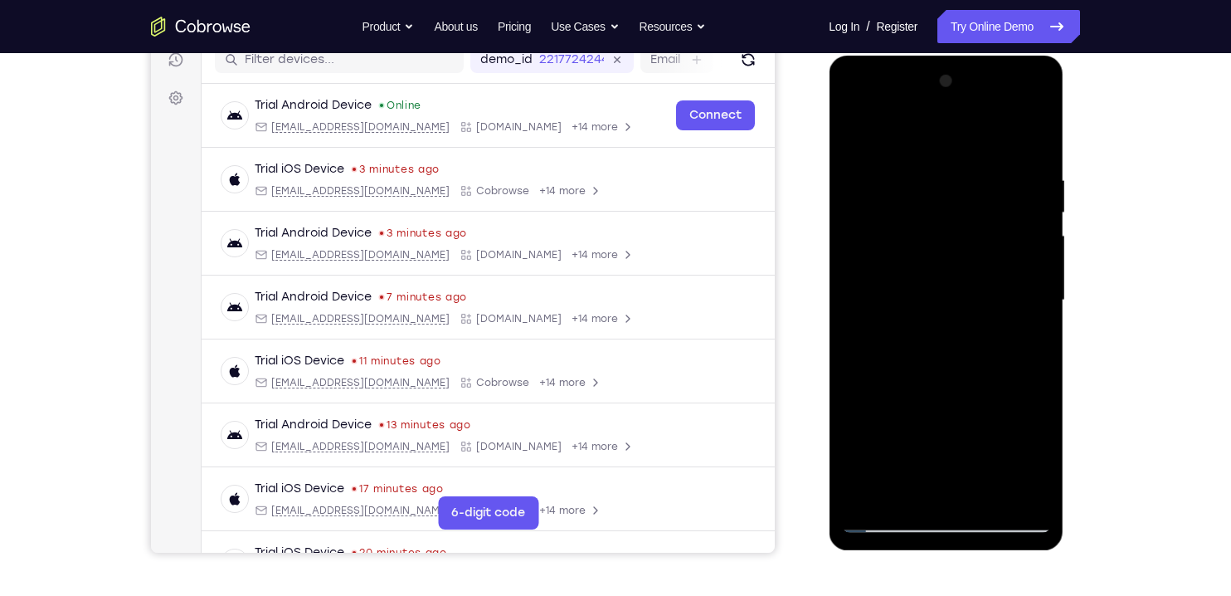
scroll to position [256, 0]
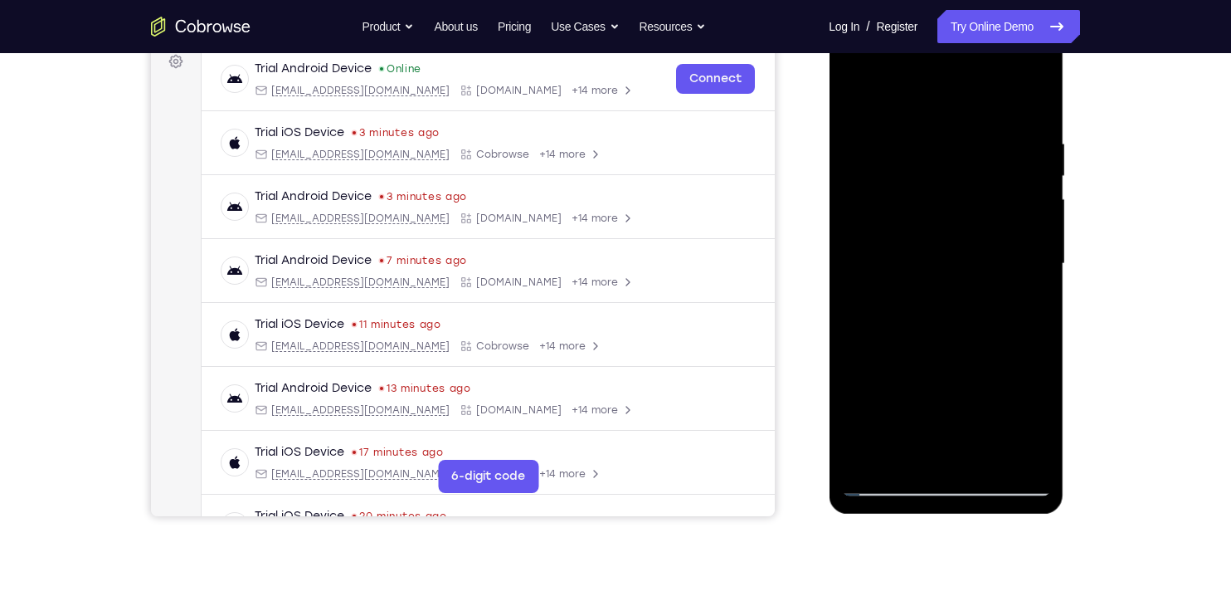
click at [1034, 420] on div at bounding box center [945, 264] width 209 height 465
click at [1020, 301] on div at bounding box center [945, 264] width 209 height 465
click at [1030, 419] on div at bounding box center [945, 264] width 209 height 465
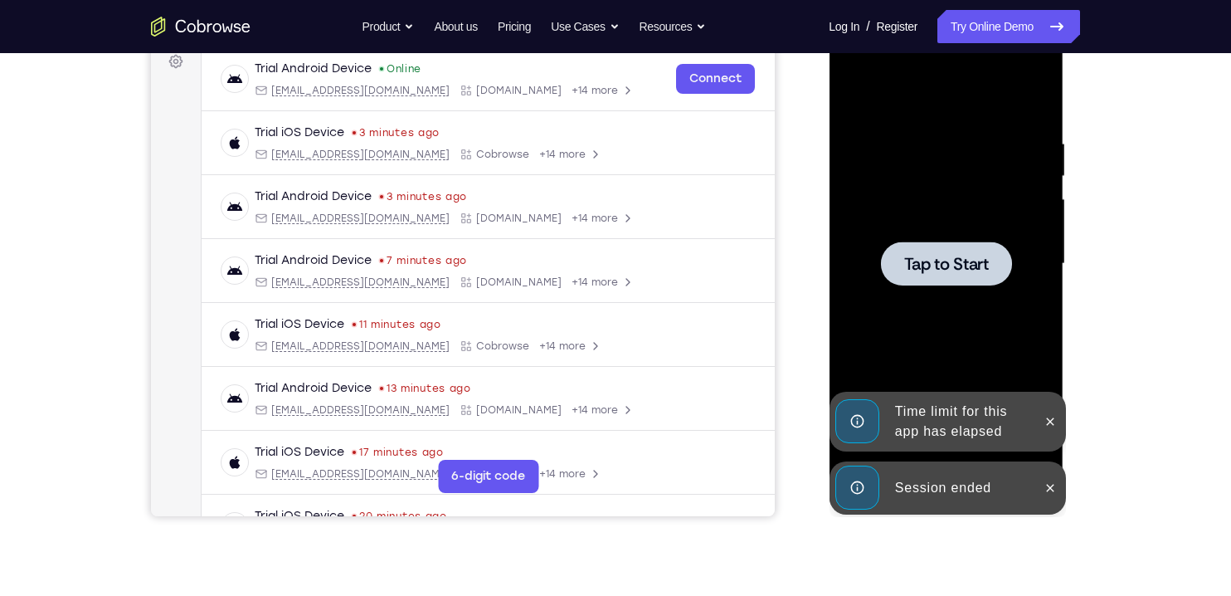
click at [1039, 432] on div at bounding box center [1049, 422] width 27 height 60
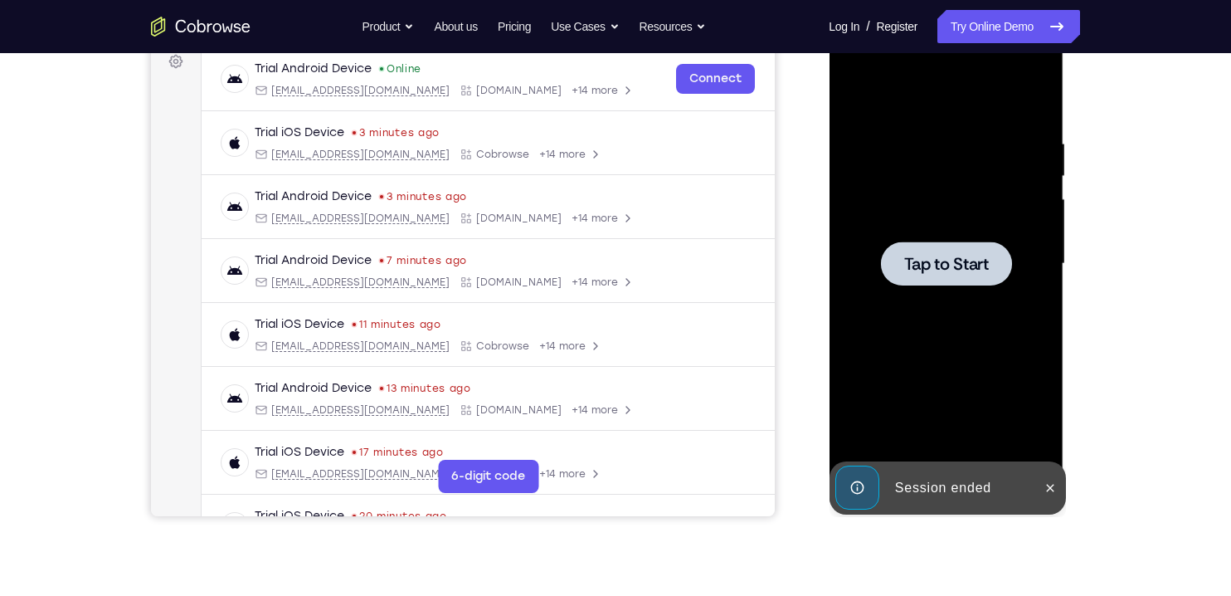
click at [963, 272] on span "Tap to Start" at bounding box center [945, 264] width 85 height 17
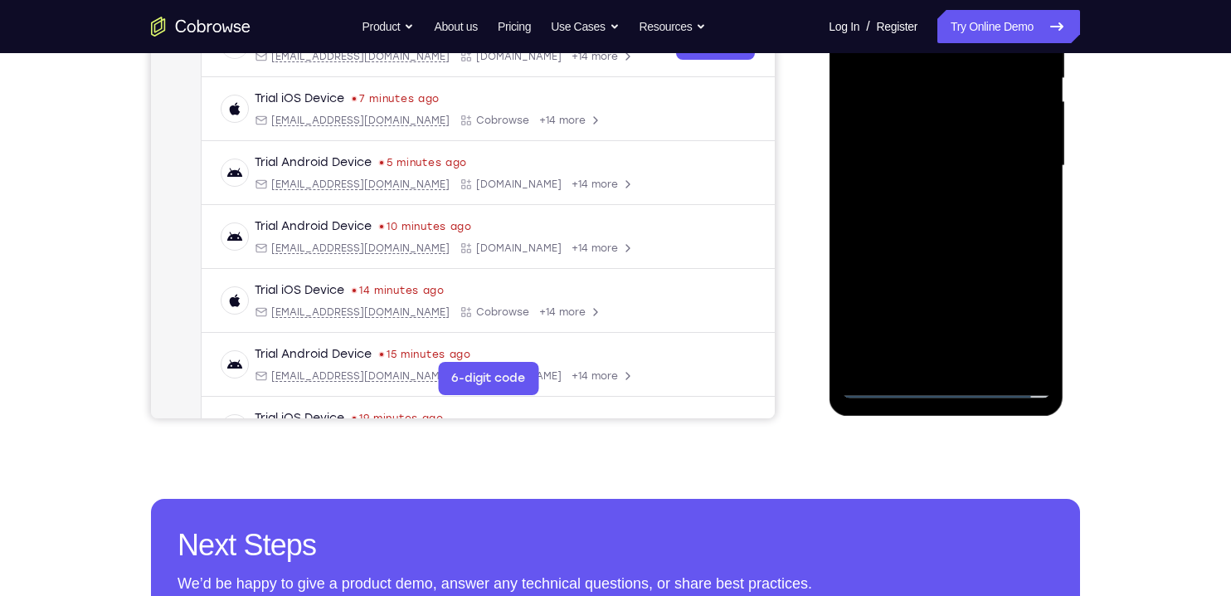
scroll to position [356, 0]
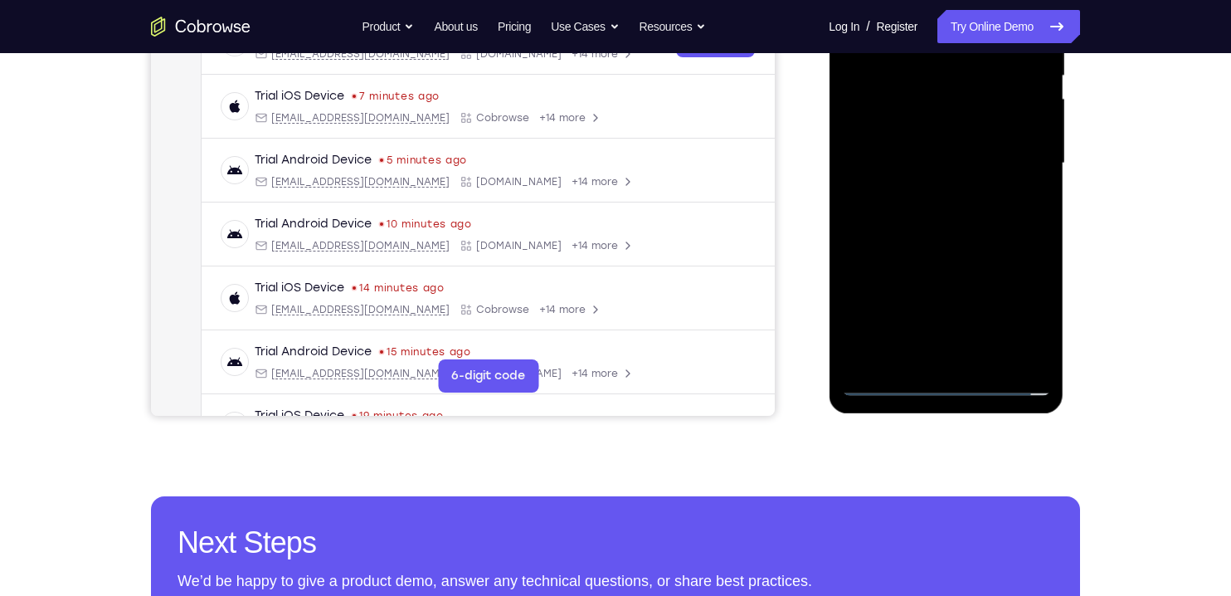
click at [949, 389] on div at bounding box center [945, 163] width 209 height 465
click at [1008, 317] on div at bounding box center [945, 163] width 209 height 465
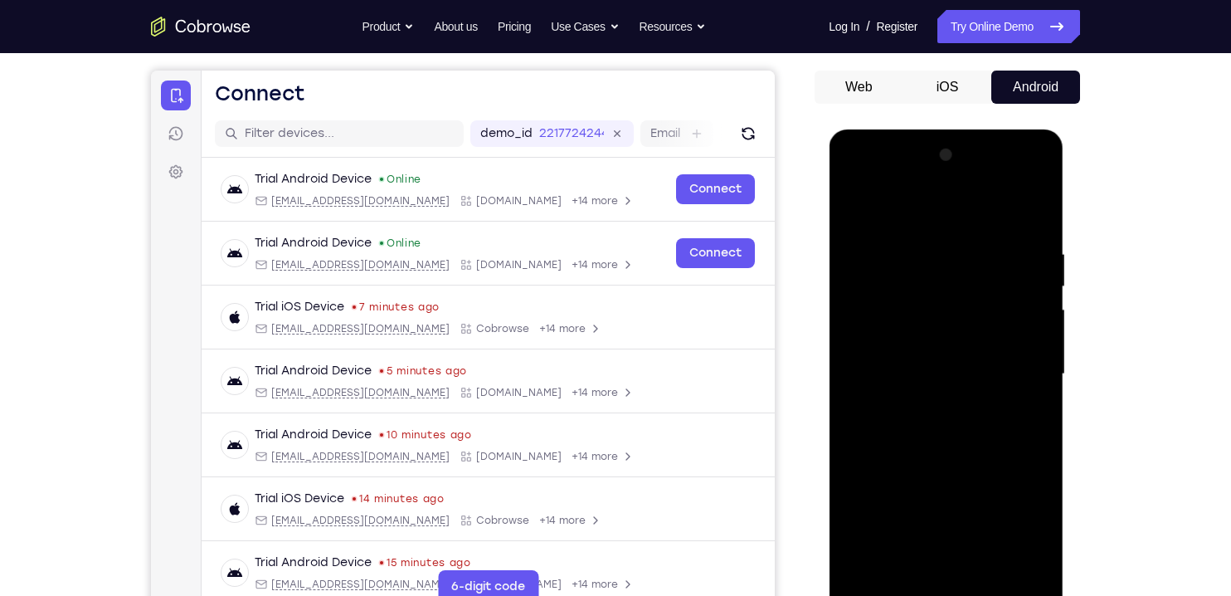
scroll to position [129, 0]
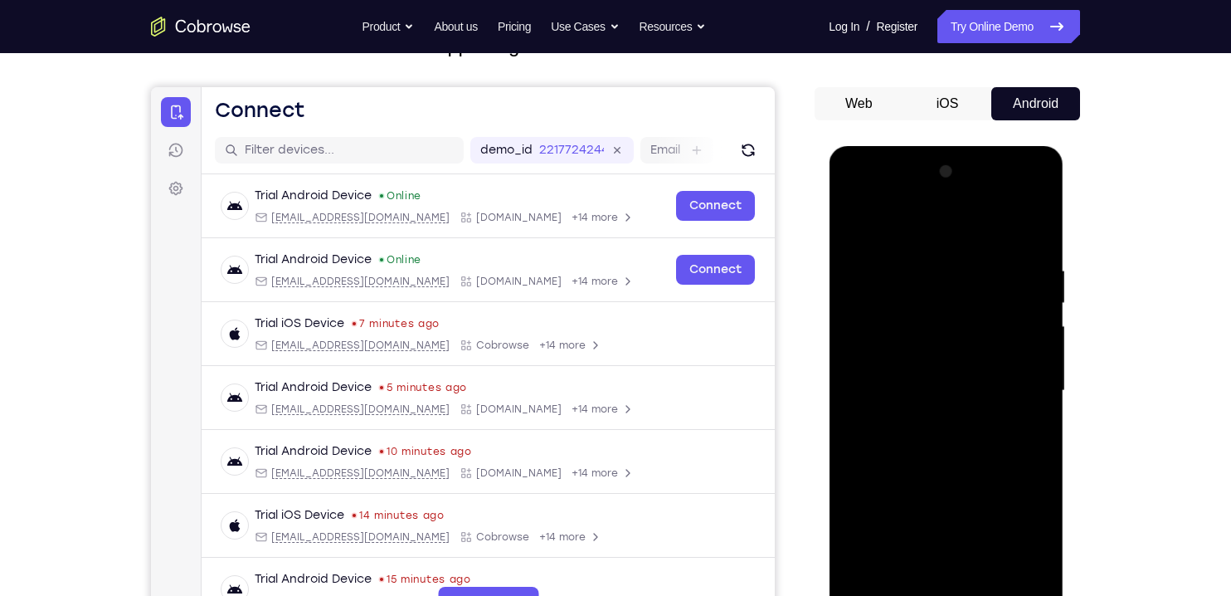
click at [884, 227] on div at bounding box center [945, 390] width 209 height 465
click at [1011, 381] on div at bounding box center [945, 390] width 209 height 465
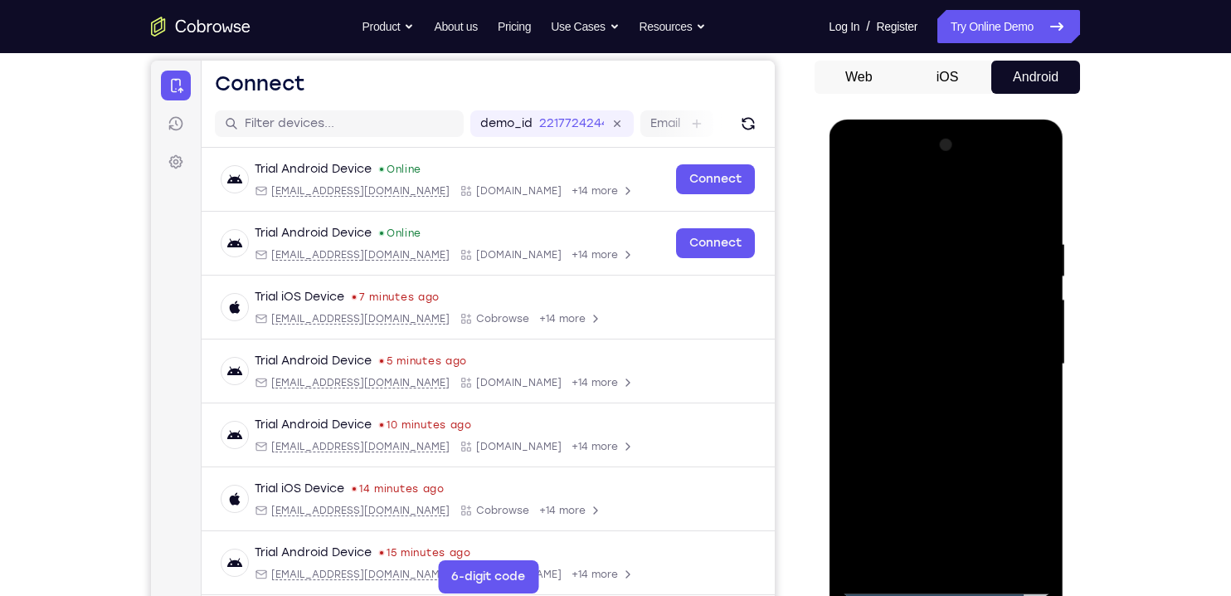
scroll to position [182, 0]
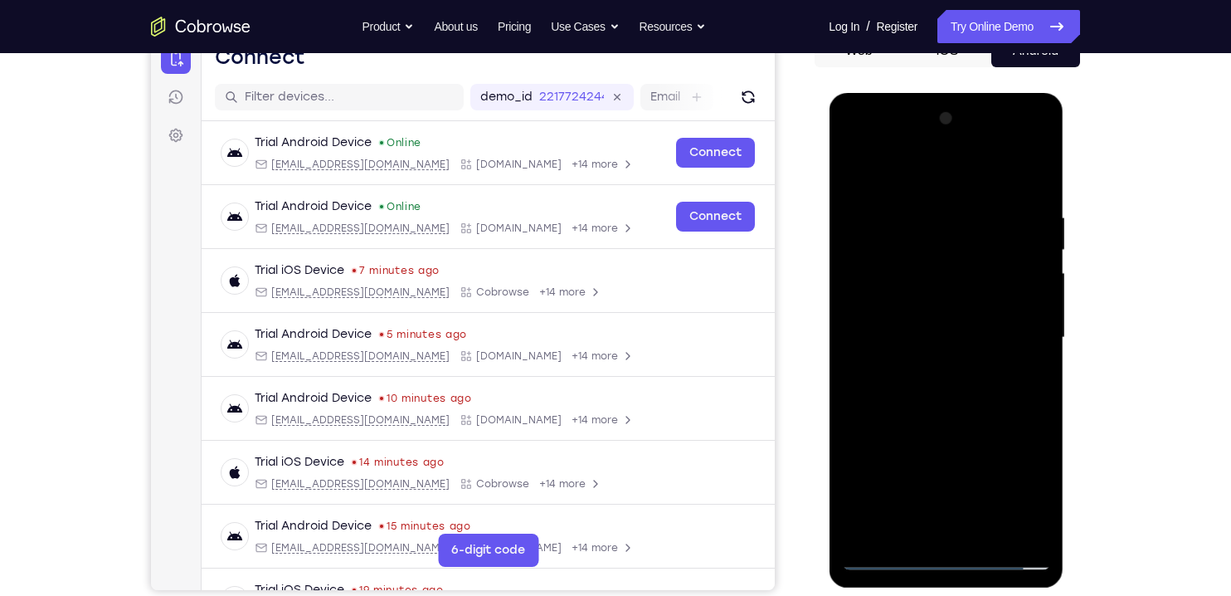
click at [923, 360] on div at bounding box center [945, 337] width 209 height 465
click at [986, 329] on div at bounding box center [945, 337] width 209 height 465
click at [928, 303] on div at bounding box center [945, 337] width 209 height 465
click at [959, 338] on div at bounding box center [945, 337] width 209 height 465
click at [1027, 398] on div at bounding box center [945, 337] width 209 height 465
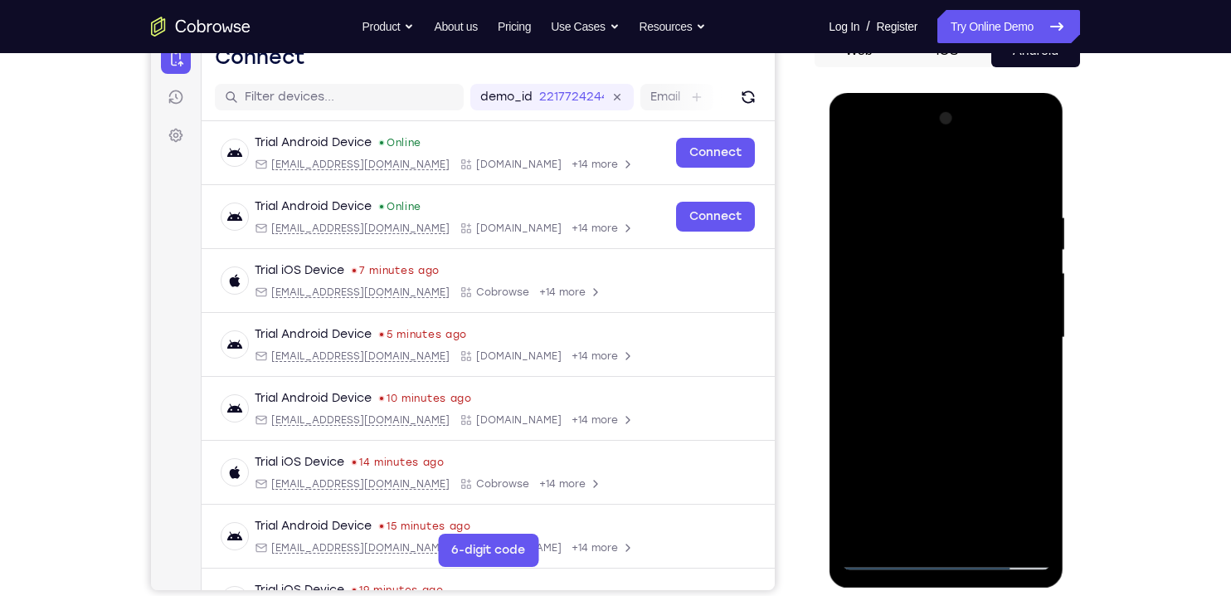
click at [925, 388] on div at bounding box center [945, 337] width 209 height 465
click at [909, 397] on div at bounding box center [945, 337] width 209 height 465
click at [1032, 203] on div at bounding box center [945, 337] width 209 height 465
click at [920, 395] on div at bounding box center [945, 337] width 209 height 465
click at [1030, 199] on div at bounding box center [945, 337] width 209 height 465
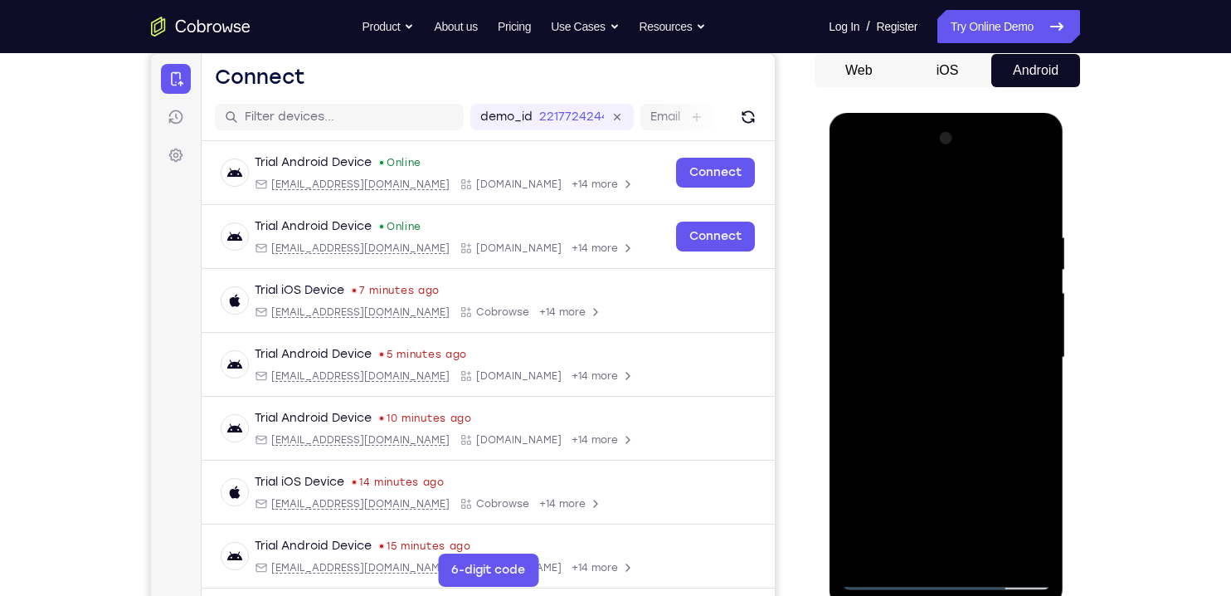
scroll to position [161, 0]
click at [856, 168] on div at bounding box center [945, 358] width 209 height 465
click at [877, 320] on div at bounding box center [945, 358] width 209 height 465
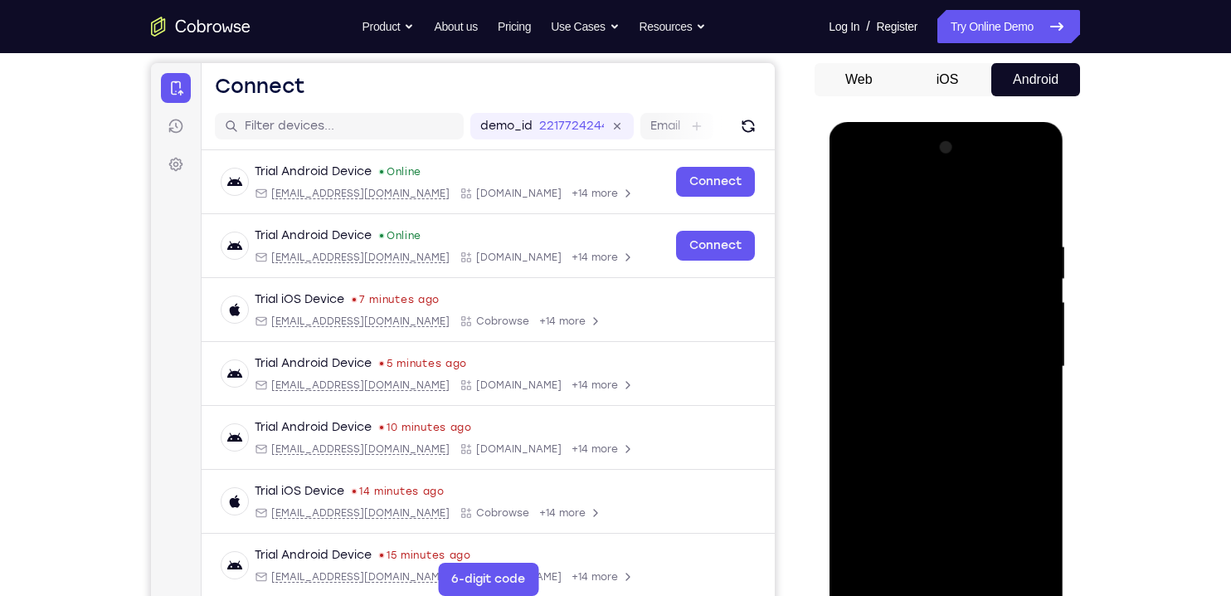
scroll to position [135, 0]
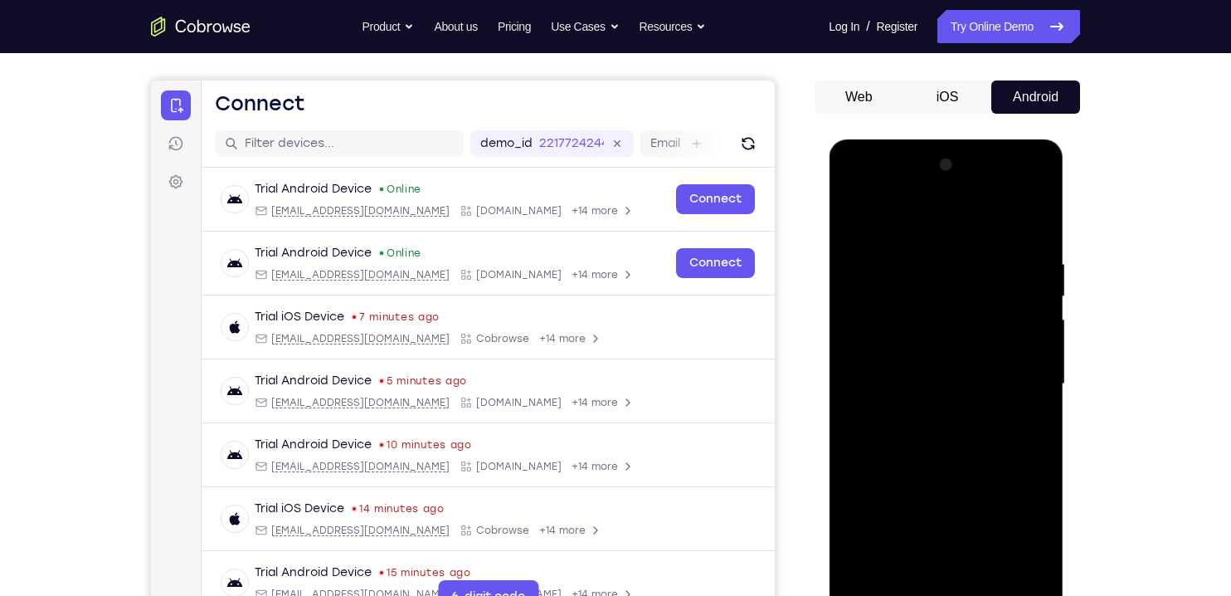
click at [1036, 238] on div at bounding box center [945, 384] width 209 height 465
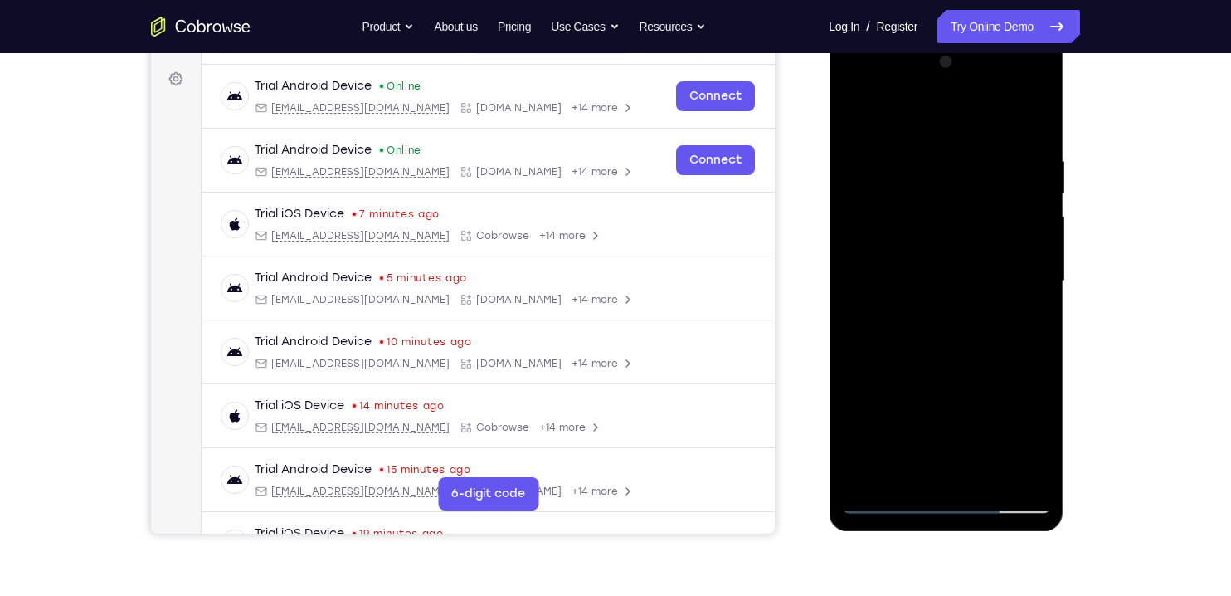
scroll to position [240, 0]
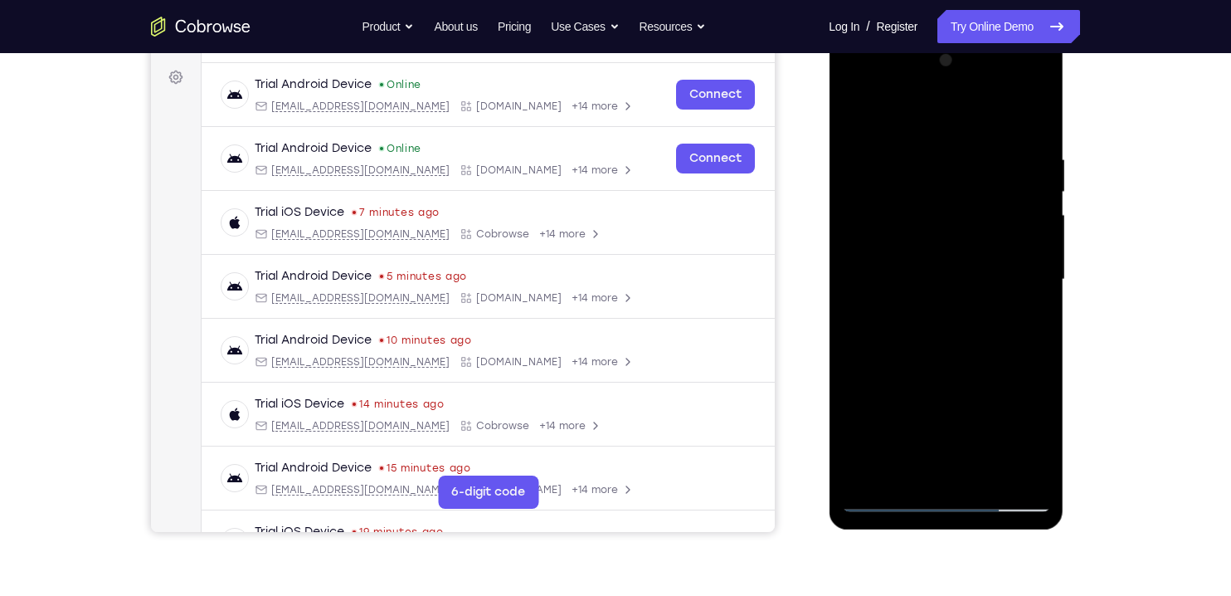
click at [1037, 355] on div at bounding box center [945, 279] width 209 height 465
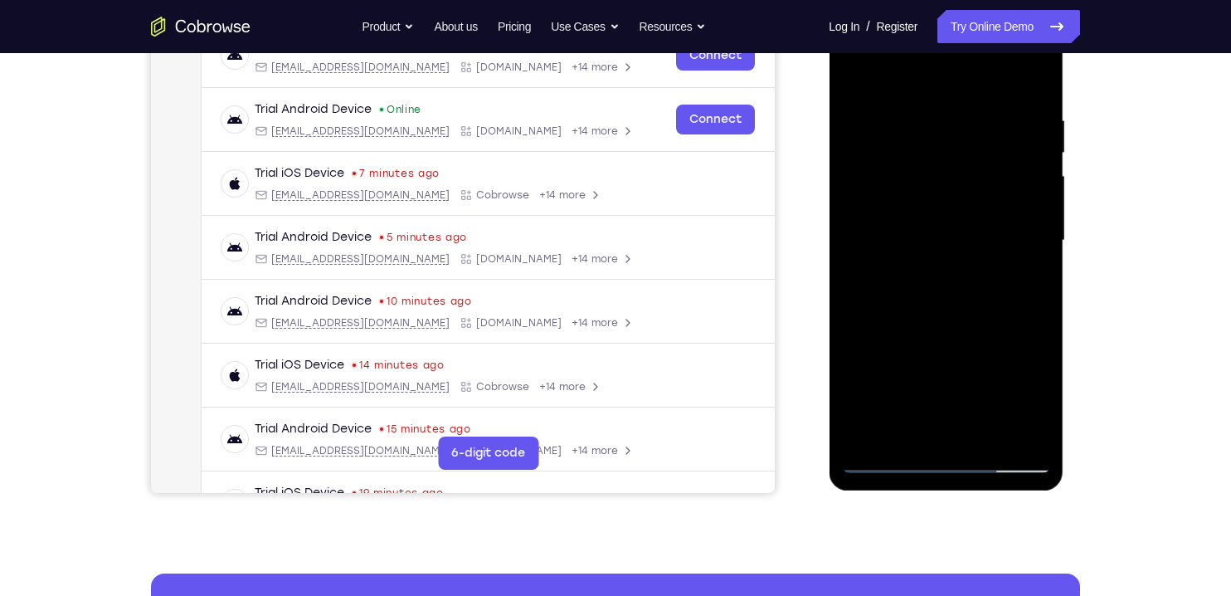
scroll to position [278, 0]
click at [1033, 322] on div at bounding box center [945, 241] width 209 height 465
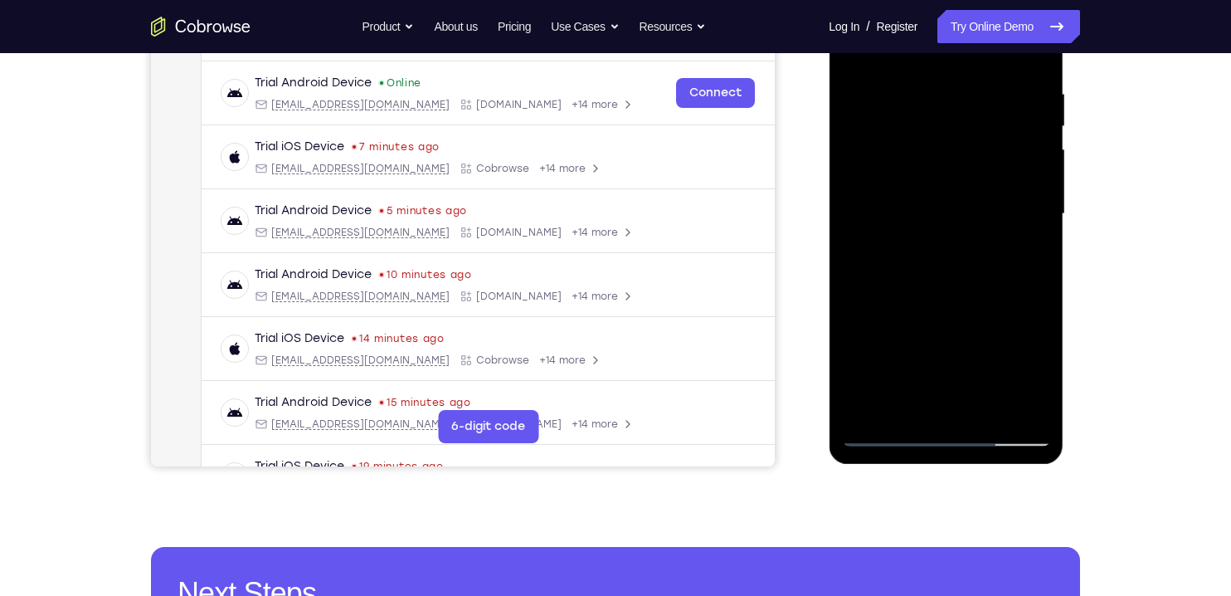
scroll to position [329, 0]
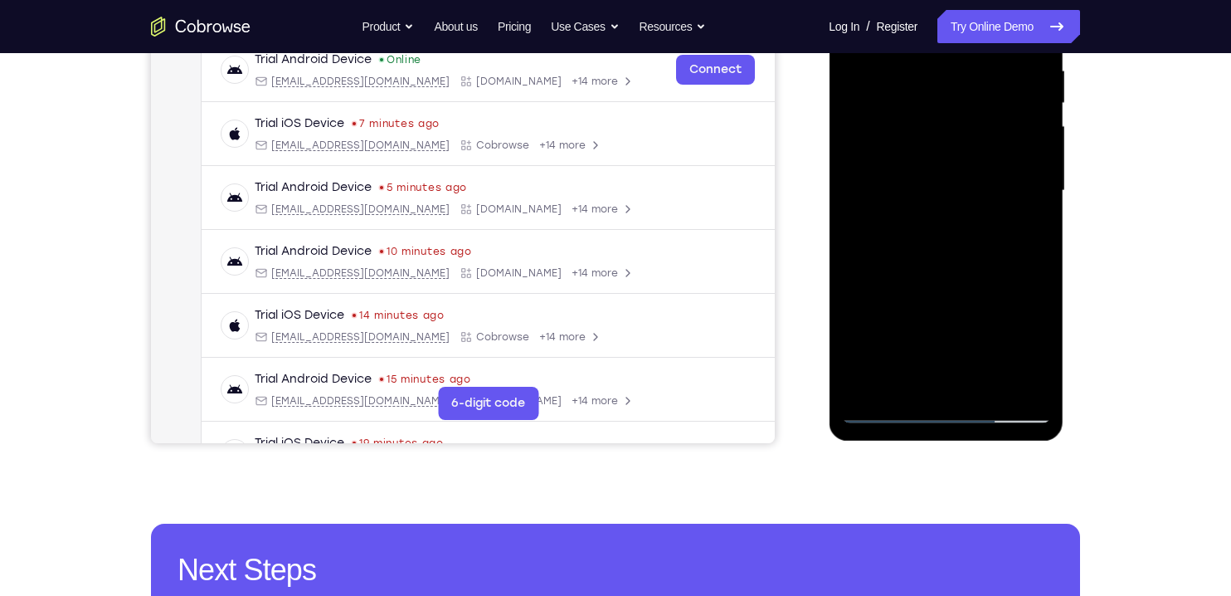
click at [1039, 362] on div at bounding box center [945, 191] width 209 height 465
click at [1025, 335] on div at bounding box center [945, 191] width 209 height 465
click at [1013, 342] on div at bounding box center [945, 191] width 209 height 465
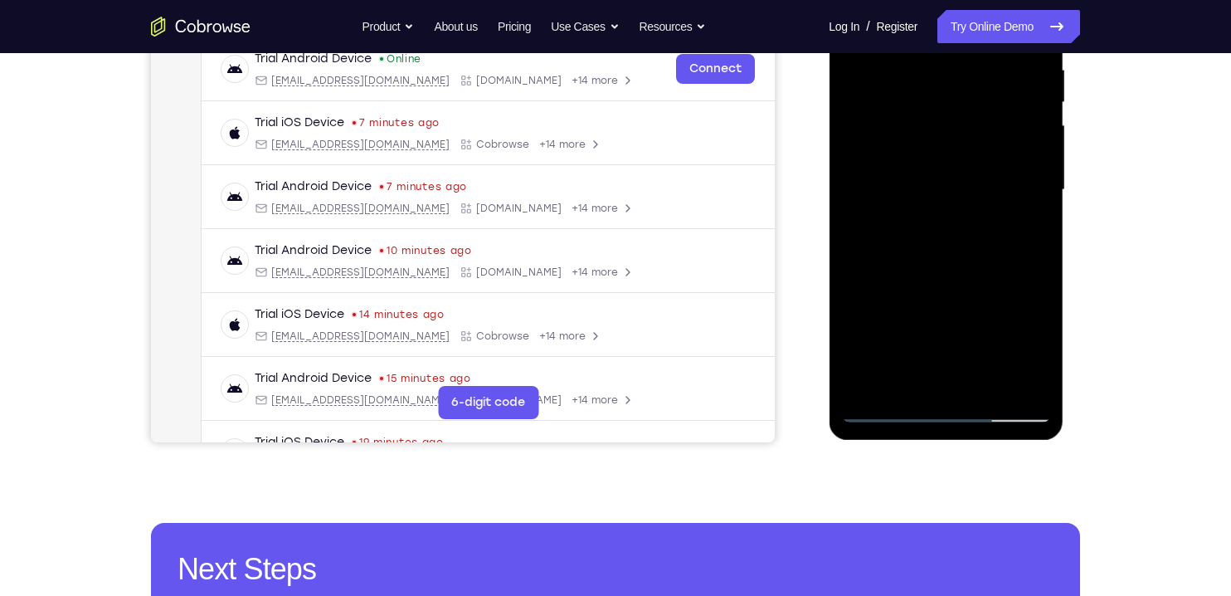
click at [861, 353] on div at bounding box center [945, 190] width 209 height 465
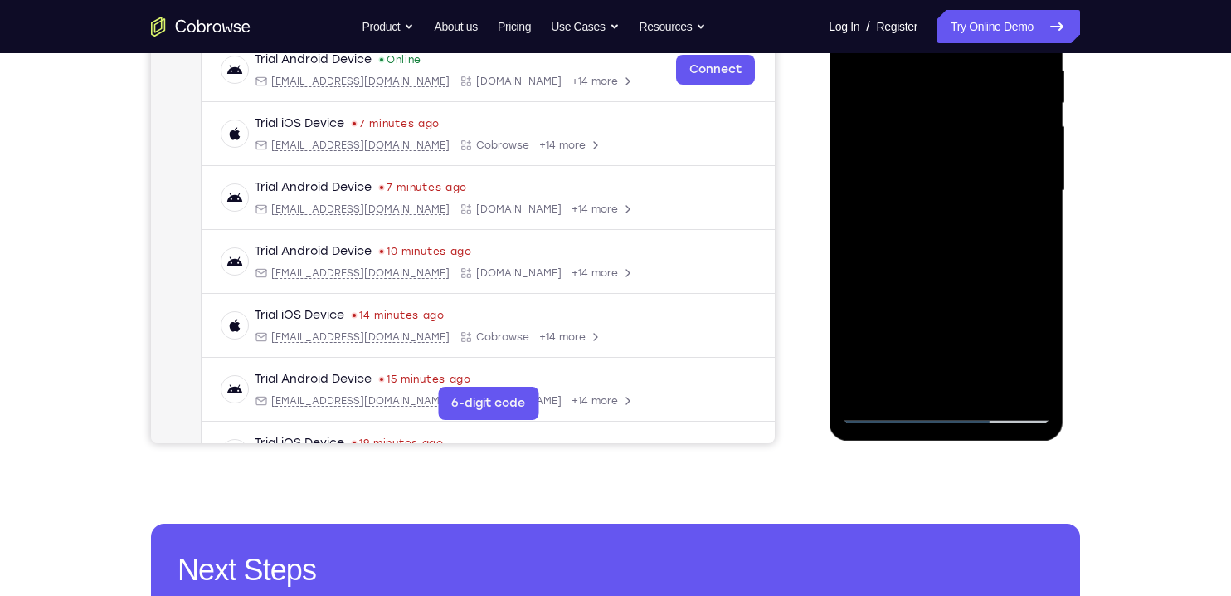
click at [852, 351] on div at bounding box center [945, 191] width 209 height 465
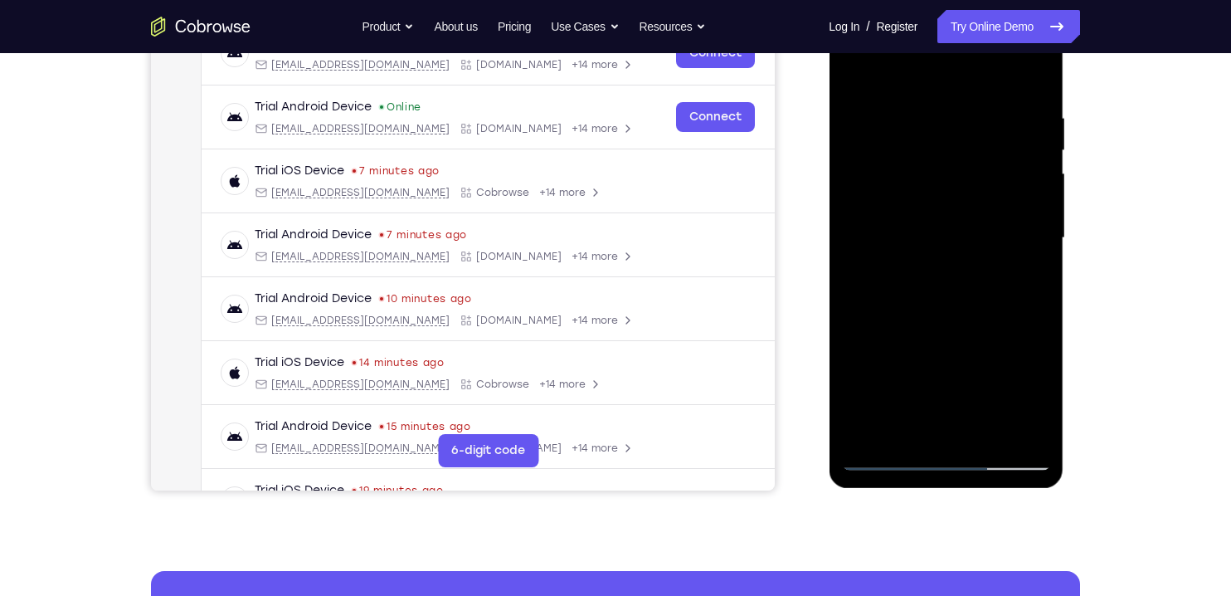
scroll to position [295, 0]
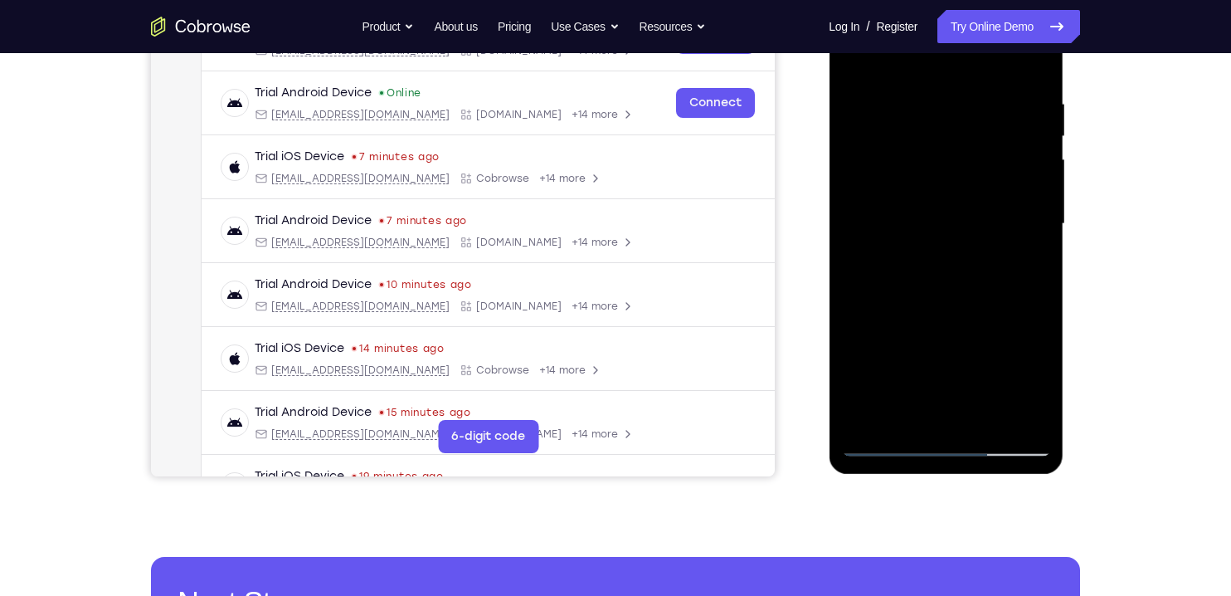
click at [988, 416] on div at bounding box center [945, 224] width 209 height 465
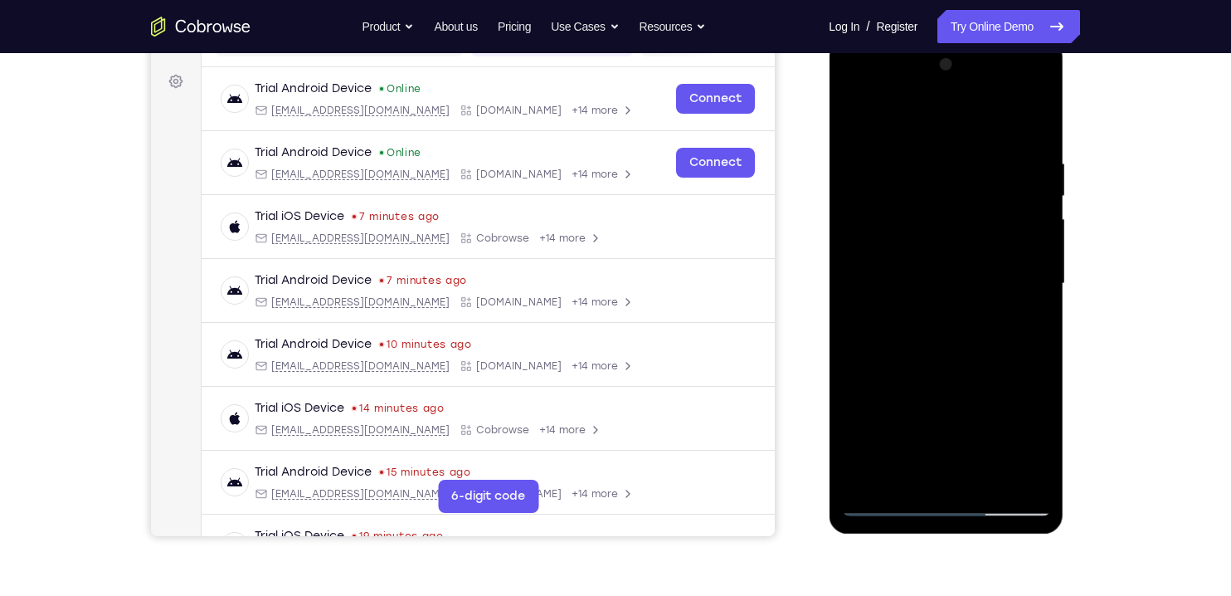
scroll to position [226, 0]
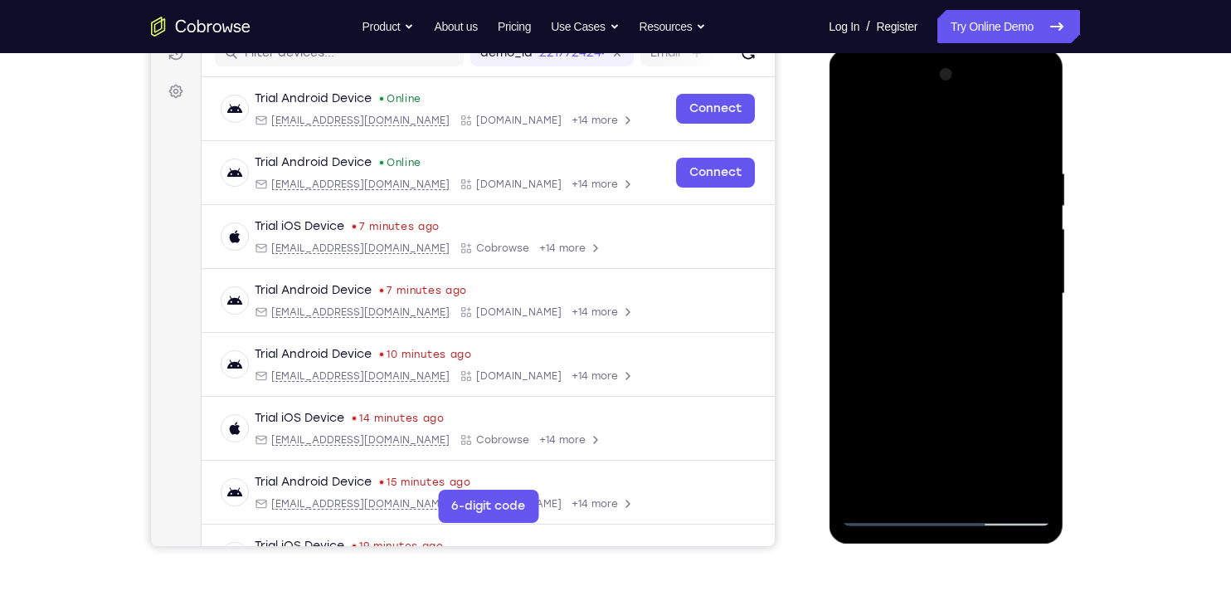
click at [921, 381] on div at bounding box center [945, 293] width 209 height 465
click at [890, 255] on div at bounding box center [945, 293] width 209 height 465
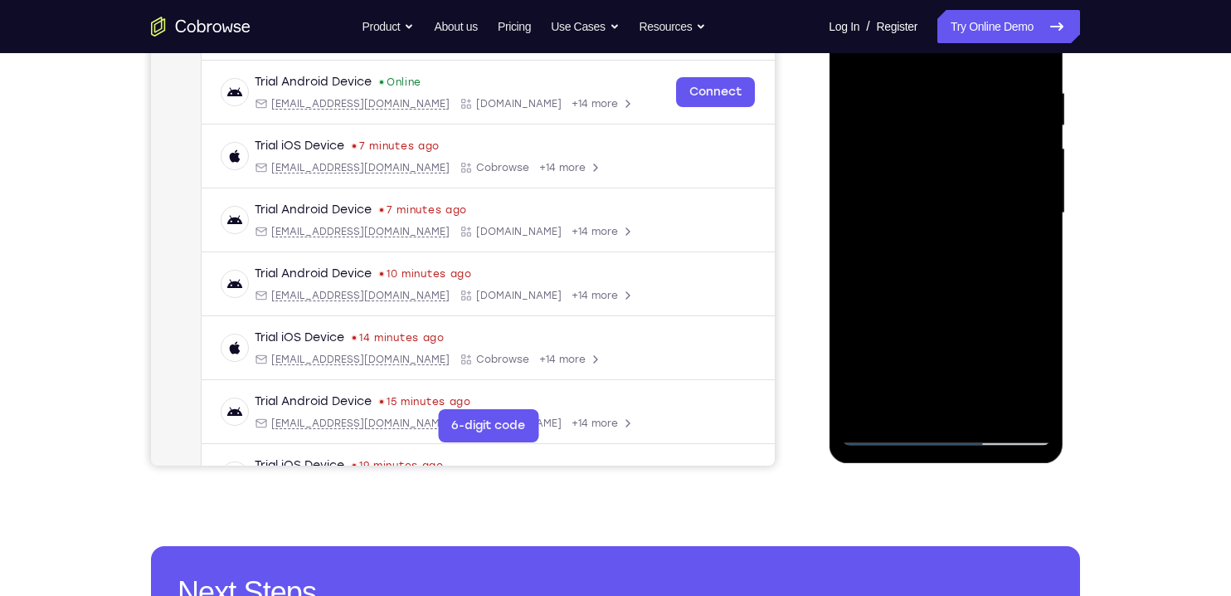
scroll to position [304, 0]
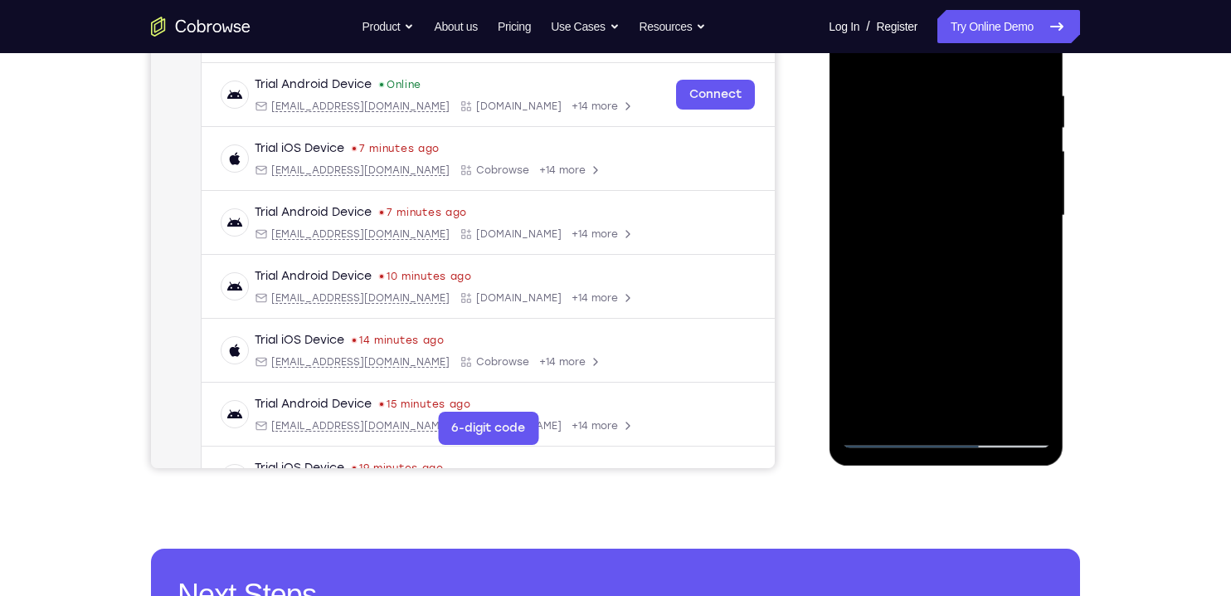
click at [1035, 372] on div at bounding box center [945, 215] width 209 height 465
click at [1024, 256] on div at bounding box center [945, 215] width 209 height 465
click at [1048, 363] on div at bounding box center [945, 215] width 209 height 465
click at [1032, 373] on div at bounding box center [945, 215] width 209 height 465
click at [1034, 373] on div at bounding box center [945, 215] width 209 height 465
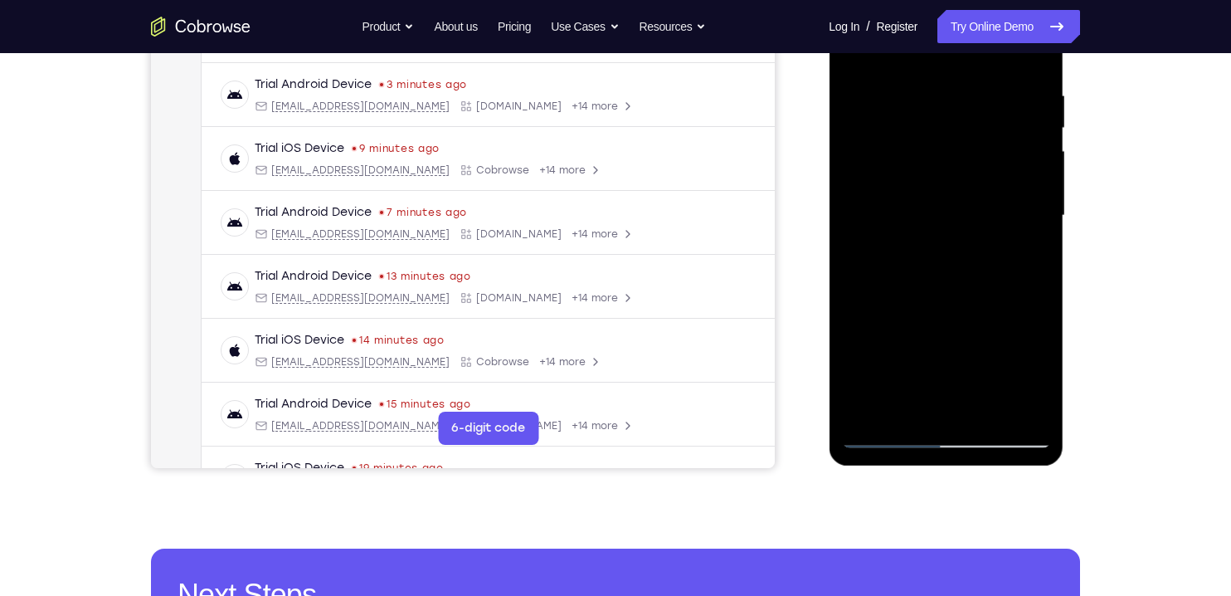
click at [1029, 248] on div at bounding box center [945, 215] width 209 height 465
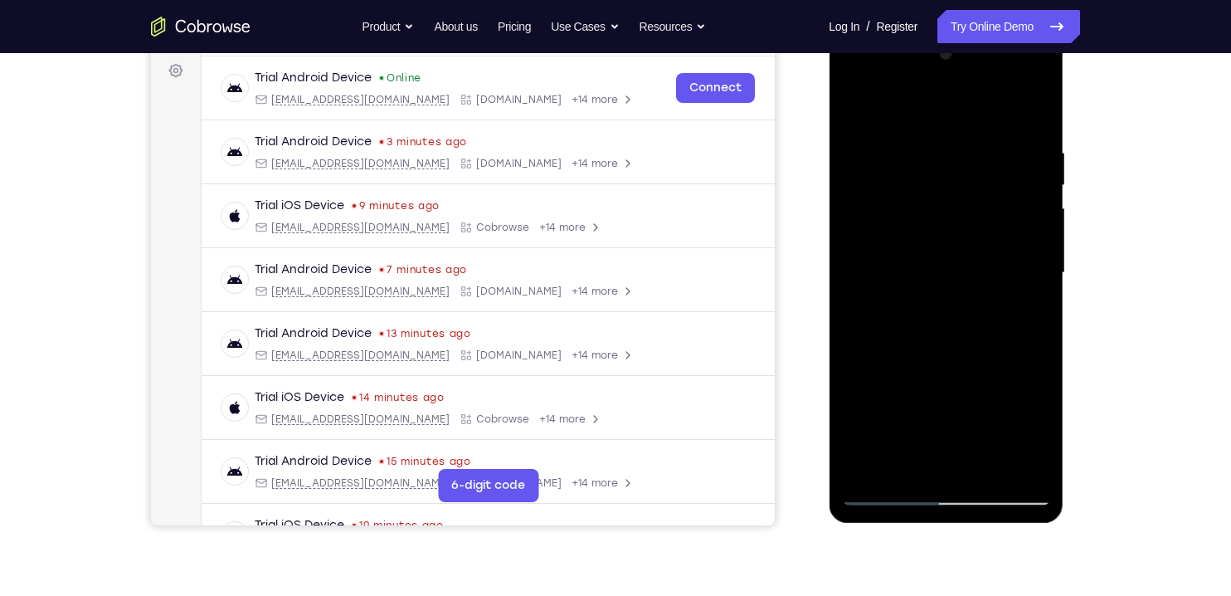
scroll to position [226, 0]
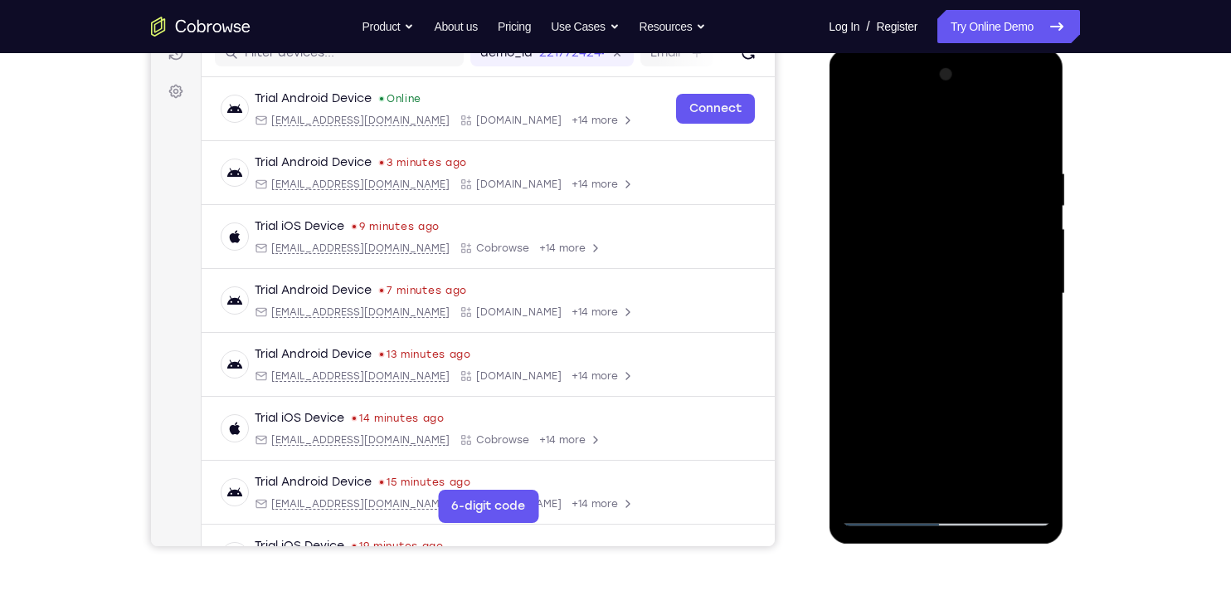
click at [849, 124] on div at bounding box center [945, 293] width 209 height 465
click at [859, 123] on div at bounding box center [945, 293] width 209 height 465
click at [926, 173] on div at bounding box center [945, 293] width 209 height 465
click at [1024, 370] on div at bounding box center [945, 293] width 209 height 465
click at [1020, 377] on div at bounding box center [945, 293] width 209 height 465
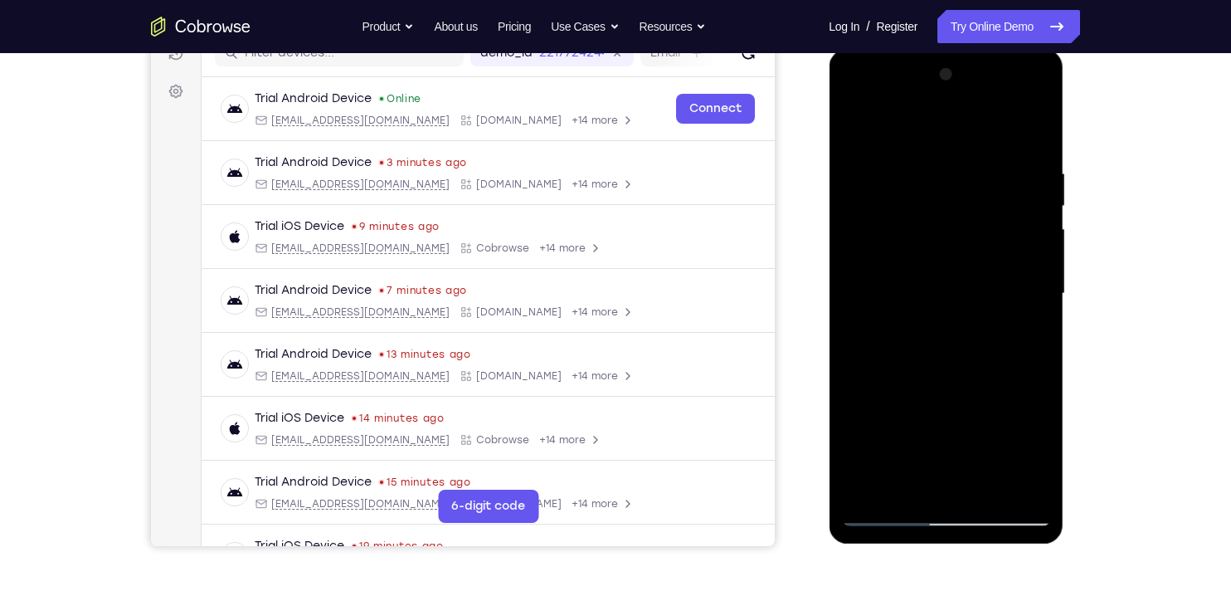
click at [1040, 361] on div at bounding box center [945, 293] width 209 height 465
click at [1030, 371] on div at bounding box center [945, 293] width 209 height 465
click at [1016, 391] on div at bounding box center [945, 293] width 209 height 465
click at [1025, 369] on div at bounding box center [945, 293] width 209 height 465
click at [1030, 372] on div at bounding box center [945, 293] width 209 height 465
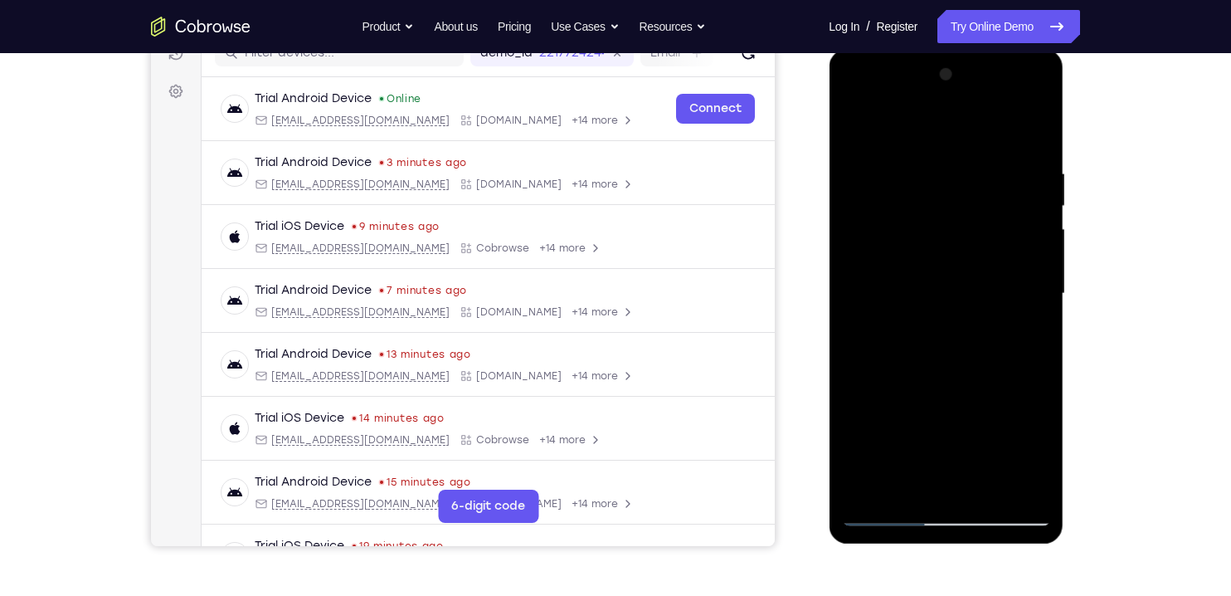
click at [1028, 369] on div at bounding box center [945, 293] width 209 height 465
click at [1030, 134] on div at bounding box center [945, 293] width 209 height 465
click at [1033, 142] on div at bounding box center [945, 293] width 209 height 465
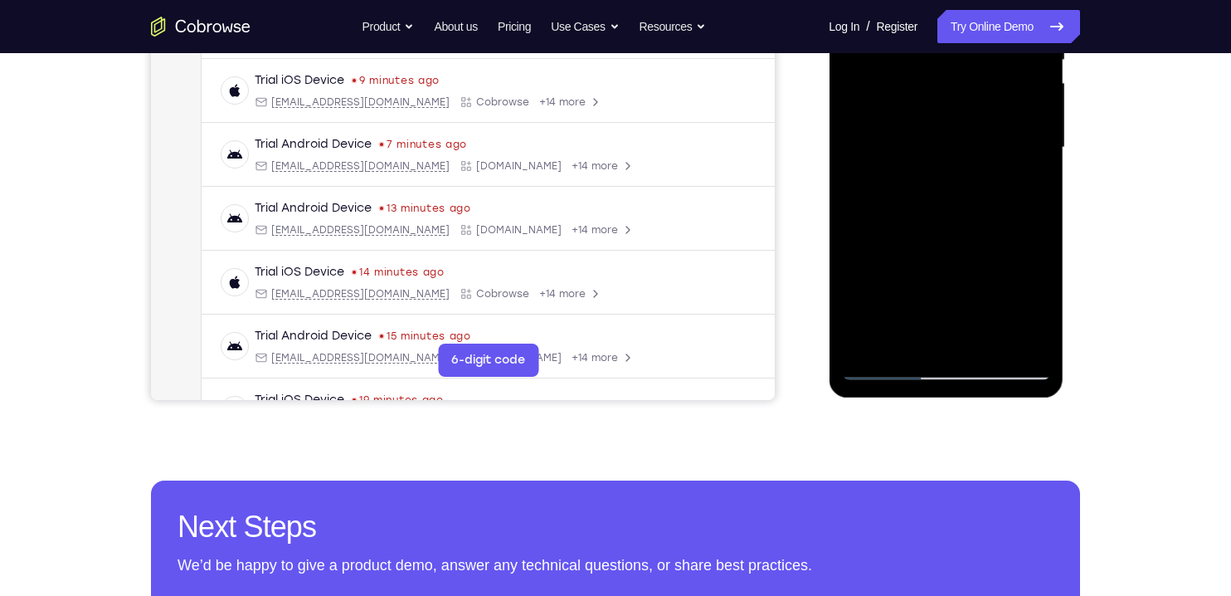
scroll to position [373, 0]
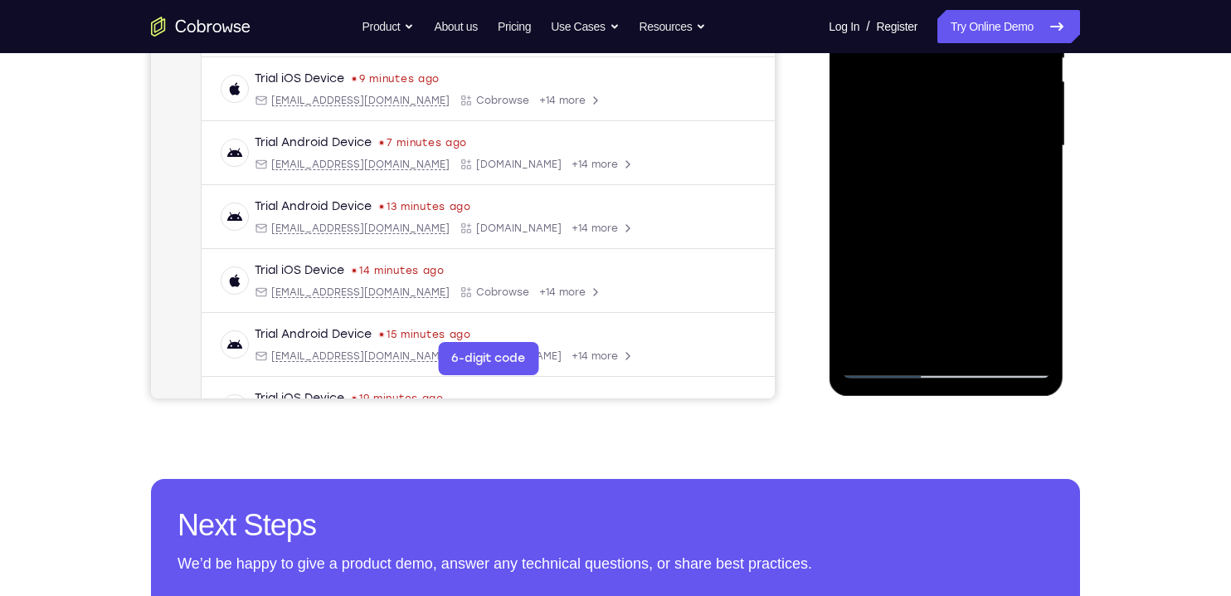
click at [905, 339] on div at bounding box center [945, 146] width 209 height 465
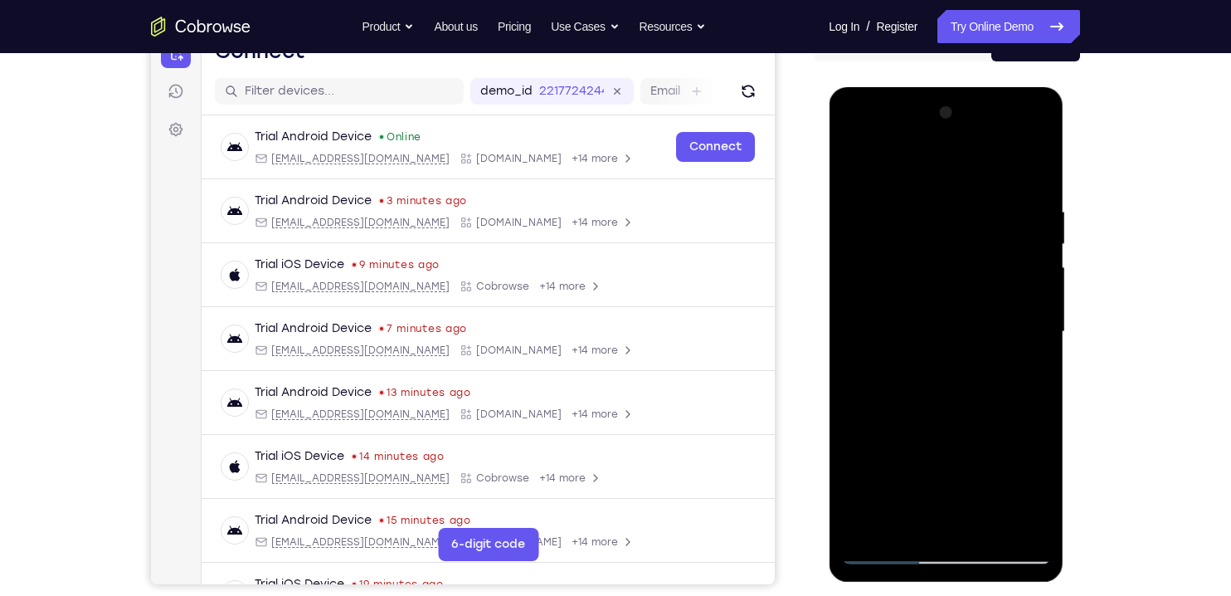
scroll to position [186, 0]
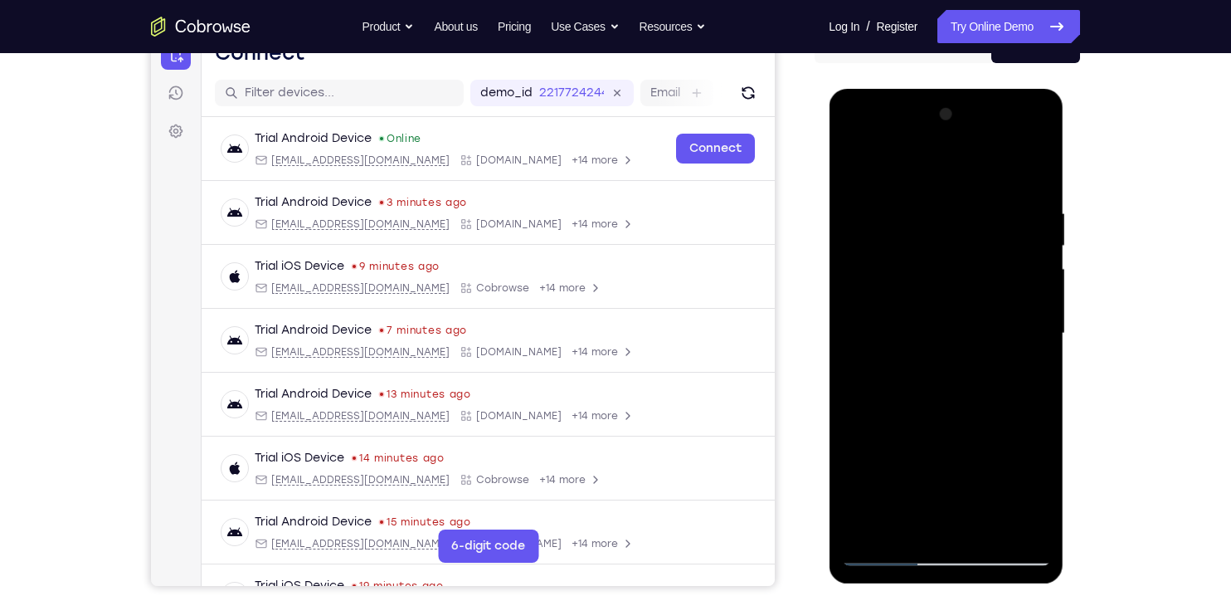
click at [879, 164] on div at bounding box center [945, 333] width 209 height 465
click at [864, 301] on div at bounding box center [945, 333] width 209 height 465
click at [917, 165] on div at bounding box center [945, 333] width 209 height 465
click at [944, 198] on div at bounding box center [945, 333] width 209 height 465
click at [860, 226] on div at bounding box center [945, 333] width 209 height 465
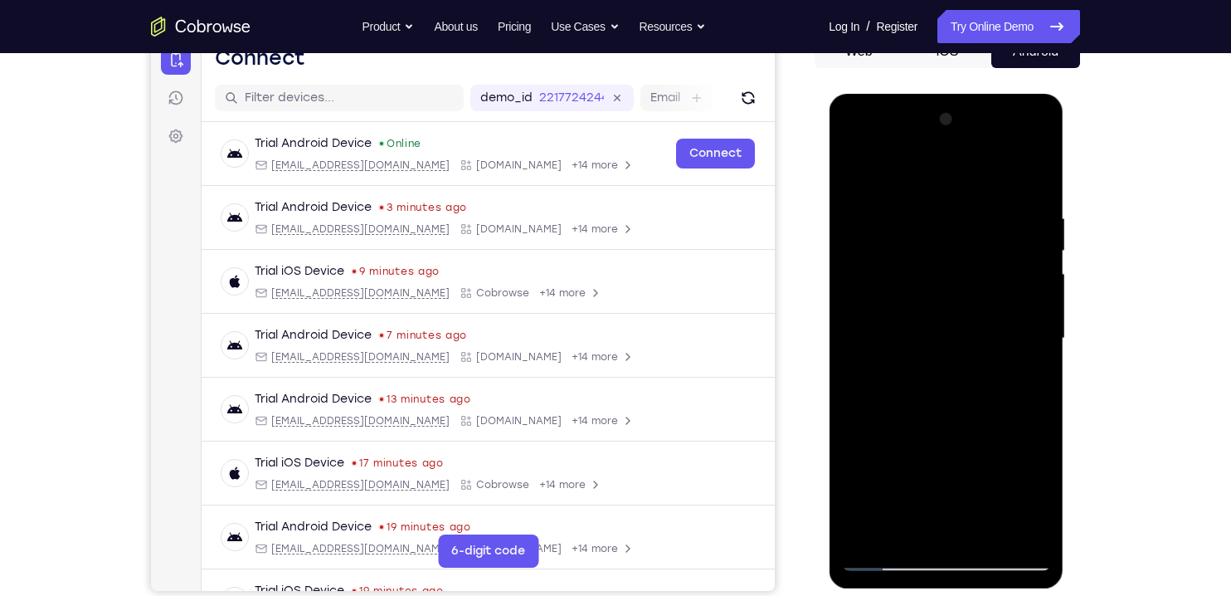
scroll to position [179, 0]
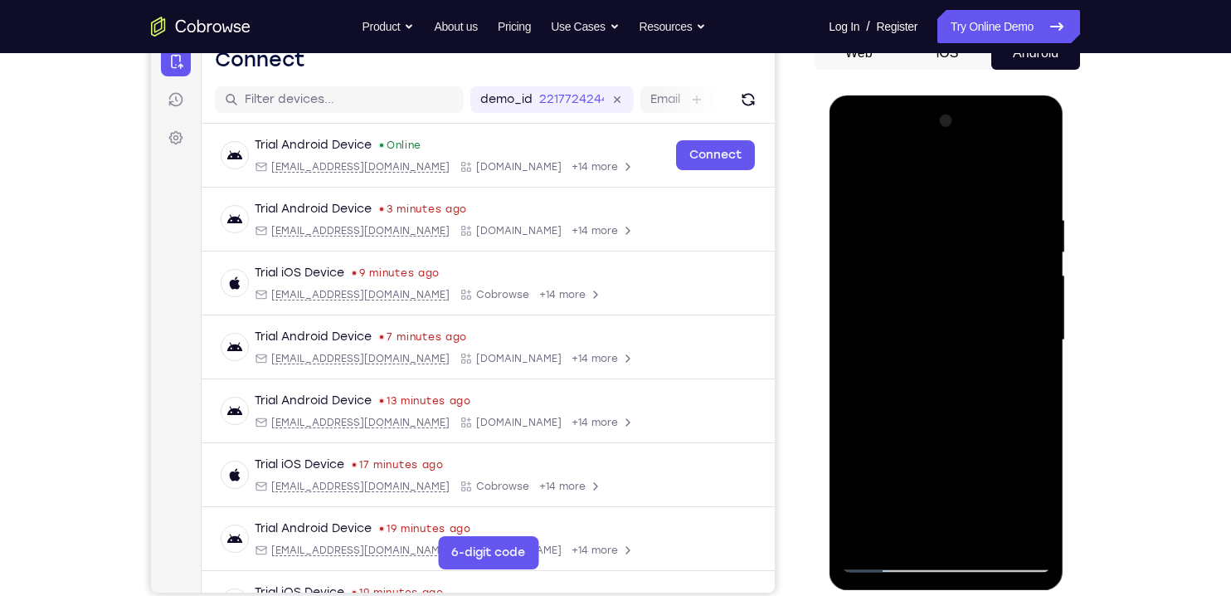
click at [864, 222] on div at bounding box center [945, 340] width 209 height 465
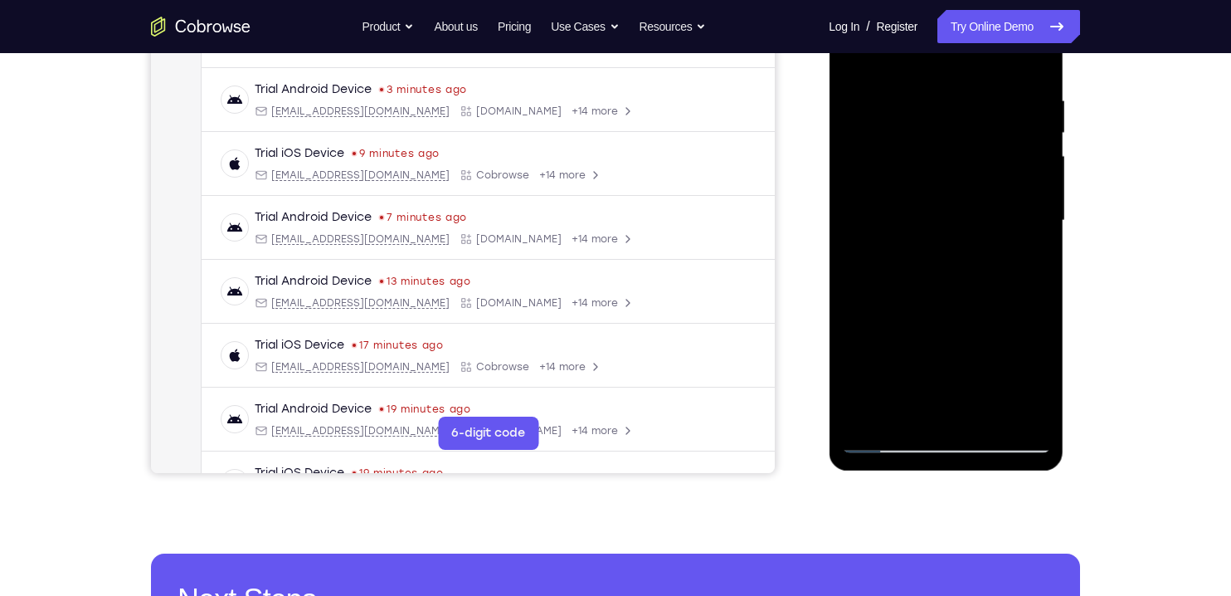
scroll to position [300, 0]
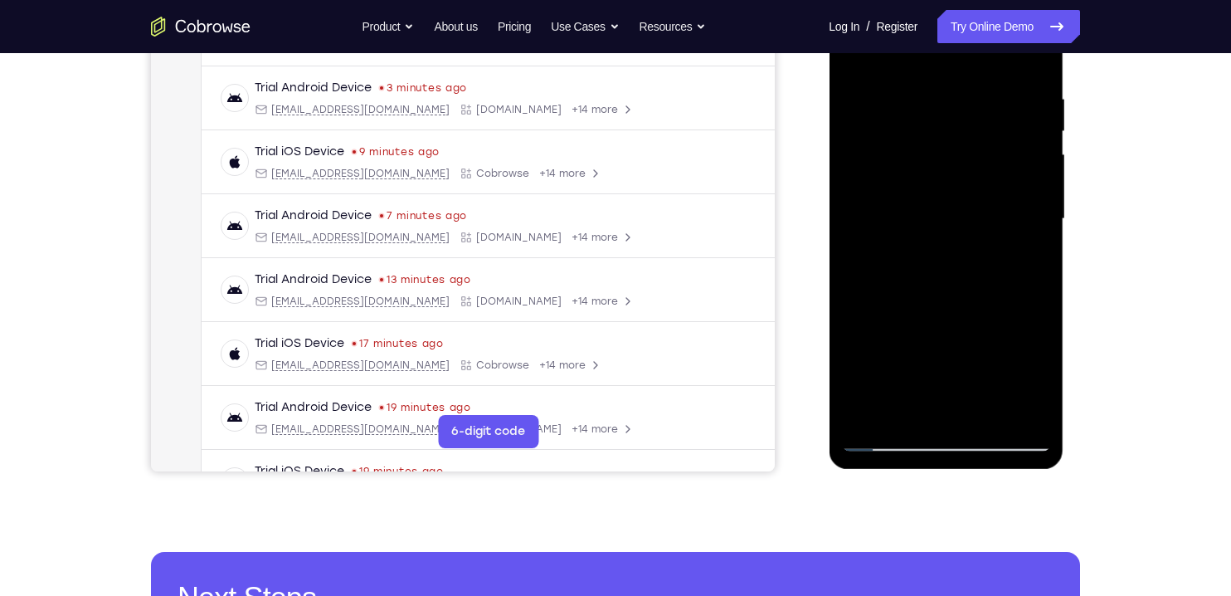
click at [988, 192] on div at bounding box center [945, 219] width 209 height 465
click at [972, 152] on div at bounding box center [945, 219] width 209 height 465
click at [805, 267] on div "Your Support Agent Your Customer Web iOS Android" at bounding box center [615, 165] width 929 height 613
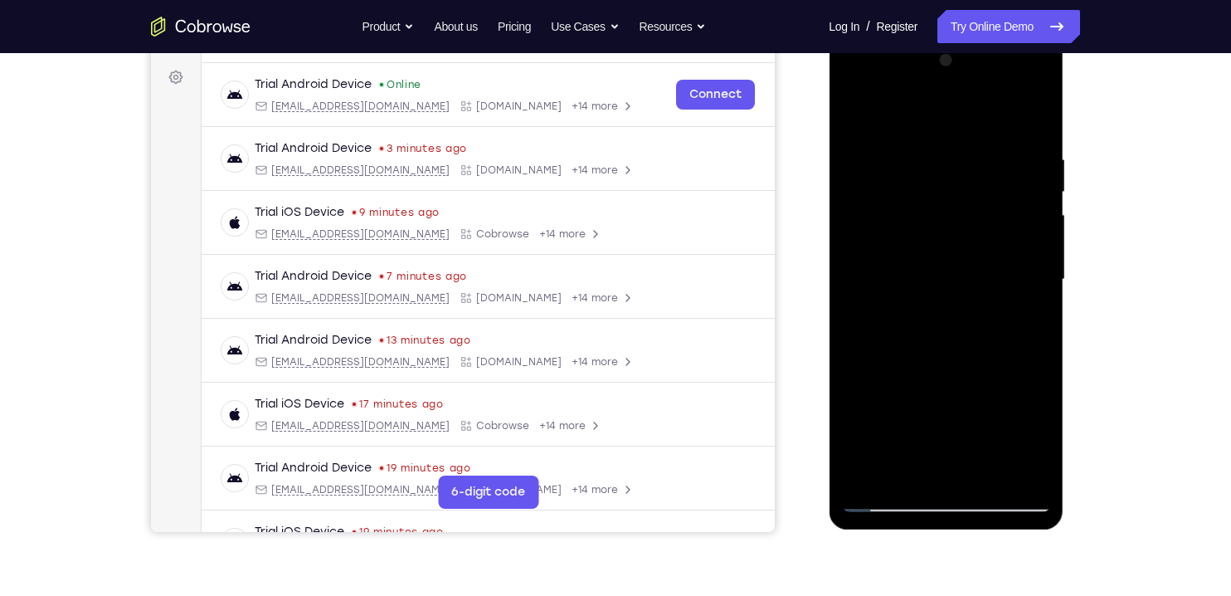
scroll to position [236, 0]
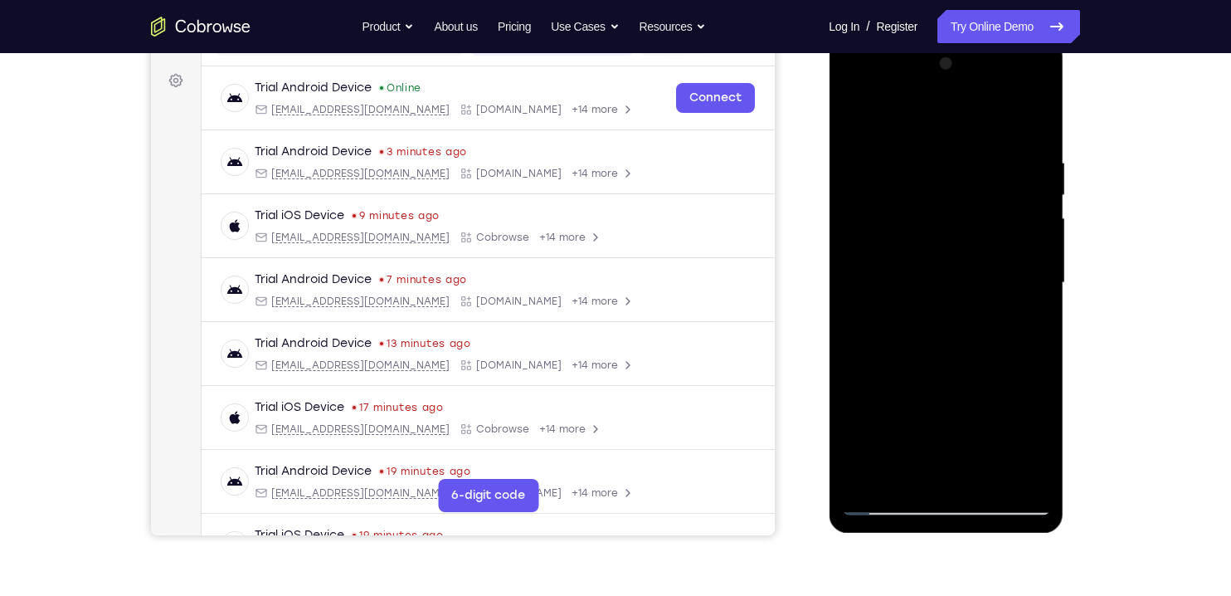
click at [997, 121] on div at bounding box center [945, 283] width 209 height 465
click at [864, 224] on div at bounding box center [945, 283] width 209 height 465
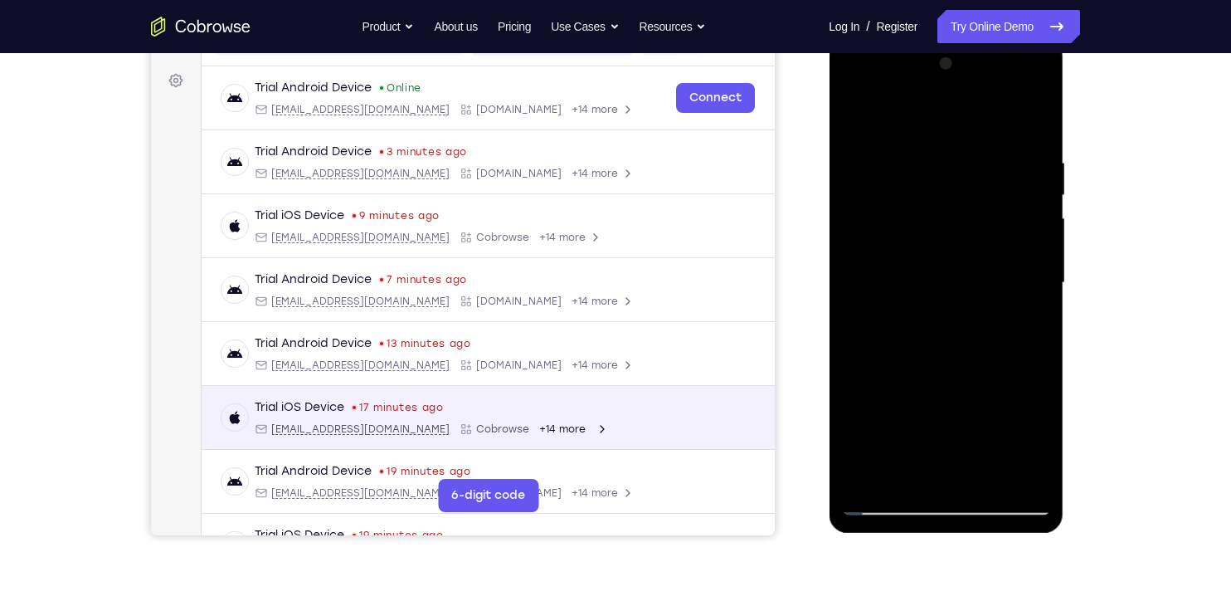
click at [502, 446] on div "Trial iOS Device 17 minutes ago [EMAIL_ADDRESS][DOMAIN_NAME] Cobrowse +14 more …" at bounding box center [488, 418] width 573 height 64
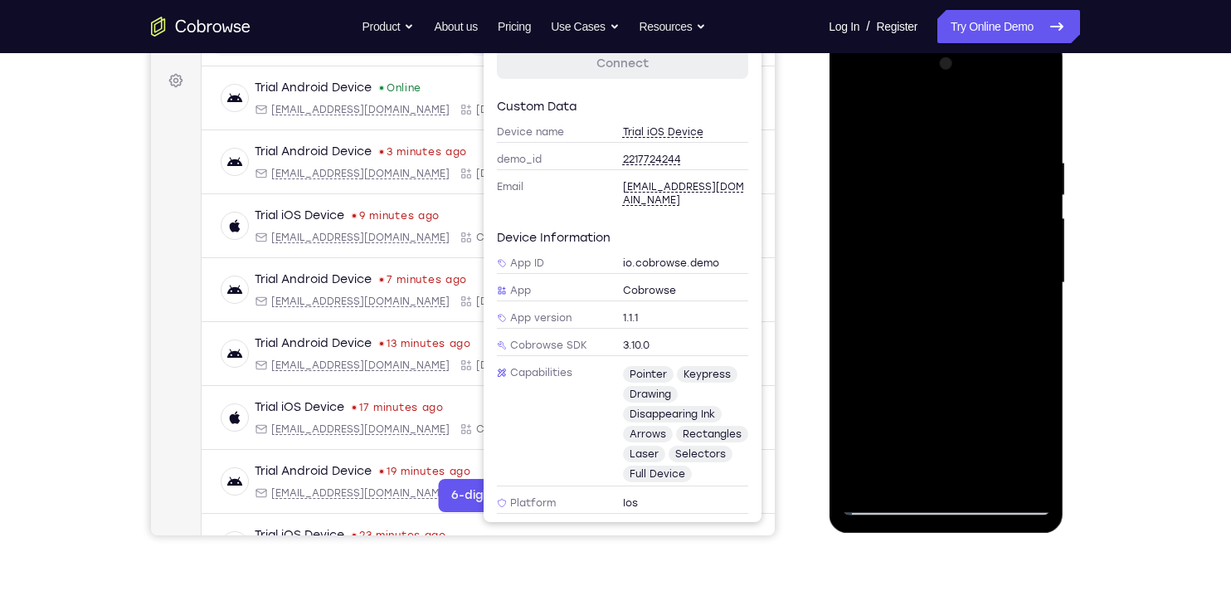
click at [865, 280] on div at bounding box center [945, 283] width 209 height 465
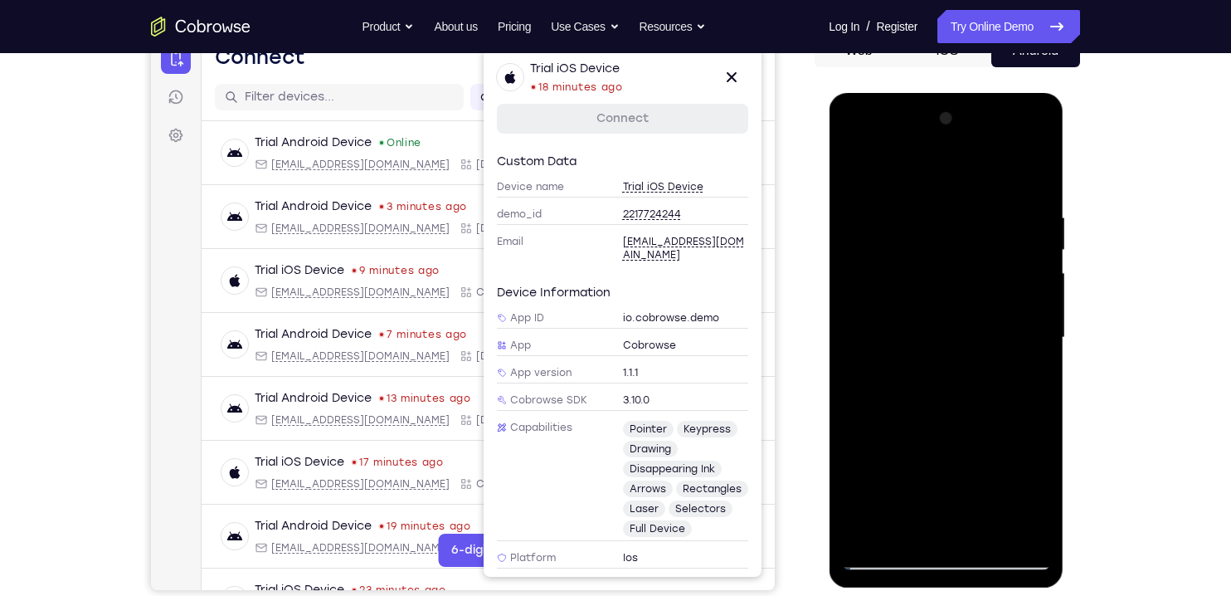
scroll to position [178, 0]
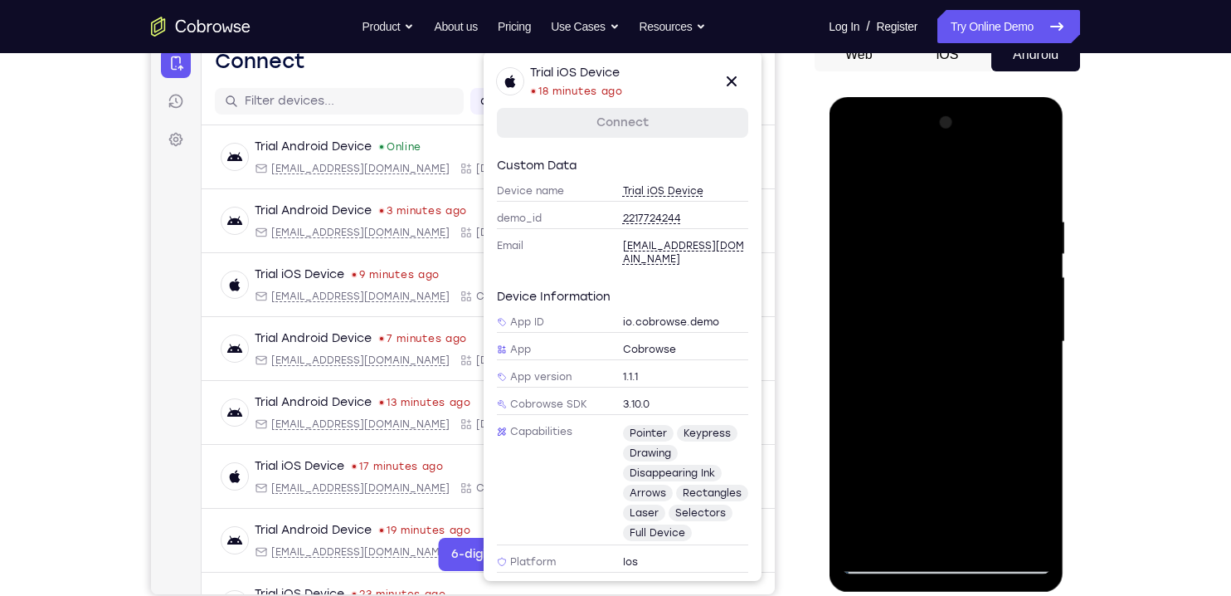
click at [1025, 316] on div at bounding box center [945, 342] width 209 height 465
click at [1006, 334] on div at bounding box center [945, 342] width 209 height 465
click at [872, 365] on div at bounding box center [945, 342] width 209 height 465
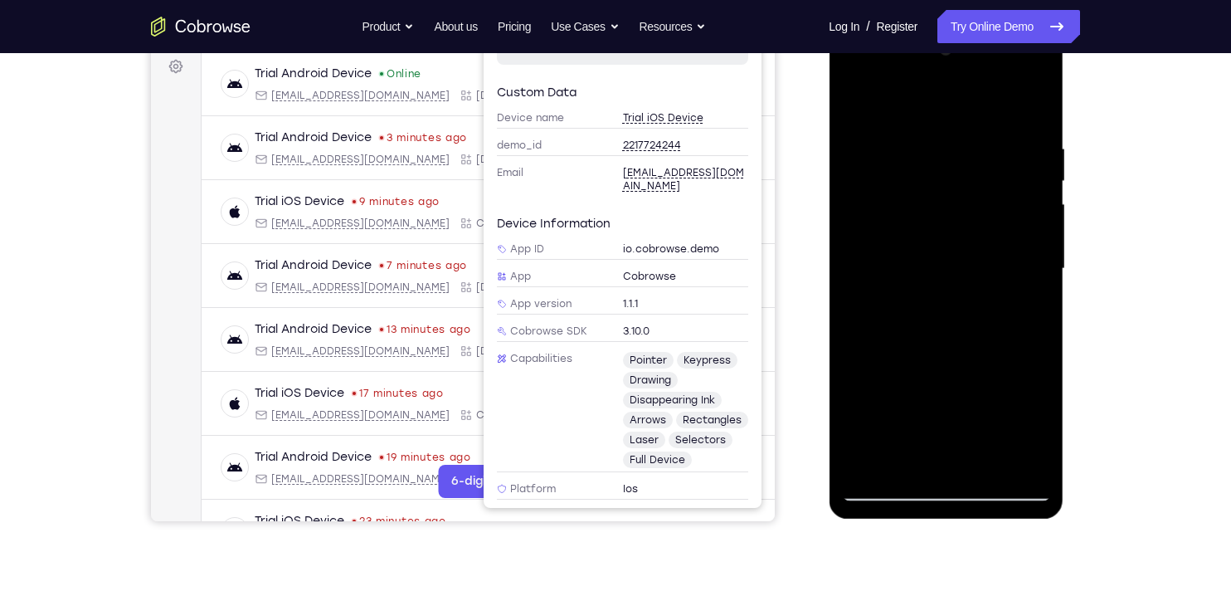
scroll to position [246, 0]
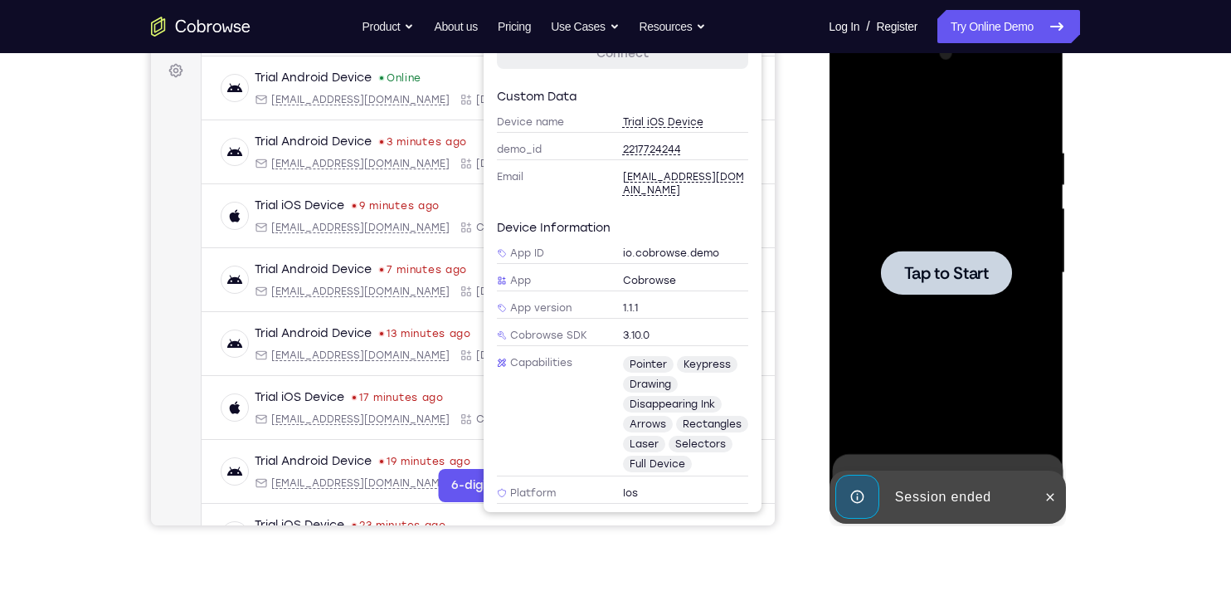
click at [914, 275] on span "Tap to Start" at bounding box center [945, 273] width 85 height 17
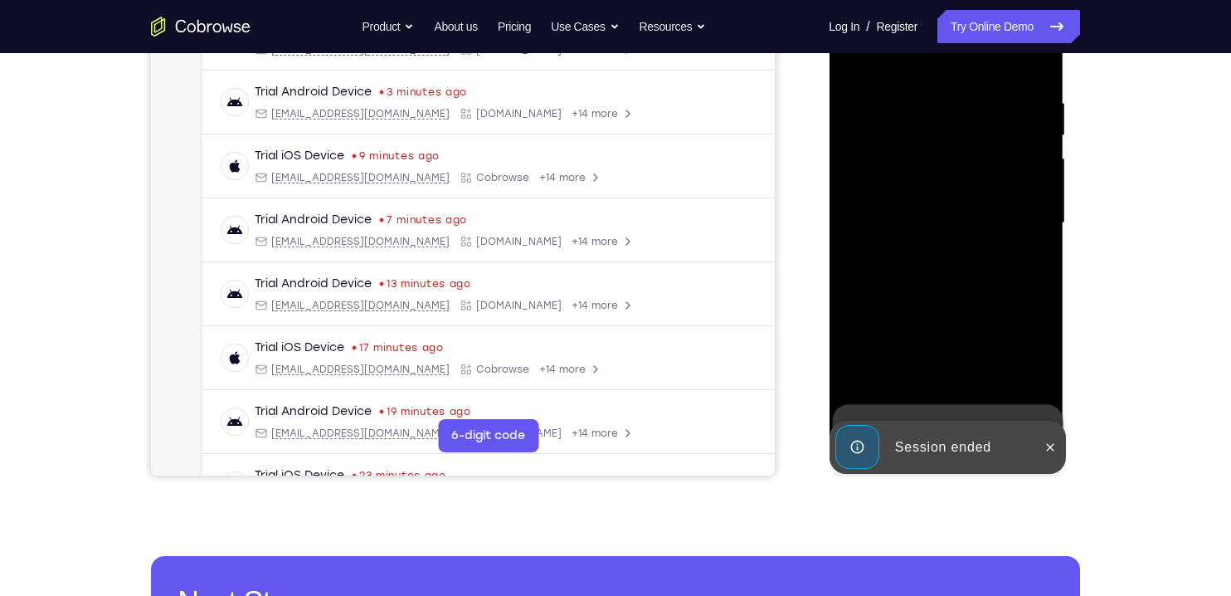
scroll to position [299, 0]
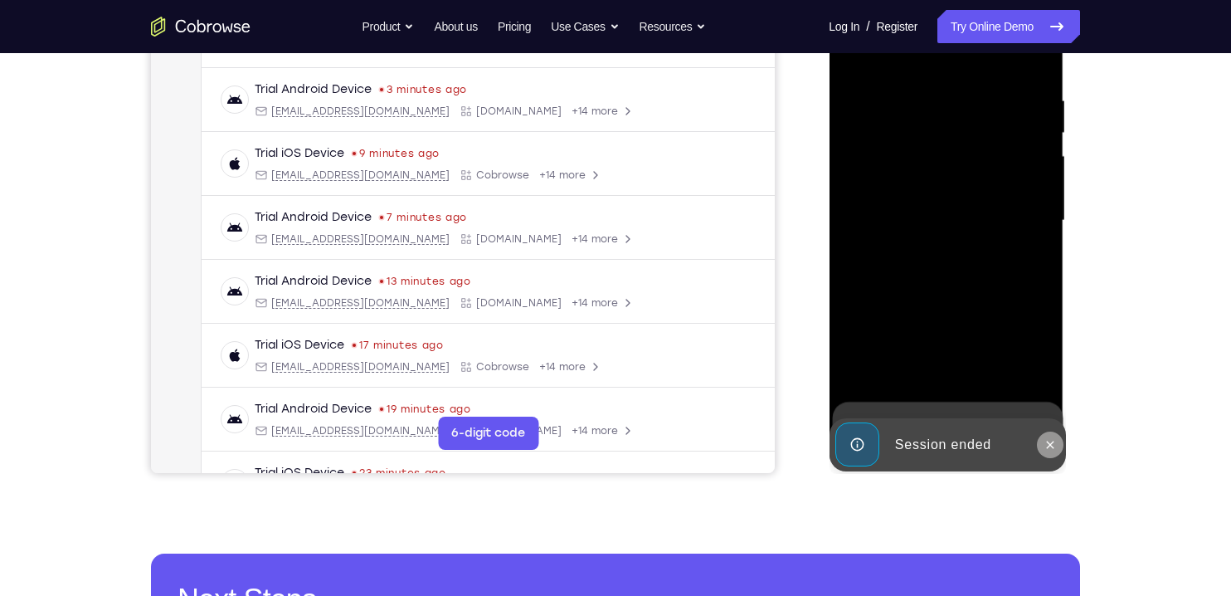
click at [1057, 443] on button at bounding box center [1049, 444] width 27 height 27
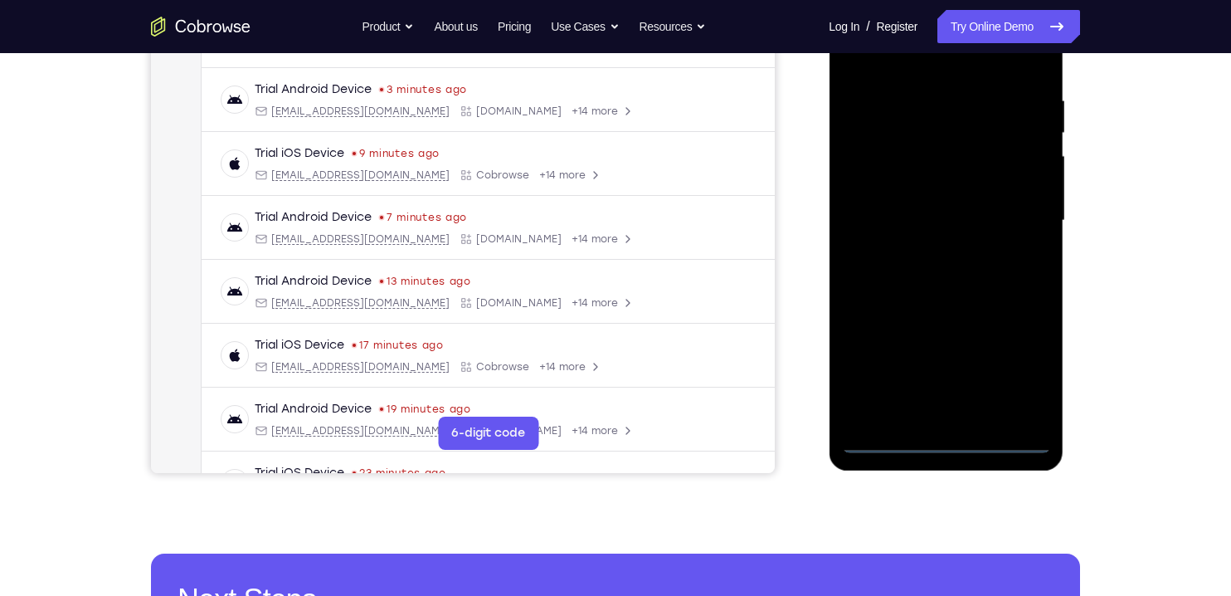
click at [947, 441] on div at bounding box center [945, 220] width 209 height 465
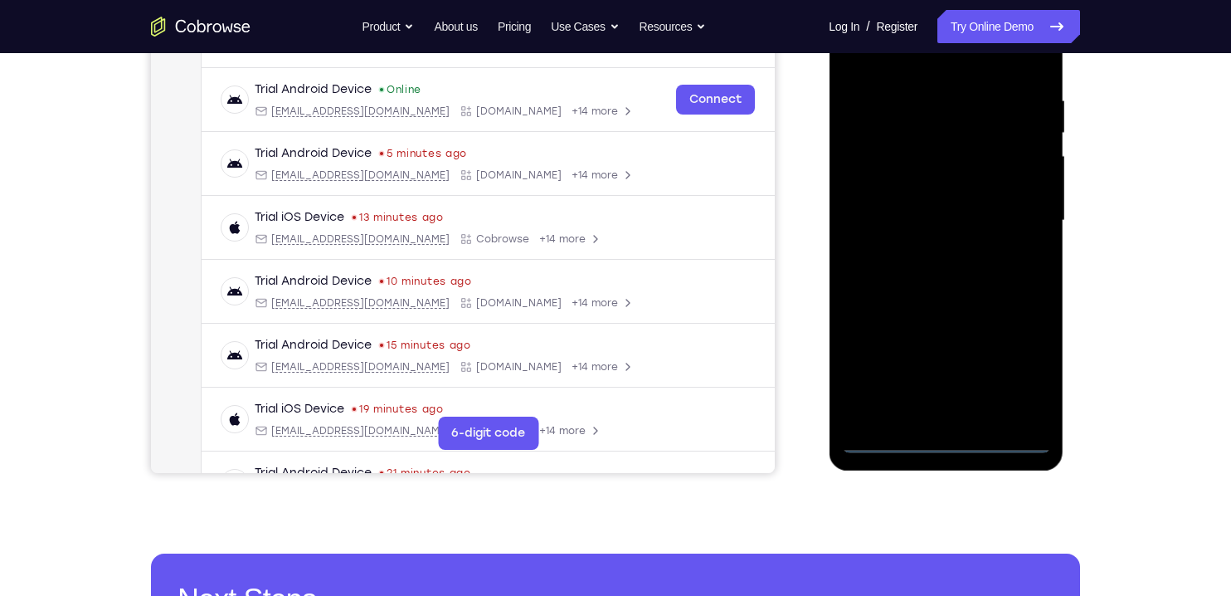
click at [1005, 367] on div at bounding box center [945, 220] width 209 height 465
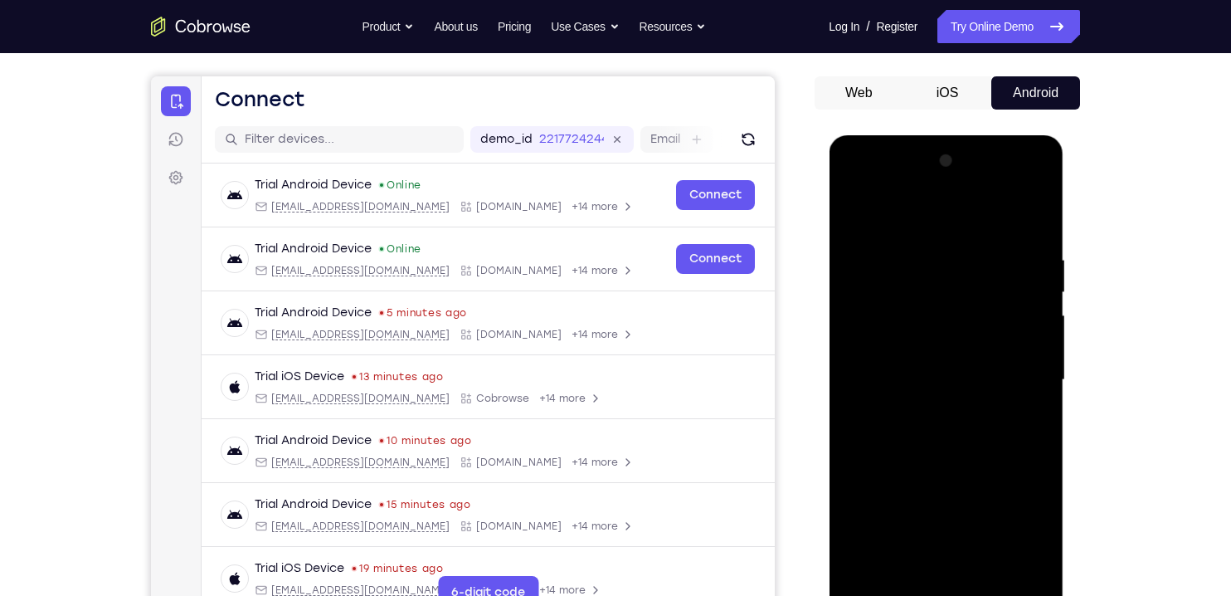
scroll to position [136, 0]
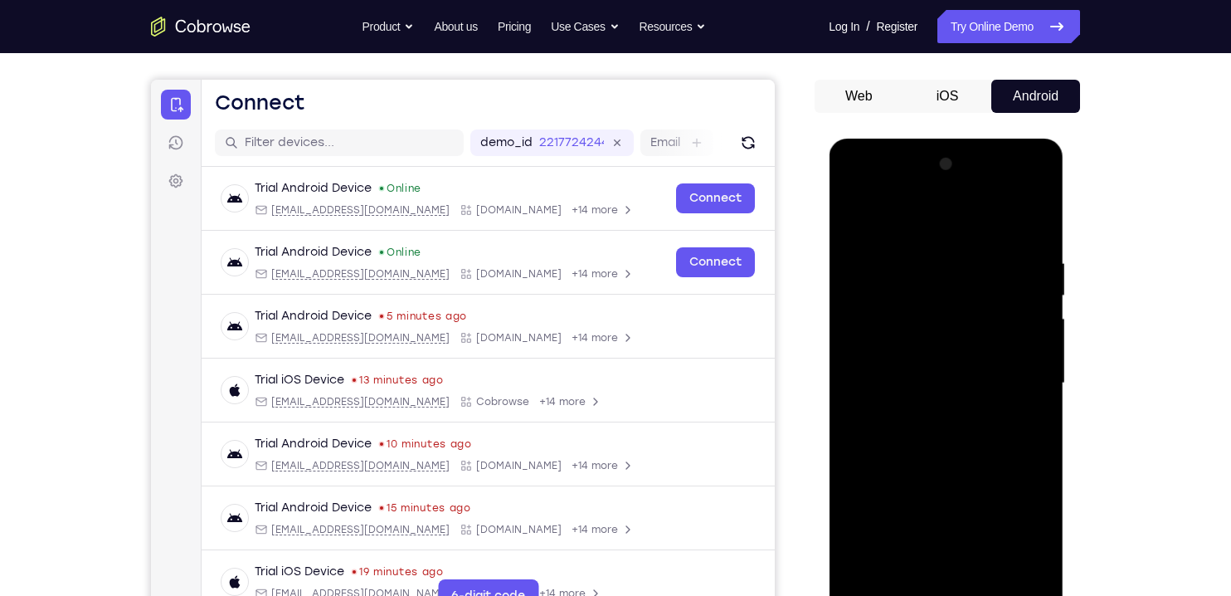
click at [892, 221] on div at bounding box center [945, 383] width 209 height 465
click at [1019, 382] on div at bounding box center [945, 383] width 209 height 465
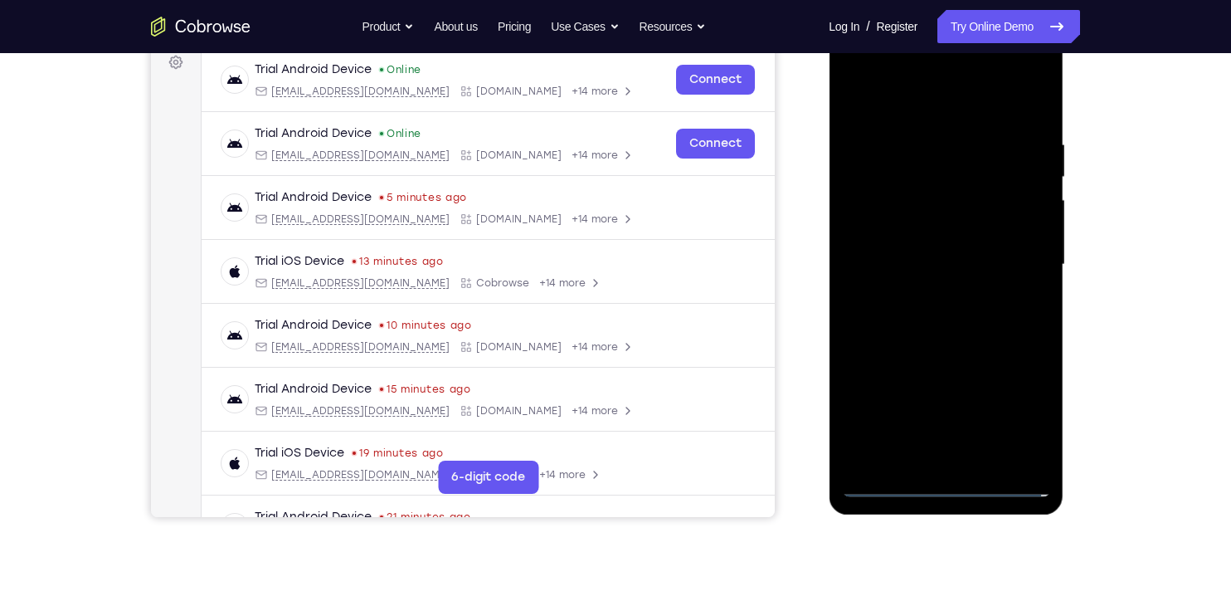
scroll to position [263, 0]
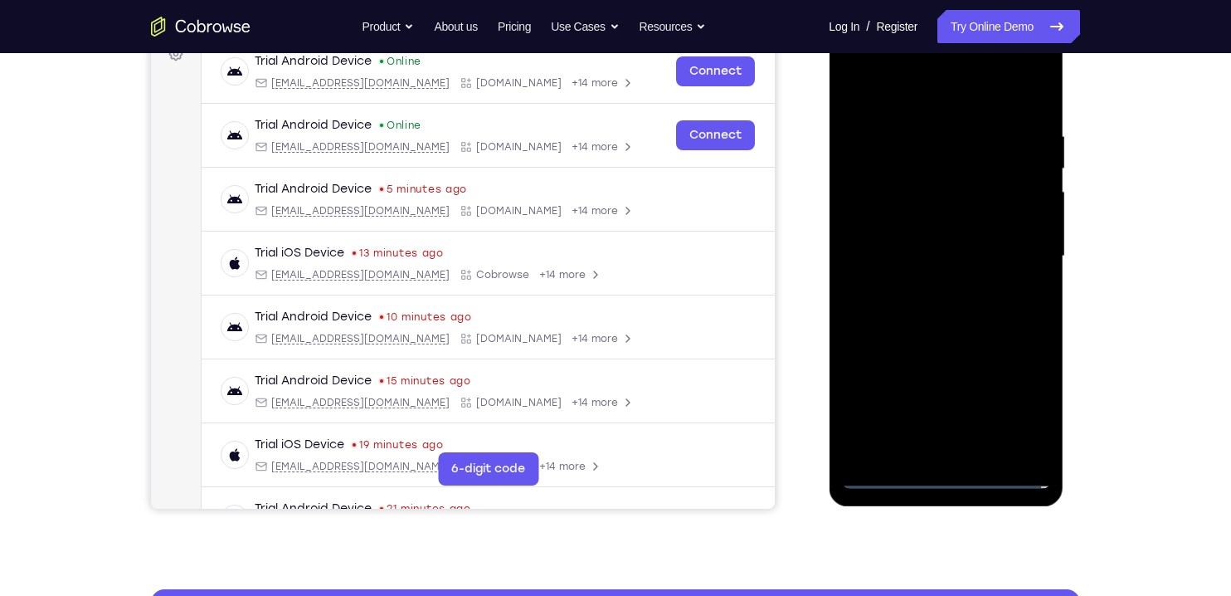
click at [930, 455] on div at bounding box center [945, 256] width 209 height 465
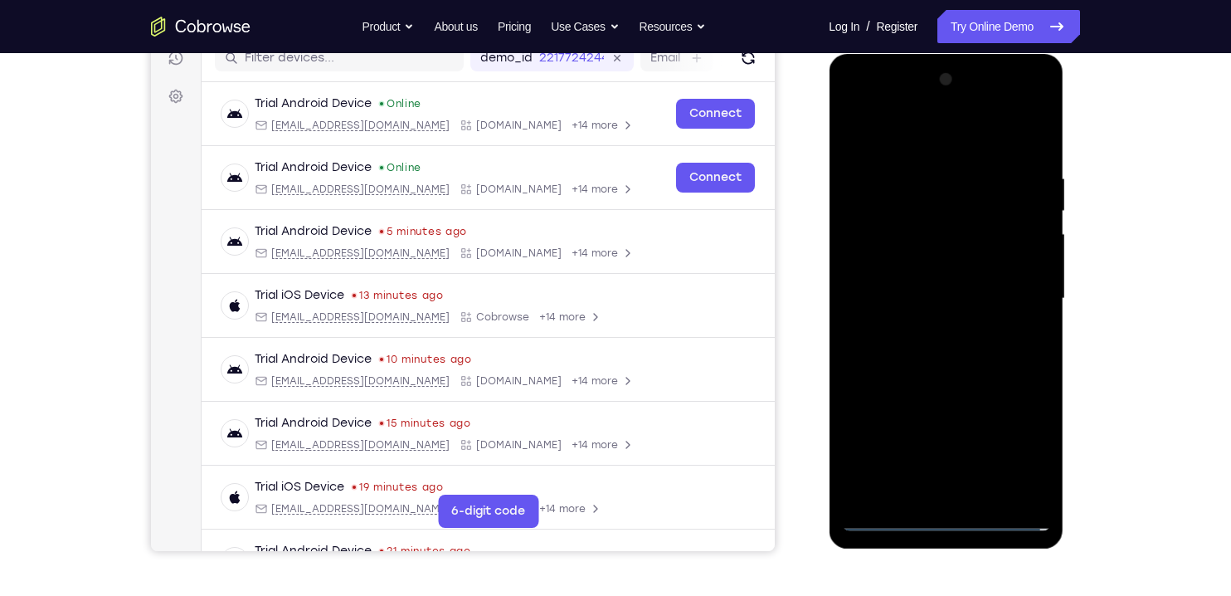
scroll to position [220, 0]
click at [981, 281] on div at bounding box center [945, 299] width 209 height 465
click at [926, 264] on div at bounding box center [945, 299] width 209 height 465
click at [995, 296] on div at bounding box center [945, 299] width 209 height 465
click at [1006, 357] on div at bounding box center [945, 299] width 209 height 465
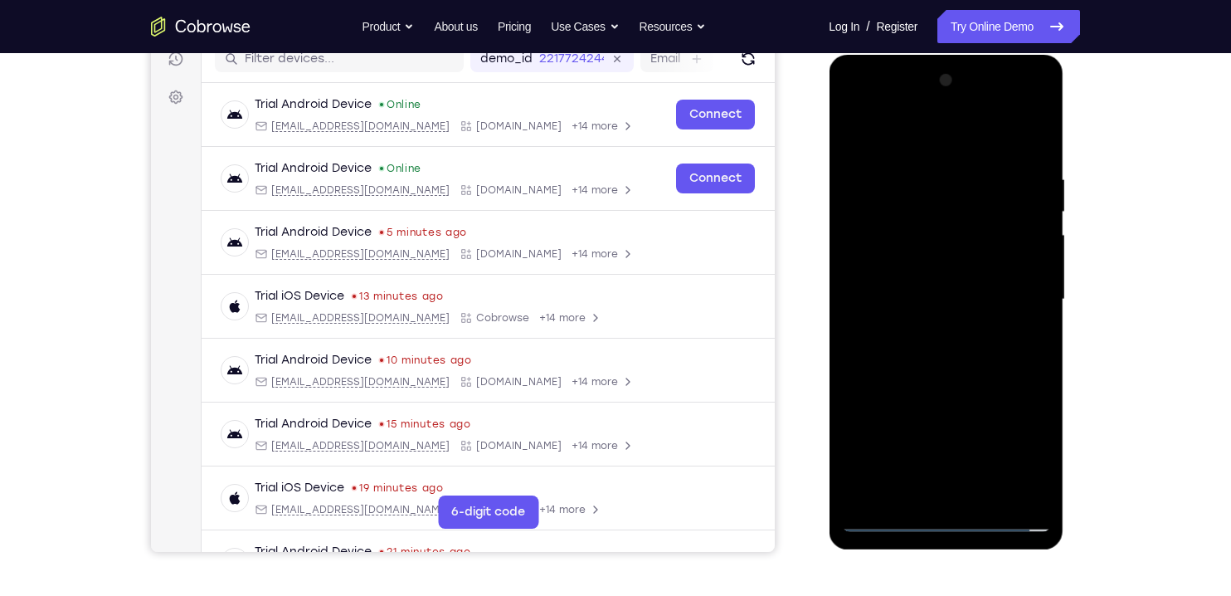
click at [1014, 348] on div at bounding box center [945, 299] width 209 height 465
click at [1007, 356] on div at bounding box center [945, 299] width 209 height 465
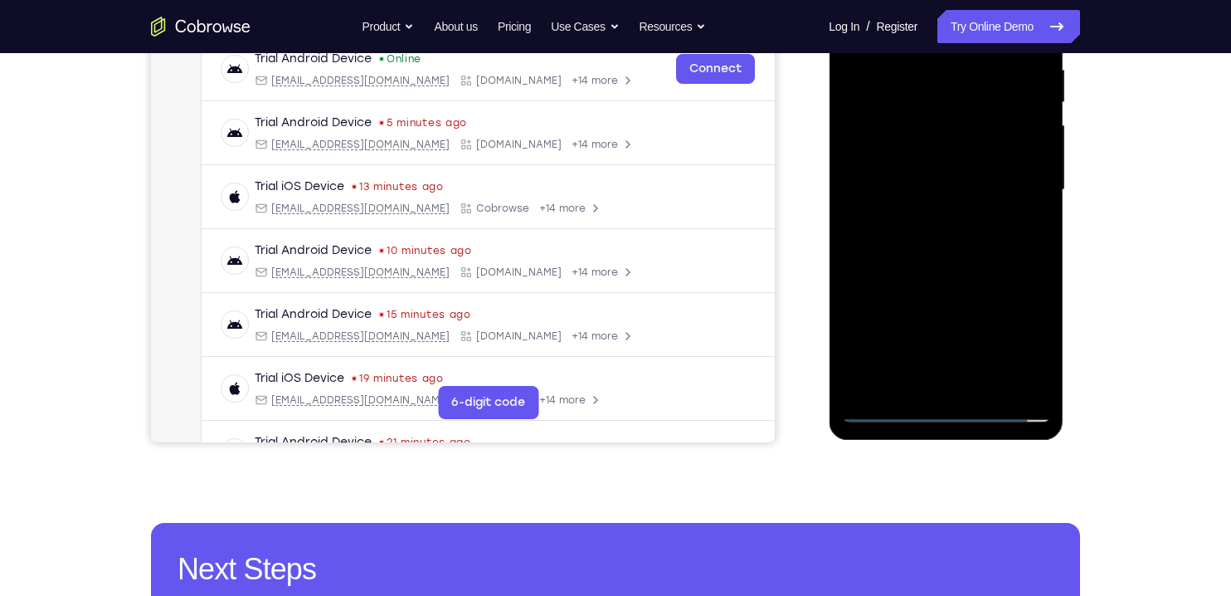
scroll to position [330, 0]
click at [906, 384] on div at bounding box center [945, 189] width 209 height 465
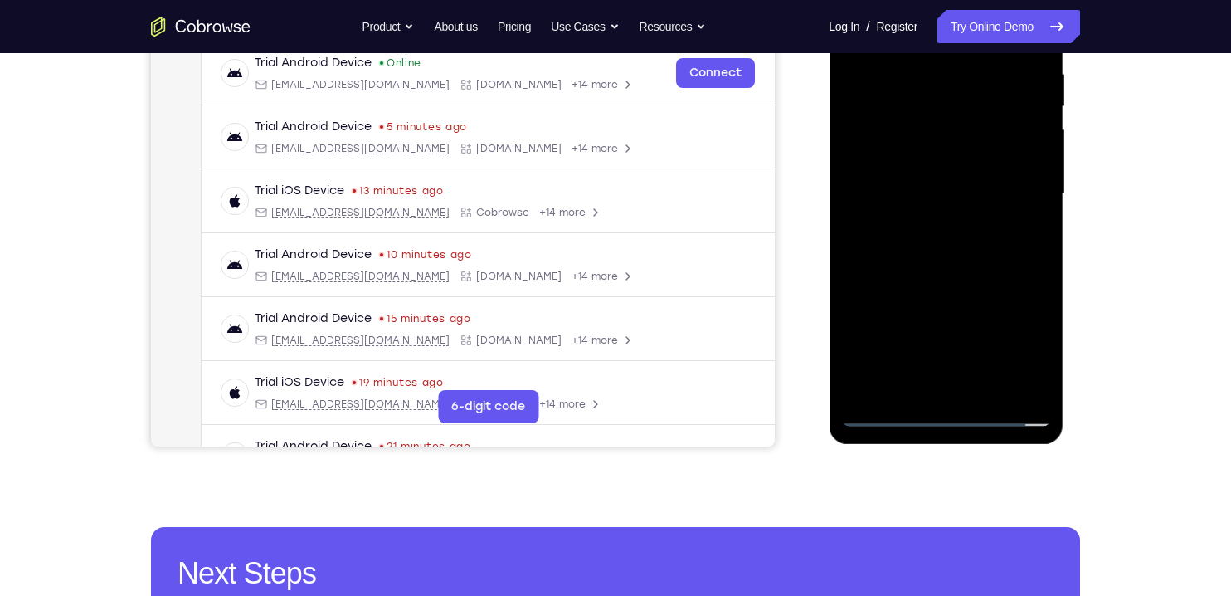
scroll to position [326, 0]
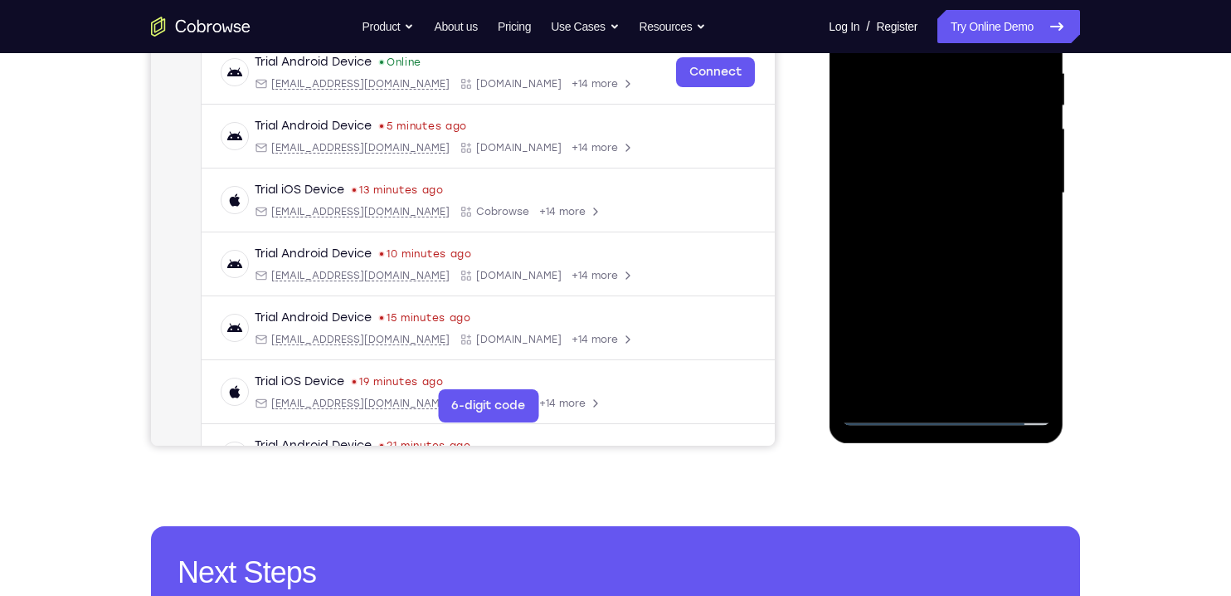
click at [1007, 272] on div at bounding box center [945, 193] width 209 height 465
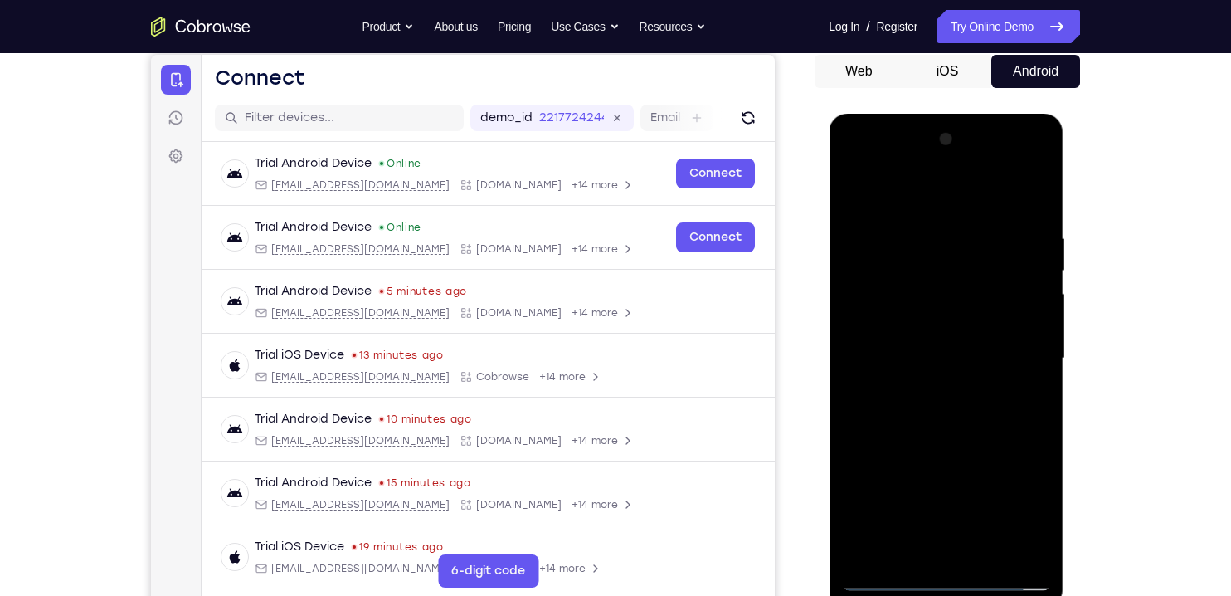
scroll to position [138, 0]
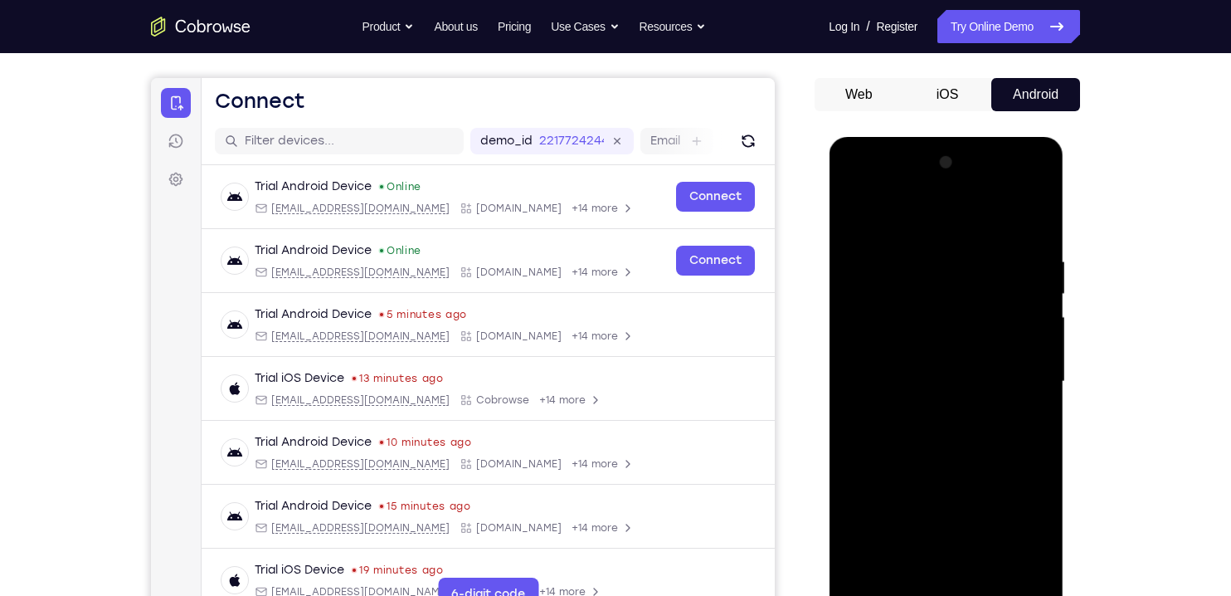
click at [973, 209] on div at bounding box center [945, 381] width 209 height 465
click at [921, 260] on div at bounding box center [945, 381] width 209 height 465
click at [859, 381] on div at bounding box center [945, 381] width 209 height 465
click at [1030, 358] on div at bounding box center [945, 381] width 209 height 465
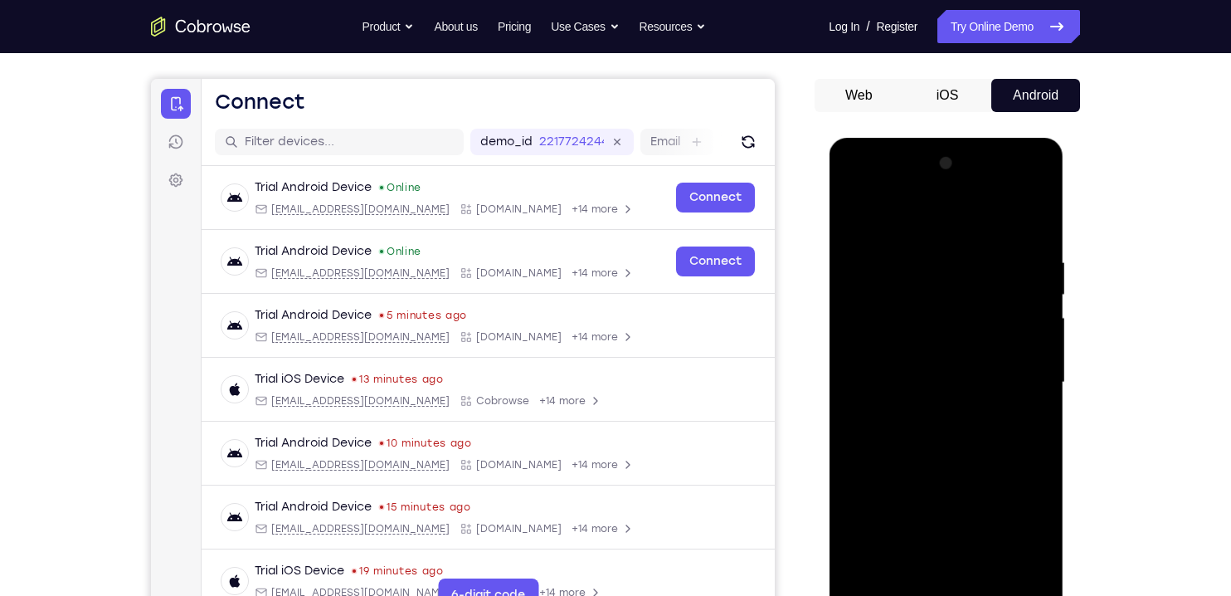
click at [1039, 352] on div at bounding box center [945, 382] width 209 height 465
click at [1033, 357] on div at bounding box center [945, 382] width 209 height 465
click at [1030, 362] on div at bounding box center [945, 382] width 209 height 465
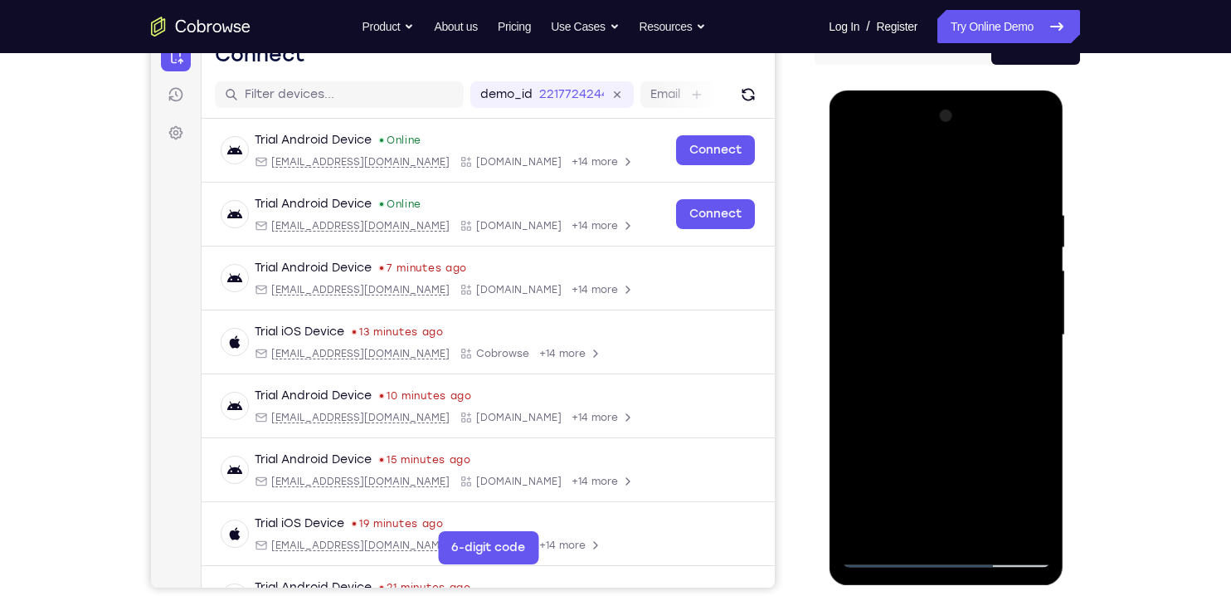
scroll to position [182, 0]
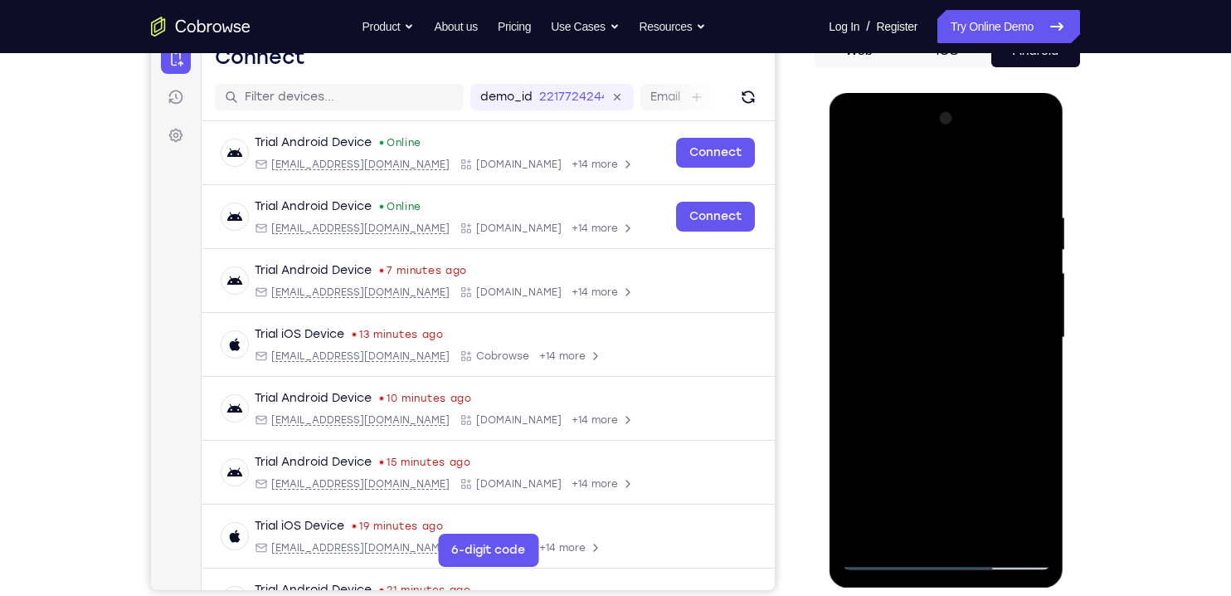
click at [1015, 360] on div at bounding box center [945, 337] width 209 height 465
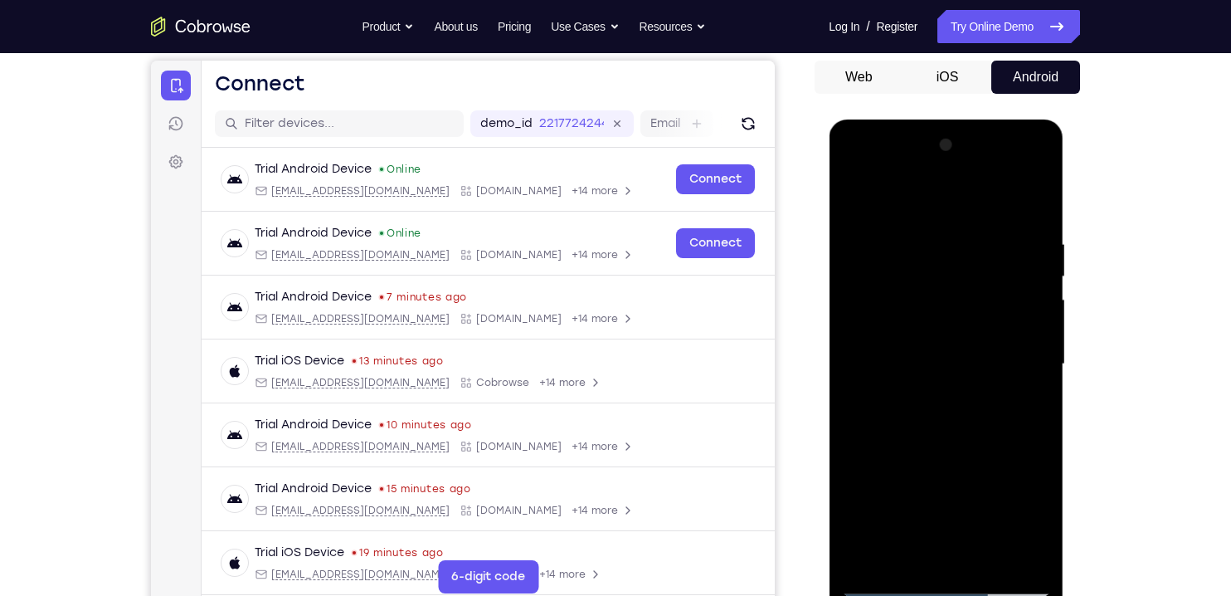
scroll to position [153, 0]
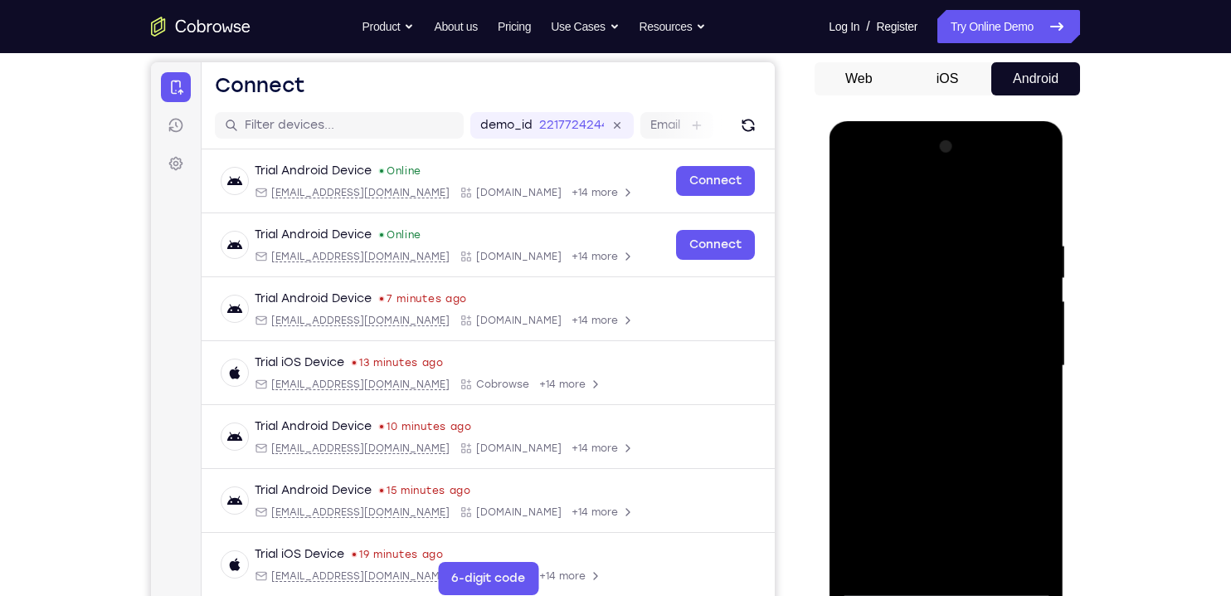
click at [1029, 363] on div at bounding box center [945, 366] width 209 height 465
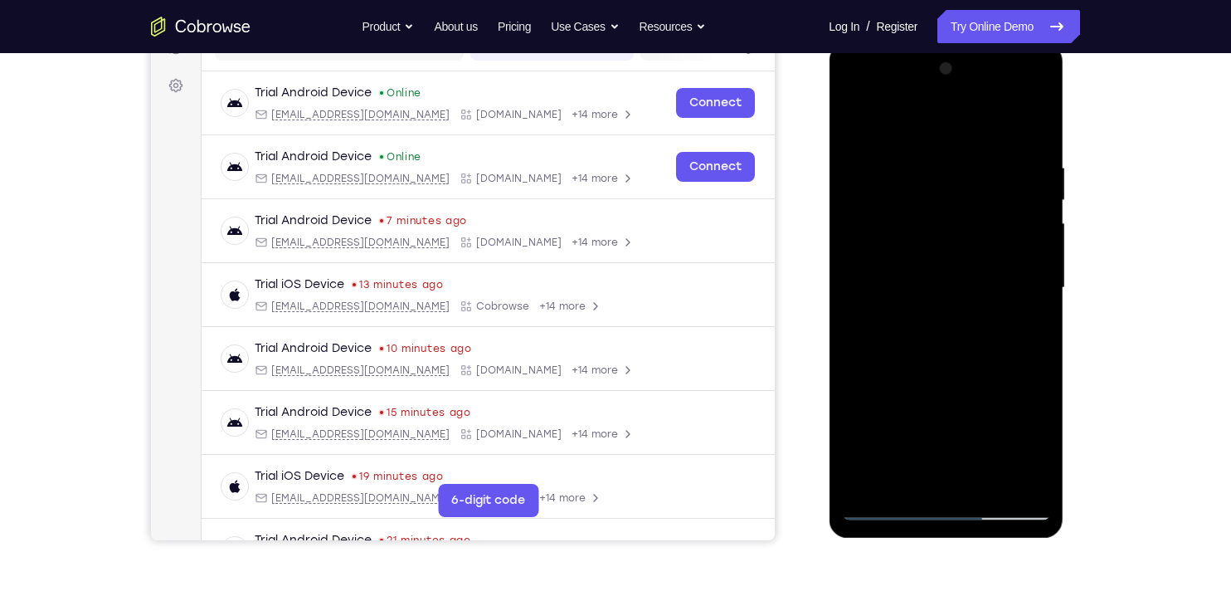
scroll to position [231, 0]
click at [1030, 366] on div at bounding box center [945, 288] width 209 height 465
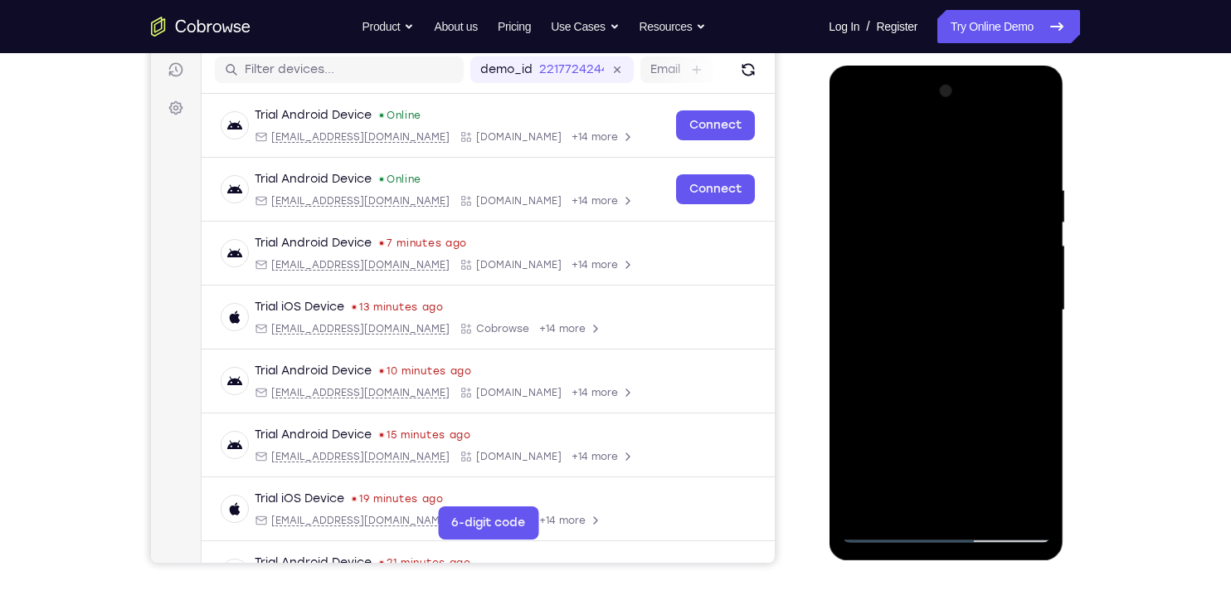
scroll to position [205, 0]
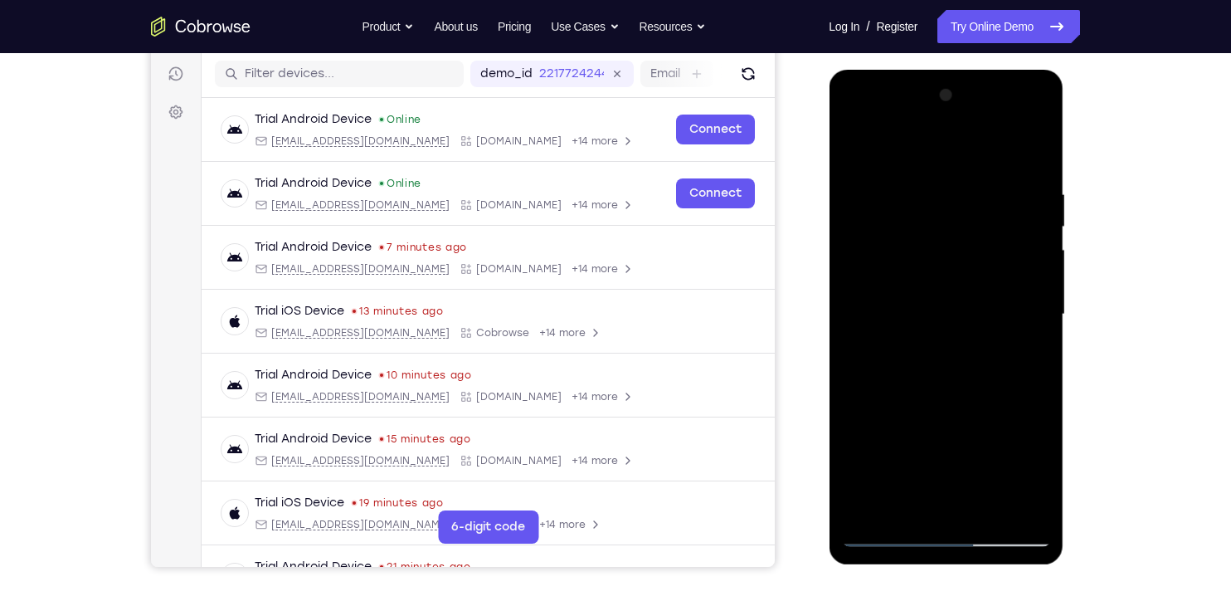
click at [1030, 307] on div at bounding box center [945, 314] width 209 height 465
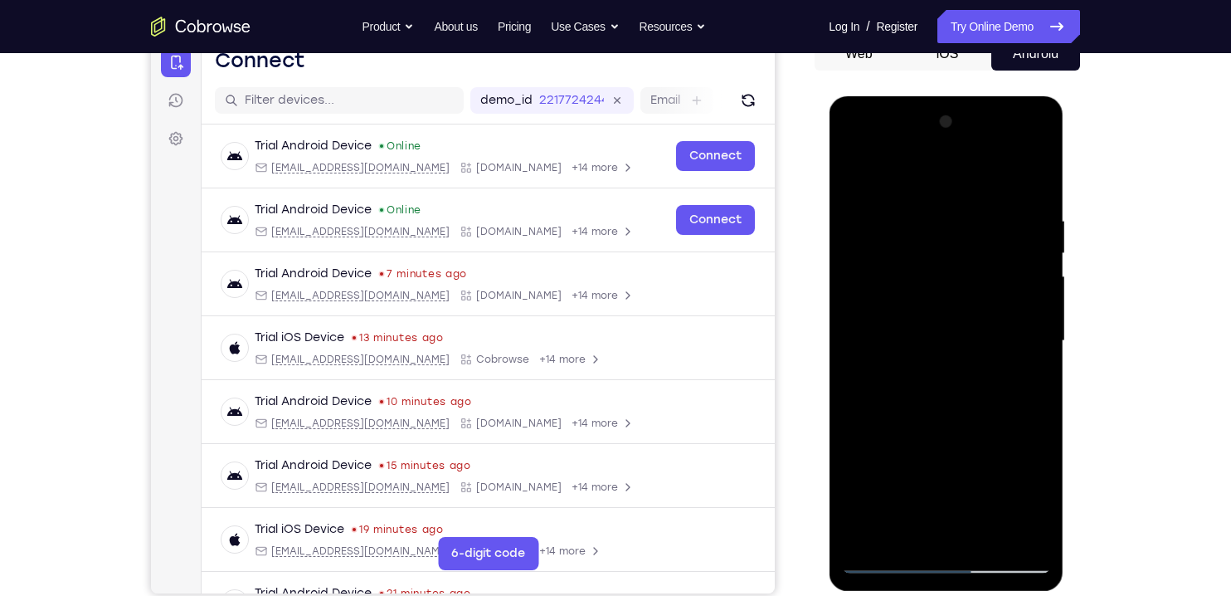
scroll to position [173, 0]
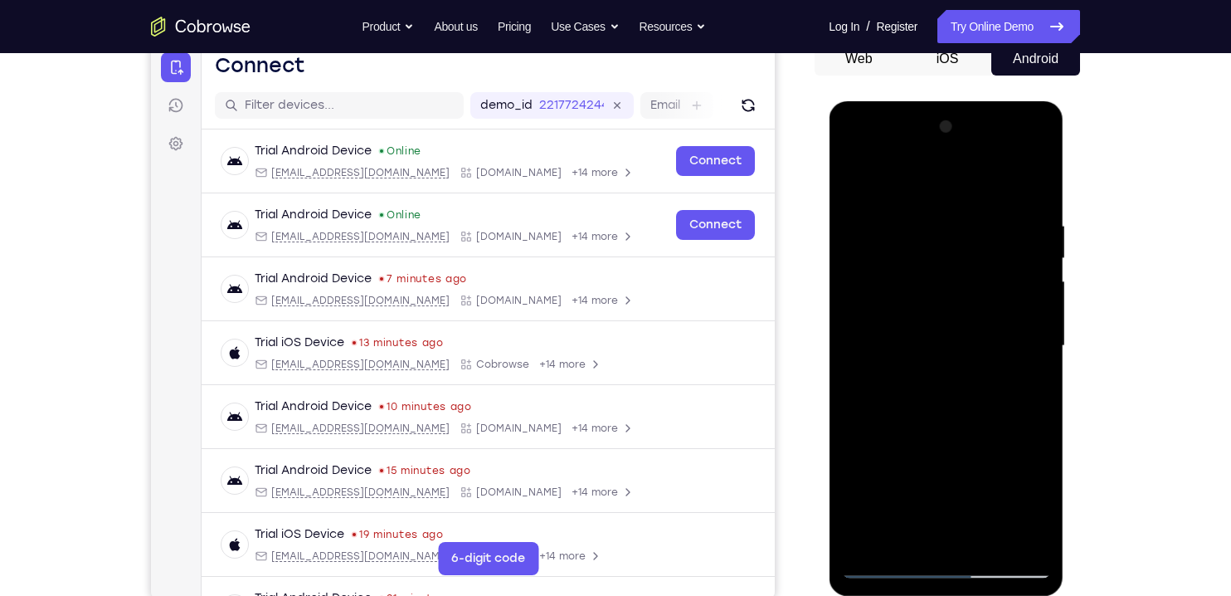
click at [865, 317] on div at bounding box center [945, 346] width 209 height 465
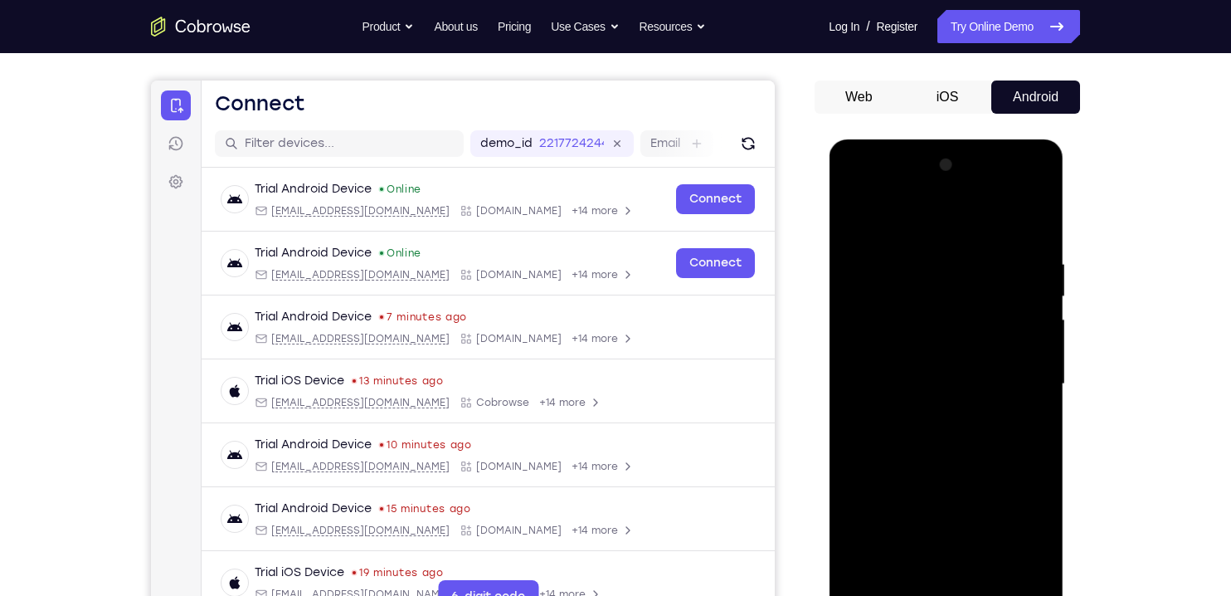
scroll to position [131, 0]
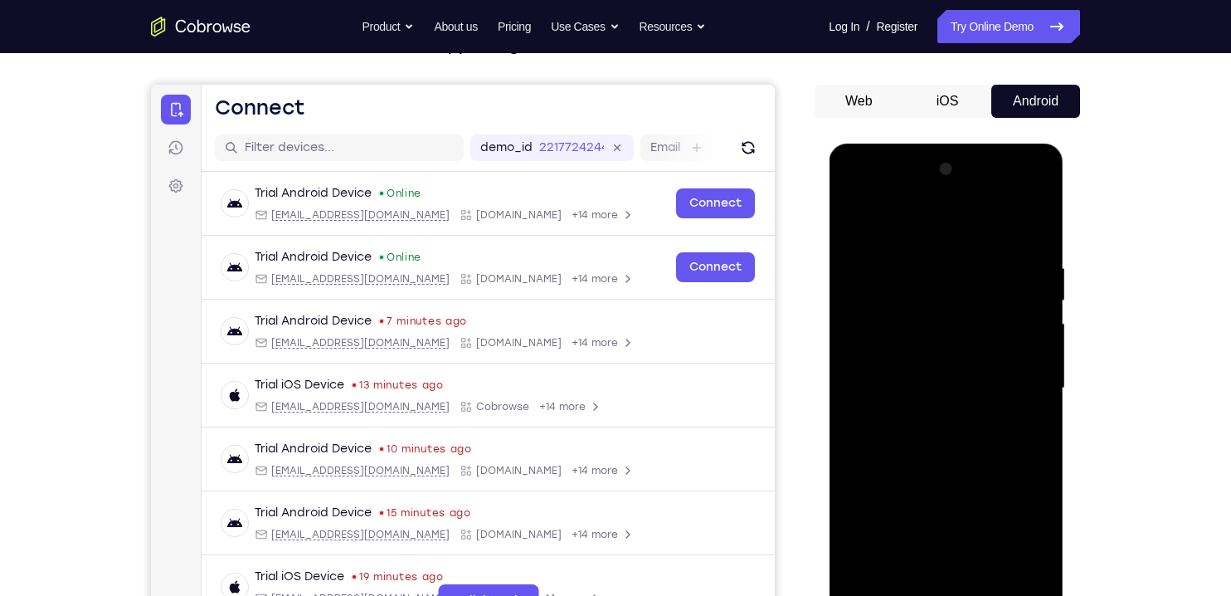
click at [850, 291] on div at bounding box center [945, 388] width 209 height 465
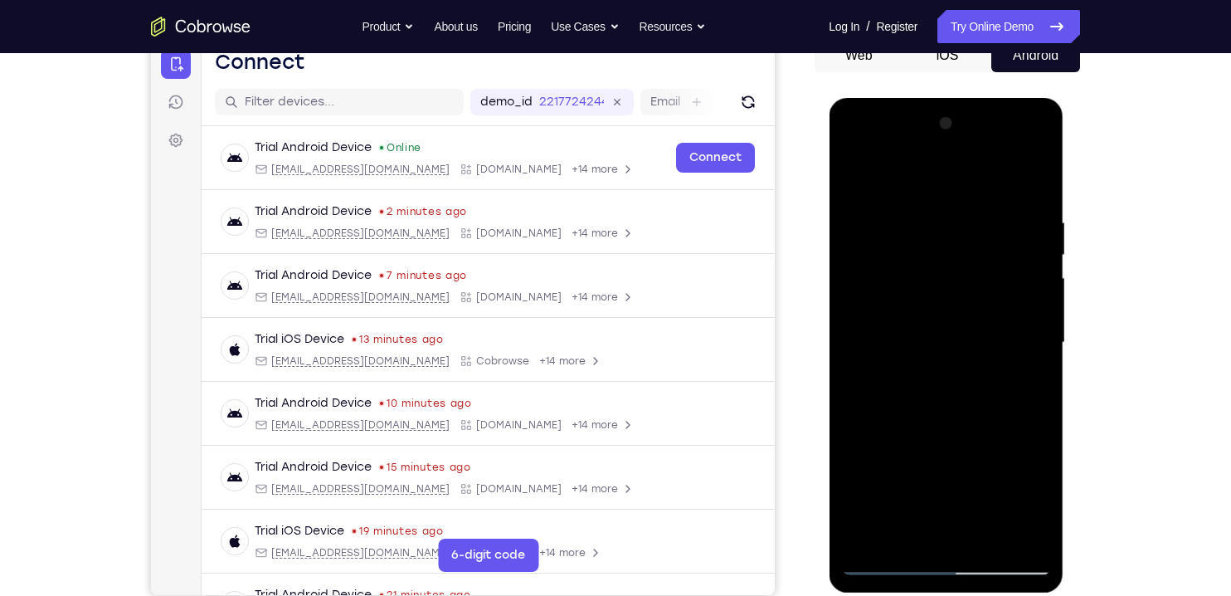
scroll to position [173, 0]
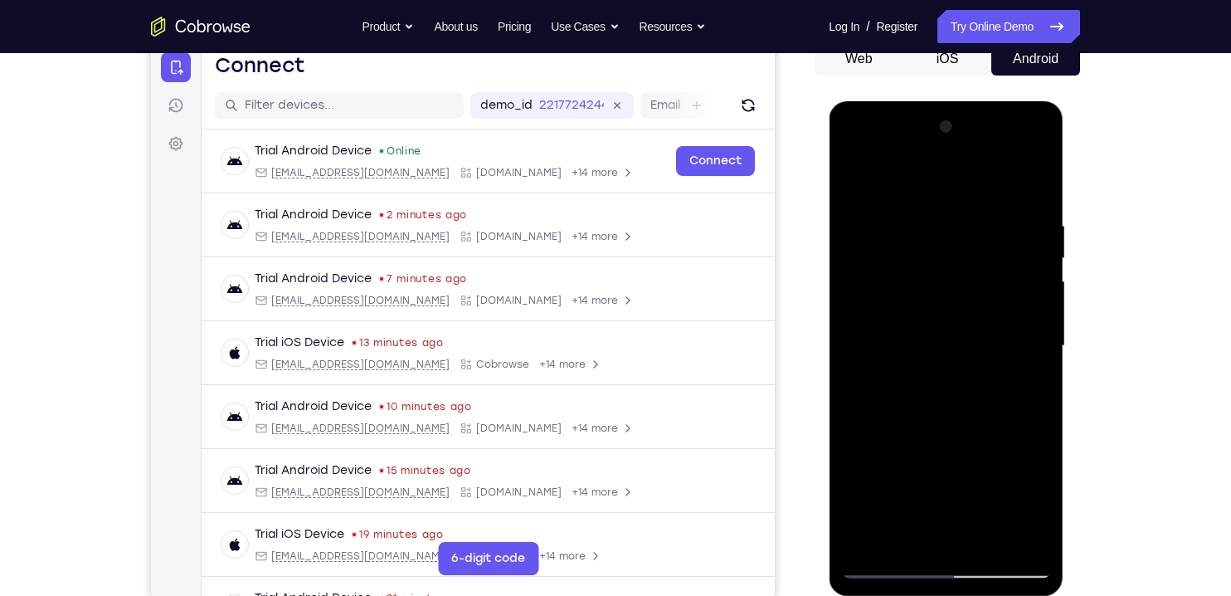
click at [1015, 348] on div at bounding box center [945, 346] width 209 height 465
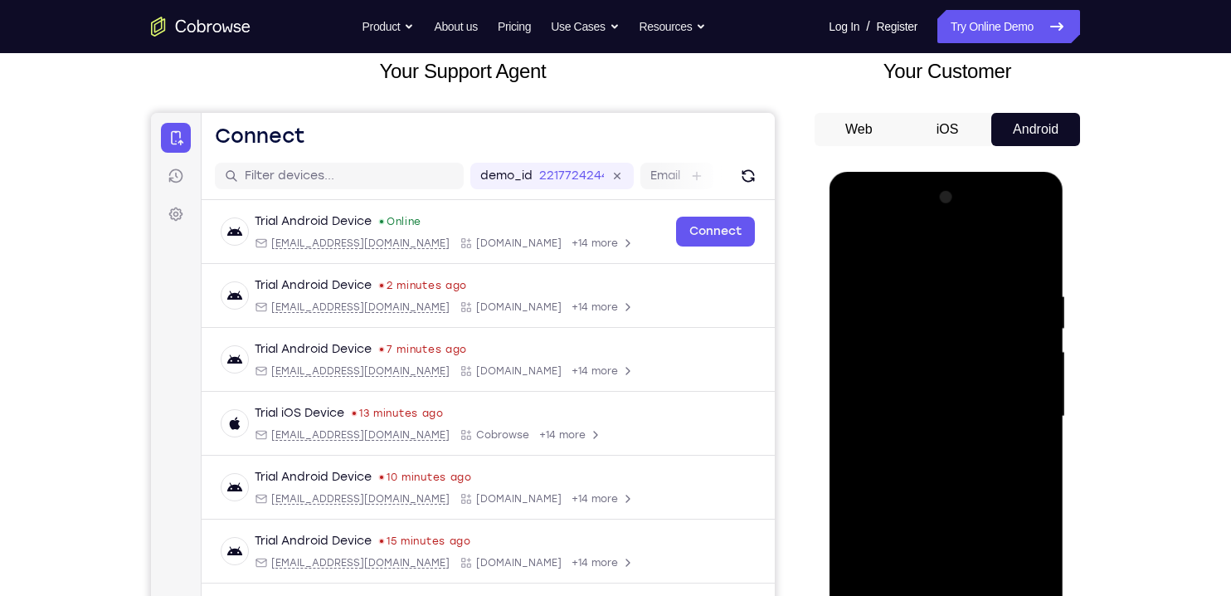
scroll to position [101, 0]
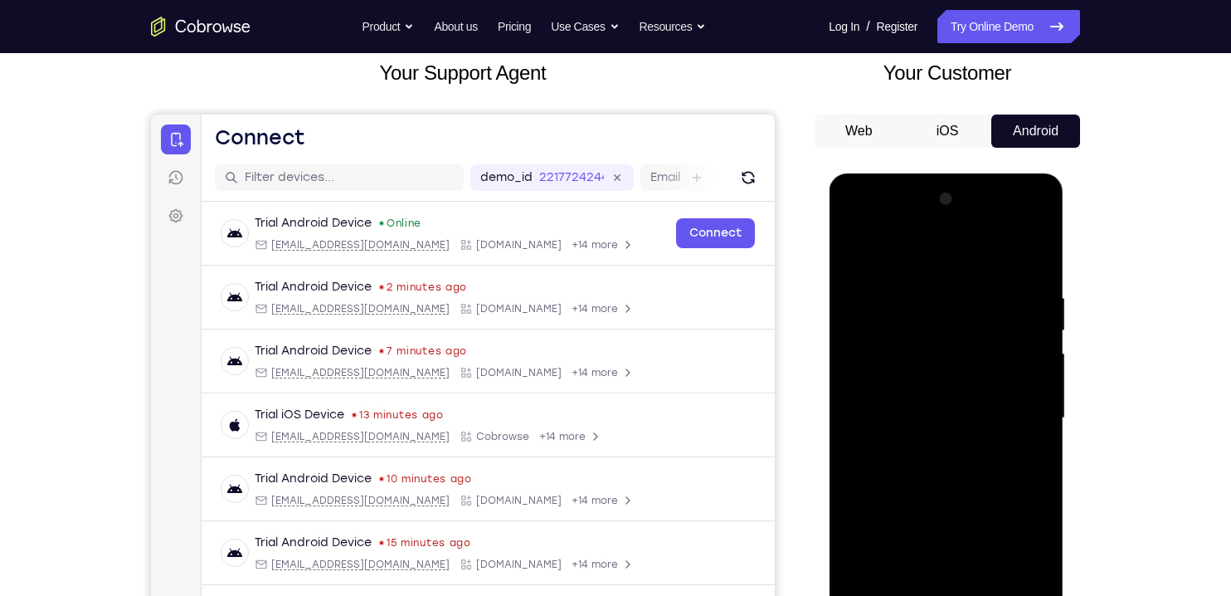
click at [1030, 323] on div at bounding box center [945, 418] width 209 height 465
click at [1034, 350] on div at bounding box center [945, 418] width 209 height 465
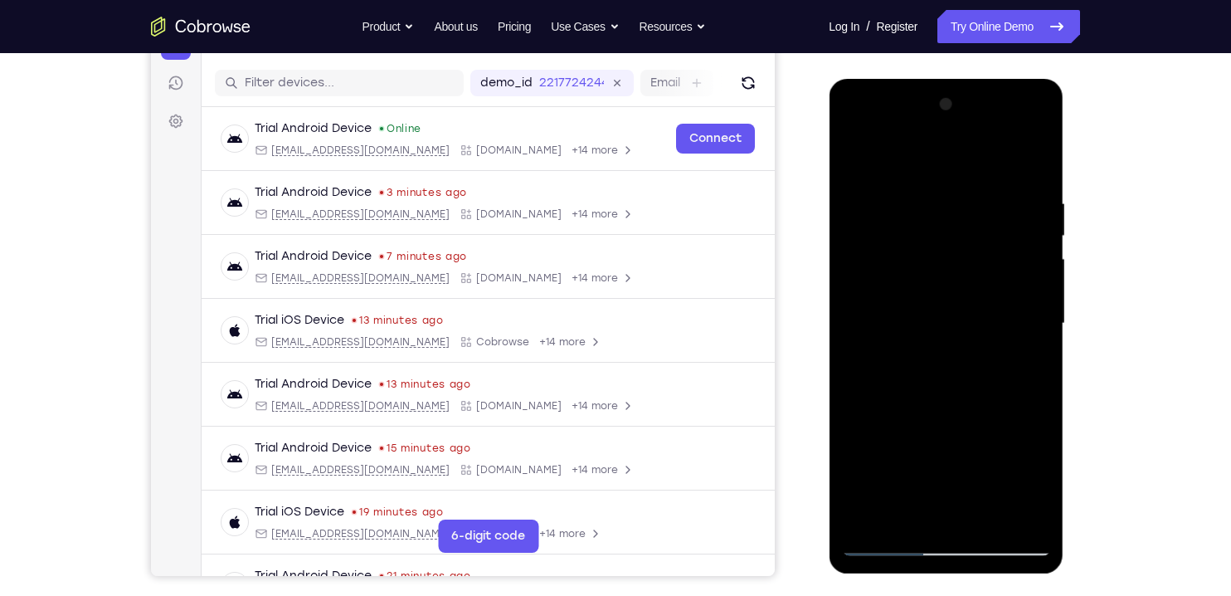
scroll to position [162, 0]
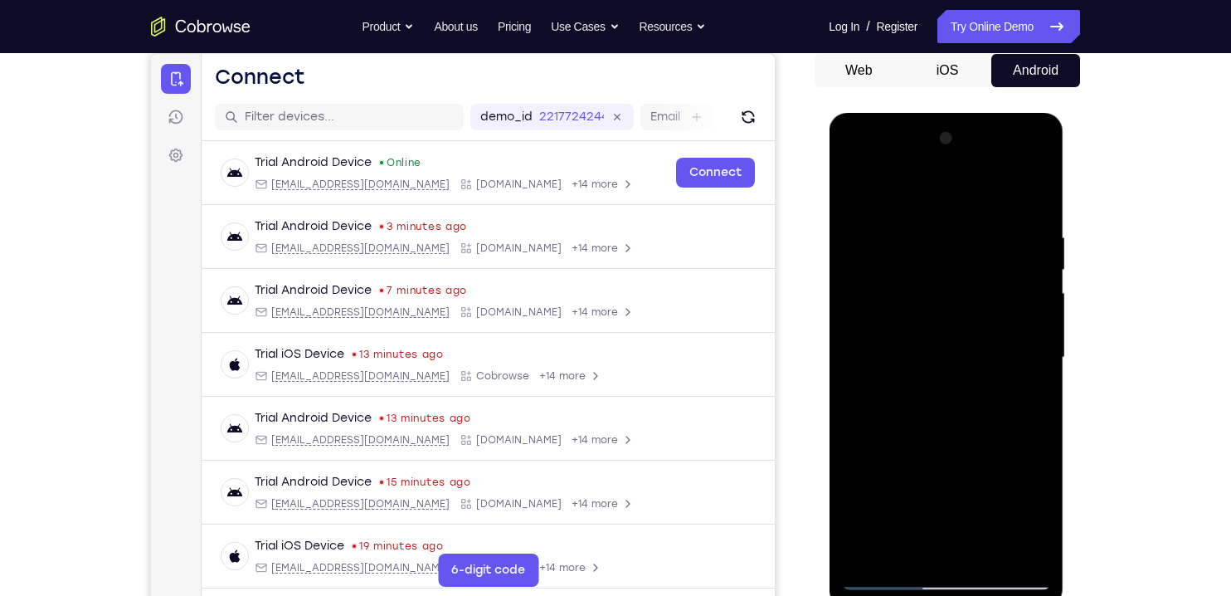
click at [1014, 296] on div at bounding box center [945, 357] width 209 height 465
click at [1025, 365] on div at bounding box center [945, 357] width 209 height 465
click at [1022, 285] on div at bounding box center [945, 357] width 209 height 465
click at [1031, 319] on div at bounding box center [945, 357] width 209 height 465
click at [1025, 440] on div at bounding box center [945, 357] width 209 height 465
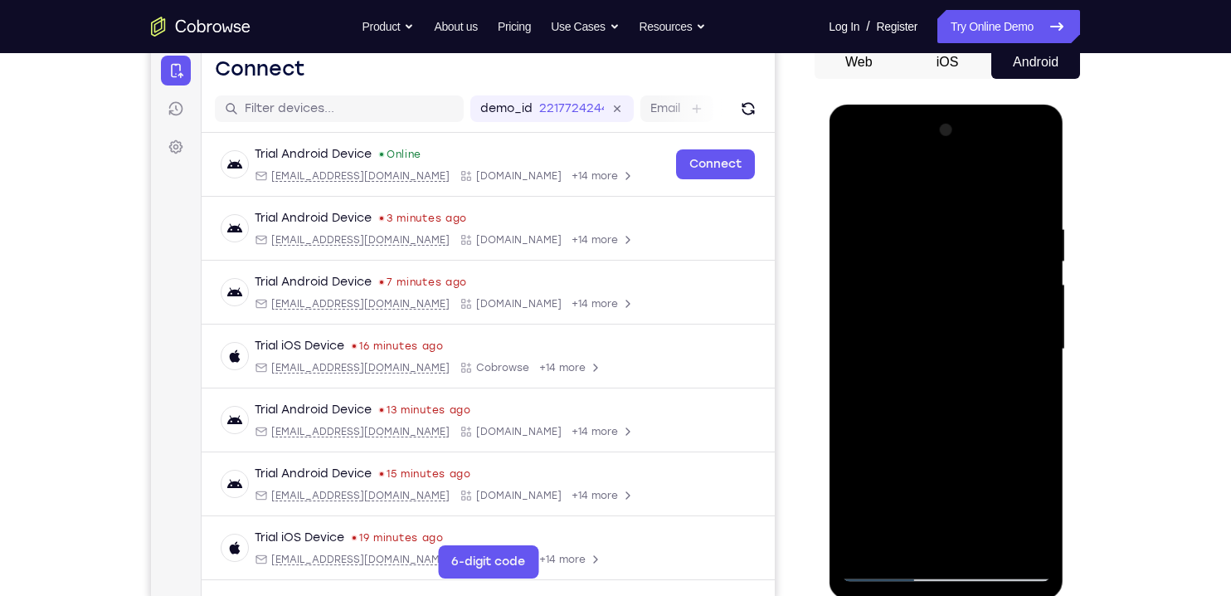
scroll to position [118, 0]
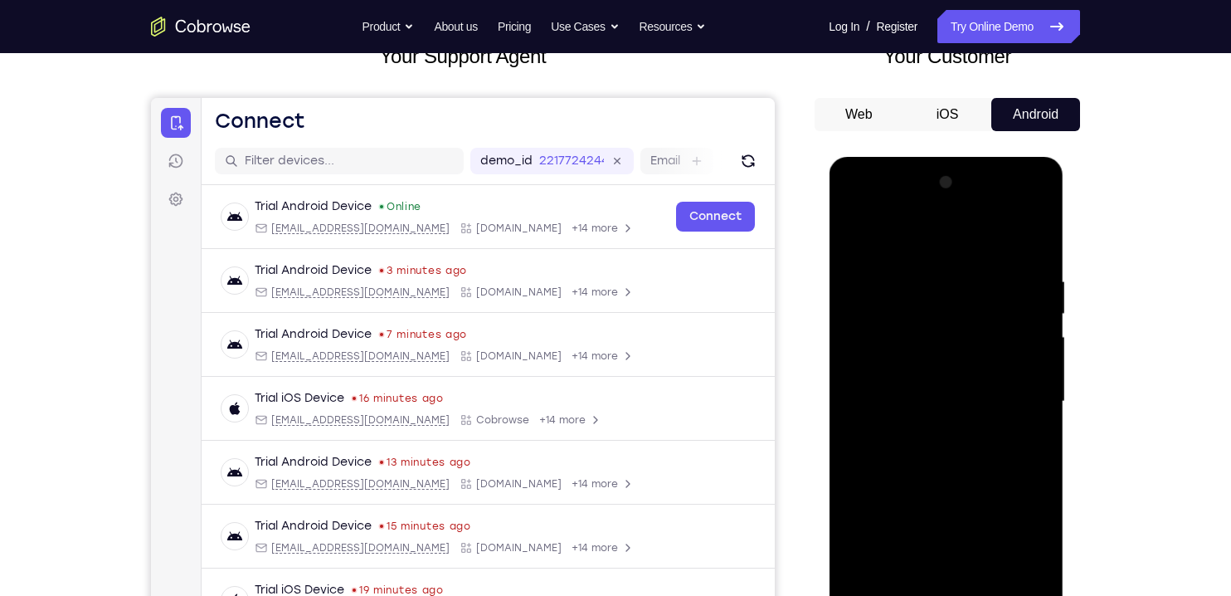
click at [856, 232] on div at bounding box center [945, 401] width 209 height 465
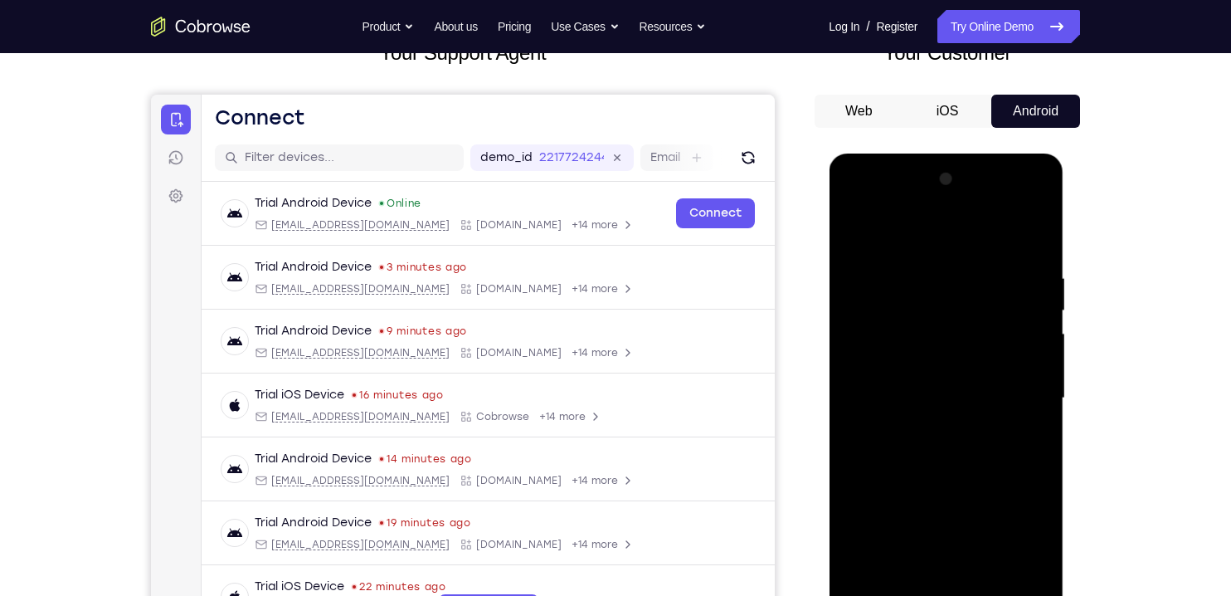
click at [1036, 220] on div at bounding box center [945, 398] width 209 height 465
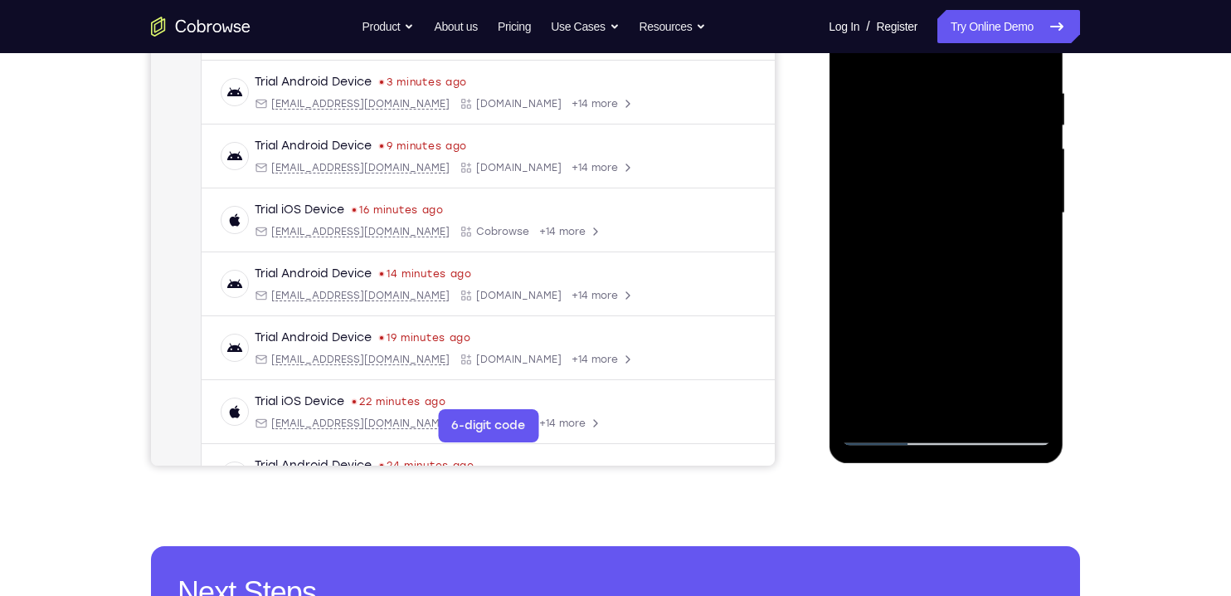
scroll to position [325, 0]
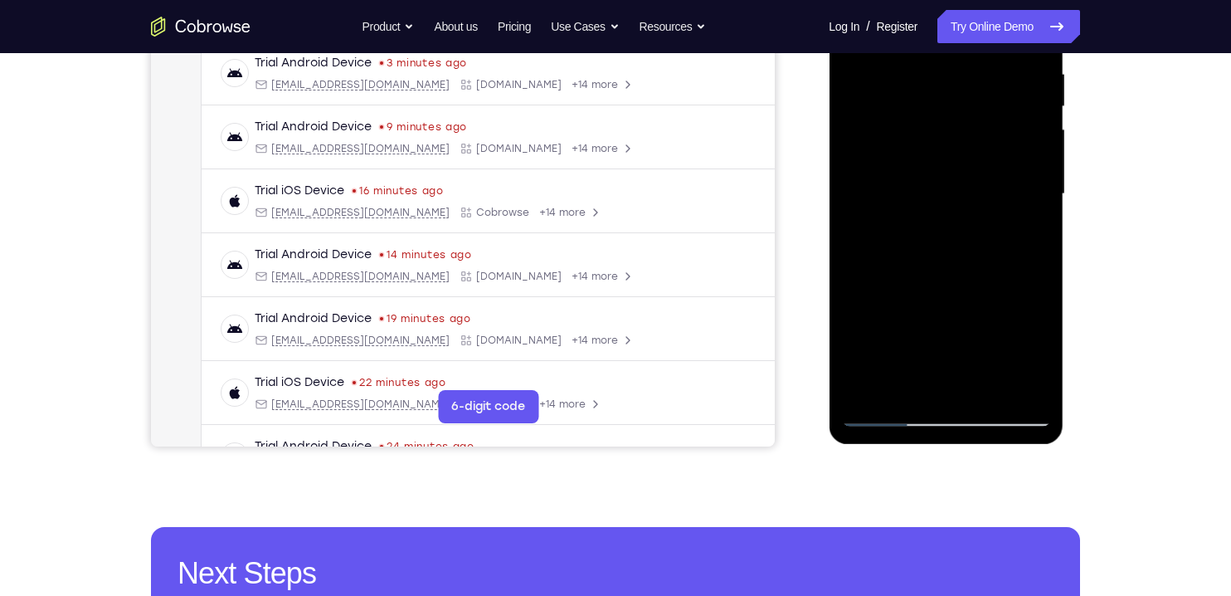
click at [864, 387] on div at bounding box center [945, 194] width 209 height 465
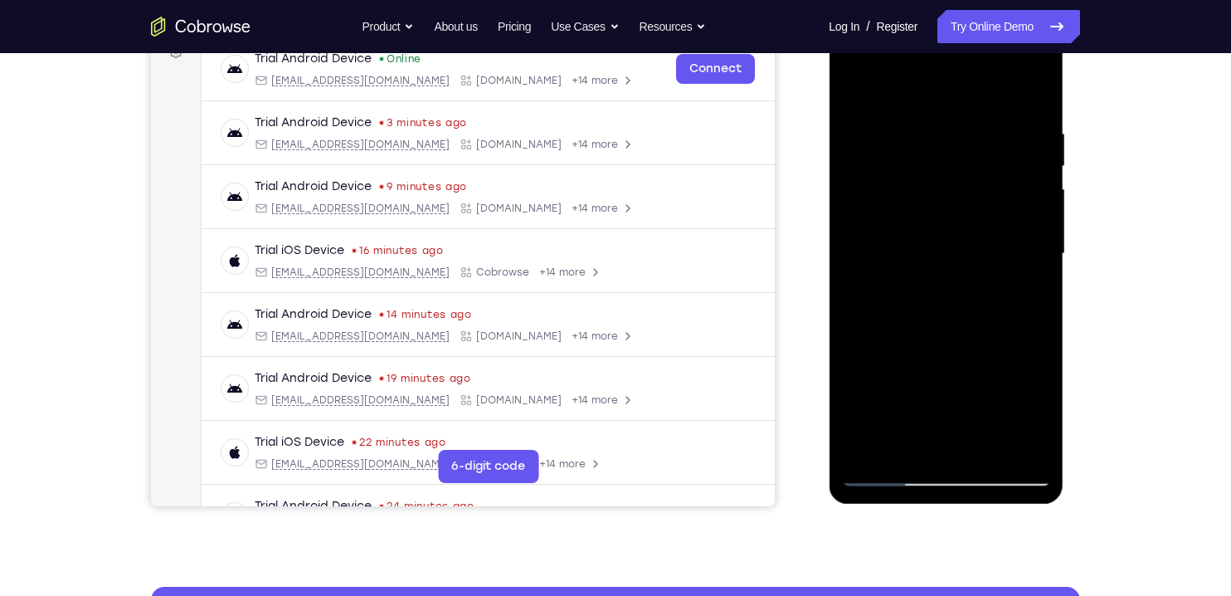
scroll to position [265, 0]
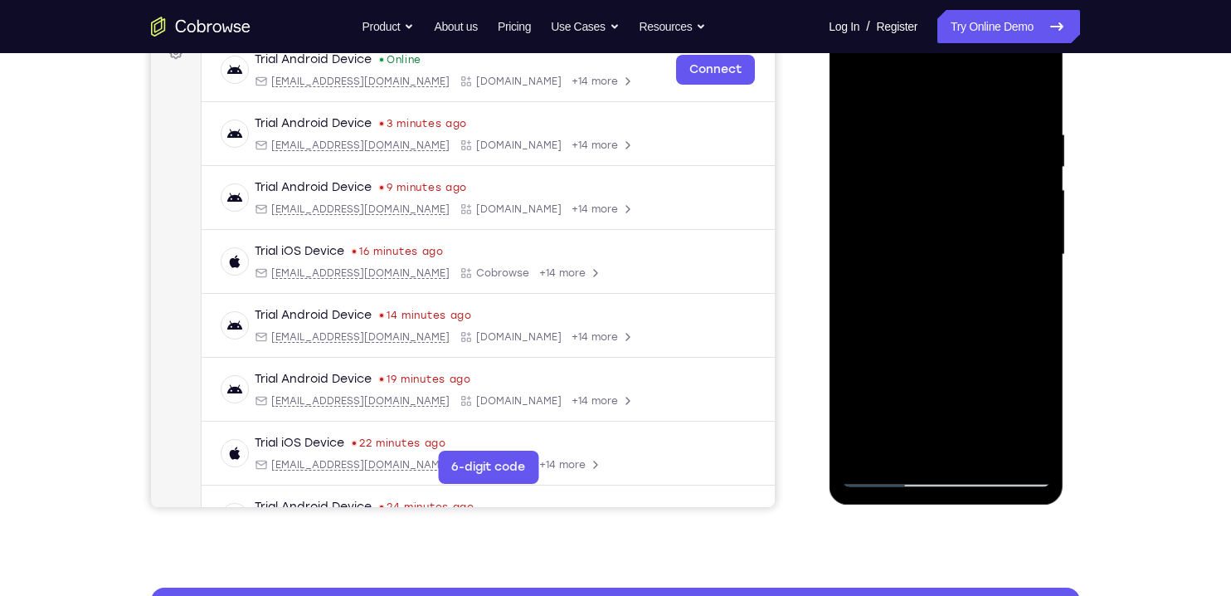
click at [933, 134] on div at bounding box center [945, 254] width 209 height 465
click at [928, 144] on div at bounding box center [945, 254] width 209 height 465
click at [1032, 344] on div at bounding box center [945, 254] width 209 height 465
click at [1011, 282] on div at bounding box center [945, 254] width 209 height 465
click at [1025, 280] on div at bounding box center [945, 254] width 209 height 465
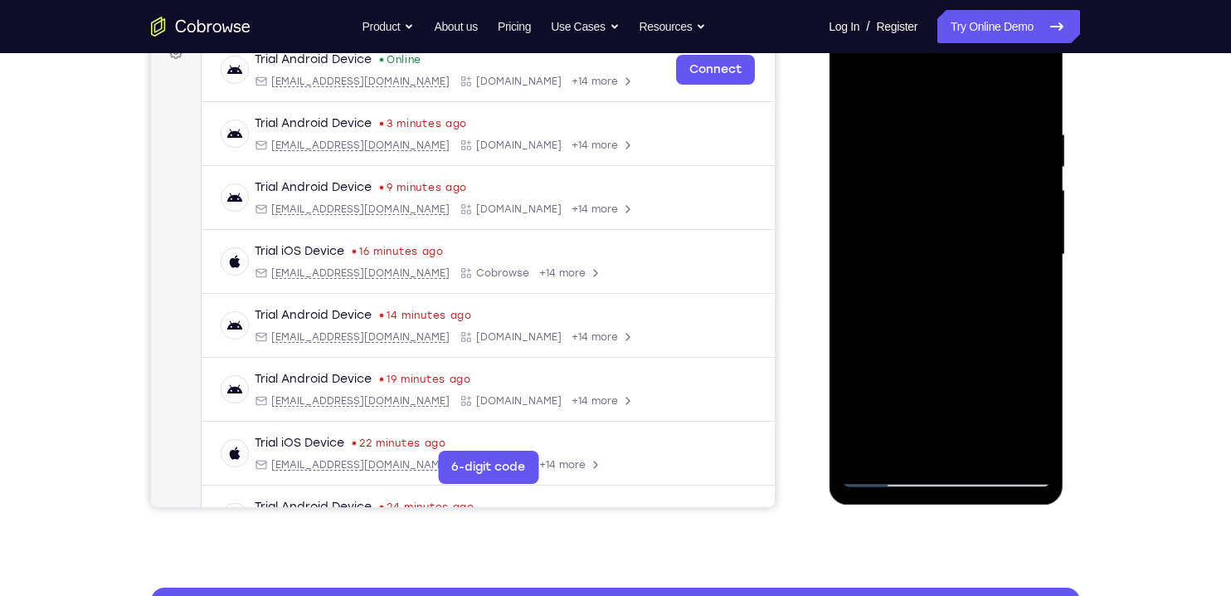
click at [1013, 314] on div at bounding box center [945, 254] width 209 height 465
click at [1016, 301] on div at bounding box center [945, 254] width 209 height 465
click at [1021, 299] on div at bounding box center [945, 254] width 209 height 465
click at [1035, 333] on div at bounding box center [945, 254] width 209 height 465
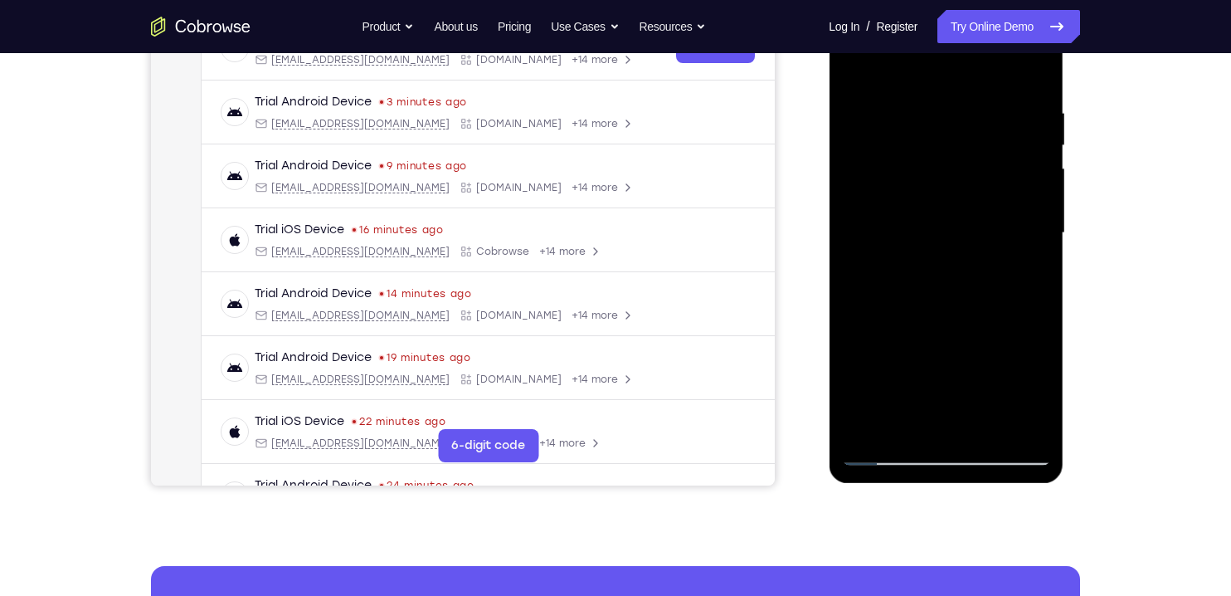
scroll to position [287, 0]
click at [862, 241] on div at bounding box center [945, 232] width 209 height 465
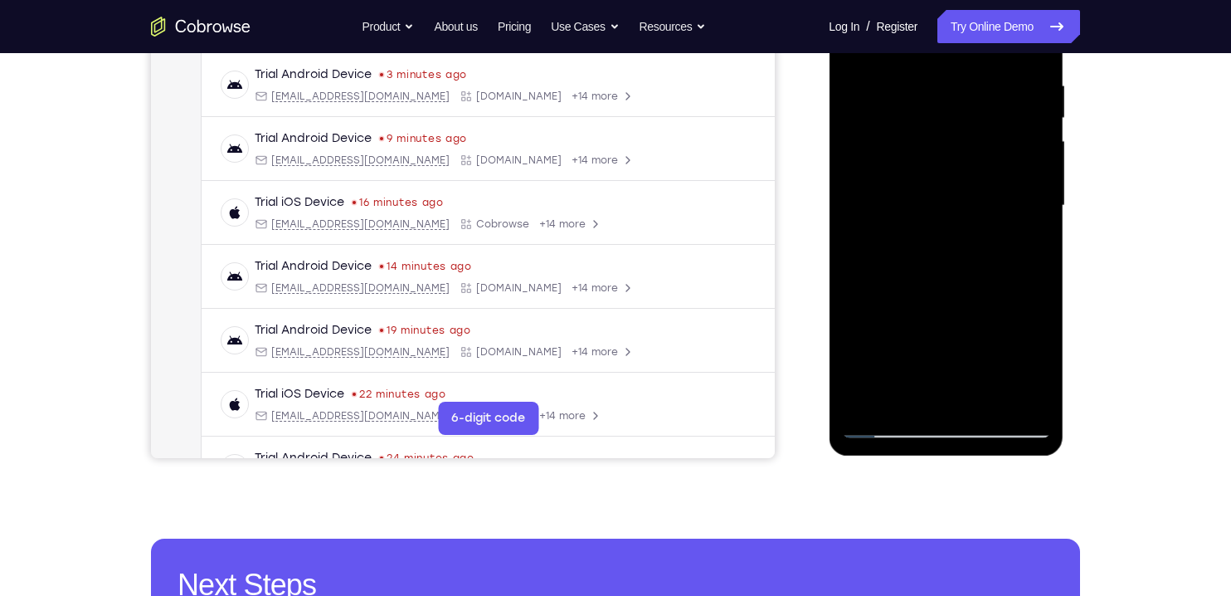
scroll to position [315, 0]
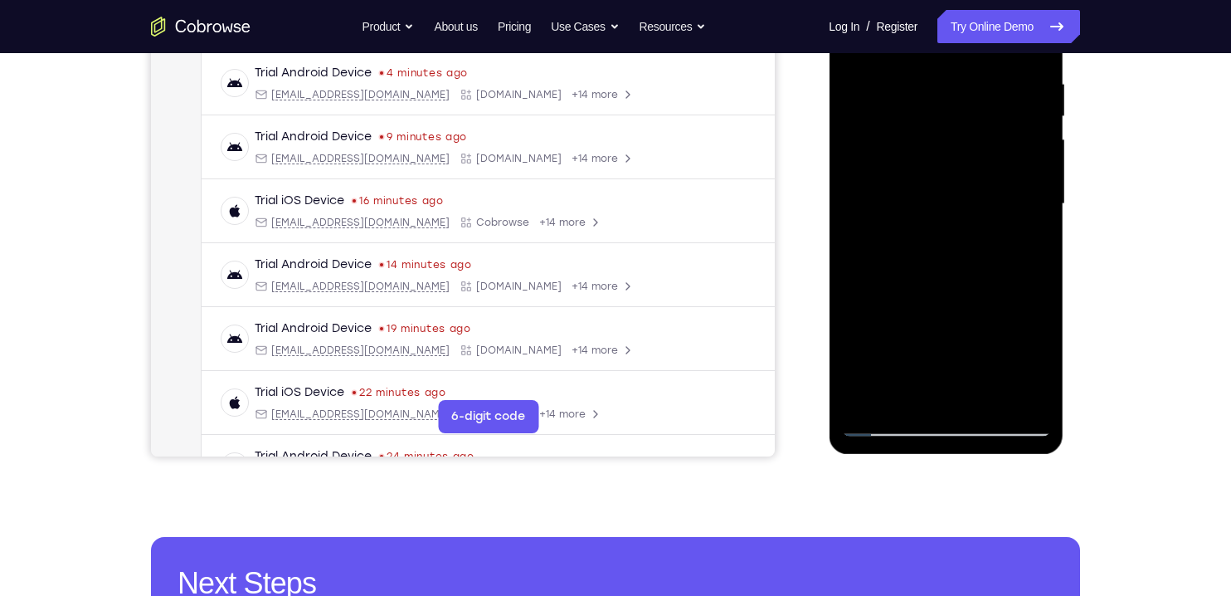
click at [861, 228] on div at bounding box center [945, 204] width 209 height 465
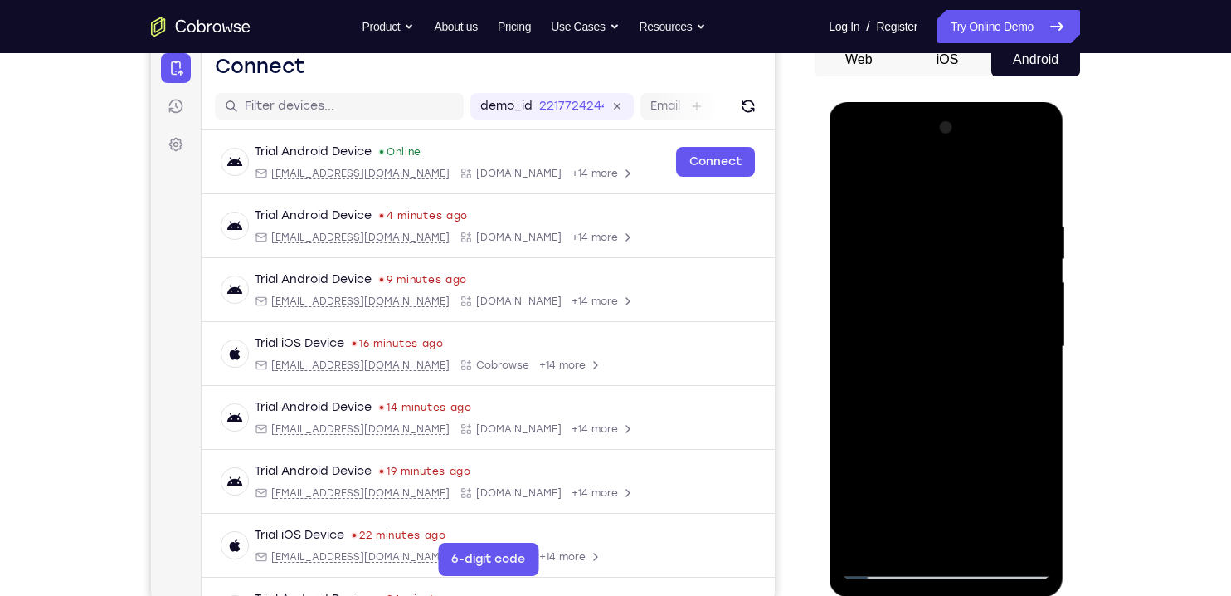
scroll to position [172, 0]
click at [1031, 290] on div at bounding box center [945, 347] width 209 height 465
click at [1028, 363] on div at bounding box center [945, 347] width 209 height 465
click at [1022, 353] on div at bounding box center [945, 347] width 209 height 465
click at [1030, 343] on div at bounding box center [945, 347] width 209 height 465
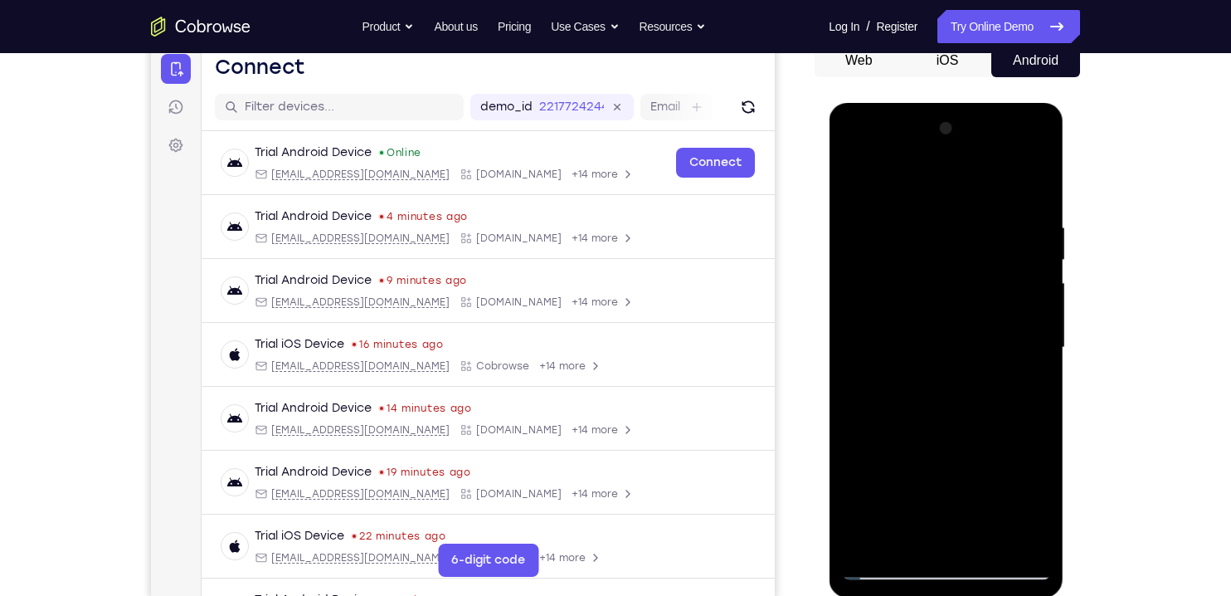
click at [1023, 442] on div at bounding box center [945, 347] width 209 height 465
click at [1025, 348] on div at bounding box center [945, 347] width 209 height 465
click at [1021, 416] on div at bounding box center [945, 347] width 209 height 465
click at [1020, 399] on div at bounding box center [945, 347] width 209 height 465
click at [1019, 400] on div at bounding box center [945, 347] width 209 height 465
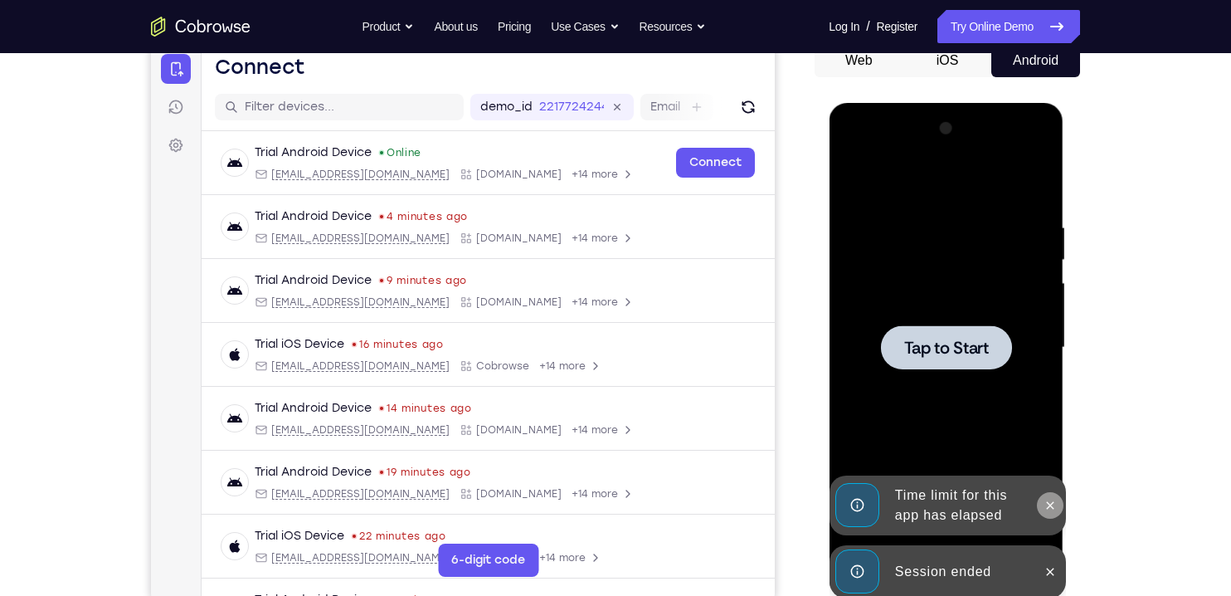
click at [1056, 494] on icon at bounding box center [1049, 505] width 13 height 13
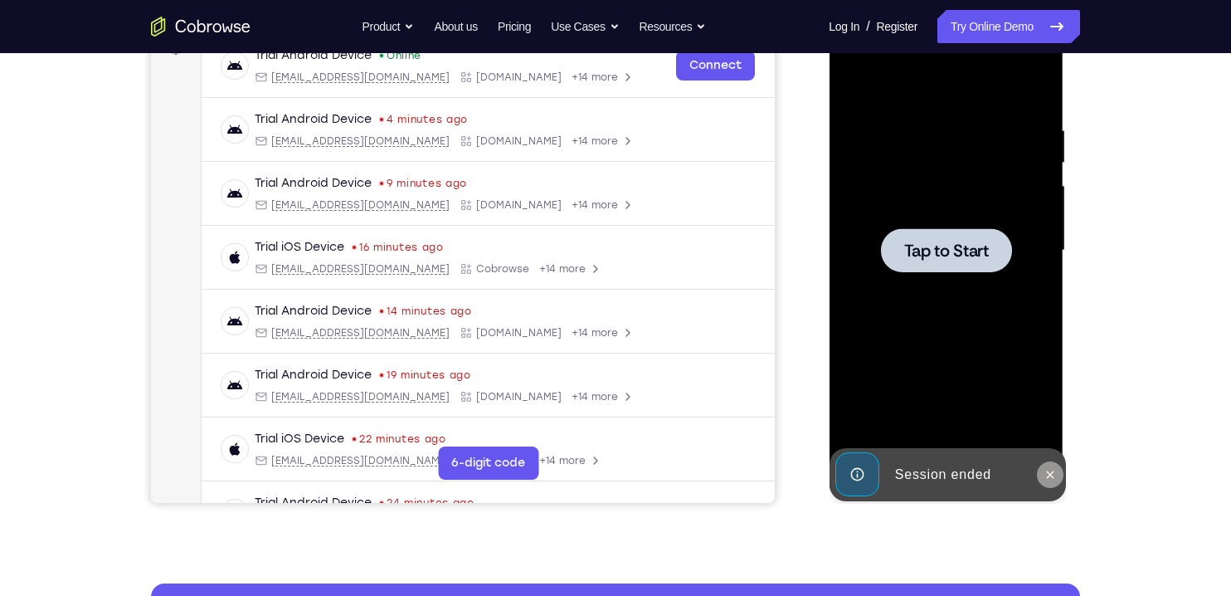
click at [1054, 482] on button at bounding box center [1049, 474] width 27 height 27
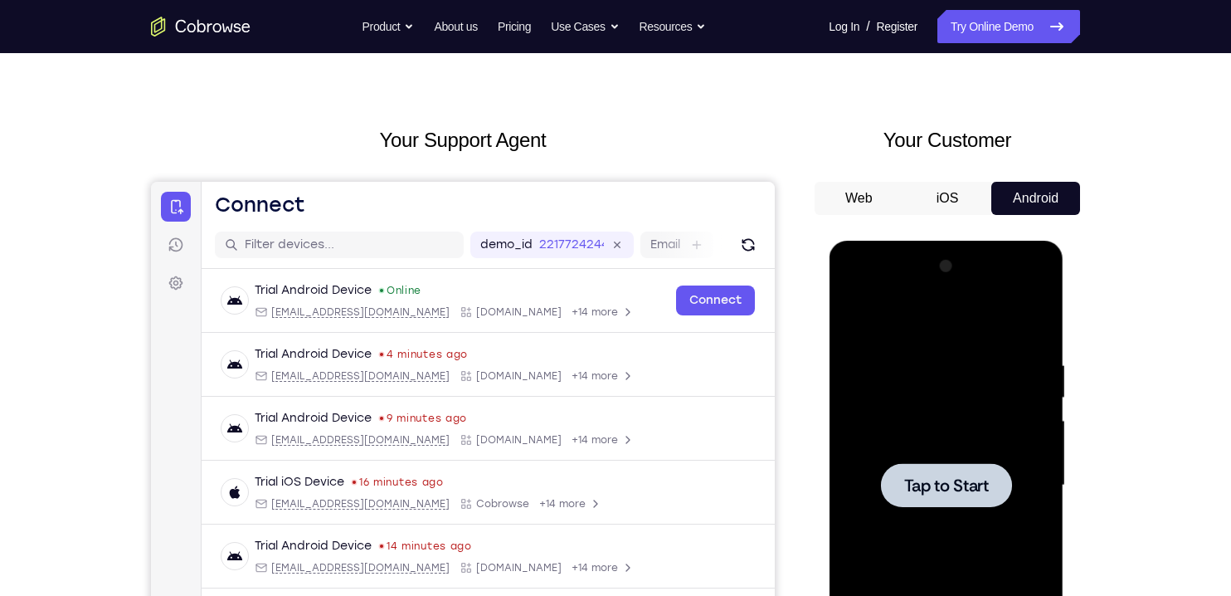
scroll to position [0, 0]
